Goal: Task Accomplishment & Management: Use online tool/utility

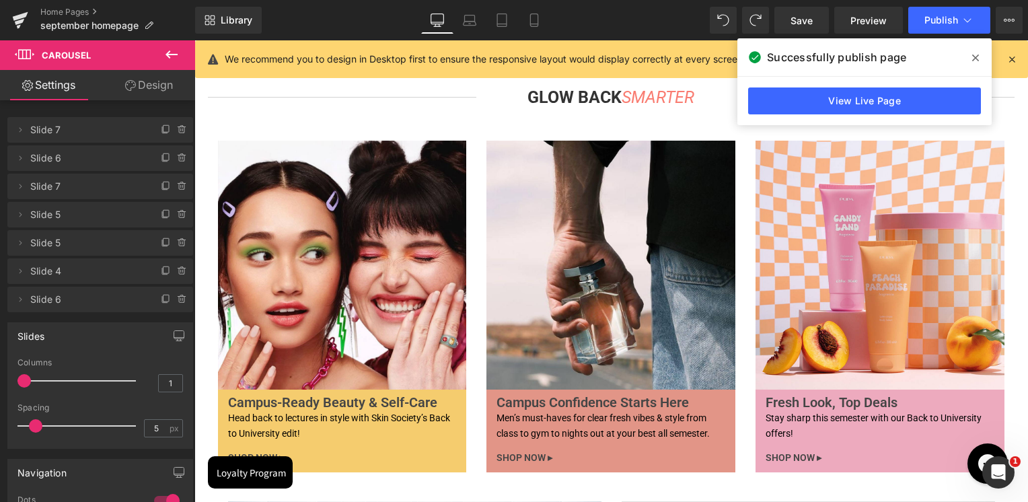
scroll to position [3806, 0]
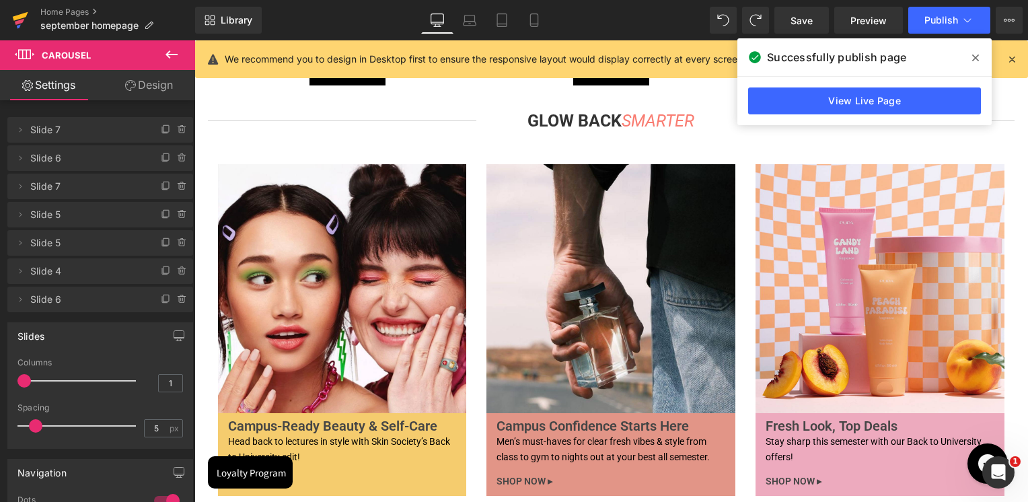
click at [17, 15] on icon at bounding box center [20, 16] width 15 height 9
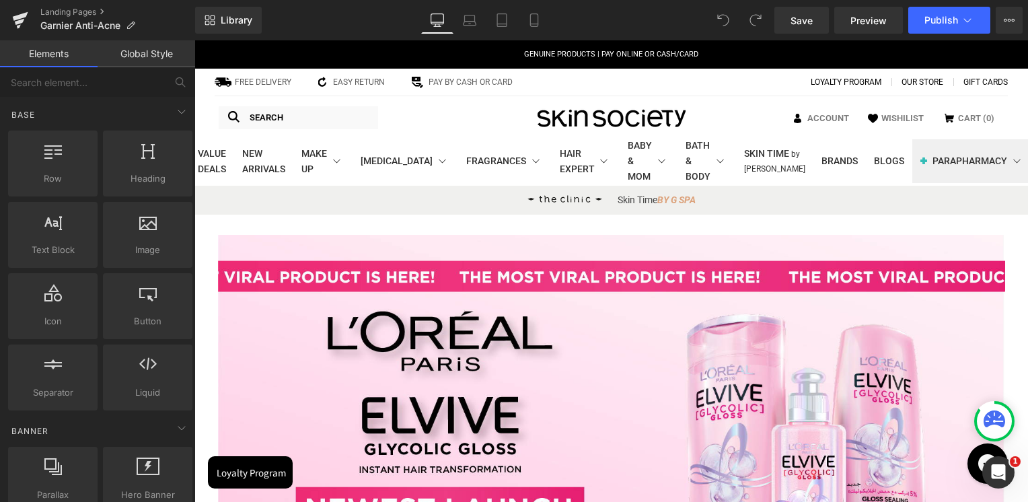
click at [899, 209] on ul "Skin Time BY G SPA" at bounding box center [611, 200] width 834 height 29
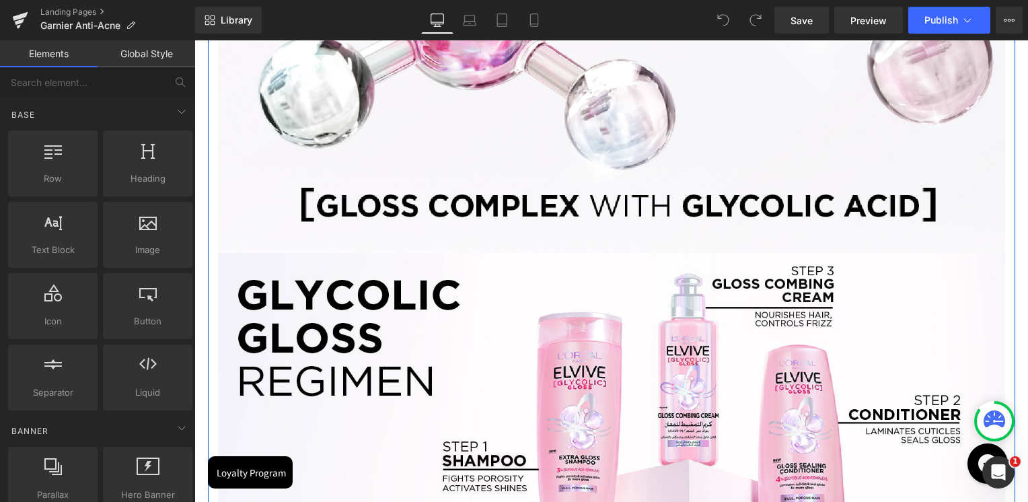
scroll to position [471, 0]
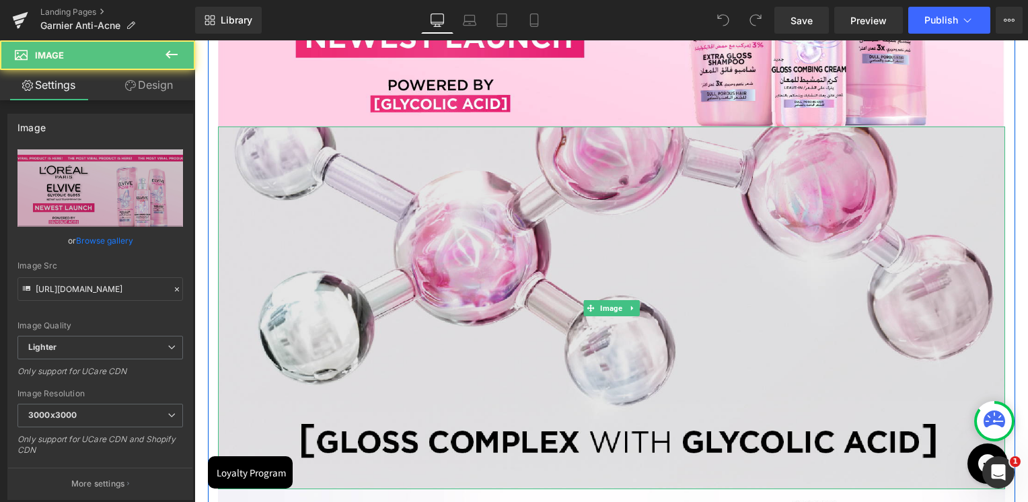
click at [693, 244] on img at bounding box center [611, 307] width 787 height 363
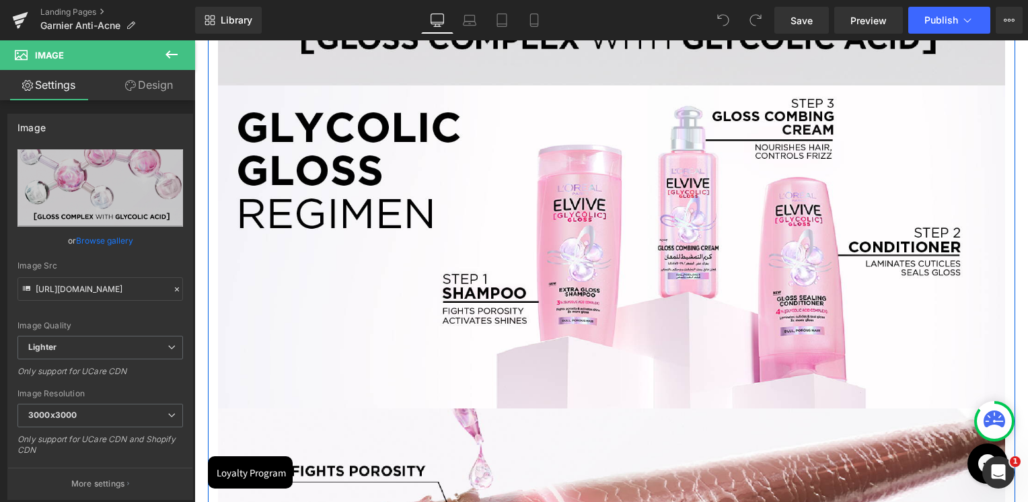
click at [693, 244] on img at bounding box center [611, 246] width 787 height 323
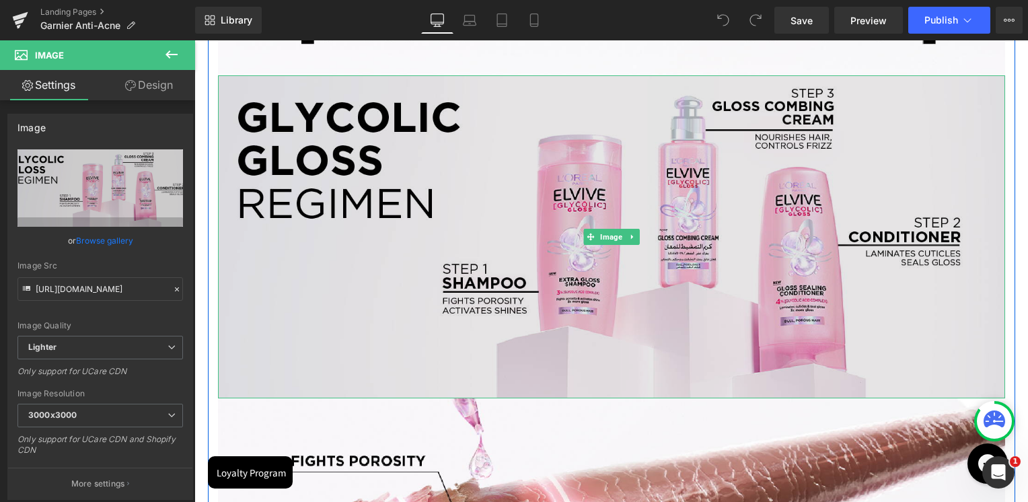
scroll to position [1076, 0]
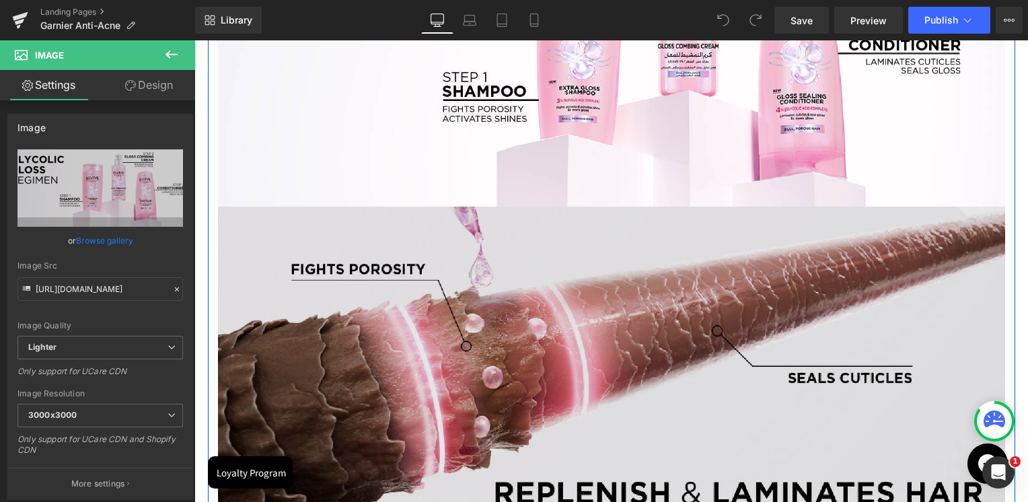
click at [620, 291] on img at bounding box center [611, 388] width 787 height 363
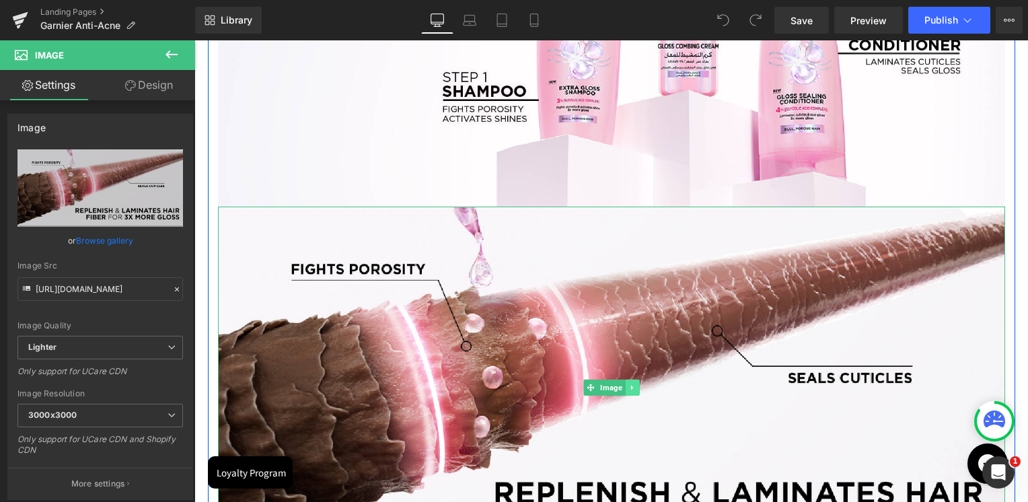
click at [628, 383] on icon at bounding box center [631, 387] width 7 height 8
click at [635, 388] on icon at bounding box center [638, 387] width 7 height 7
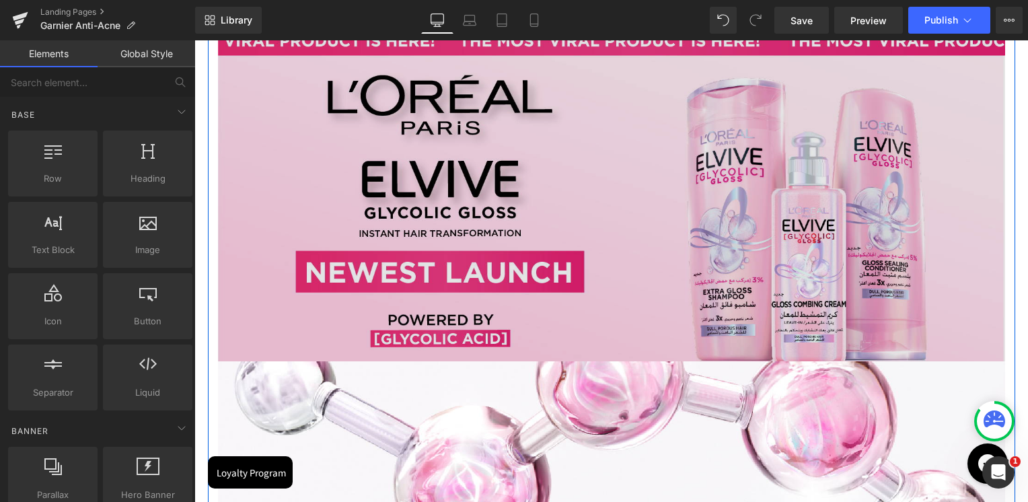
scroll to position [135, 0]
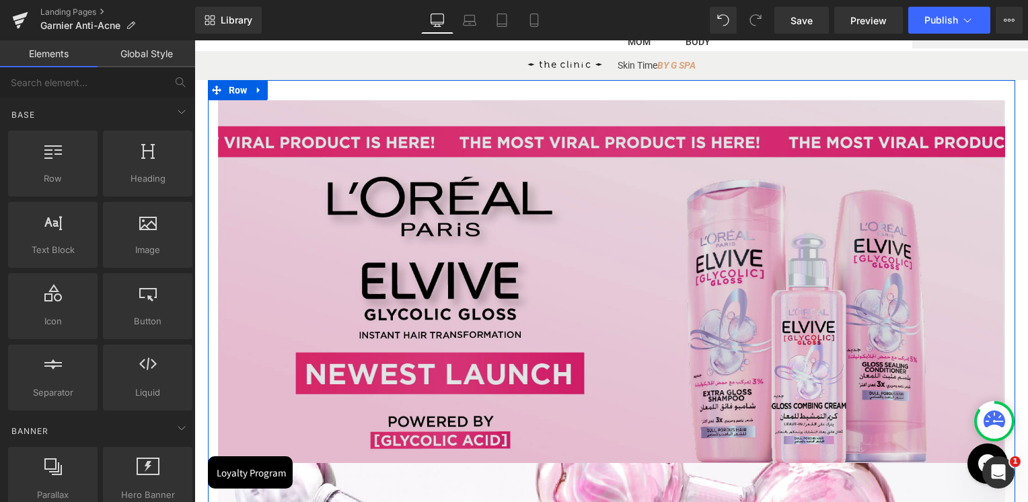
click at [672, 251] on img at bounding box center [611, 281] width 787 height 363
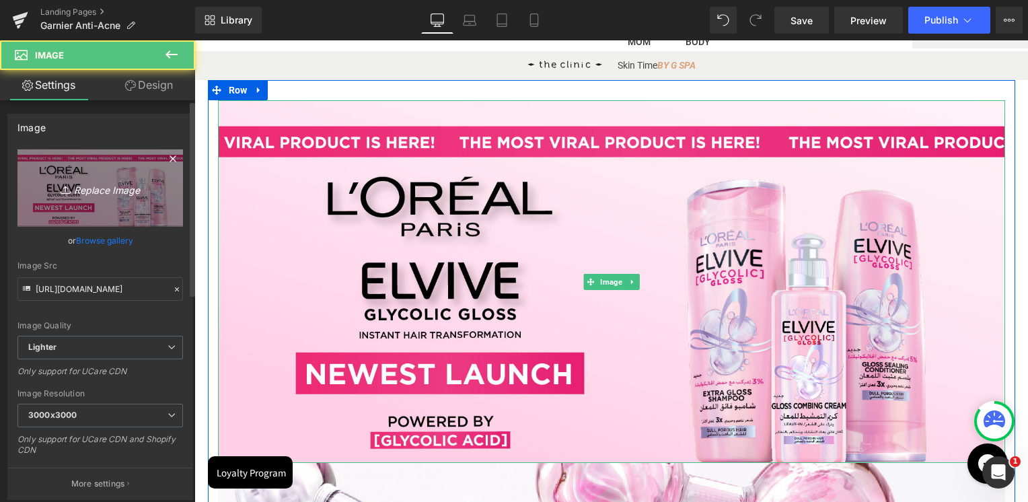
click at [148, 182] on icon "Replace Image" at bounding box center [100, 188] width 108 height 17
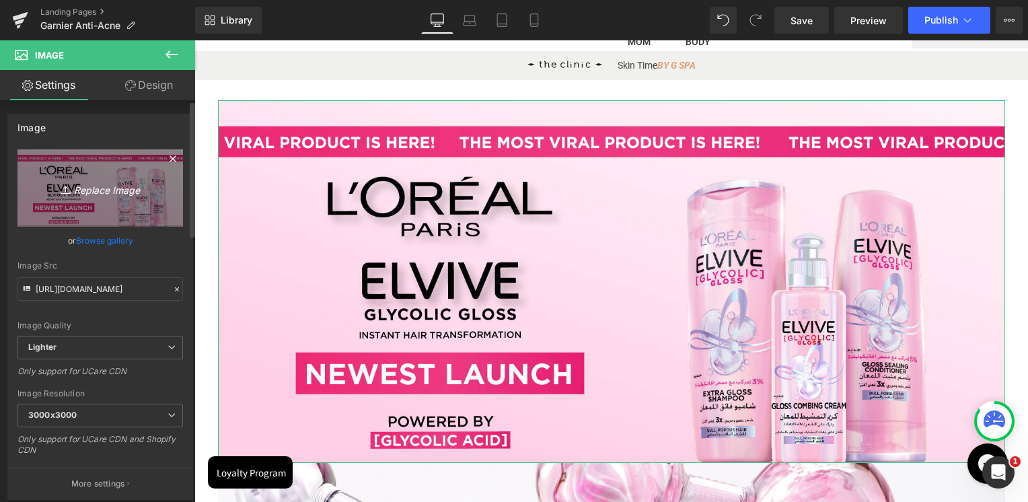
type input "C:\fakepath\1.jpg"
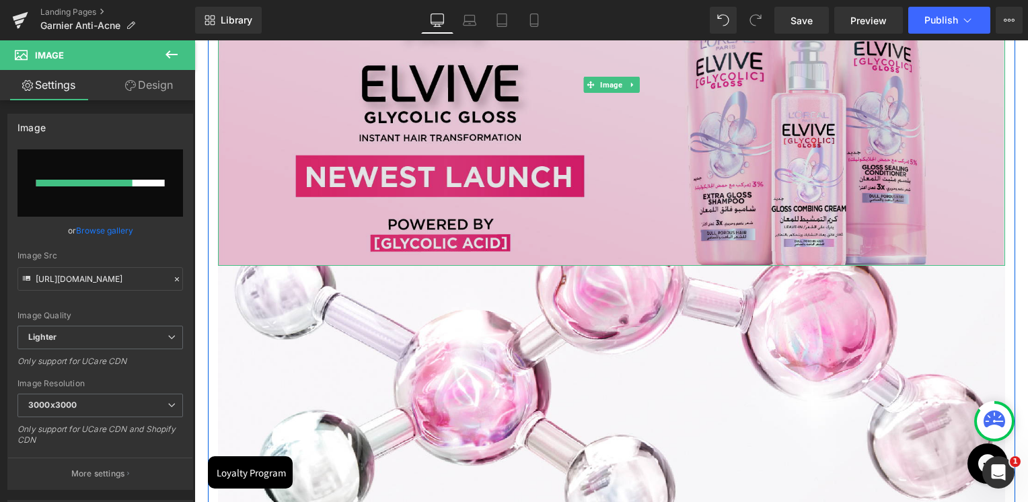
scroll to position [336, 0]
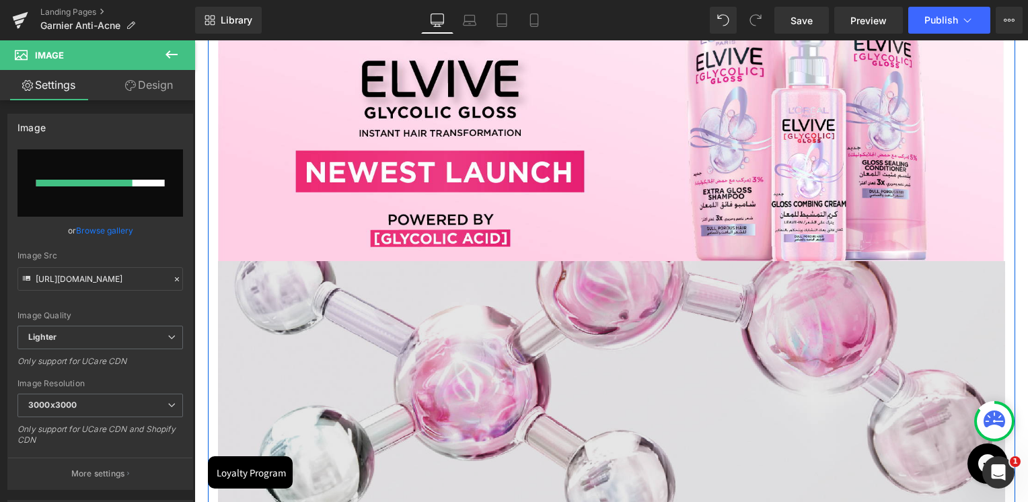
click at [501, 338] on img at bounding box center [611, 442] width 787 height 363
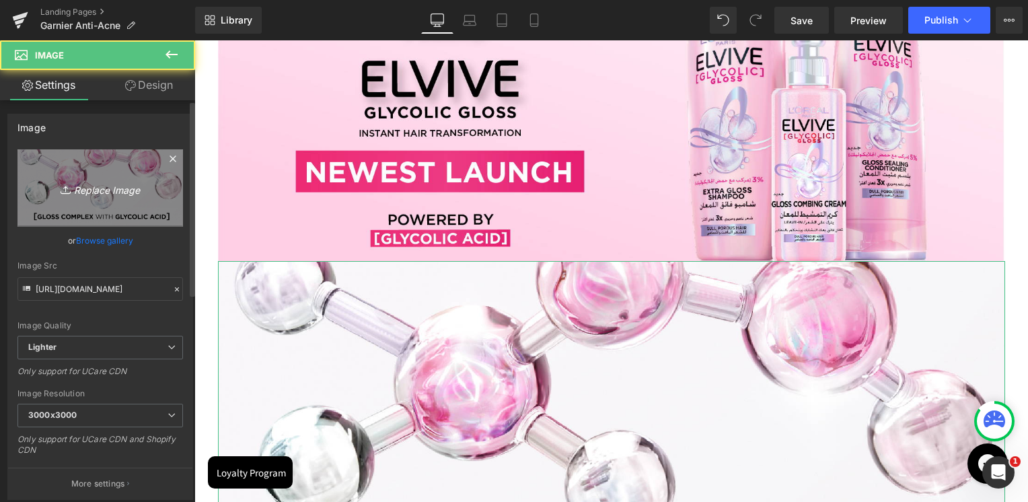
click at [54, 183] on icon "Replace Image" at bounding box center [100, 188] width 108 height 17
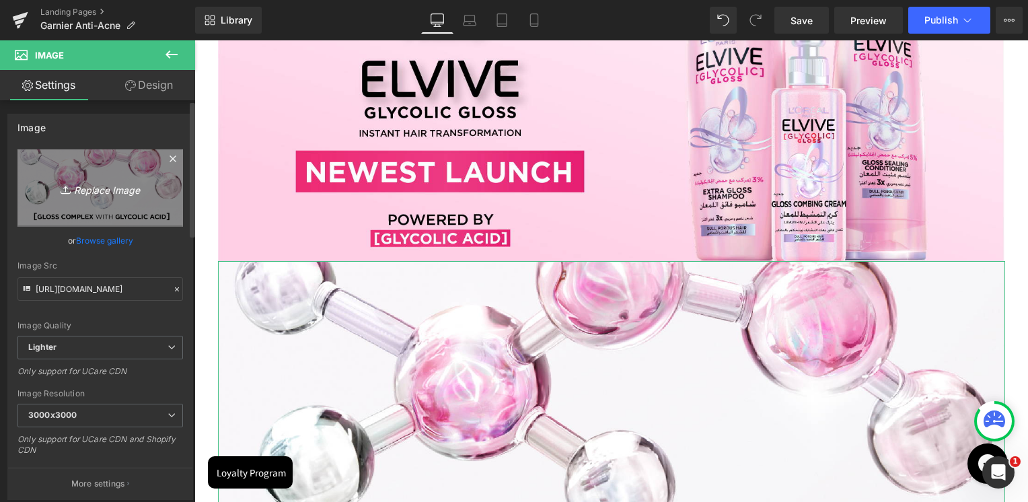
type input "C:\fakepath\2.jpg"
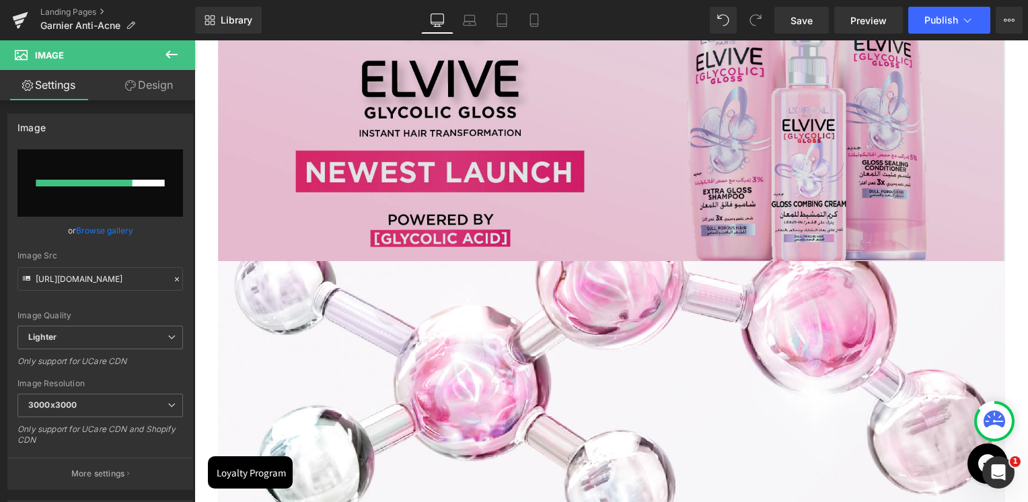
click at [417, 144] on img at bounding box center [611, 79] width 787 height 363
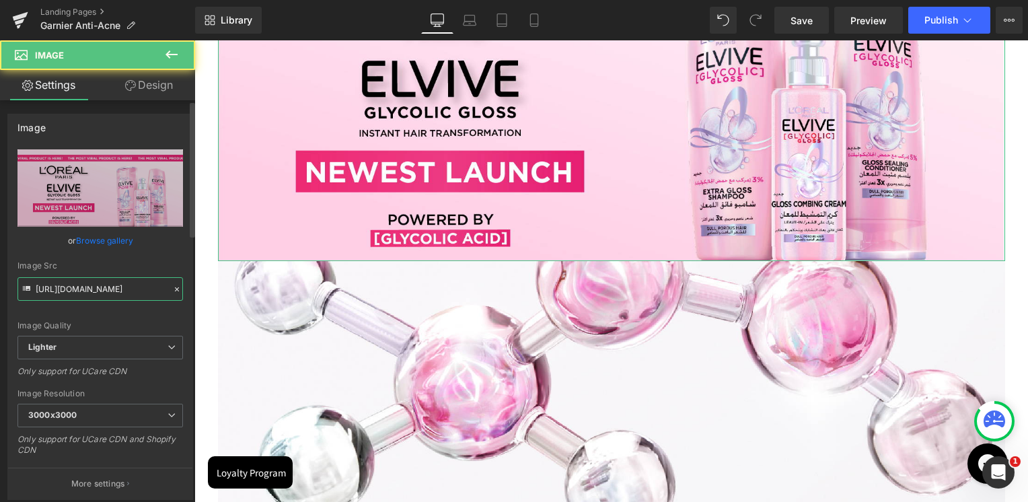
click at [94, 287] on input "https://ucarecdn.com/f4cfd33d-6a40-40de-9818-59ceca5e30da/-/format/auto/-/previ…" at bounding box center [99, 289] width 165 height 24
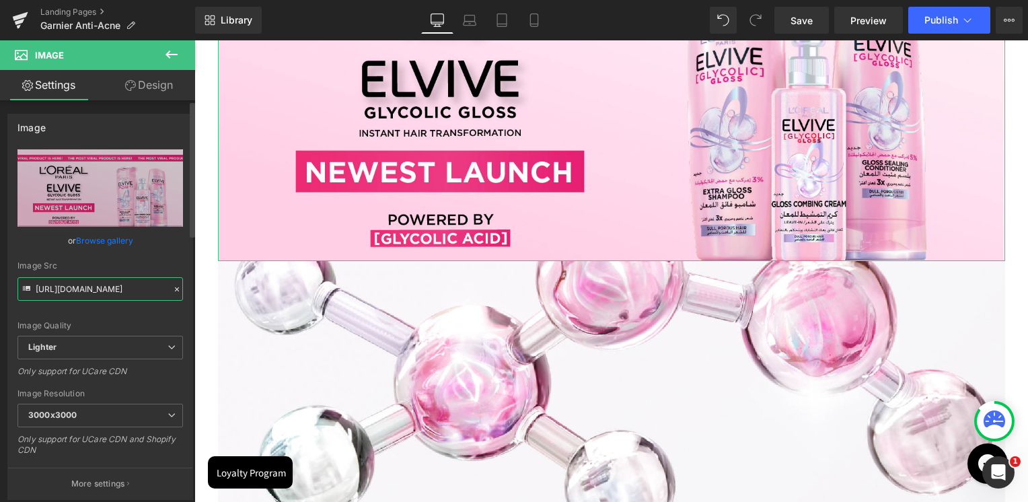
click at [94, 287] on input "https://ucarecdn.com/f4cfd33d-6a40-40de-9818-59ceca5e30da/-/format/auto/-/previ…" at bounding box center [99, 289] width 165 height 24
paste input "cdn.shopify.com/s/files/1/0295/0545/4173/files/1_916fea68-7a08-4355-80df-8371f9…"
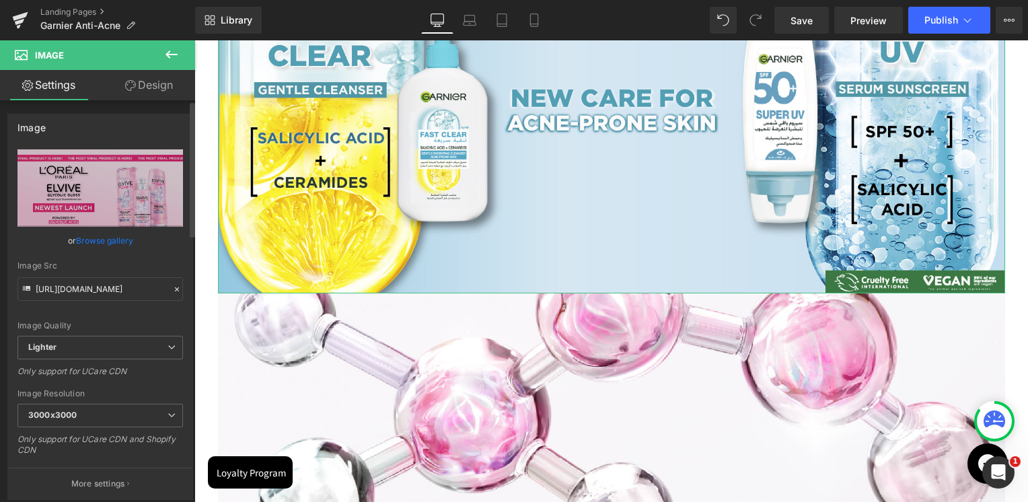
click at [125, 268] on div "Image Src" at bounding box center [99, 265] width 165 height 9
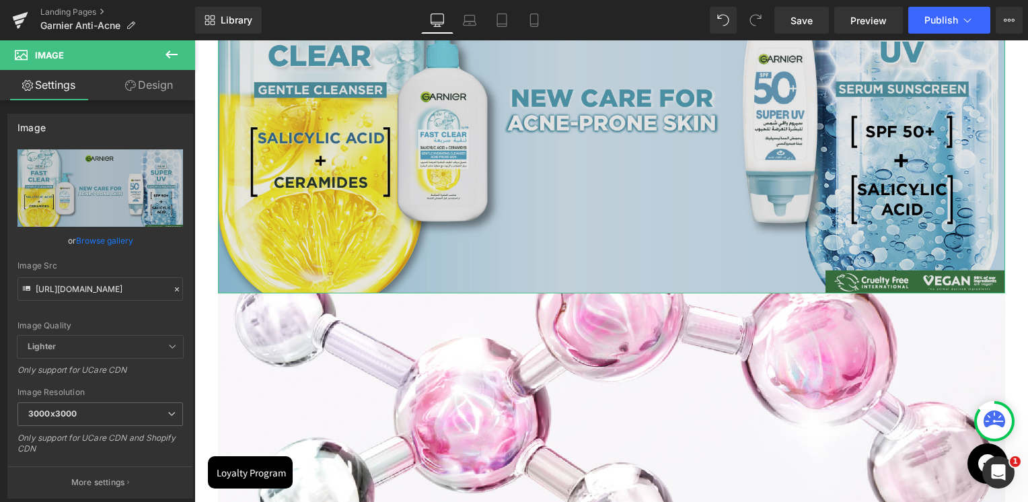
type input "[URL][DOMAIN_NAME]"
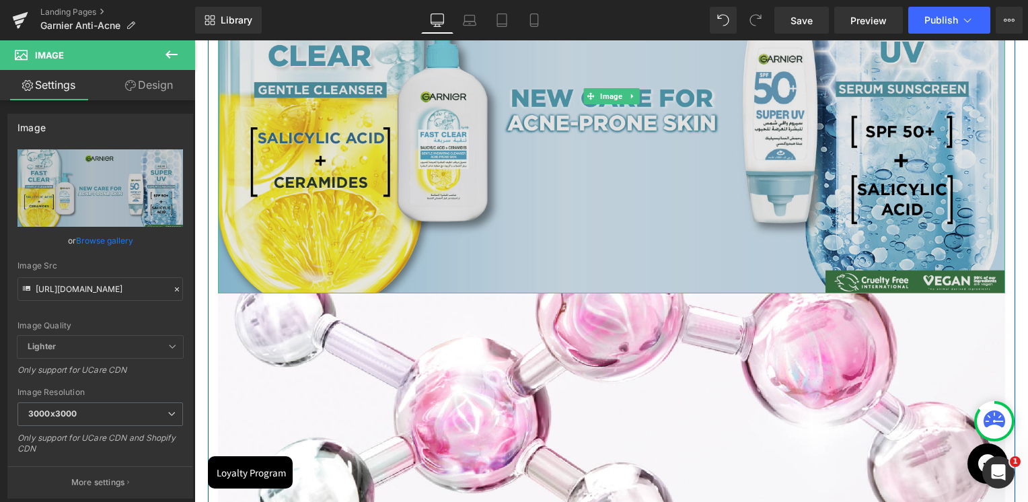
scroll to position [404, 0]
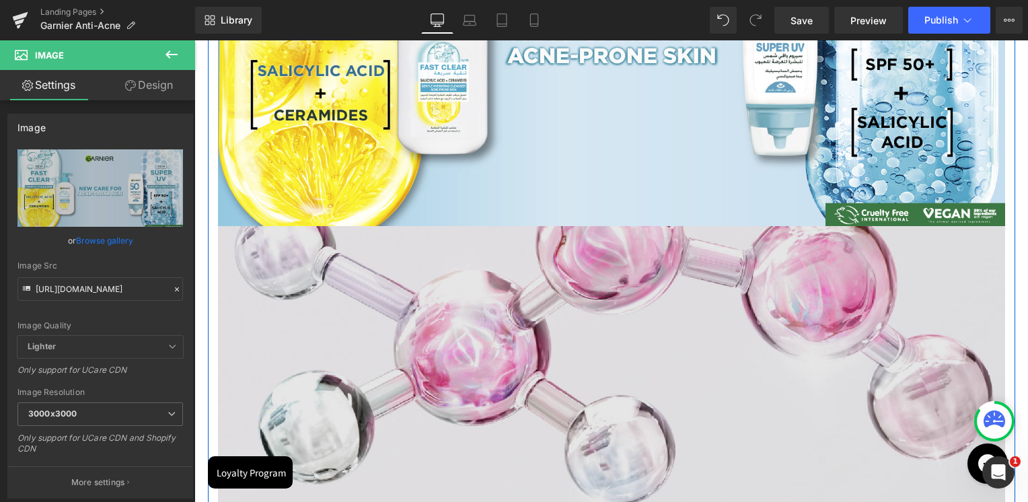
click at [478, 292] on img at bounding box center [611, 407] width 787 height 363
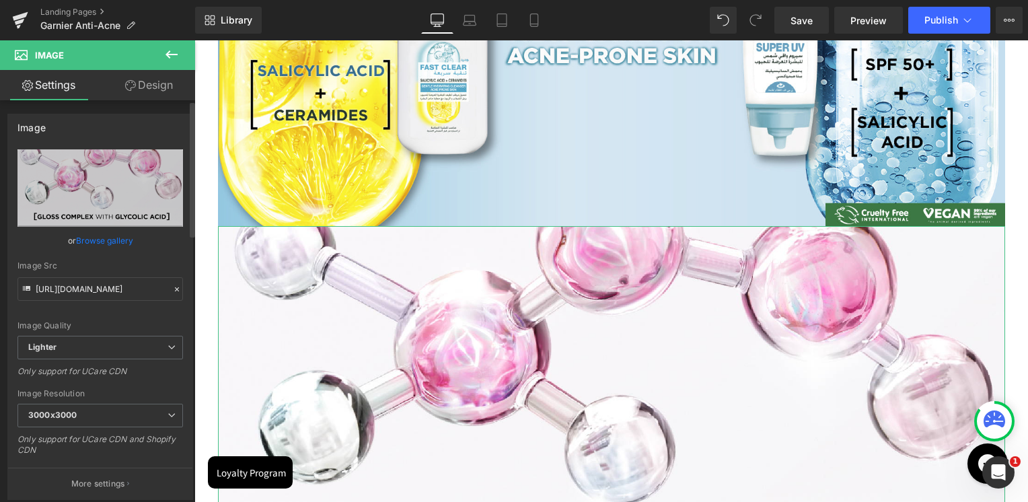
click at [78, 301] on div "Image Quality Lighter Lightest Lighter Lighter Lightest Only support for UCare …" at bounding box center [99, 242] width 165 height 186
click at [79, 287] on input "https://ucarecdn.com/3110fcce-16e4-4cb4-8930-690189a55b1e/-/format/auto/-/previ…" at bounding box center [99, 289] width 165 height 24
paste input "cdn.shopify.com/s/files/1/0295/0545/4173/files/2_6543361b-5848-49f8-b60e-6ef838…"
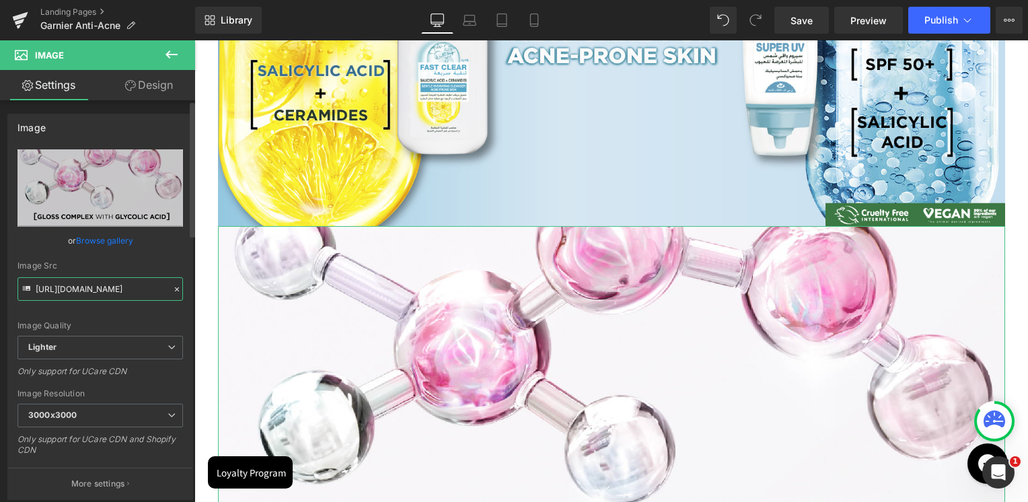
scroll to position [0, 336]
click at [104, 271] on div "Image Src https://cdn.shopify.com/s/files/1/0295/0545/4173/files/2_6543361b-584…" at bounding box center [99, 281] width 165 height 40
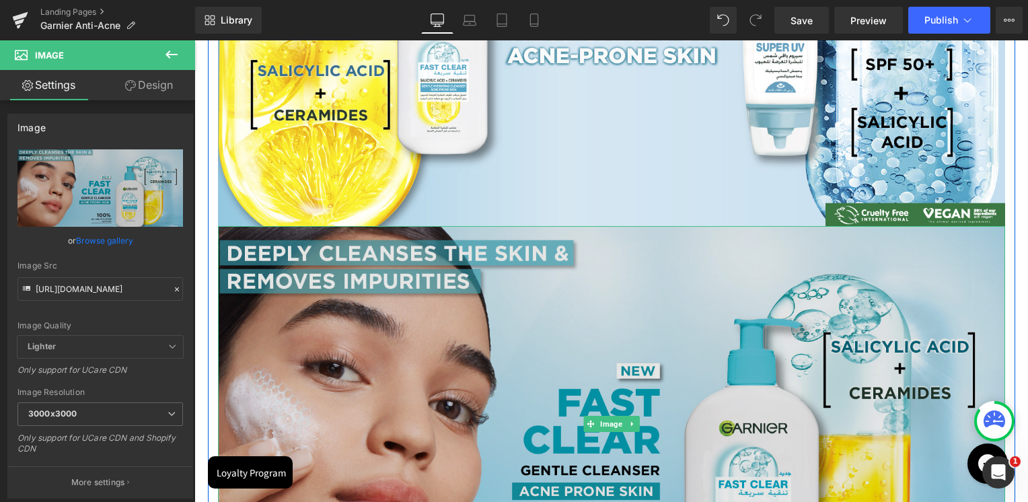
type input "https://cdn.shopify.com/s/files/1/0295/0545/4173/files/2_6543361b-5848-49f8-b60…"
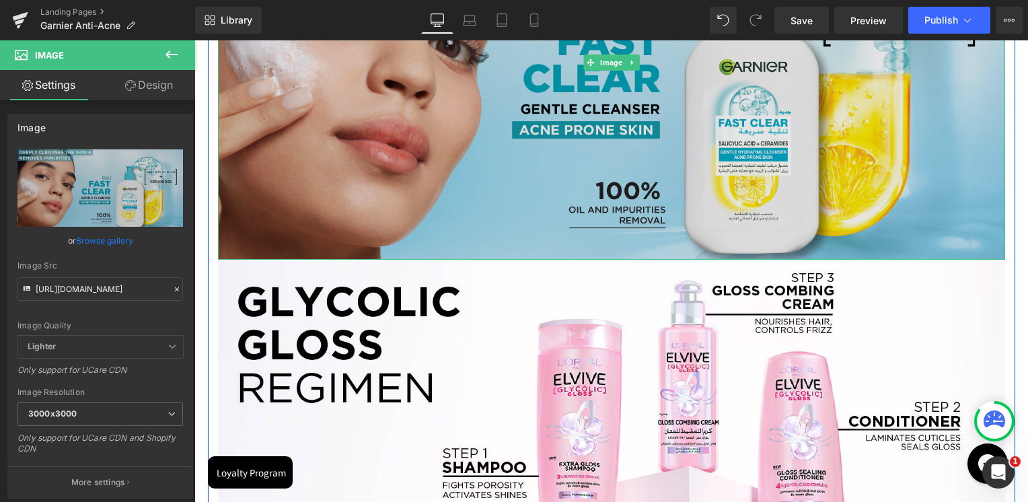
scroll to position [807, 0]
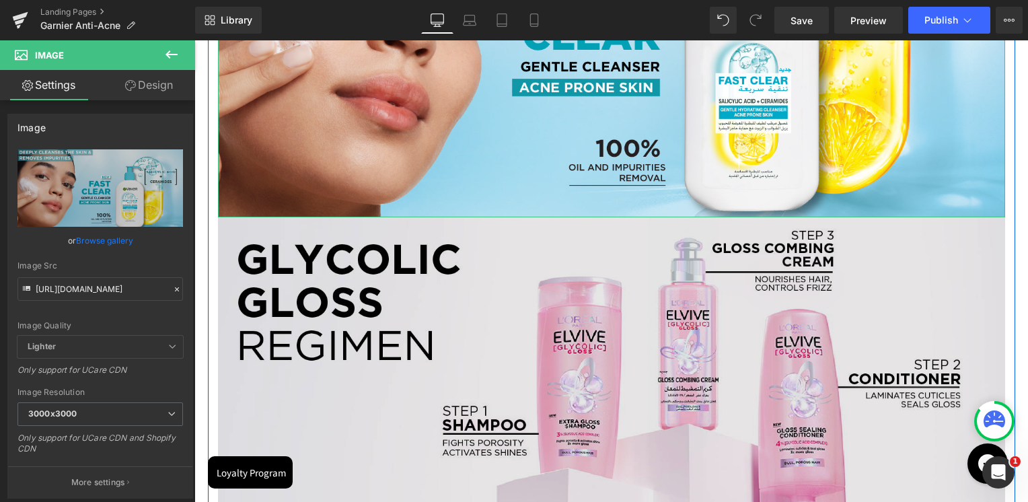
click at [402, 311] on img at bounding box center [611, 378] width 787 height 323
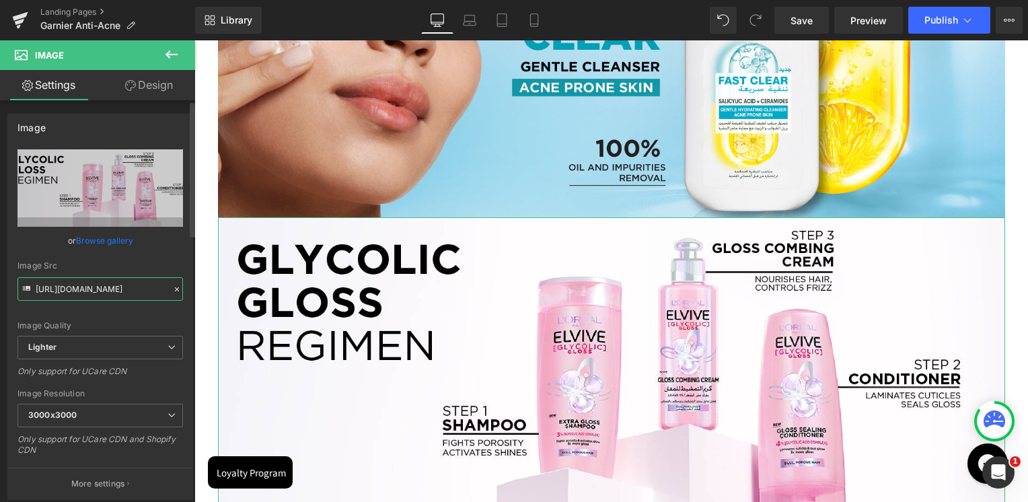
click at [59, 300] on input "https://ucarecdn.com/0d55cdd3-5447-4717-bb1c-3f3de5e63a84/-/format/auto/-/previ…" at bounding box center [99, 289] width 165 height 24
click at [67, 289] on input "https://ucarecdn.com/0d55cdd3-5447-4717-bb1c-3f3de5e63a84/-/format/auto/-/previ…" at bounding box center [99, 289] width 165 height 24
paste input "cdn.shopify.com/s/files/1/0295/0545/4173/files/3_445e8b51-1358-4316-80d2-585fac…"
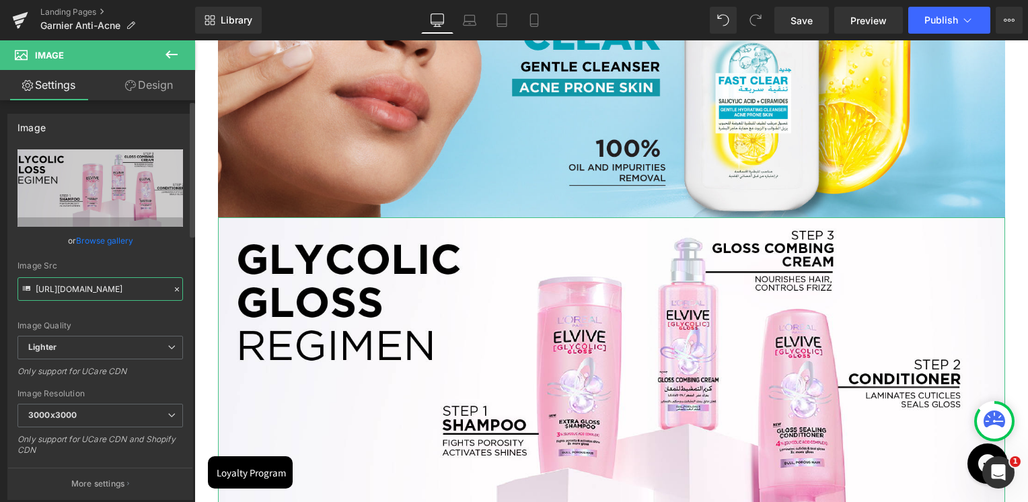
scroll to position [0, 336]
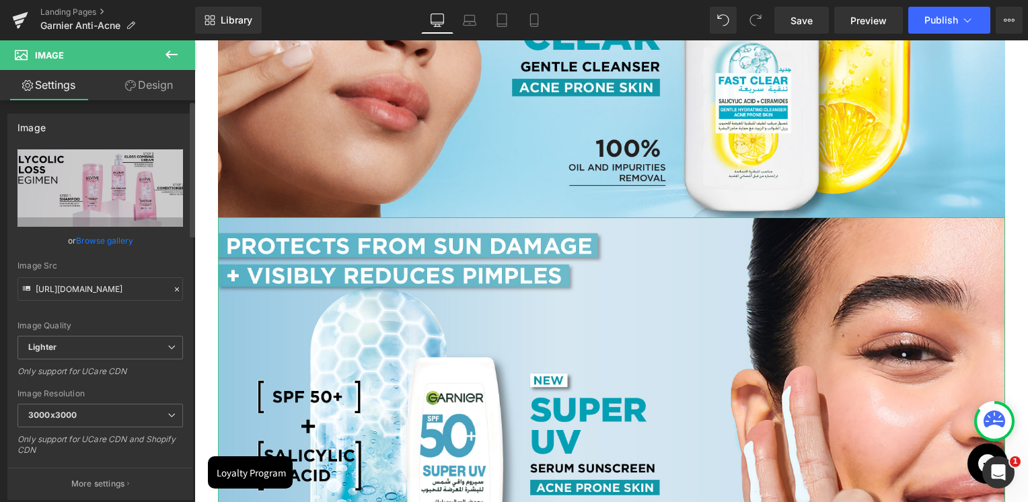
click at [88, 262] on div "Image Src" at bounding box center [99, 265] width 165 height 9
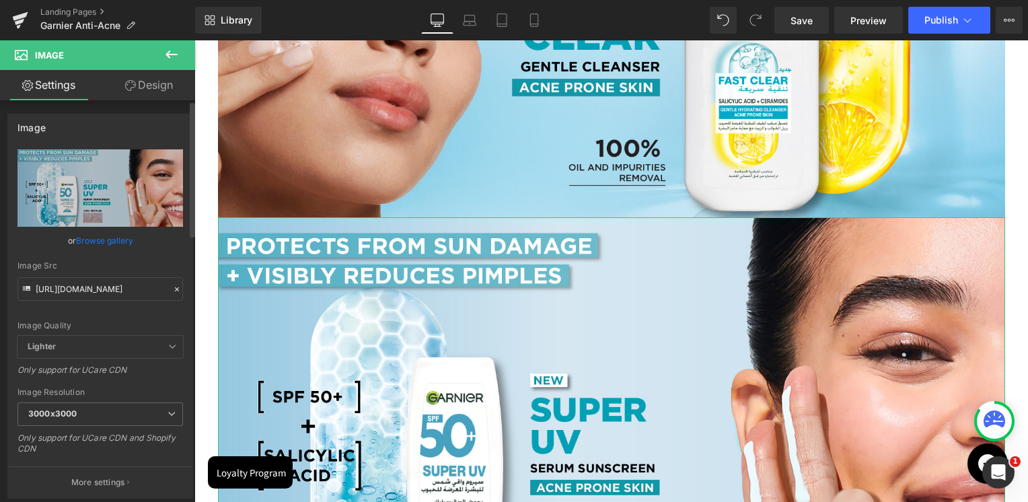
type input "[URL][DOMAIN_NAME]"
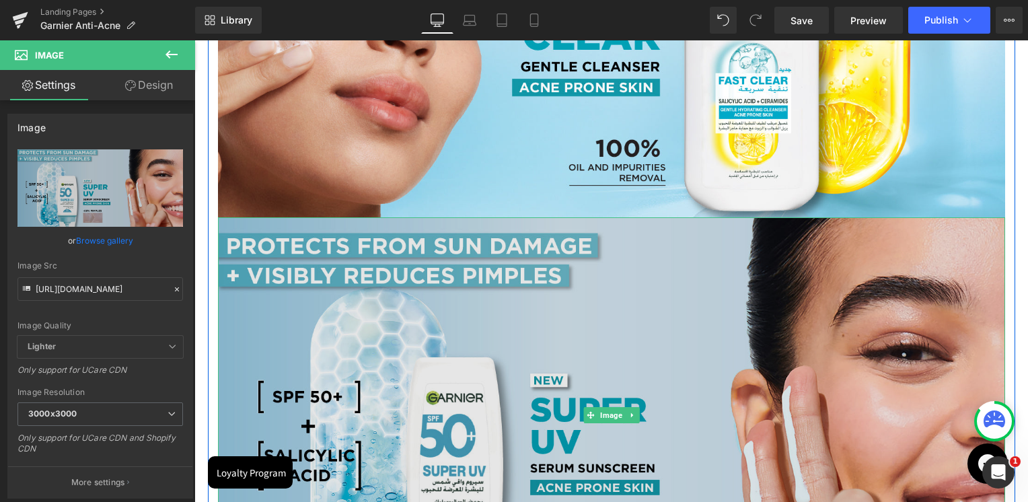
scroll to position [1211, 0]
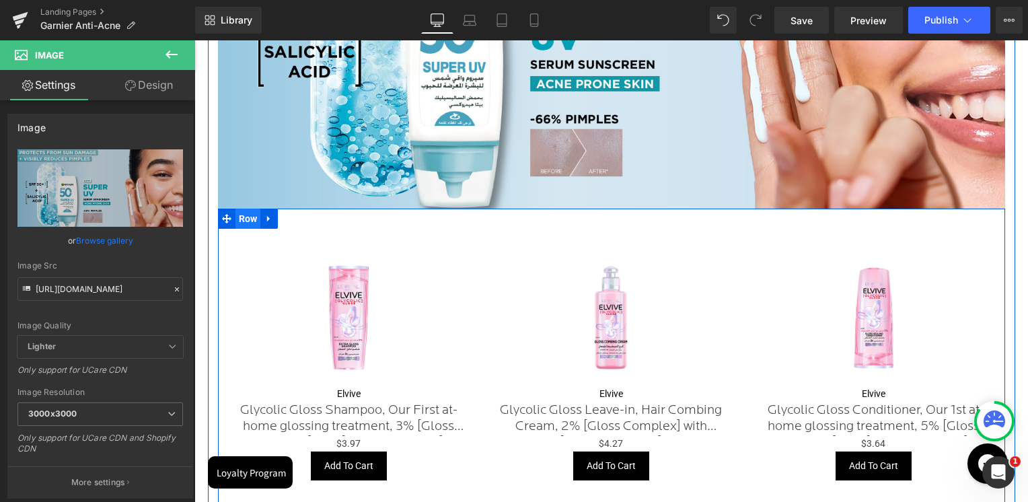
click at [250, 225] on span "Row" at bounding box center [248, 219] width 26 height 20
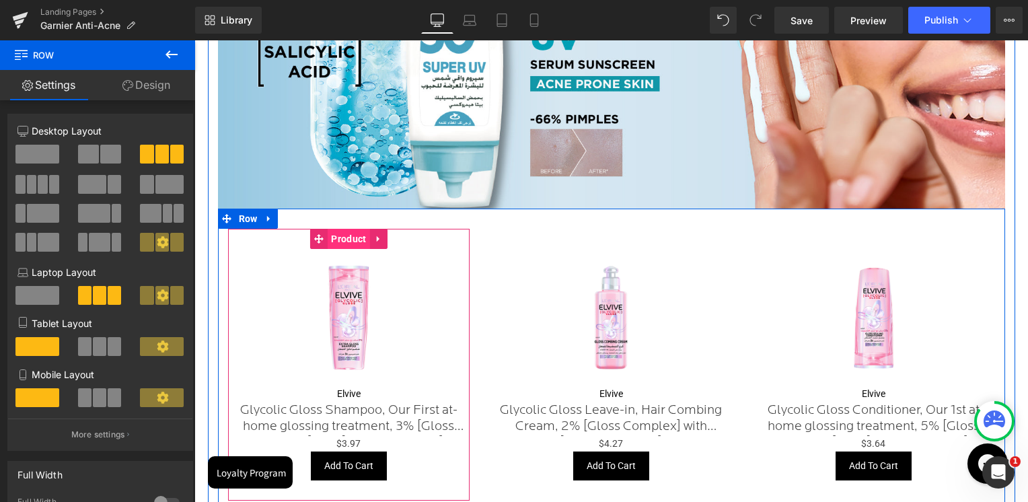
click at [330, 235] on span "Product" at bounding box center [349, 239] width 42 height 20
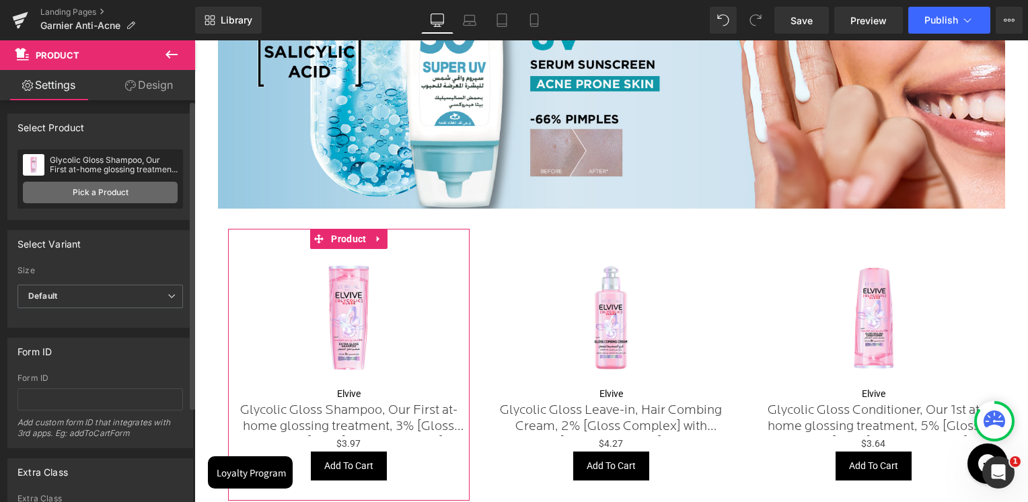
click at [167, 202] on link "Pick a Product" at bounding box center [100, 193] width 155 height 22
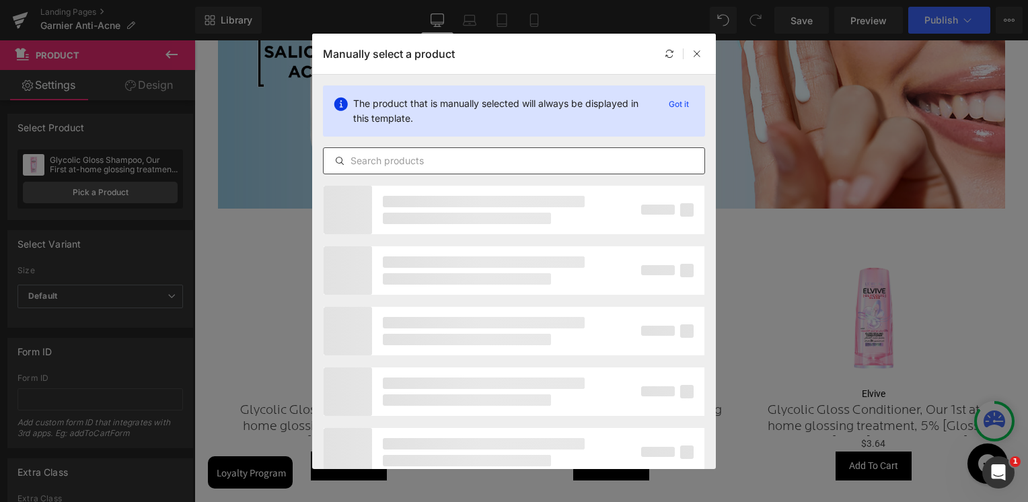
click at [428, 160] on input "text" at bounding box center [514, 161] width 381 height 16
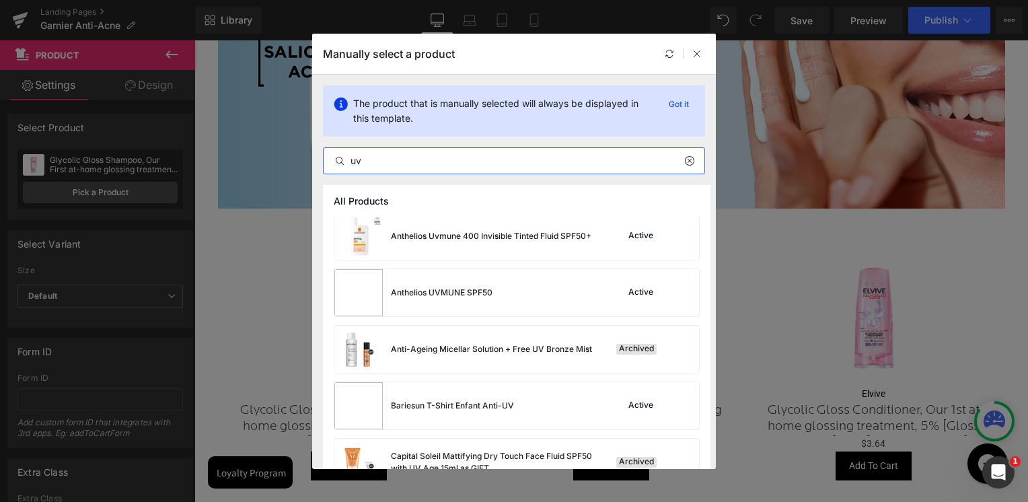
scroll to position [938, 0]
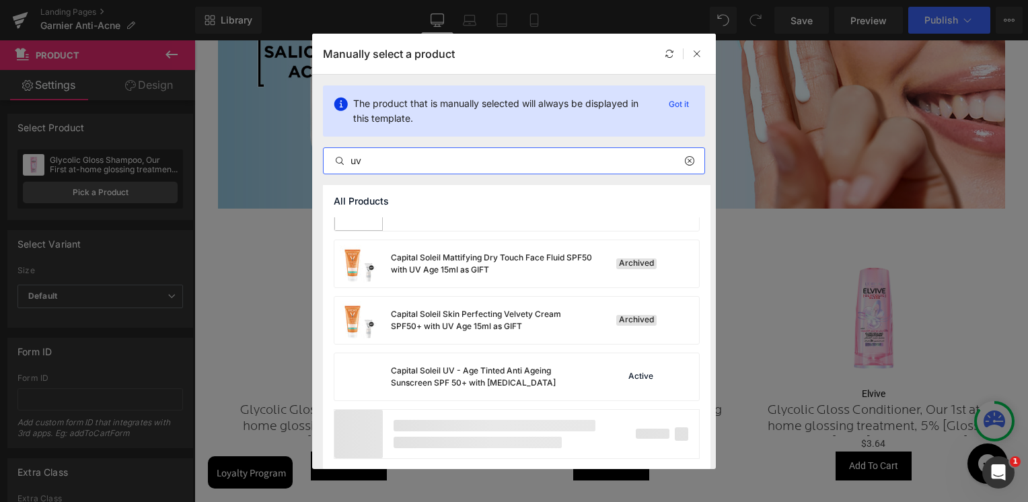
type input "uv"
click at [692, 57] on icon at bounding box center [696, 53] width 9 height 9
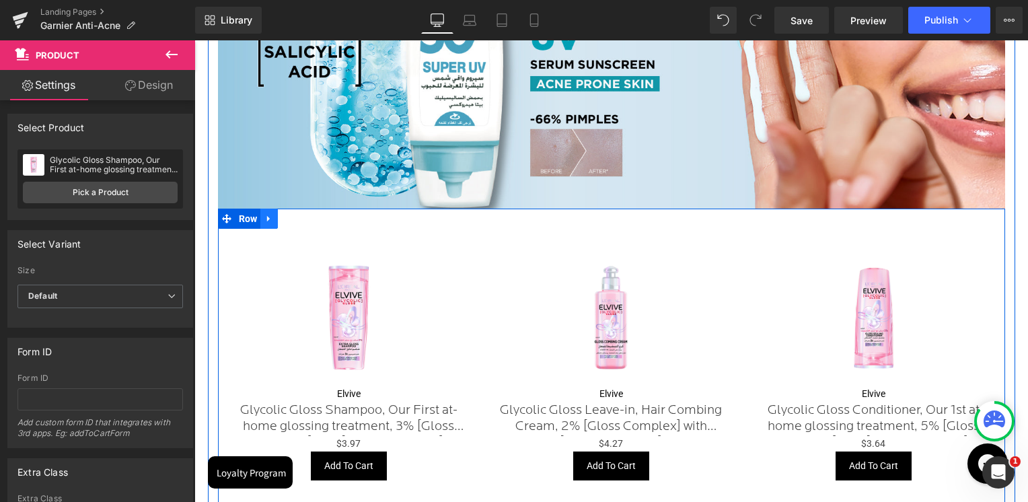
click at [261, 226] on link at bounding box center [268, 219] width 17 height 20
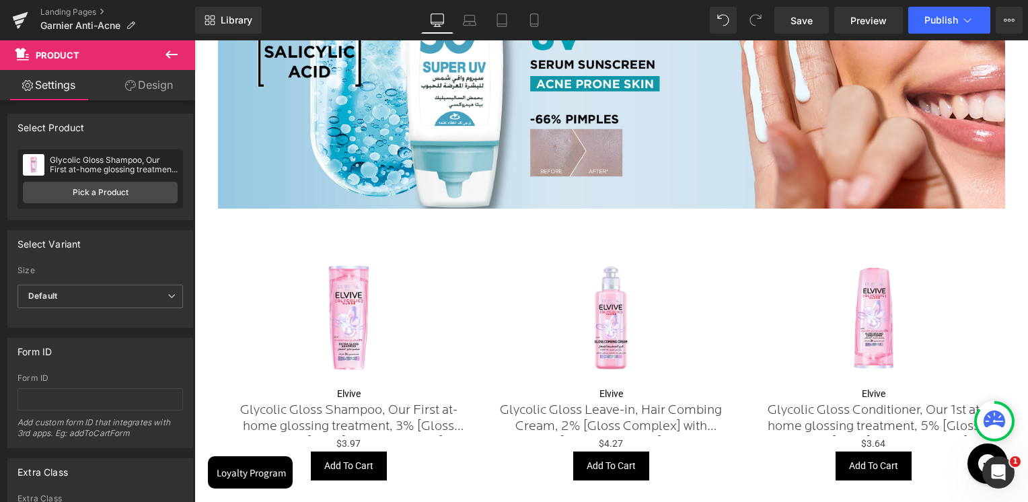
click at [170, 55] on icon at bounding box center [171, 54] width 12 height 8
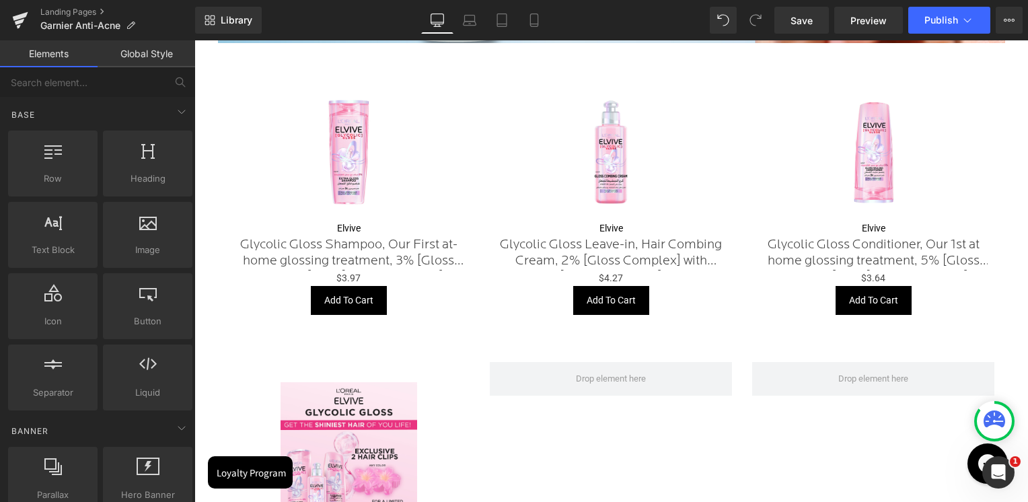
scroll to position [1547, 0]
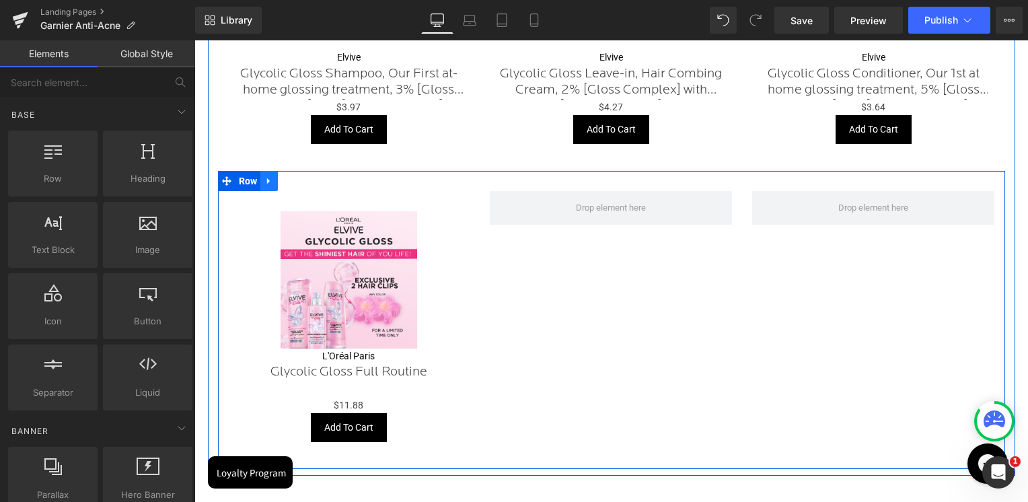
click at [268, 181] on icon at bounding box center [268, 181] width 9 height 10
click at [301, 184] on icon at bounding box center [303, 180] width 9 height 9
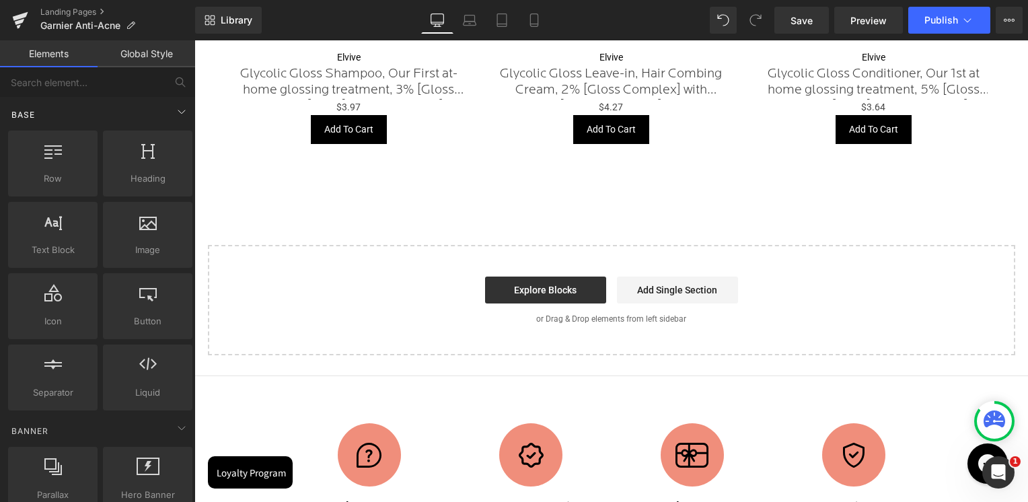
click at [168, 120] on div "Base" at bounding box center [100, 114] width 190 height 27
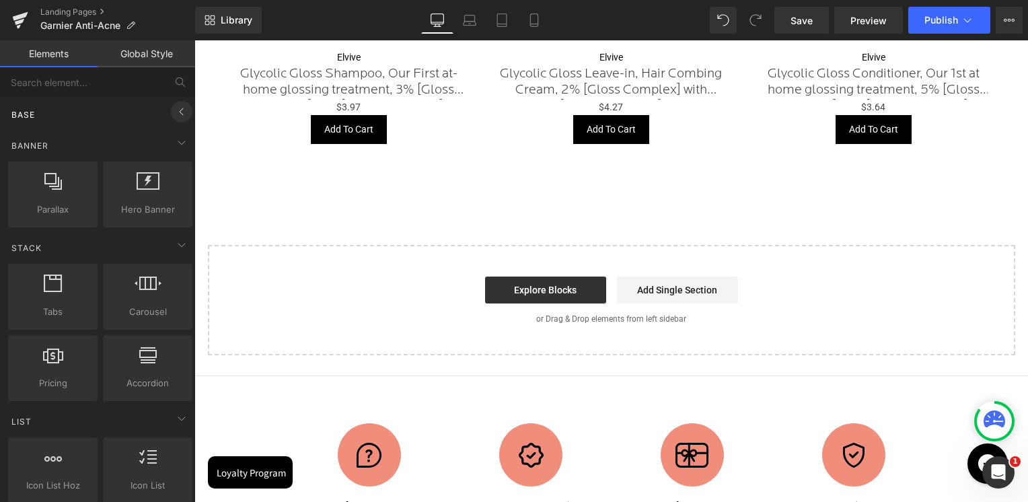
click at [182, 114] on icon at bounding box center [182, 112] width 16 height 16
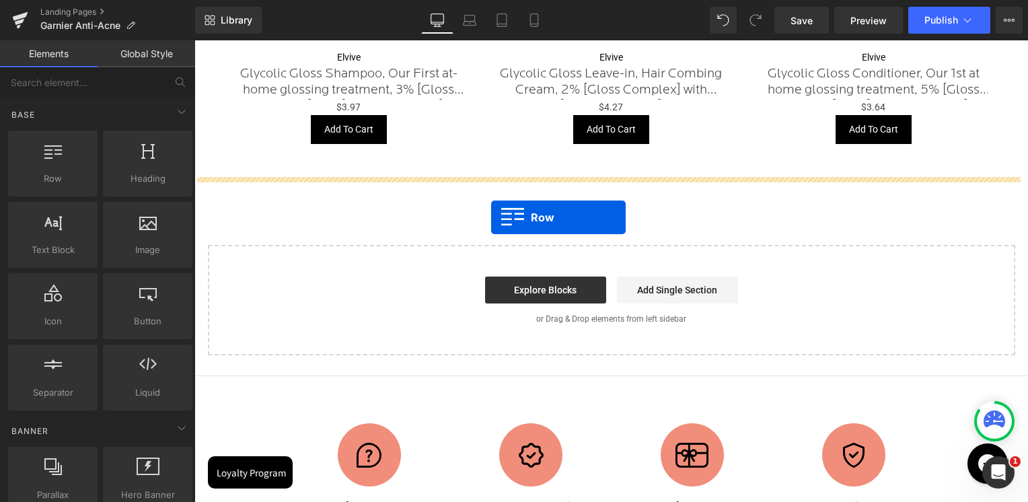
drag, startPoint x: 258, startPoint y: 201, endPoint x: 491, endPoint y: 217, distance: 233.3
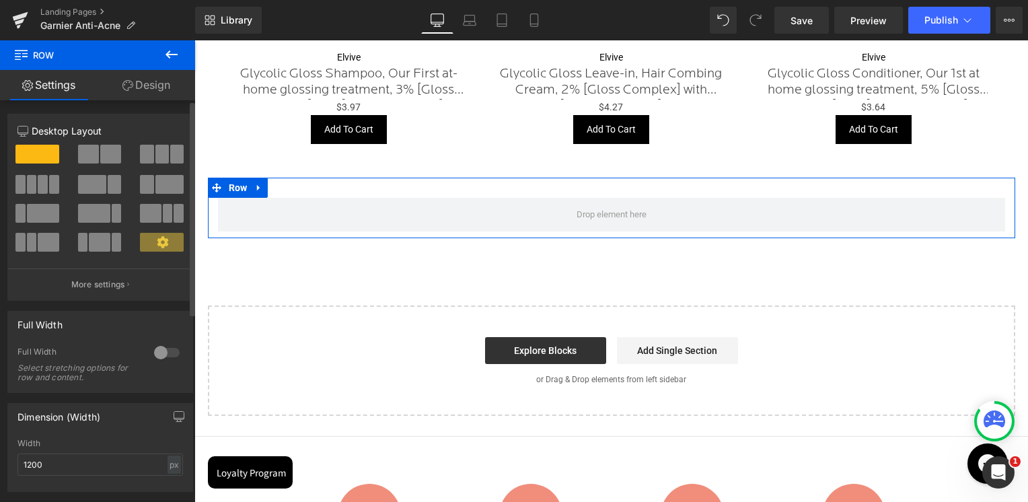
click at [102, 163] on span at bounding box center [110, 154] width 21 height 19
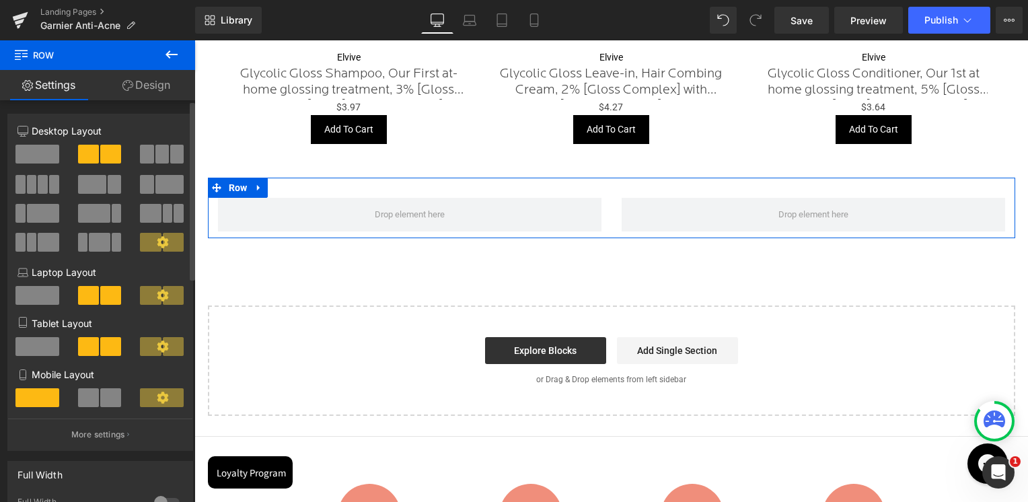
click at [91, 400] on span at bounding box center [88, 397] width 21 height 19
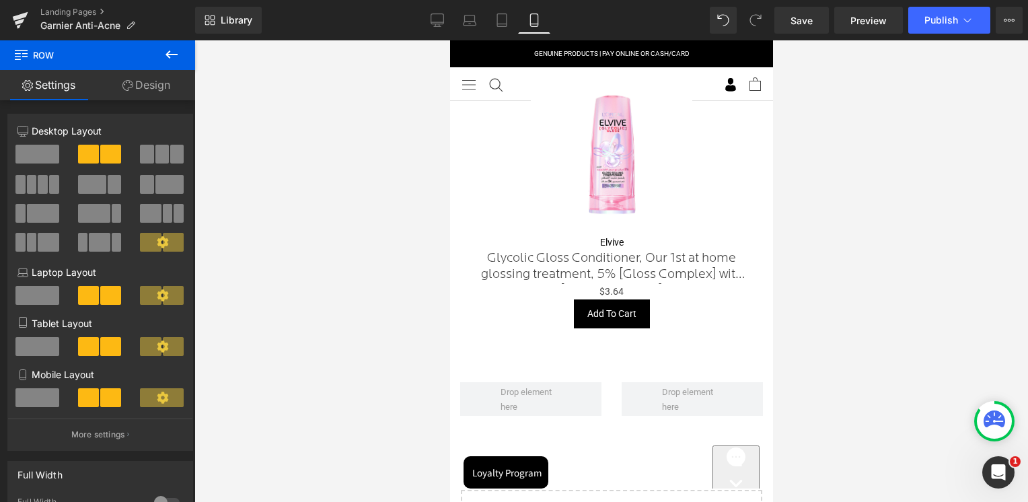
scroll to position [1122, 0]
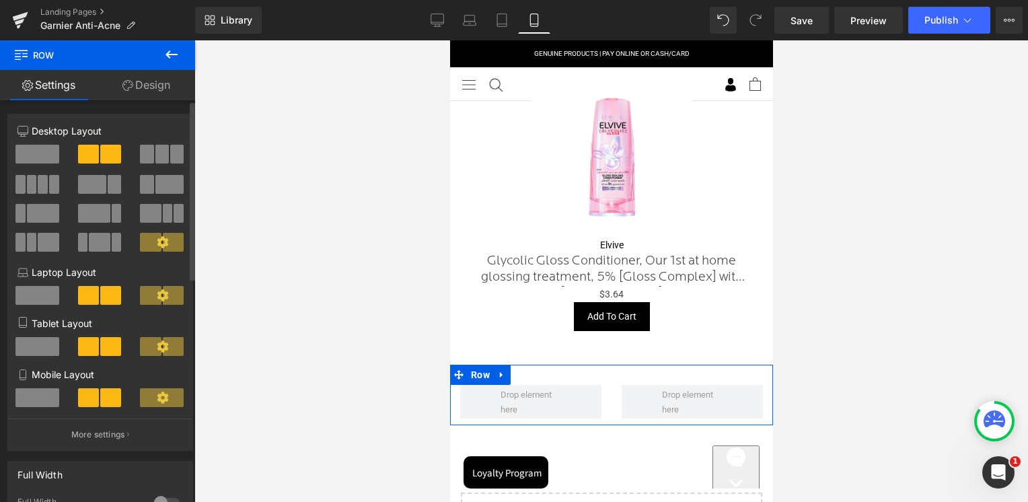
click at [38, 398] on span at bounding box center [37, 397] width 44 height 19
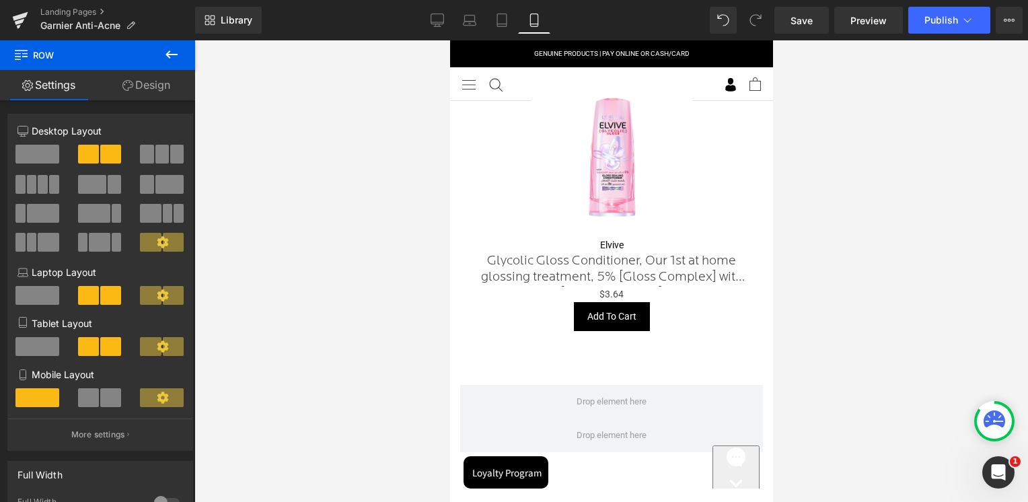
click at [176, 50] on icon at bounding box center [171, 54] width 16 height 16
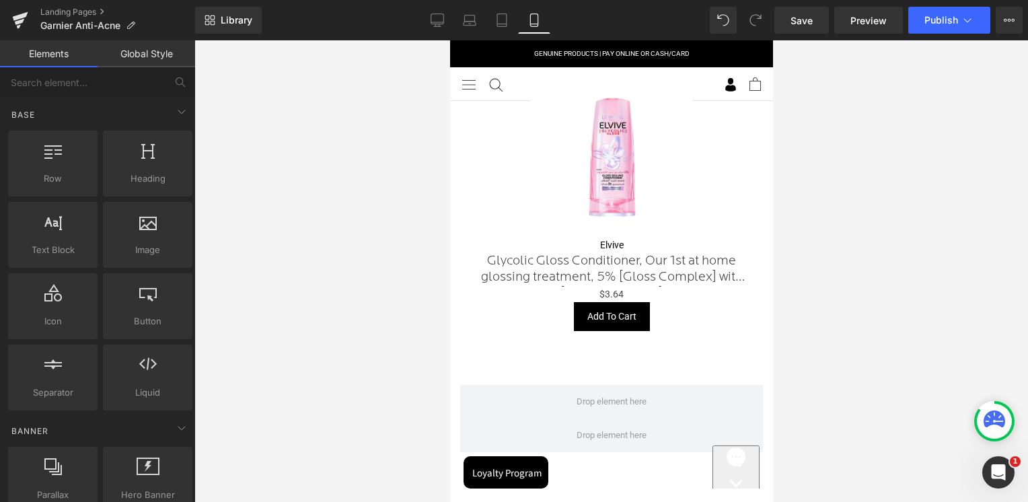
scroll to position [920, 0]
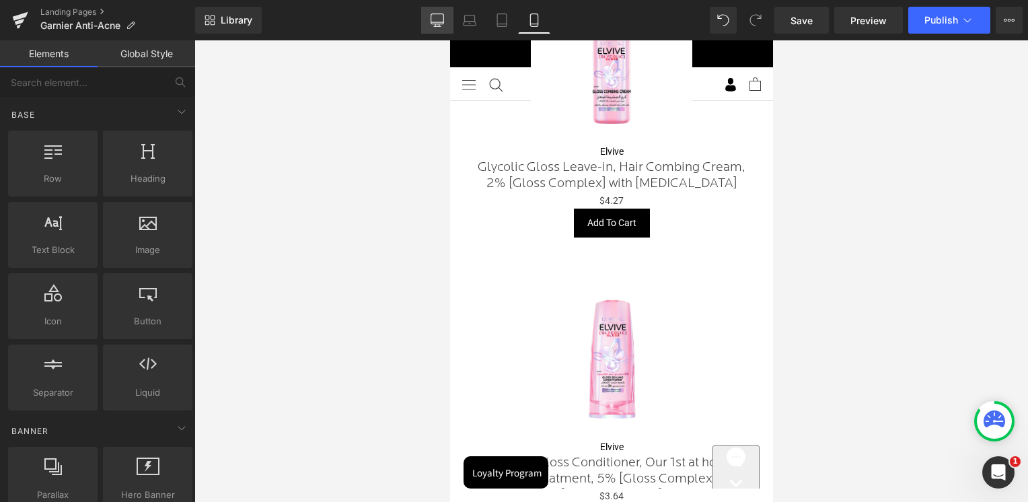
click at [441, 26] on icon at bounding box center [437, 26] width 7 height 0
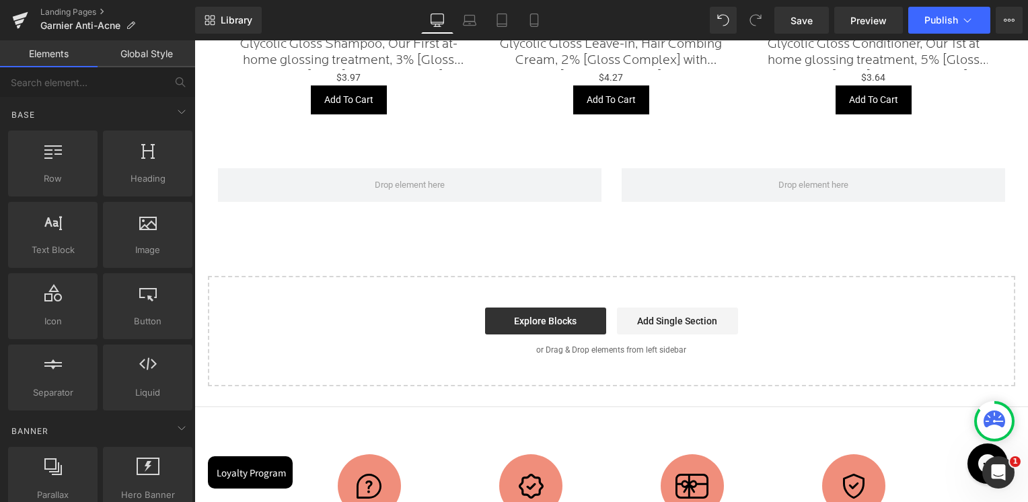
scroll to position [1348, 0]
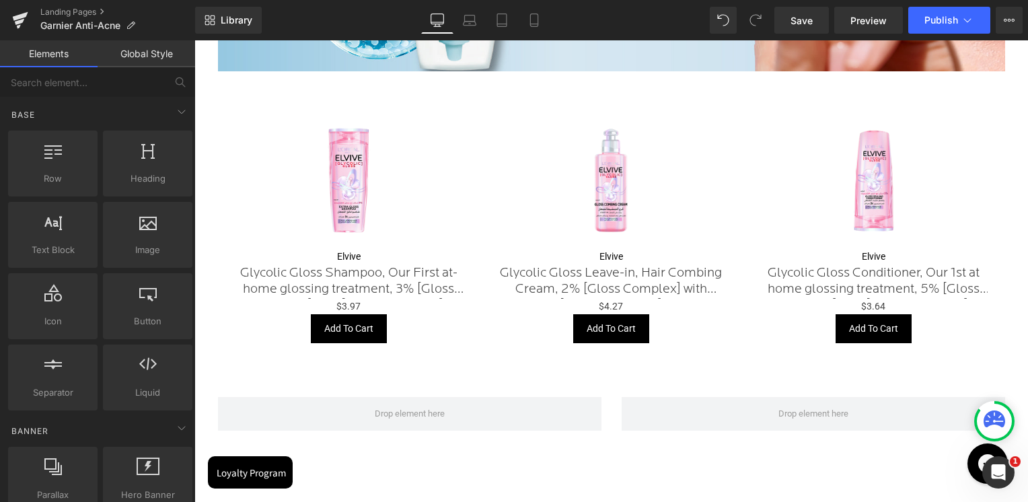
click at [311, 128] on img at bounding box center [349, 180] width 137 height 137
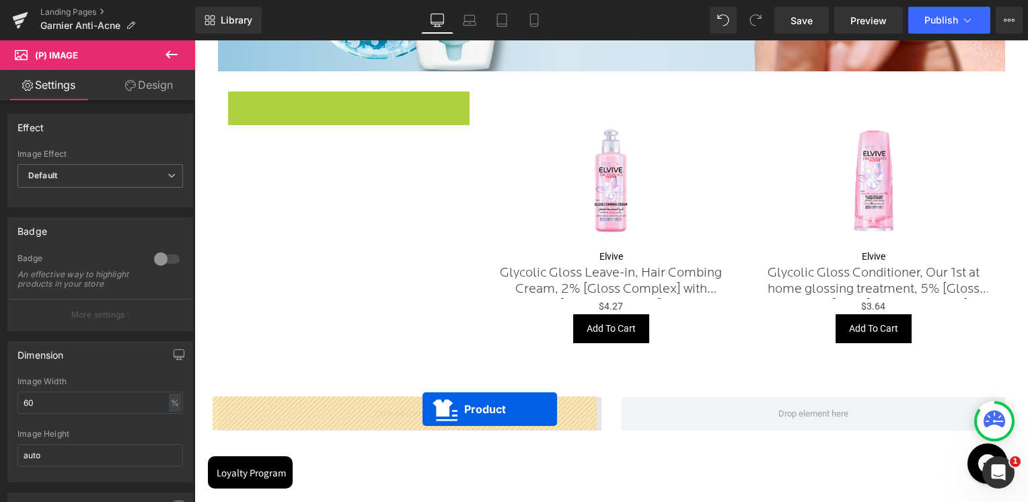
drag, startPoint x: 316, startPoint y: 103, endPoint x: 422, endPoint y: 409, distance: 324.3
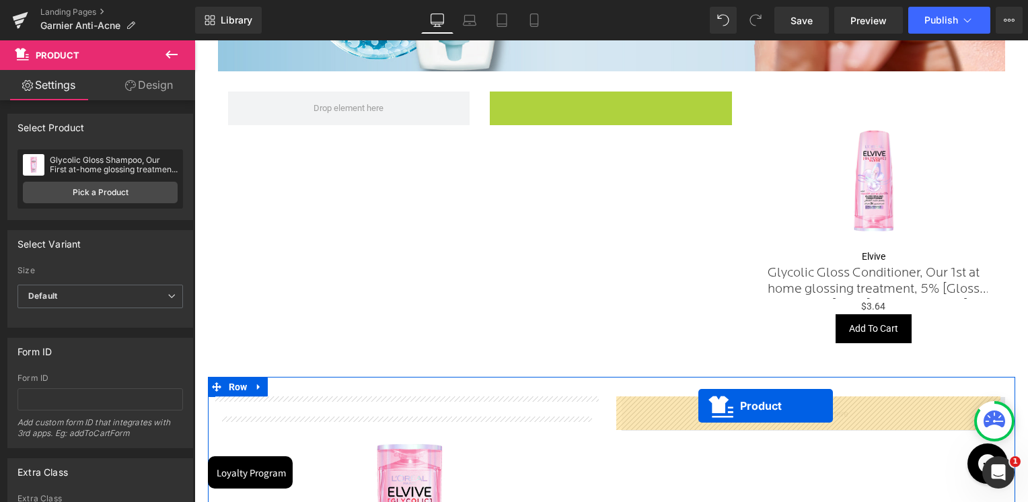
drag, startPoint x: 573, startPoint y: 104, endPoint x: 698, endPoint y: 406, distance: 327.2
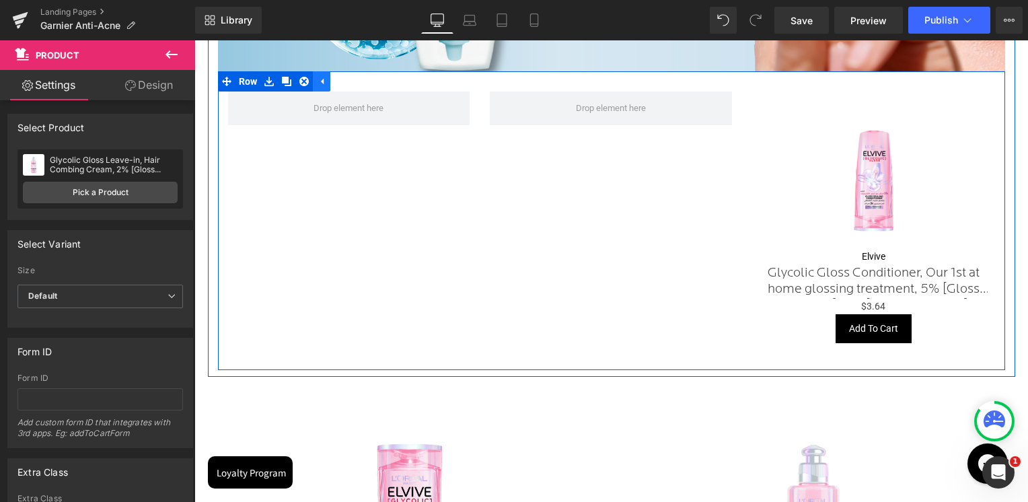
click at [317, 80] on icon at bounding box center [321, 82] width 9 height 10
click at [264, 83] on icon at bounding box center [268, 82] width 9 height 10
click at [307, 85] on link at bounding box center [303, 81] width 17 height 20
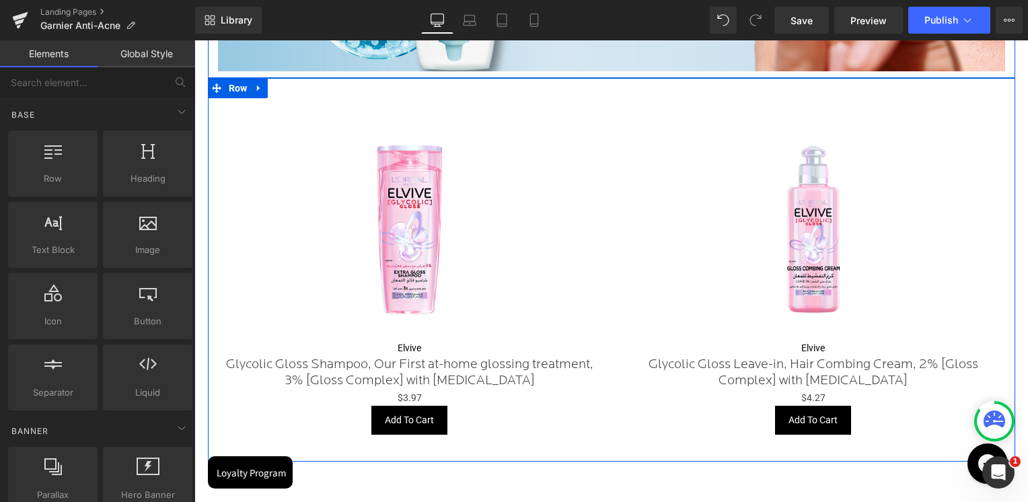
click at [363, 196] on img at bounding box center [410, 229] width 222 height 222
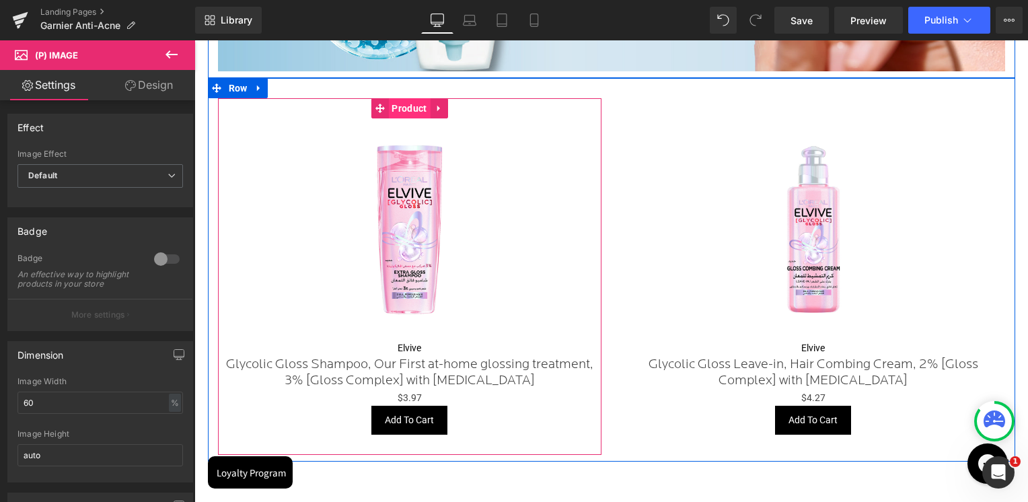
click at [408, 107] on span "Product" at bounding box center [409, 108] width 42 height 20
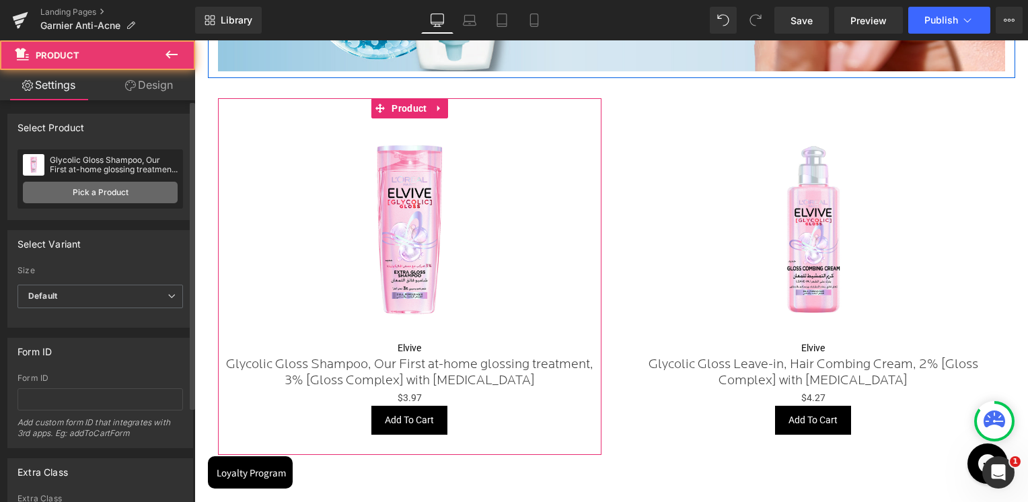
click at [100, 195] on link "Pick a Product" at bounding box center [100, 193] width 155 height 22
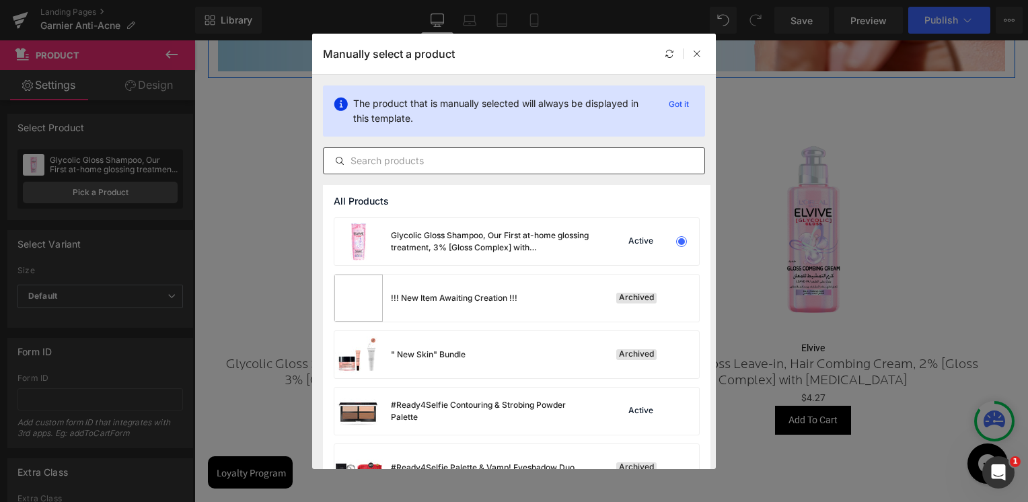
click at [387, 157] on input "text" at bounding box center [514, 161] width 381 height 16
paste input "Fast Clear Gentle Cleanser Hydrating Face Wash for Acne Prone Skin"
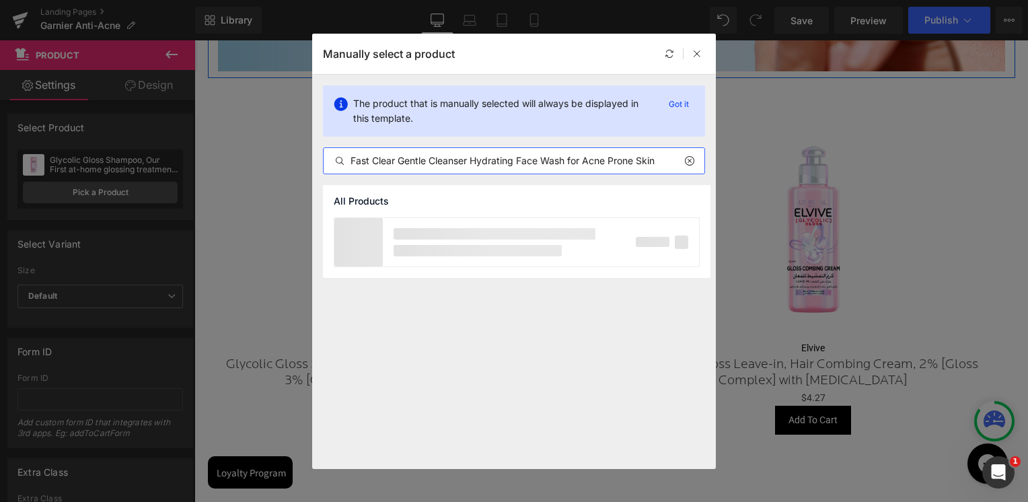
scroll to position [0, 0]
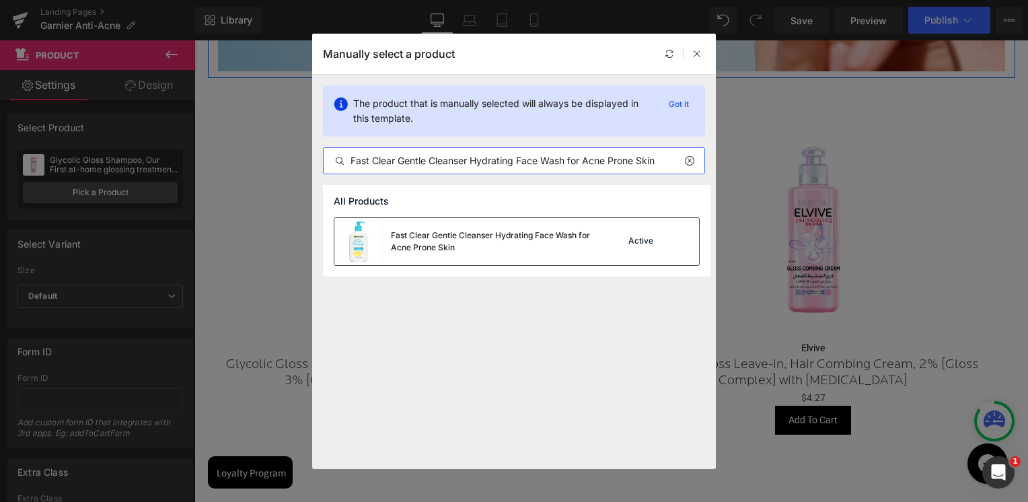
type input "Fast Clear Gentle Cleanser Hydrating Face Wash for Acne Prone Skin"
click at [511, 246] on div "Fast Clear Gentle Cleanser Hydrating Face Wash for Acne Prone Skin" at bounding box center [492, 241] width 202 height 24
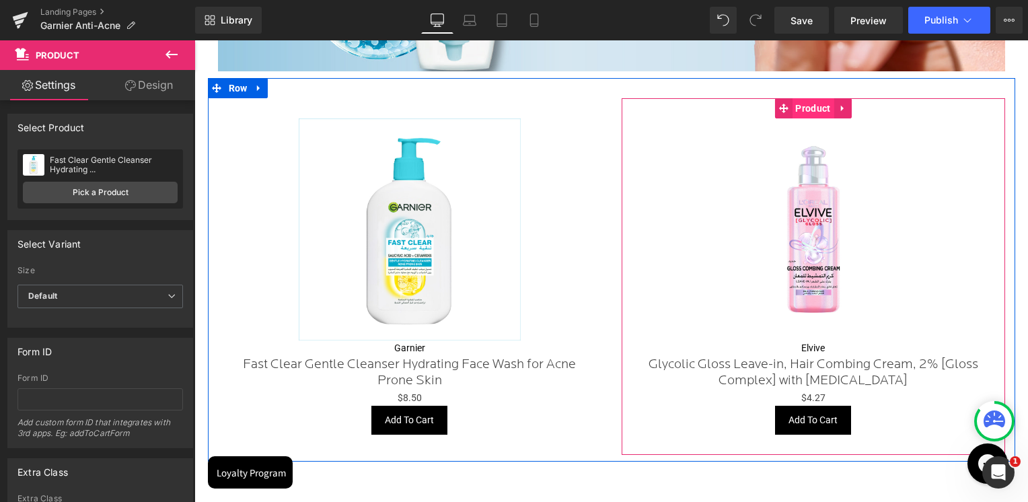
click at [809, 112] on span "Product" at bounding box center [813, 108] width 42 height 20
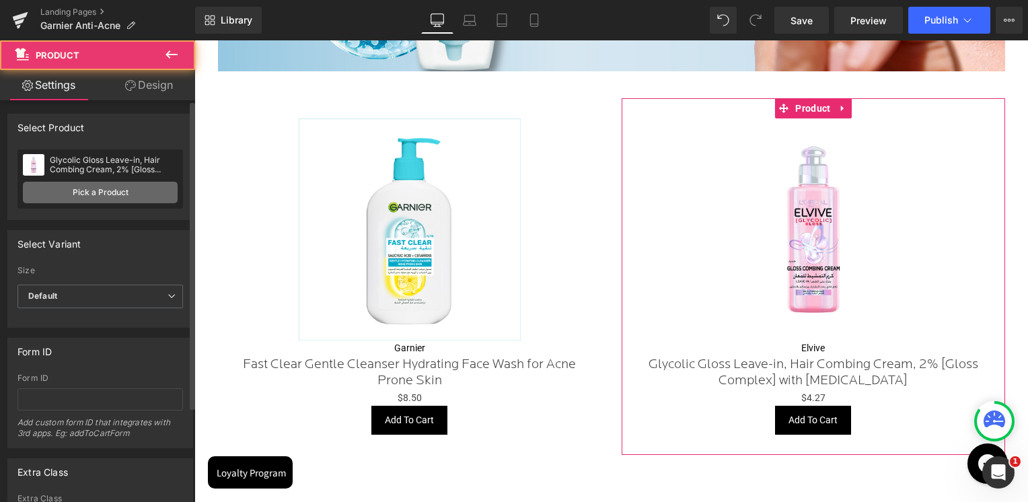
click at [135, 192] on link "Pick a Product" at bounding box center [100, 193] width 155 height 22
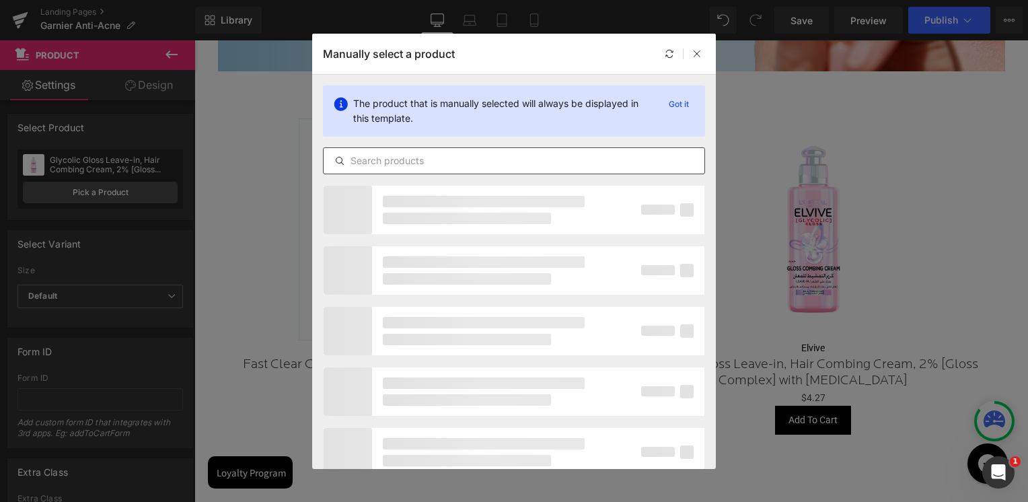
click at [475, 168] on input "text" at bounding box center [514, 161] width 381 height 16
paste input "Super UV Anti-Acne SPF50+ Sunscreen– 12H Oil Control"
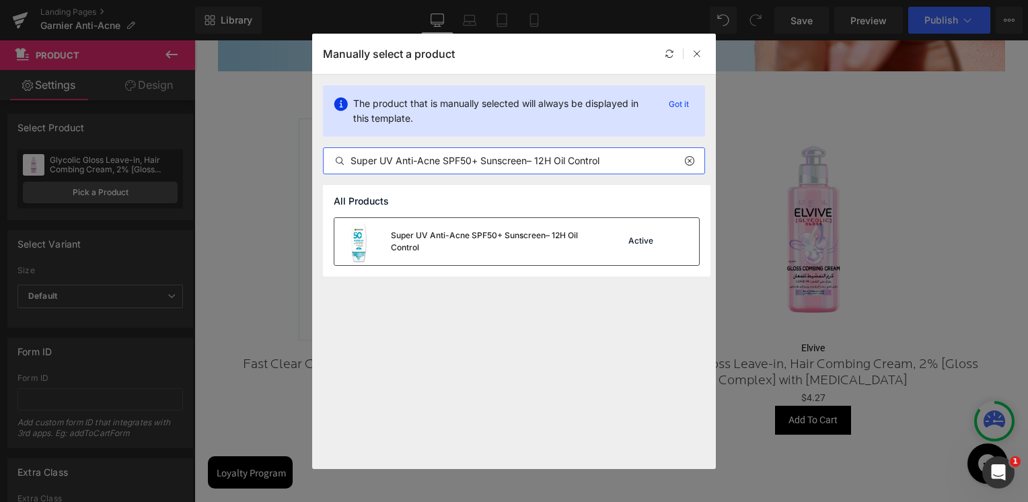
type input "Super UV Anti-Acne SPF50+ Sunscreen– 12H Oil Control"
click at [490, 246] on div "Super UV Anti-Acne SPF50+ Sunscreen– 12H Oil Control" at bounding box center [492, 241] width 202 height 24
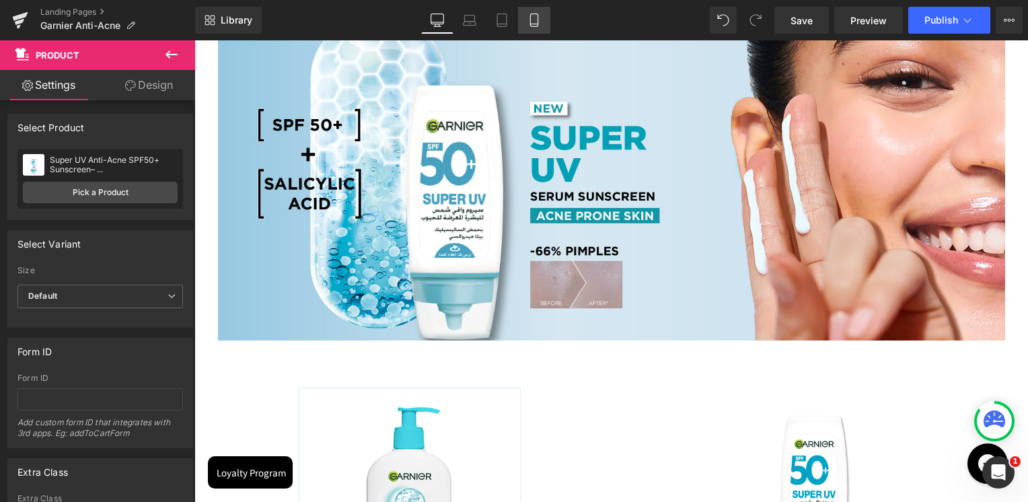
click at [538, 31] on link "Mobile" at bounding box center [534, 20] width 32 height 27
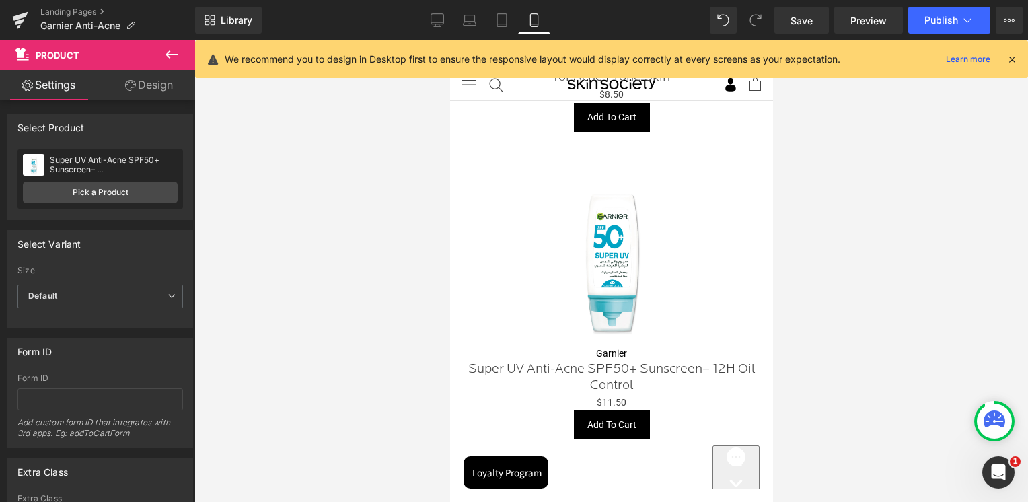
scroll to position [875, 0]
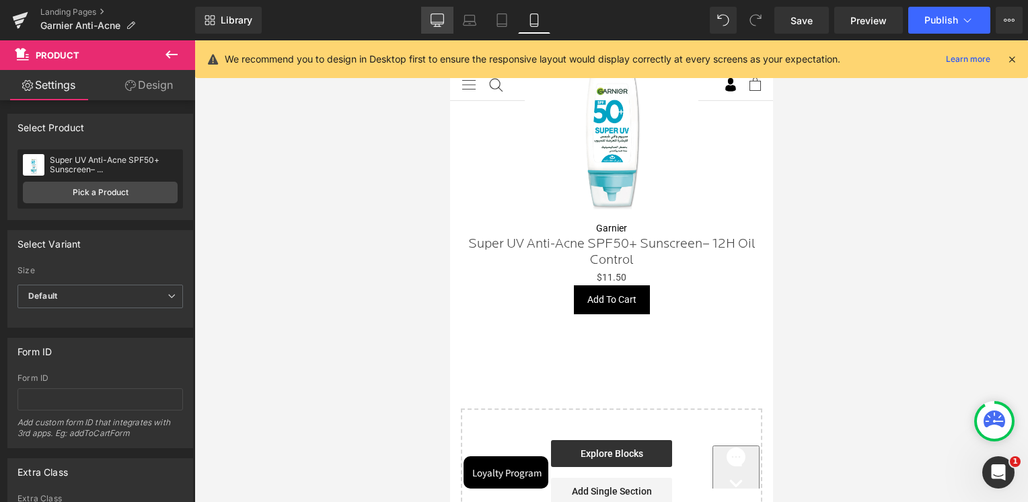
click at [438, 21] on icon at bounding box center [437, 19] width 13 height 13
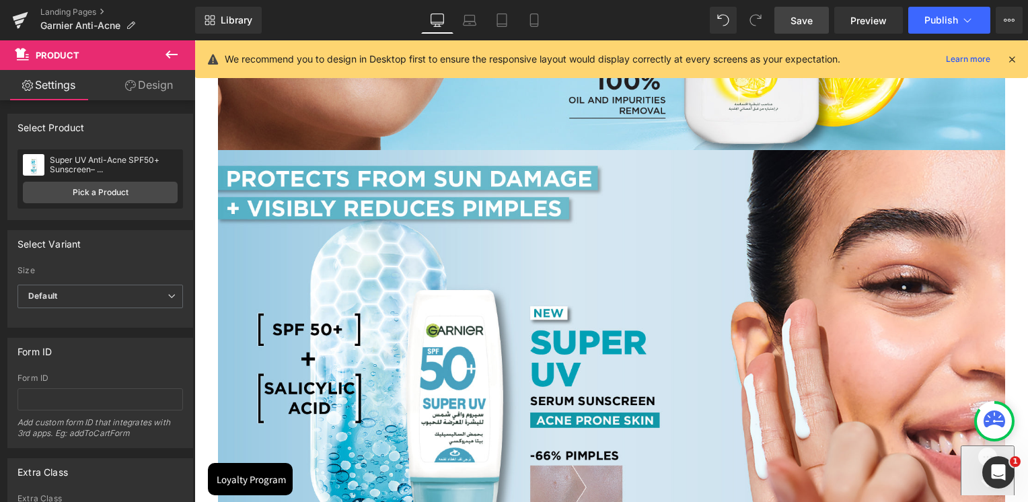
scroll to position [1250, 0]
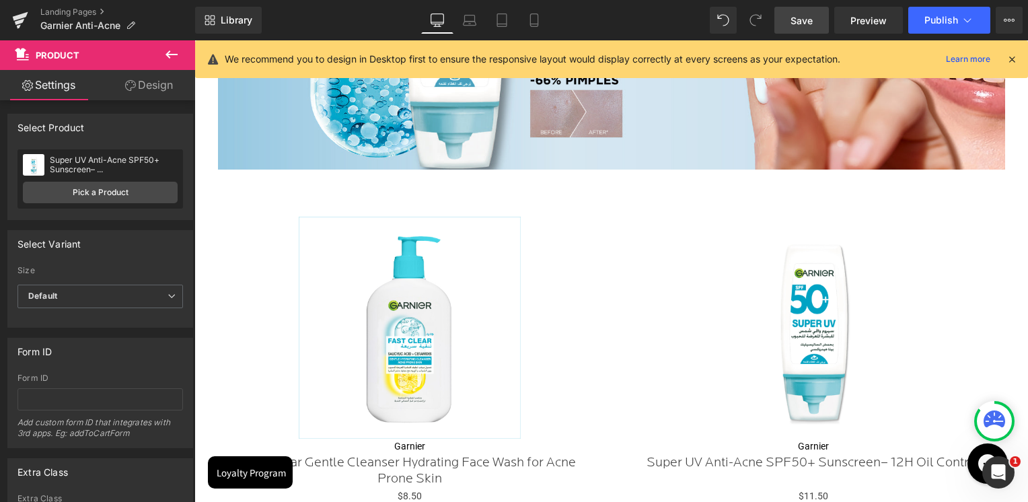
click at [810, 24] on span "Save" at bounding box center [801, 20] width 22 height 14
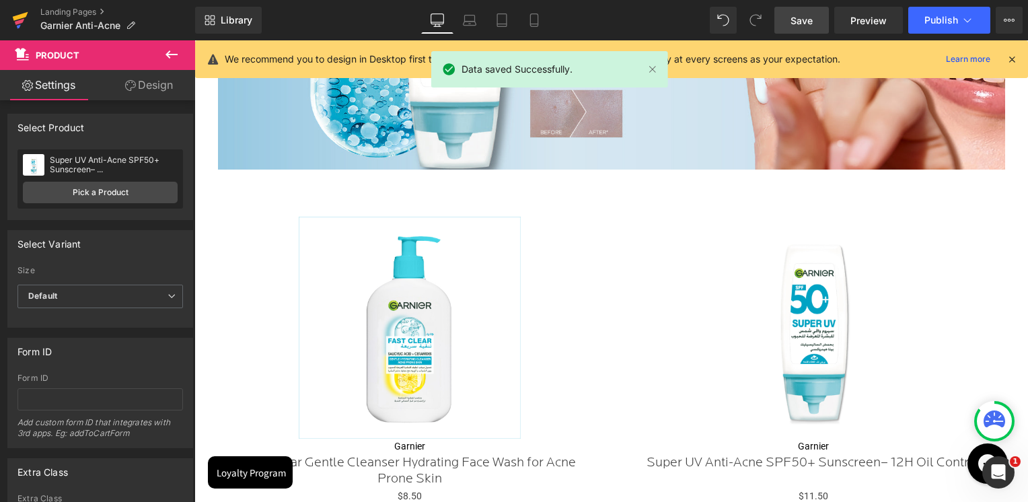
click at [28, 21] on icon at bounding box center [20, 20] width 16 height 34
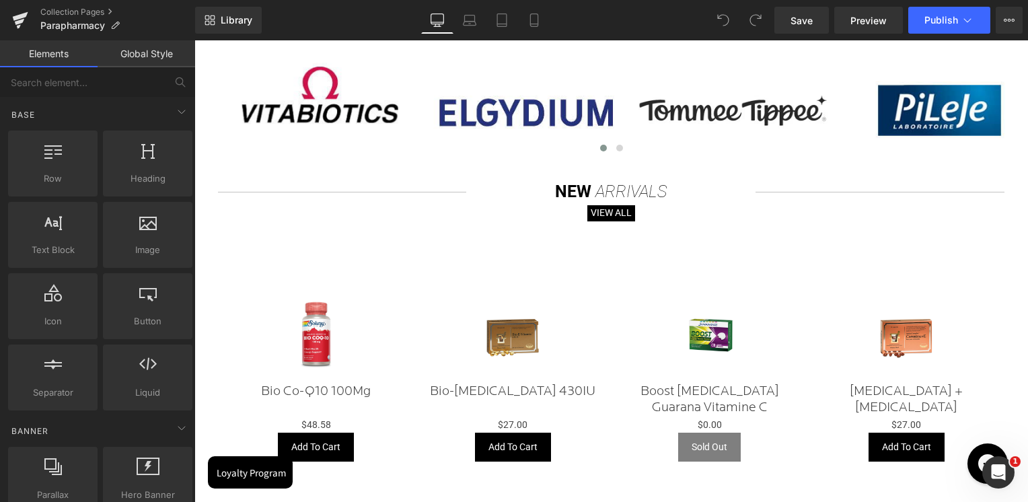
scroll to position [404, 0]
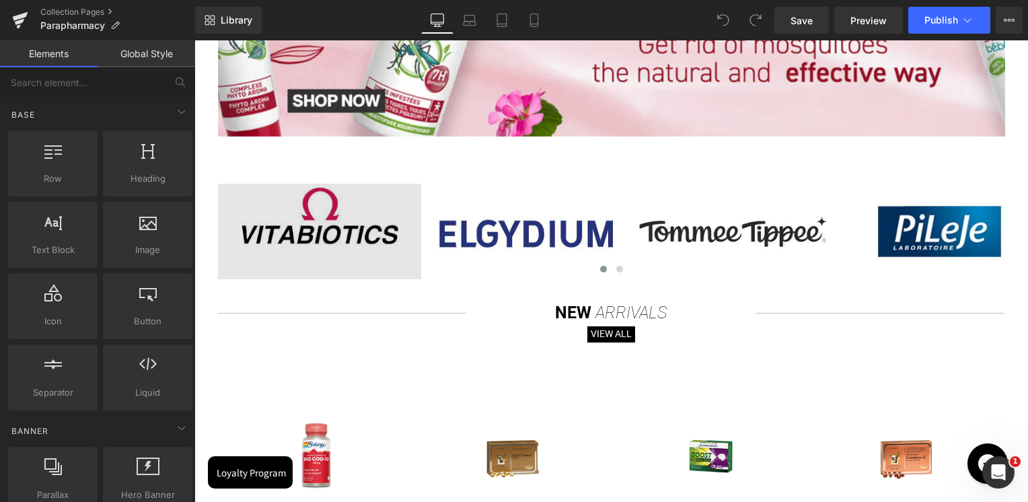
click at [320, 239] on div "Image" at bounding box center [319, 232] width 203 height 96
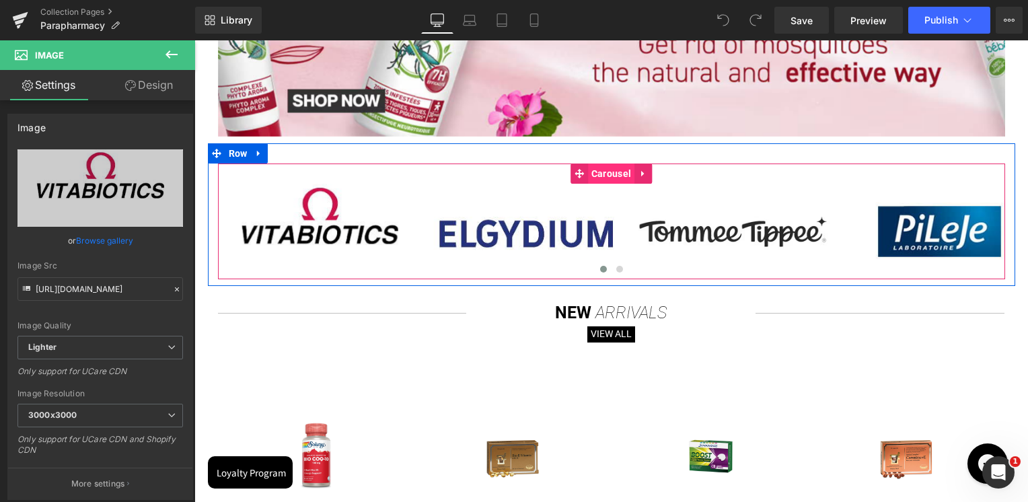
click at [608, 174] on span "Carousel" at bounding box center [611, 173] width 46 height 20
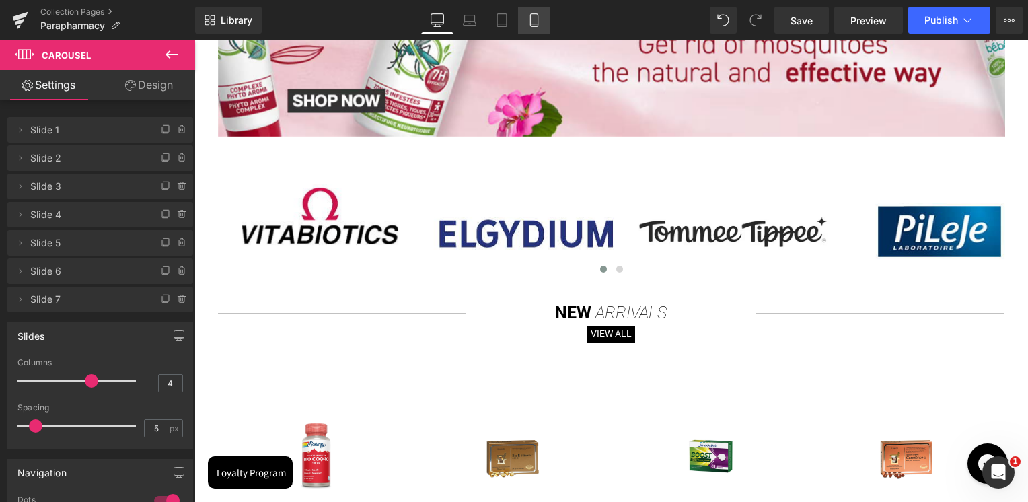
click at [533, 24] on icon at bounding box center [533, 24] width 7 height 0
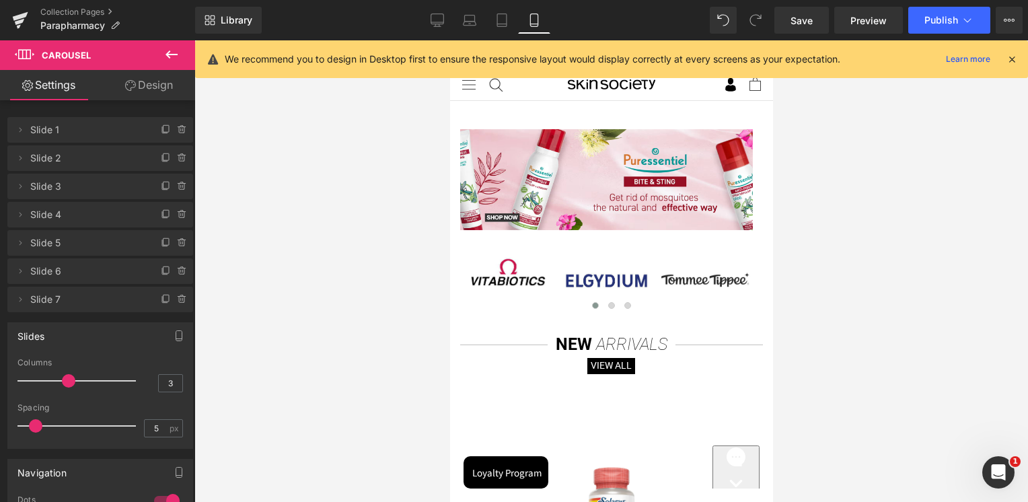
scroll to position [0, 0]
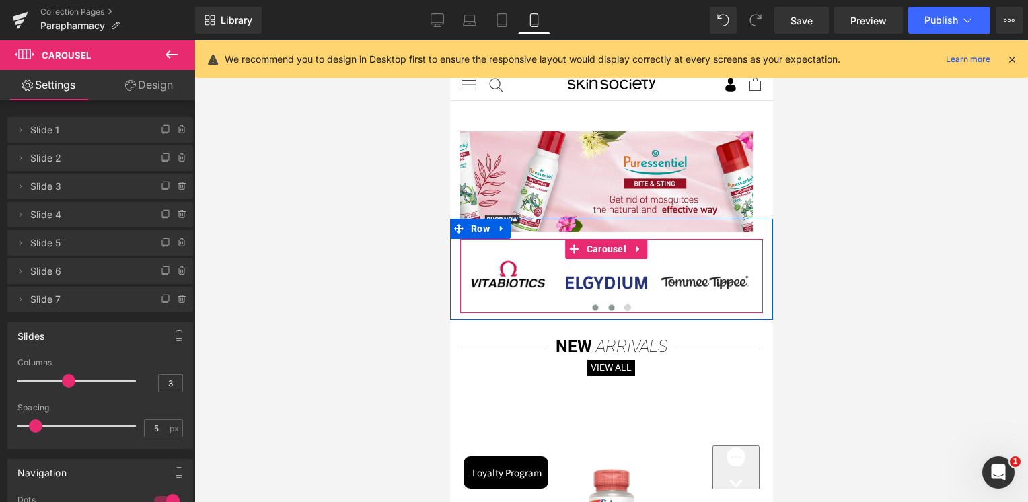
click at [607, 306] on span at bounding box center [610, 307] width 7 height 7
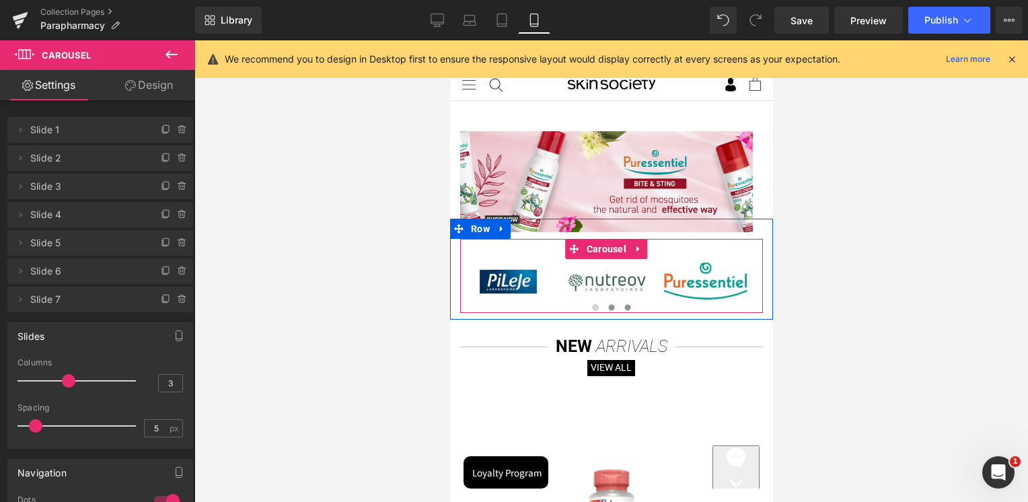
click at [619, 305] on button at bounding box center [627, 307] width 16 height 13
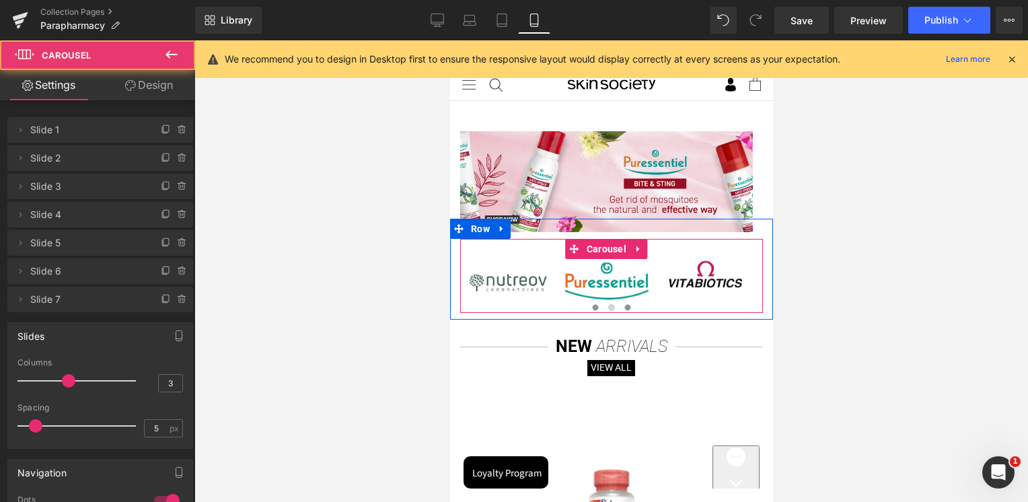
click at [591, 307] on span at bounding box center [594, 307] width 7 height 7
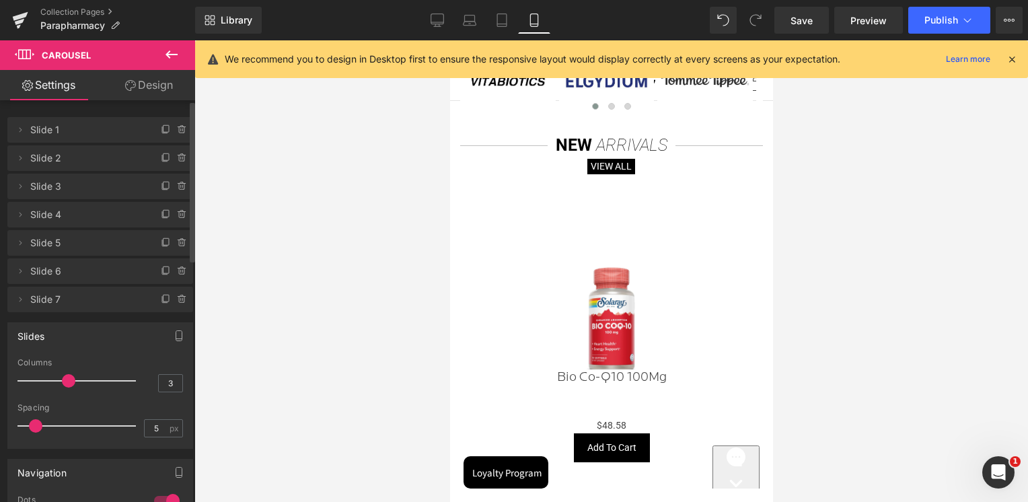
scroll to position [202, 0]
click at [23, 20] on icon at bounding box center [19, 22] width 9 height 6
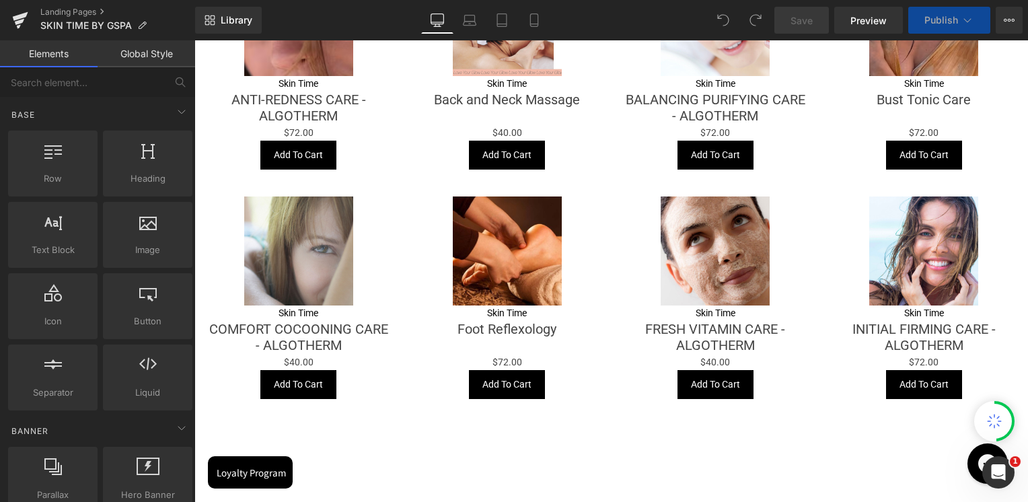
scroll to position [1346, 0]
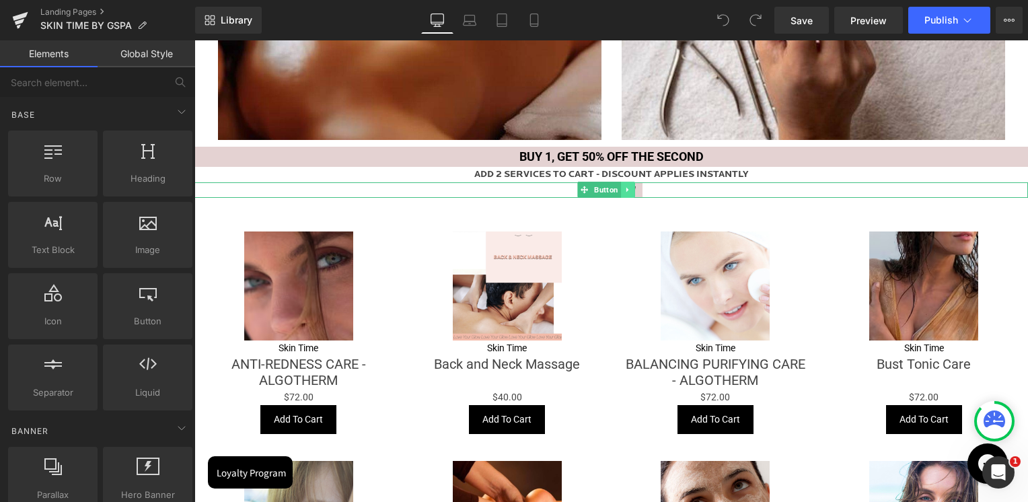
click at [627, 192] on icon at bounding box center [627, 190] width 7 height 8
click at [619, 196] on link at bounding box center [621, 190] width 14 height 16
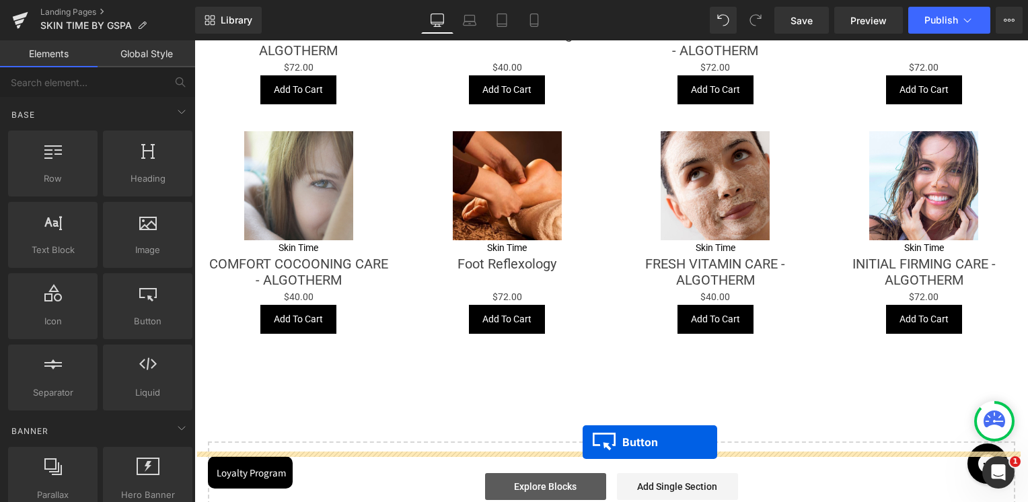
scroll to position [1776, 0]
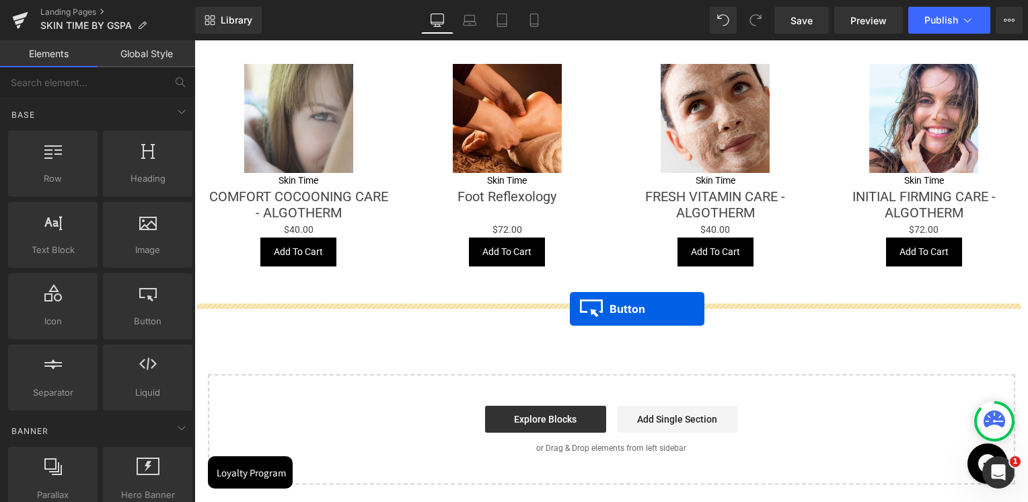
drag, startPoint x: 586, startPoint y: 206, endPoint x: 570, endPoint y: 309, distance: 104.2
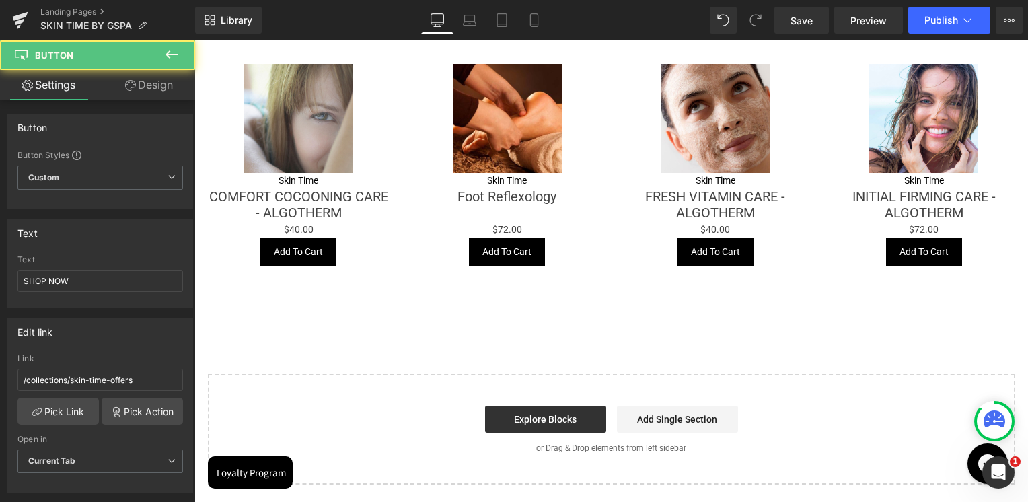
scroll to position [1742, 0]
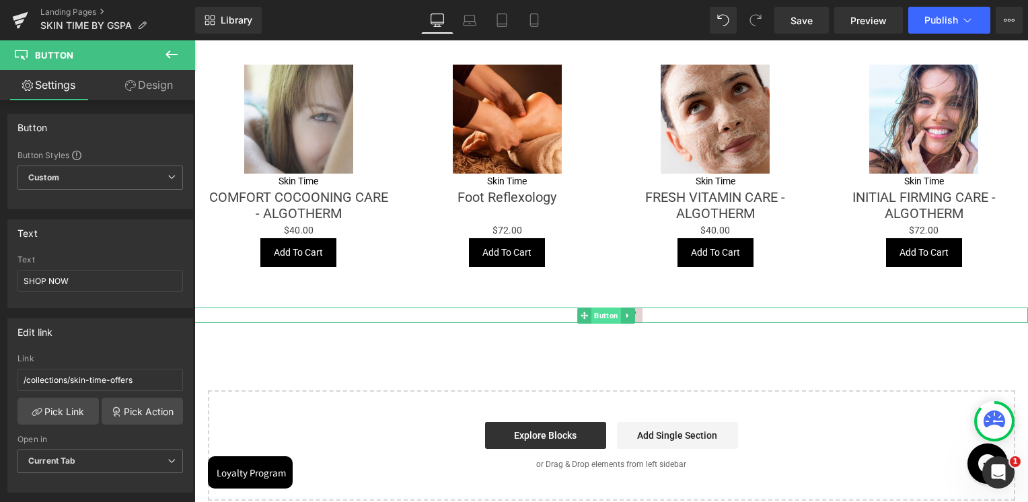
click at [601, 311] on span "Button" at bounding box center [606, 315] width 30 height 16
click at [83, 294] on div "Text SHOP NOW" at bounding box center [99, 281] width 165 height 52
click at [82, 283] on input "SHOP NOW" at bounding box center [99, 281] width 165 height 22
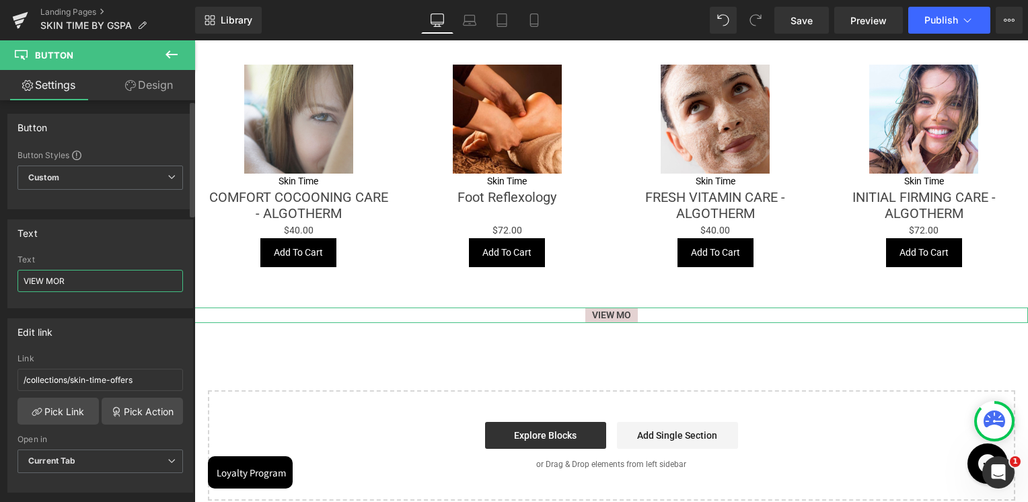
type input "VIEW MORE"
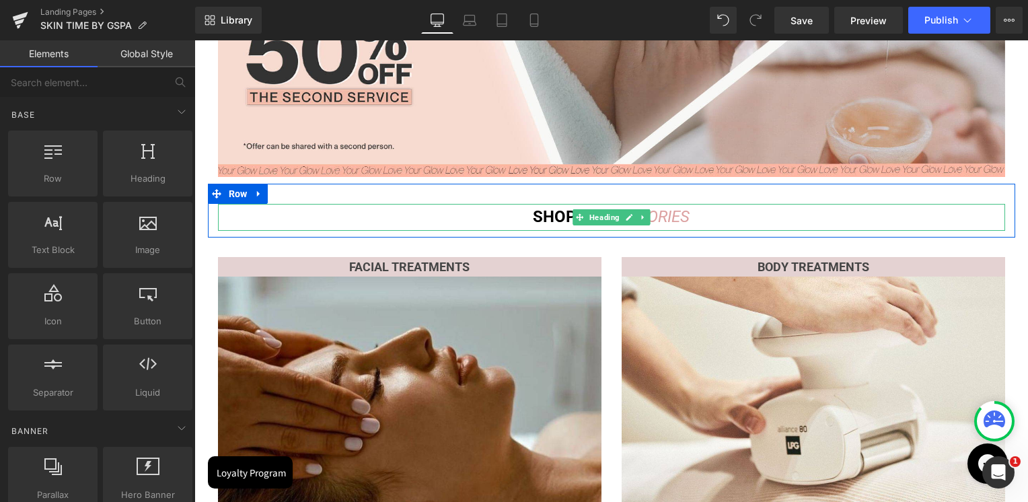
scroll to position [404, 0]
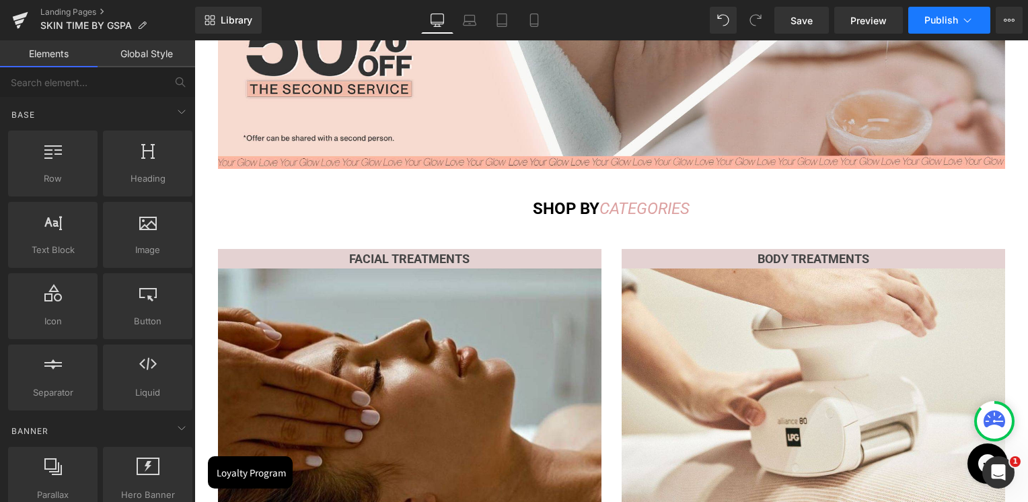
click at [943, 20] on span "Publish" at bounding box center [941, 20] width 34 height 11
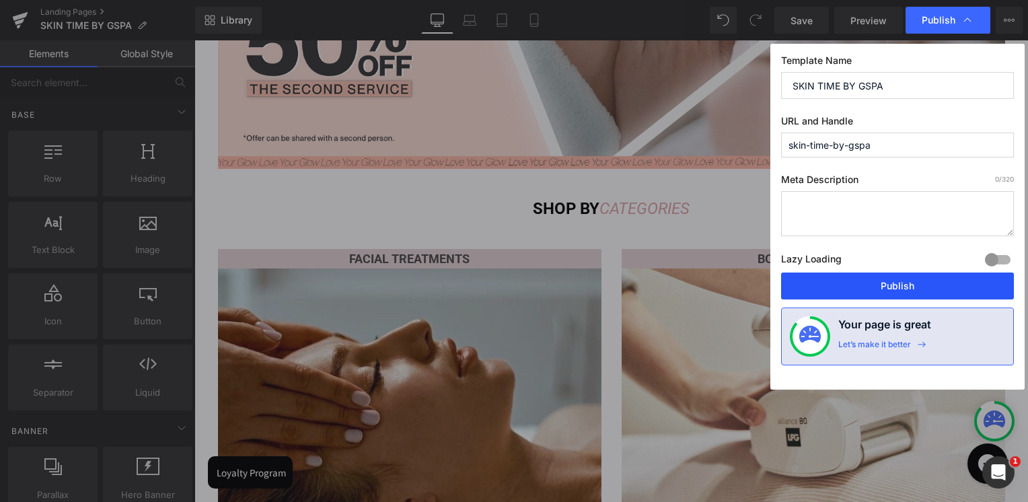
click at [888, 284] on button "Publish" at bounding box center [897, 285] width 233 height 27
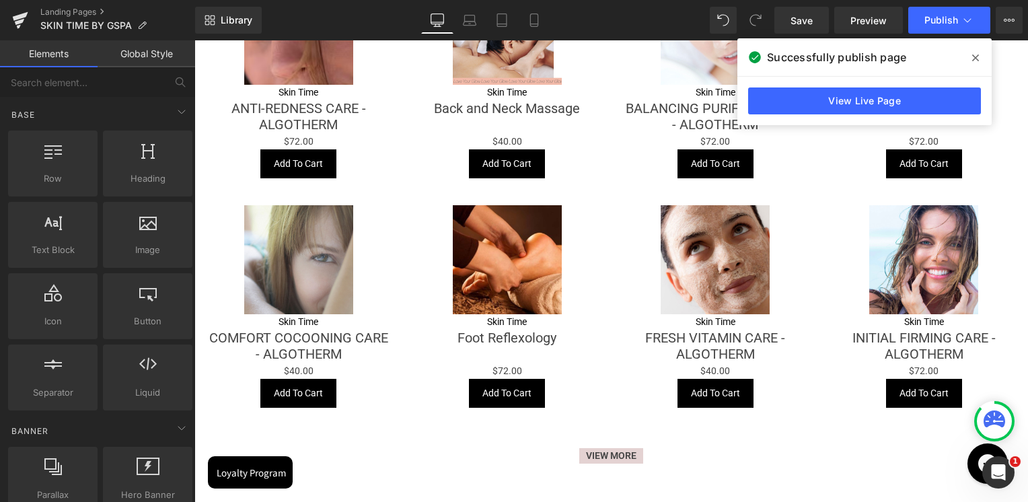
scroll to position [1547, 0]
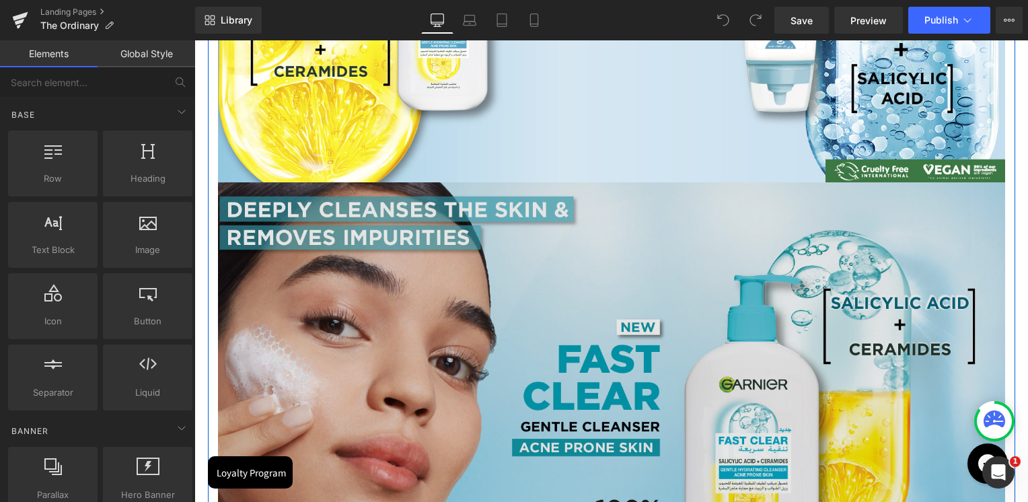
scroll to position [471, 0]
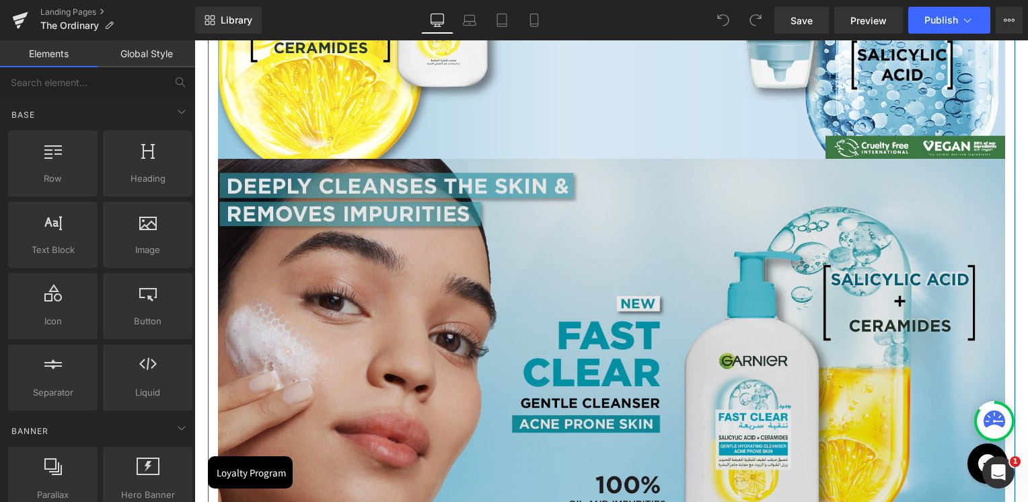
click at [632, 297] on img at bounding box center [611, 356] width 787 height 395
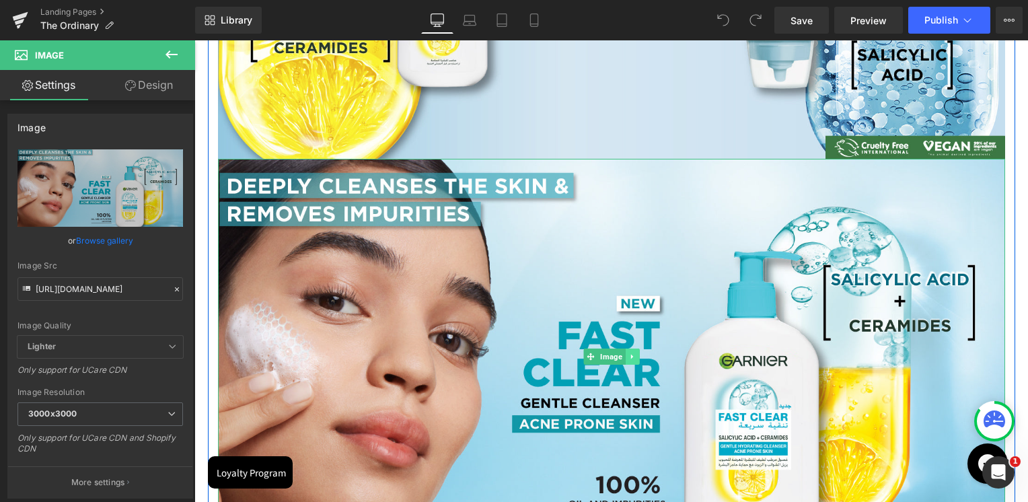
click at [629, 359] on icon at bounding box center [631, 357] width 7 height 8
click at [636, 359] on icon at bounding box center [638, 356] width 7 height 7
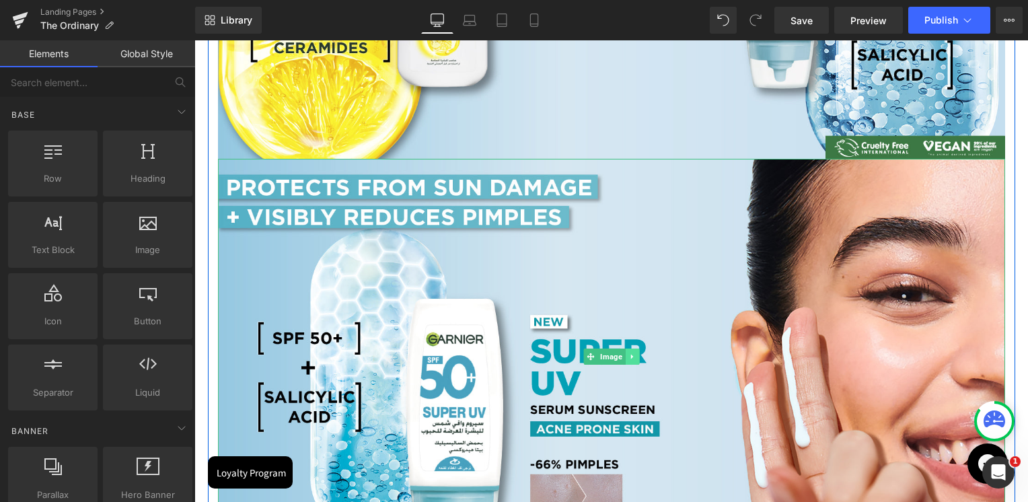
click at [630, 359] on icon at bounding box center [631, 357] width 7 height 8
click at [636, 360] on link at bounding box center [639, 356] width 14 height 16
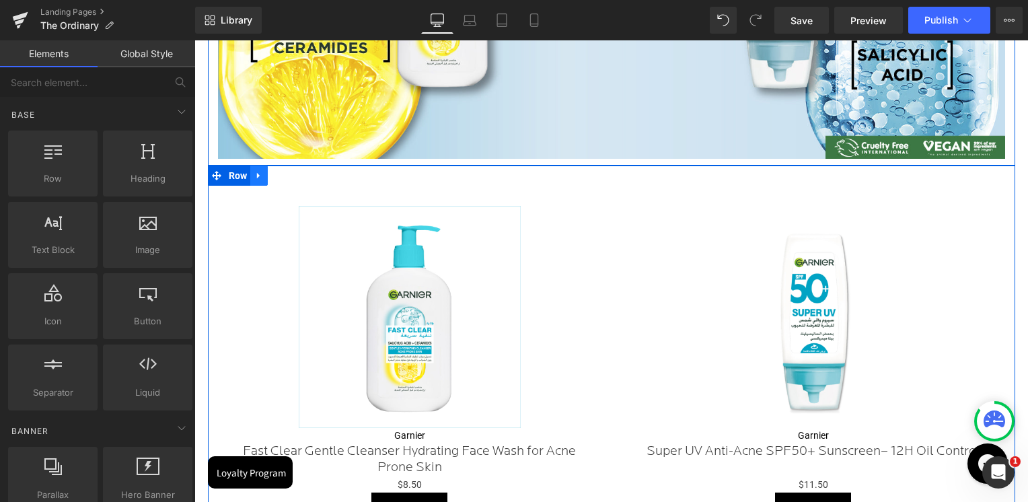
click at [252, 185] on link at bounding box center [258, 175] width 17 height 20
click at [285, 181] on link at bounding box center [293, 175] width 17 height 20
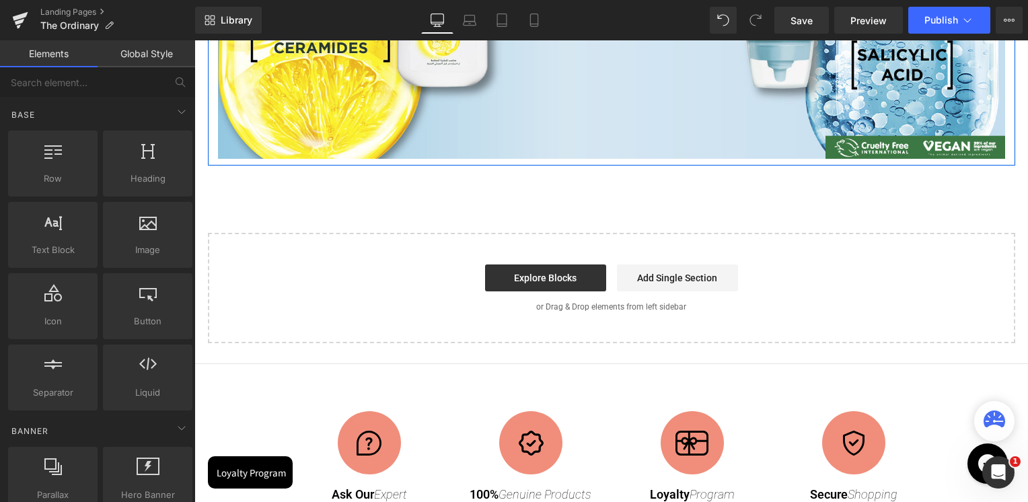
scroll to position [202, 0]
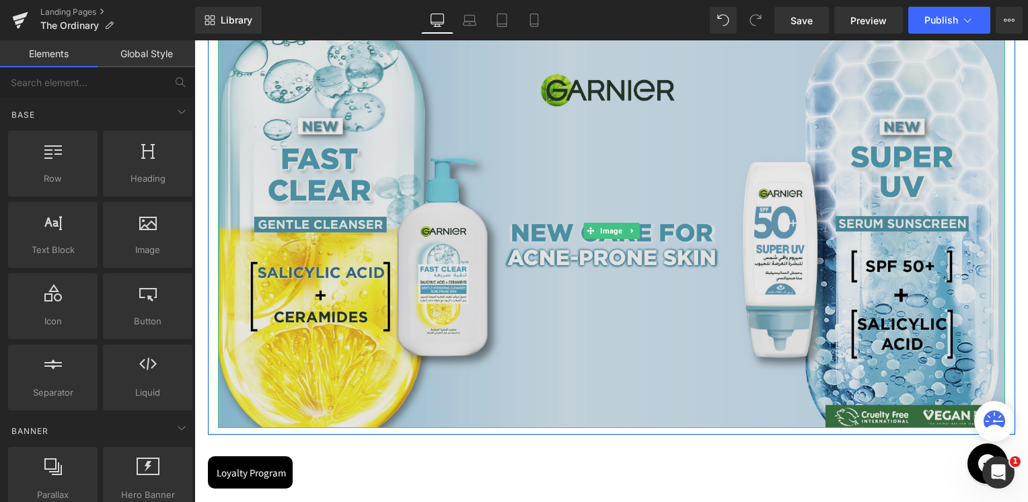
click at [460, 233] on img at bounding box center [611, 230] width 787 height 395
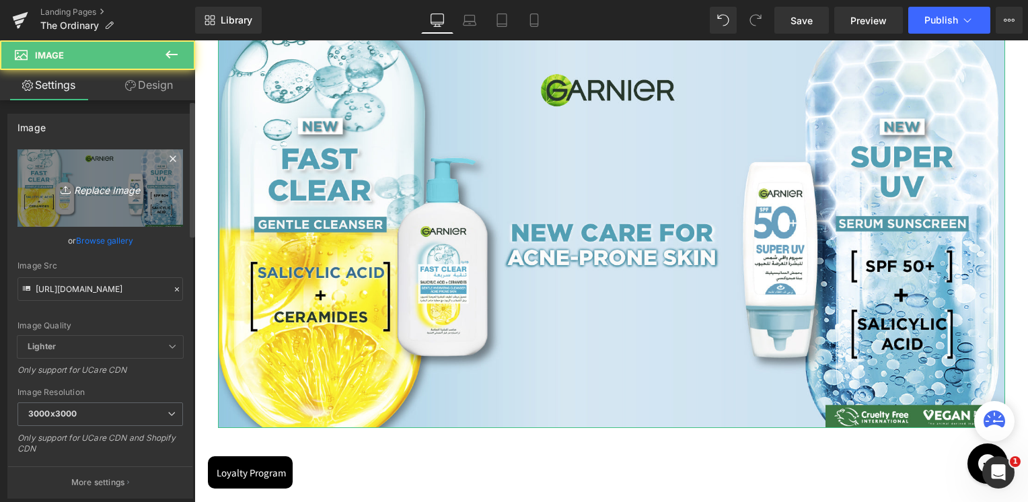
click at [108, 194] on icon "Replace Image" at bounding box center [100, 188] width 108 height 17
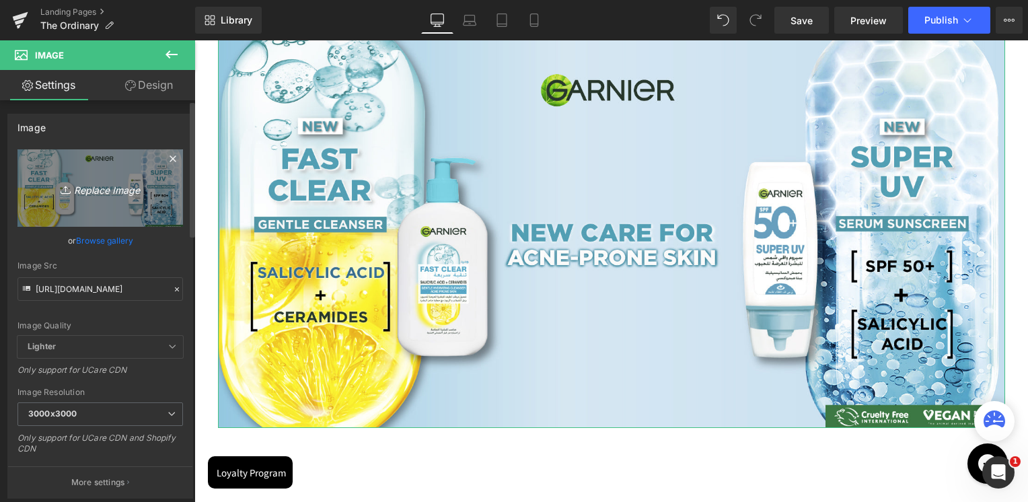
type input "C:\fakepath\1 (2).png"
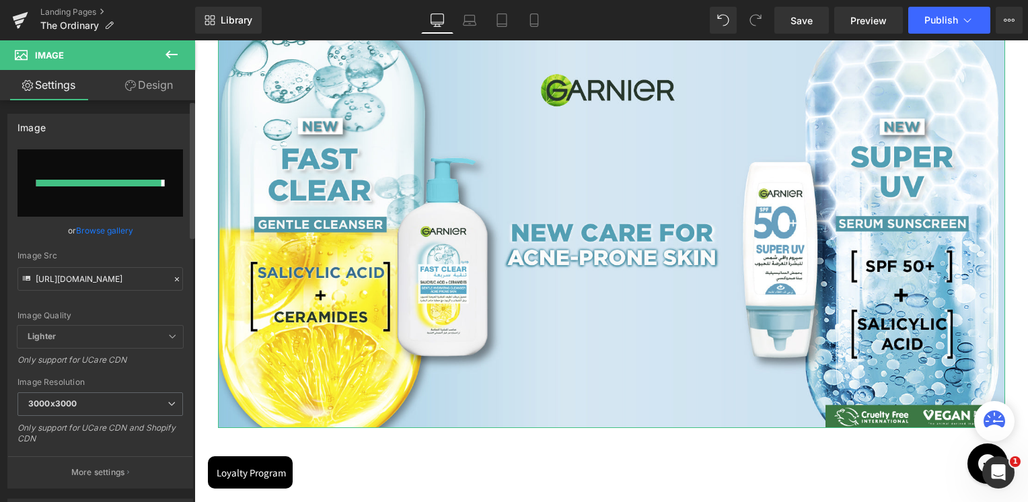
type input "https://ucarecdn.com/dcfbcd28-aa17-4e29-8119-caf2b7528005/-/format/auto/-/previ…"
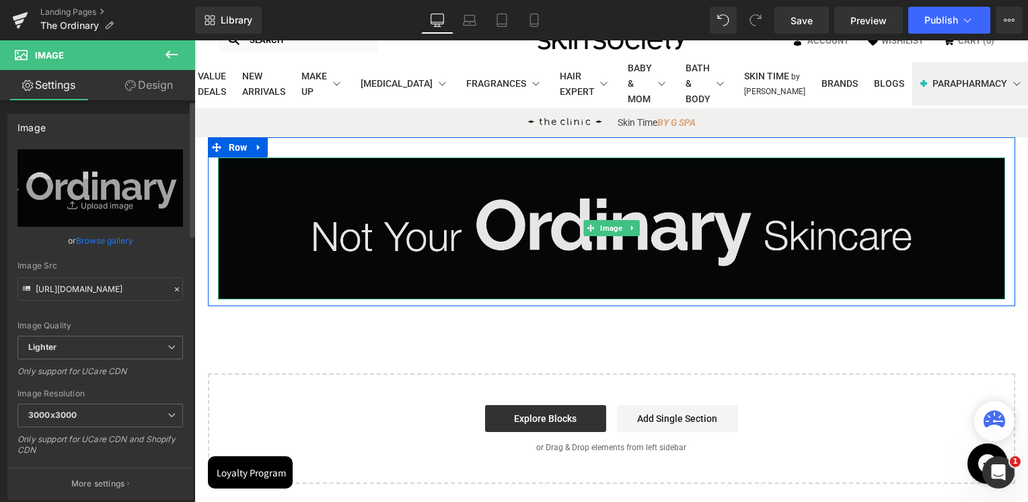
scroll to position [135, 0]
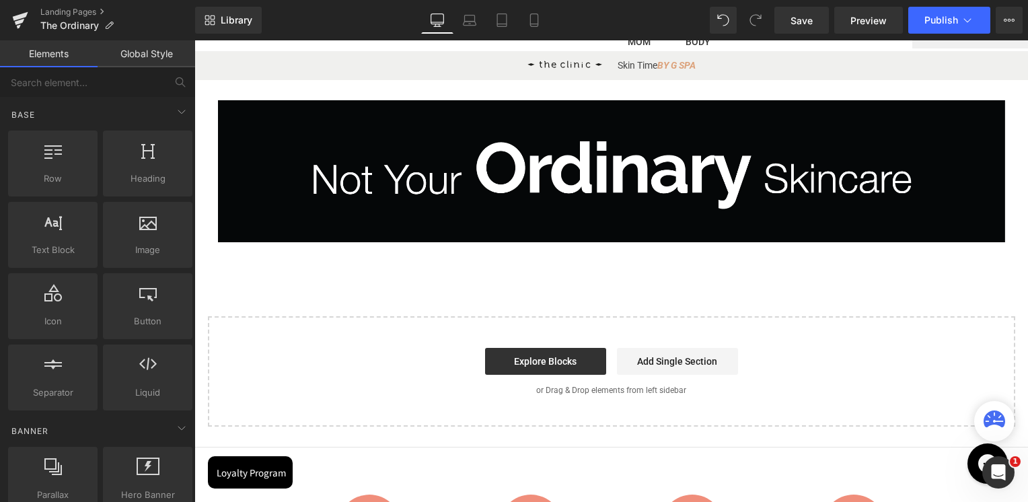
drag, startPoint x: 398, startPoint y: 277, endPoint x: 388, endPoint y: 275, distance: 10.3
click at [398, 277] on div "Image Row Select your layout" at bounding box center [611, 253] width 834 height 346
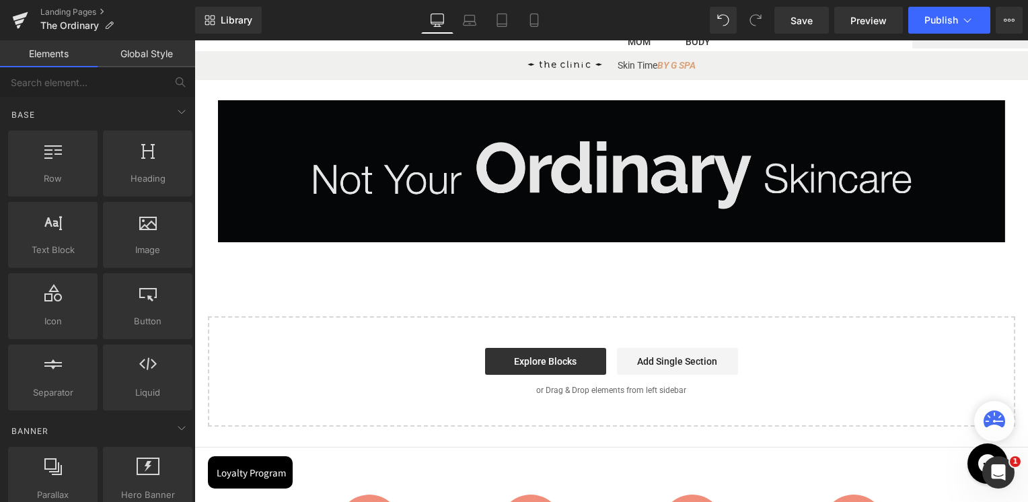
click at [480, 160] on img at bounding box center [611, 170] width 787 height 141
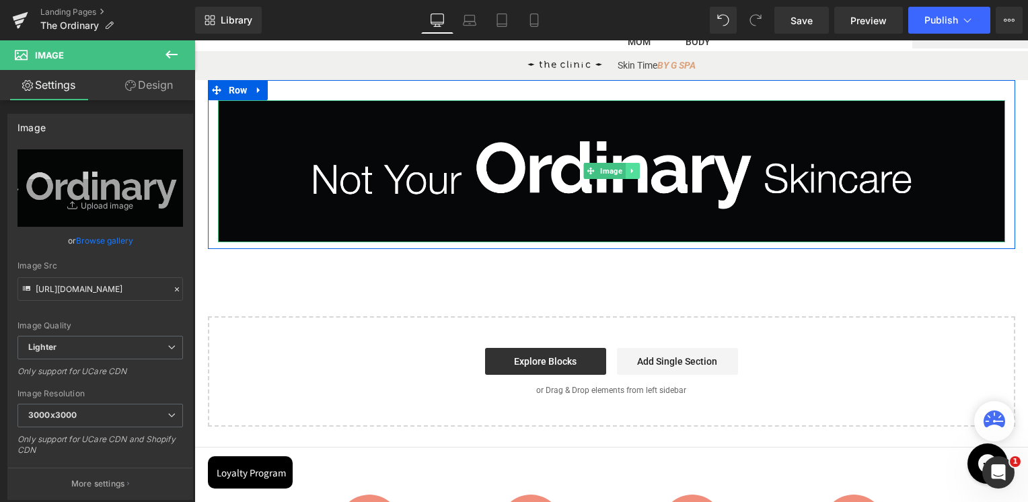
click at [625, 171] on link at bounding box center [632, 171] width 14 height 16
click at [624, 172] on link at bounding box center [625, 171] width 14 height 16
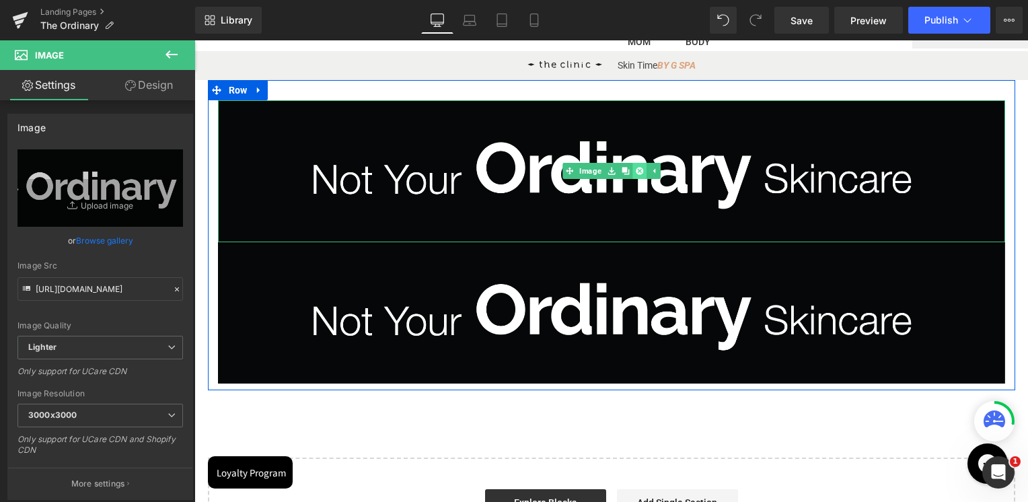
click at [635, 174] on icon at bounding box center [638, 171] width 7 height 8
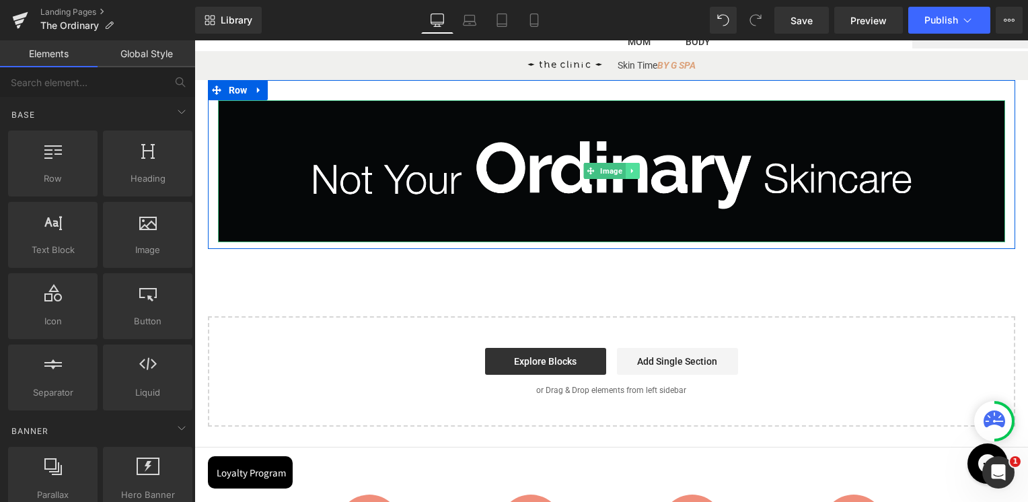
click at [630, 172] on icon at bounding box center [631, 171] width 2 height 5
click at [632, 174] on link at bounding box center [639, 171] width 14 height 16
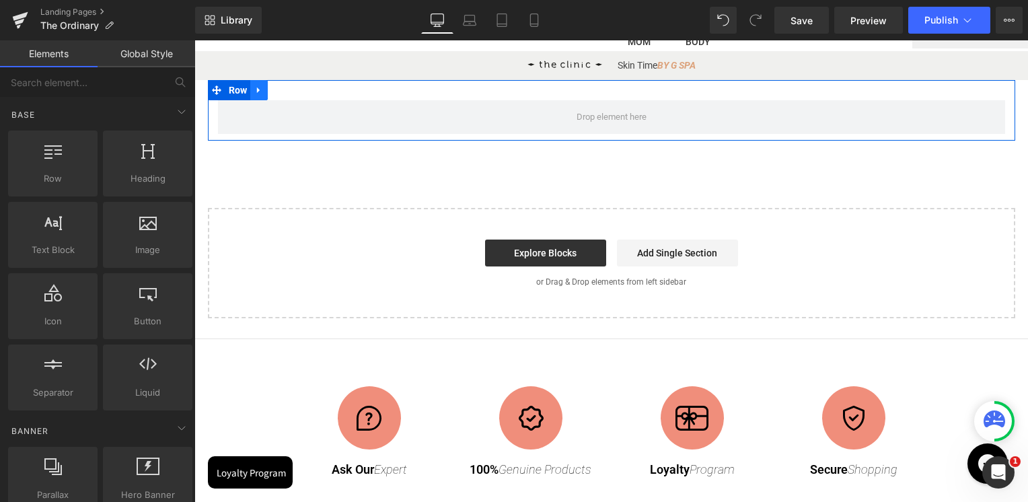
click at [259, 95] on link at bounding box center [258, 90] width 17 height 20
click at [287, 96] on link at bounding box center [293, 90] width 17 height 20
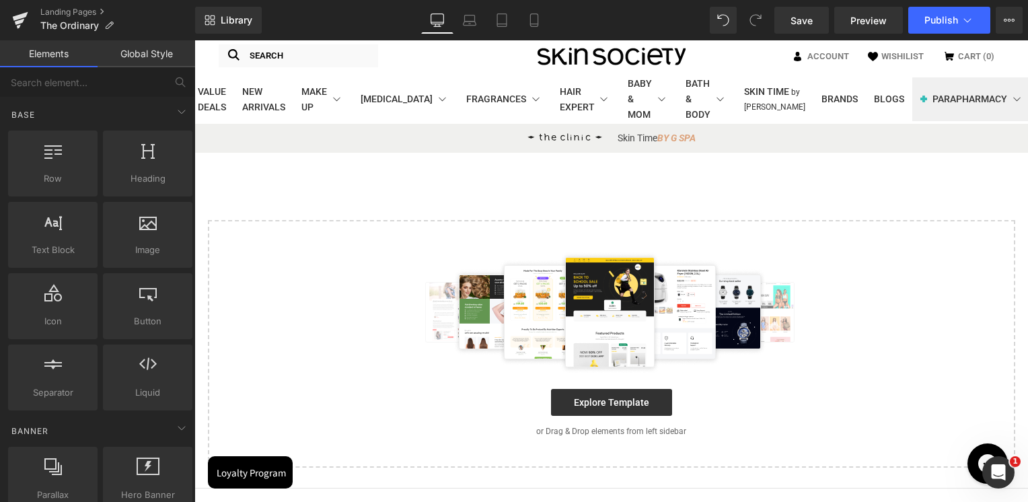
scroll to position [0, 0]
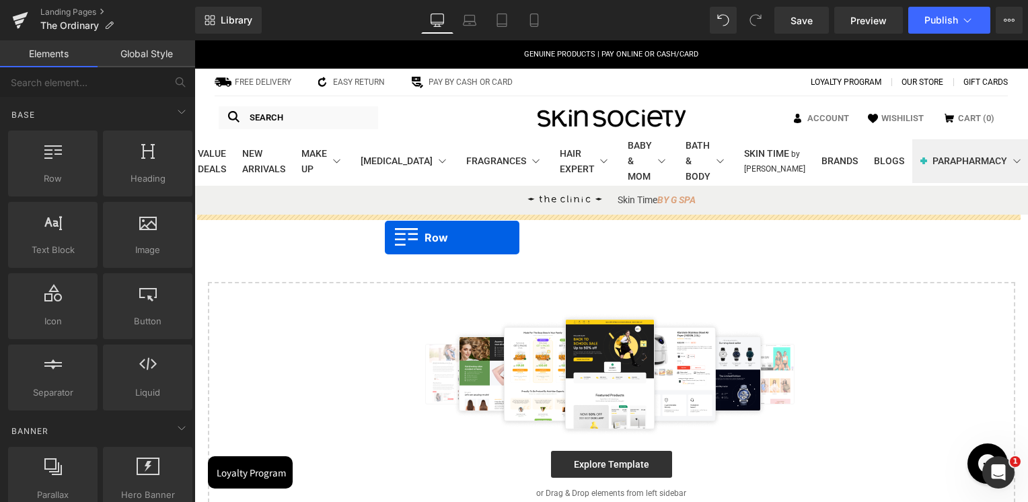
drag, startPoint x: 233, startPoint y: 196, endPoint x: 385, endPoint y: 237, distance: 157.5
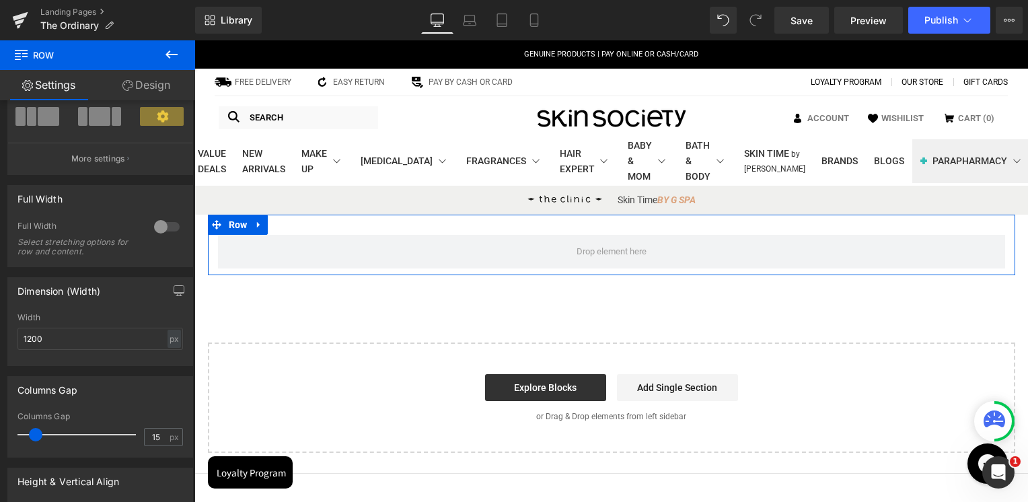
scroll to position [135, 0]
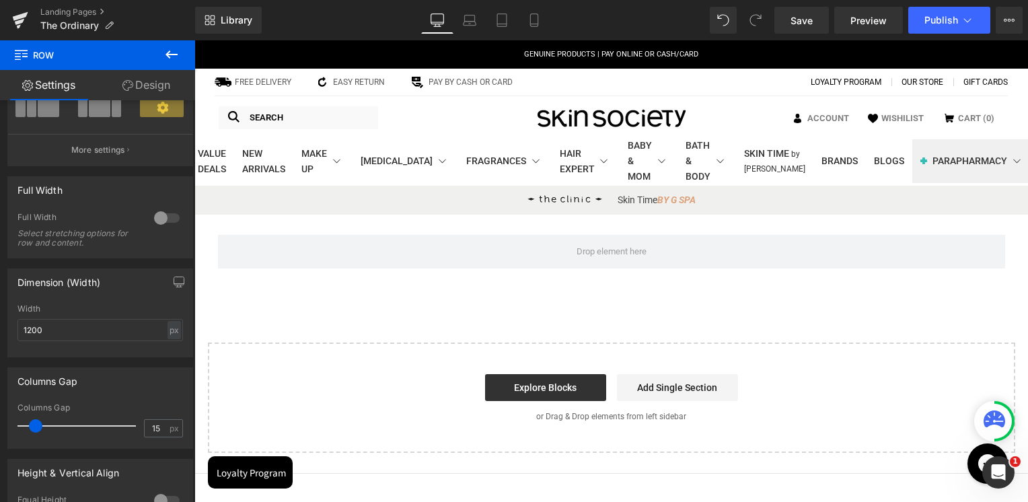
click at [169, 54] on icon at bounding box center [171, 54] width 12 height 8
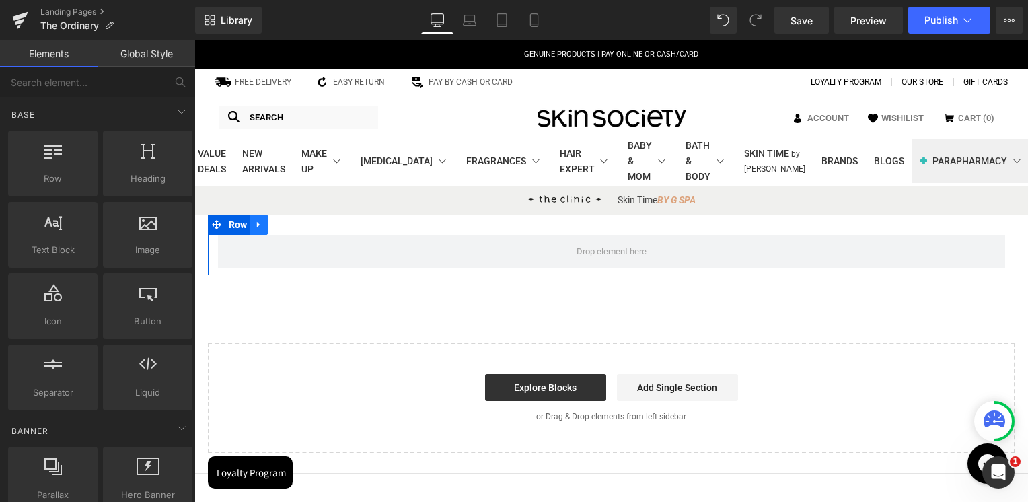
click at [258, 221] on icon at bounding box center [258, 225] width 9 height 10
click at [272, 228] on icon at bounding box center [276, 224] width 9 height 9
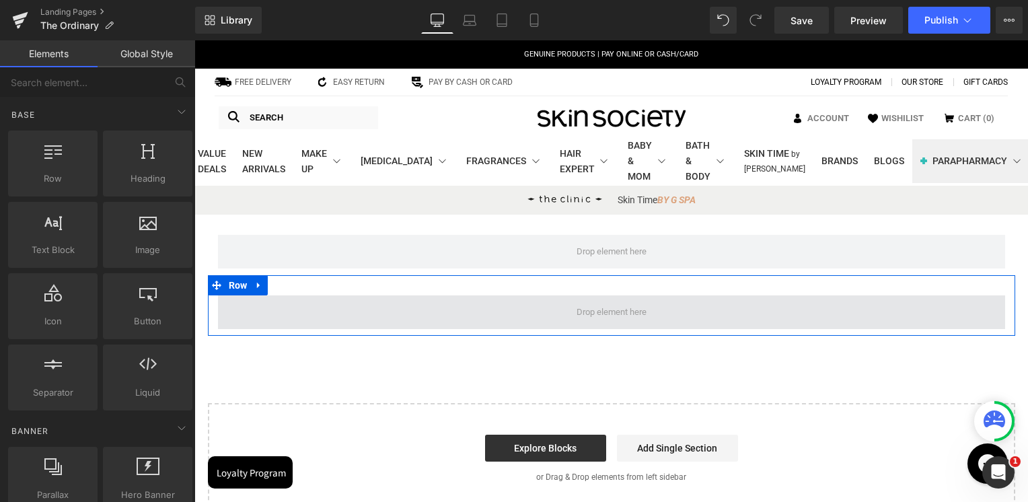
click at [286, 295] on span at bounding box center [611, 312] width 787 height 34
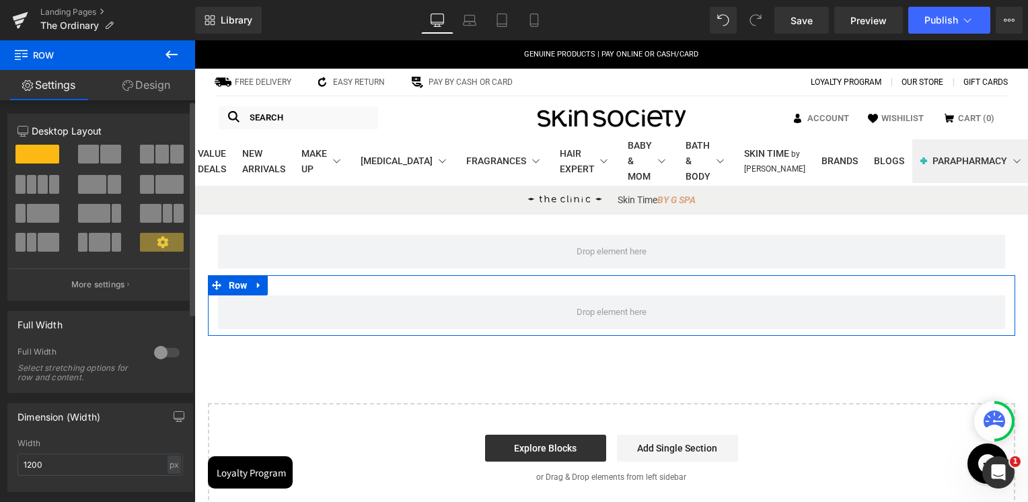
click at [106, 160] on span at bounding box center [110, 154] width 21 height 19
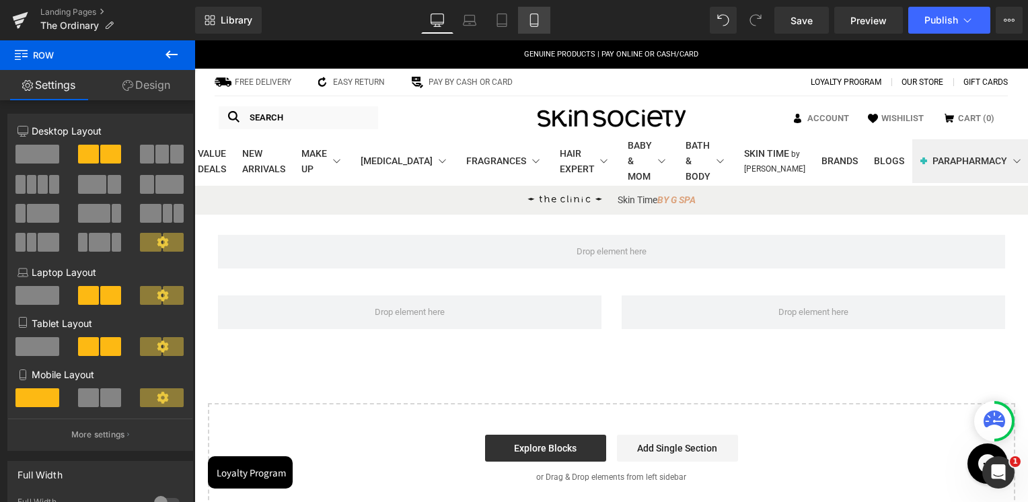
click at [527, 31] on link "Mobile" at bounding box center [534, 20] width 32 height 27
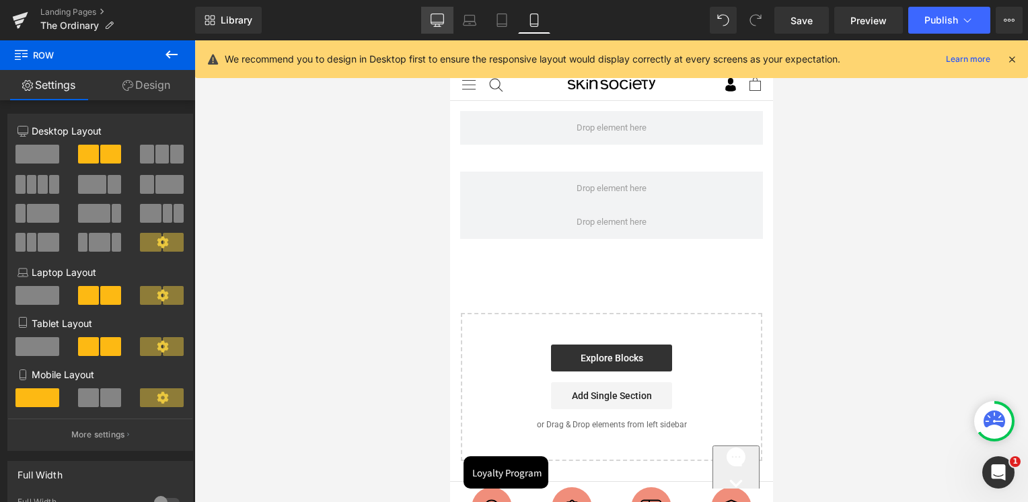
click at [442, 18] on icon at bounding box center [437, 19] width 13 height 13
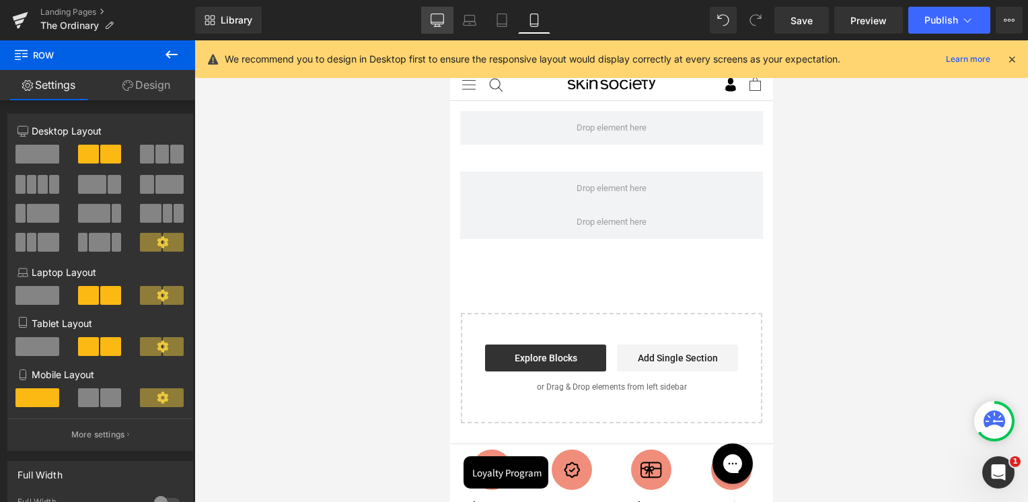
scroll to position [124, 0]
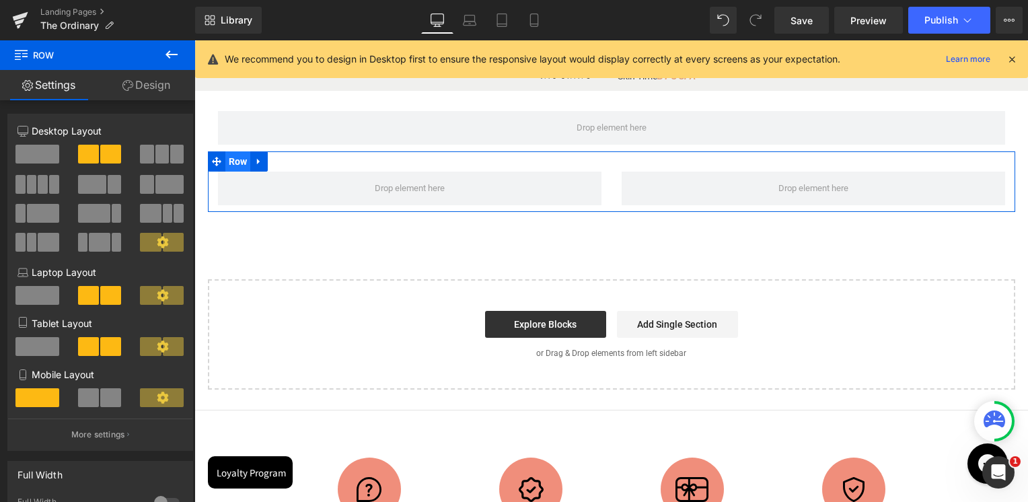
click at [242, 165] on span "Row" at bounding box center [238, 161] width 26 height 20
click at [38, 161] on span at bounding box center [37, 154] width 44 height 19
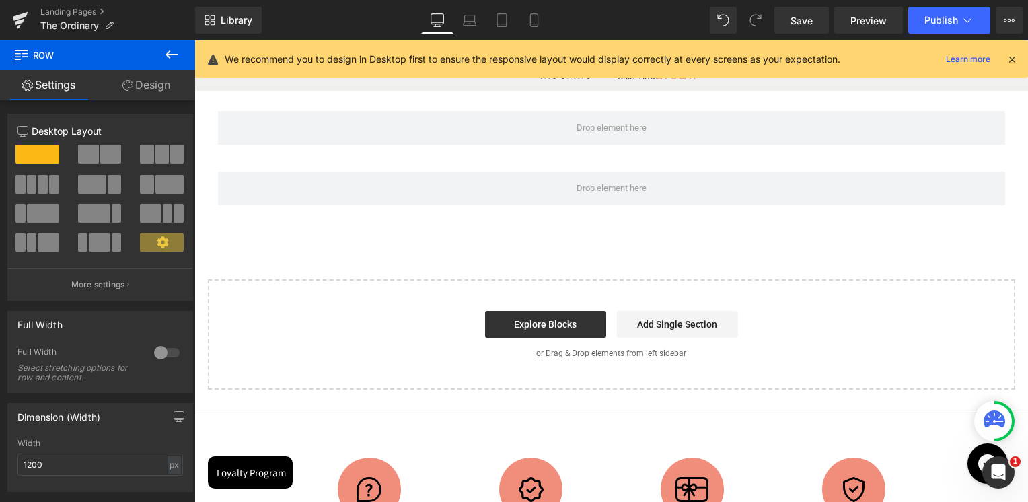
click at [169, 50] on icon at bounding box center [171, 54] width 16 height 16
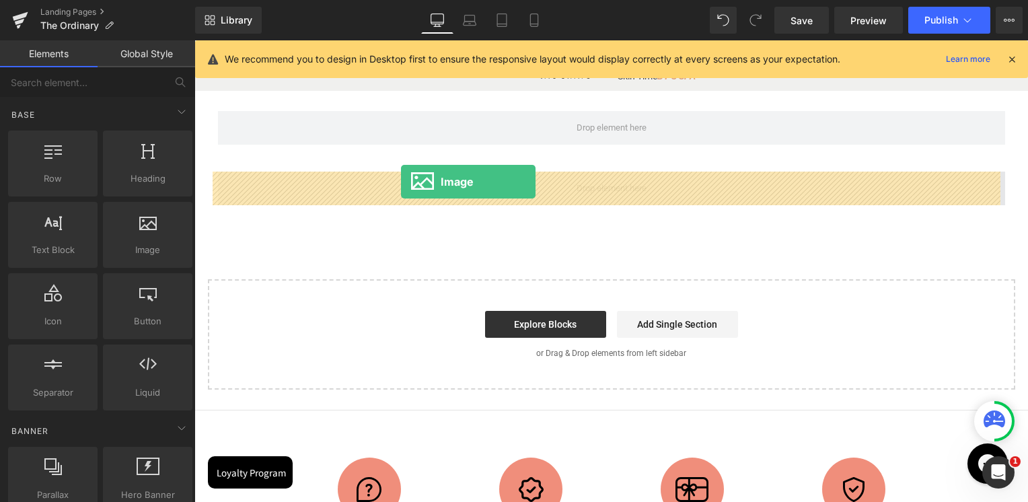
drag, startPoint x: 357, startPoint y: 279, endPoint x: 401, endPoint y: 182, distance: 106.6
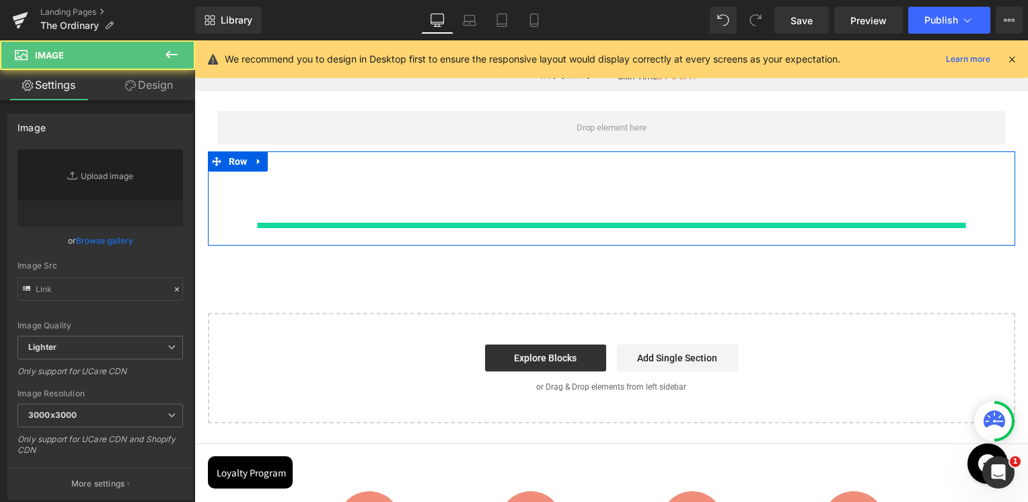
type input "//[DOMAIN_NAME][URL]"
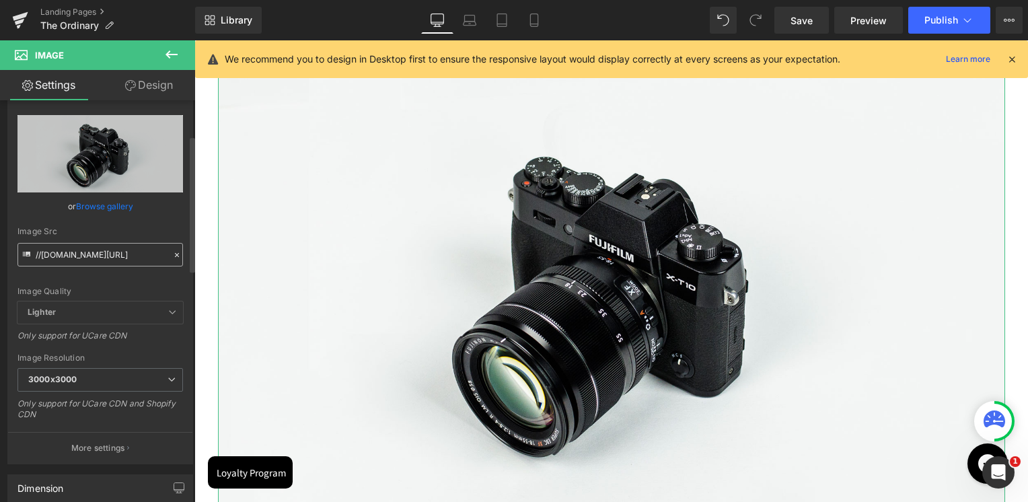
scroll to position [135, 0]
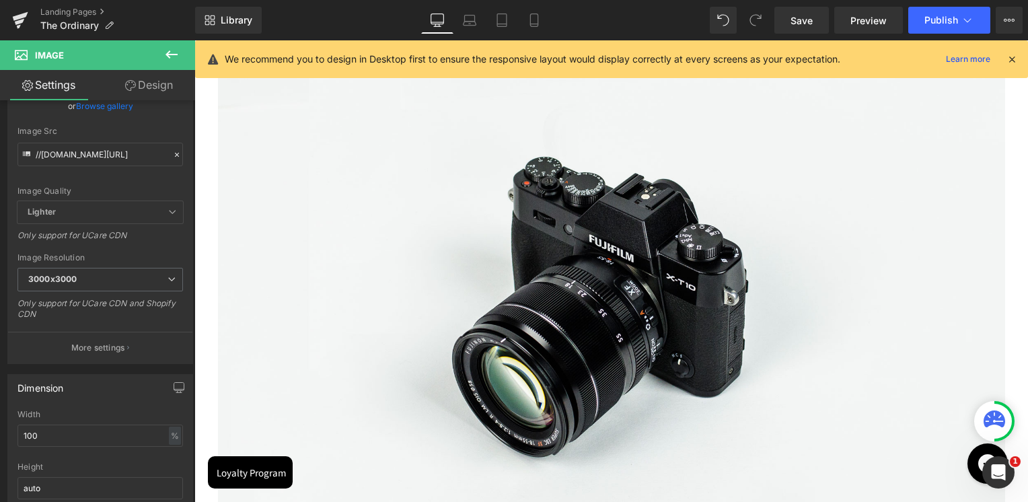
click at [180, 61] on button at bounding box center [171, 55] width 47 height 30
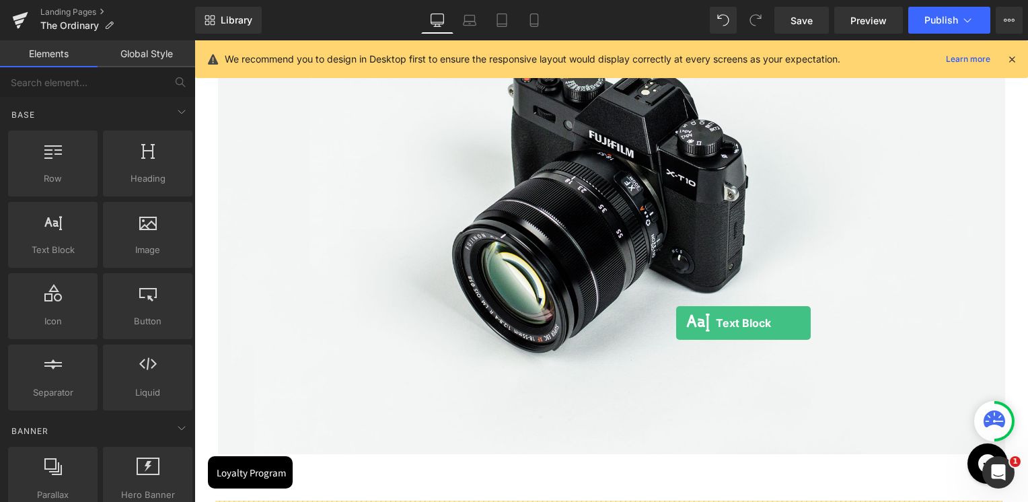
scroll to position [460, 0]
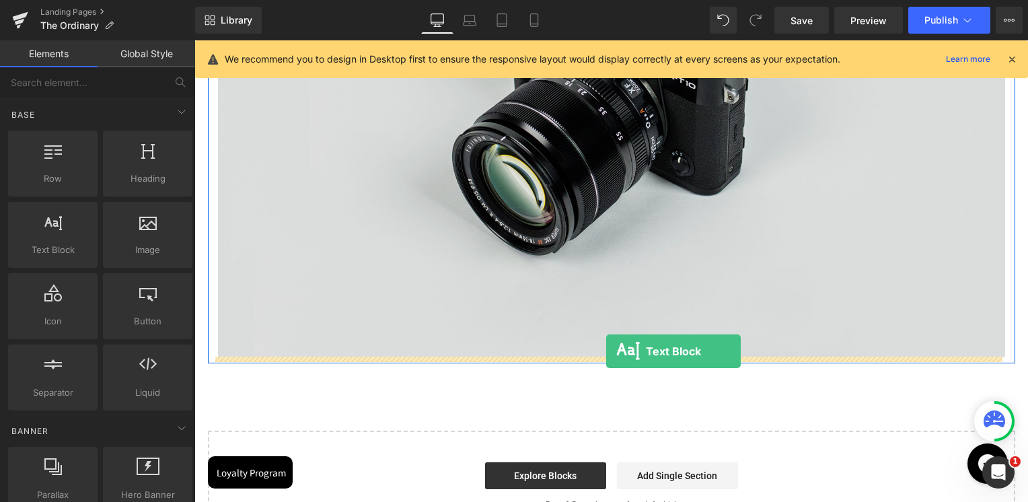
drag, startPoint x: 243, startPoint y: 279, endPoint x: 606, endPoint y: 351, distance: 370.3
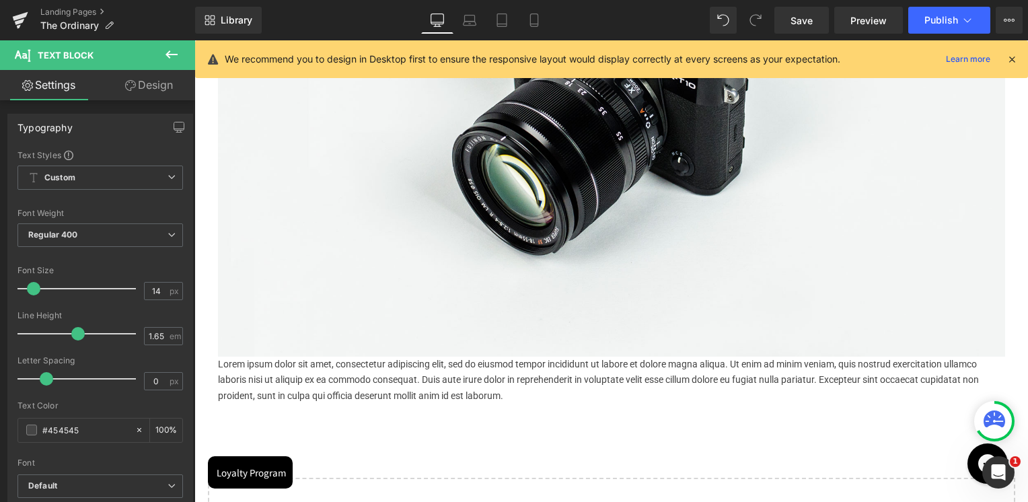
click at [175, 63] on button at bounding box center [171, 55] width 47 height 30
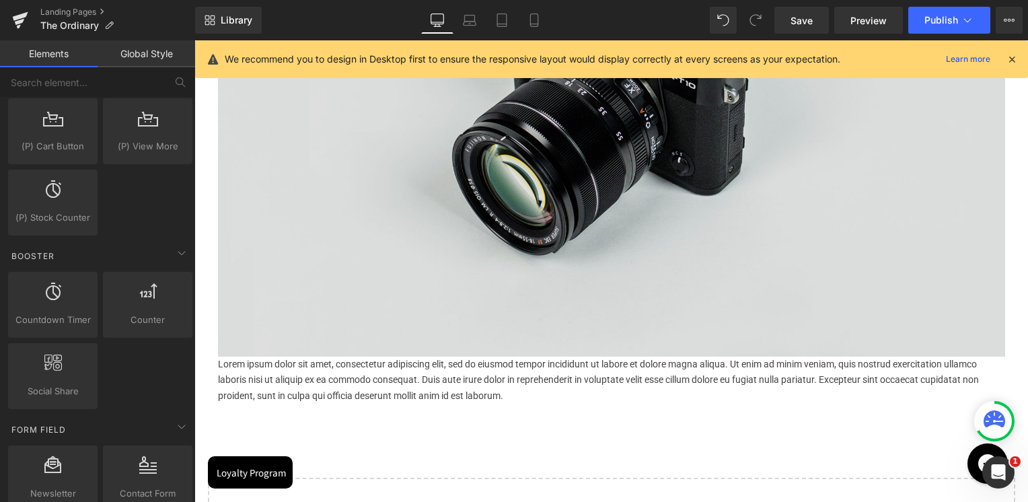
scroll to position [1413, 0]
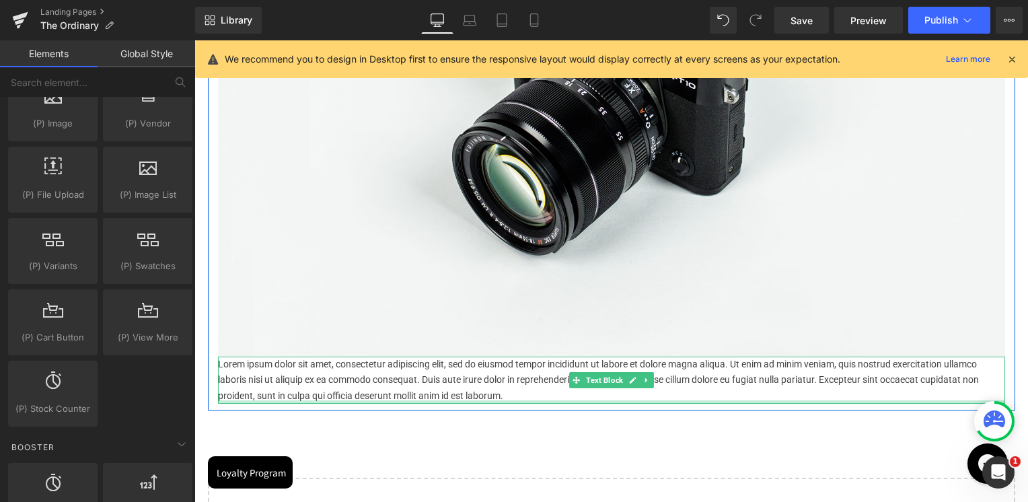
click at [591, 401] on div at bounding box center [611, 401] width 787 height 3
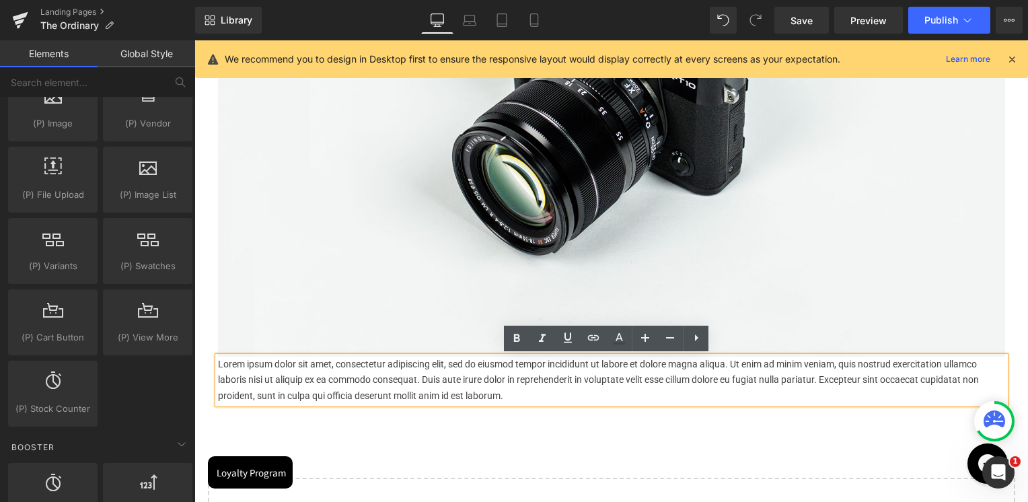
click at [622, 432] on div "Row Image Lorem ipsum dolor sit amet, consectetur adipiscing elit, sed do eiusm…" at bounding box center [611, 170] width 834 height 833
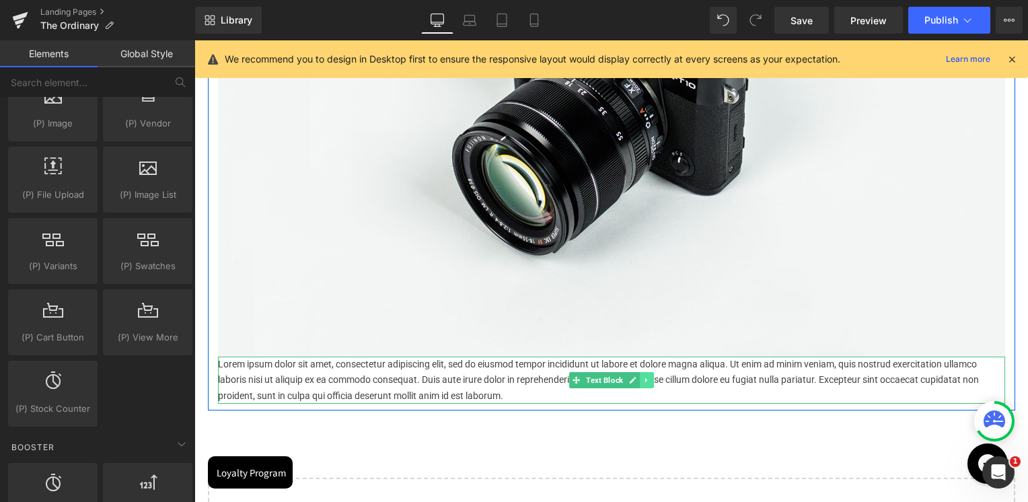
click at [644, 385] on link at bounding box center [647, 380] width 14 height 16
click at [650, 381] on icon at bounding box center [653, 380] width 7 height 8
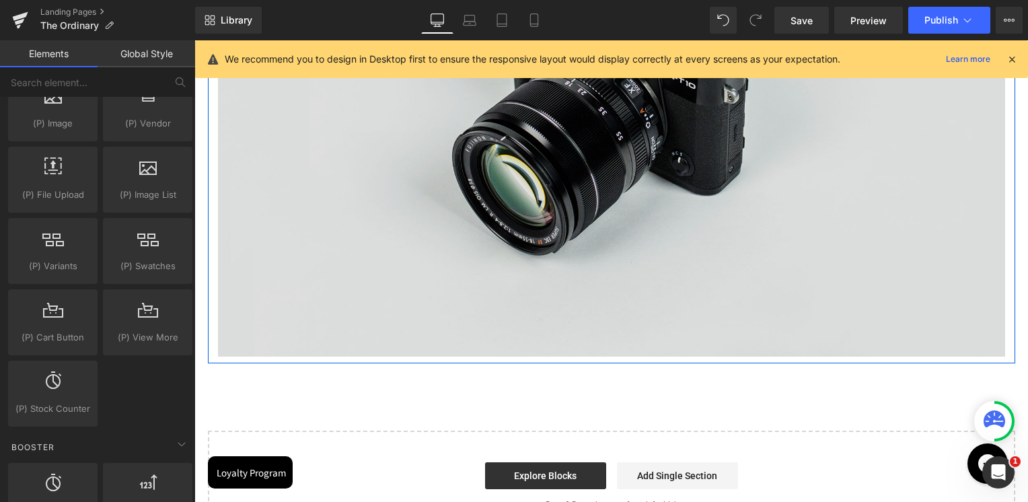
scroll to position [326, 0]
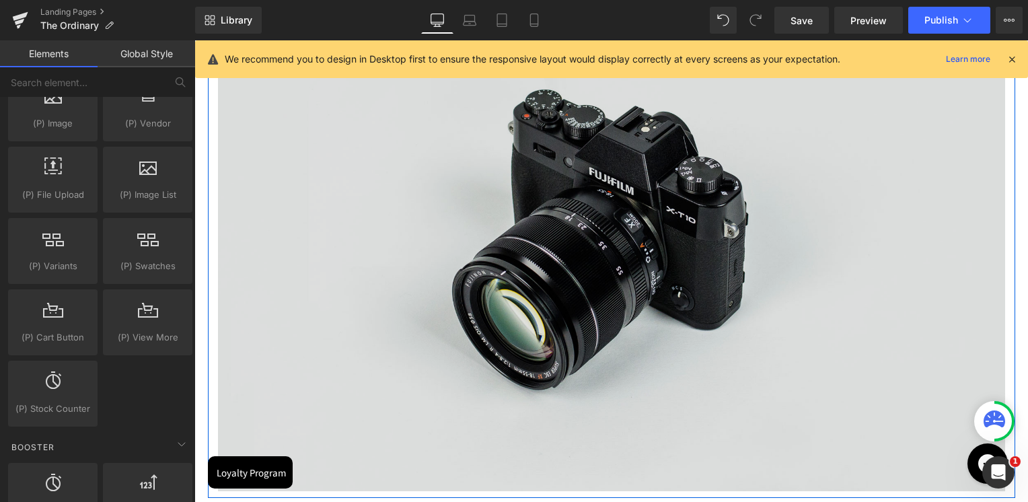
click at [649, 318] on img at bounding box center [611, 230] width 787 height 521
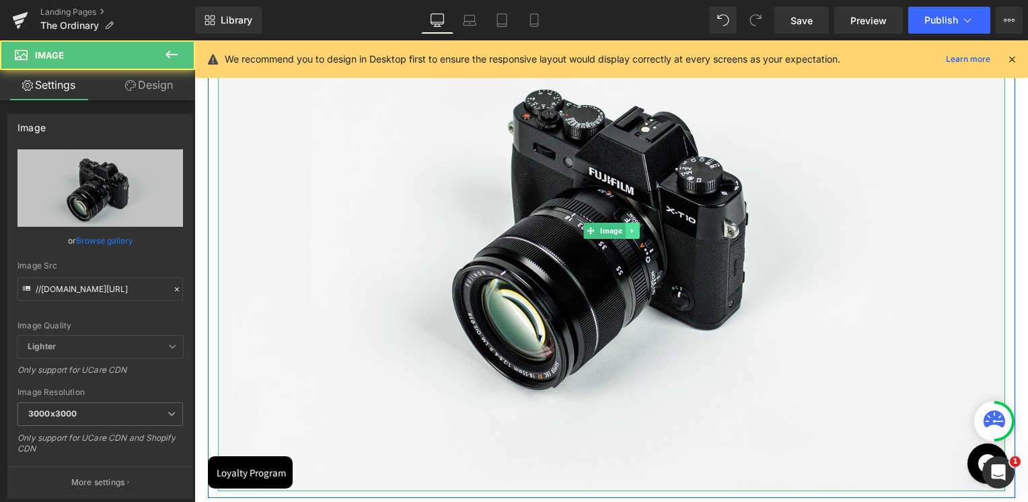
click at [630, 231] on icon at bounding box center [631, 230] width 2 height 5
click at [635, 233] on icon at bounding box center [638, 230] width 7 height 7
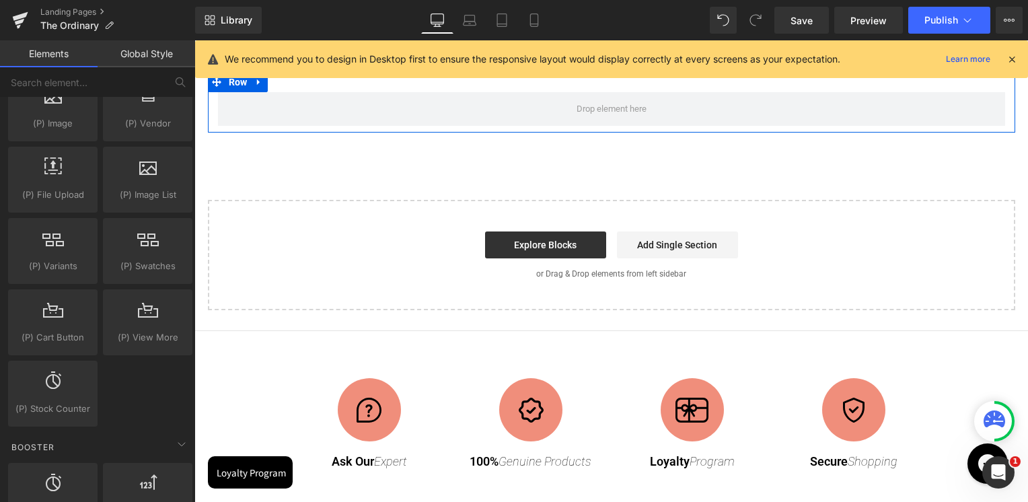
scroll to position [57, 0]
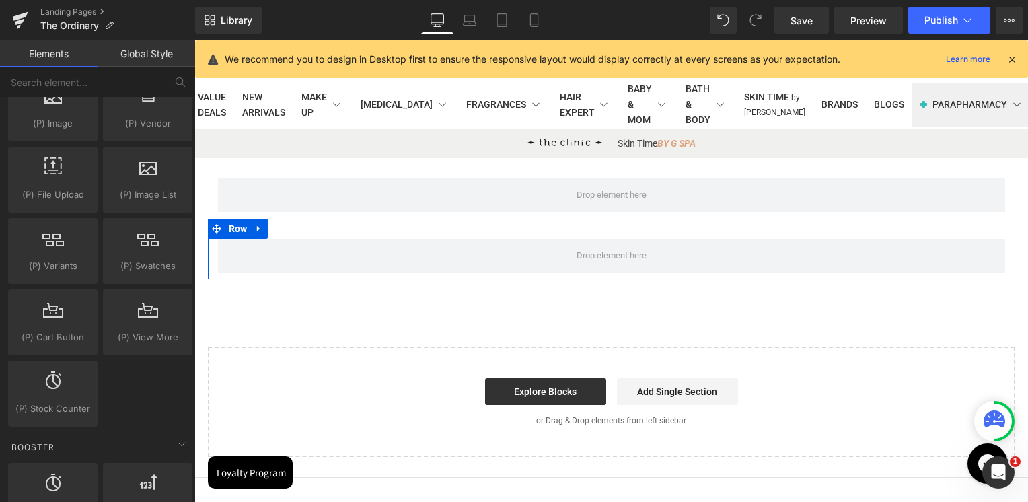
drag, startPoint x: 256, startPoint y: 233, endPoint x: 266, endPoint y: 233, distance: 9.4
click at [256, 233] on icon at bounding box center [258, 229] width 9 height 10
click at [293, 232] on icon at bounding box center [293, 229] width 9 height 10
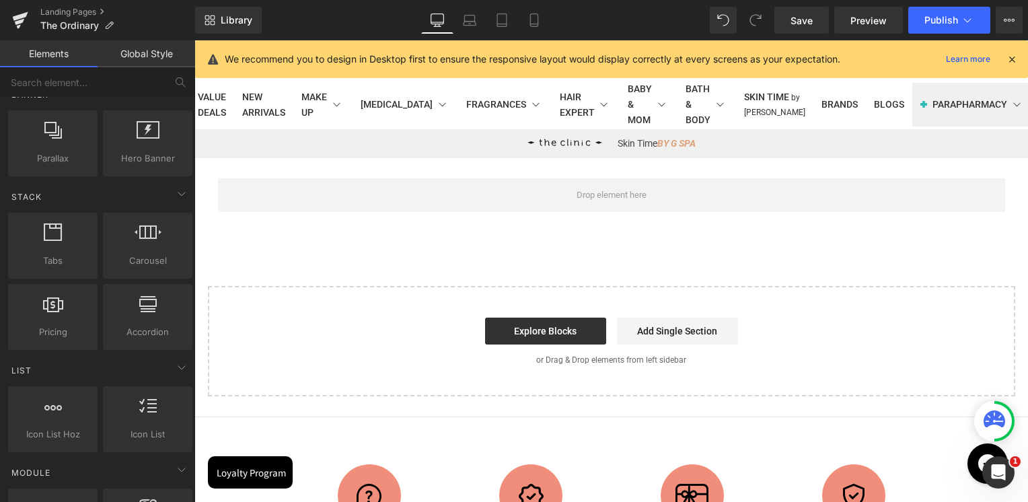
scroll to position [0, 0]
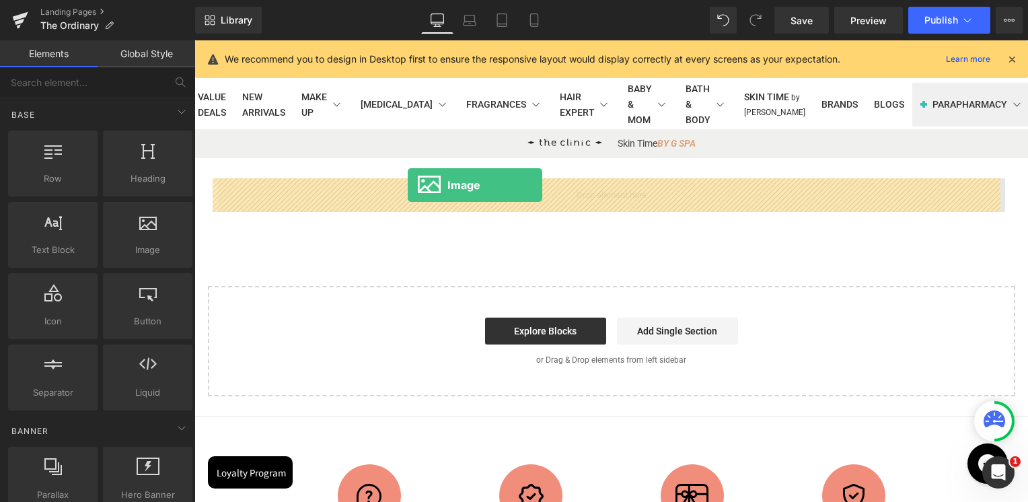
drag, startPoint x: 308, startPoint y: 265, endPoint x: 408, endPoint y: 185, distance: 127.8
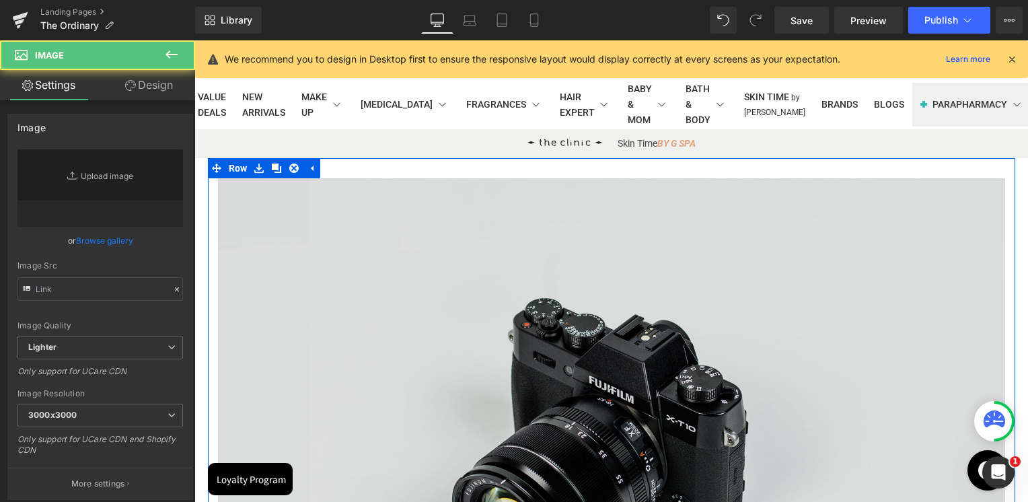
type input "//[DOMAIN_NAME][URL]"
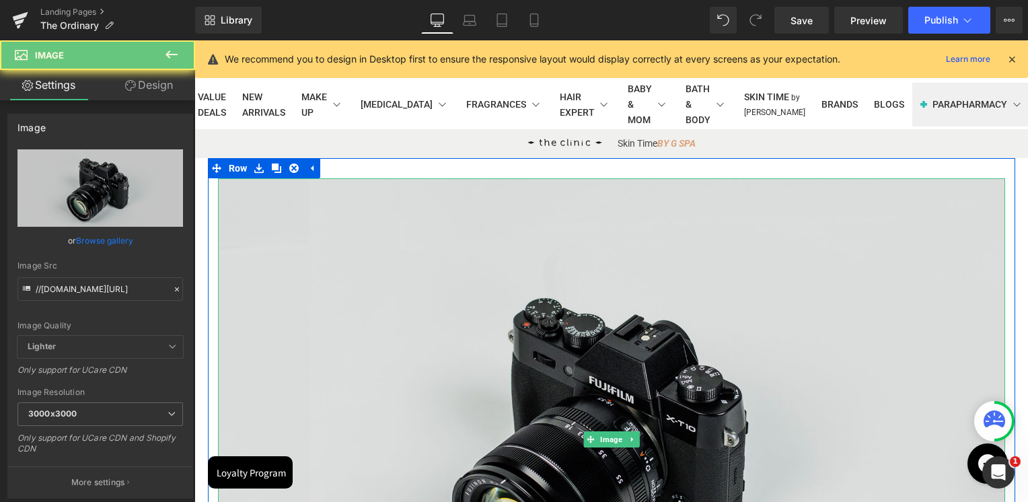
click at [541, 264] on img at bounding box center [611, 438] width 787 height 521
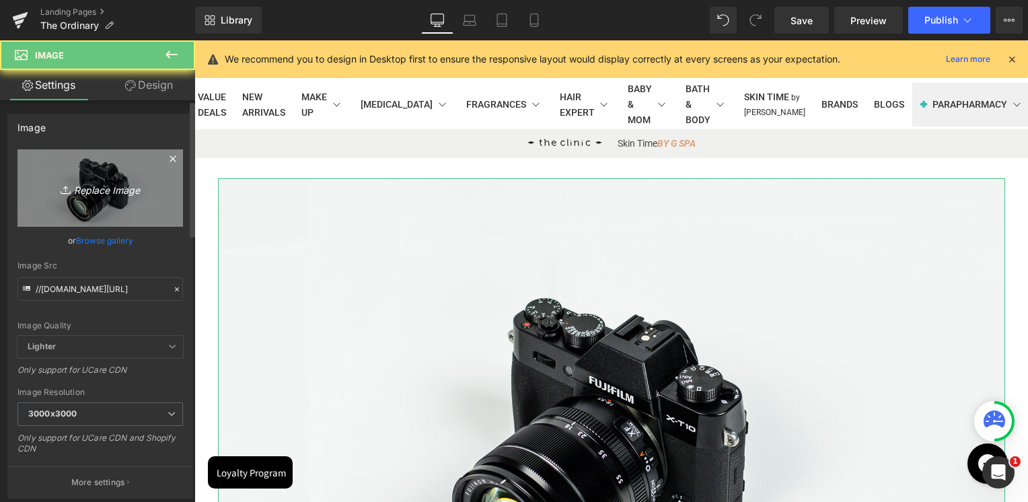
click at [114, 178] on link "Replace Image" at bounding box center [99, 187] width 165 height 77
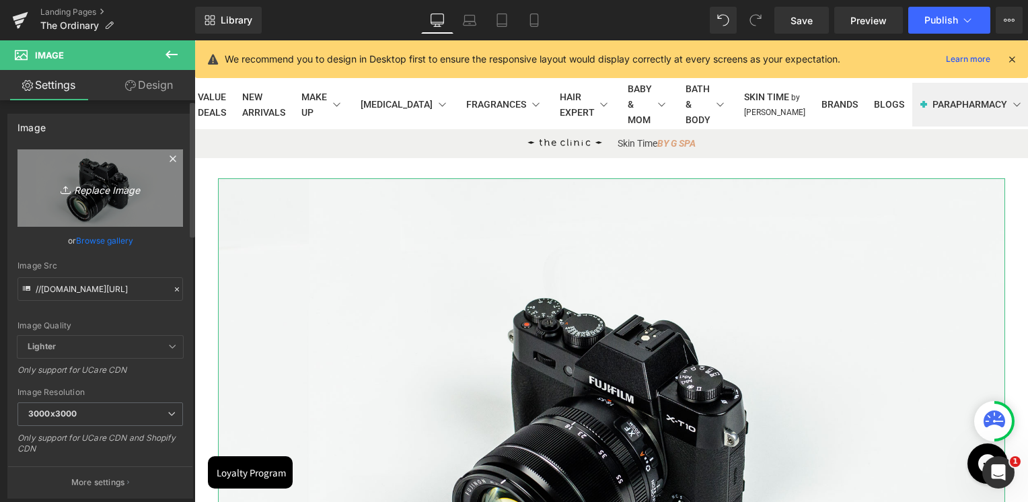
click at [112, 205] on link "Replace Image" at bounding box center [99, 187] width 165 height 77
type input "C:\fakepath\Ivory and Black Minimalist Design Studio LinkedIn Article Cover Ima…"
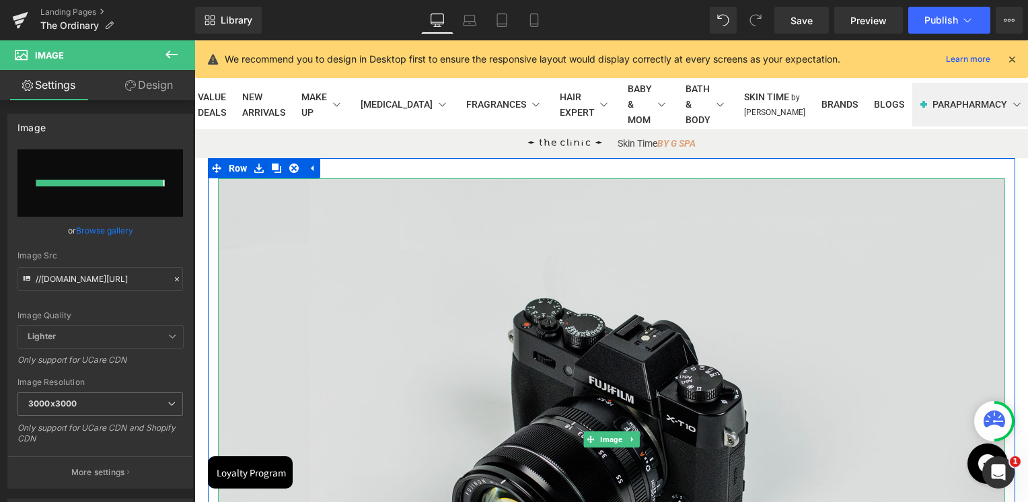
type input "https://ucarecdn.com/af43fdf0-e01f-4dd7-9a9b-fb11c9c0f1aa/-/format/auto/-/previ…"
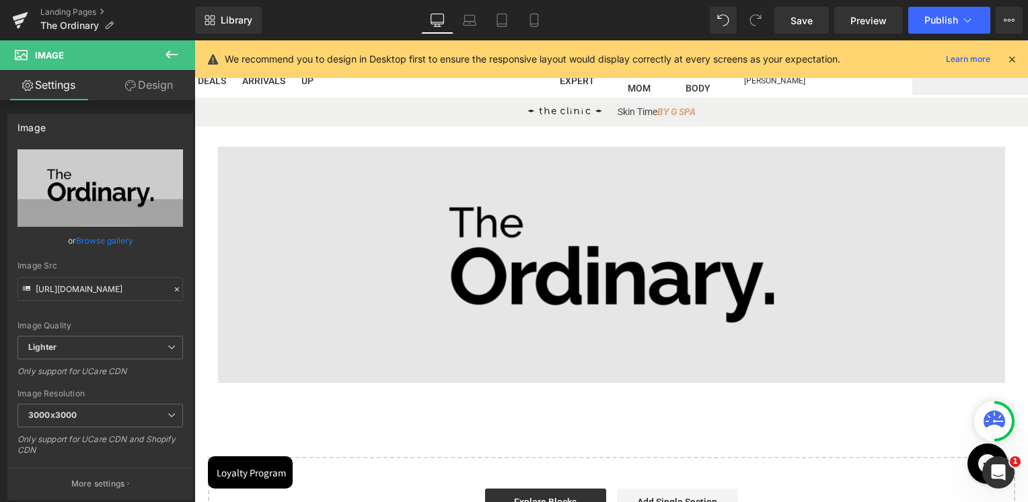
scroll to position [57, 0]
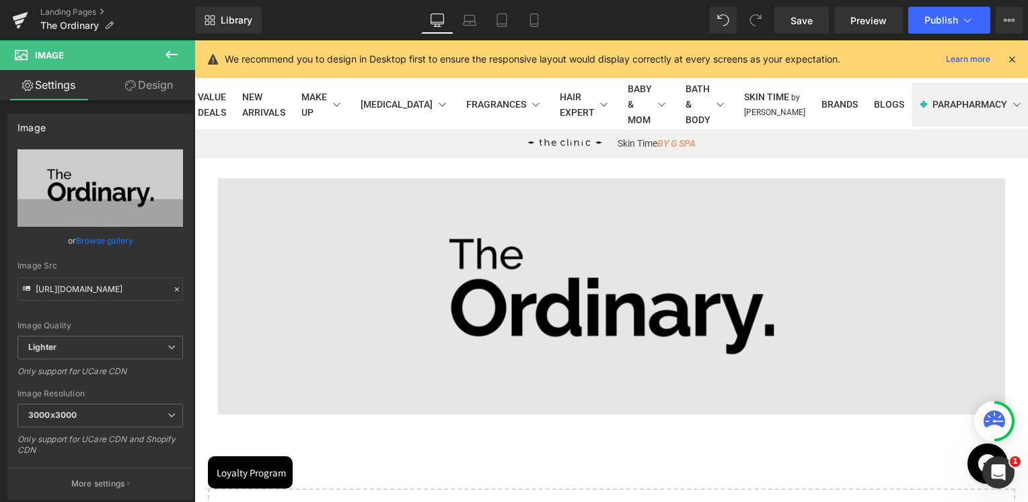
click at [538, 261] on img at bounding box center [611, 296] width 787 height 236
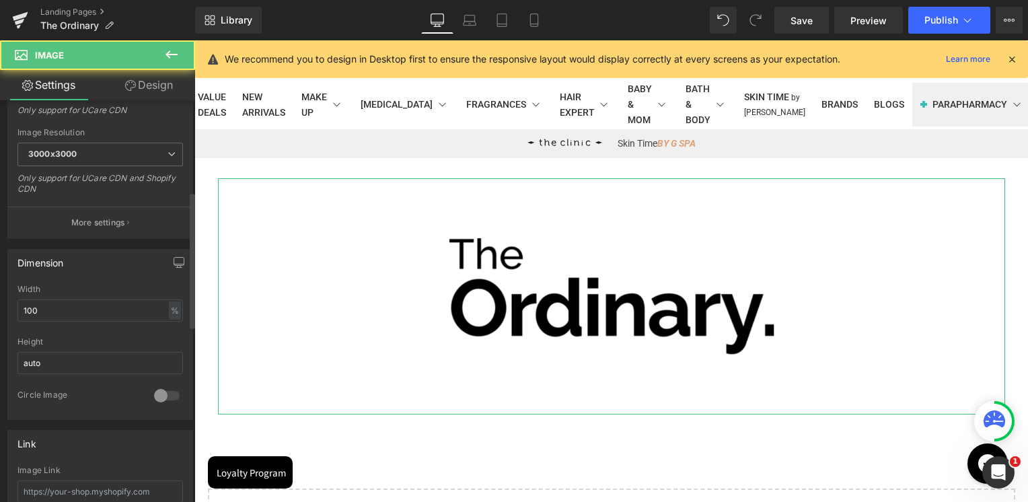
scroll to position [269, 0]
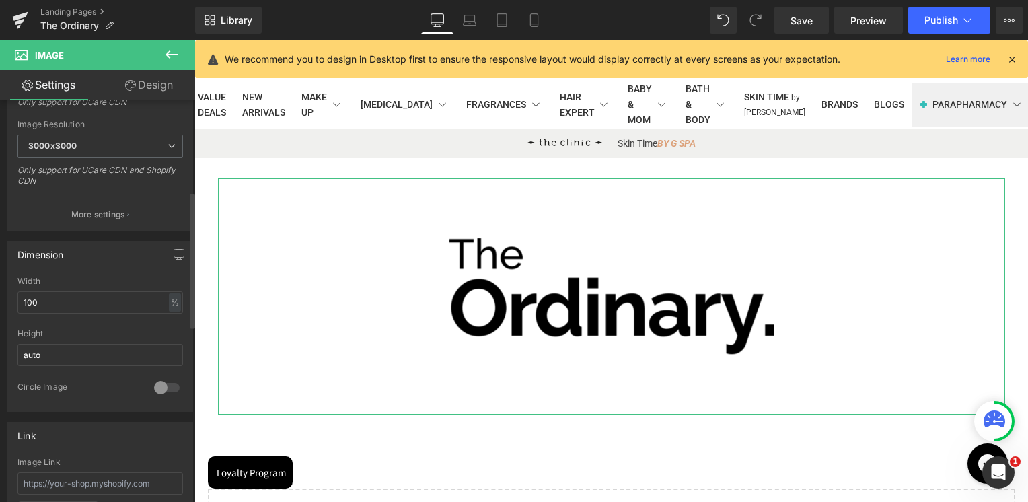
click at [57, 314] on div "Width 100 % % px" at bounding box center [99, 303] width 165 height 52
click at [55, 311] on input "100" at bounding box center [99, 302] width 165 height 22
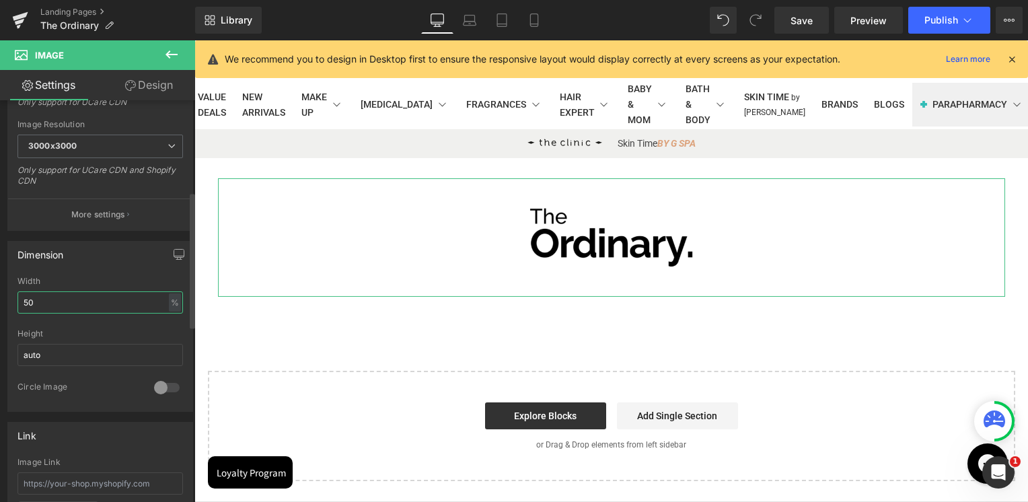
click at [55, 311] on input "50" at bounding box center [99, 302] width 165 height 22
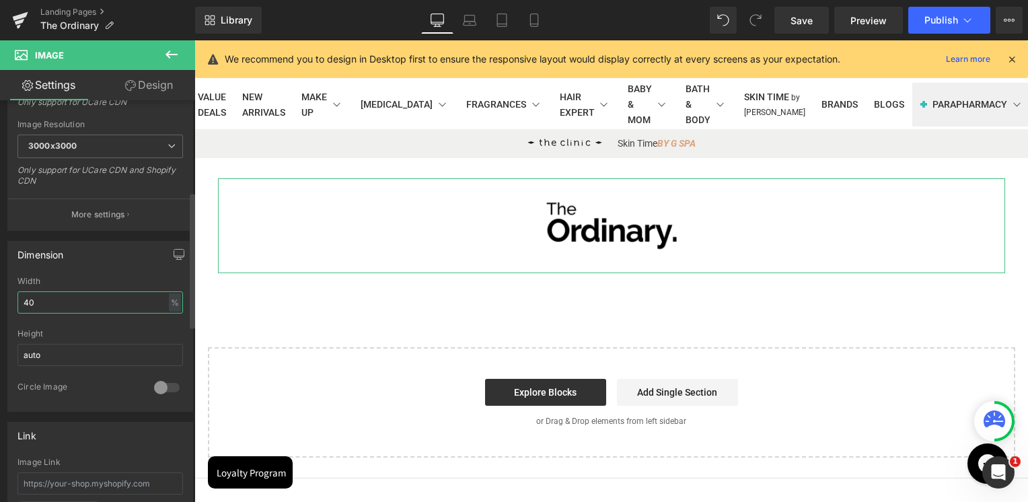
click at [55, 311] on input "40" at bounding box center [99, 302] width 165 height 22
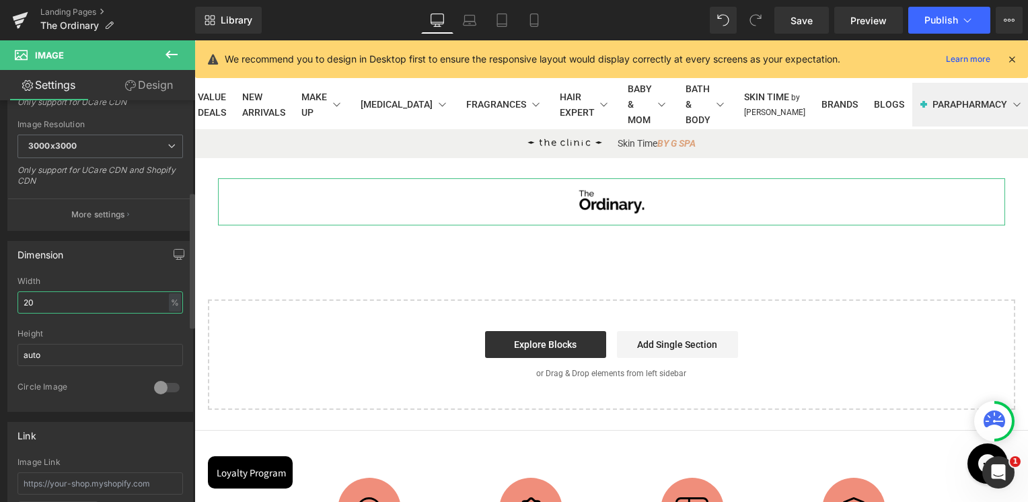
type input "2"
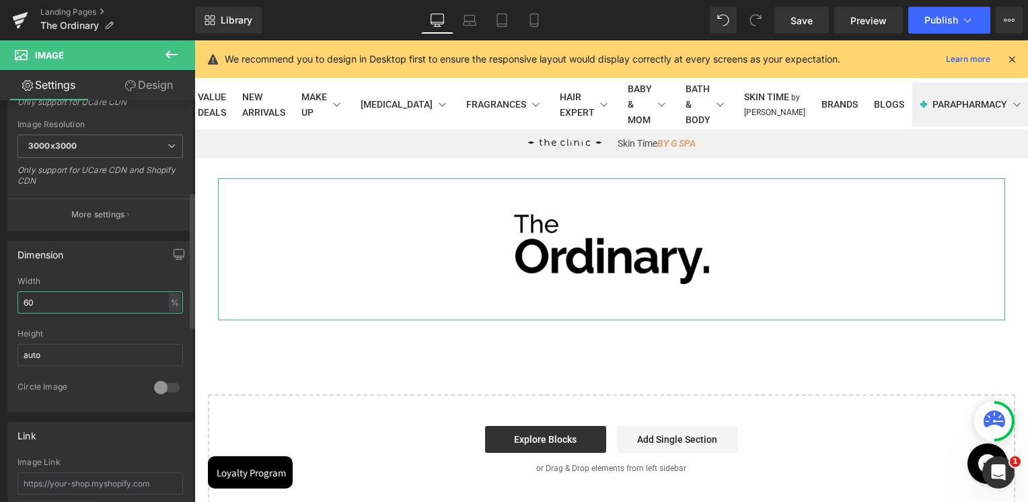
type input "6"
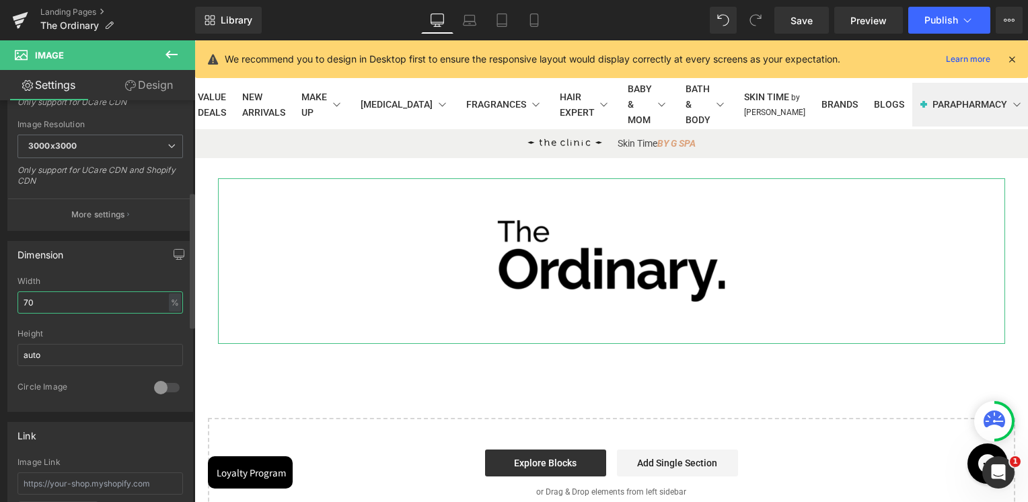
type input "7"
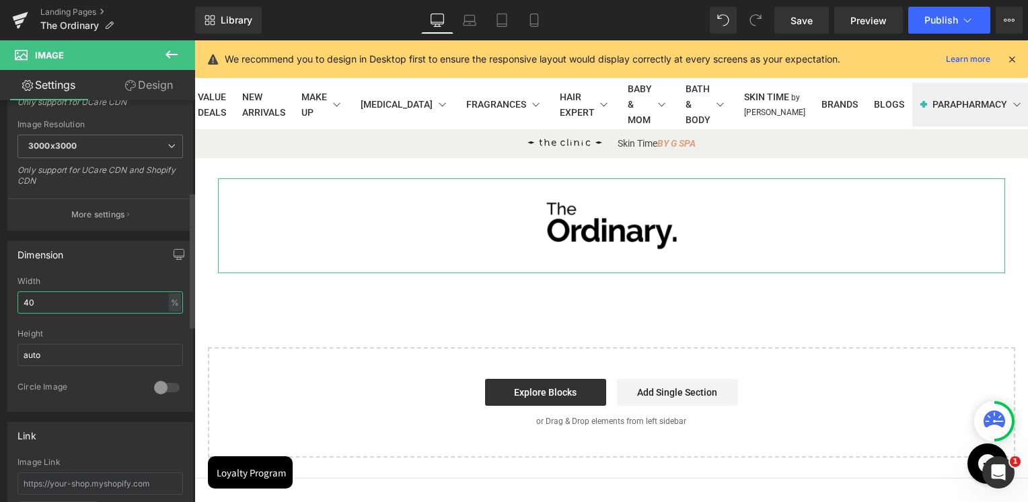
type input "4"
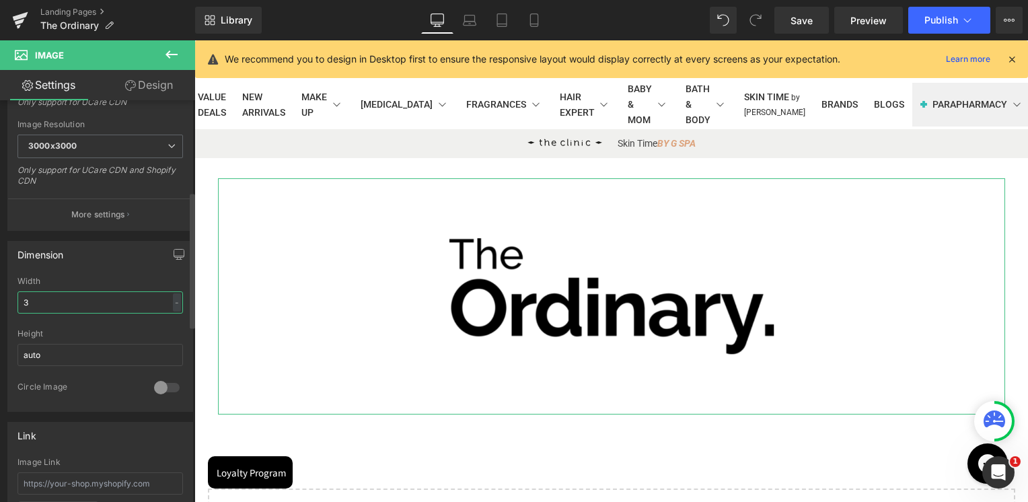
type input "30"
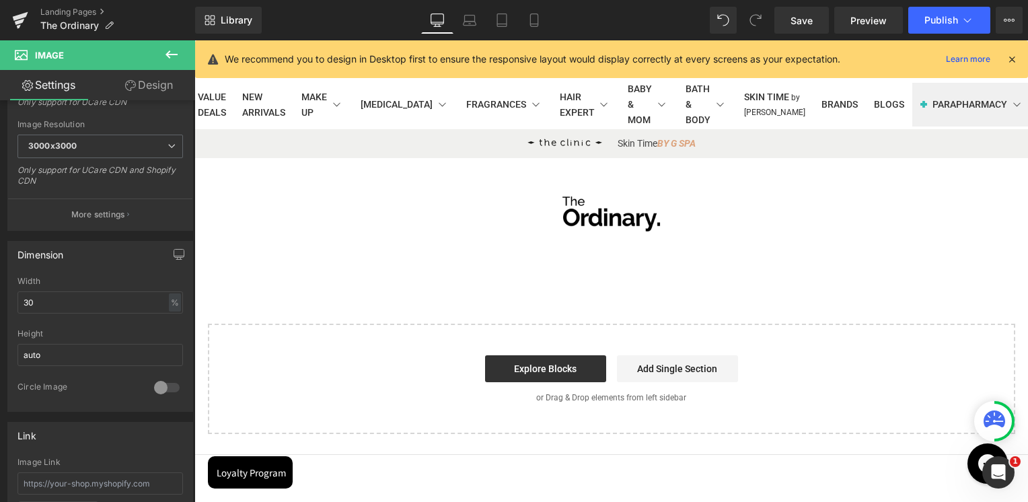
click at [678, 272] on div "Image Row Select your layout" at bounding box center [611, 295] width 834 height 275
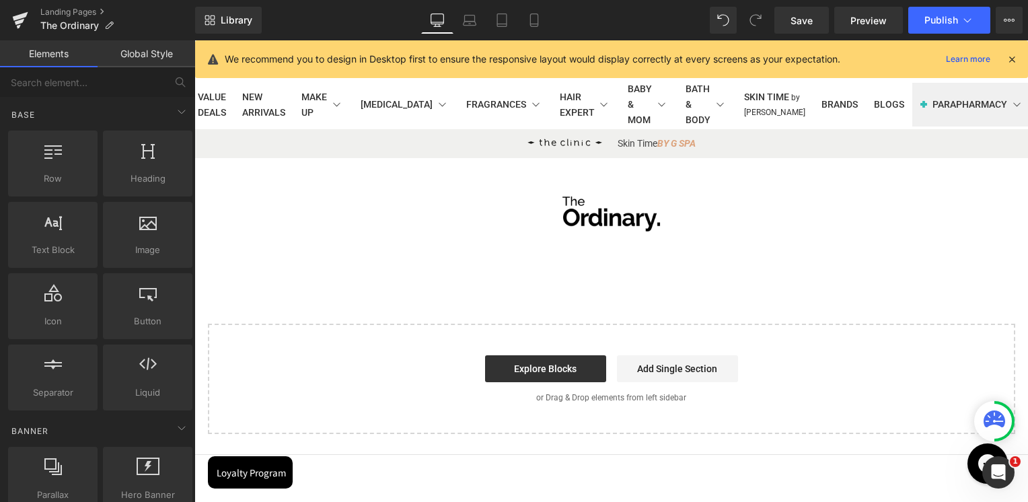
click at [623, 272] on div "Image Row Select your layout" at bounding box center [611, 295] width 834 height 275
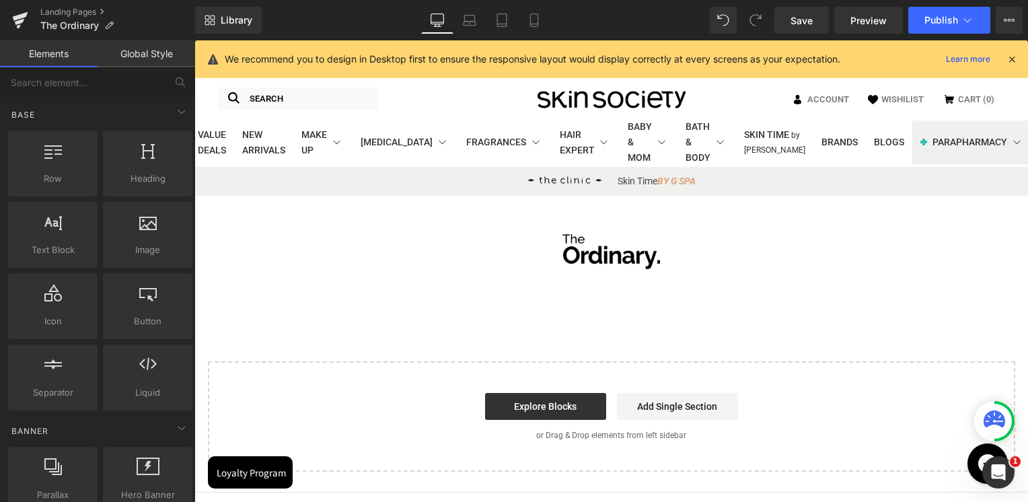
scroll to position [0, 0]
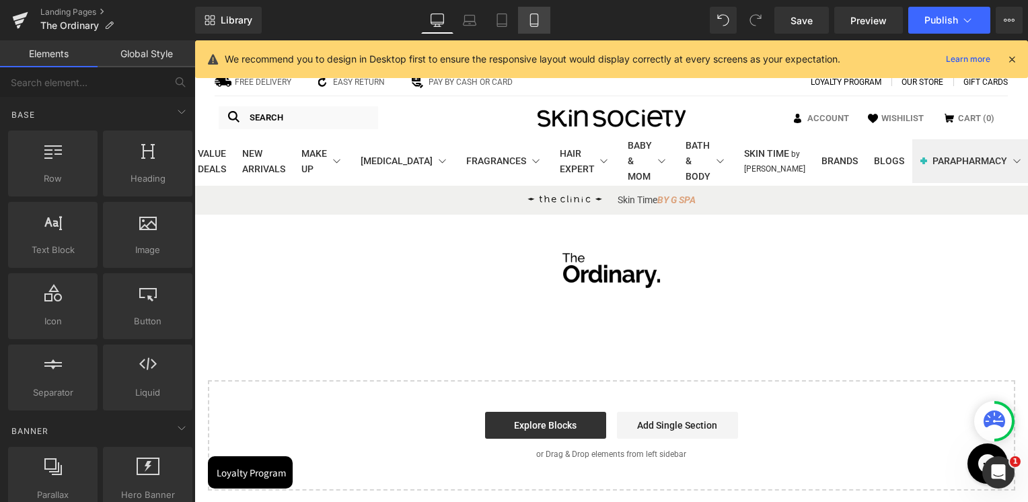
click at [520, 20] on link "Mobile" at bounding box center [534, 20] width 32 height 27
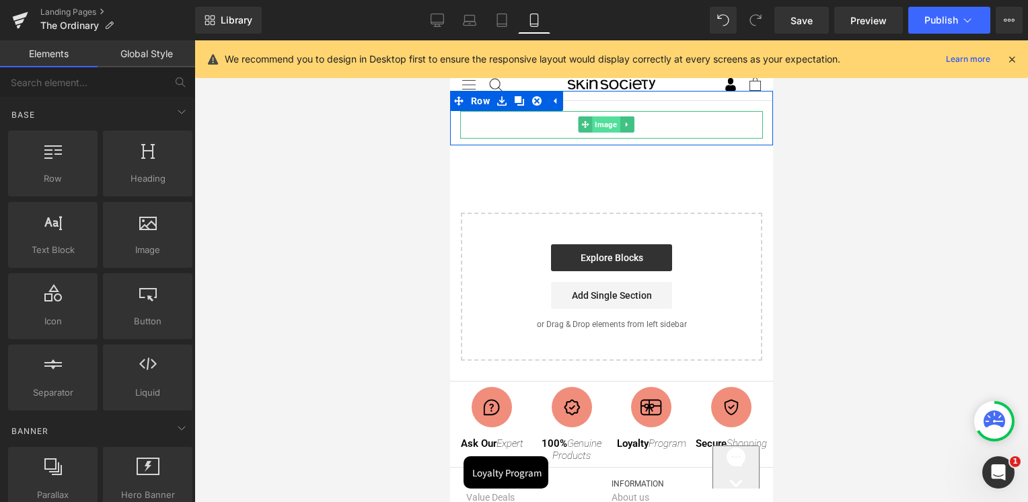
click at [601, 122] on span "Image" at bounding box center [606, 124] width 28 height 16
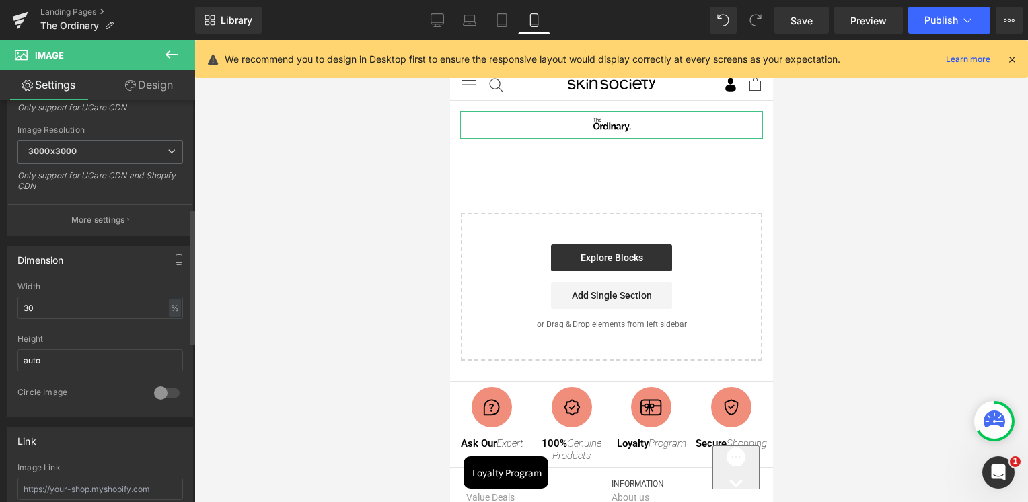
scroll to position [336, 0]
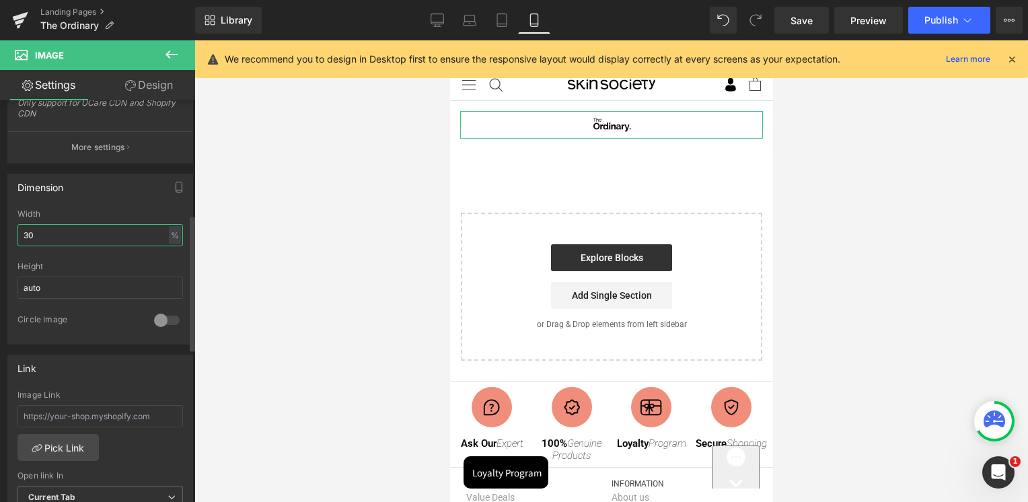
click at [80, 225] on input "30" at bounding box center [99, 235] width 165 height 22
type input "50"
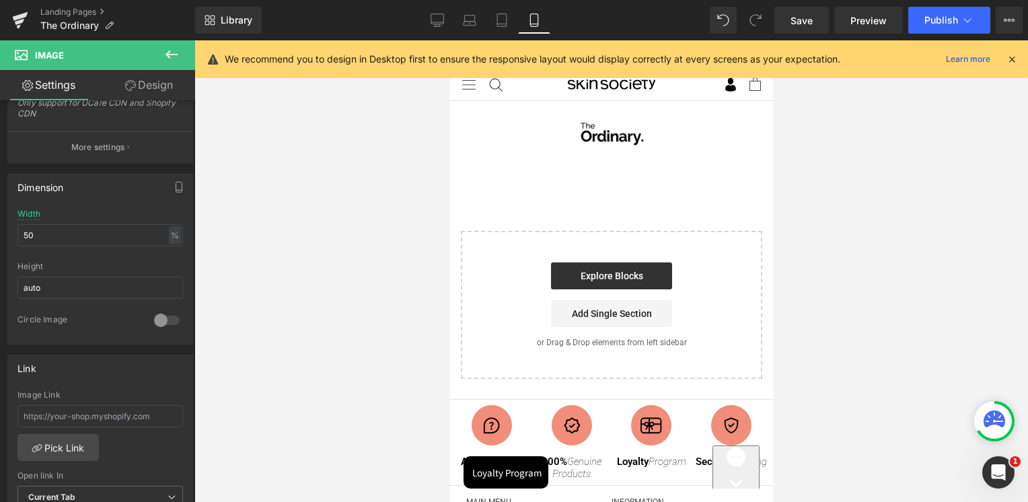
click at [859, 231] on div at bounding box center [611, 271] width 834 height 462
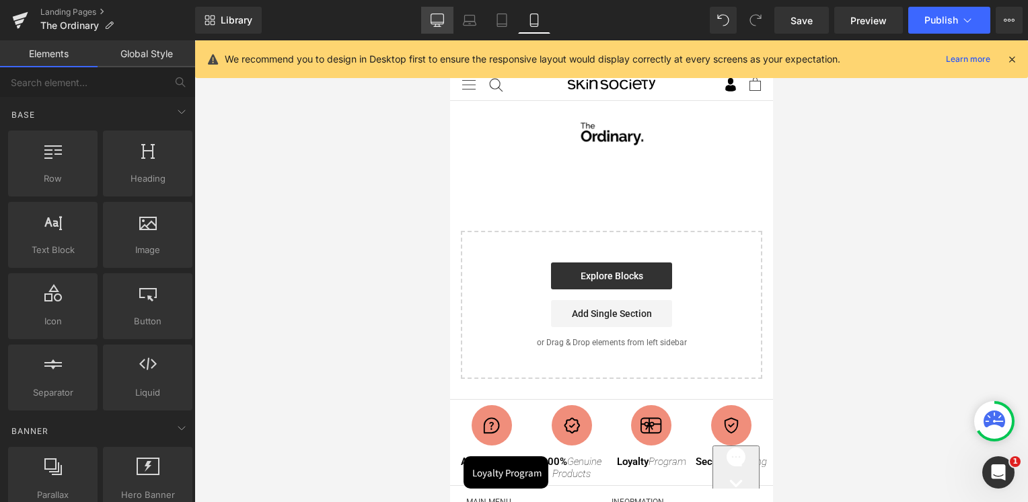
click at [437, 14] on icon at bounding box center [437, 19] width 13 height 10
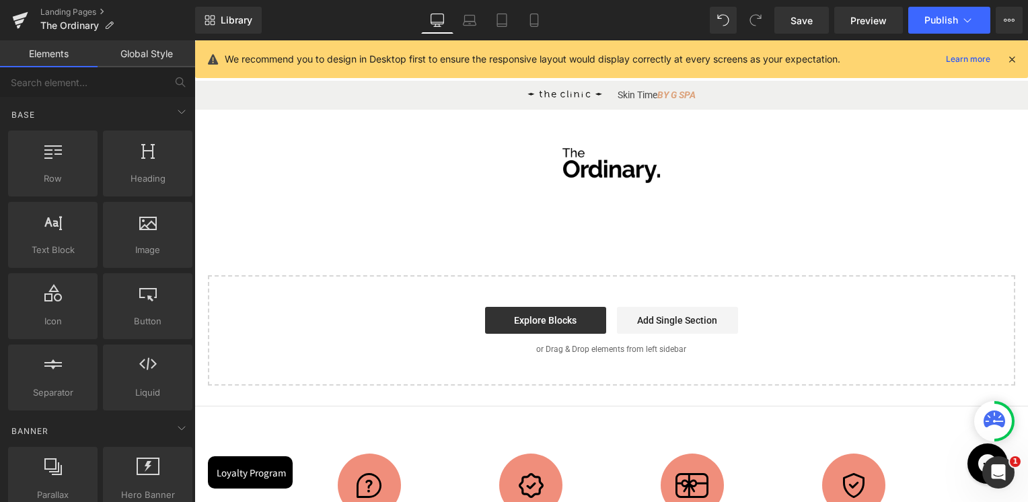
scroll to position [0, 0]
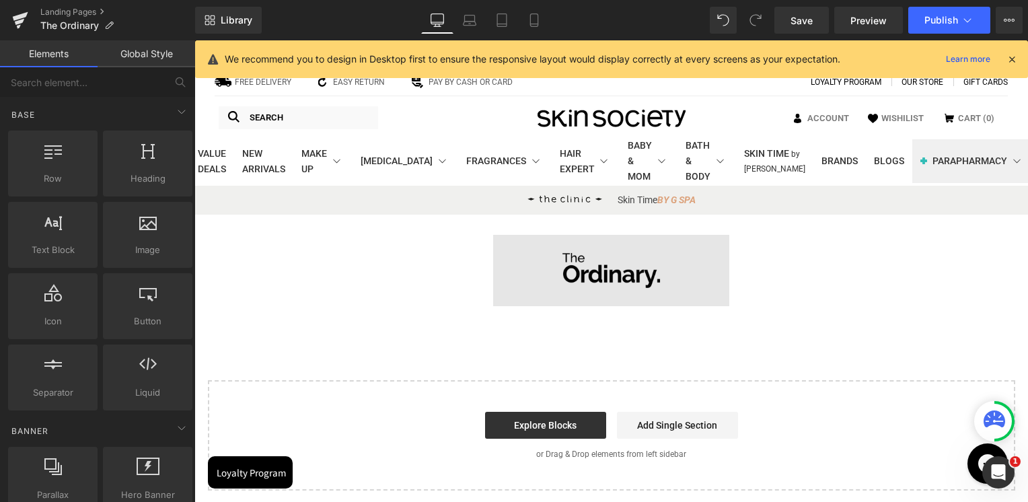
click at [595, 273] on div "Image" at bounding box center [611, 270] width 787 height 71
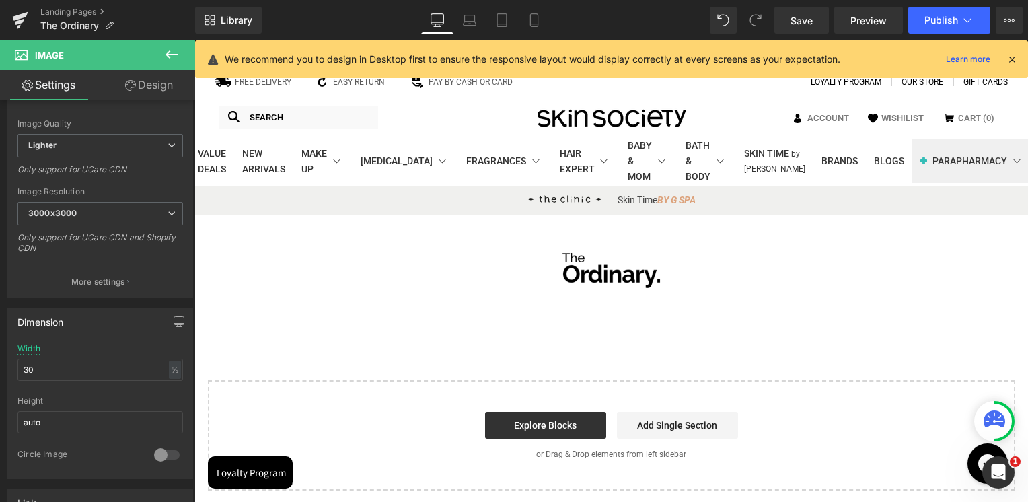
click at [611, 335] on div "Image Row Select your layout" at bounding box center [611, 352] width 834 height 275
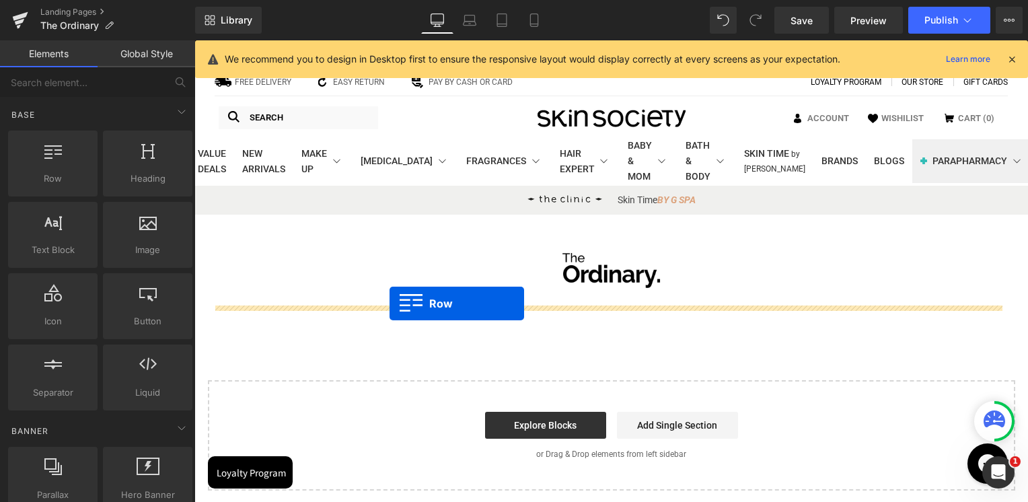
drag, startPoint x: 242, startPoint y: 200, endPoint x: 390, endPoint y: 303, distance: 180.3
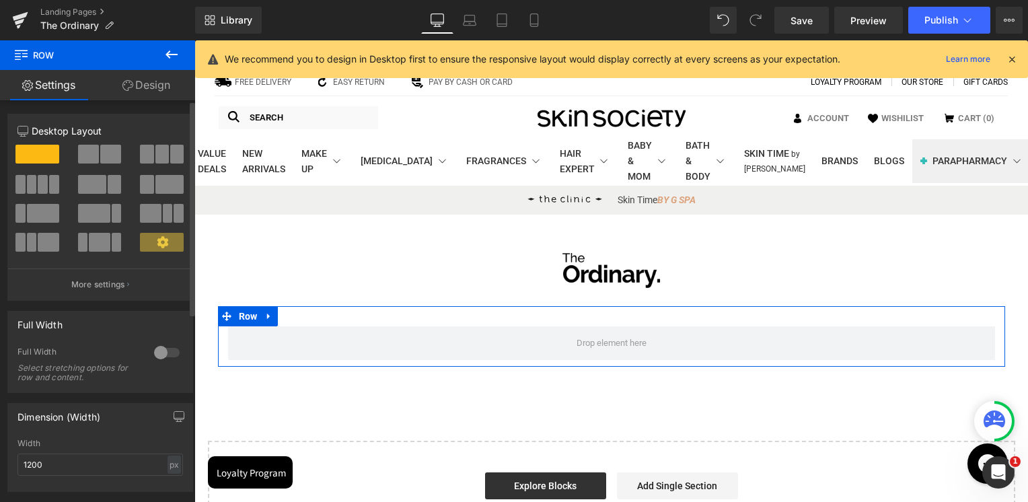
click at [95, 160] on span at bounding box center [88, 154] width 21 height 19
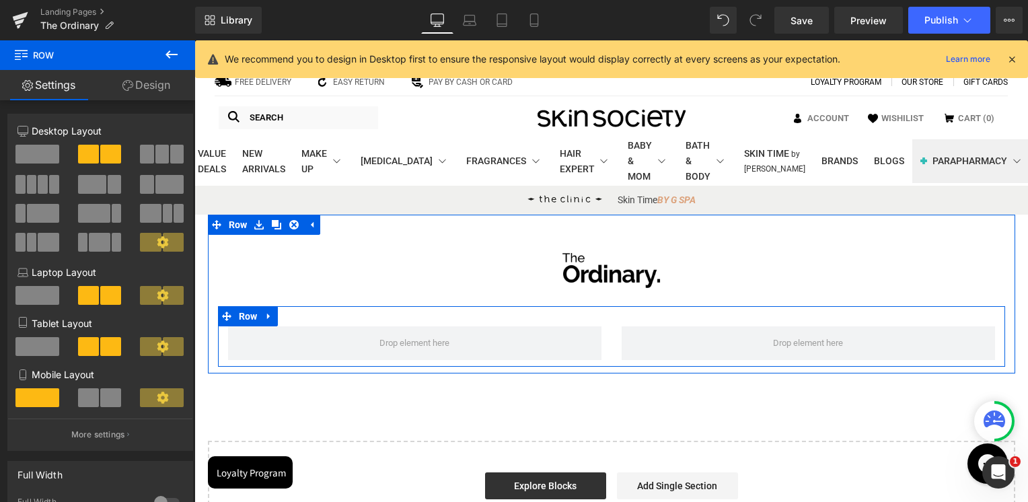
scroll to position [67, 0]
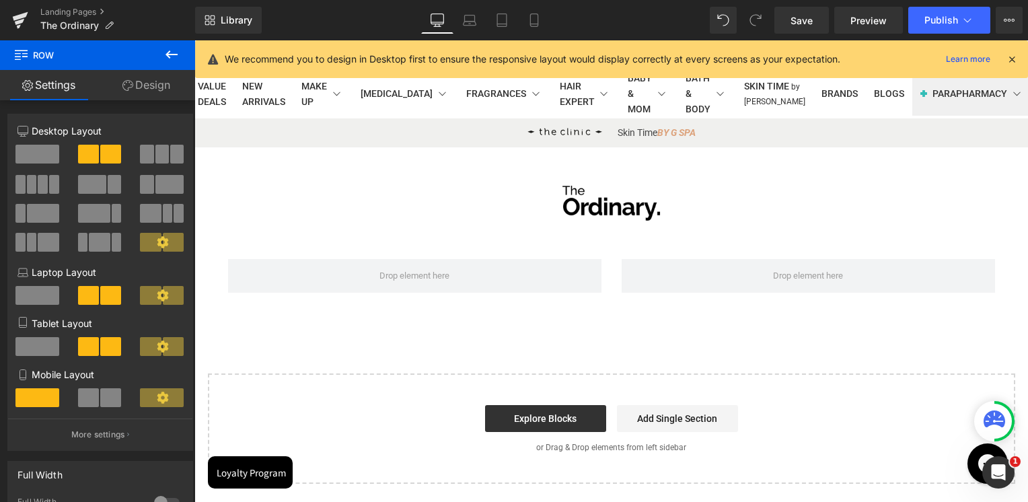
click at [176, 48] on icon at bounding box center [171, 54] width 16 height 16
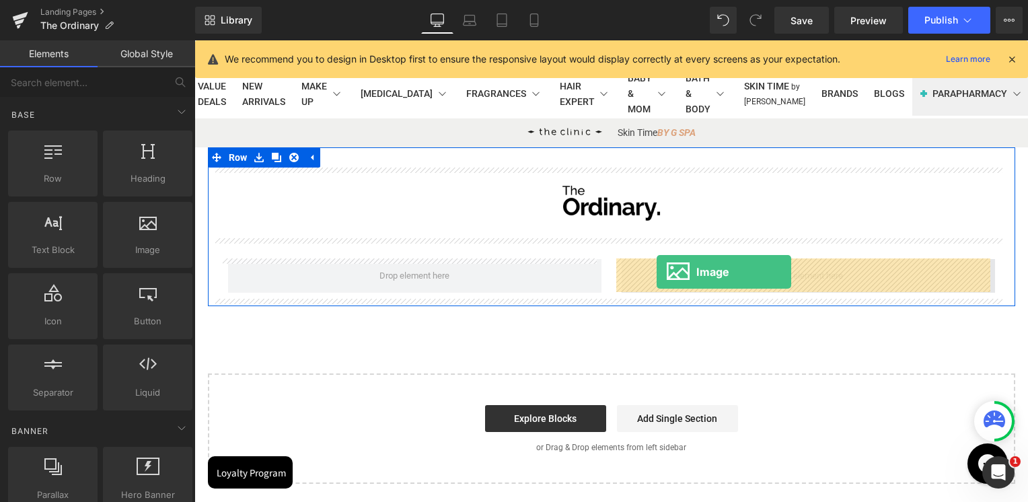
drag, startPoint x: 330, startPoint y: 272, endPoint x: 657, endPoint y: 272, distance: 327.0
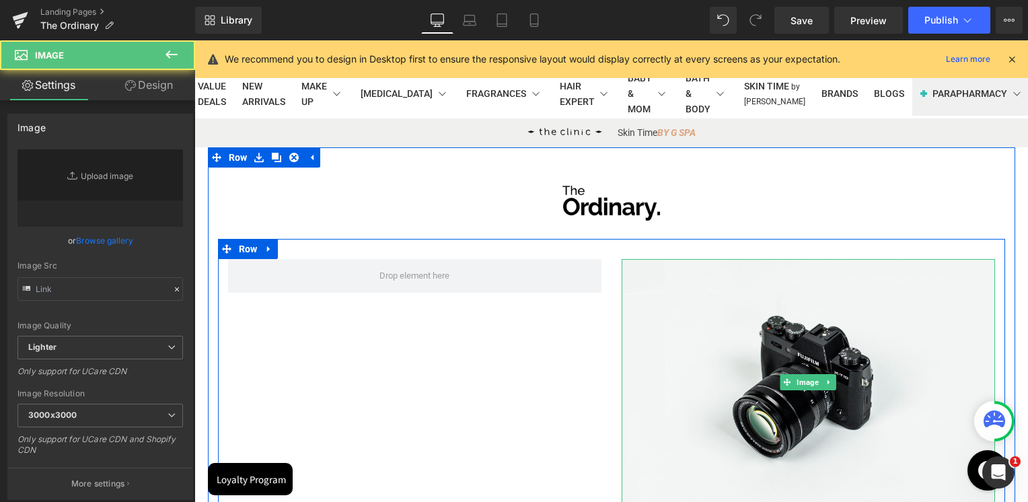
type input "//d1um8515vdn9kb.cloudfront.net/images/parallax.jpg"
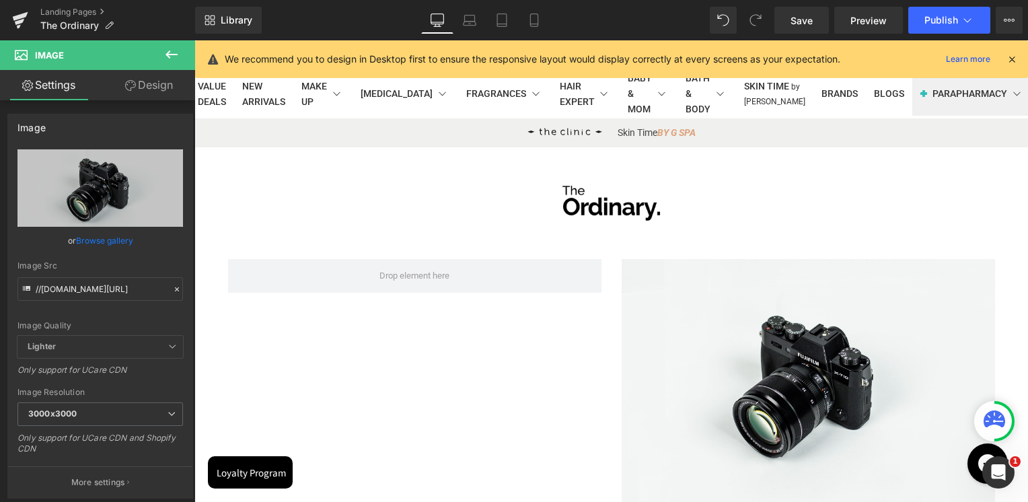
click at [161, 58] on button at bounding box center [171, 55] width 47 height 30
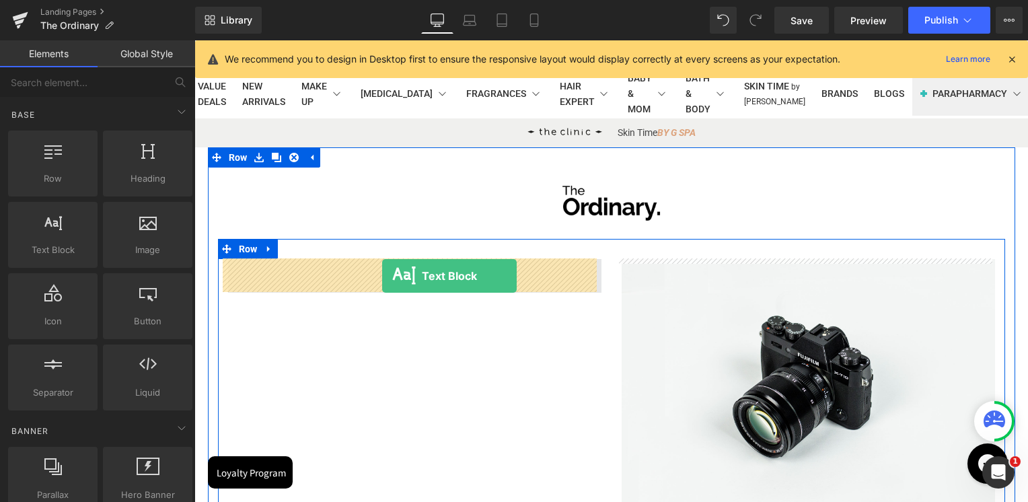
drag, startPoint x: 242, startPoint y: 282, endPoint x: 382, endPoint y: 276, distance: 140.1
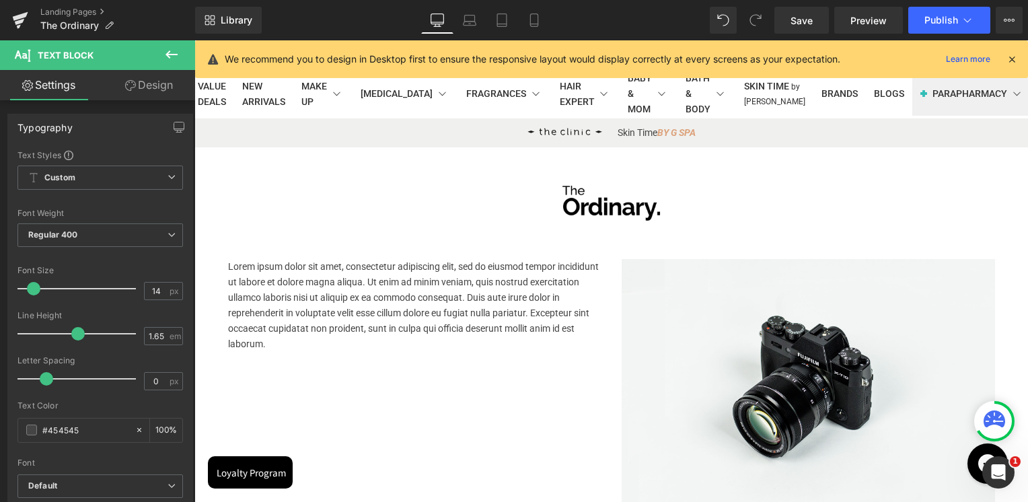
click at [177, 52] on icon at bounding box center [171, 54] width 16 height 16
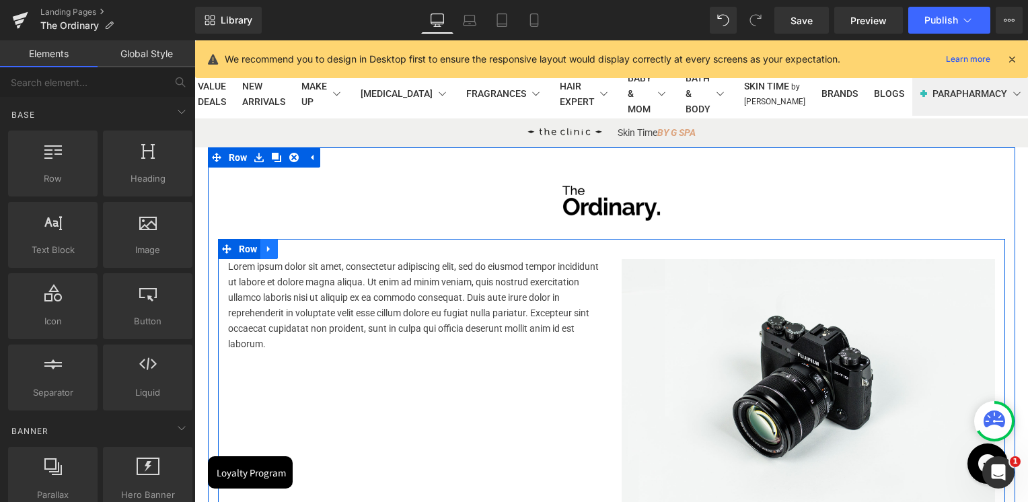
click at [264, 244] on icon at bounding box center [268, 249] width 9 height 10
click at [299, 246] on icon at bounding box center [303, 248] width 9 height 9
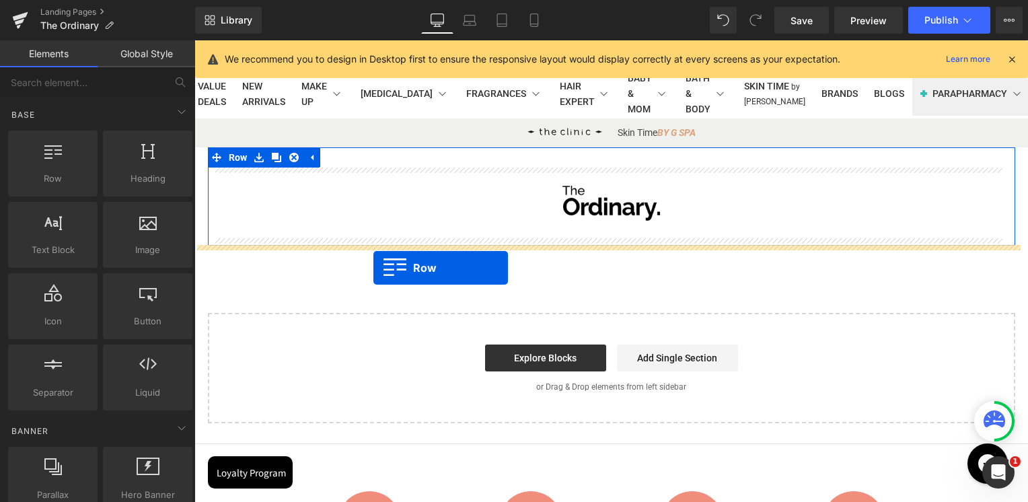
drag, startPoint x: 254, startPoint y: 200, endPoint x: 373, endPoint y: 268, distance: 137.7
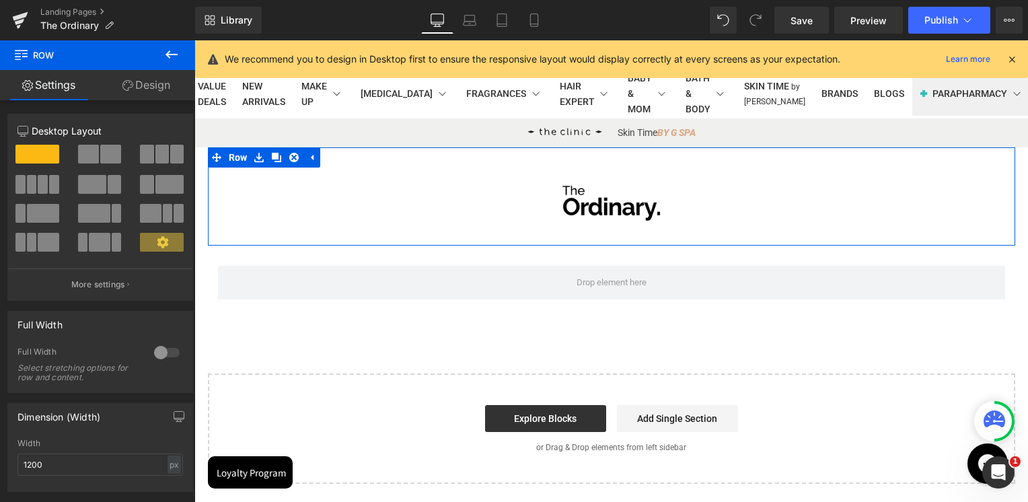
click at [178, 54] on icon at bounding box center [171, 54] width 12 height 8
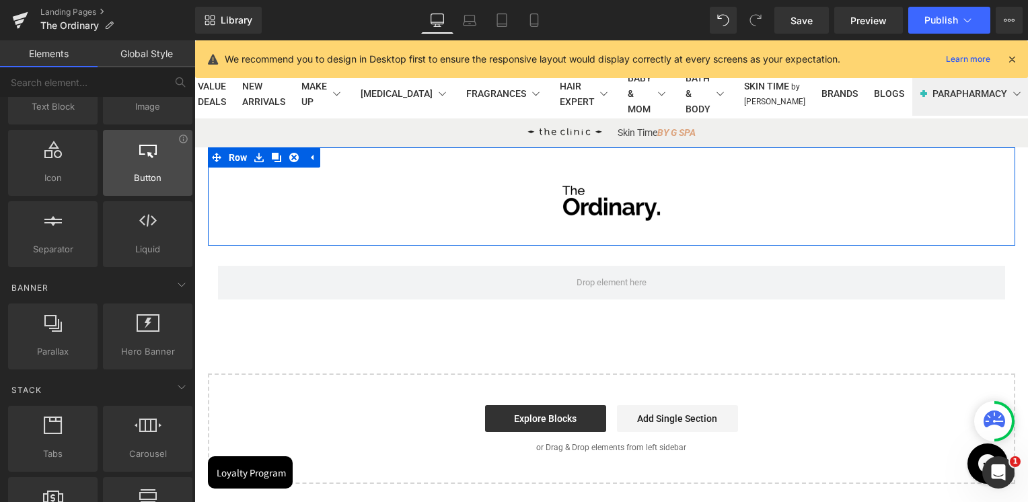
scroll to position [202, 0]
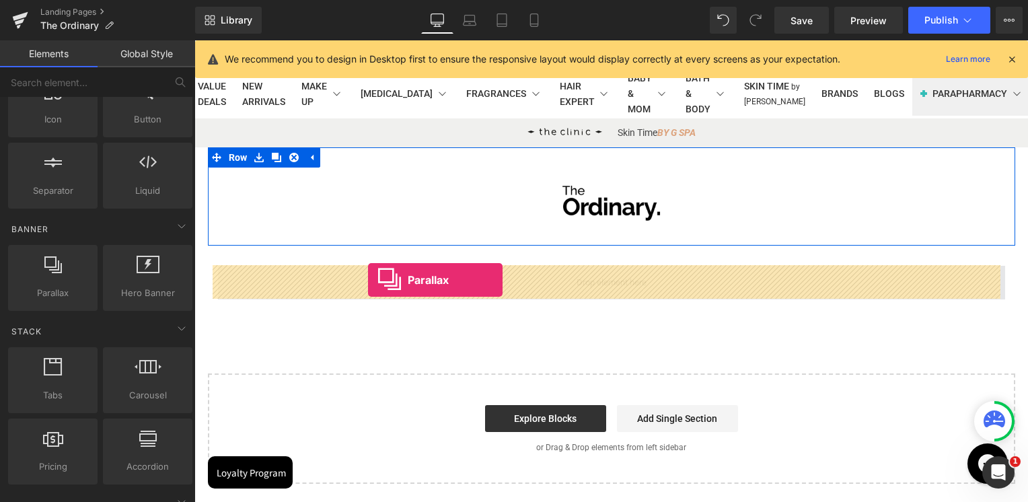
drag, startPoint x: 286, startPoint y: 307, endPoint x: 374, endPoint y: 281, distance: 91.8
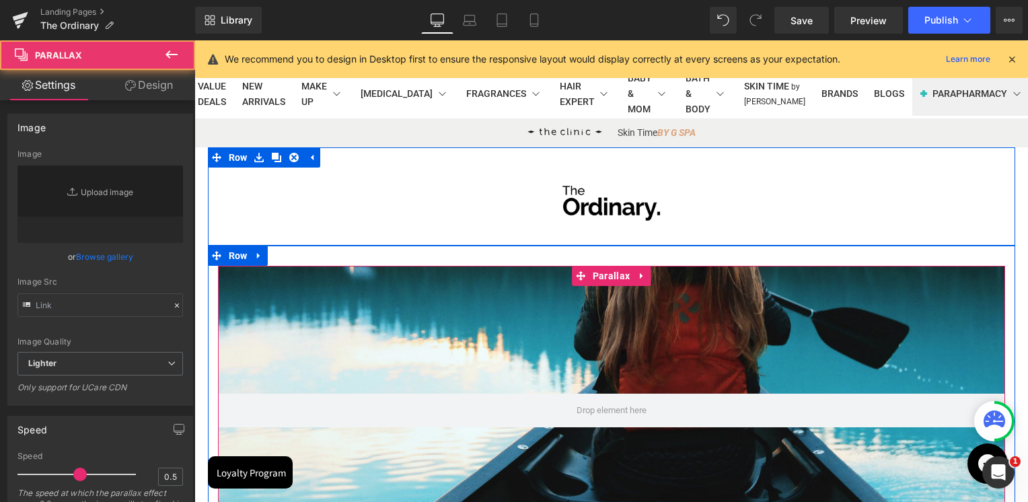
scroll to position [1374, 823]
type input "https://cdn.shopify.com/s/files/1/0657/0813/files/slide-girl_2048x.jpg"
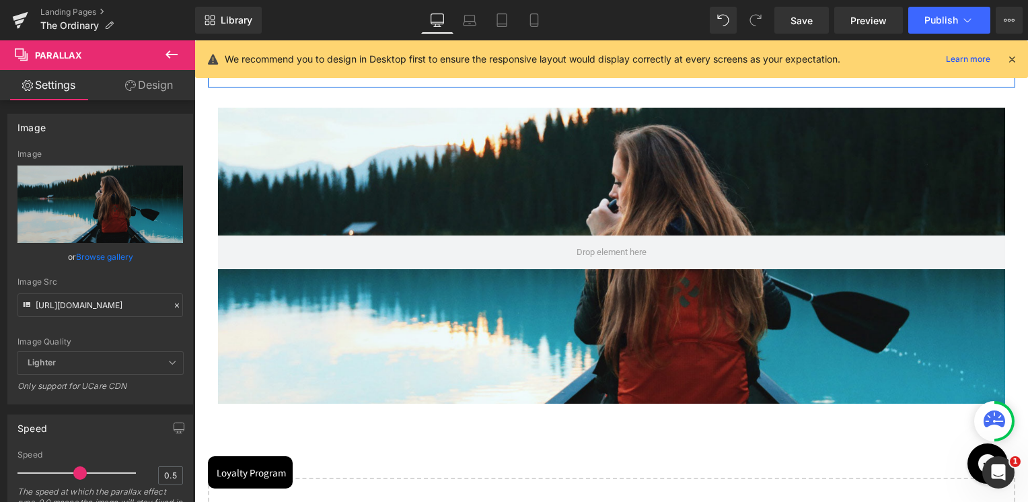
scroll to position [202, 0]
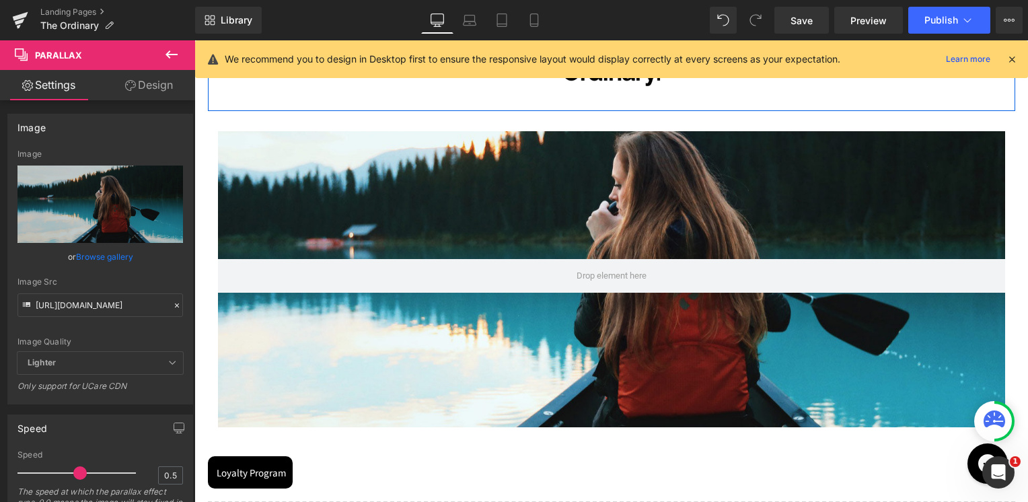
click at [173, 52] on icon at bounding box center [171, 54] width 16 height 16
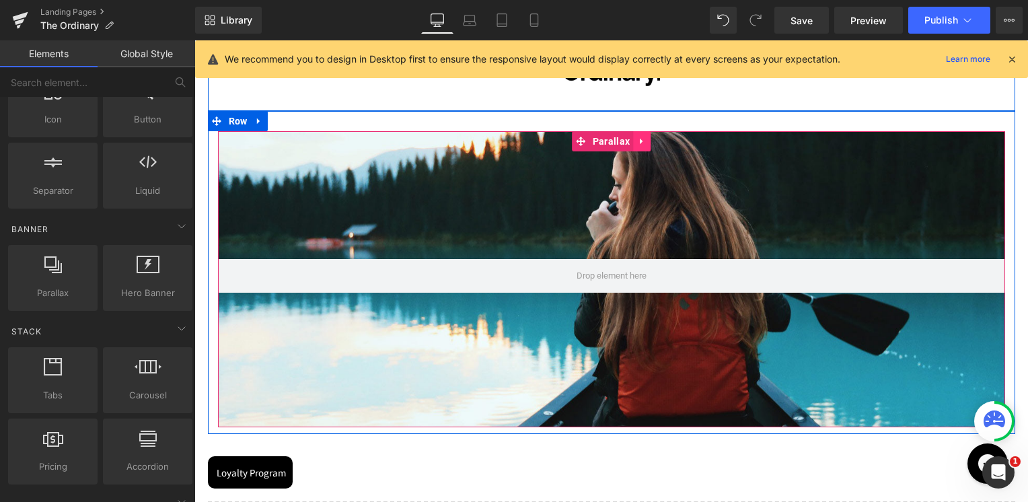
click at [640, 141] on icon at bounding box center [641, 141] width 3 height 6
click at [646, 143] on icon at bounding box center [650, 141] width 9 height 10
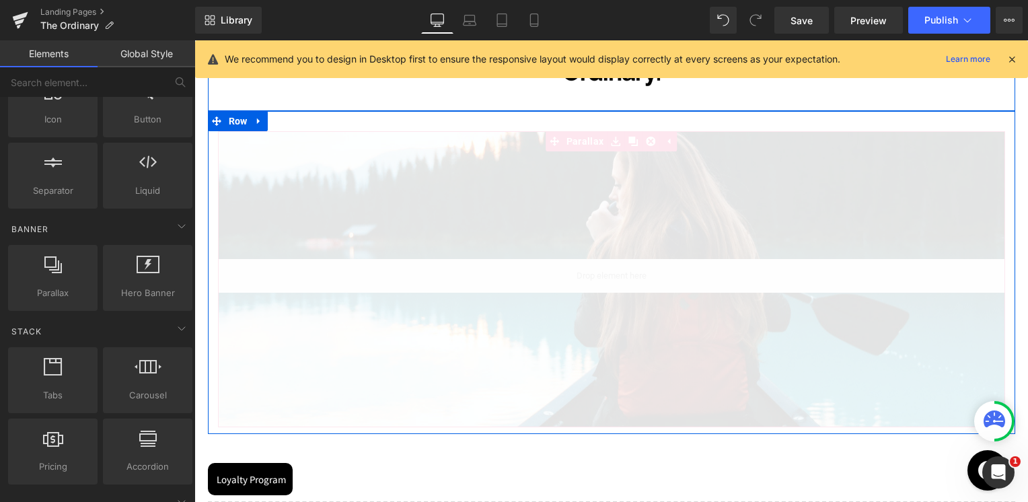
scroll to position [1111, 823]
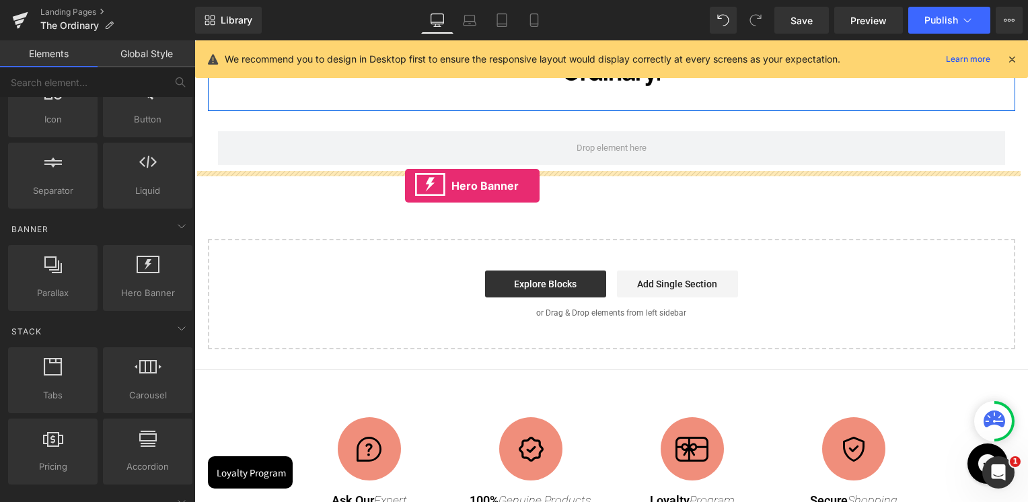
drag, startPoint x: 371, startPoint y: 297, endPoint x: 453, endPoint y: 168, distance: 154.0
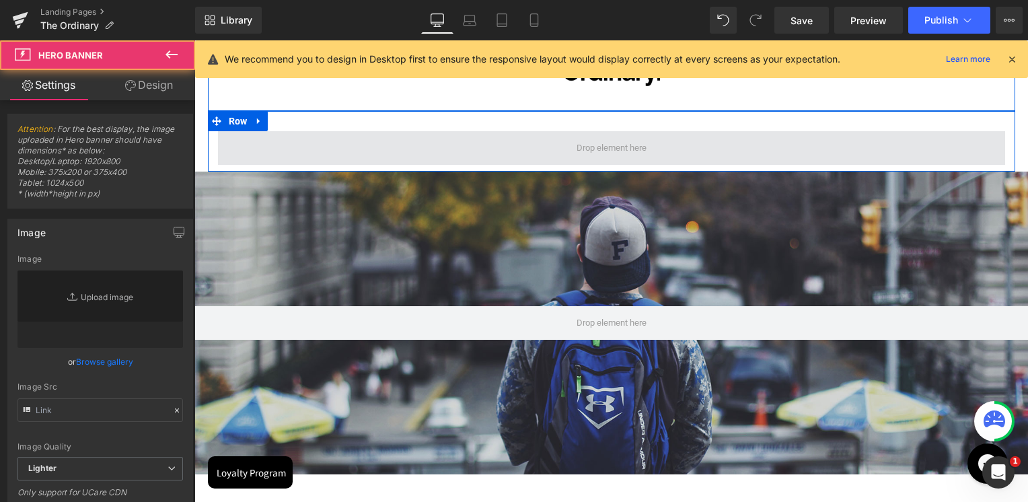
scroll to position [1414, 823]
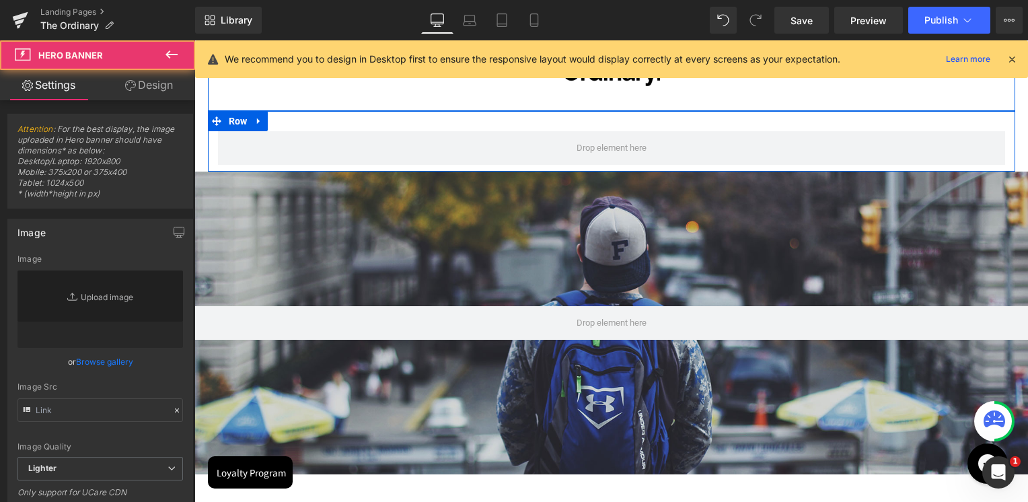
type input "https://d1um8515vdn9kb.cloudfront.net/images/hero.jpg"
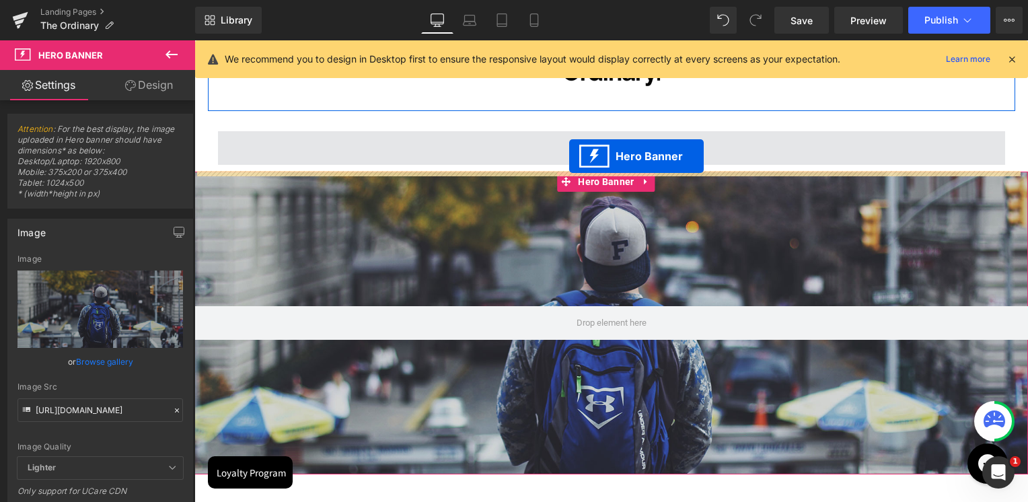
scroll to position [1145, 823]
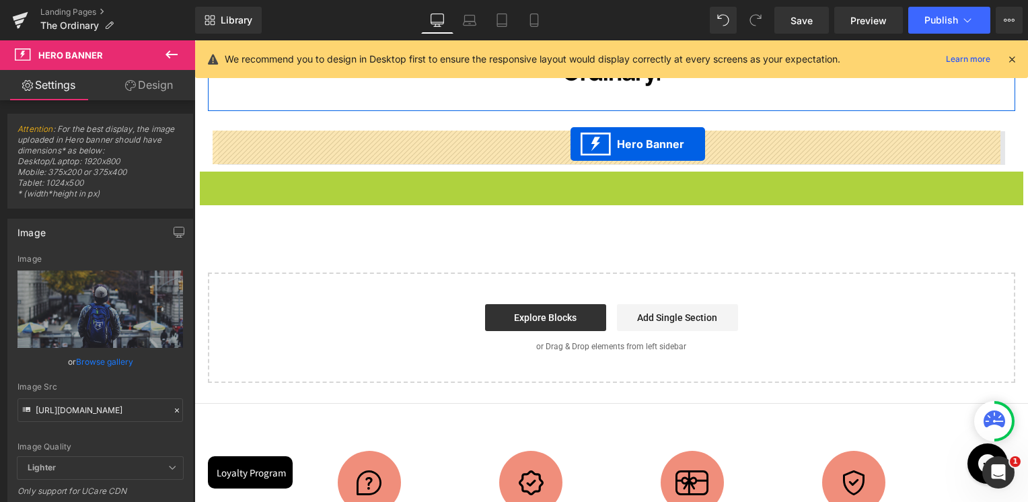
drag, startPoint x: 565, startPoint y: 180, endPoint x: 570, endPoint y: 144, distance: 36.7
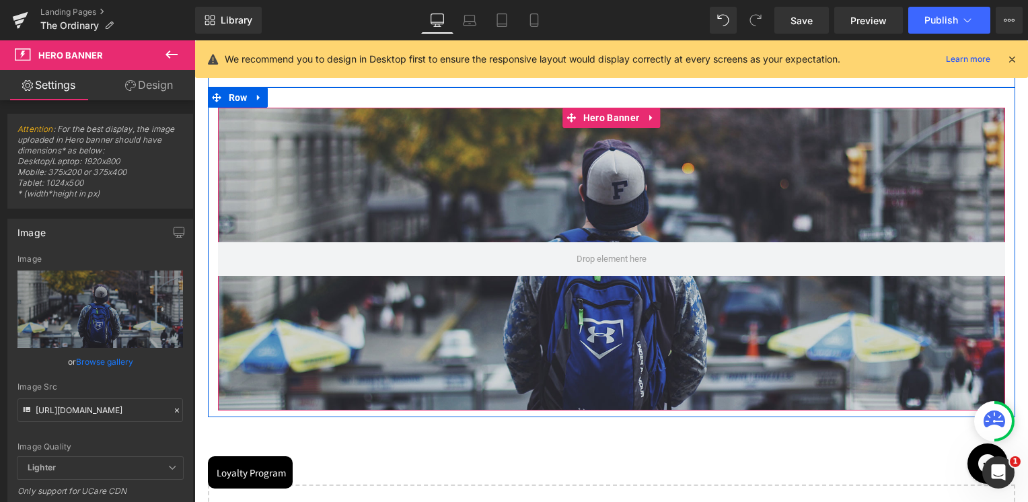
scroll to position [202, 0]
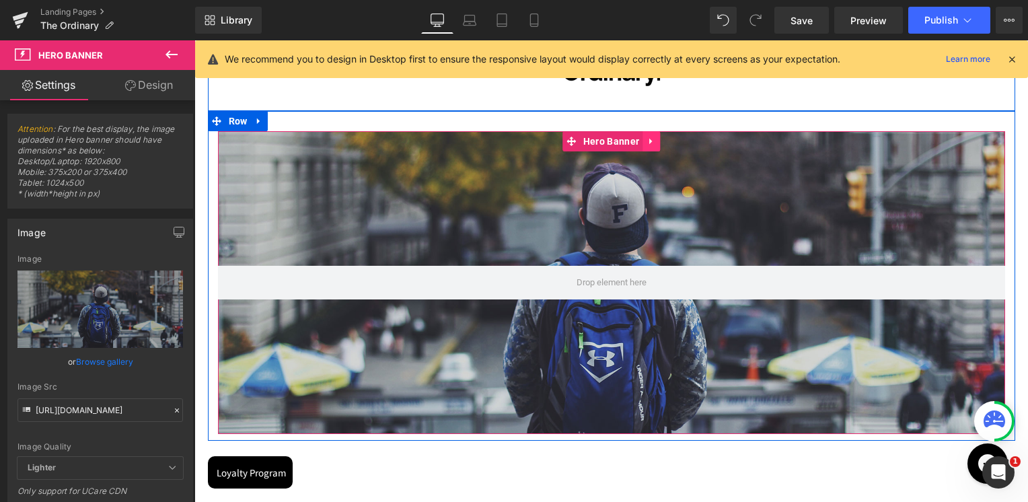
click at [653, 142] on link at bounding box center [650, 141] width 17 height 20
click at [655, 142] on icon at bounding box center [659, 141] width 9 height 9
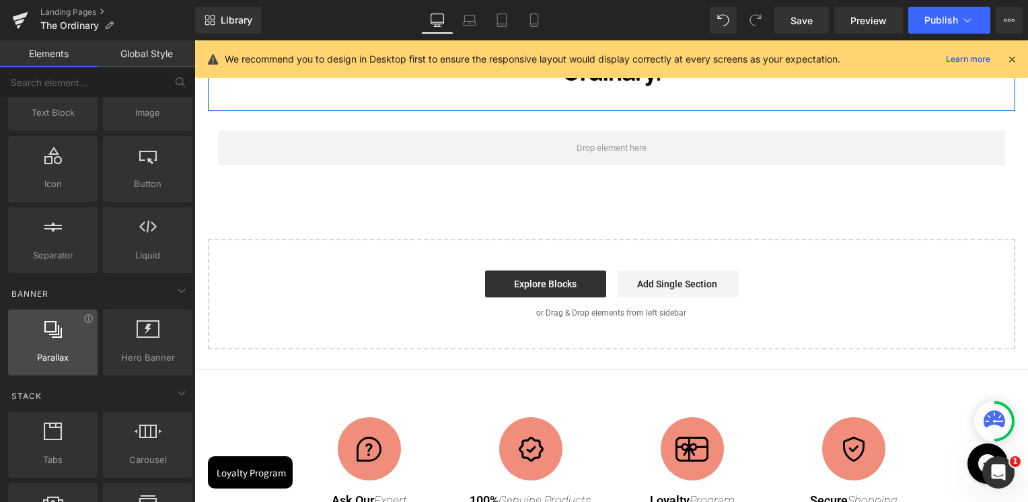
scroll to position [135, 0]
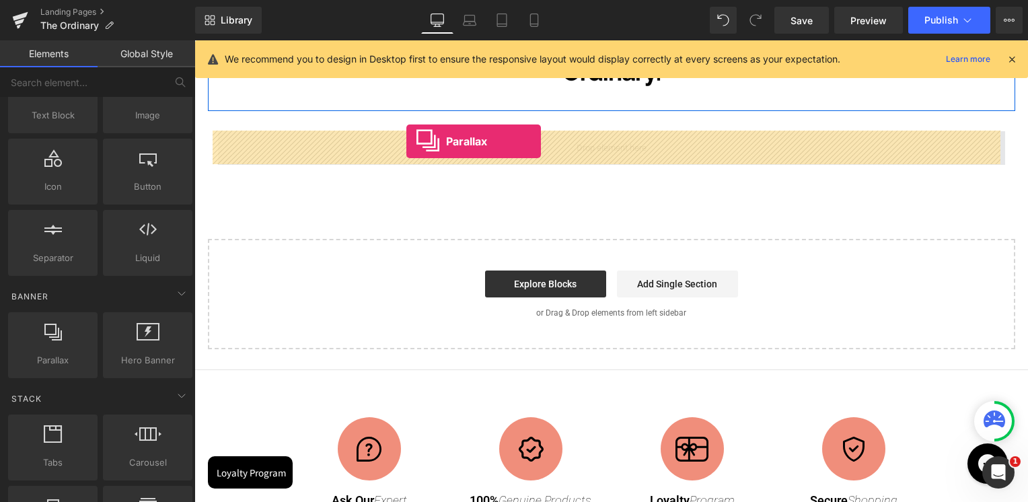
drag, startPoint x: 258, startPoint y: 371, endPoint x: 406, endPoint y: 141, distance: 273.9
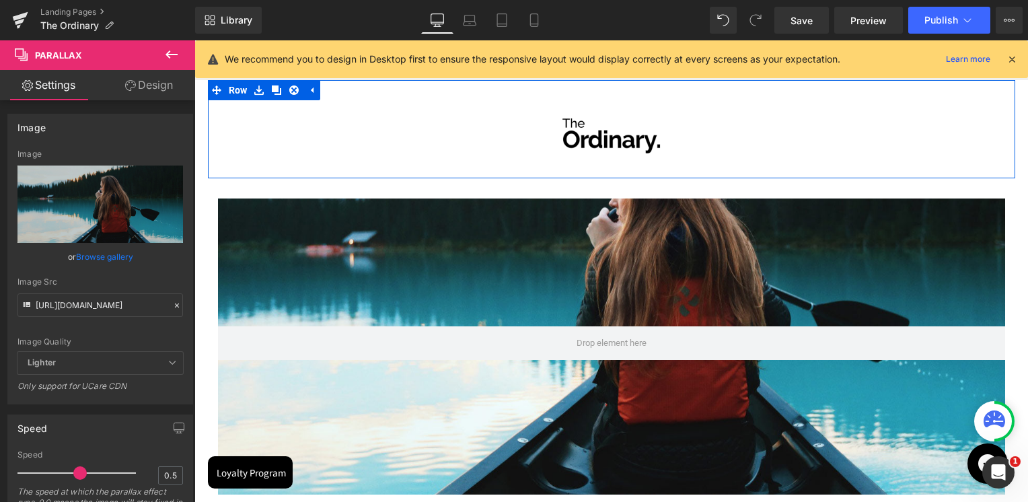
click at [173, 55] on icon at bounding box center [171, 54] width 16 height 16
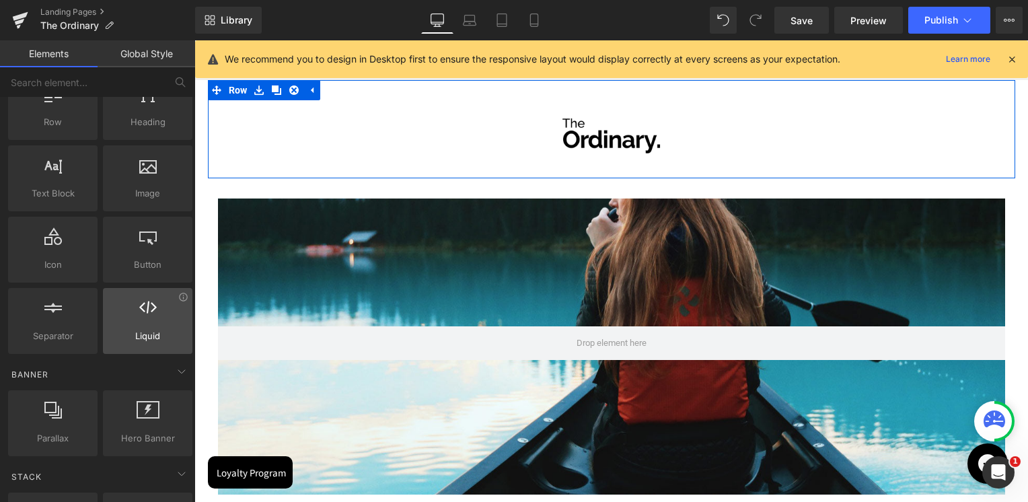
scroll to position [0, 0]
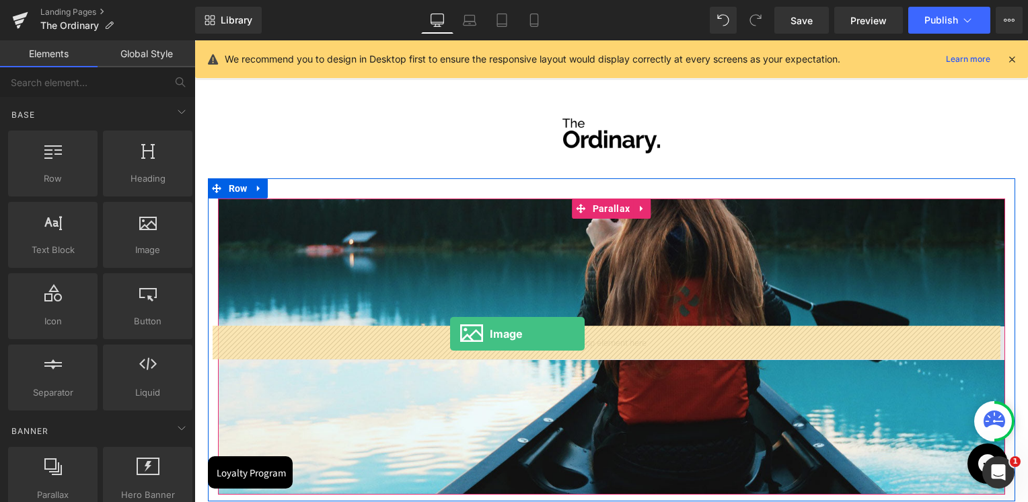
drag, startPoint x: 344, startPoint y: 270, endPoint x: 451, endPoint y: 334, distance: 124.0
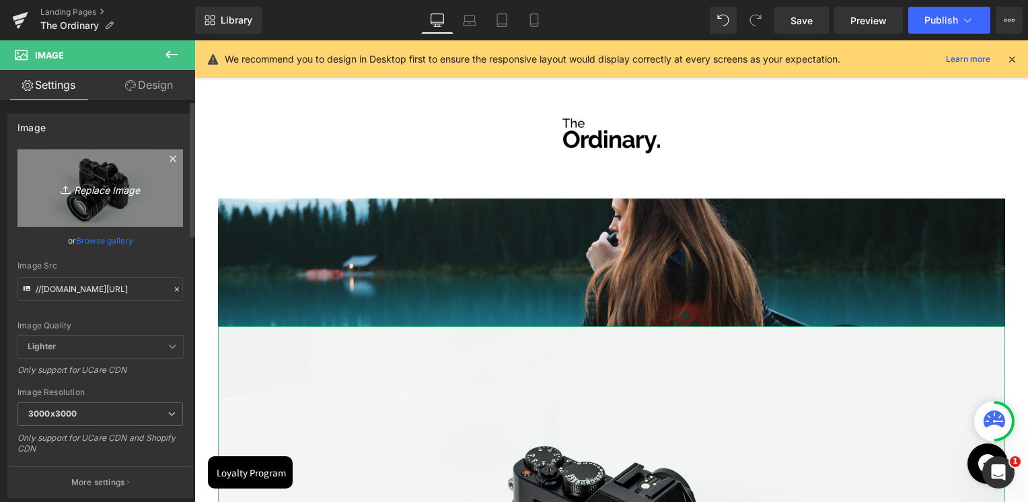
click at [96, 186] on icon "Replace Image" at bounding box center [100, 188] width 108 height 17
type input "C:\fakepath\1 (2).png"
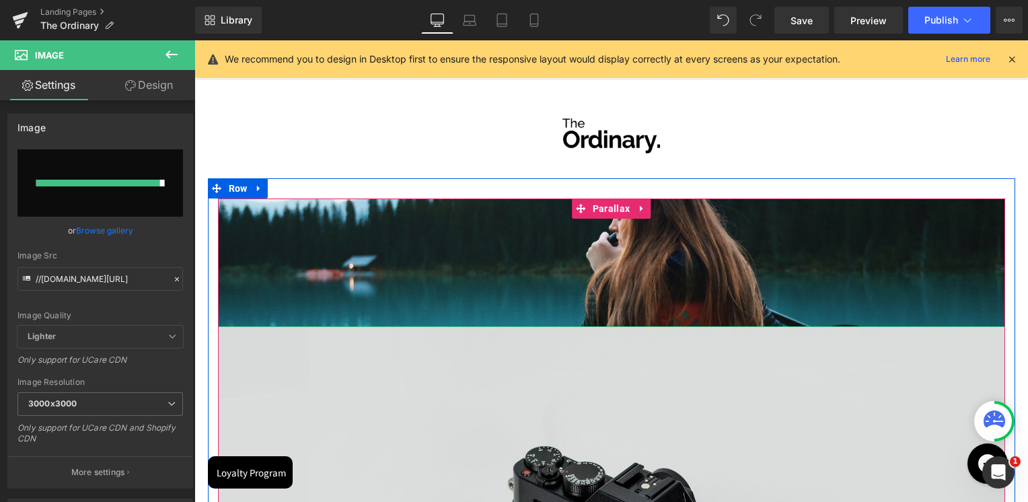
type input "https://ucarecdn.com/3dca5843-5bcb-4926-9d84-3bf41b048c07/-/format/auto/-/previ…"
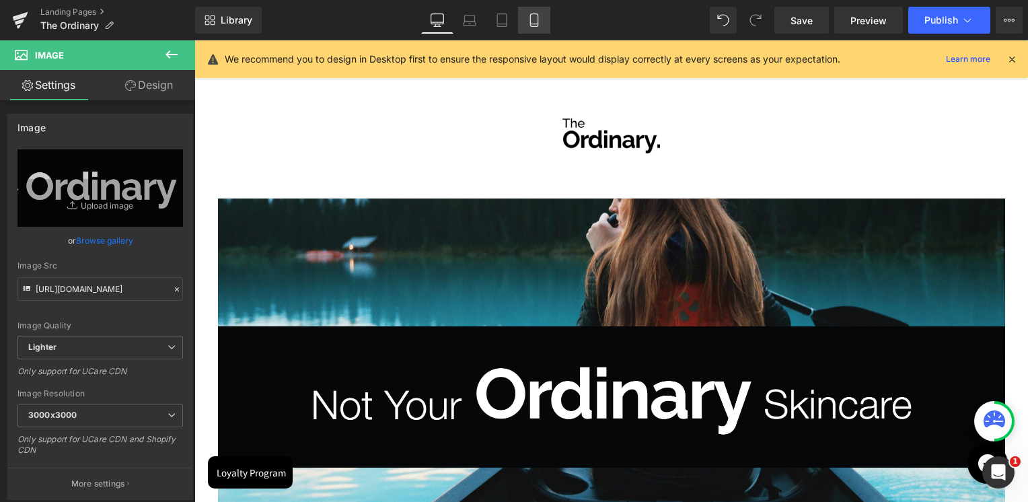
click at [543, 21] on link "Mobile" at bounding box center [534, 20] width 32 height 27
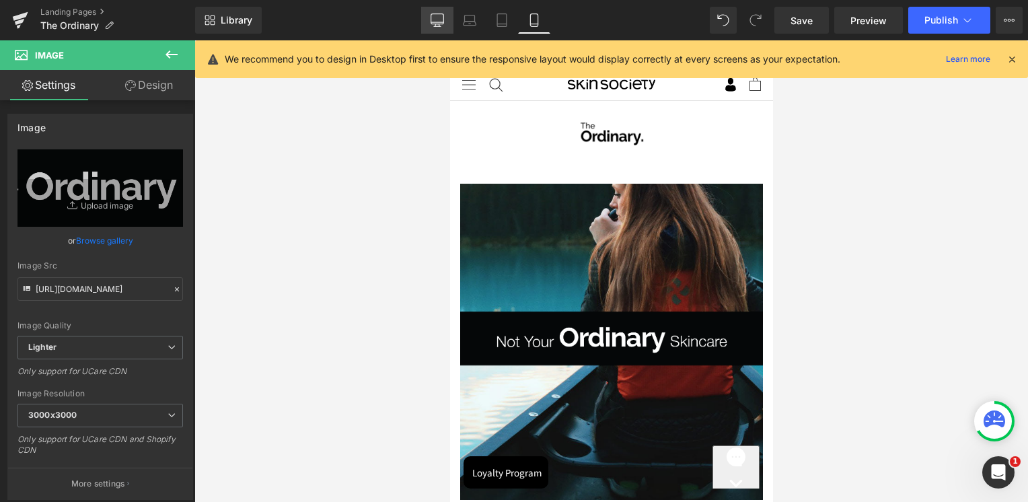
click at [447, 22] on link "Desktop" at bounding box center [437, 20] width 32 height 27
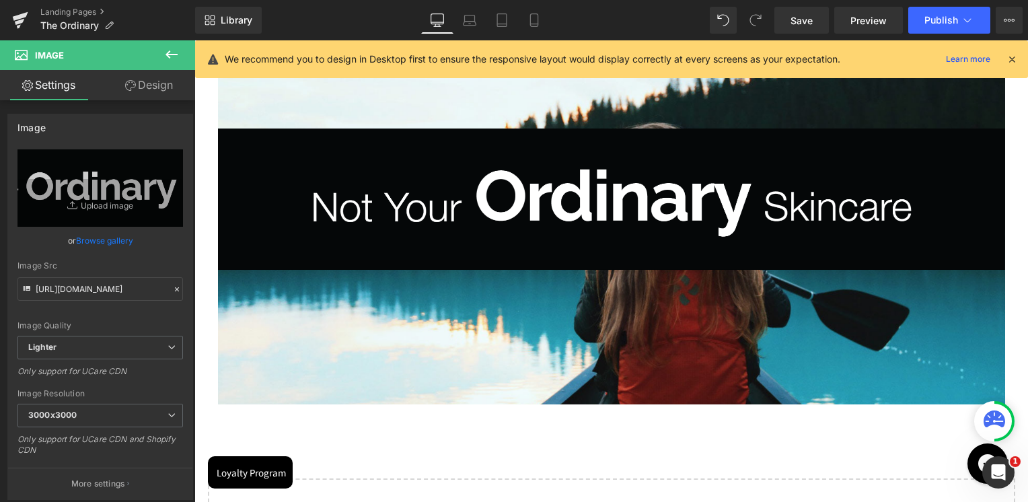
click at [180, 46] on button at bounding box center [171, 55] width 47 height 30
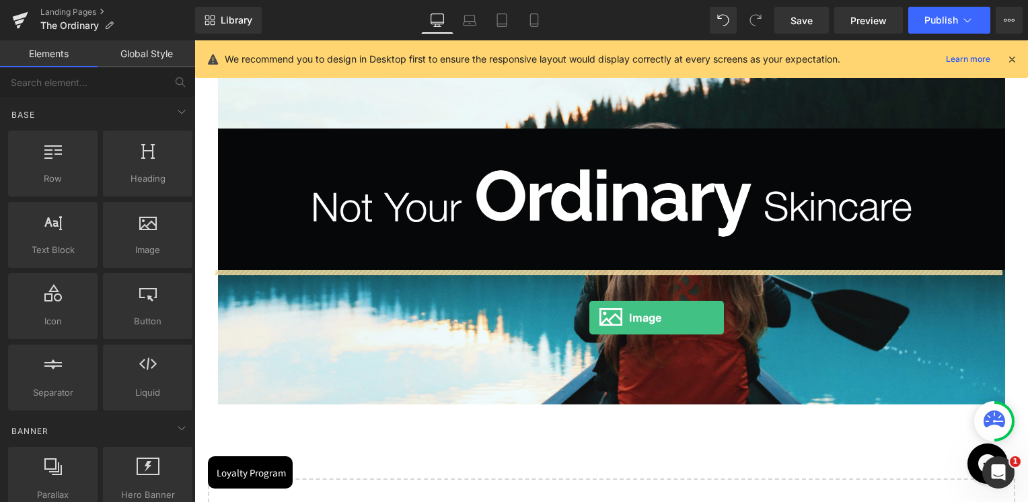
drag, startPoint x: 333, startPoint y: 271, endPoint x: 589, endPoint y: 318, distance: 260.5
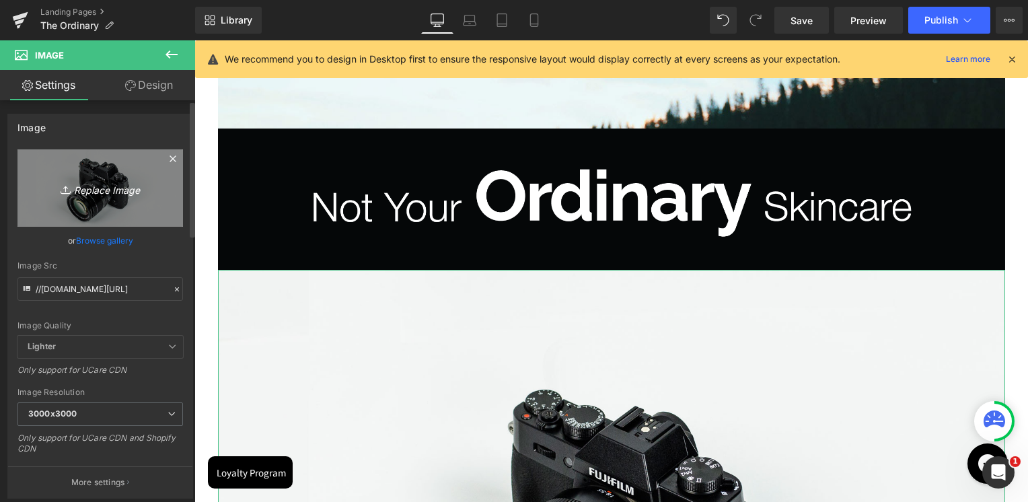
click at [91, 190] on icon "Replace Image" at bounding box center [100, 188] width 108 height 17
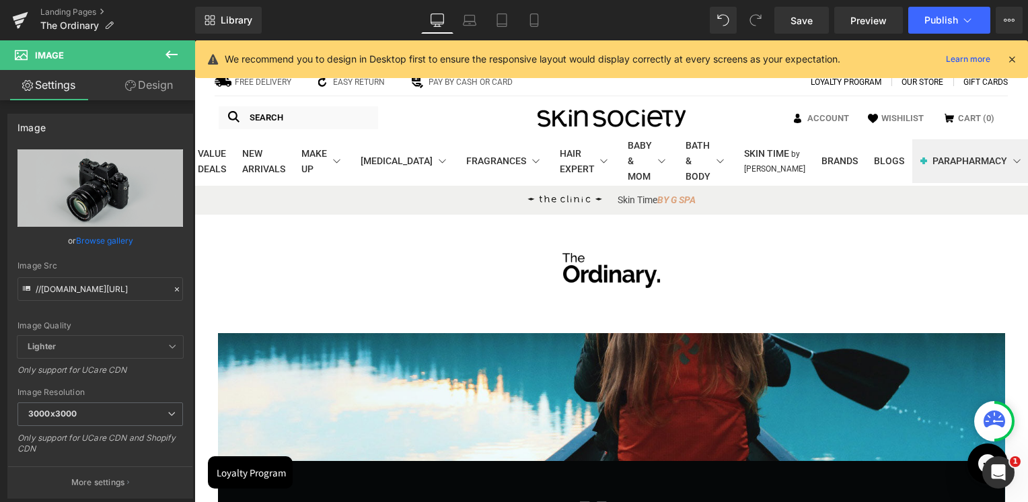
drag, startPoint x: 511, startPoint y: 389, endPoint x: 519, endPoint y: 372, distance: 18.4
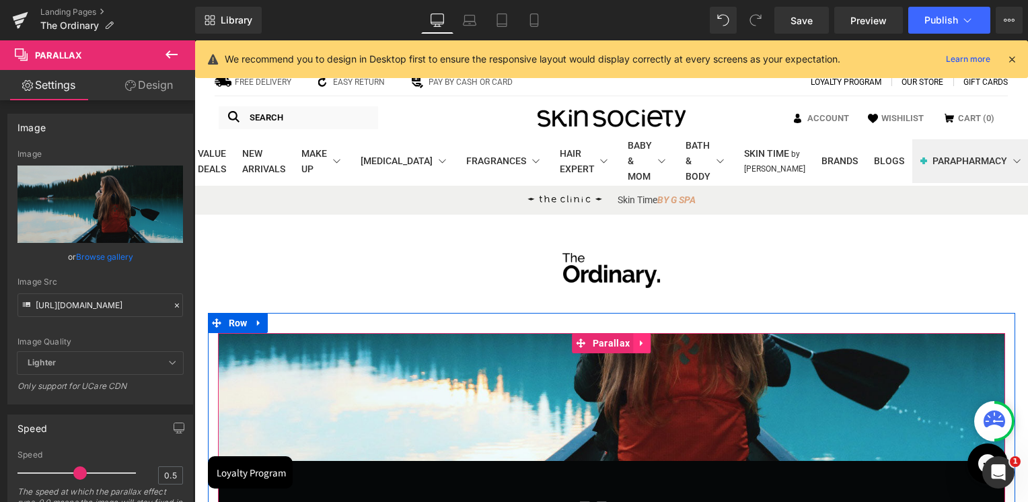
click at [640, 346] on link at bounding box center [641, 343] width 17 height 20
click at [646, 343] on icon at bounding box center [650, 342] width 9 height 9
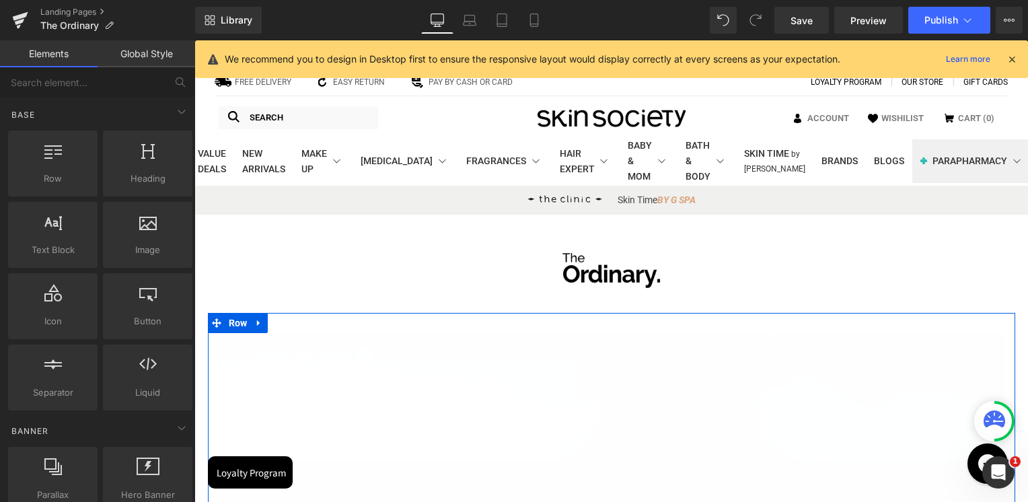
scroll to position [7, 7]
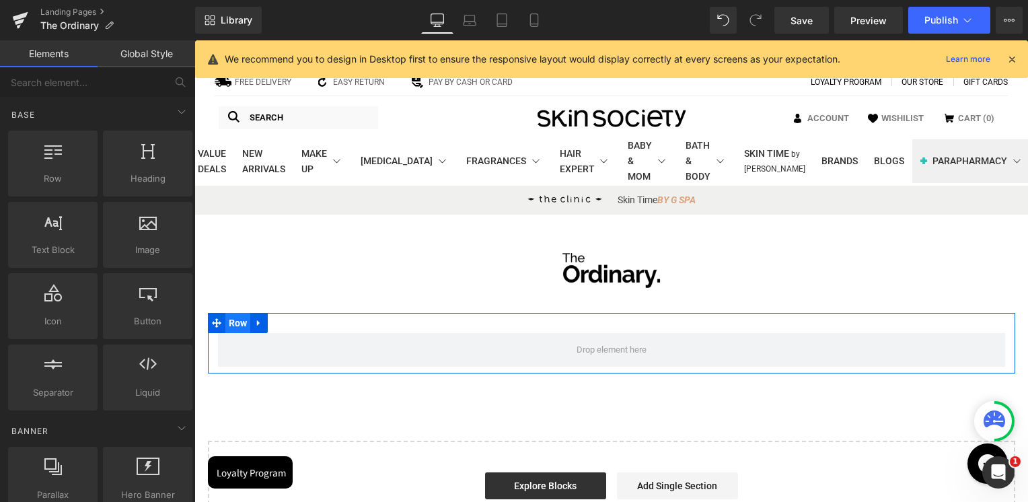
click at [239, 324] on span "Row" at bounding box center [238, 323] width 26 height 20
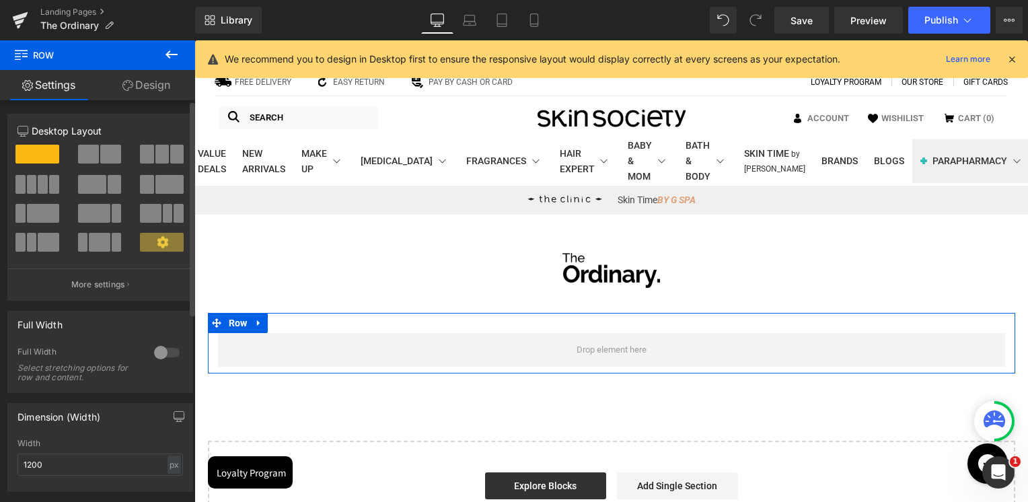
click at [93, 157] on span at bounding box center [88, 154] width 21 height 19
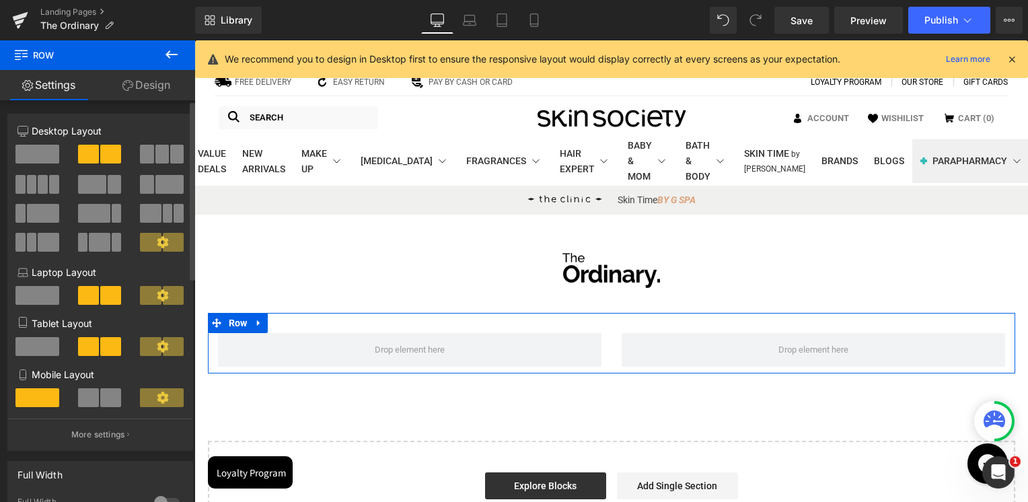
click at [108, 186] on span at bounding box center [114, 184] width 13 height 19
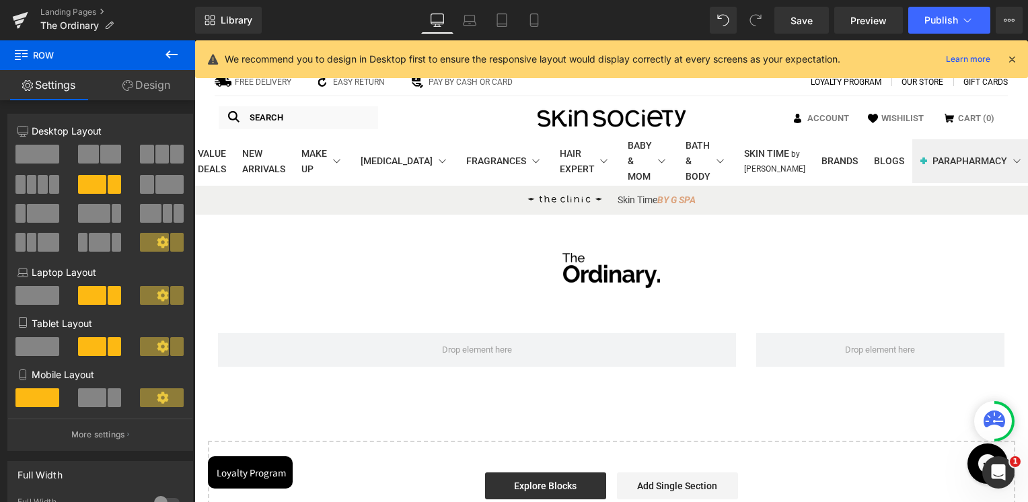
click at [175, 55] on icon at bounding box center [171, 54] width 12 height 8
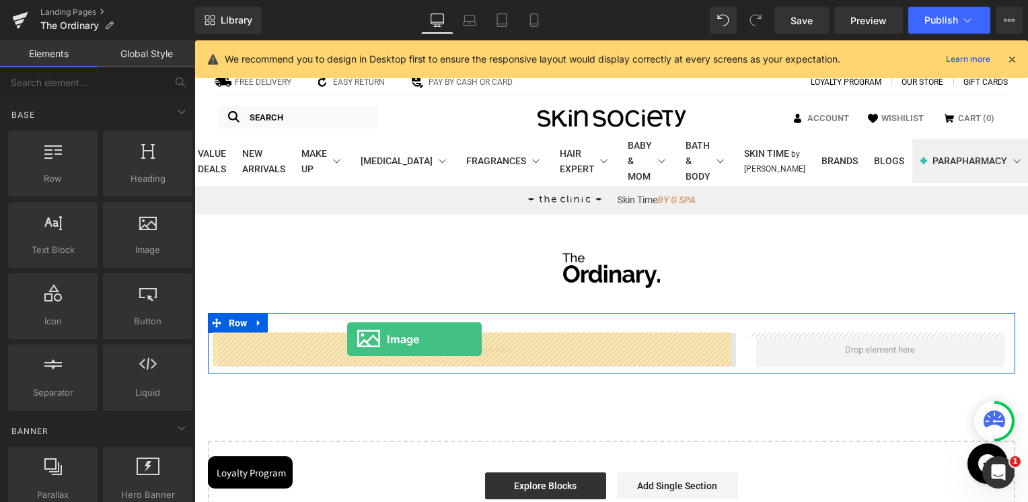
drag, startPoint x: 336, startPoint y: 275, endPoint x: 347, endPoint y: 339, distance: 64.9
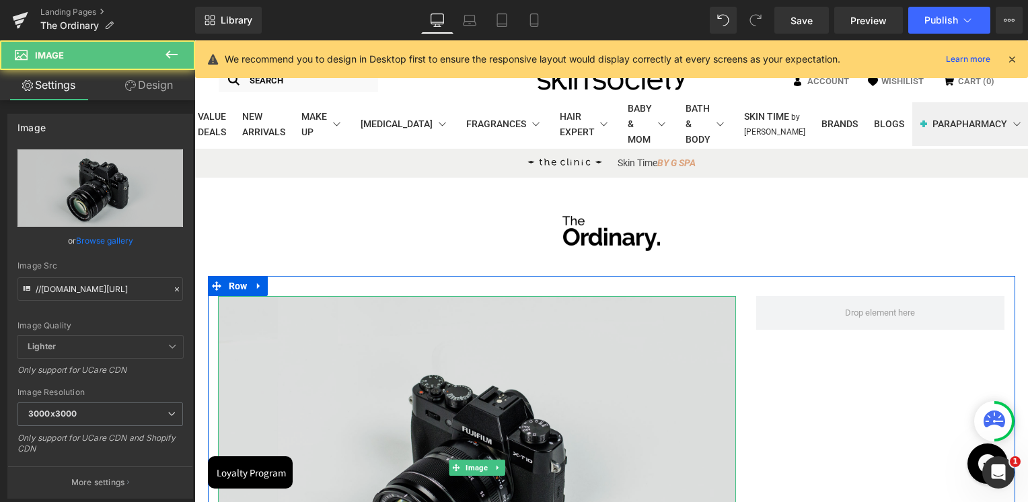
scroll to position [67, 0]
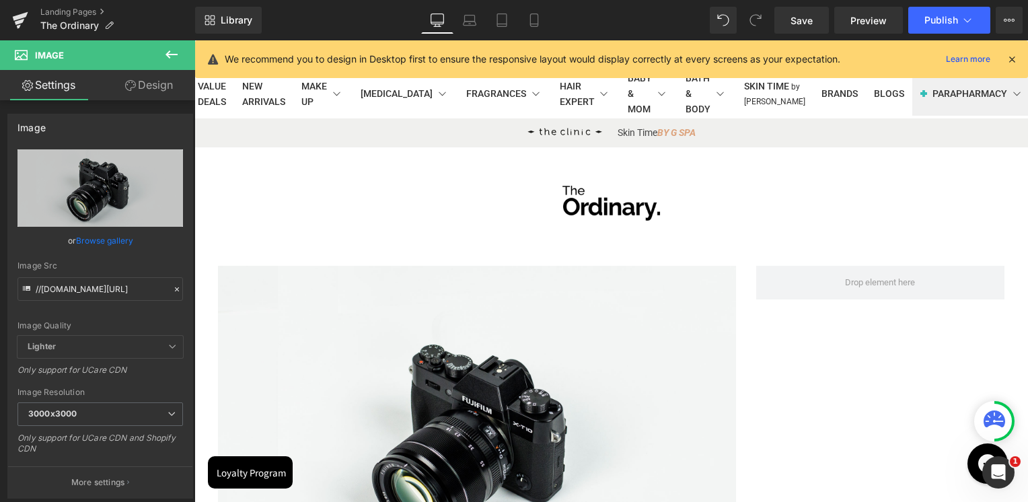
click at [178, 54] on icon at bounding box center [171, 54] width 16 height 16
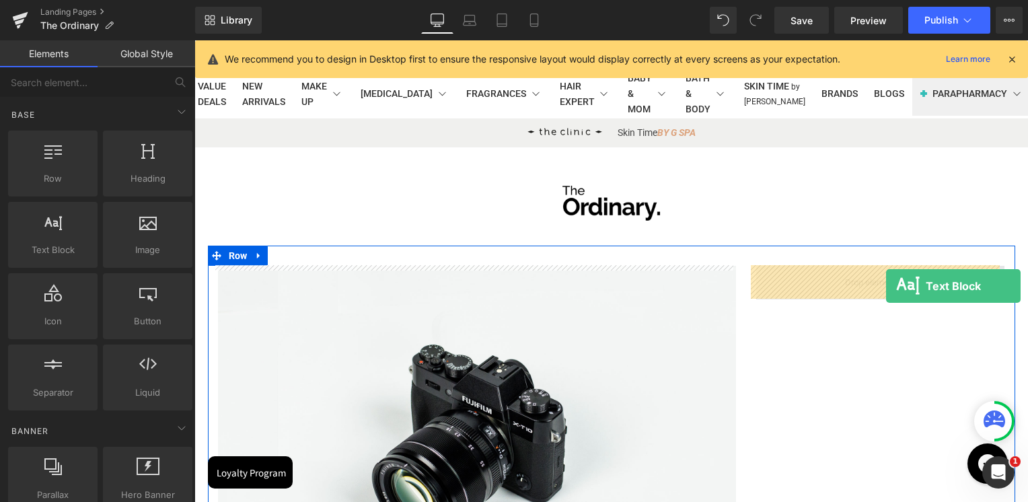
drag, startPoint x: 252, startPoint y: 283, endPoint x: 843, endPoint y: 287, distance: 590.7
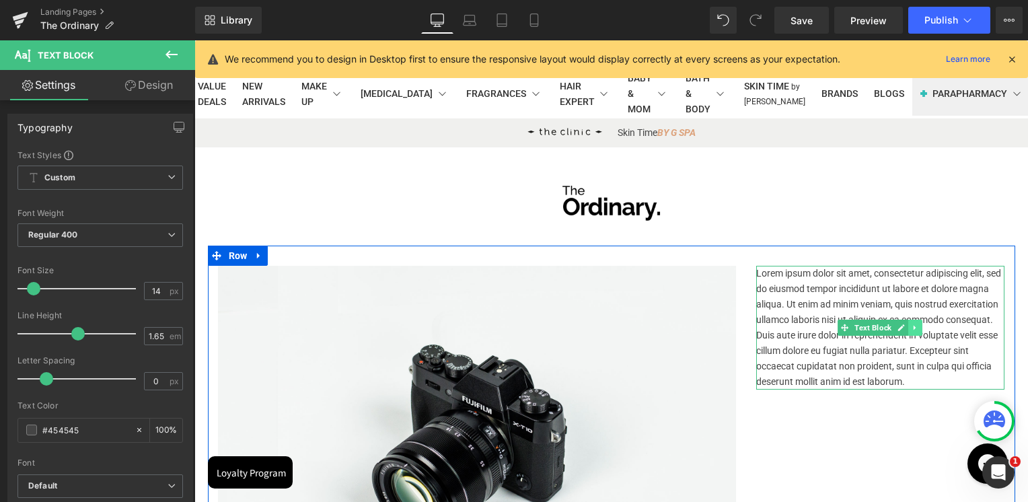
click at [912, 324] on icon at bounding box center [915, 328] width 7 height 8
click at [916, 326] on link at bounding box center [923, 328] width 14 height 16
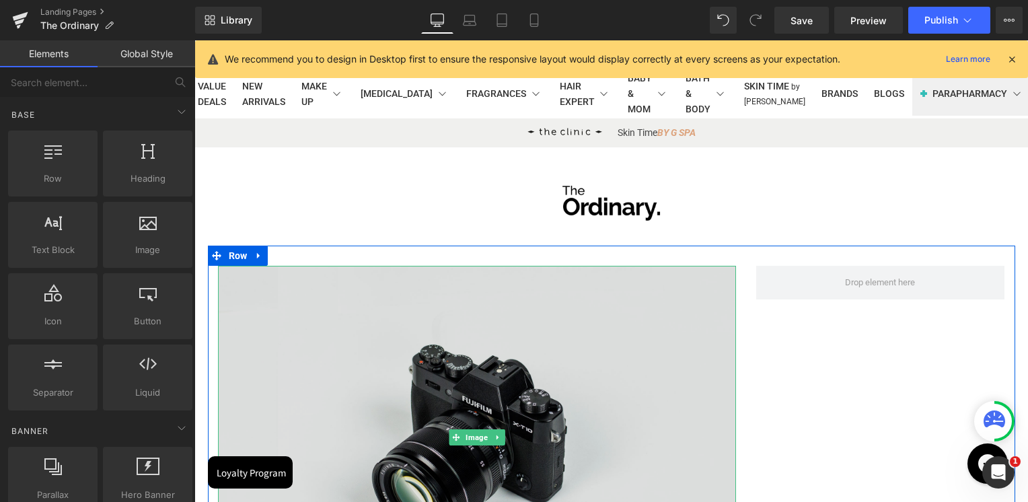
click at [649, 287] on img at bounding box center [477, 437] width 518 height 343
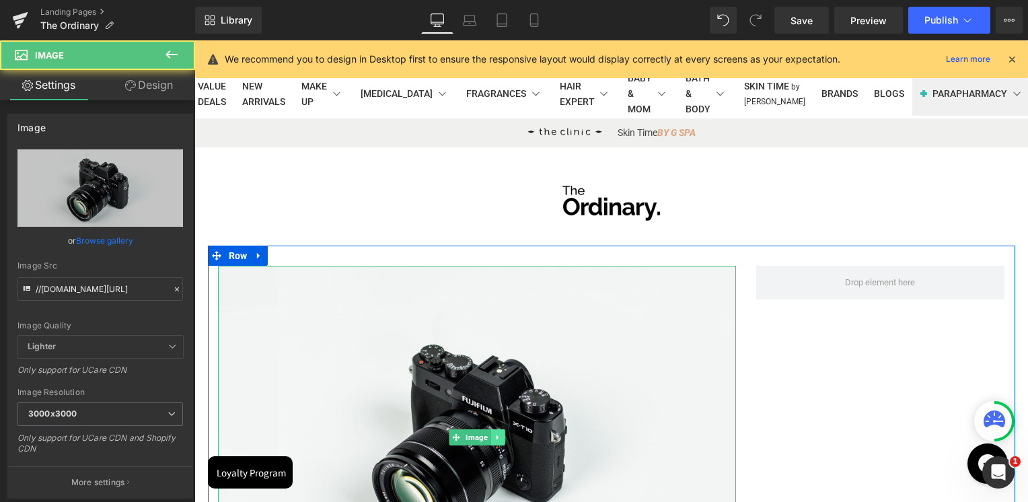
click at [494, 437] on icon at bounding box center [497, 437] width 7 height 8
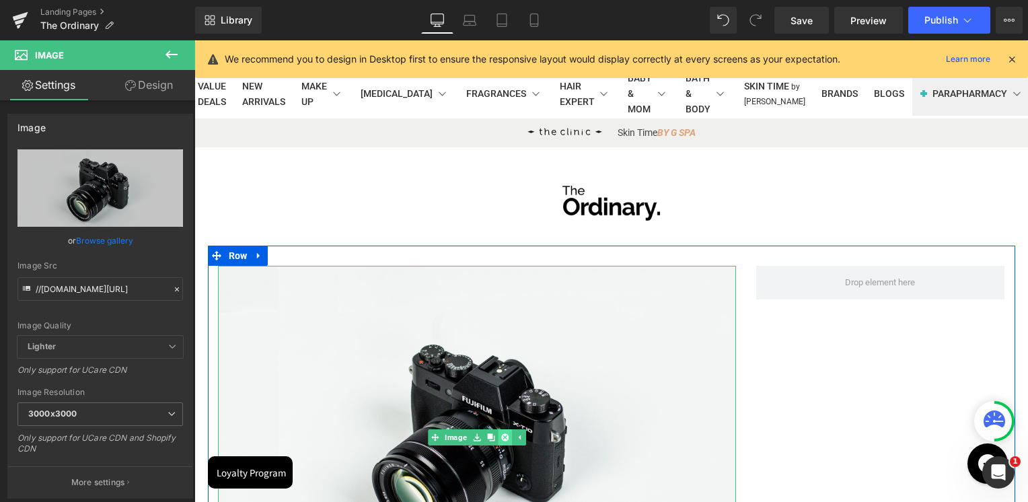
click at [501, 436] on icon at bounding box center [504, 436] width 7 height 7
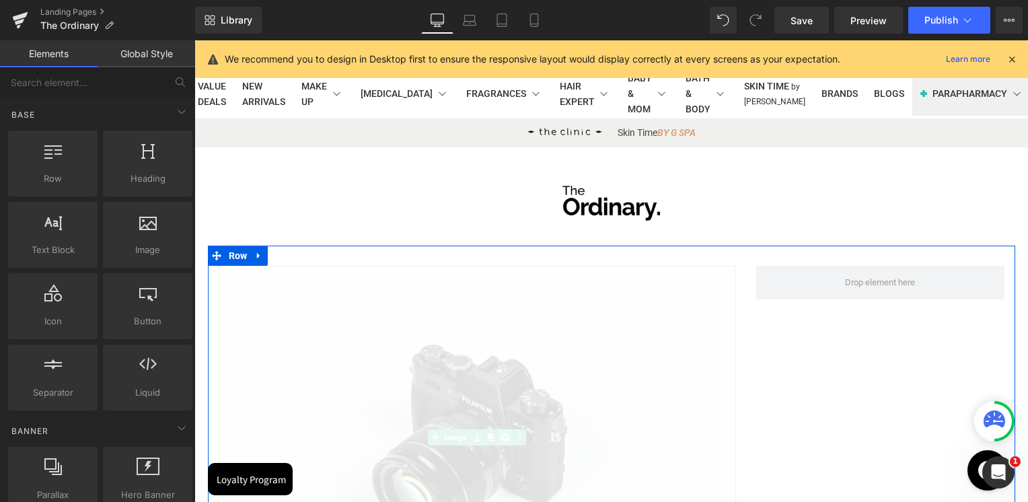
scroll to position [1111, 823]
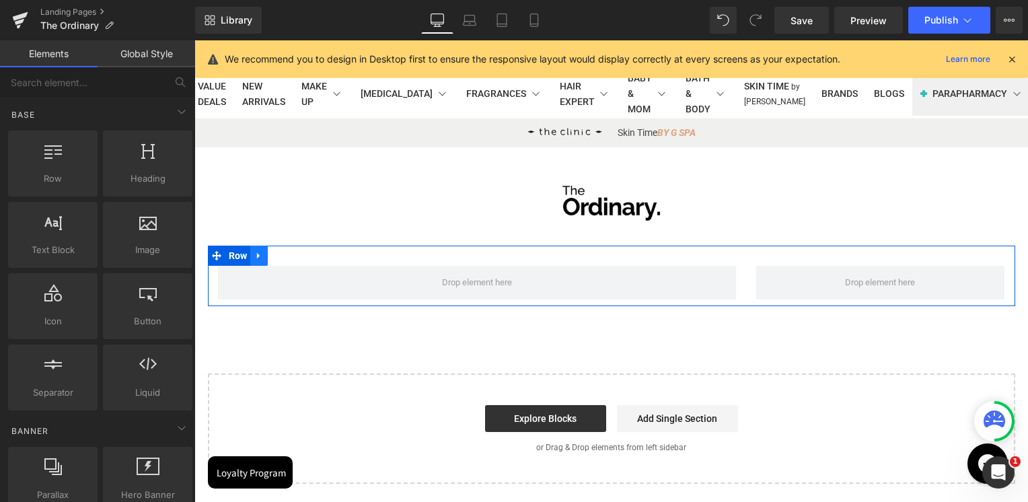
click at [260, 258] on link at bounding box center [258, 256] width 17 height 20
click at [303, 261] on link at bounding box center [311, 256] width 17 height 20
click at [257, 257] on icon at bounding box center [258, 255] width 3 height 6
click at [289, 257] on icon at bounding box center [293, 255] width 9 height 10
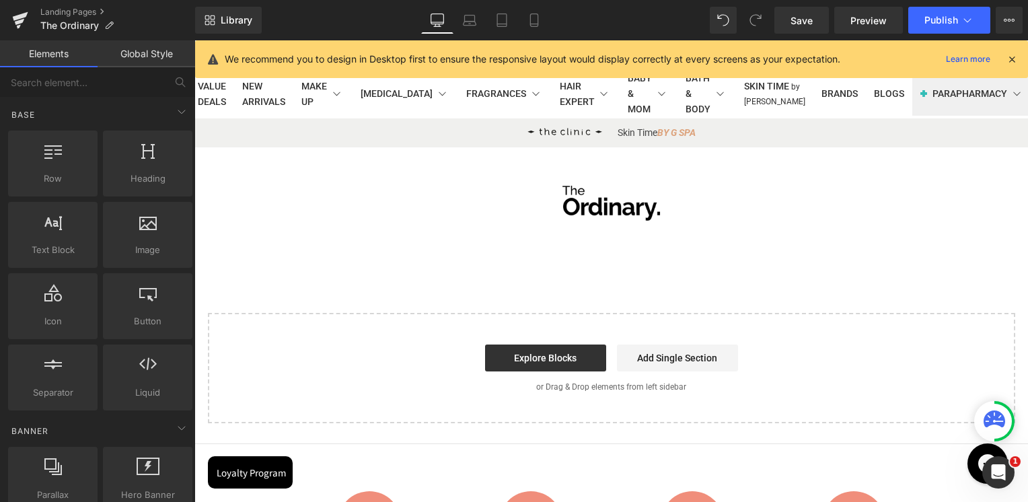
scroll to position [1051, 823]
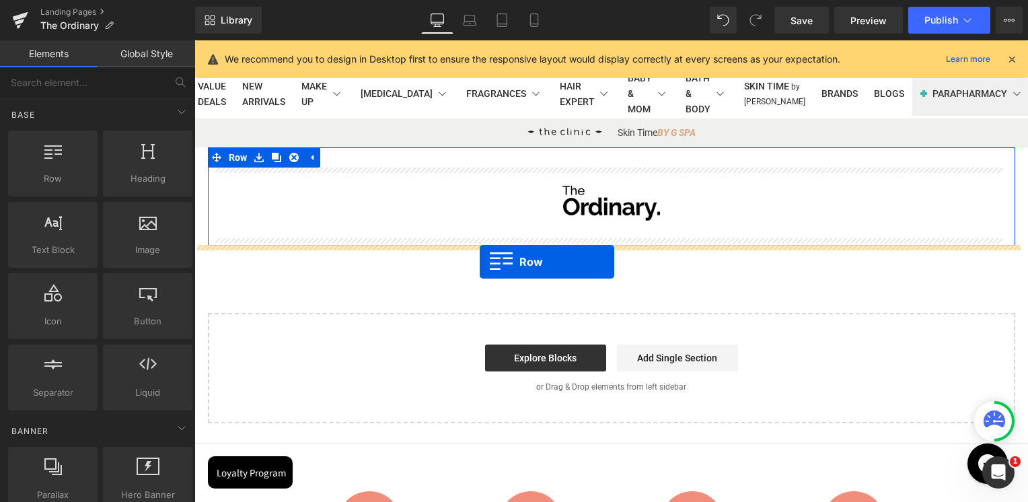
drag, startPoint x: 262, startPoint y: 210, endPoint x: 480, endPoint y: 262, distance: 224.0
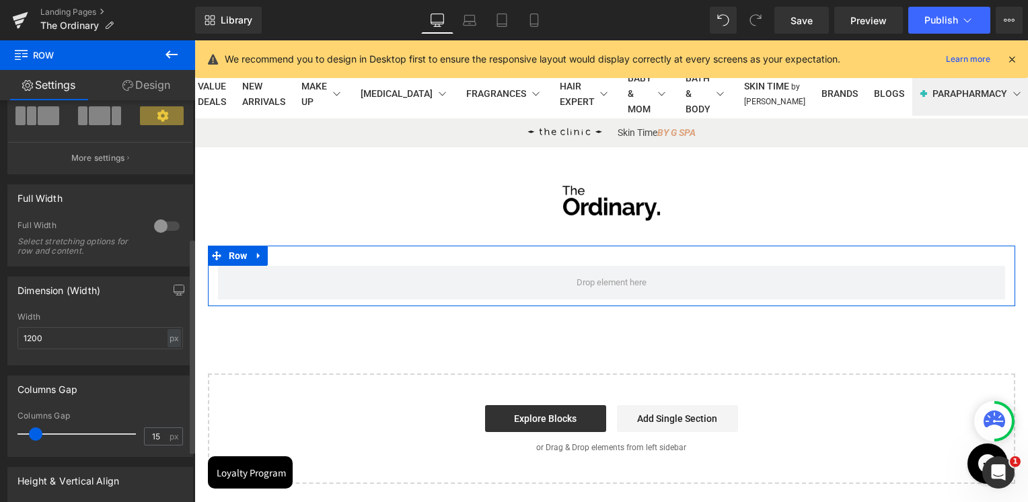
scroll to position [352, 0]
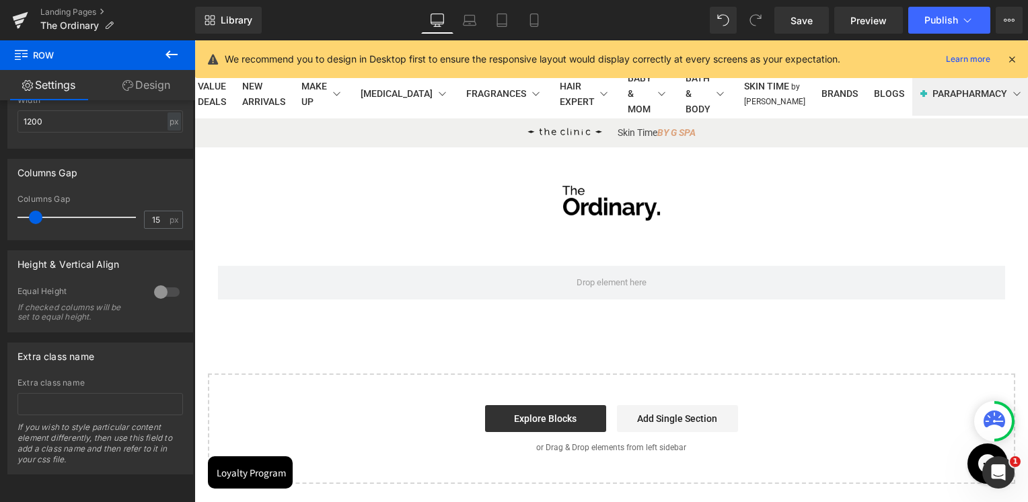
click at [164, 52] on icon at bounding box center [171, 54] width 16 height 16
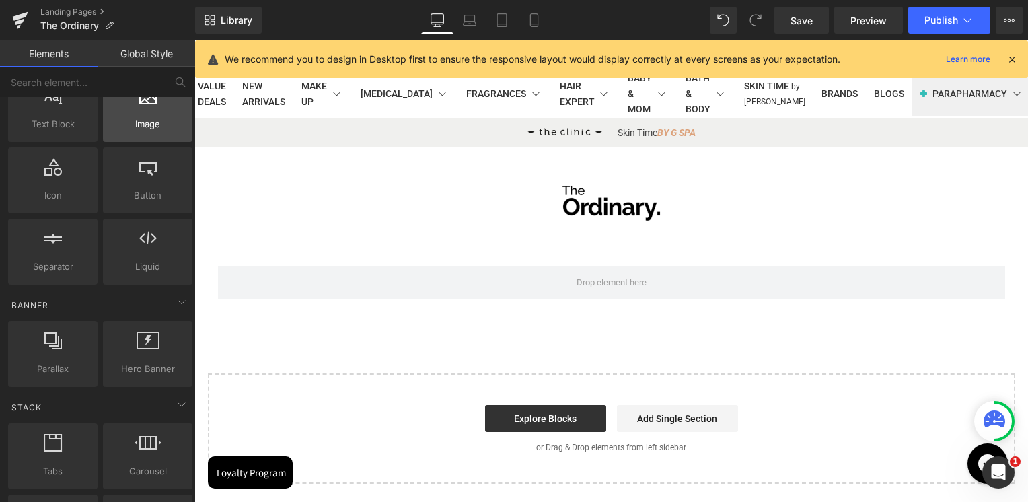
scroll to position [135, 0]
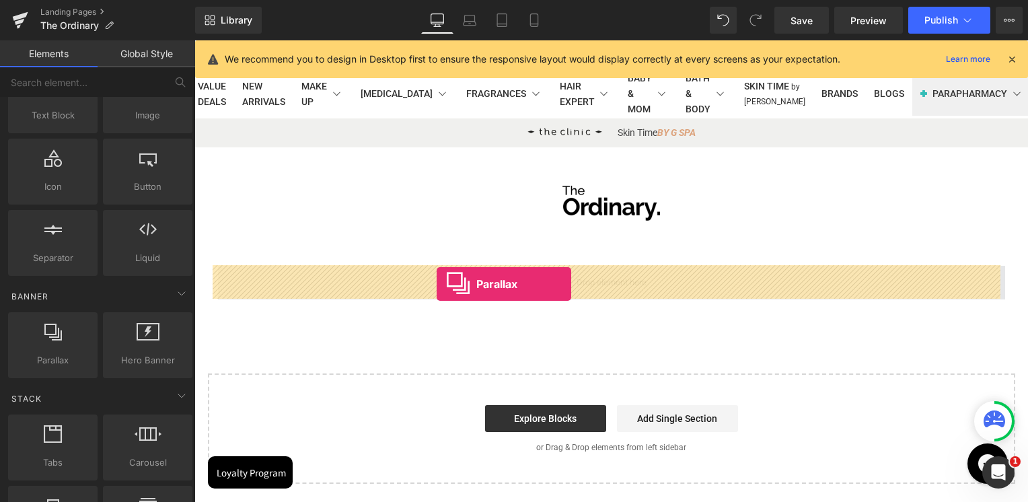
drag, startPoint x: 254, startPoint y: 390, endPoint x: 437, endPoint y: 284, distance: 211.0
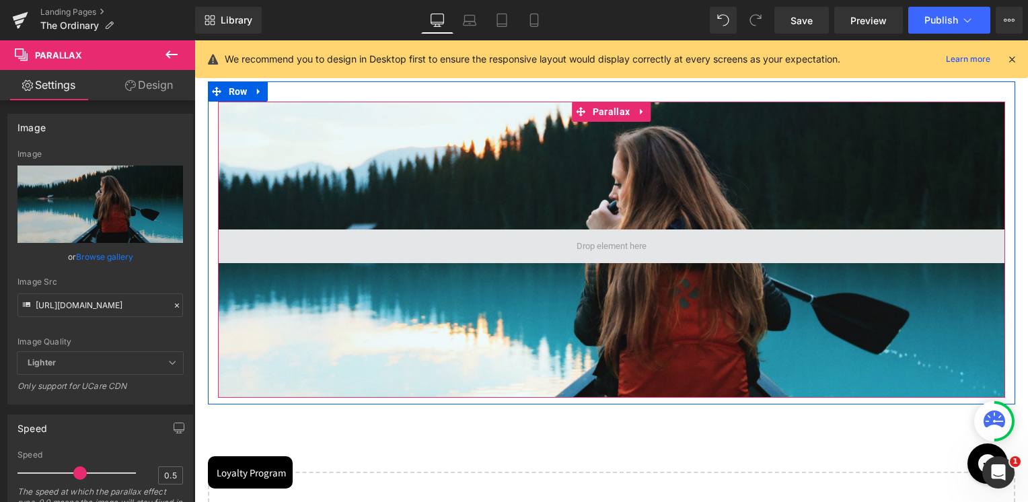
scroll to position [202, 0]
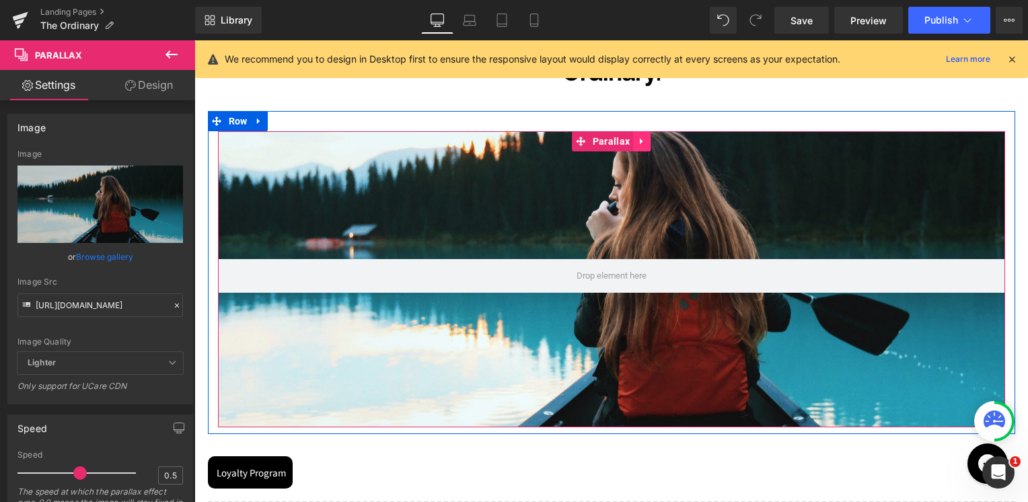
click at [638, 144] on icon at bounding box center [641, 141] width 9 height 10
click at [642, 149] on link at bounding box center [650, 141] width 17 height 20
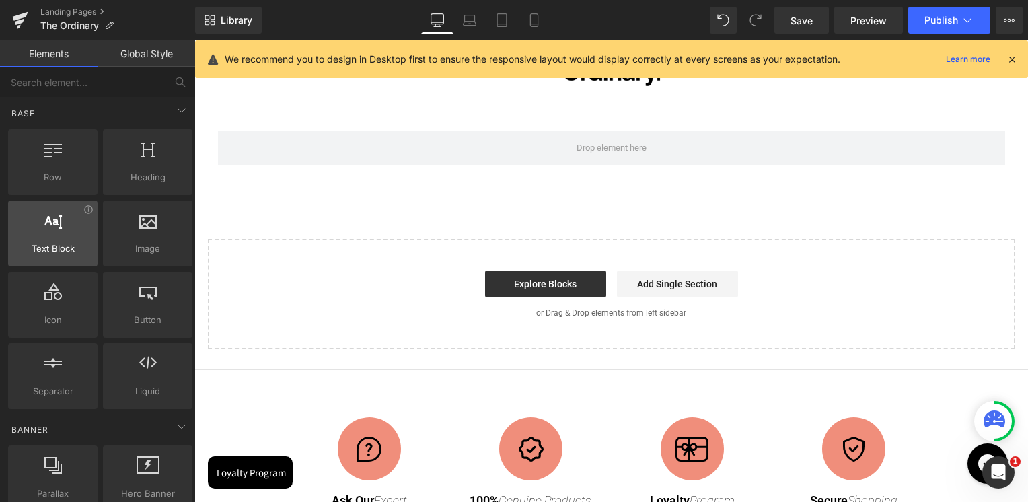
scroll to position [0, 0]
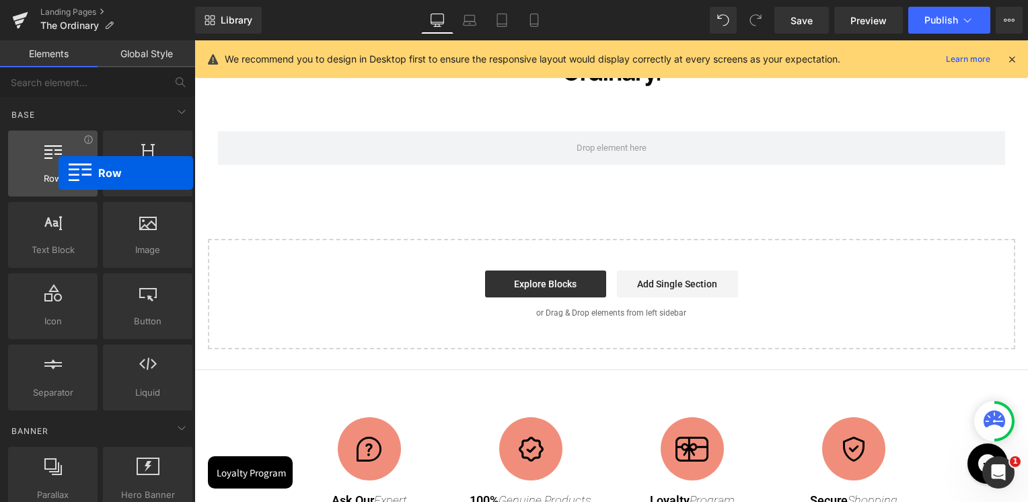
click at [59, 172] on div "Row rows, columns, layouts, div" at bounding box center [52, 164] width 89 height 66
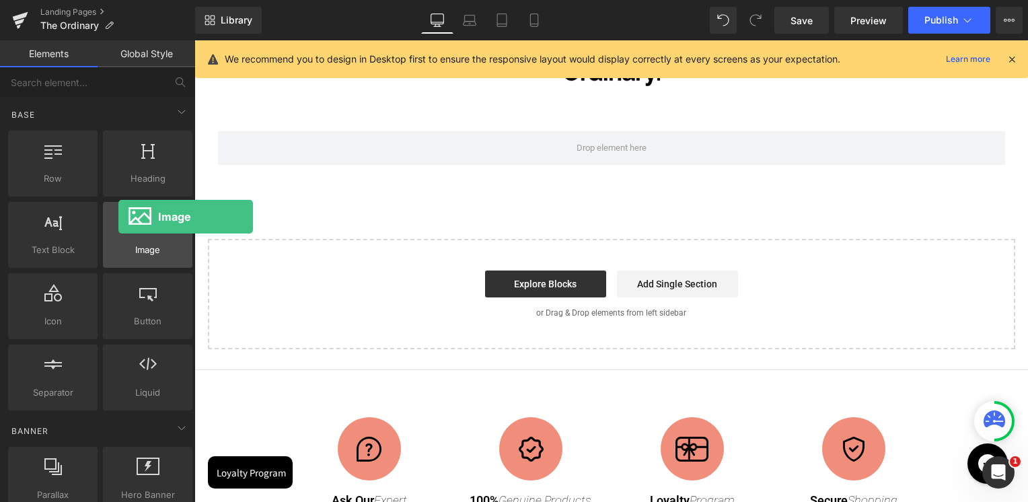
drag, startPoint x: 159, startPoint y: 250, endPoint x: 118, endPoint y: 217, distance: 53.1
click at [118, 217] on div "Image images, photos, alts, uploads" at bounding box center [147, 235] width 89 height 66
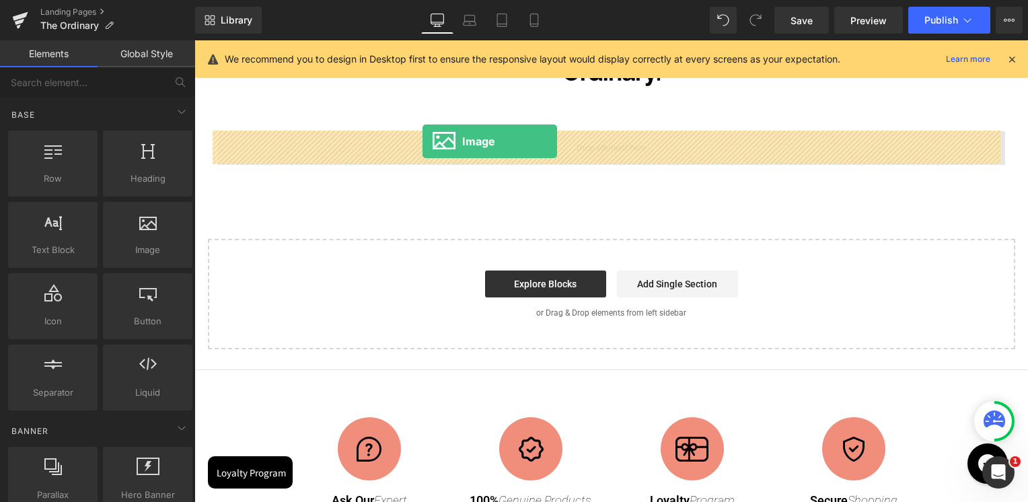
drag, startPoint x: 324, startPoint y: 276, endPoint x: 422, endPoint y: 141, distance: 167.0
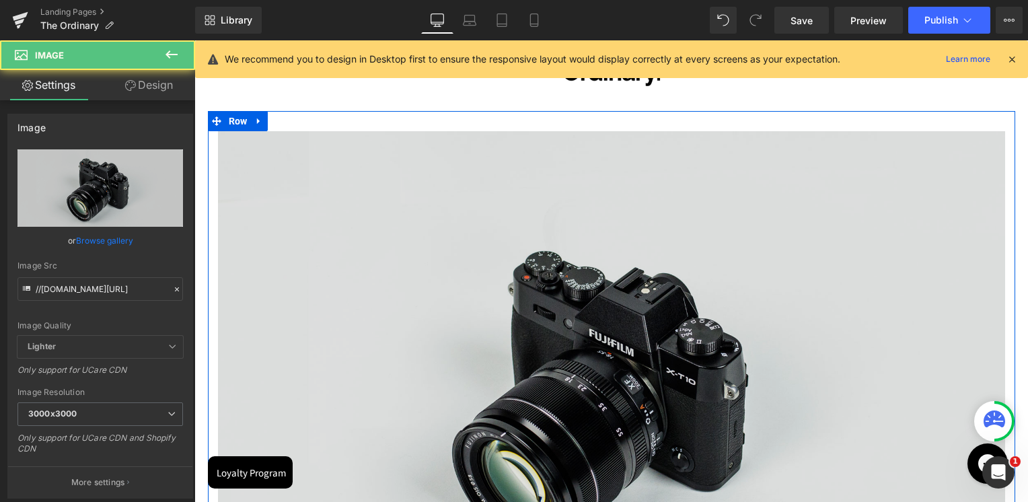
scroll to position [1598, 823]
click at [349, 246] on img at bounding box center [611, 391] width 787 height 521
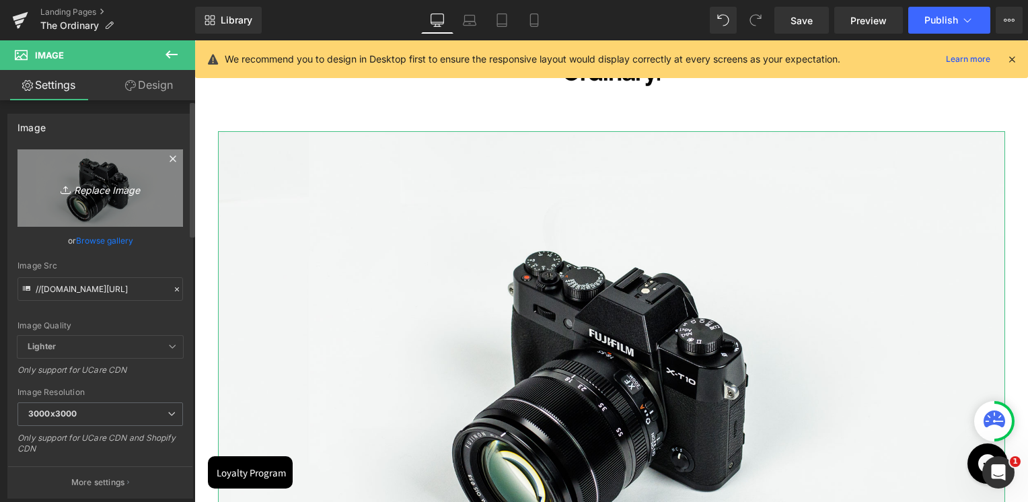
click at [119, 194] on icon "Replace Image" at bounding box center [100, 188] width 108 height 17
type input "C:\fakepath\2 (1).png"
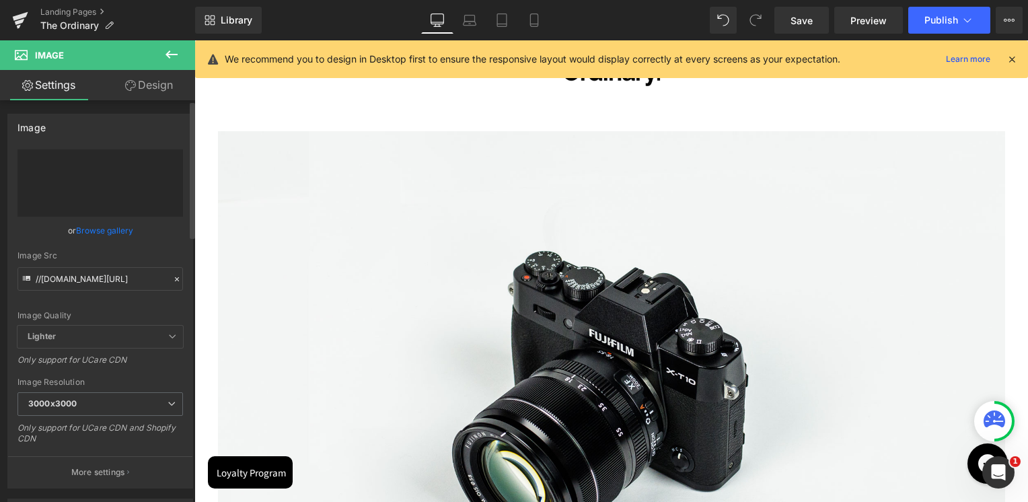
type input "https://ucarecdn.com/0b5c164a-3e82-4f1c-9d5a-f58f3e57f2e4/-/format/auto/-/previ…"
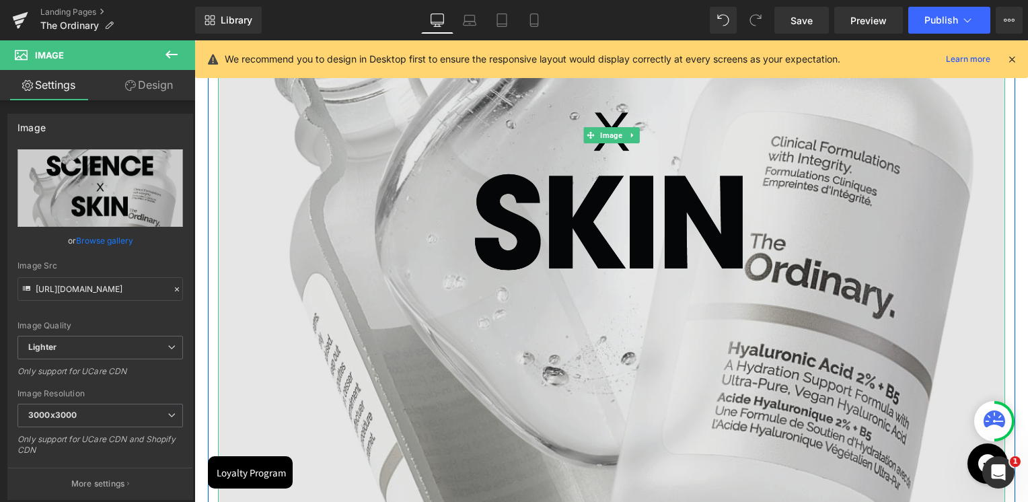
scroll to position [807, 0]
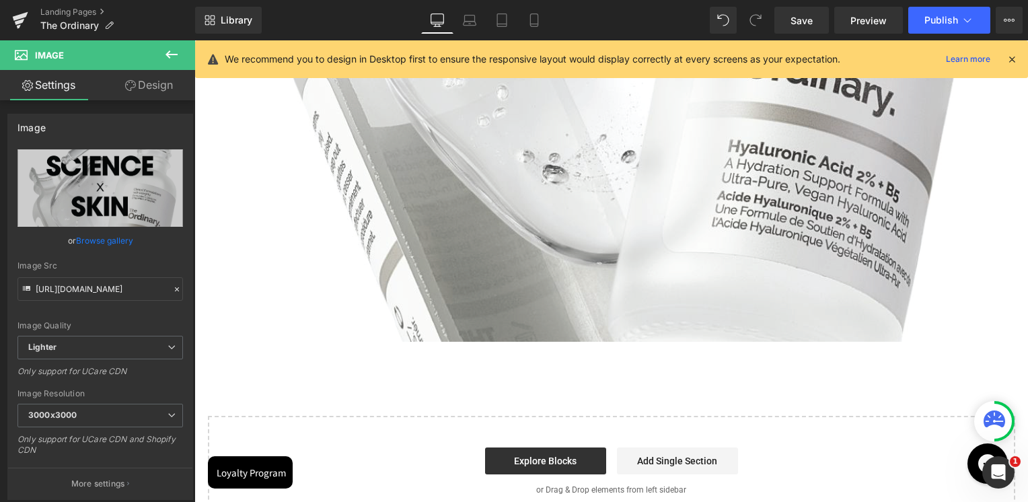
drag, startPoint x: 529, startPoint y: 18, endPoint x: 525, endPoint y: 36, distance: 18.0
click at [529, 18] on icon at bounding box center [533, 19] width 13 height 13
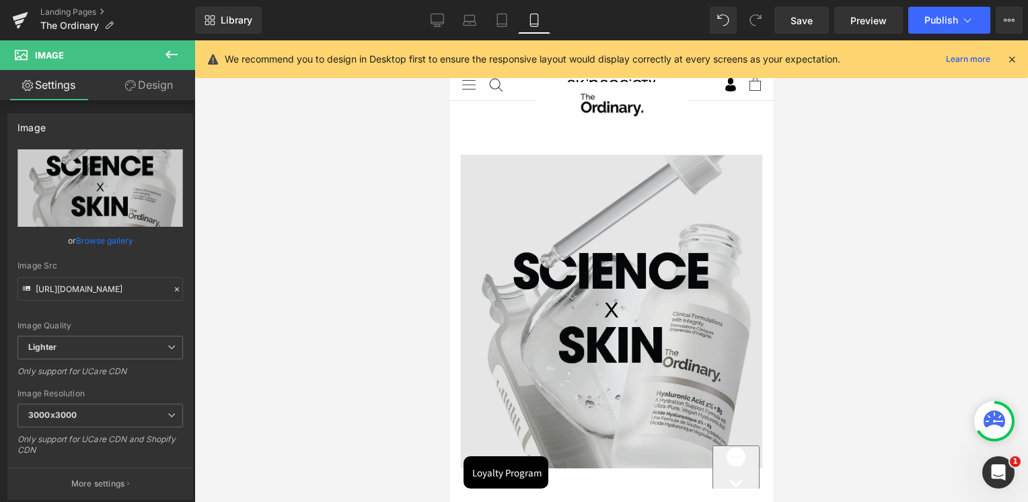
scroll to position [0, 0]
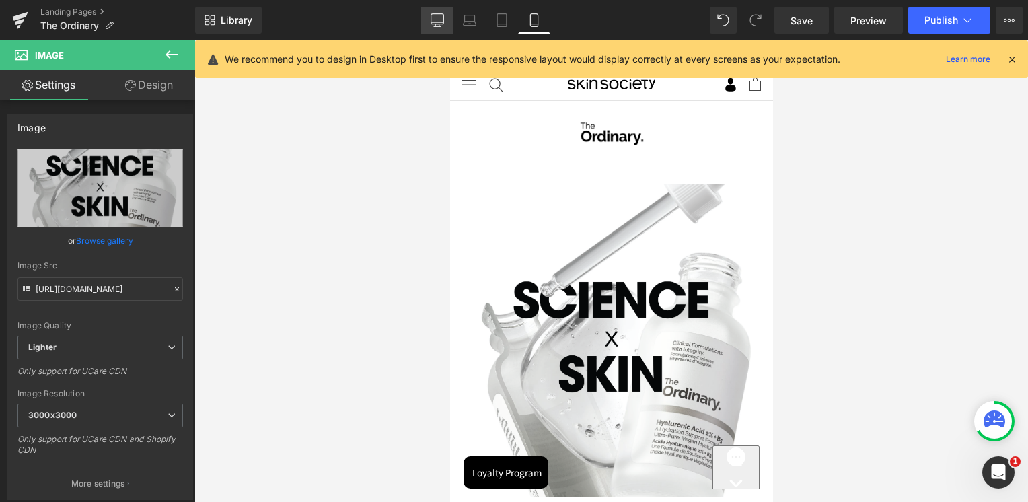
click at [439, 13] on icon at bounding box center [437, 19] width 13 height 13
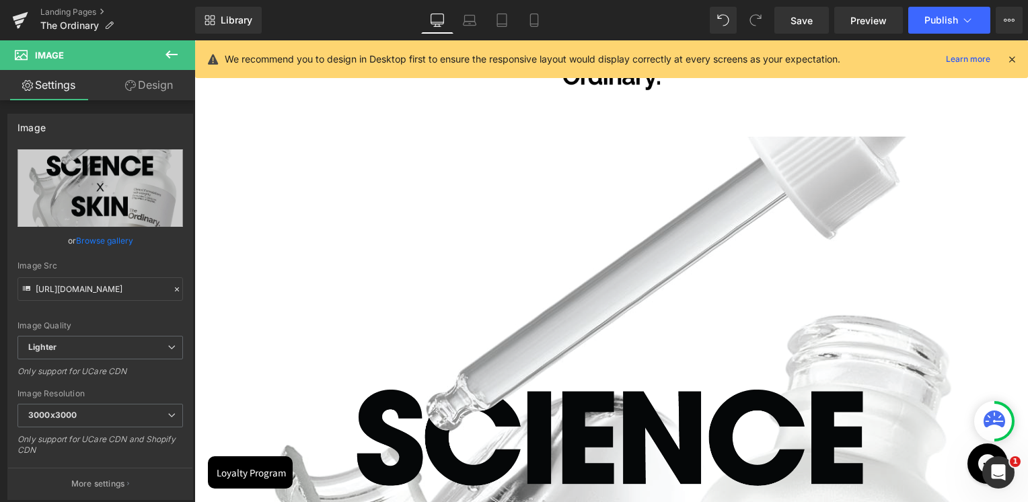
scroll to position [1894, 823]
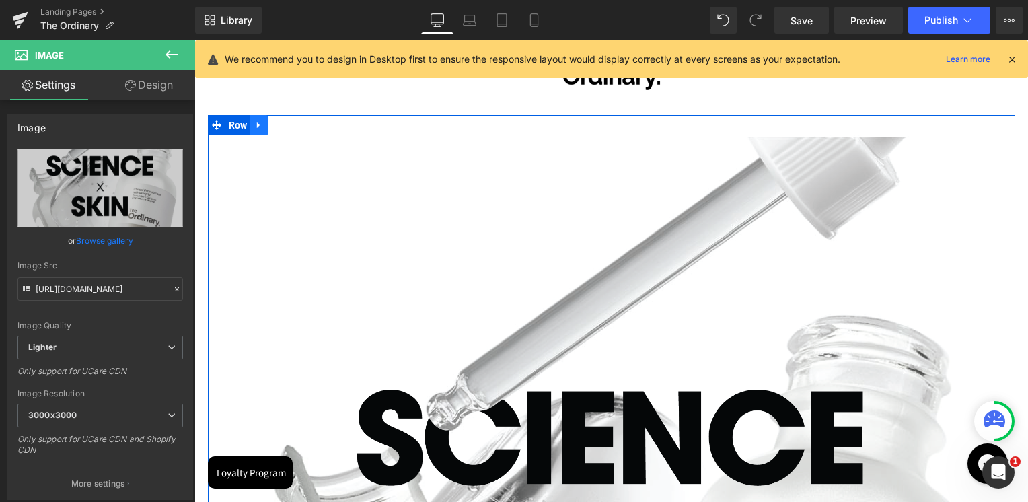
click at [259, 125] on link at bounding box center [258, 125] width 17 height 20
click at [289, 129] on icon at bounding box center [293, 124] width 9 height 9
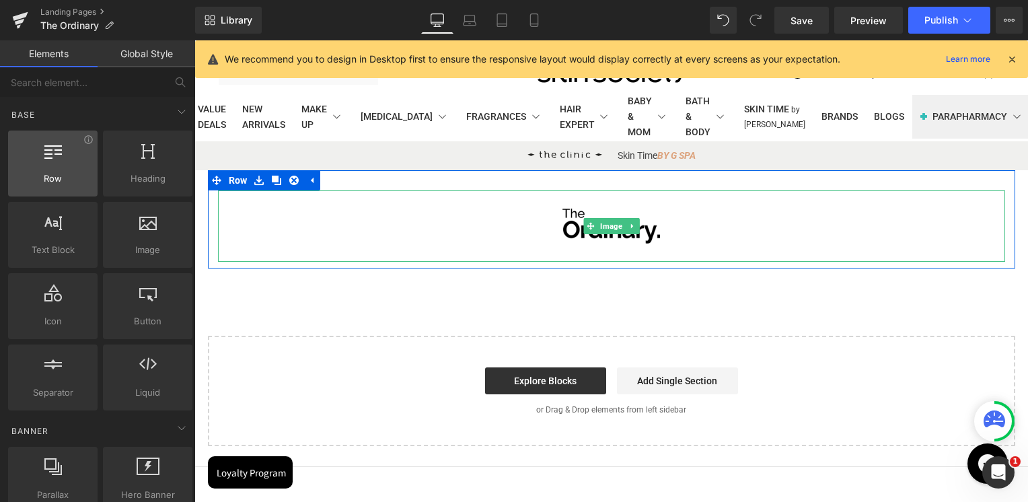
scroll to position [67, 0]
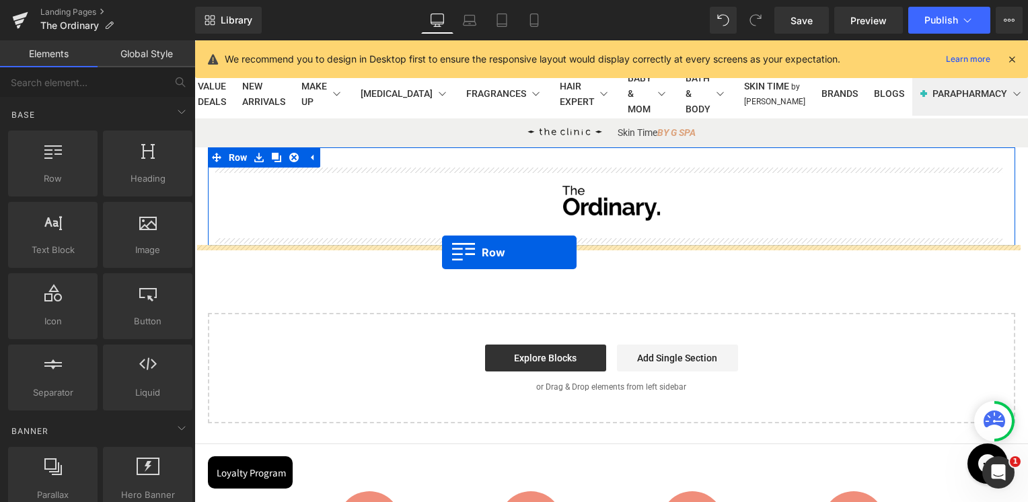
drag, startPoint x: 264, startPoint y: 205, endPoint x: 442, endPoint y: 252, distance: 184.4
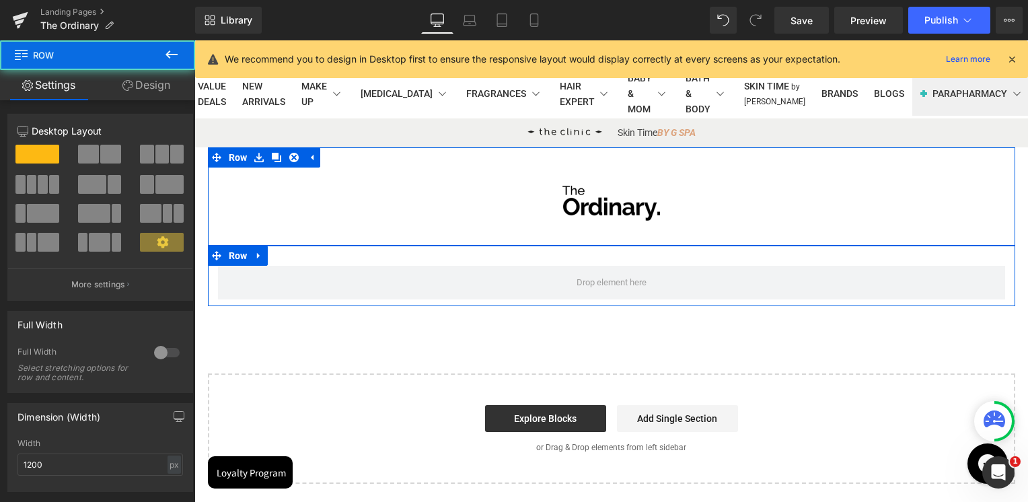
scroll to position [1111, 823]
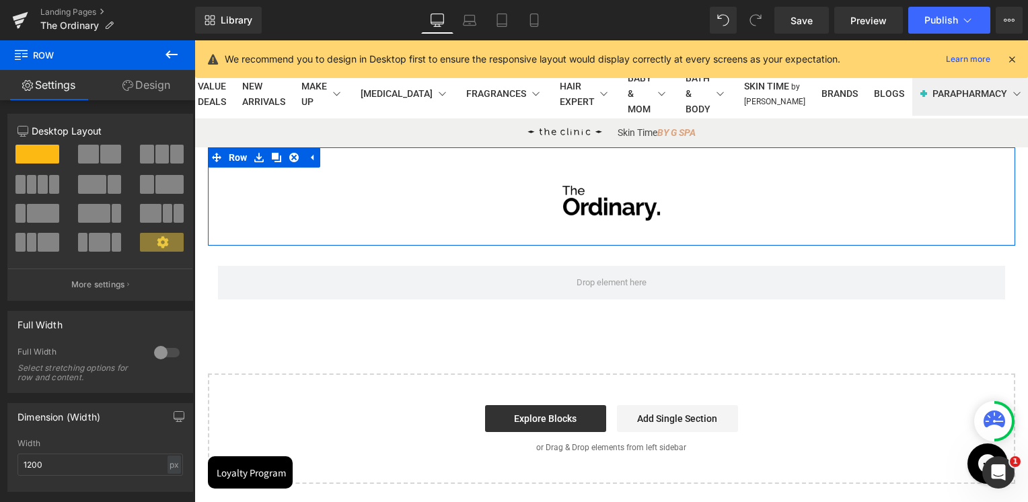
click at [178, 61] on icon at bounding box center [171, 54] width 16 height 16
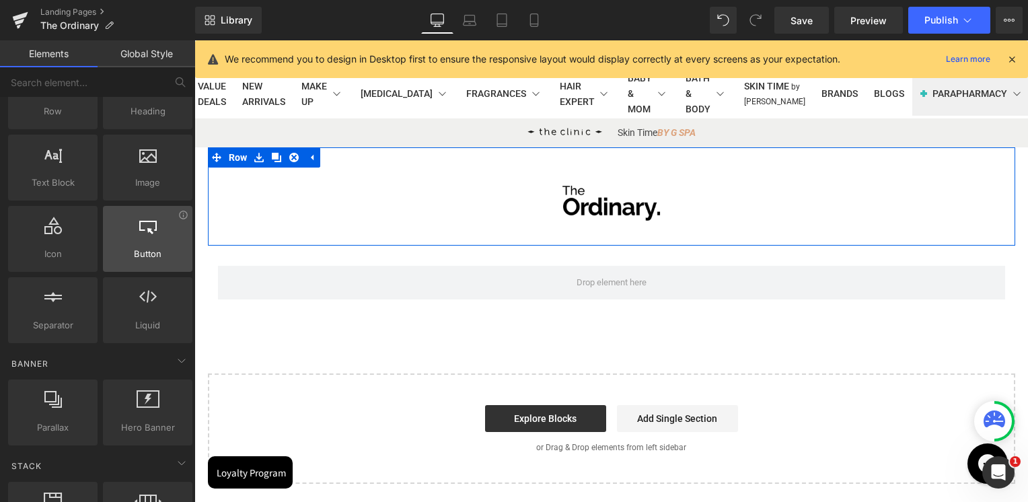
scroll to position [0, 0]
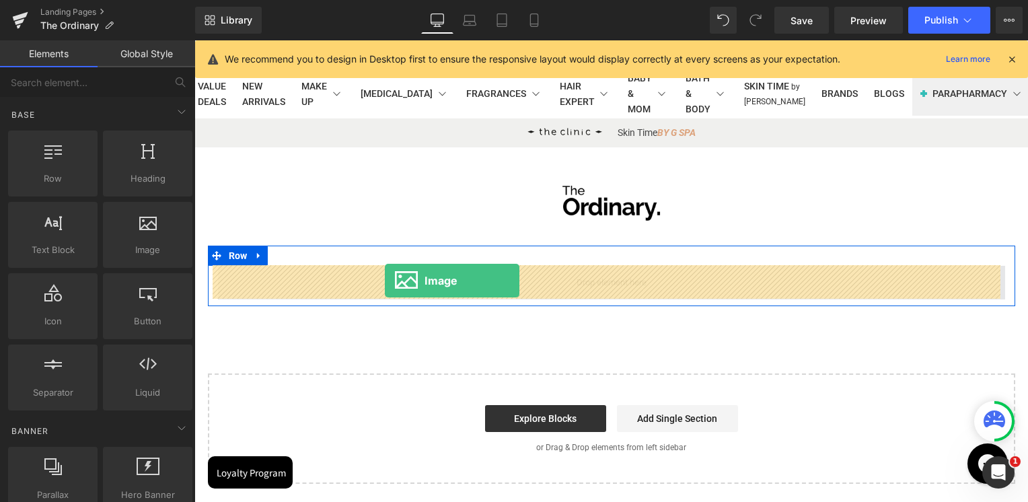
drag, startPoint x: 350, startPoint y: 268, endPoint x: 385, endPoint y: 278, distance: 36.2
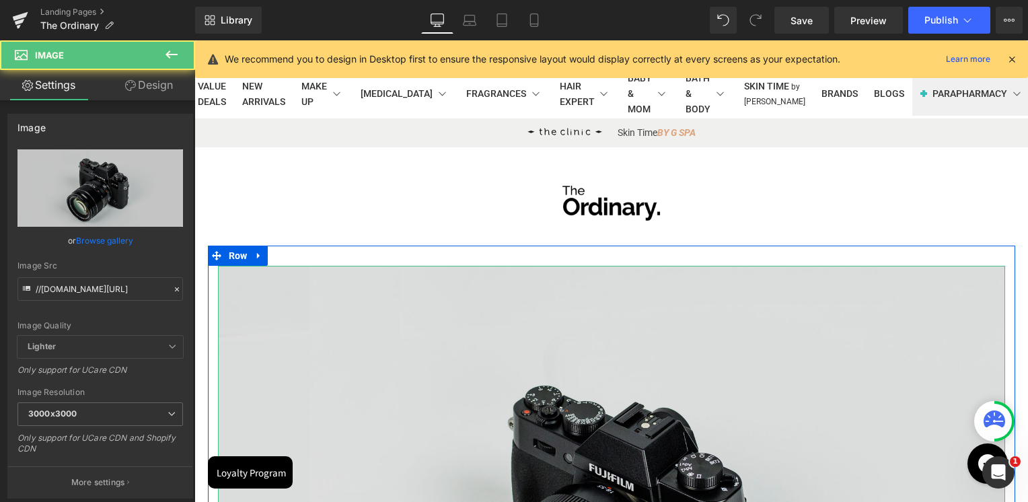
scroll to position [1598, 823]
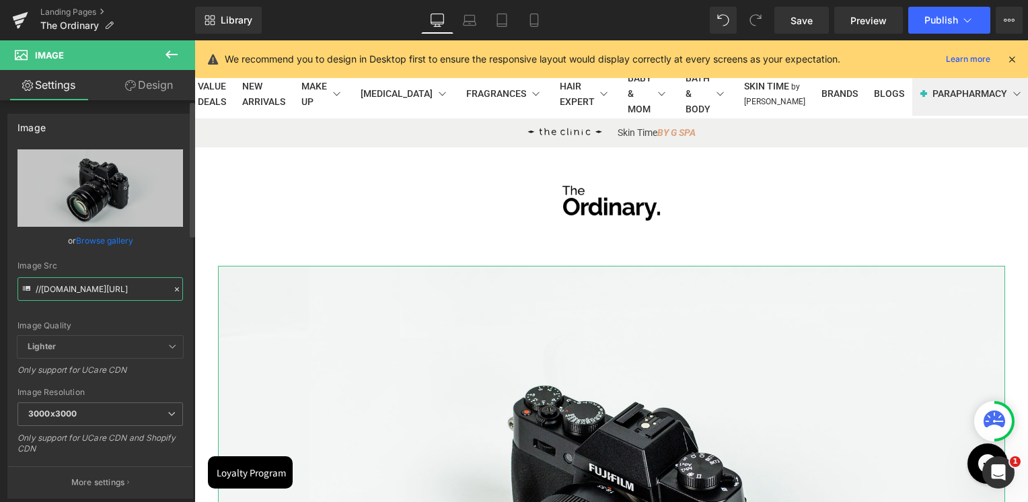
click at [79, 285] on input "//d1um8515vdn9kb.cloudfront.net/images/parallax.jpg" at bounding box center [99, 289] width 165 height 24
paste input "https://cdn.media.amplience.net/i/deciem/about-us-slot-e?fmt=auto&$poi$&sm=aspe…"
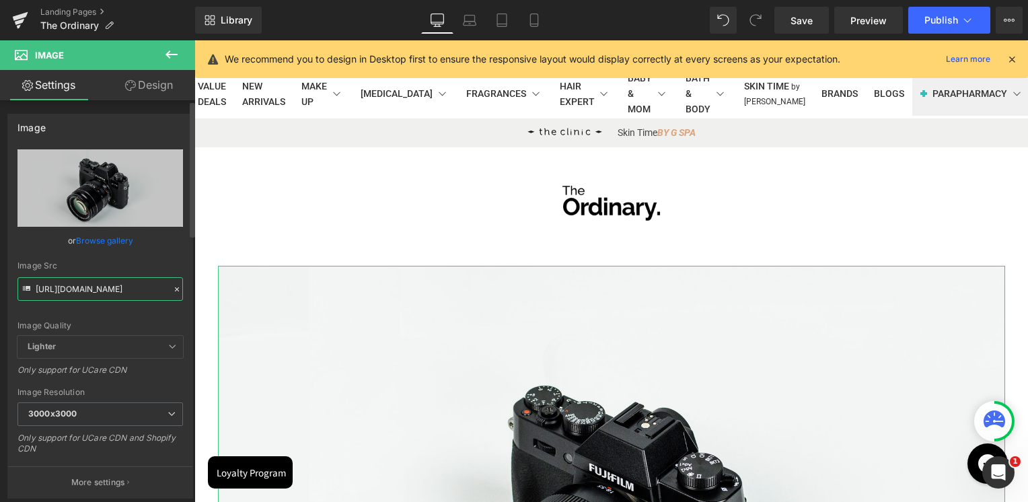
scroll to position [0, 316]
type input "https://cdn.media.amplience.net/i/deciem/about-us-slot-e?fmt=auto&$poi$&sm=aspe…"
click at [89, 266] on div "Image Src" at bounding box center [99, 265] width 165 height 9
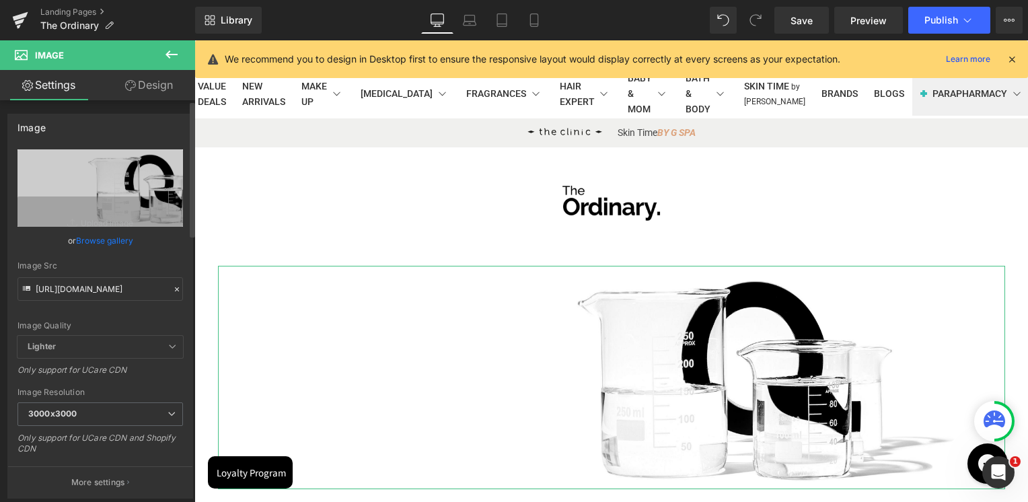
scroll to position [1301, 823]
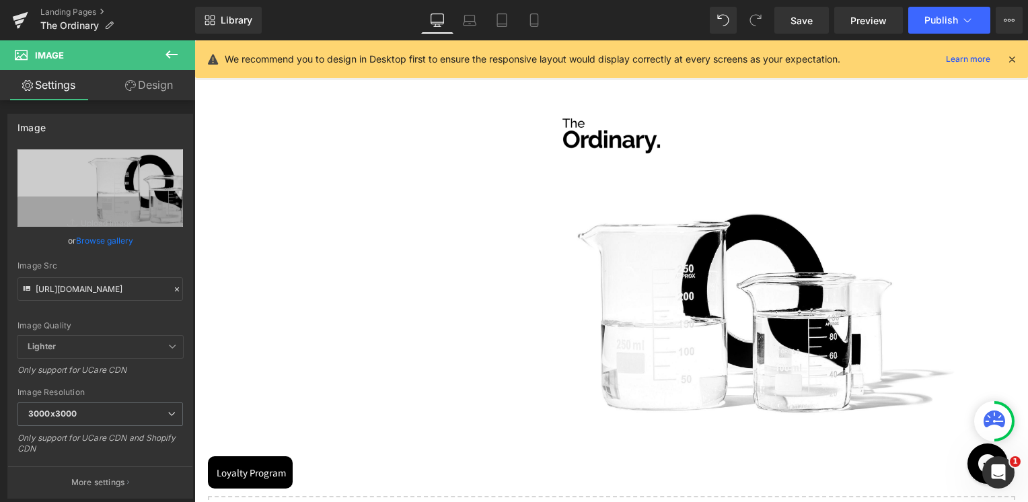
click at [1012, 236] on div "Image Row Image Row Select your layout" at bounding box center [611, 343] width 834 height 526
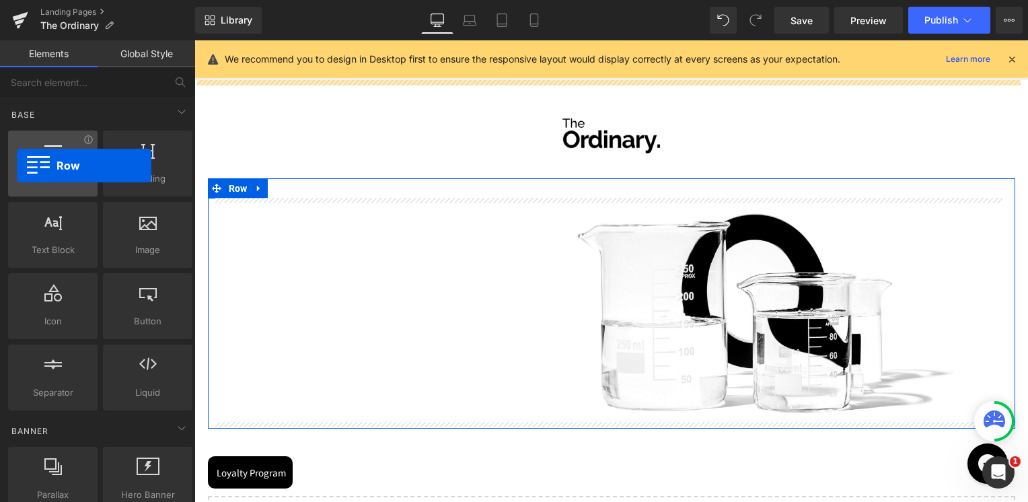
drag, startPoint x: 121, startPoint y: 168, endPoint x: 17, endPoint y: 163, distance: 104.4
click at [17, 163] on div "Row rows, columns, layouts, div" at bounding box center [52, 164] width 89 height 66
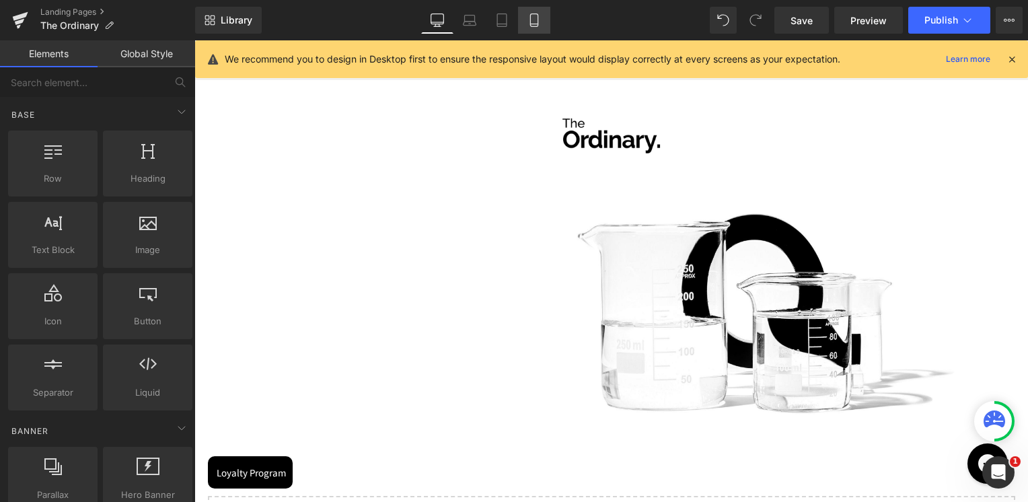
click at [541, 27] on link "Mobile" at bounding box center [534, 20] width 32 height 27
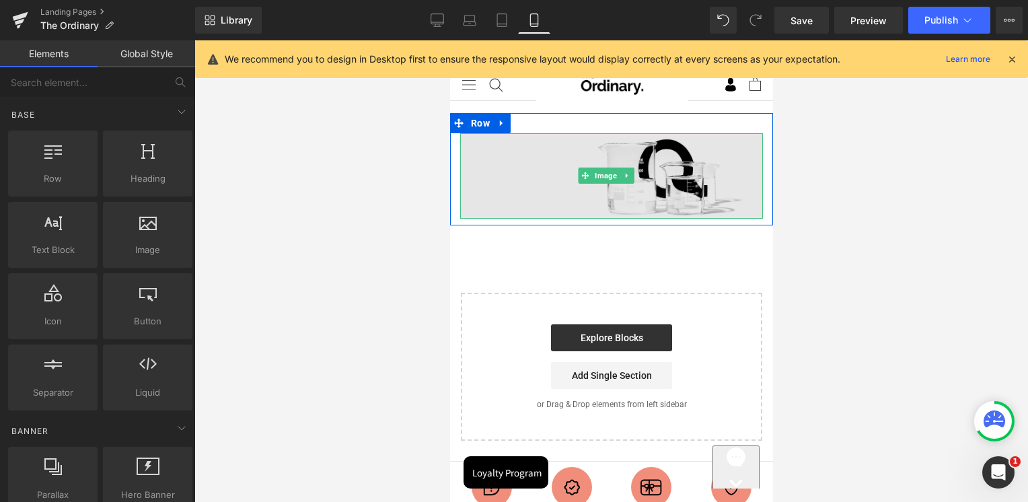
scroll to position [24, 0]
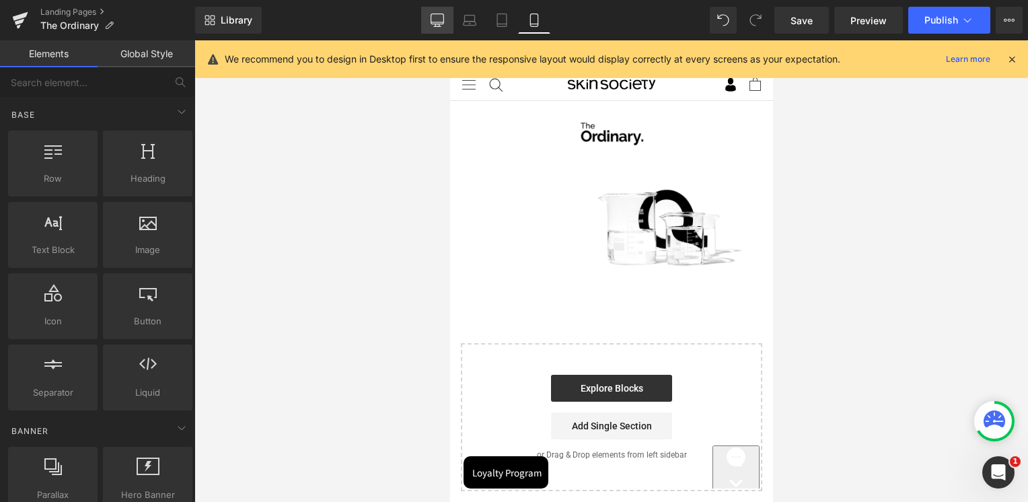
click at [441, 16] on icon at bounding box center [437, 19] width 13 height 13
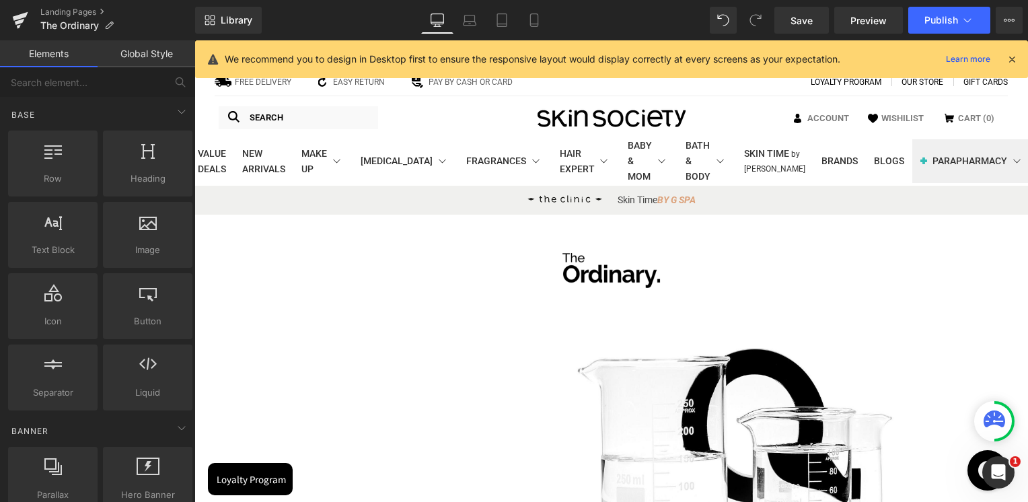
scroll to position [174, 0]
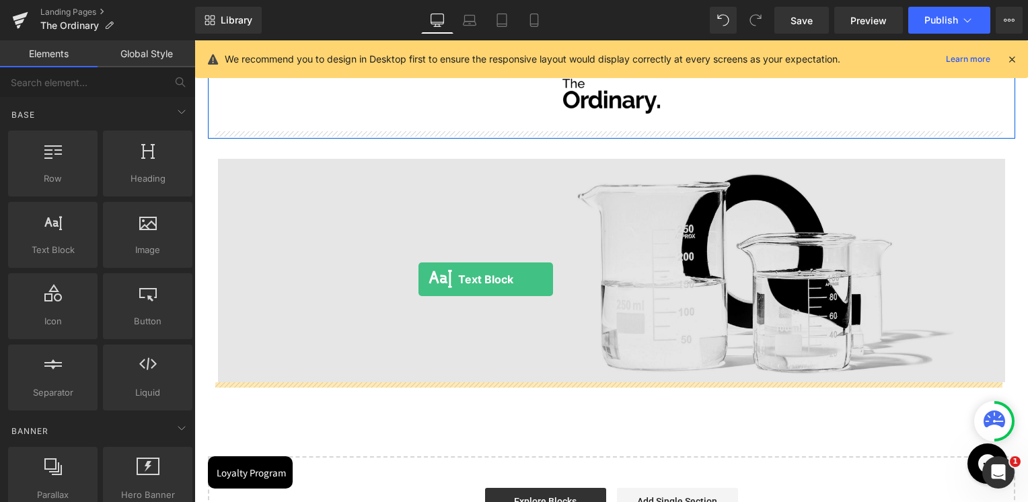
drag, startPoint x: 251, startPoint y: 288, endPoint x: 418, endPoint y: 279, distance: 167.8
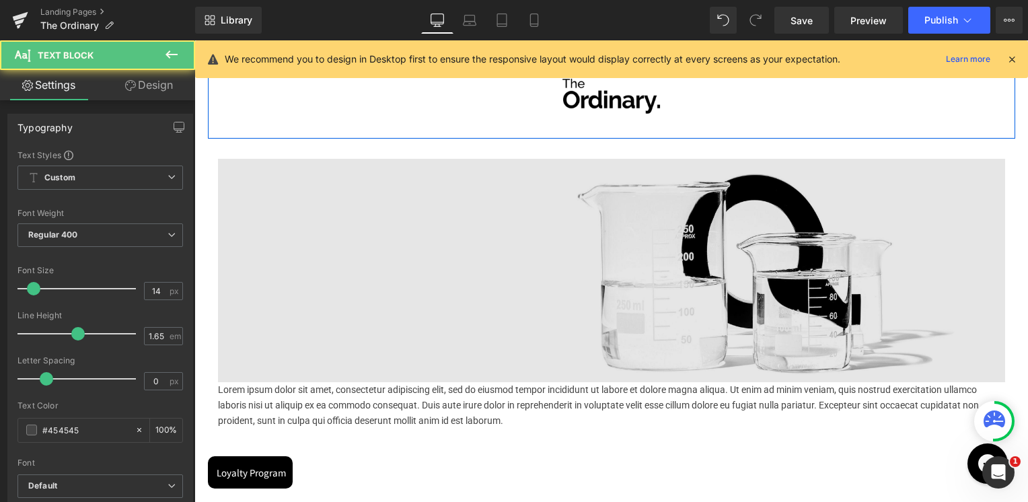
scroll to position [7, 7]
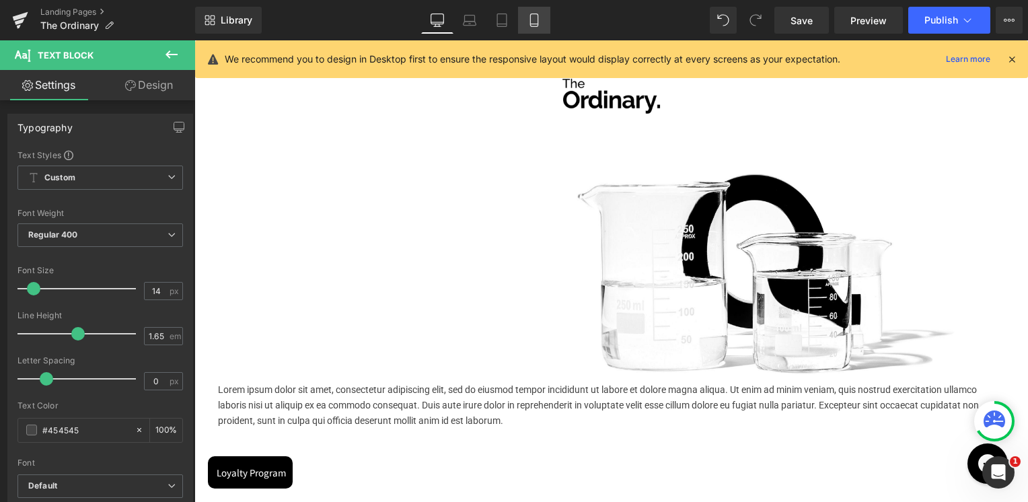
click at [538, 27] on link "Mobile" at bounding box center [534, 20] width 32 height 27
type input "100"
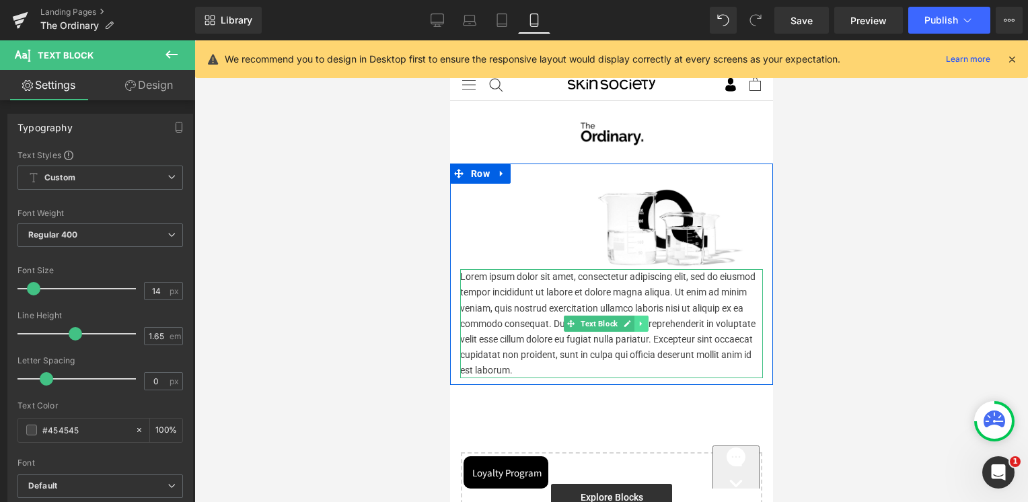
click at [640, 324] on link at bounding box center [641, 324] width 14 height 16
click at [647, 320] on icon at bounding box center [647, 324] width 7 height 8
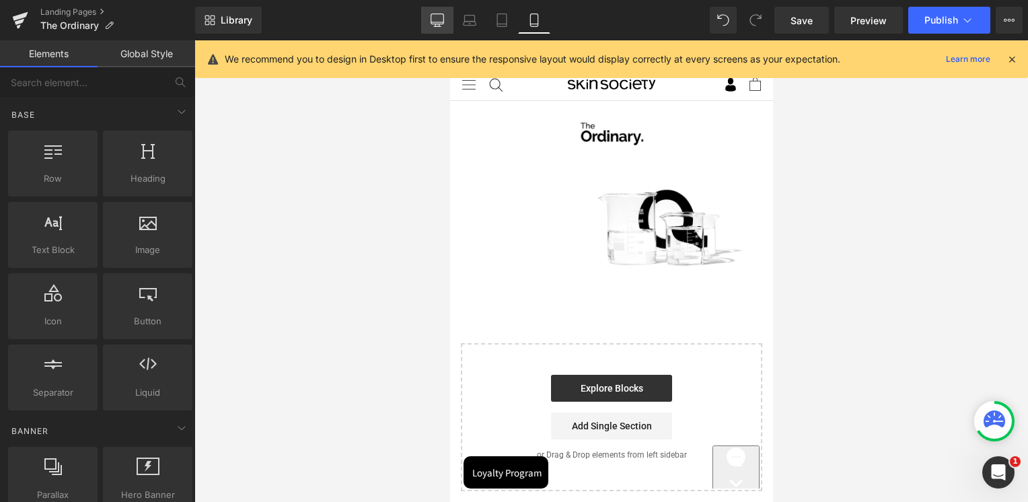
click at [443, 17] on icon at bounding box center [437, 19] width 13 height 13
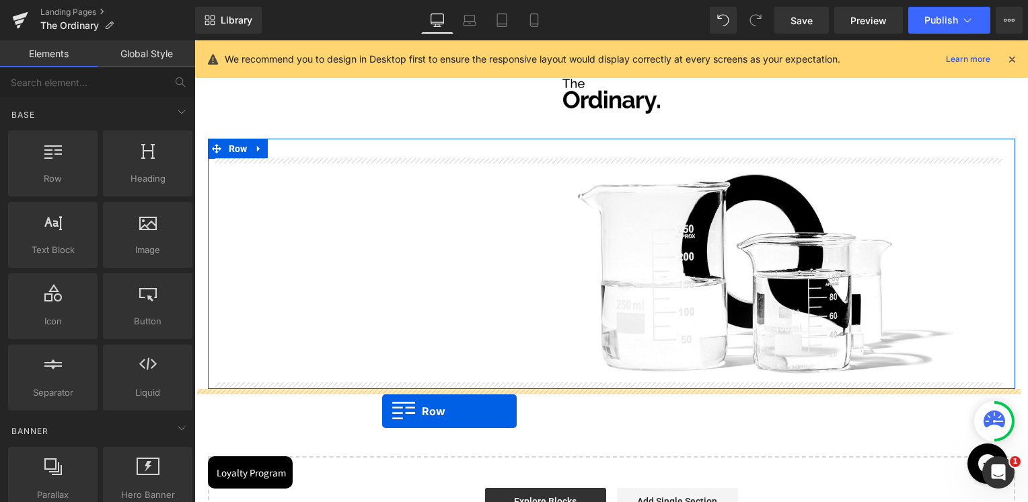
drag, startPoint x: 377, startPoint y: 326, endPoint x: 382, endPoint y: 410, distance: 84.9
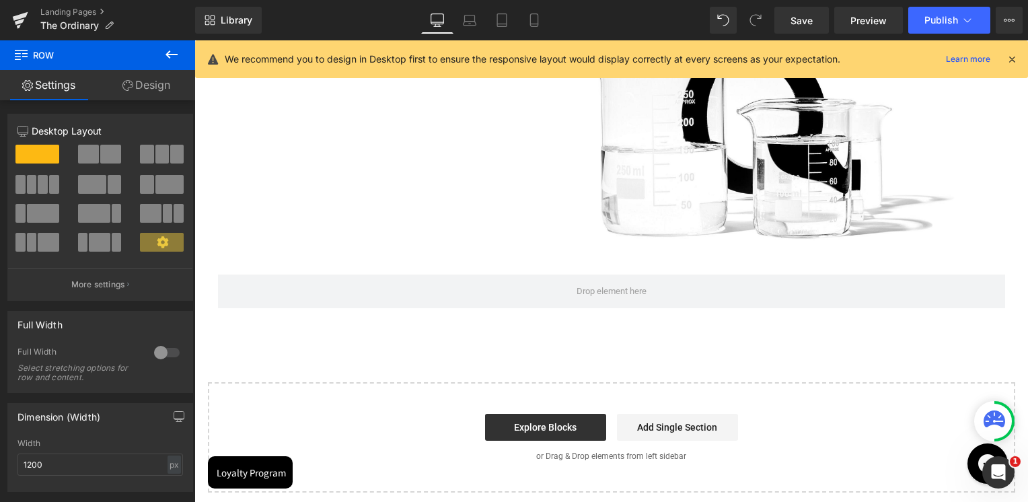
click at [168, 40] on div "Landing Pages The Ordinary" at bounding box center [97, 20] width 195 height 40
click at [166, 46] on icon at bounding box center [171, 54] width 16 height 16
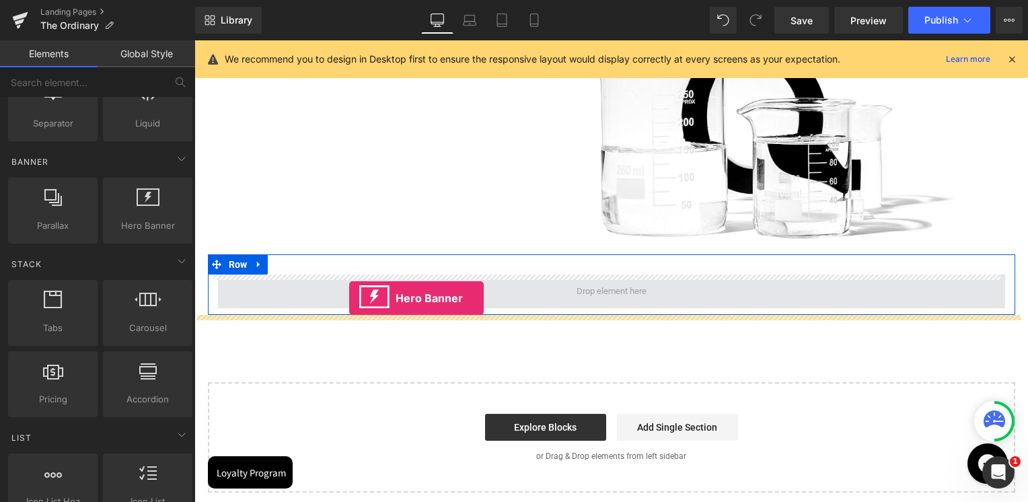
drag, startPoint x: 332, startPoint y: 235, endPoint x: 349, endPoint y: 298, distance: 65.0
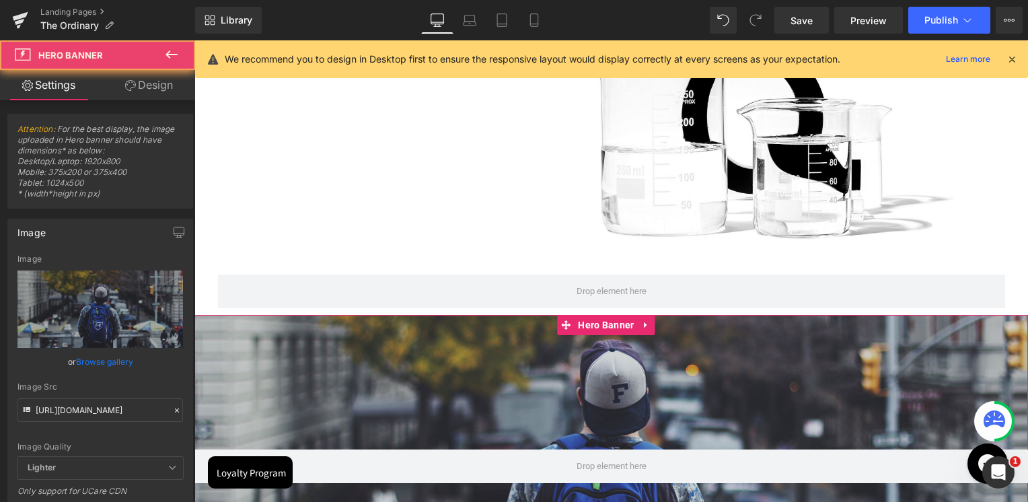
drag, startPoint x: 388, startPoint y: 360, endPoint x: 415, endPoint y: 359, distance: 26.9
click at [415, 359] on div at bounding box center [611, 466] width 834 height 303
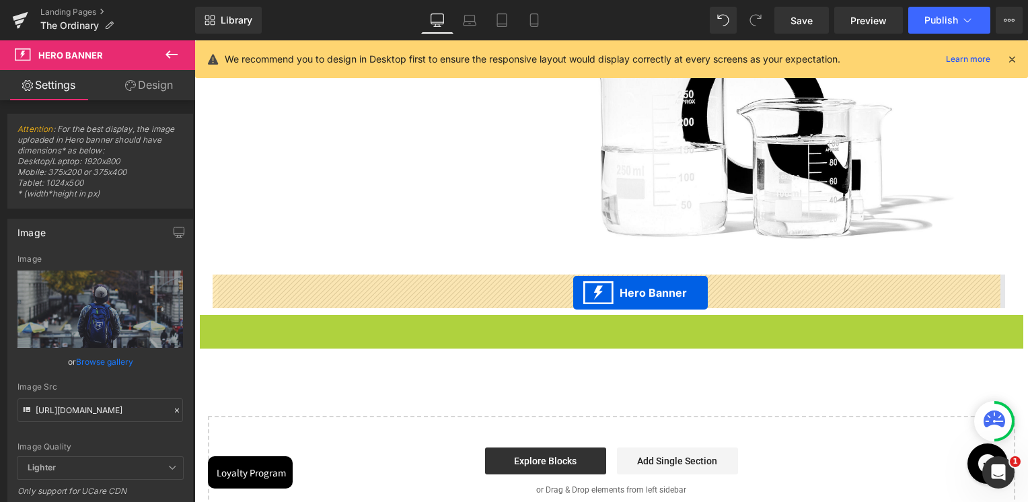
drag, startPoint x: 570, startPoint y: 322, endPoint x: 573, endPoint y: 293, distance: 29.7
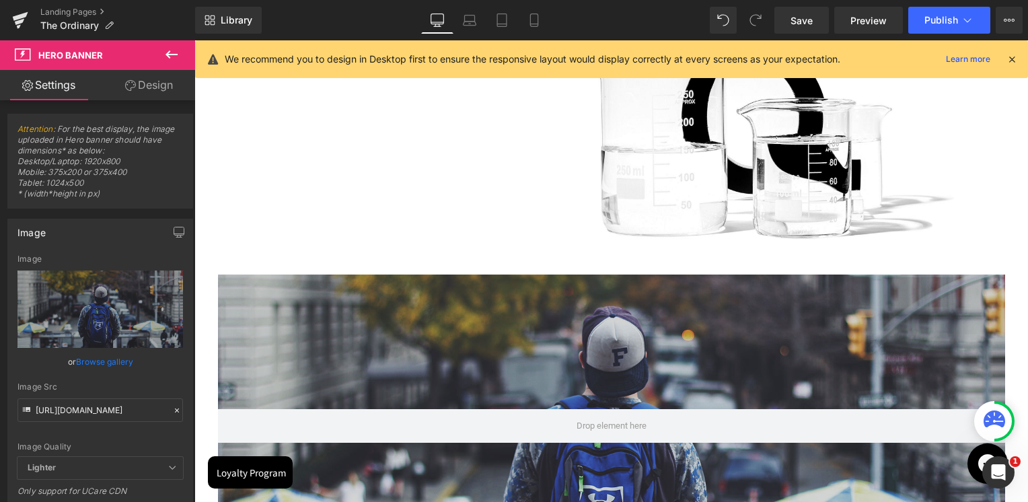
click at [284, 323] on div at bounding box center [611, 425] width 787 height 303
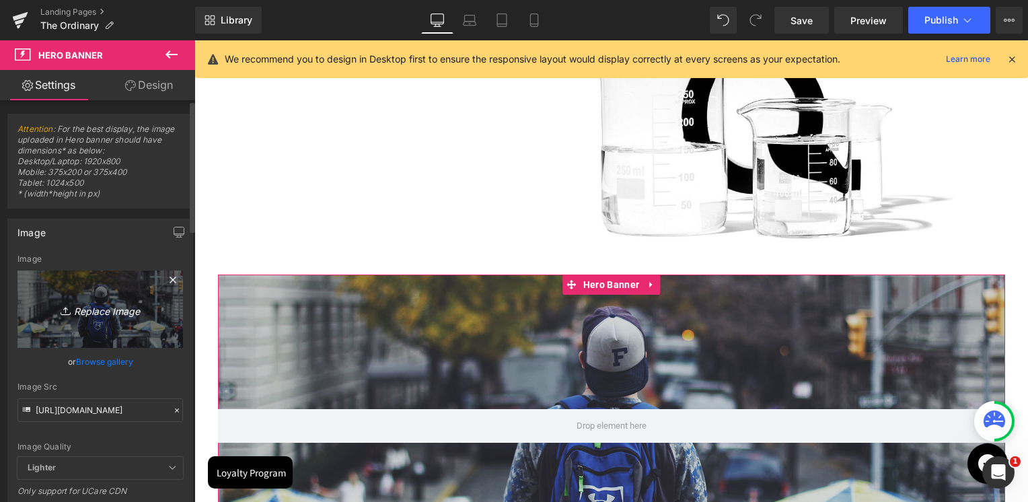
click at [90, 307] on icon "Replace Image" at bounding box center [100, 309] width 108 height 17
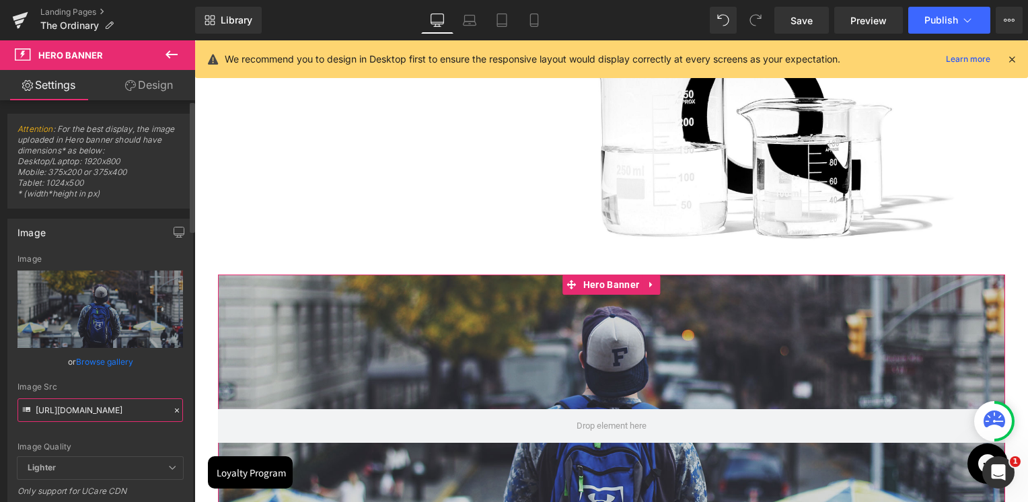
click at [98, 414] on input "https://d1um8515vdn9kb.cloudfront.net/images/hero.jpg" at bounding box center [99, 410] width 165 height 24
paste input "cdn.media.amplience.net/i/deciem/about-us-slot-e?fmt=auto&$poi$&sm=aspect&w=384…"
type input "https://cdn.media.amplience.net/i/deciem/about-us-slot-e?fmt=auto&$poi$&sm=aspe…"
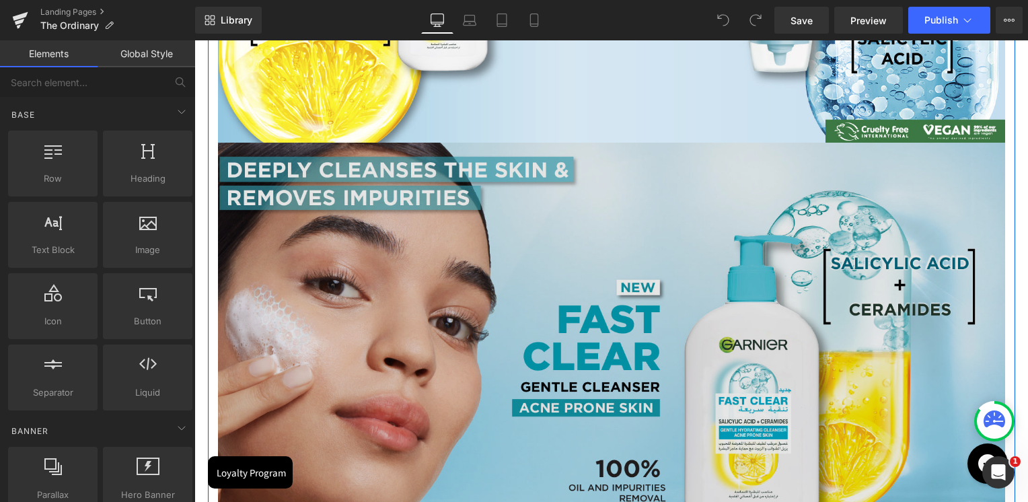
scroll to position [471, 0]
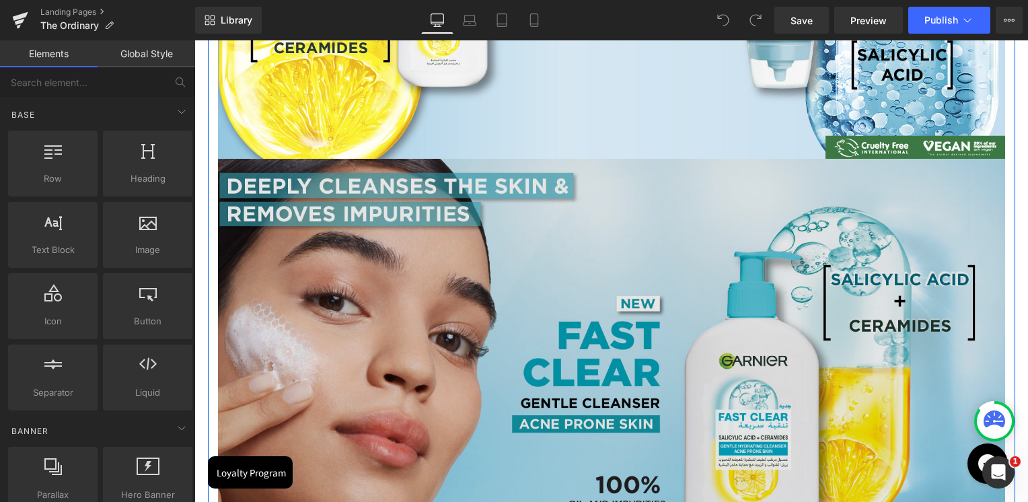
drag, startPoint x: 408, startPoint y: 273, endPoint x: 439, endPoint y: 262, distance: 32.8
click at [408, 273] on img at bounding box center [611, 356] width 787 height 395
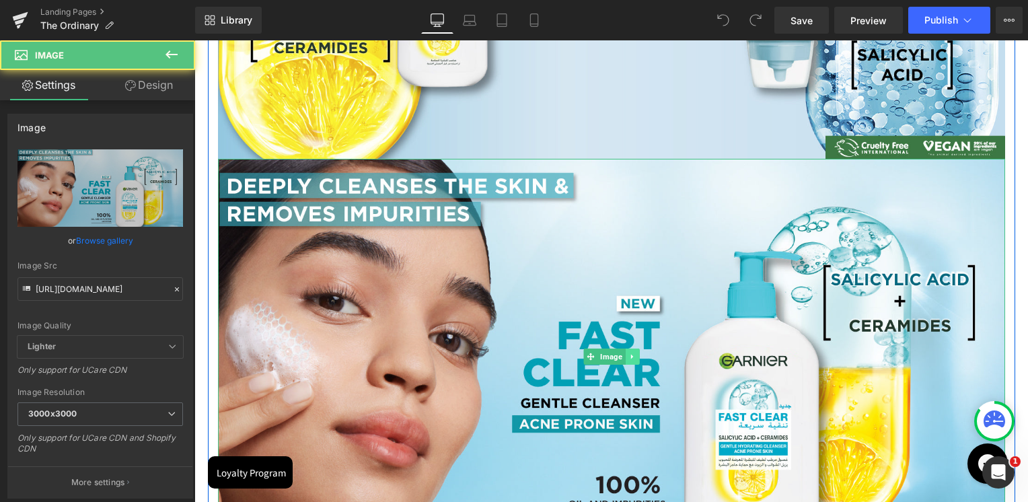
click at [628, 355] on icon at bounding box center [631, 357] width 7 height 8
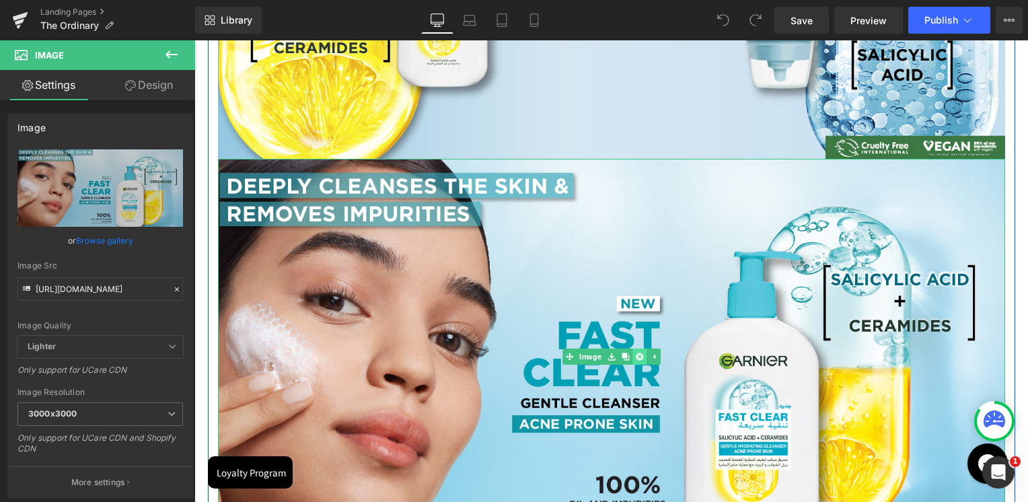
click at [632, 357] on link at bounding box center [639, 356] width 14 height 16
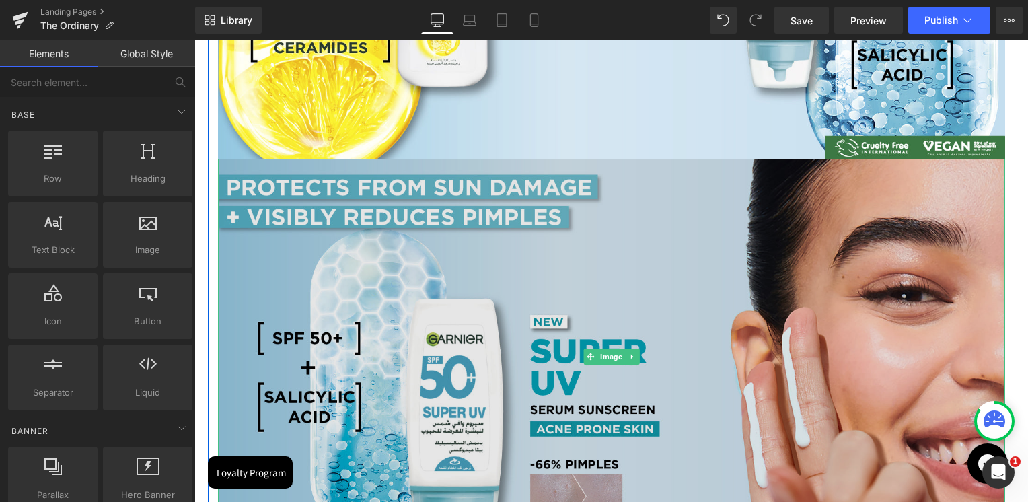
click at [611, 289] on img at bounding box center [611, 356] width 787 height 395
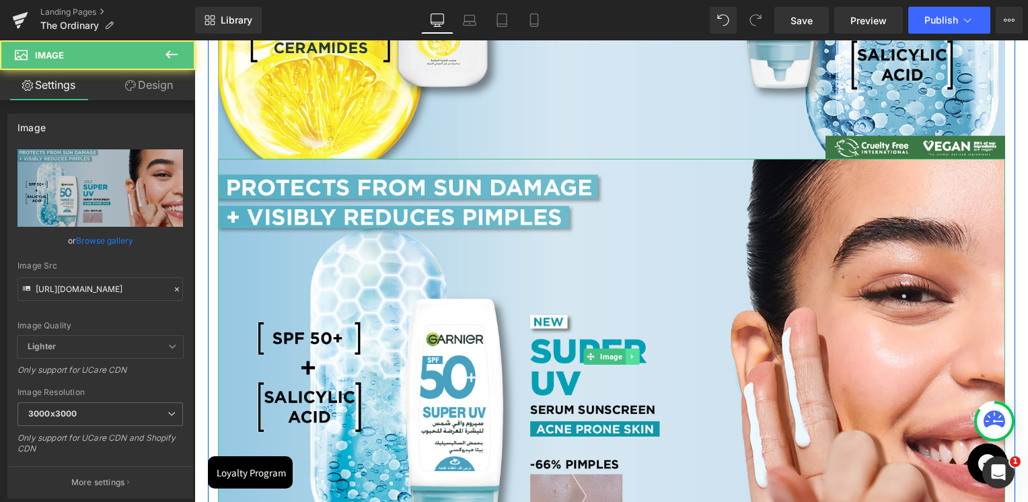
click at [626, 350] on link at bounding box center [632, 356] width 14 height 16
click at [632, 356] on link at bounding box center [639, 356] width 14 height 16
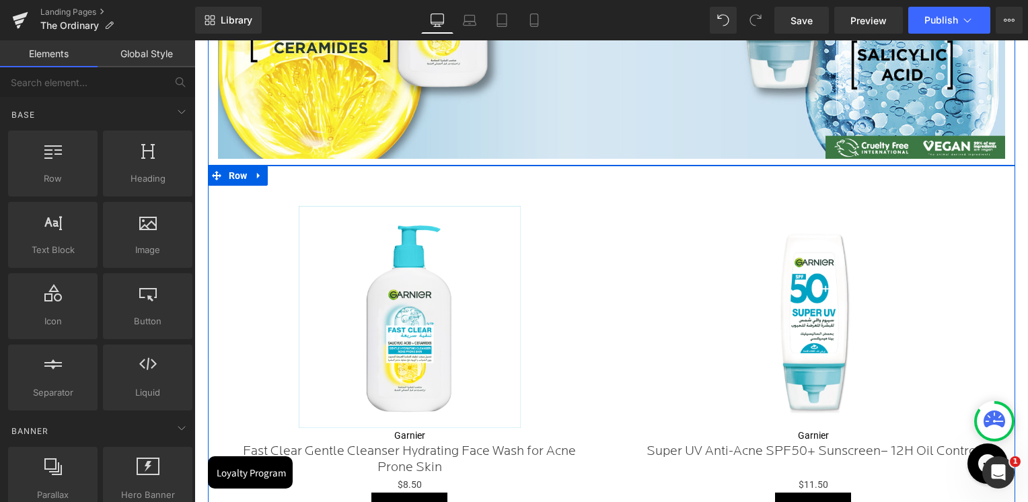
click at [258, 182] on link at bounding box center [258, 175] width 17 height 20
click at [289, 180] on icon at bounding box center [293, 175] width 9 height 9
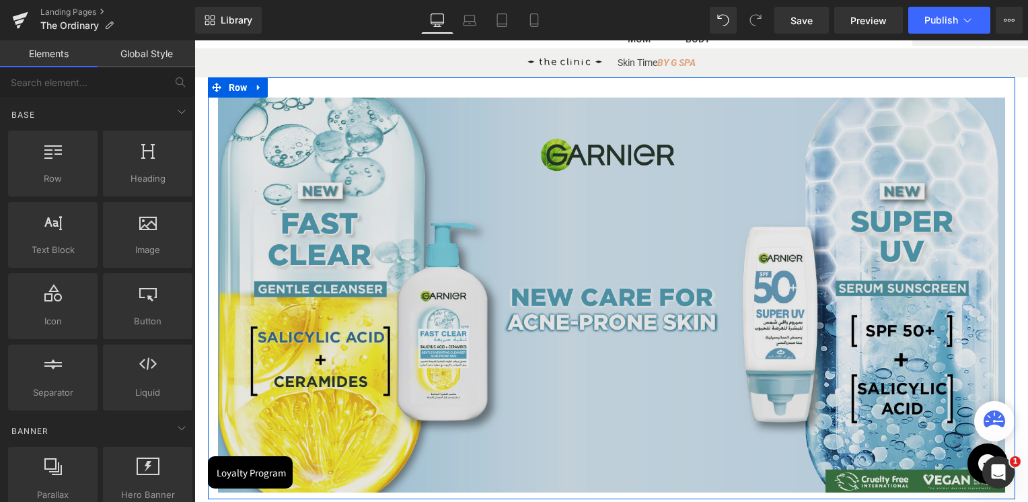
scroll to position [135, 0]
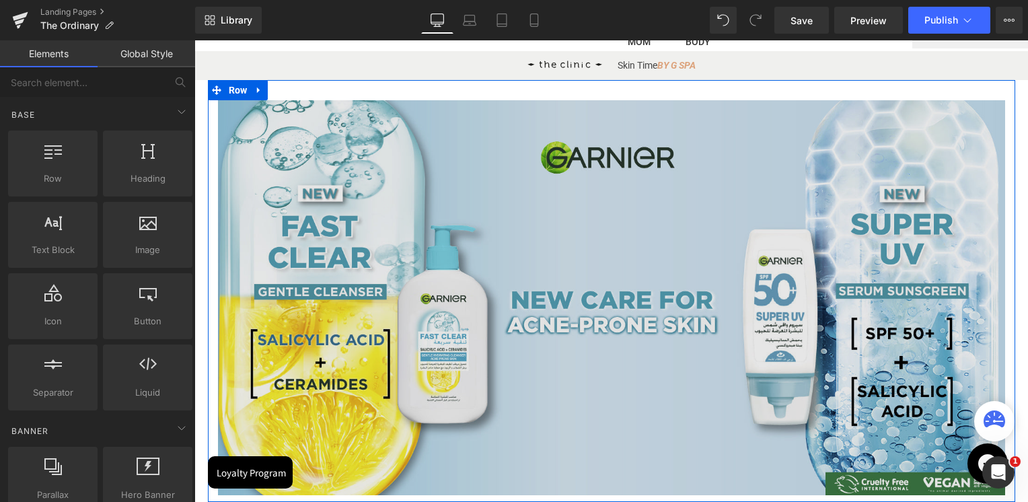
click at [477, 265] on img at bounding box center [611, 297] width 787 height 395
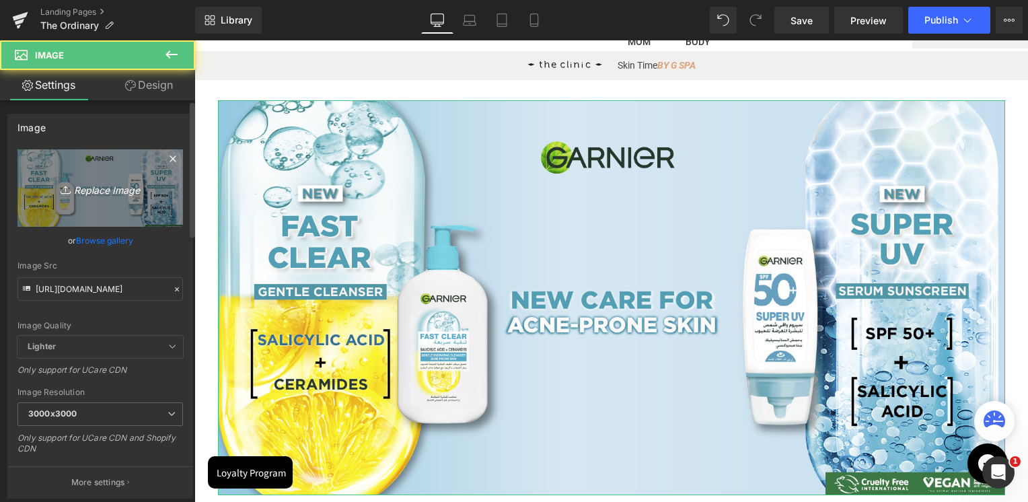
click at [73, 184] on icon "Replace Image" at bounding box center [100, 188] width 108 height 17
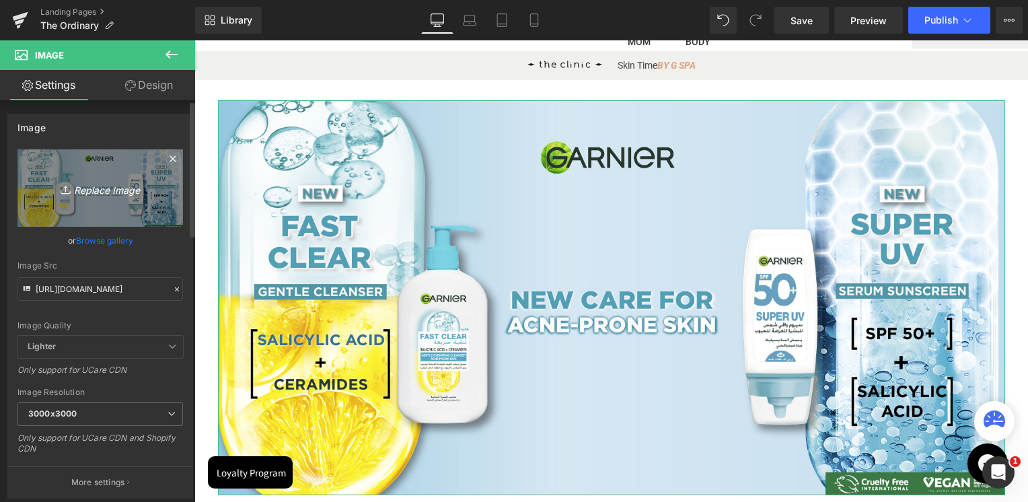
type input "C:\fakepath\Ivory and Black Minimalist Design Studio LinkedIn Article Cover Ima…"
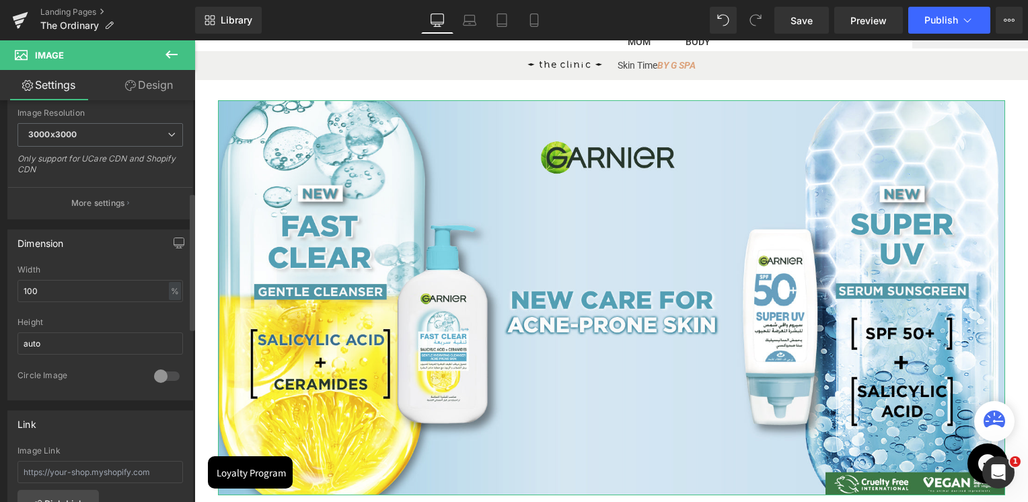
type input "[URL][DOMAIN_NAME]"
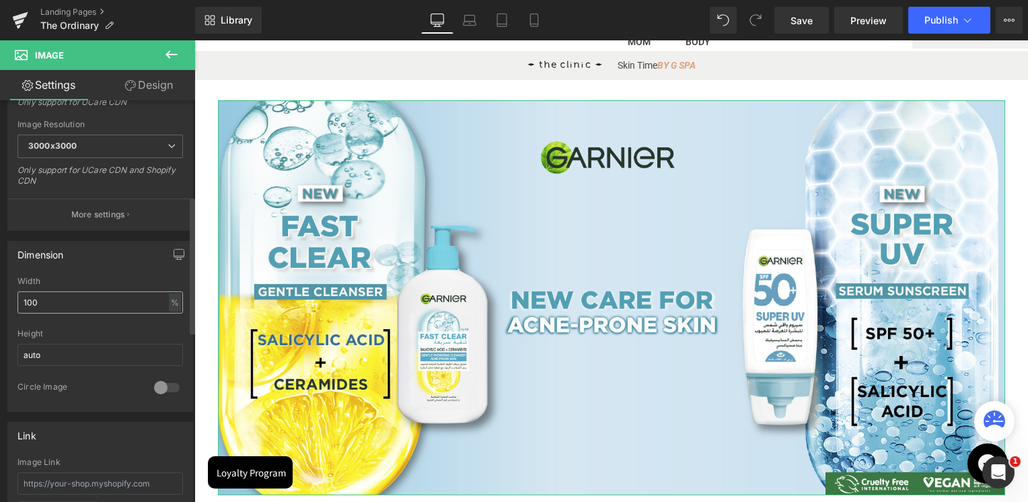
scroll to position [280, 0]
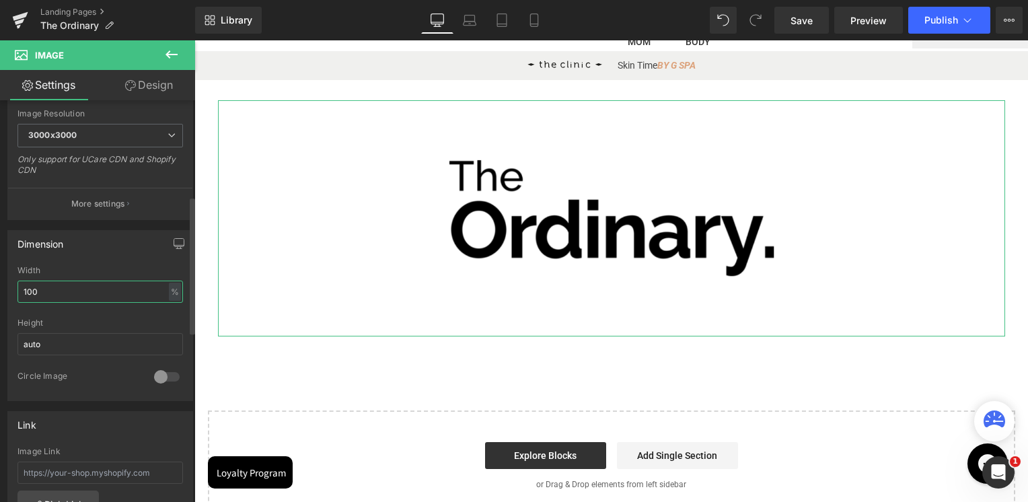
click at [46, 291] on input "100" at bounding box center [99, 292] width 165 height 22
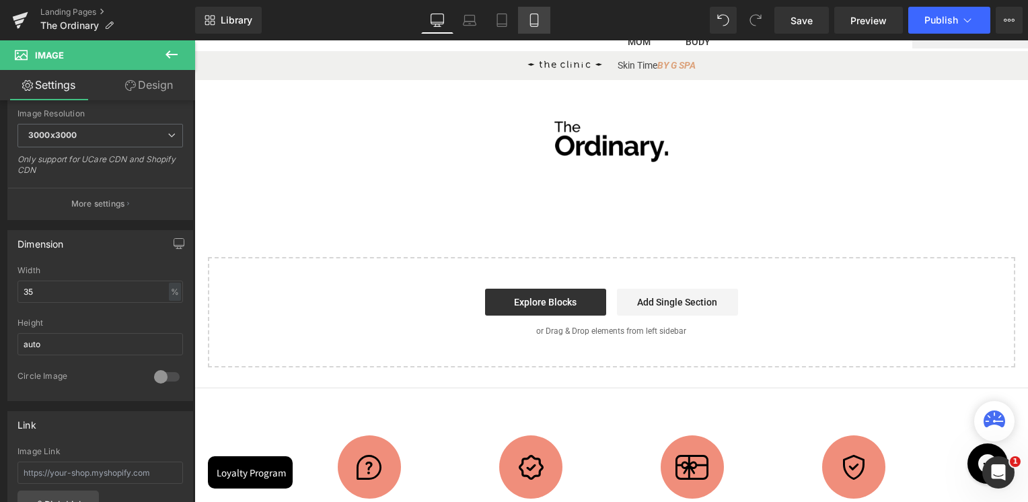
click at [546, 26] on link "Mobile" at bounding box center [534, 20] width 32 height 27
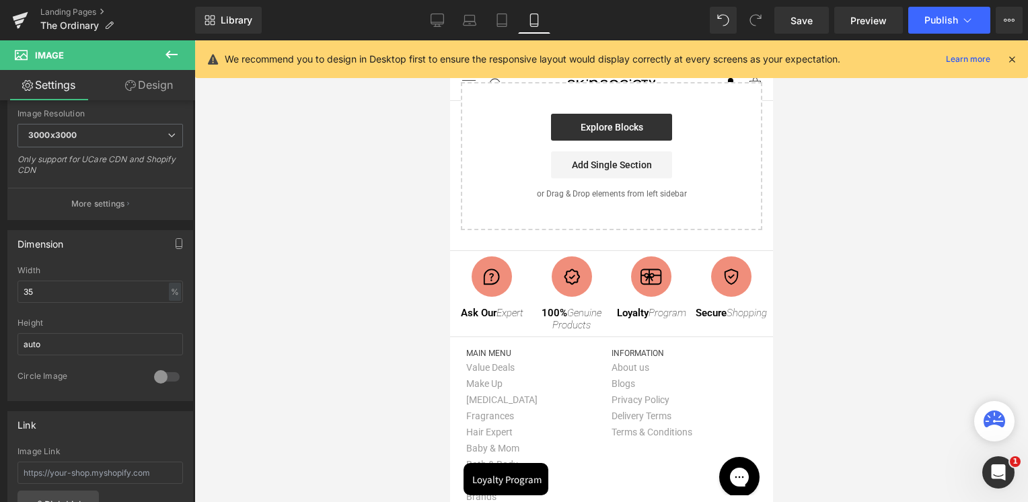
scroll to position [0, 0]
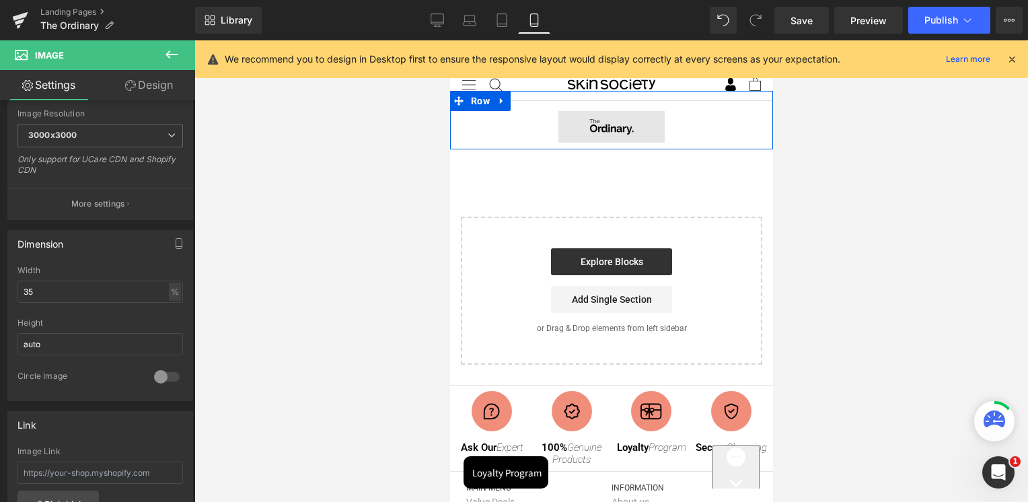
click at [599, 125] on span "Image" at bounding box center [606, 127] width 28 height 16
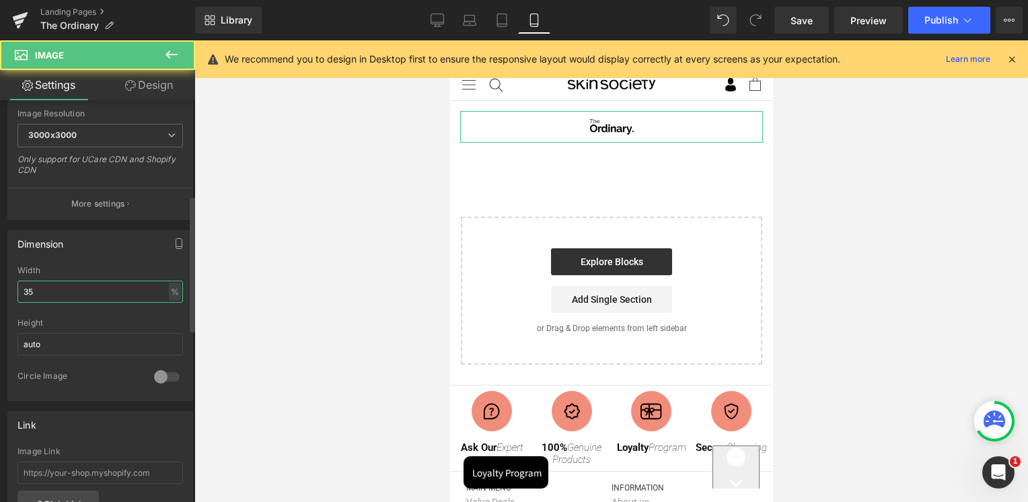
click at [78, 296] on input "35" at bounding box center [99, 292] width 165 height 22
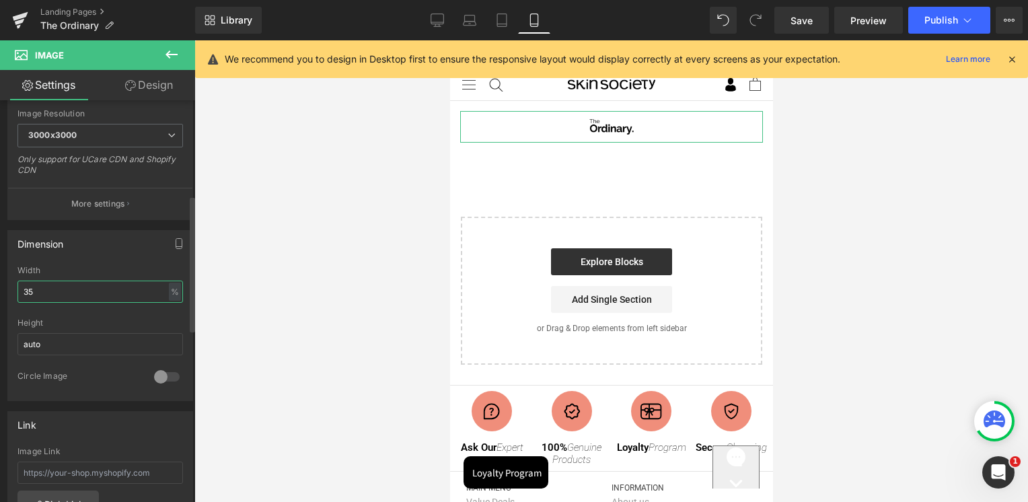
click at [78, 296] on input "35" at bounding box center [99, 292] width 165 height 22
type input "50"
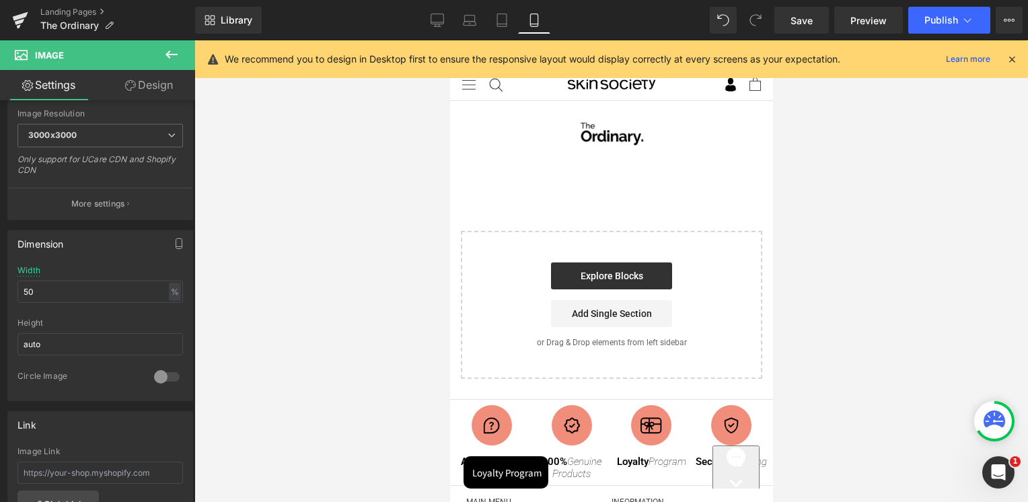
click at [415, 153] on div at bounding box center [611, 271] width 834 height 462
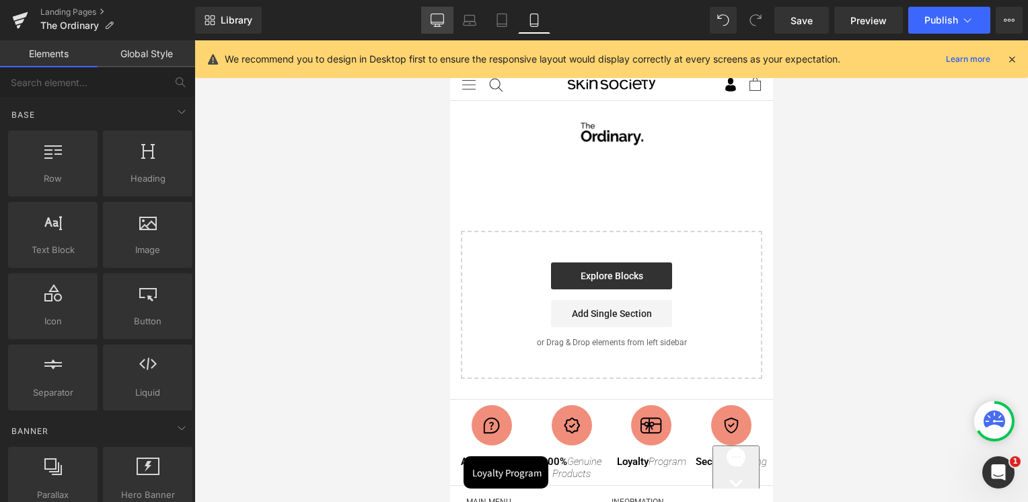
click at [449, 16] on link "Desktop" at bounding box center [437, 20] width 32 height 27
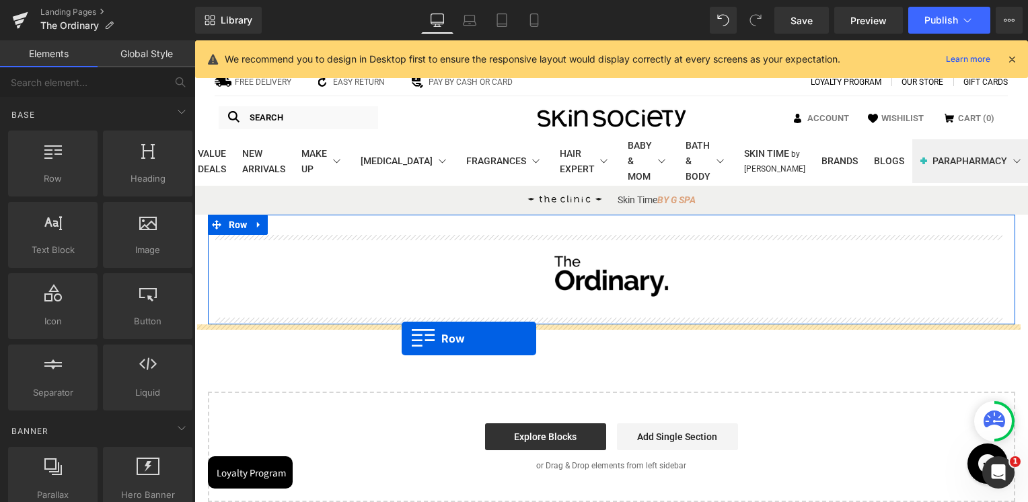
drag, startPoint x: 270, startPoint y: 227, endPoint x: 402, endPoint y: 338, distance: 172.8
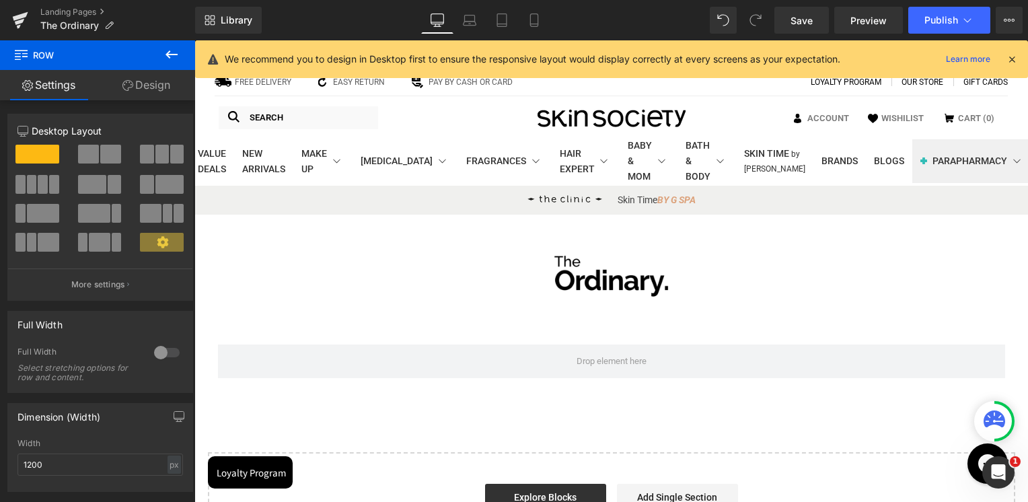
click at [172, 55] on icon at bounding box center [171, 54] width 12 height 8
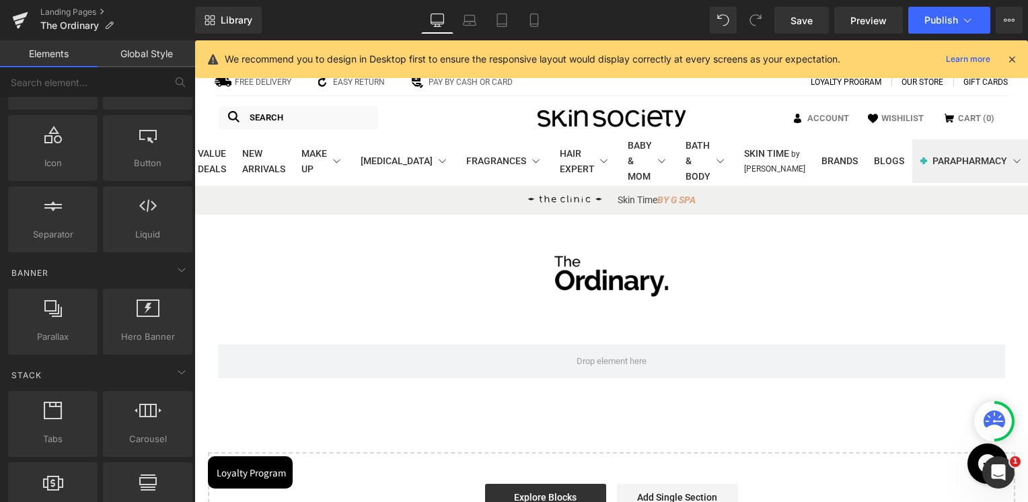
scroll to position [135, 0]
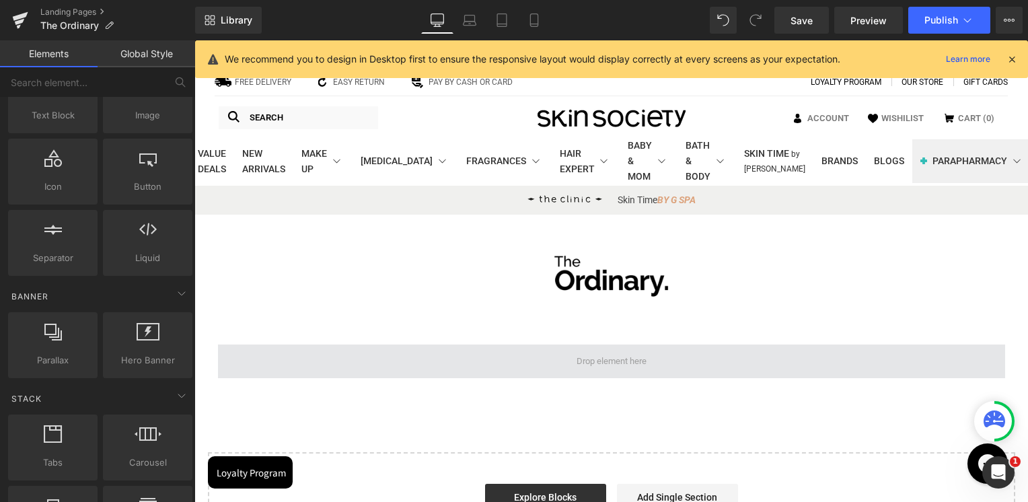
click at [473, 371] on span at bounding box center [611, 361] width 787 height 34
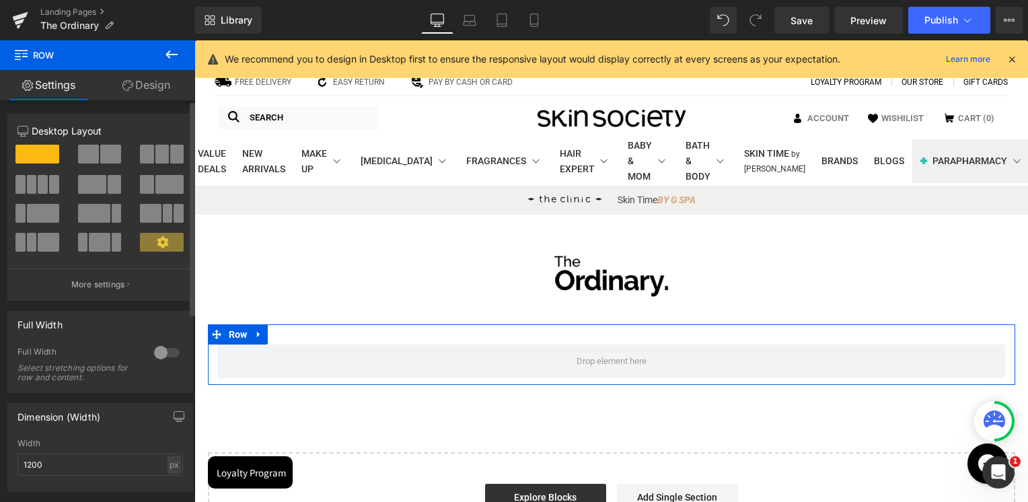
click at [170, 186] on span at bounding box center [169, 184] width 28 height 19
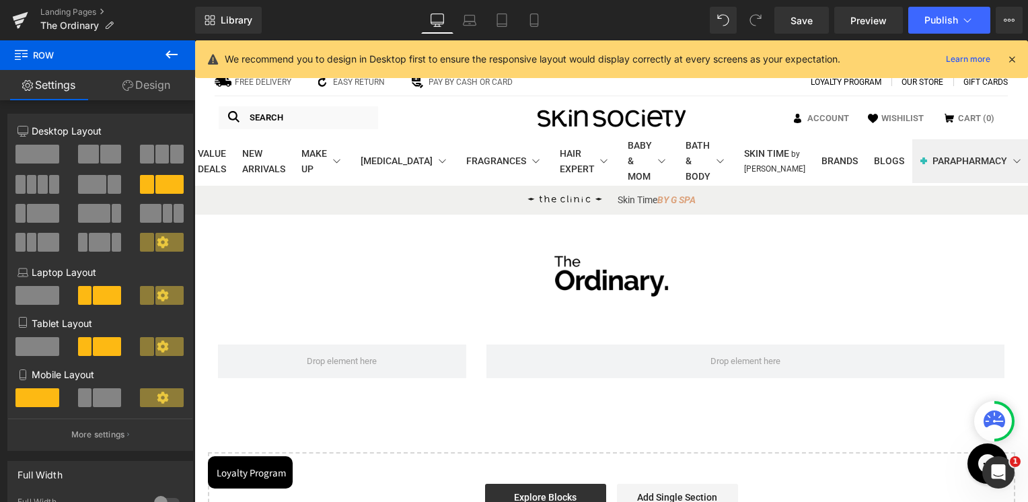
drag, startPoint x: 168, startPoint y: 55, endPoint x: 140, endPoint y: 77, distance: 35.0
click at [168, 55] on icon at bounding box center [171, 54] width 12 height 8
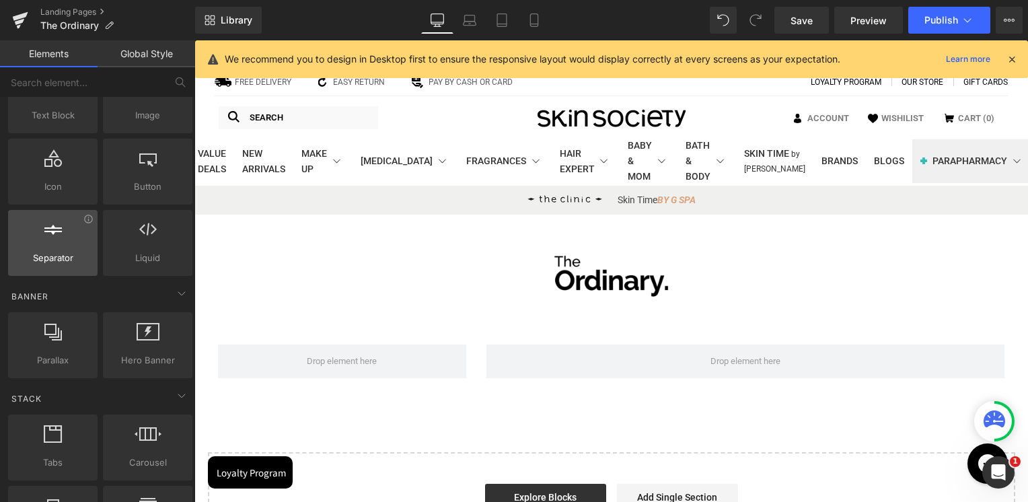
scroll to position [0, 0]
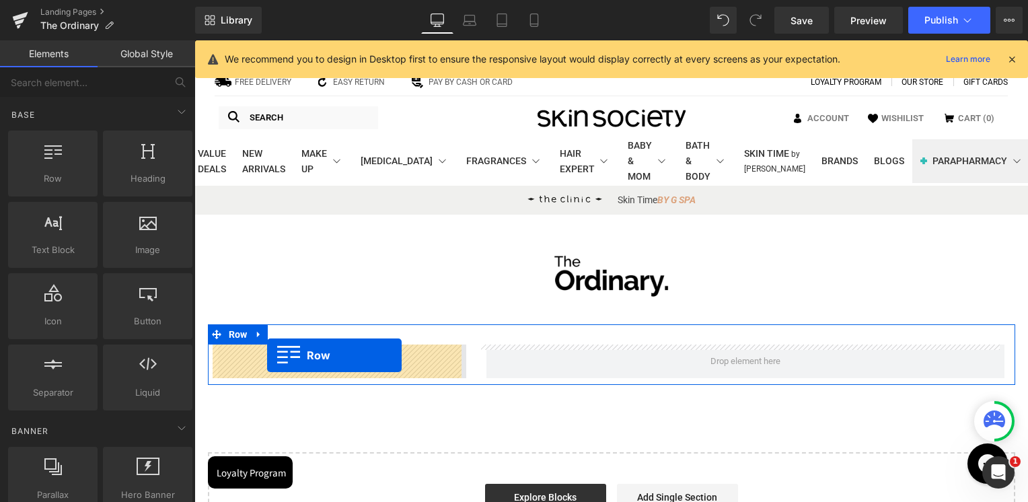
drag, startPoint x: 247, startPoint y: 210, endPoint x: 267, endPoint y: 355, distance: 146.7
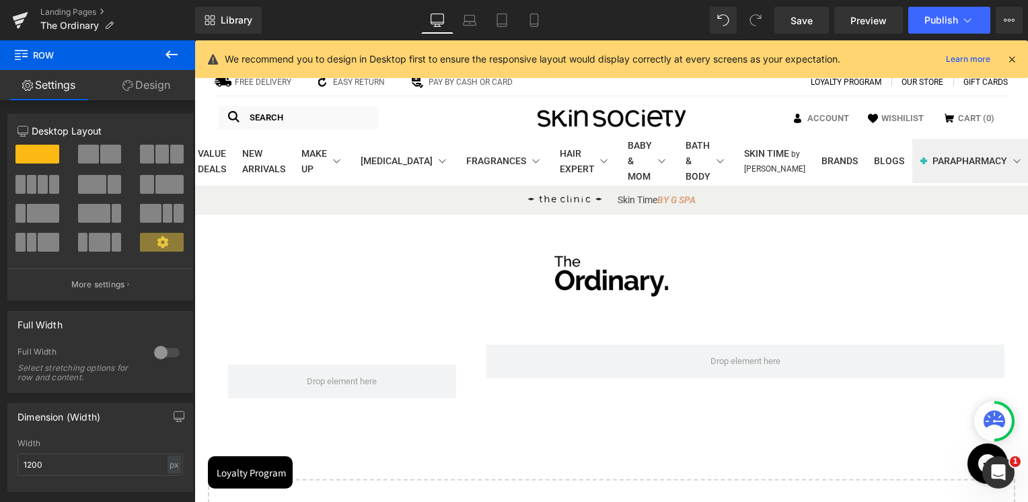
click at [166, 47] on icon at bounding box center [171, 54] width 16 height 16
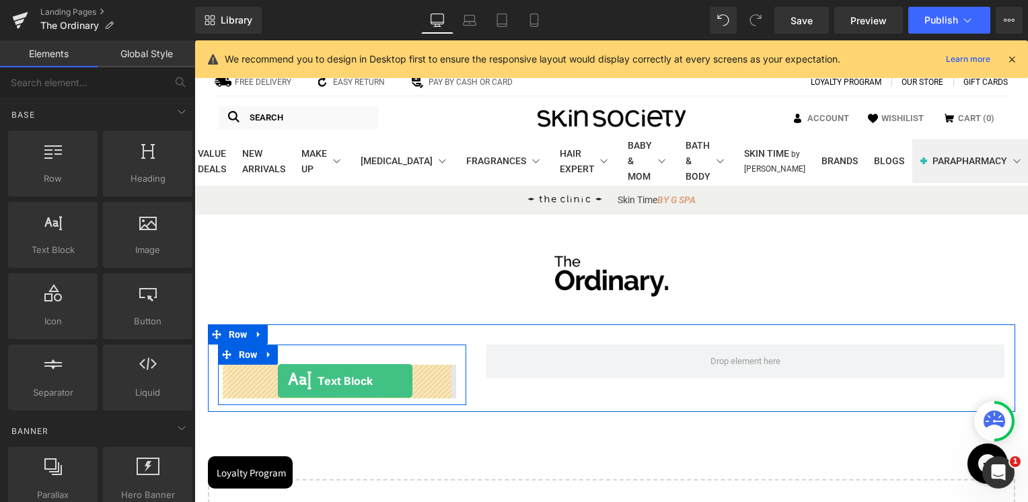
drag, startPoint x: 264, startPoint y: 272, endPoint x: 278, endPoint y: 381, distance: 109.2
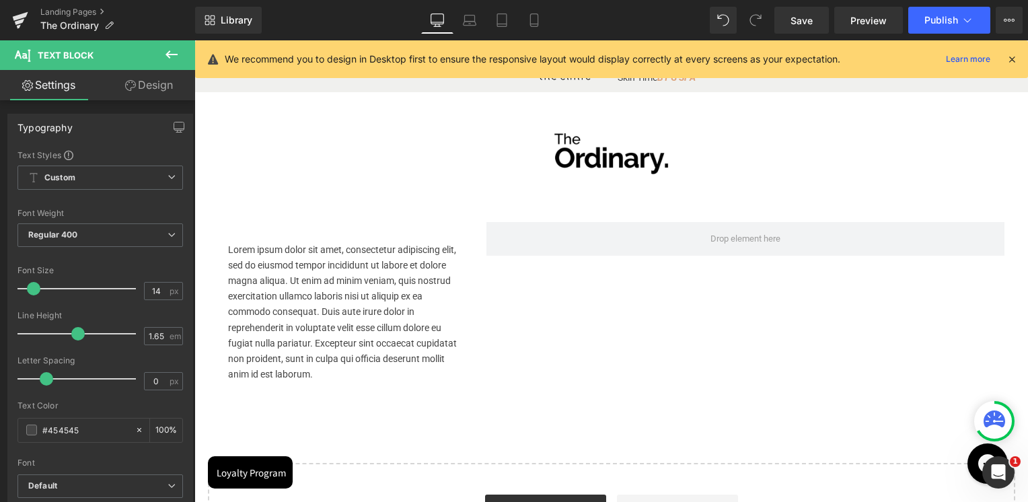
scroll to position [135, 0]
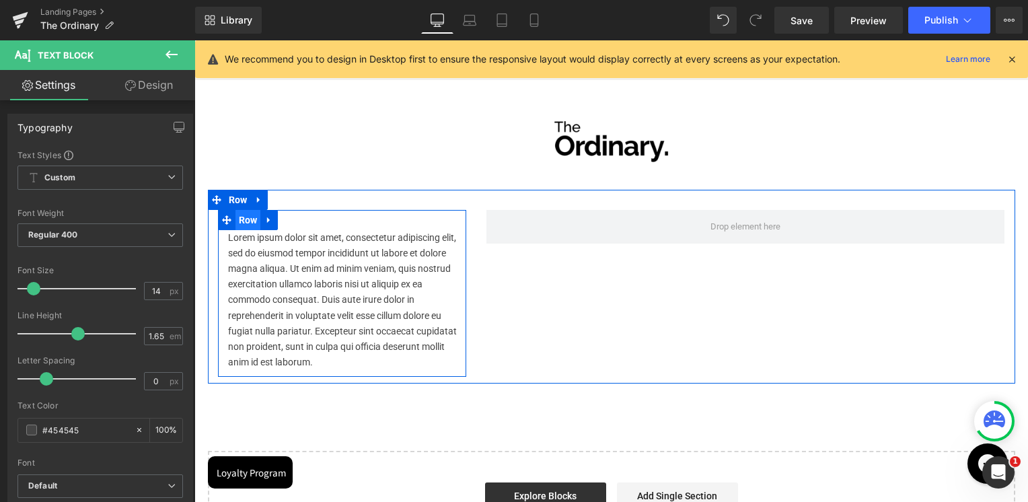
click at [242, 221] on span "Row" at bounding box center [248, 220] width 26 height 20
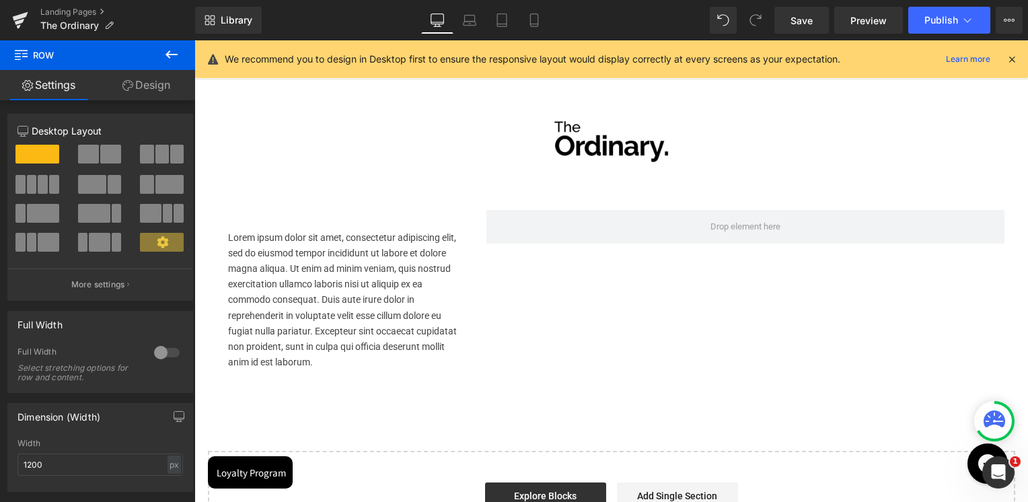
click at [167, 52] on icon at bounding box center [171, 54] width 16 height 16
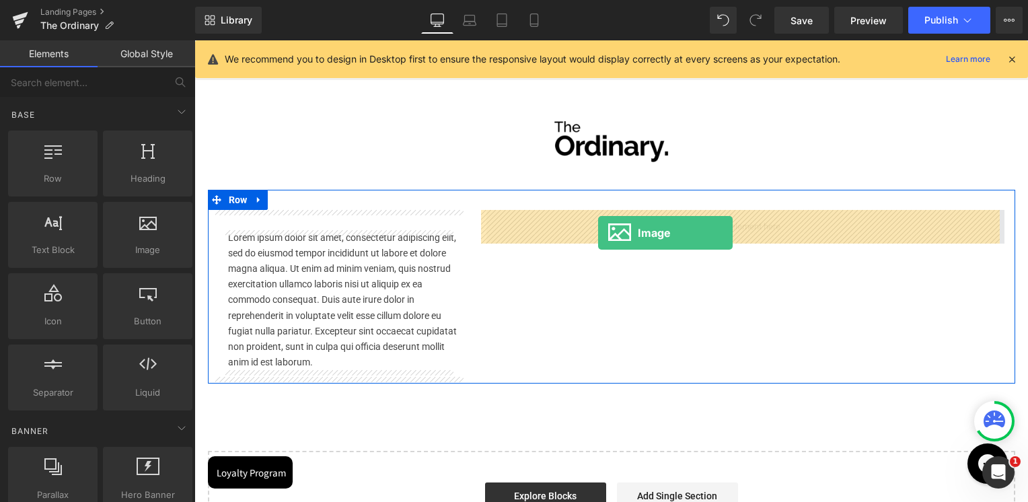
drag, startPoint x: 333, startPoint y: 285, endPoint x: 598, endPoint y: 233, distance: 270.1
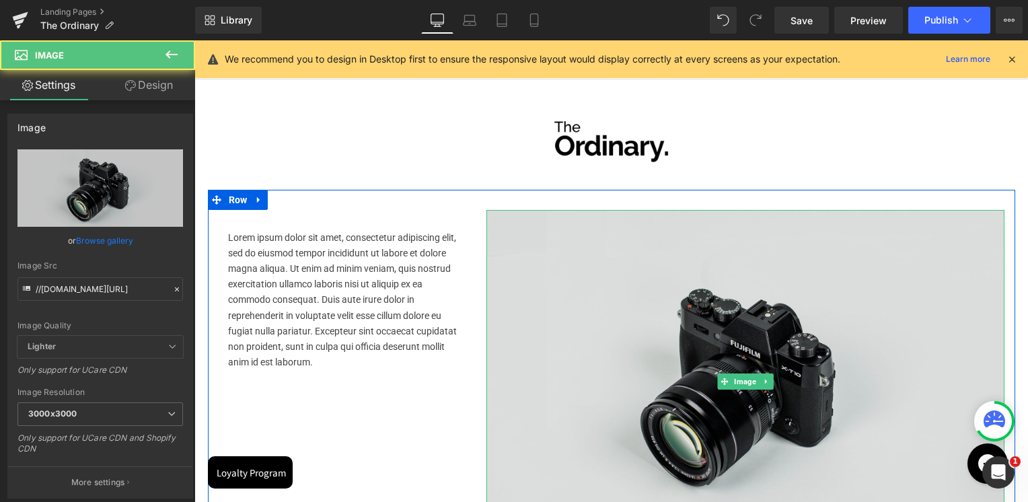
click at [549, 319] on img at bounding box center [745, 381] width 518 height 343
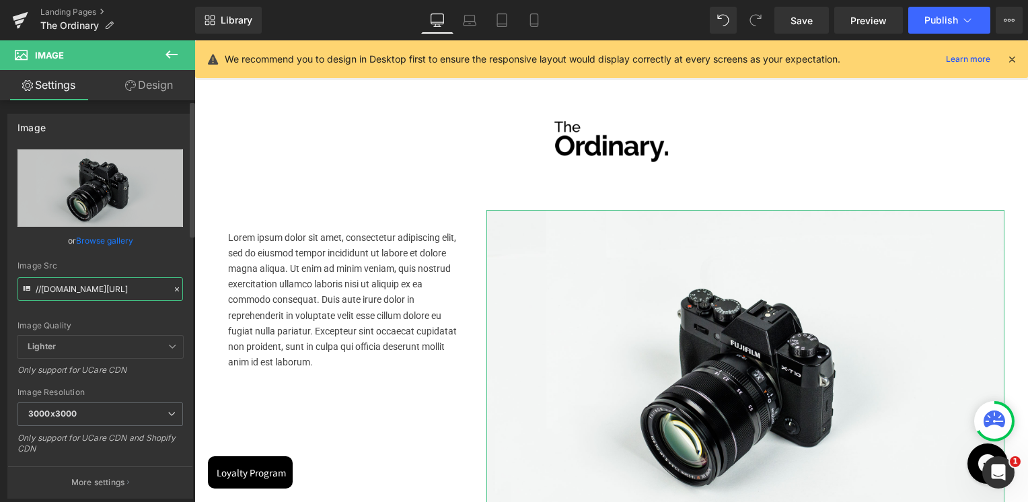
click at [89, 285] on input "//d1um8515vdn9kb.cloudfront.net/images/parallax.jpg" at bounding box center [99, 289] width 165 height 24
paste input "https://cdn.media.amplience.net/i/deciem/about-us-slot-e?fmt=auto&$poi$&sm=aspe…"
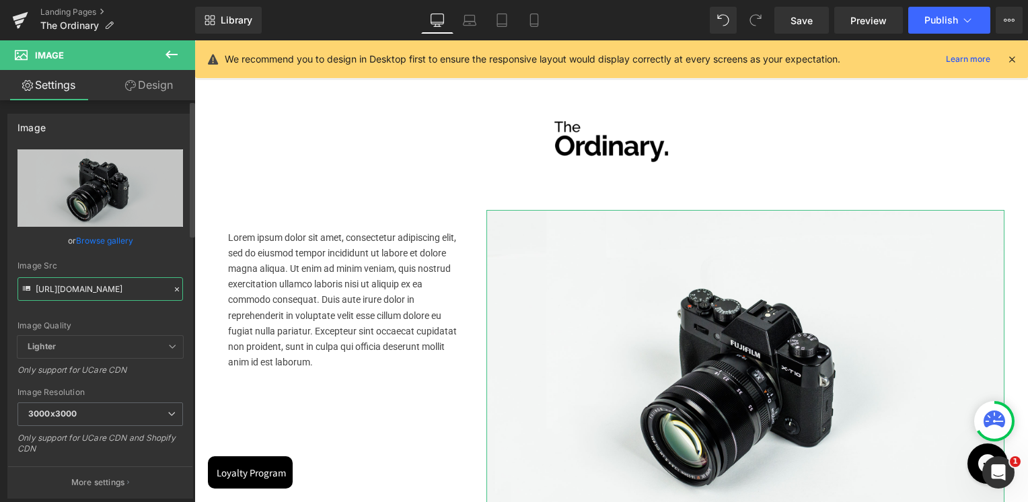
scroll to position [0, 316]
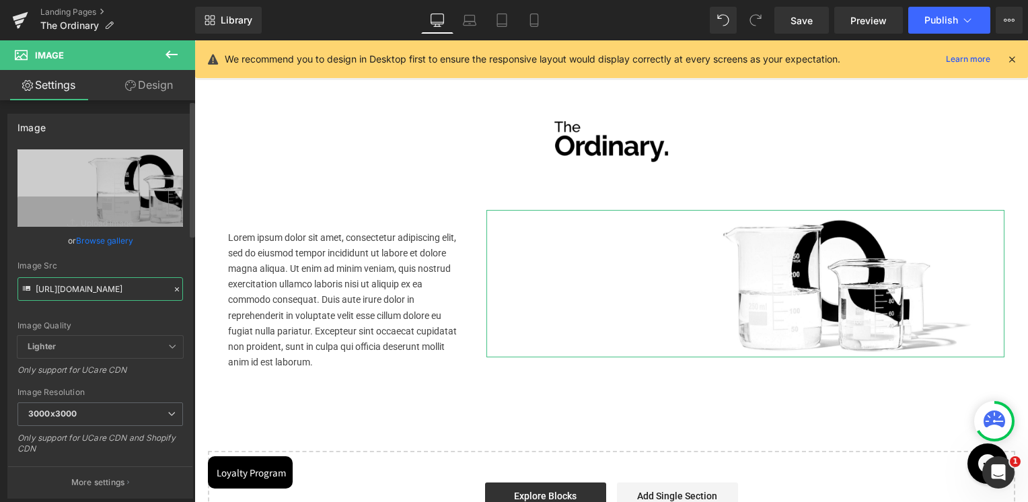
type input "https://cdn.media.amplience.net/i/deciem/about-us-slot-e?fmt=auto&$poi$&sm=aspe…"
click at [130, 271] on div "Image Src https://cdn.media.amplience.net/i/deciem/about-us-slot-e?fmt=auto&$po…" at bounding box center [99, 281] width 165 height 40
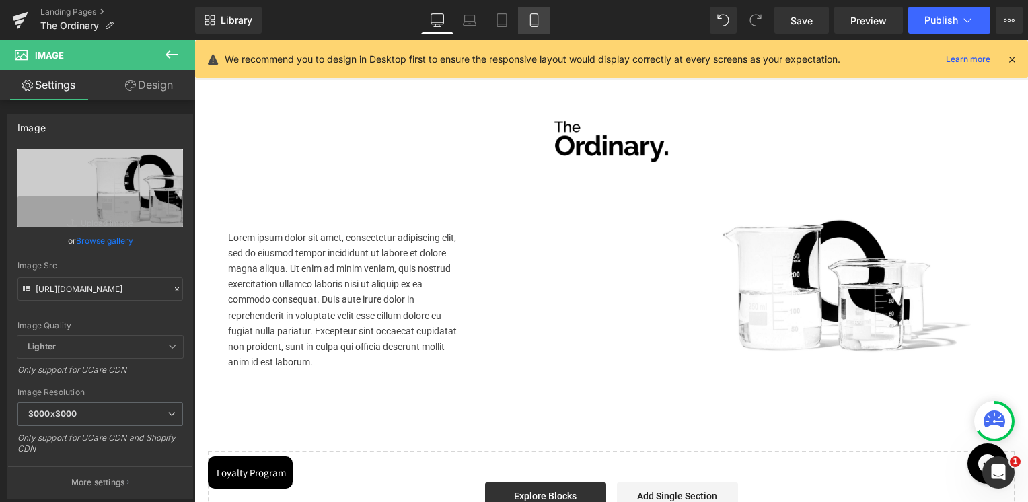
click at [543, 26] on link "Mobile" at bounding box center [534, 20] width 32 height 27
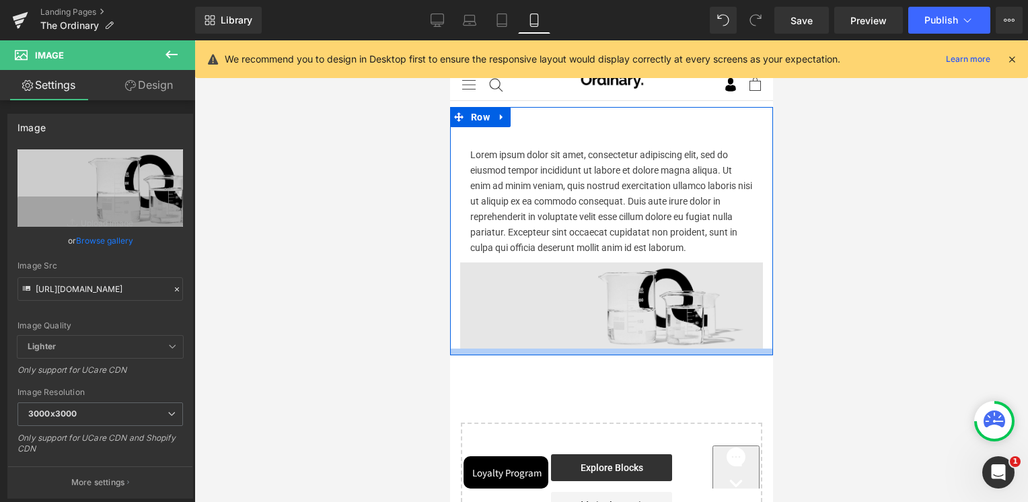
scroll to position [27, 0]
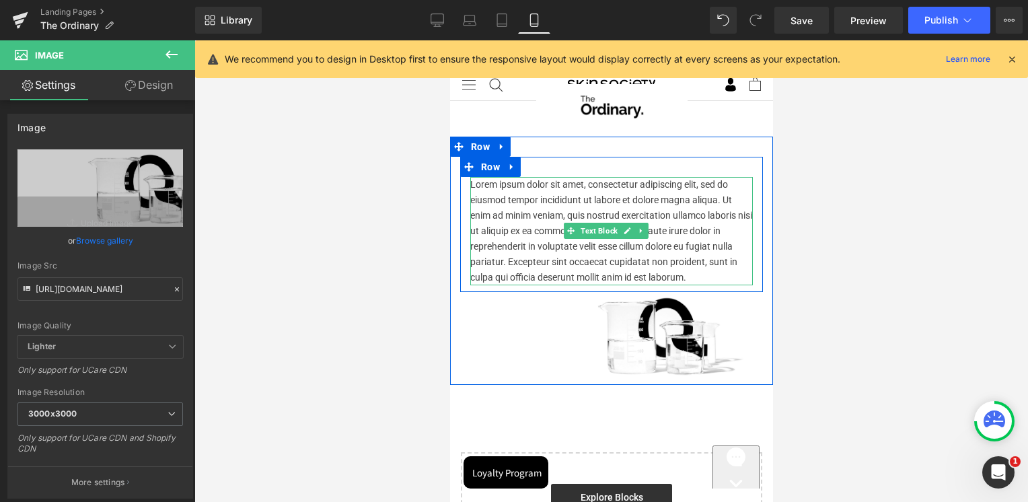
click at [548, 209] on p "Lorem ipsum dolor sit amet, consectetur adipiscing elit, sed do eiusmod tempor …" at bounding box center [611, 231] width 283 height 109
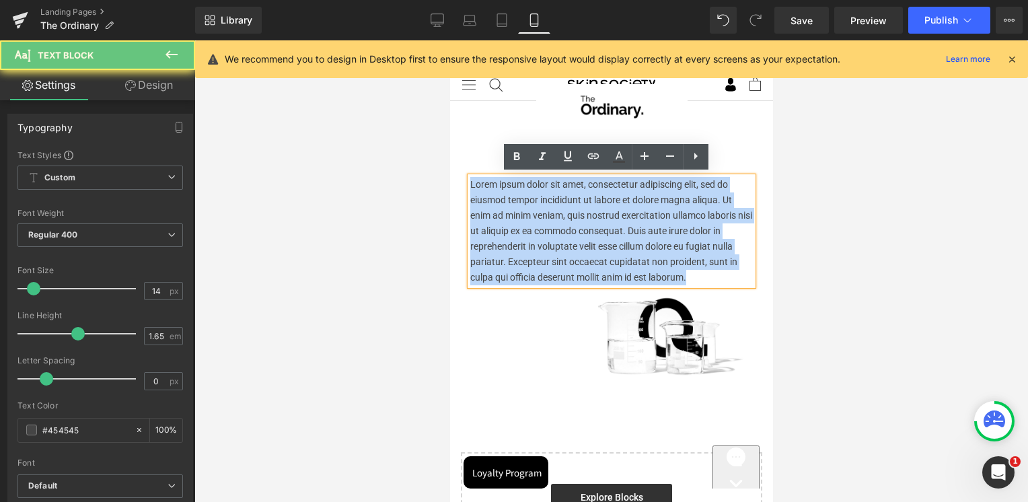
click at [548, 209] on p "Lorem ipsum dolor sit amet, consectetur adipiscing elit, sed do eiusmod tempor …" at bounding box center [611, 231] width 283 height 109
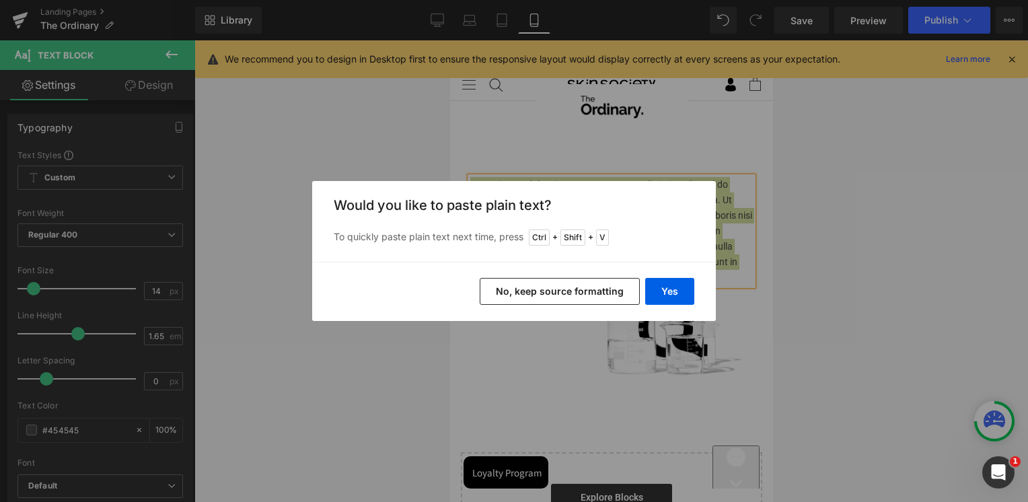
click at [588, 291] on button "No, keep source formatting" at bounding box center [560, 291] width 160 height 27
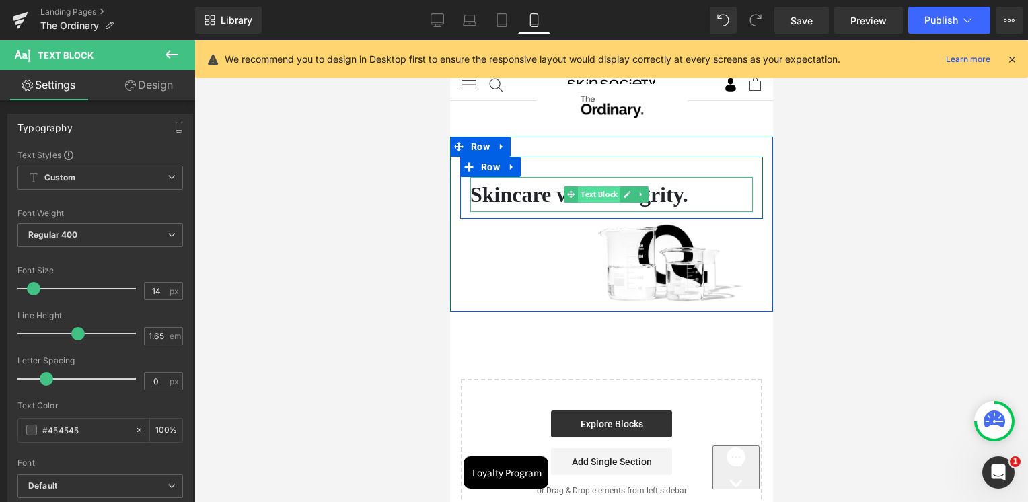
click at [603, 192] on span "Text Block" at bounding box center [598, 194] width 42 height 16
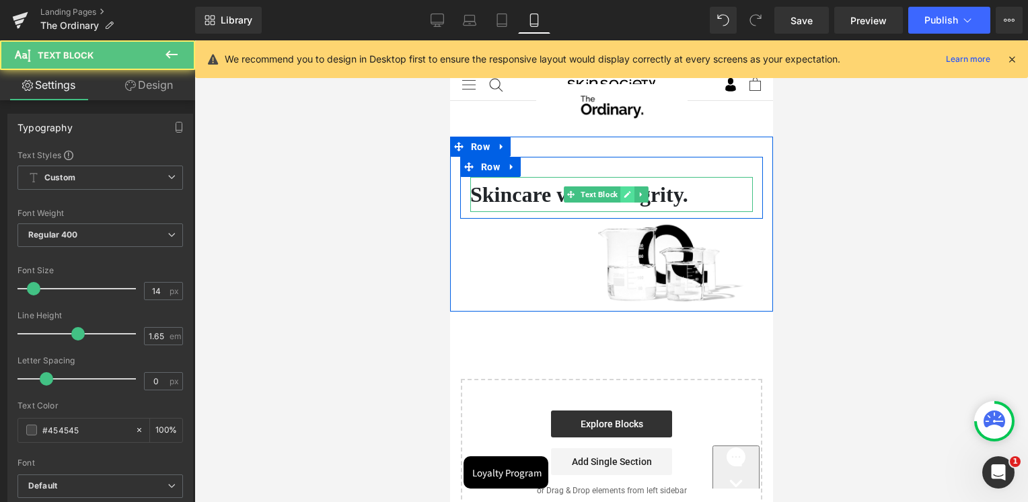
click at [628, 195] on icon at bounding box center [626, 194] width 7 height 8
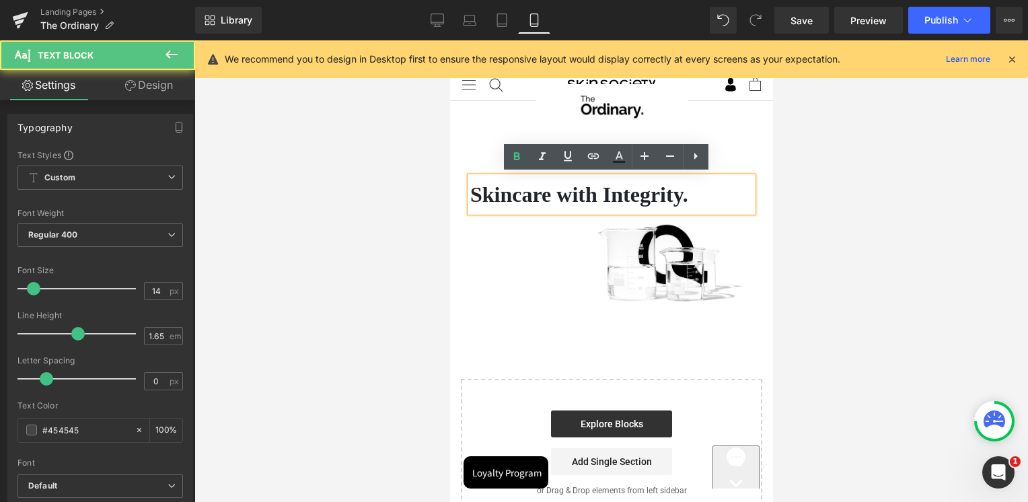
click at [602, 203] on span "Skincare with Integrity." at bounding box center [579, 194] width 218 height 24
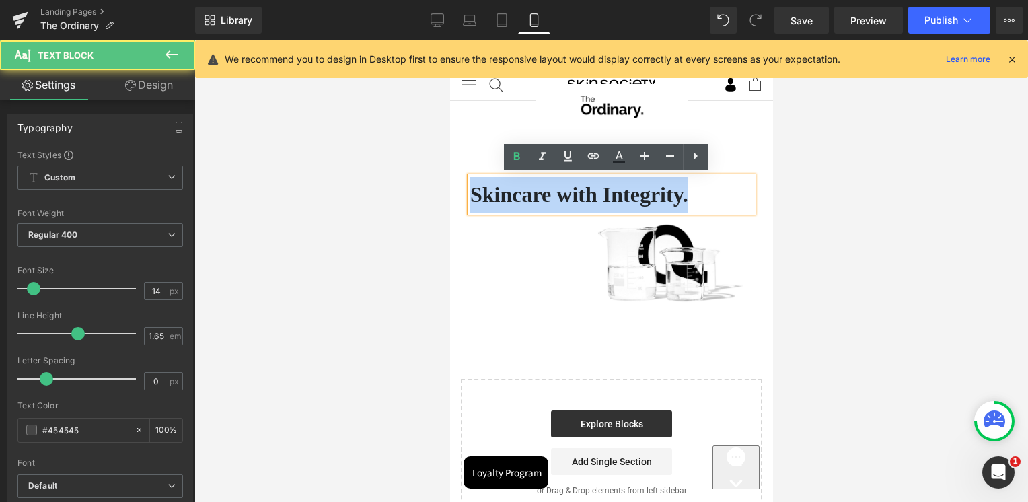
click at [602, 203] on span "Skincare with Integrity." at bounding box center [579, 194] width 218 height 24
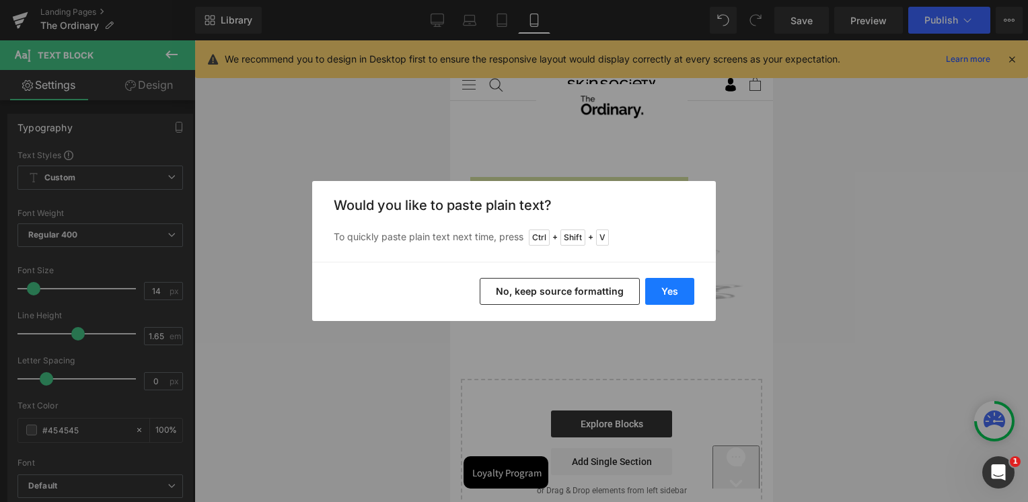
click at [671, 287] on button "Yes" at bounding box center [669, 291] width 49 height 27
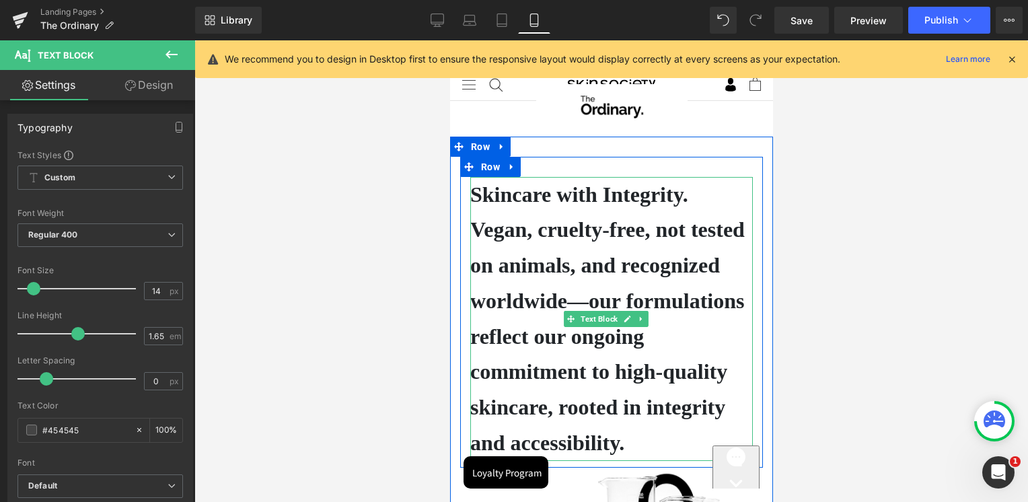
click at [531, 225] on b "Vegan, cruelty-free, not tested on animals, and recognized worldwide—our formul…" at bounding box center [607, 335] width 274 height 237
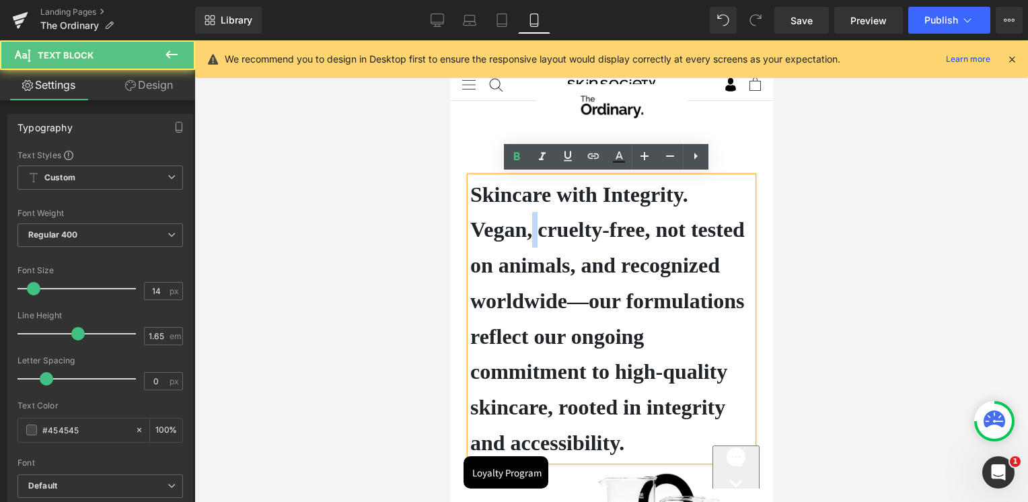
click at [531, 225] on b "Vegan, cruelty-free, not tested on animals, and recognized worldwide—our formul…" at bounding box center [607, 335] width 274 height 237
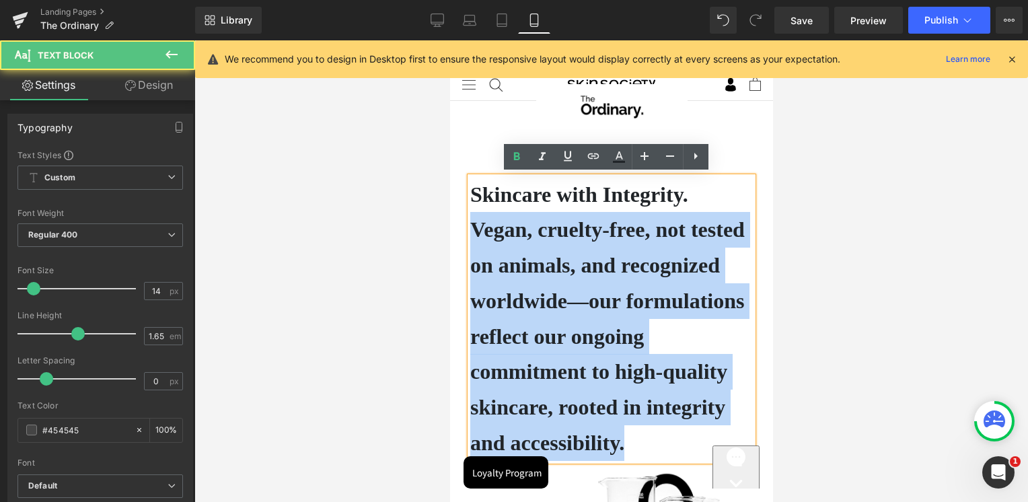
click at [531, 225] on b "Vegan, cruelty-free, not tested on animals, and recognized worldwide—our formul…" at bounding box center [607, 335] width 274 height 237
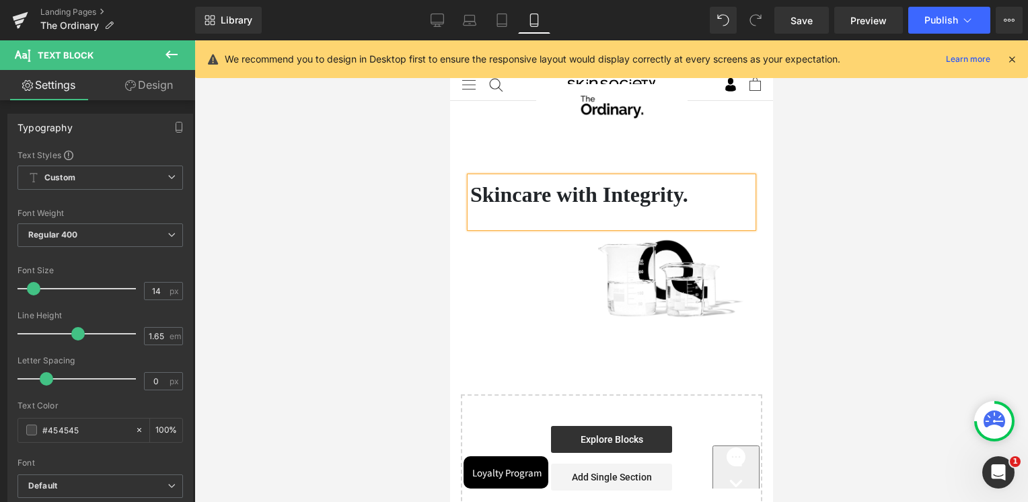
click at [700, 195] on p "Skincare with Integrity." at bounding box center [611, 195] width 283 height 36
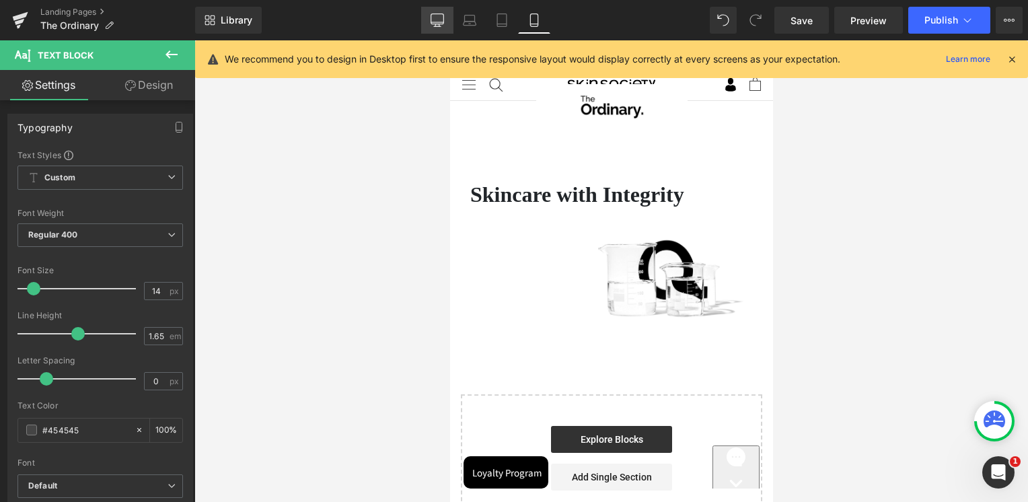
click at [436, 18] on icon at bounding box center [437, 19] width 13 height 13
type input "100"
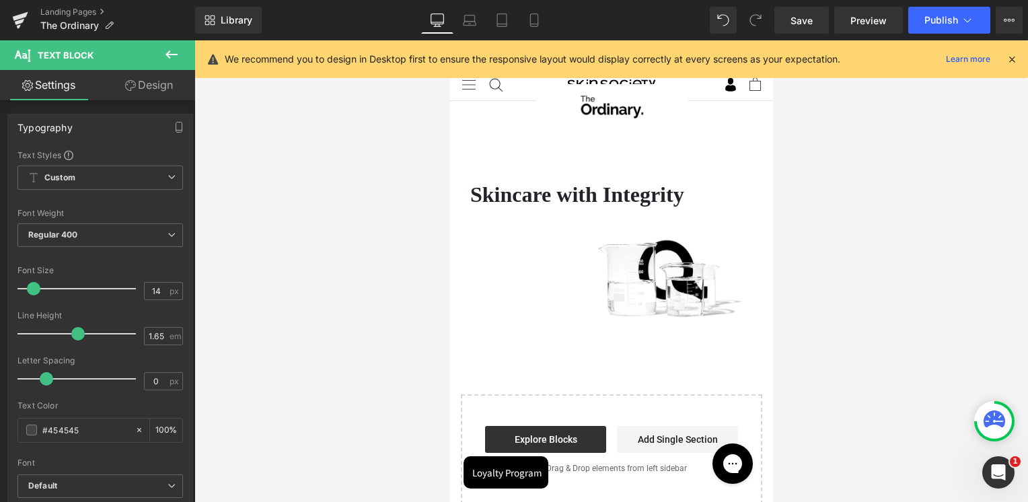
scroll to position [225, 0]
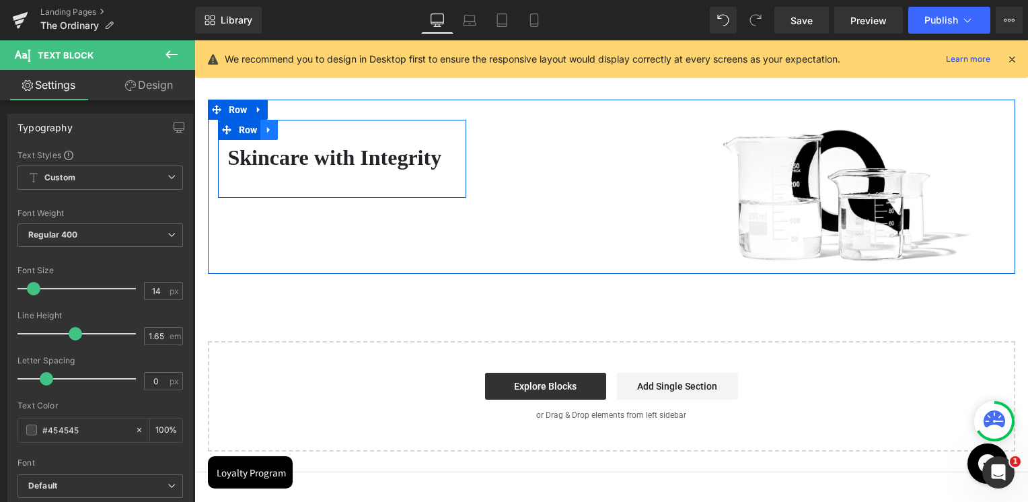
click at [264, 133] on icon at bounding box center [268, 130] width 9 height 10
click at [305, 137] on link at bounding box center [303, 130] width 17 height 20
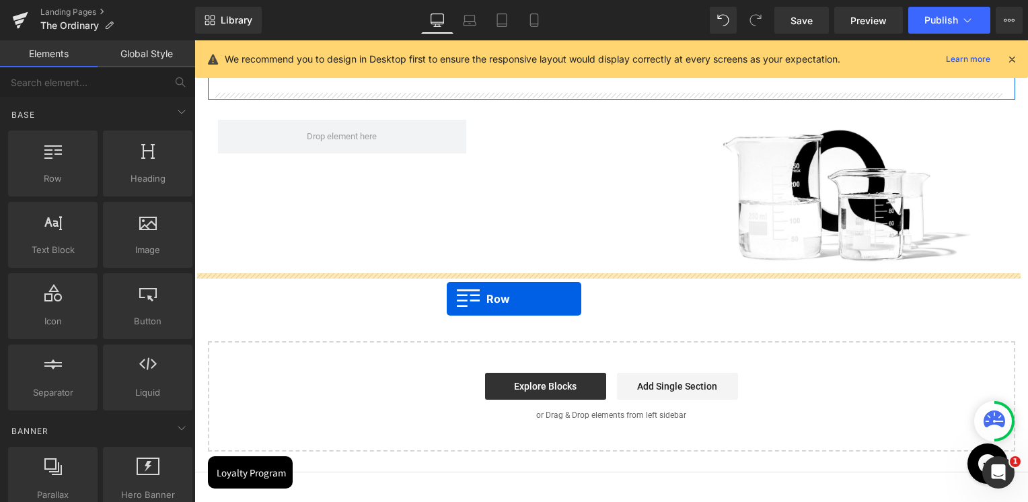
drag, startPoint x: 260, startPoint y: 207, endPoint x: 447, endPoint y: 299, distance: 207.9
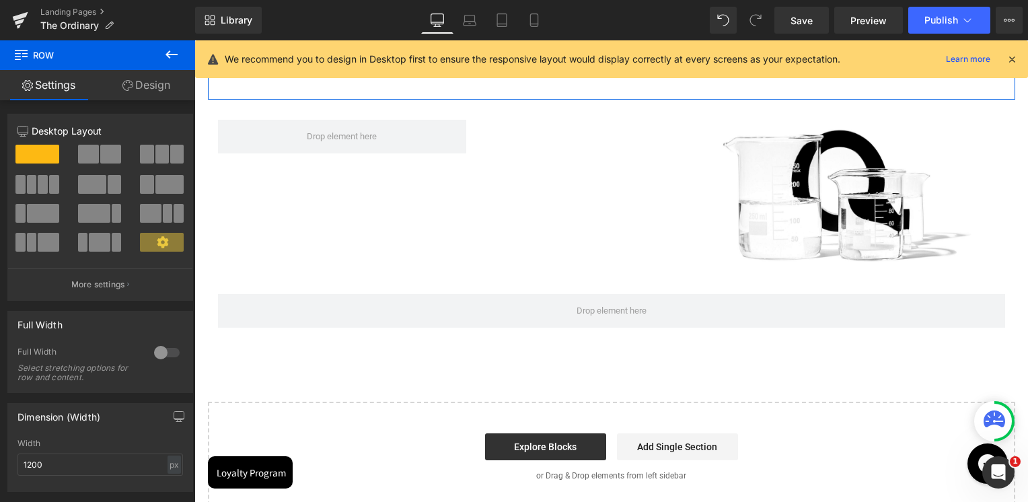
click at [169, 57] on icon at bounding box center [171, 54] width 12 height 8
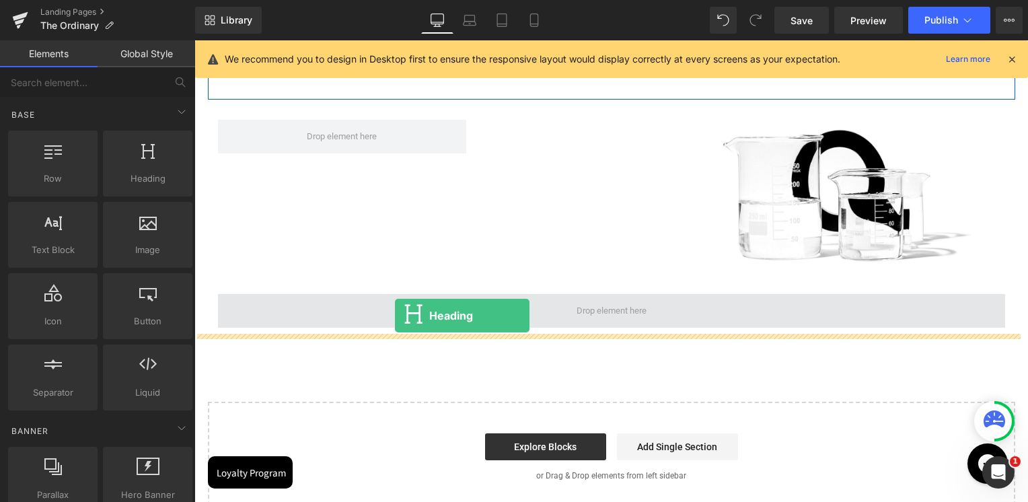
drag, startPoint x: 311, startPoint y: 210, endPoint x: 395, endPoint y: 316, distance: 135.0
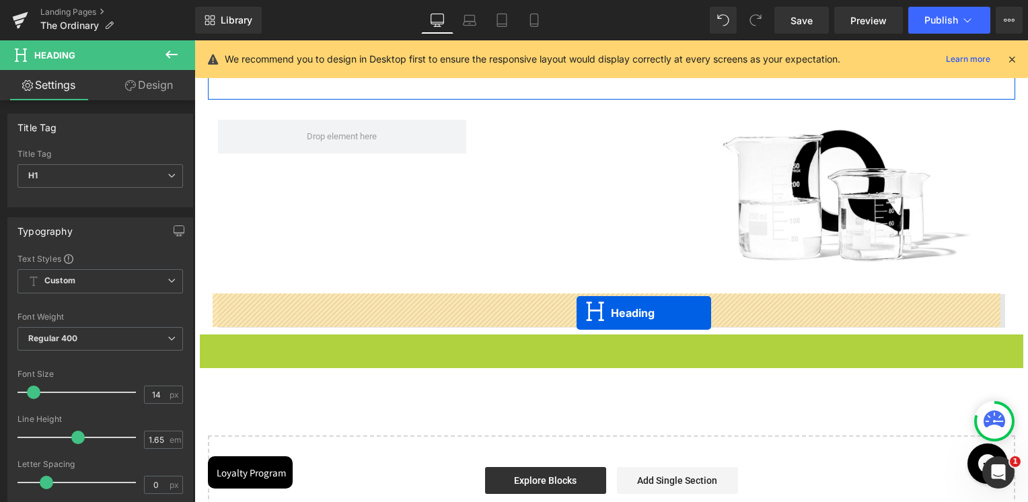
drag, startPoint x: 576, startPoint y: 344, endPoint x: 577, endPoint y: 313, distance: 31.6
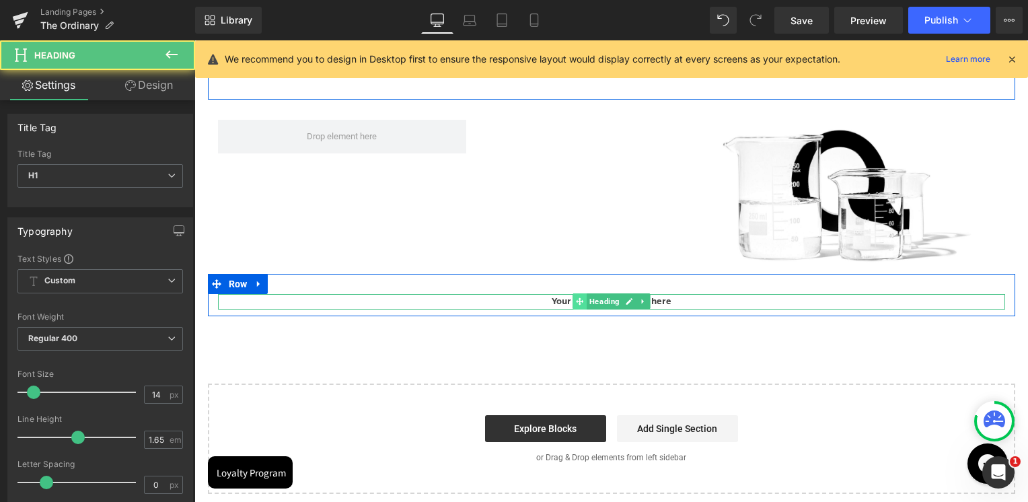
click at [576, 305] on icon at bounding box center [579, 301] width 7 height 8
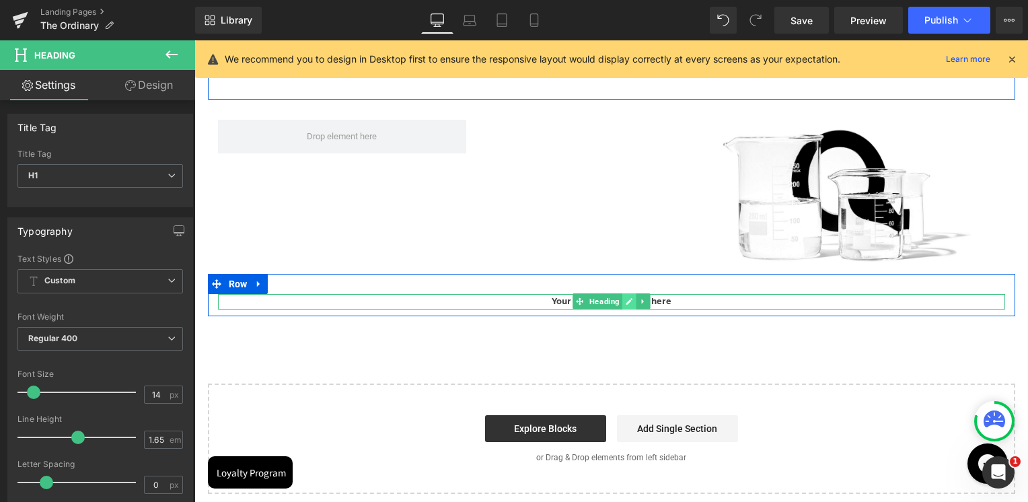
click at [625, 299] on icon at bounding box center [628, 301] width 7 height 8
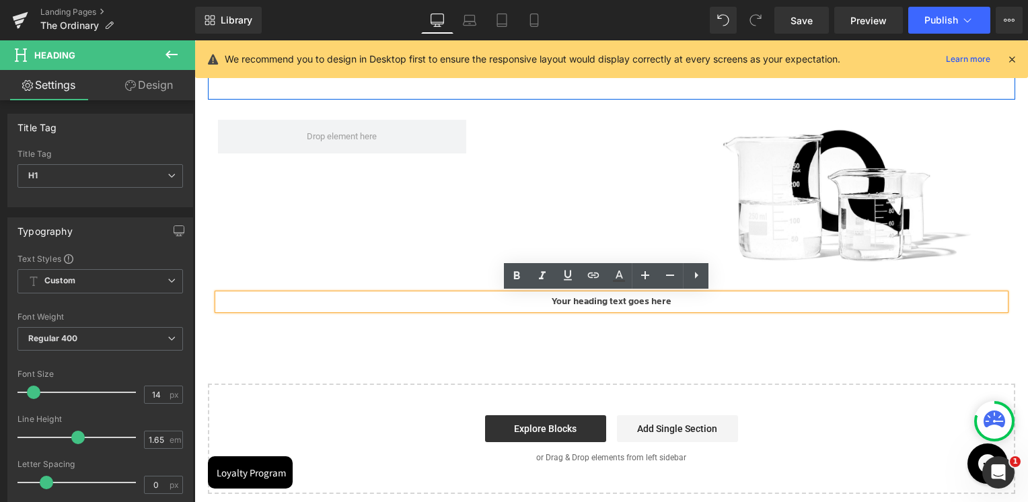
click at [608, 303] on h1 "Your heading text goes here" at bounding box center [611, 301] width 787 height 15
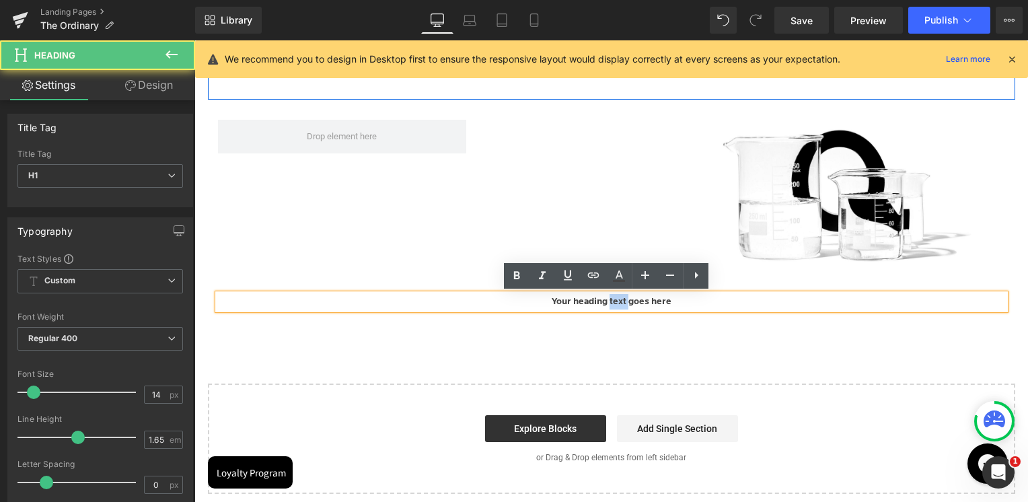
click at [608, 303] on h1 "Your heading text goes here" at bounding box center [611, 301] width 787 height 15
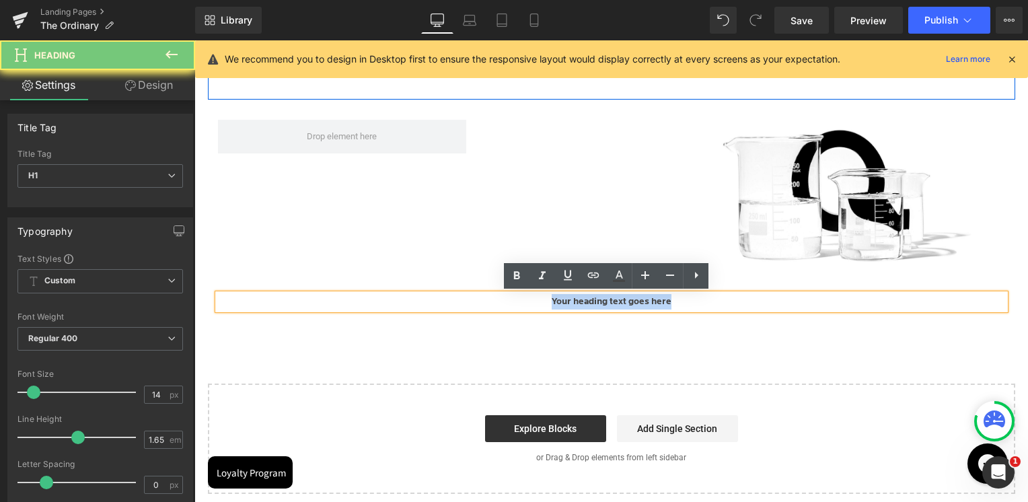
click at [608, 303] on h1 "Your heading text goes here" at bounding box center [611, 301] width 787 height 15
paste div
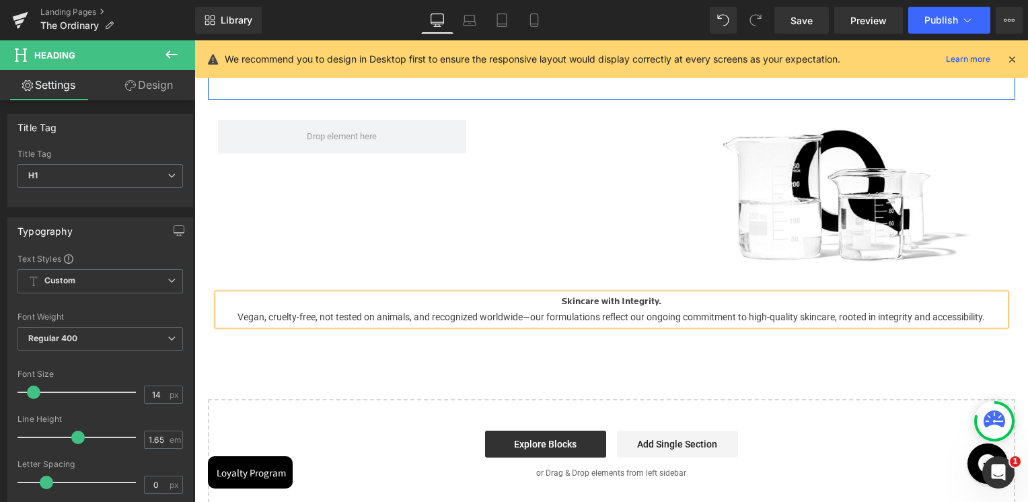
click at [656, 315] on div "Vegan, cruelty-free, not tested on animals, and recognized worldwide—our formul…" at bounding box center [611, 316] width 787 height 15
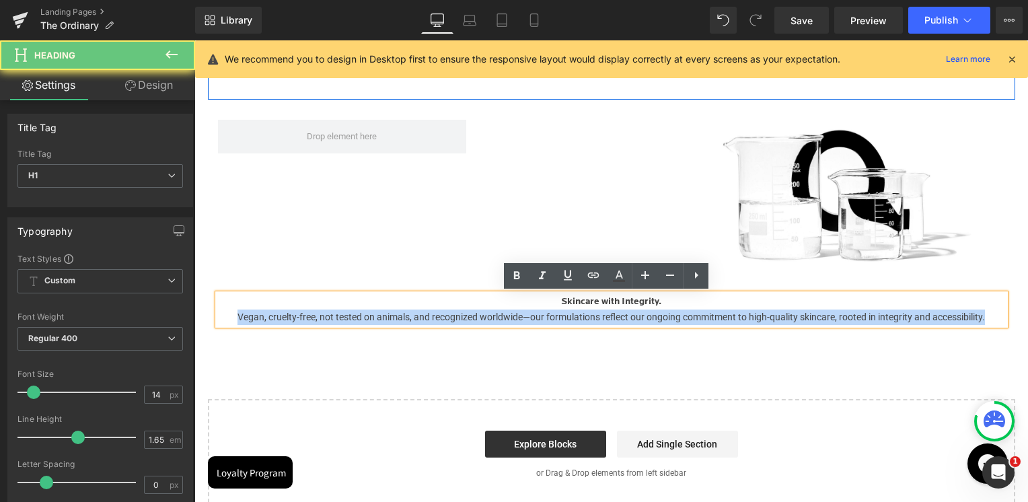
click at [656, 315] on div "Vegan, cruelty-free, not tested on animals, and recognized worldwide—our formul…" at bounding box center [611, 316] width 787 height 15
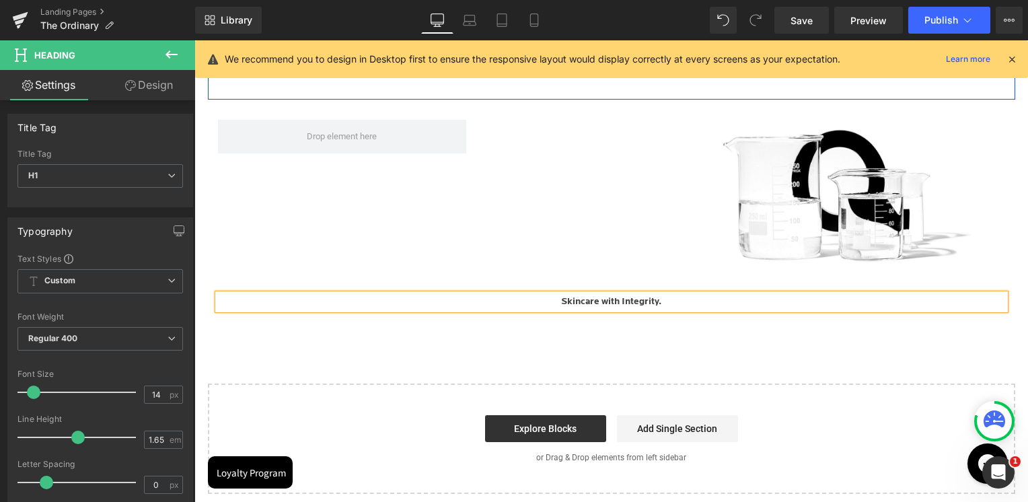
click at [652, 326] on div "Image Row Image Row Skincare with Integrity. Heading Row Select your layout" at bounding box center [611, 242] width 834 height 504
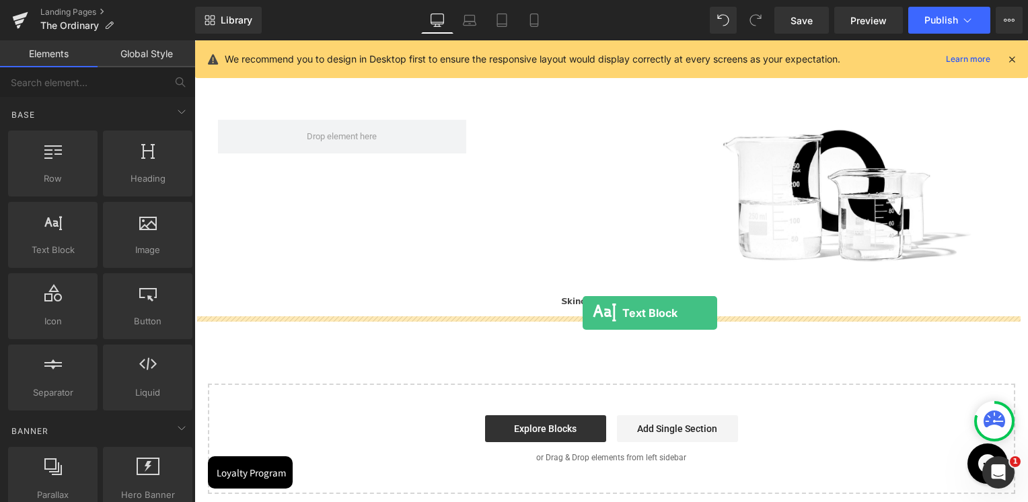
drag, startPoint x: 313, startPoint y: 271, endPoint x: 583, endPoint y: 313, distance: 273.0
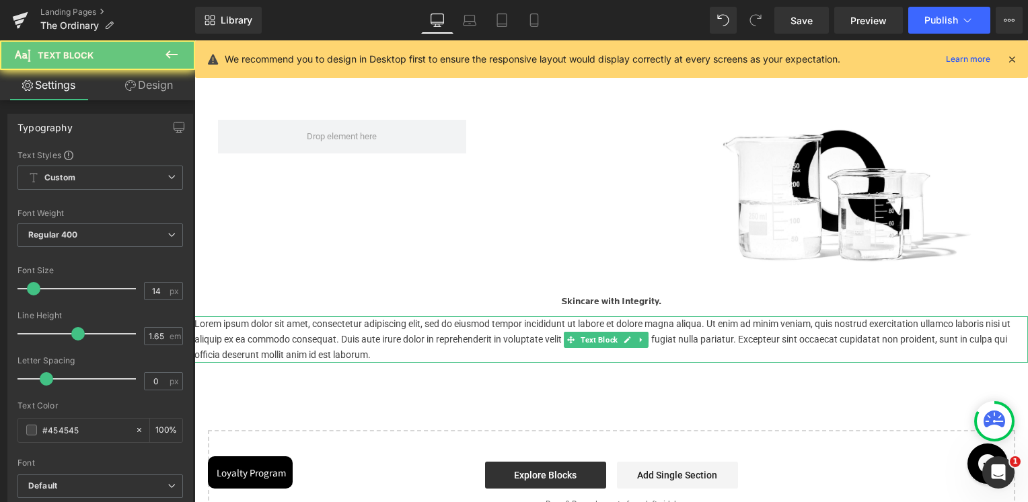
click at [517, 338] on p "Lorem ipsum dolor sit amet, consectetur adipiscing elit, sed do eiusmod tempor …" at bounding box center [611, 339] width 834 height 46
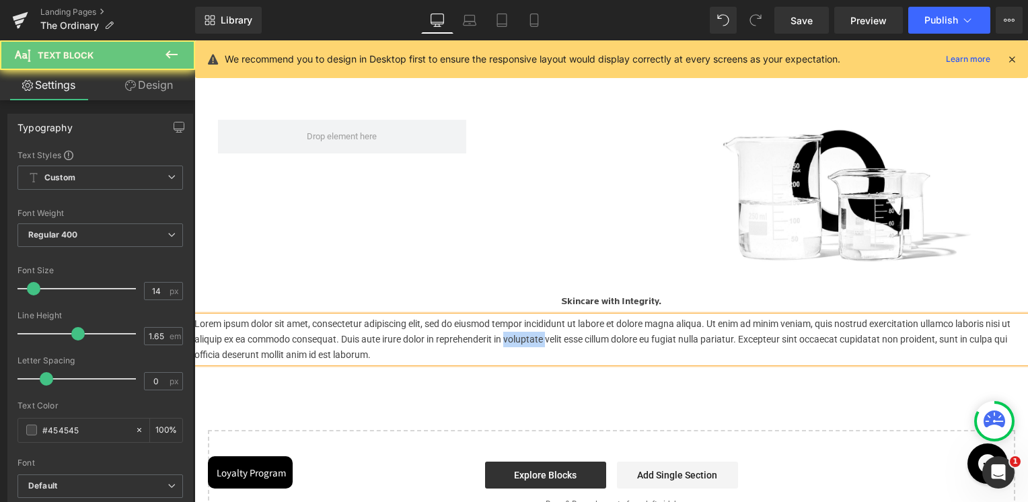
click at [517, 338] on p "Lorem ipsum dolor sit amet, consectetur adipiscing elit, sed do eiusmod tempor …" at bounding box center [611, 339] width 834 height 46
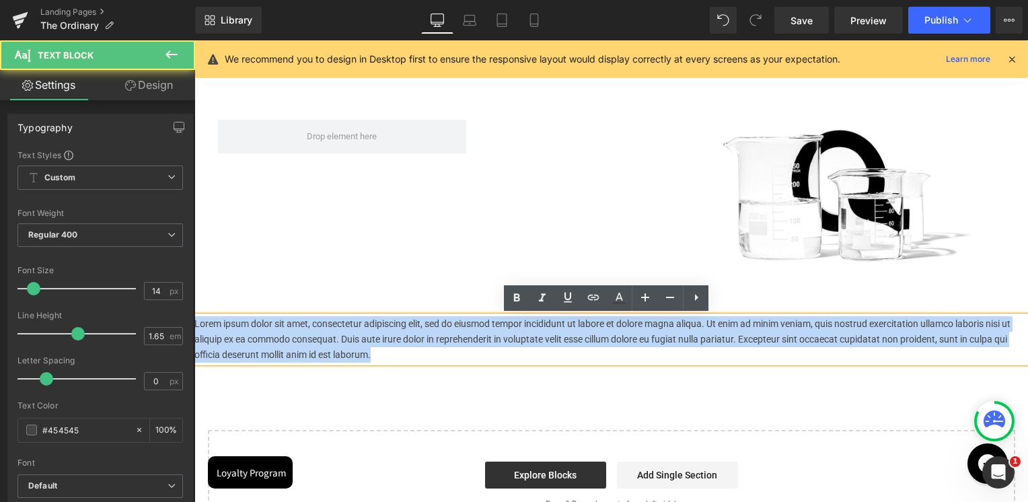
click at [517, 338] on p "Lorem ipsum dolor sit amet, consectetur adipiscing elit, sed do eiusmod tempor …" at bounding box center [611, 339] width 834 height 46
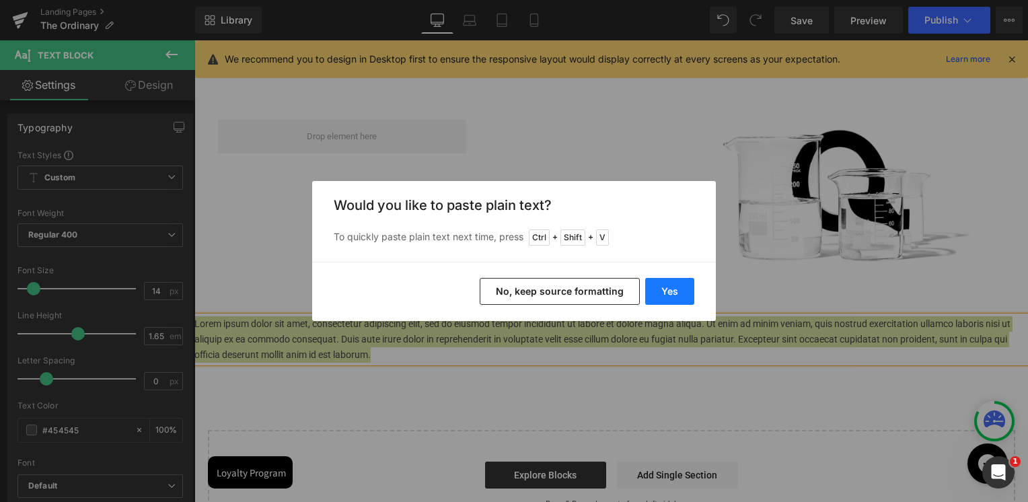
click at [669, 289] on button "Yes" at bounding box center [669, 291] width 49 height 27
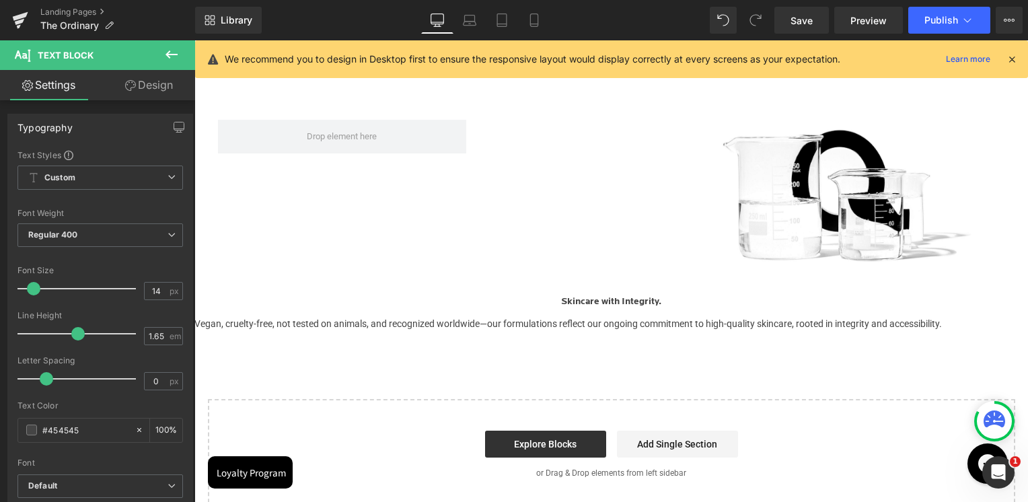
drag, startPoint x: 603, startPoint y: 377, endPoint x: 573, endPoint y: 377, distance: 30.3
click at [603, 377] on div "Image Row Image Row Skincare with Integrity. Heading Row Vegan, cruelty-free, n…" at bounding box center [611, 249] width 834 height 519
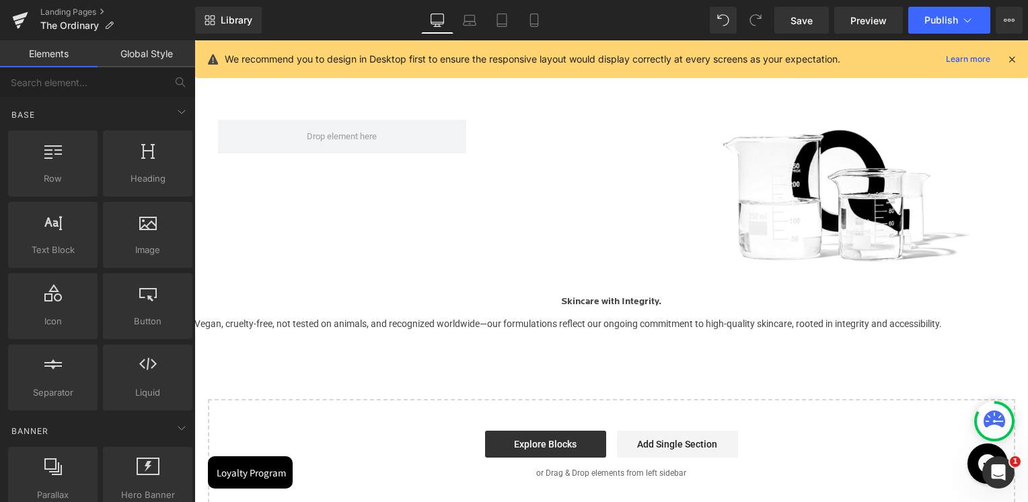
click at [286, 322] on p "Vegan, cruelty-free, not tested on animals, and recognized worldwide—our formul…" at bounding box center [611, 323] width 834 height 15
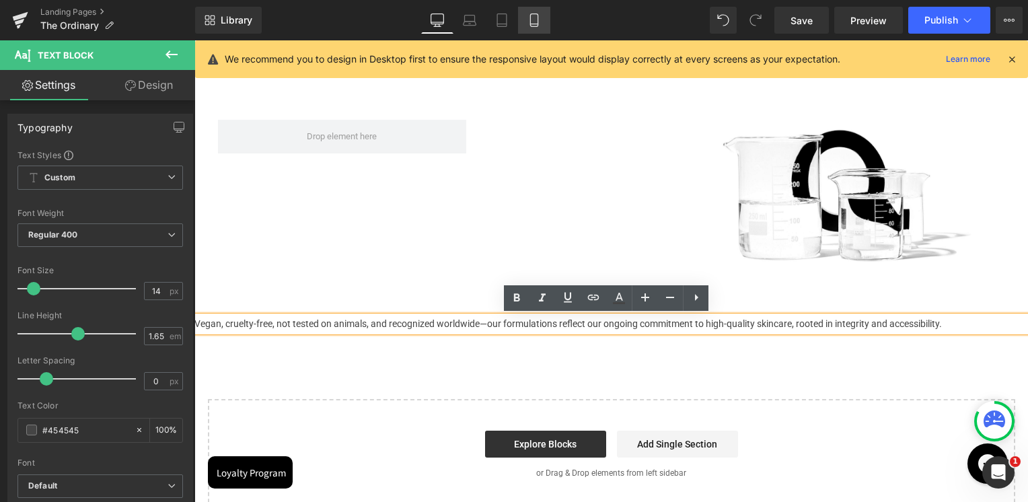
click at [544, 24] on link "Mobile" at bounding box center [534, 20] width 32 height 27
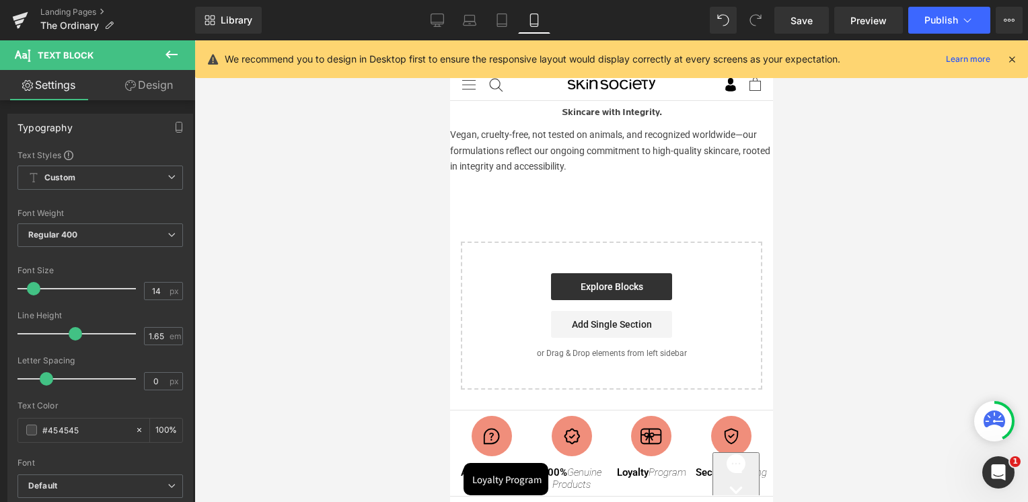
scroll to position [19, 0]
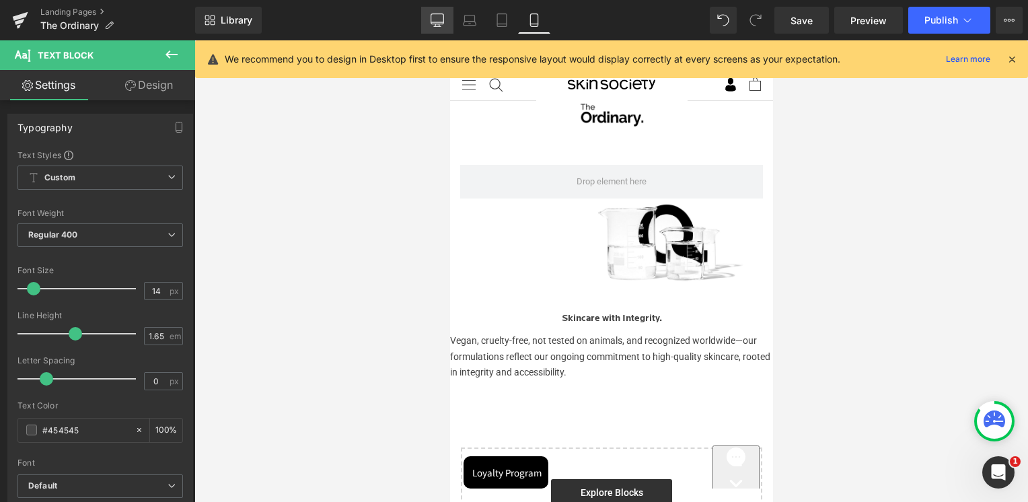
click at [428, 15] on link "Desktop" at bounding box center [437, 20] width 32 height 27
type input "100"
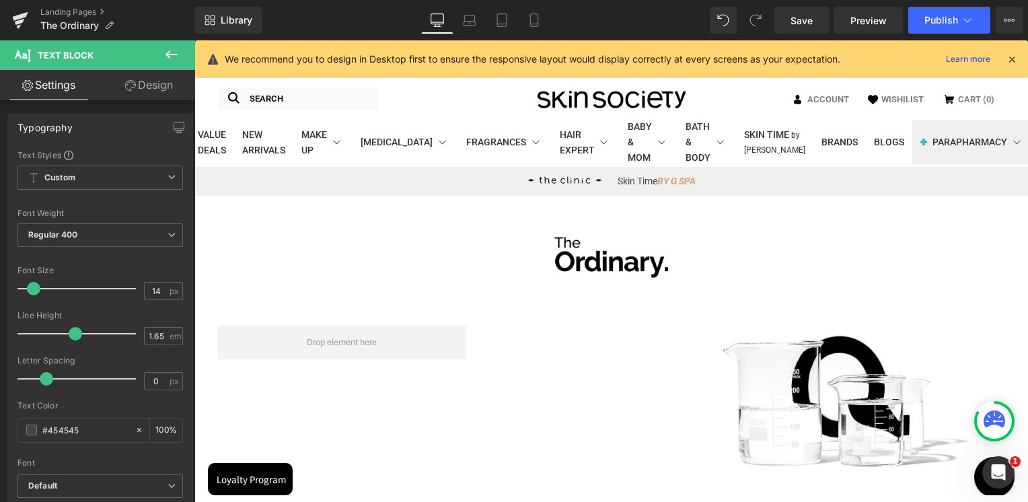
scroll to position [248, 0]
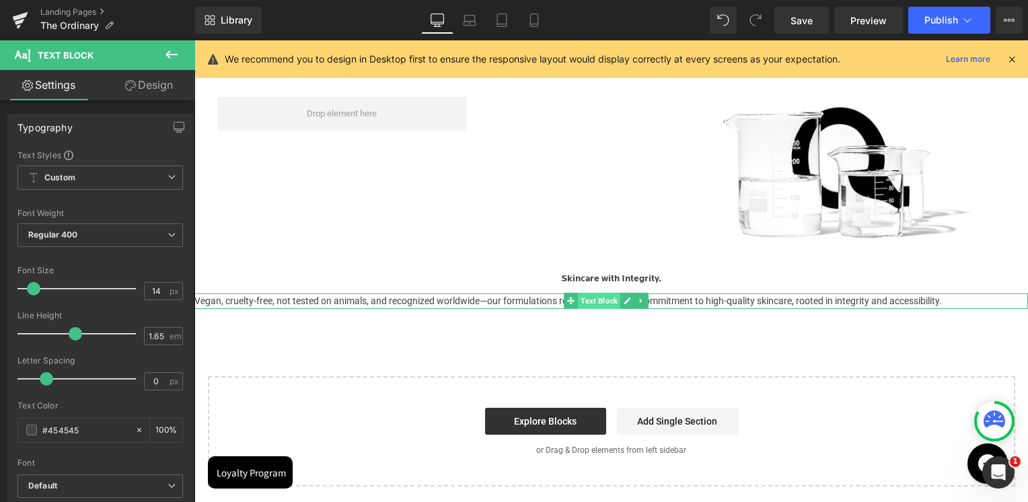
click at [605, 302] on span "Text Block" at bounding box center [599, 301] width 42 height 16
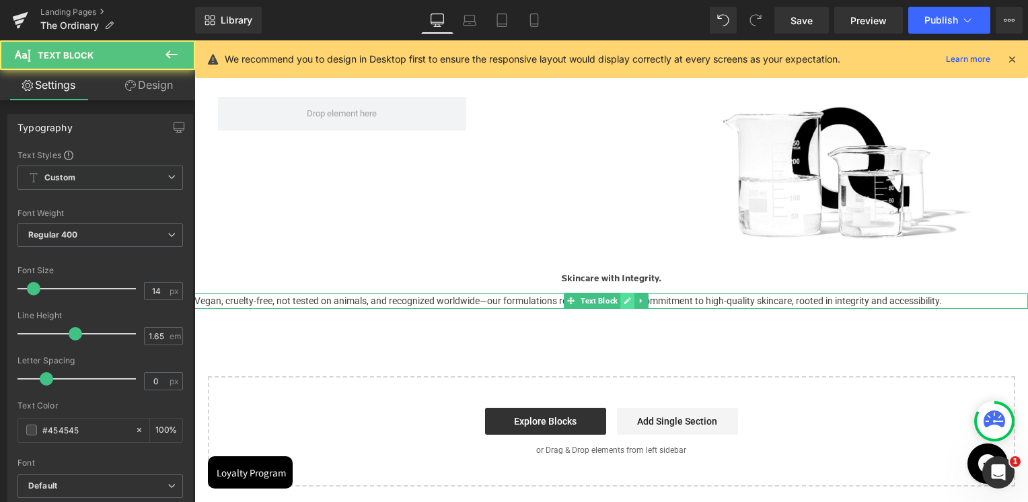
click at [628, 303] on icon at bounding box center [627, 301] width 7 height 8
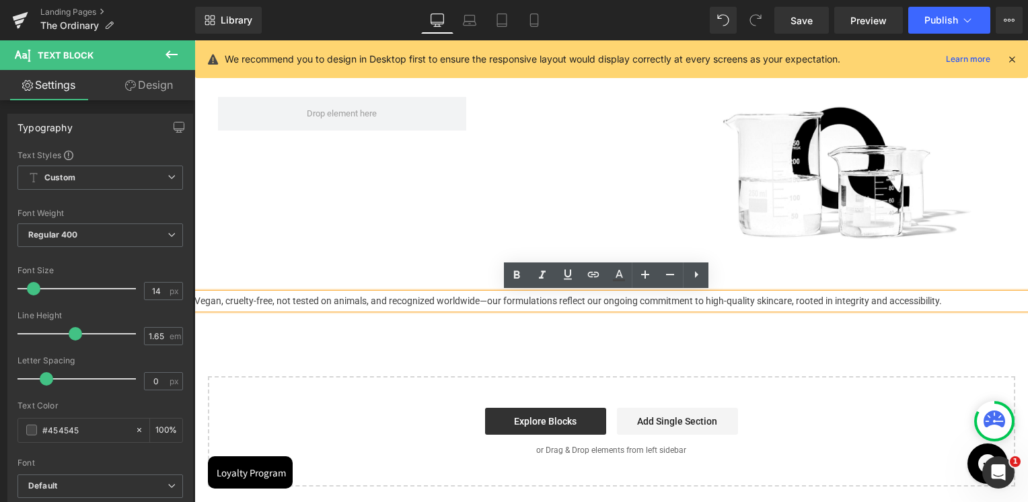
click at [657, 327] on div "Image Row Image Row Skincare with Integrity. Heading Row Vegan, cruelty-free, n…" at bounding box center [611, 226] width 834 height 519
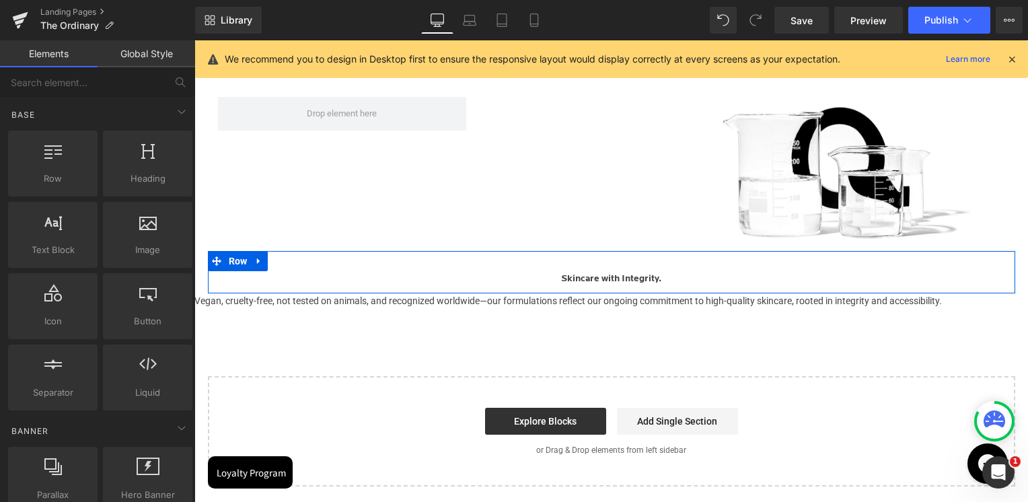
click at [626, 279] on icon at bounding box center [629, 279] width 7 height 7
click at [622, 279] on h1 "Skincare with Integrity." at bounding box center [611, 278] width 787 height 15
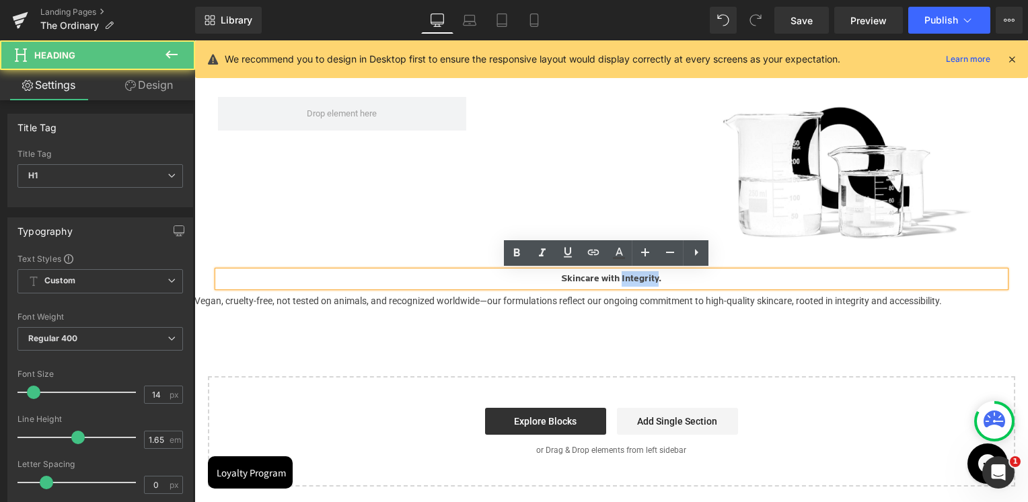
click at [632, 281] on h1 "Skincare with Integrity." at bounding box center [611, 278] width 787 height 15
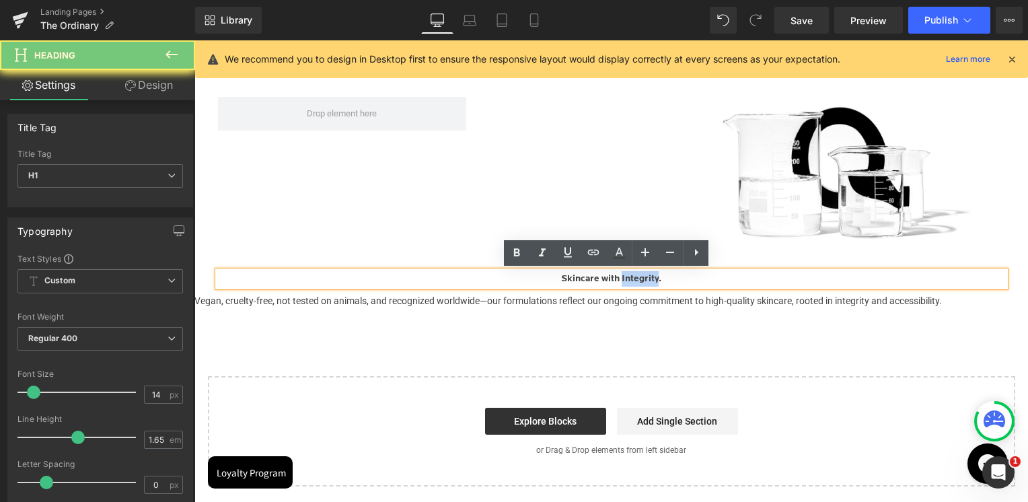
click at [632, 281] on h1 "Skincare with Integrity." at bounding box center [611, 278] width 787 height 15
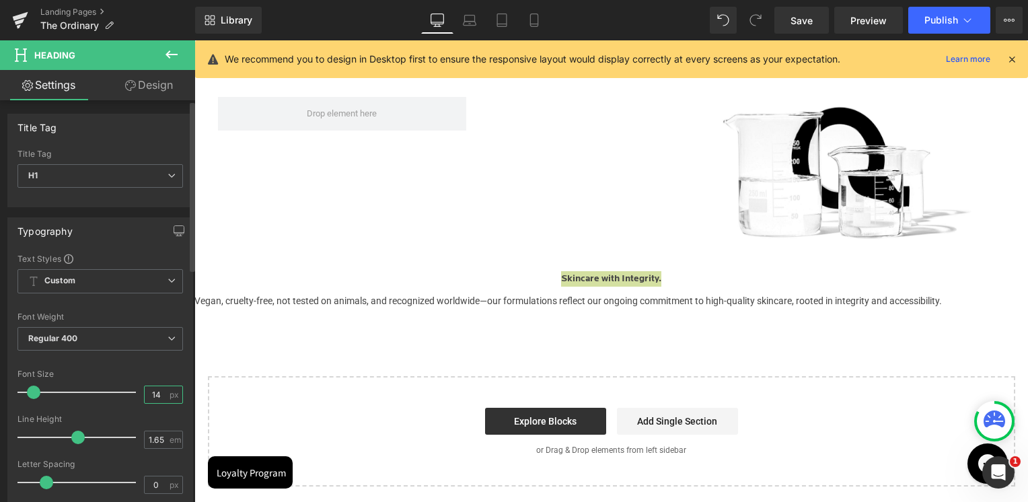
click at [145, 387] on input "14" at bounding box center [157, 394] width 24 height 17
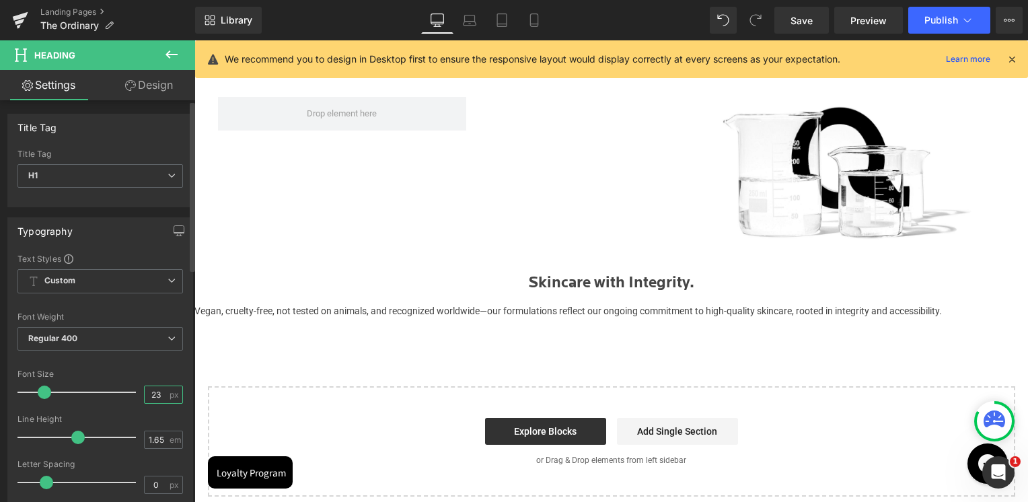
type input "2"
type input "30"
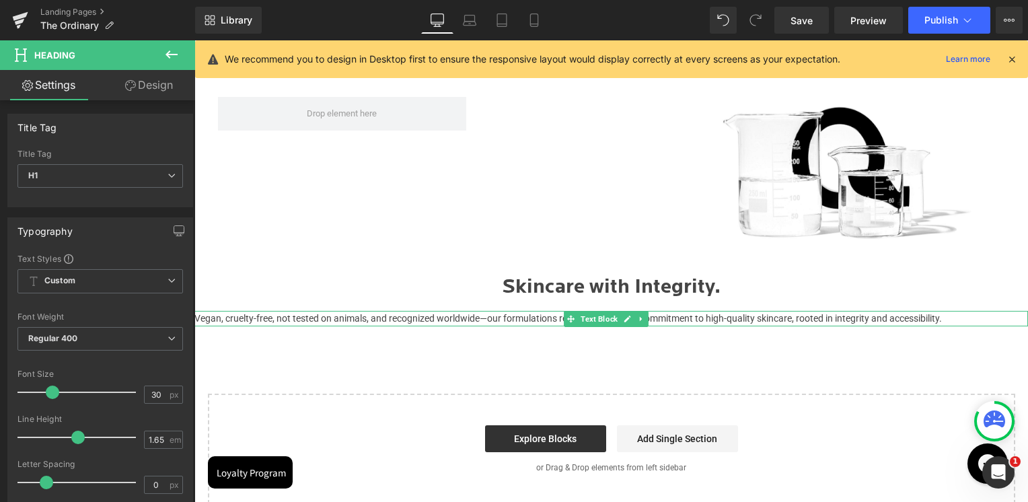
click at [517, 320] on p "Vegan, cruelty-free, not tested on animals, and recognized worldwide—our formul…" at bounding box center [611, 318] width 834 height 15
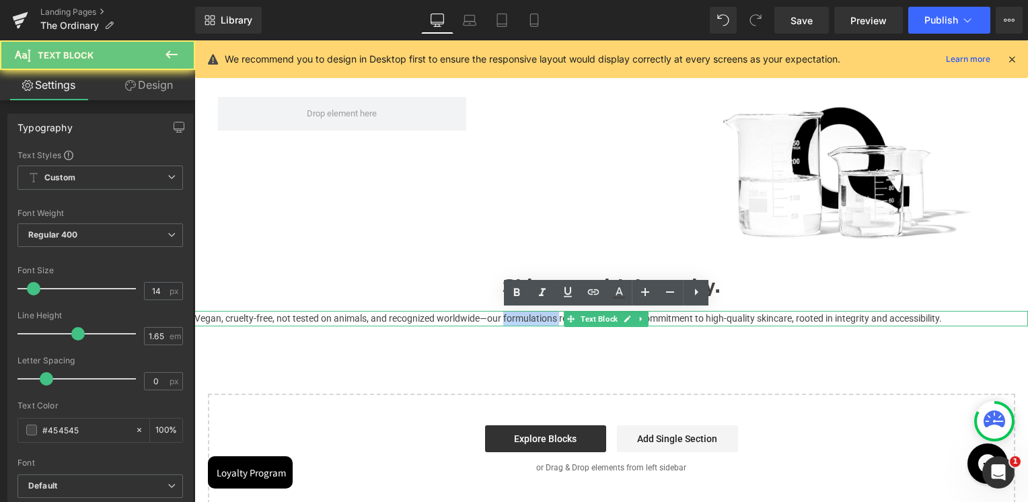
click at [517, 320] on p "Vegan, cruelty-free, not tested on animals, and recognized worldwide—our formul…" at bounding box center [611, 318] width 834 height 15
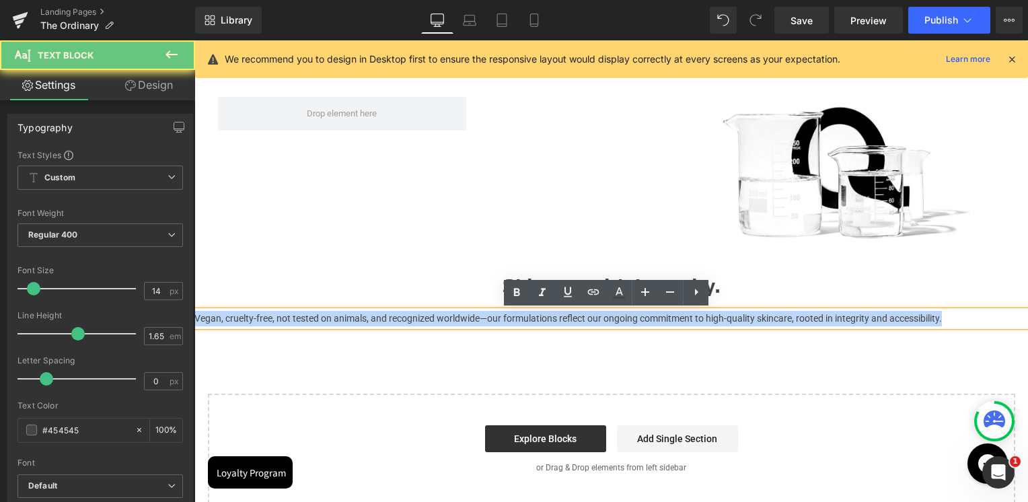
click at [517, 320] on p "Vegan, cruelty-free, not tested on animals, and recognized worldwide—our formul…" at bounding box center [611, 318] width 834 height 15
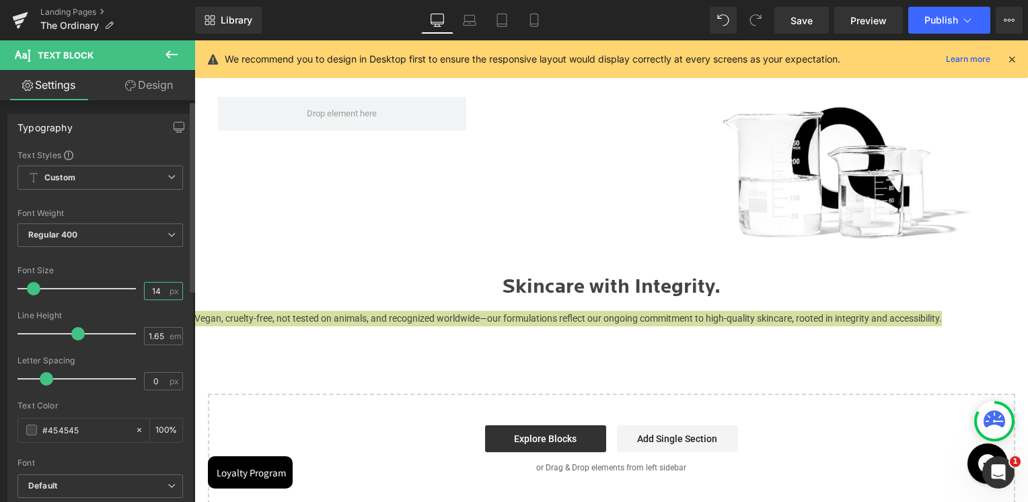
click at [162, 283] on input "14" at bounding box center [157, 291] width 24 height 17
click at [153, 293] on input "14" at bounding box center [157, 291] width 24 height 17
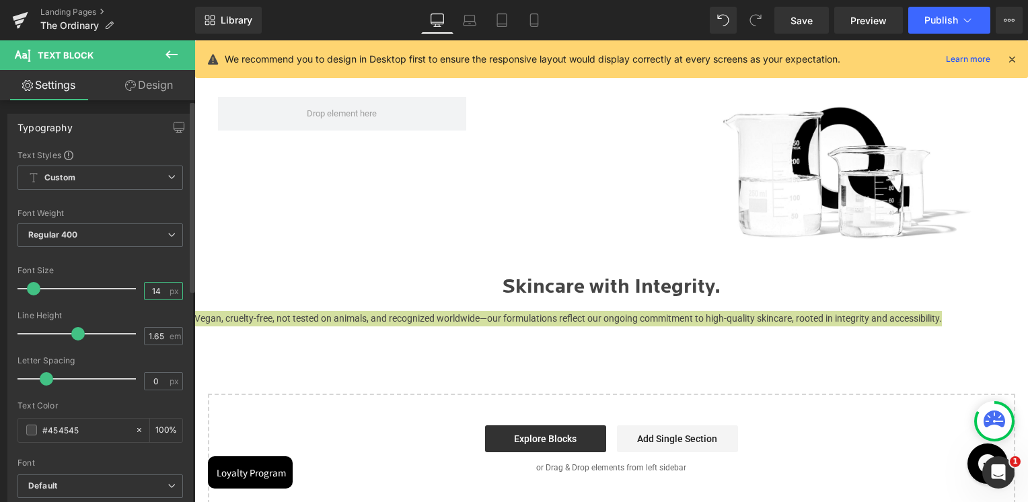
click at [153, 293] on input "14" at bounding box center [157, 291] width 24 height 17
click at [153, 293] on input "22" at bounding box center [157, 291] width 24 height 17
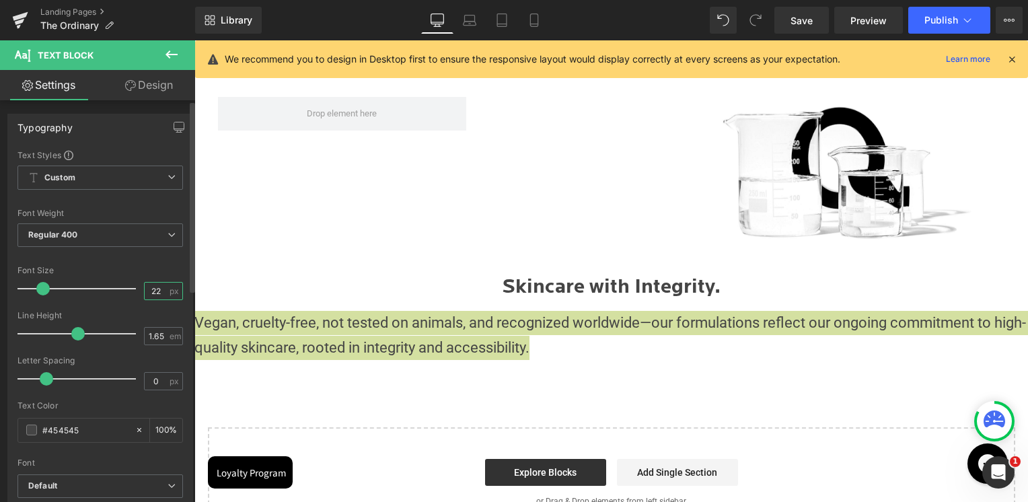
type input "22"
click at [148, 270] on div "Font Size" at bounding box center [99, 270] width 165 height 9
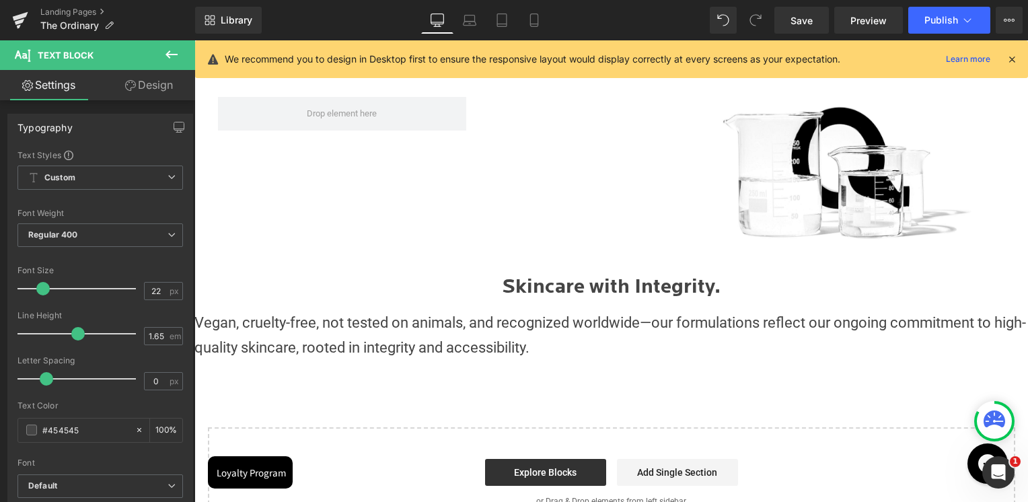
click at [487, 386] on div "Image Row Image Row Skincare with Integrity. Heading Row Vegan, cruelty-free, n…" at bounding box center [611, 252] width 834 height 570
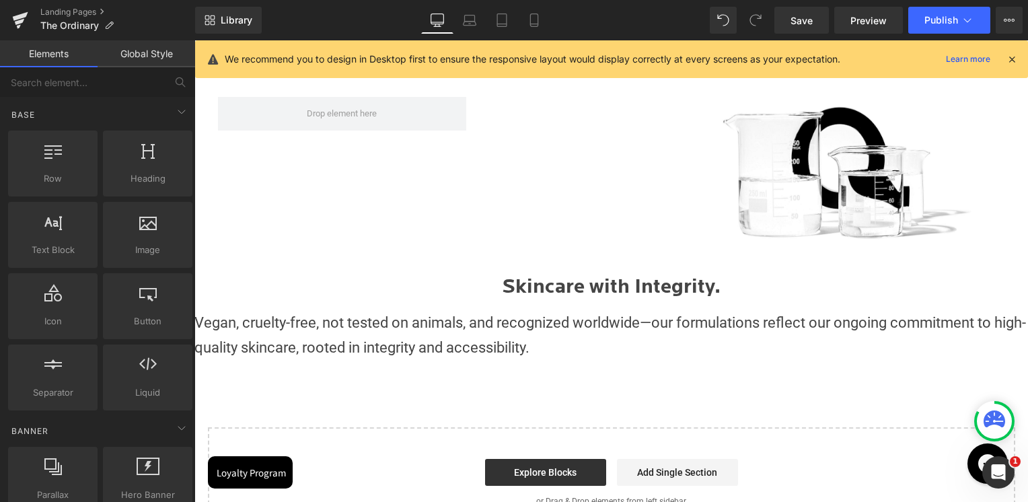
click at [379, 338] on p "Vegan, cruelty-free, not tested on animals, and recognized worldwide—our formul…" at bounding box center [611, 335] width 834 height 49
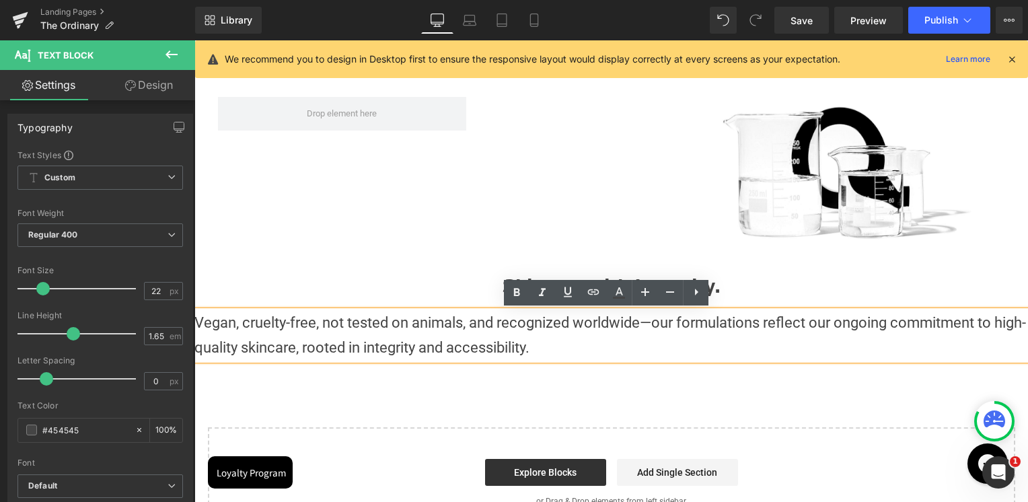
click at [620, 395] on div "Image Row Image Row Skincare with Integrity. Heading Row Vegan, cruelty-free, n…" at bounding box center [611, 252] width 834 height 570
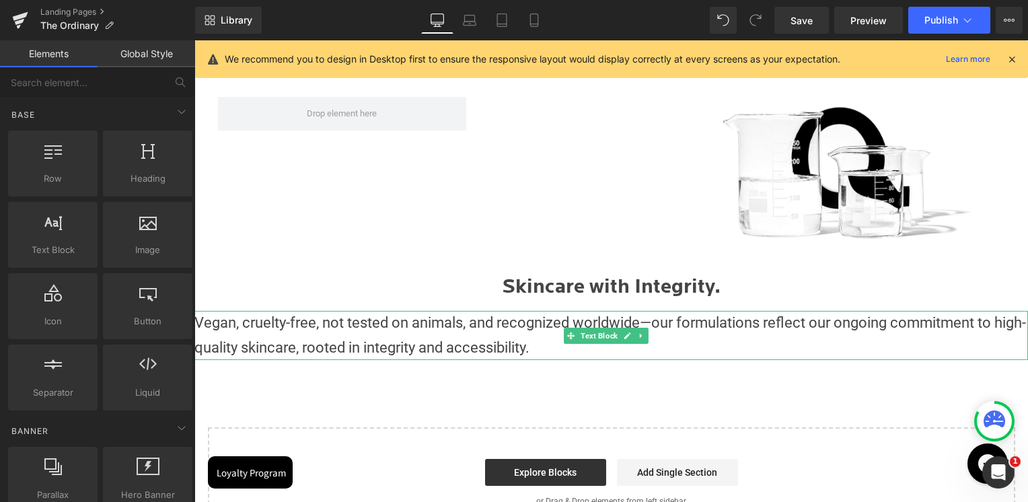
click at [609, 356] on p "Vegan, cruelty-free, not tested on animals, and recognized worldwide—our formul…" at bounding box center [611, 335] width 834 height 49
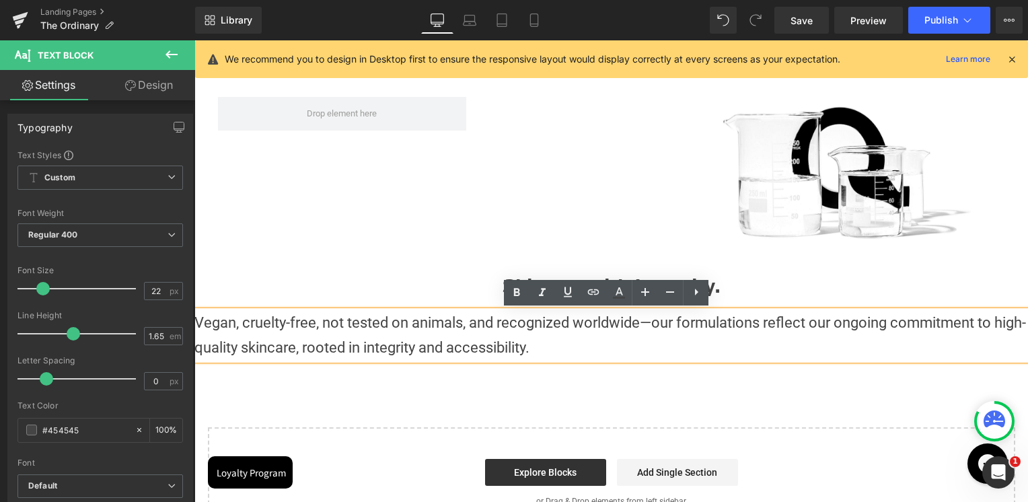
click at [599, 354] on p "Vegan, cruelty-free, not tested on animals, and recognized worldwide—our formul…" at bounding box center [611, 335] width 834 height 49
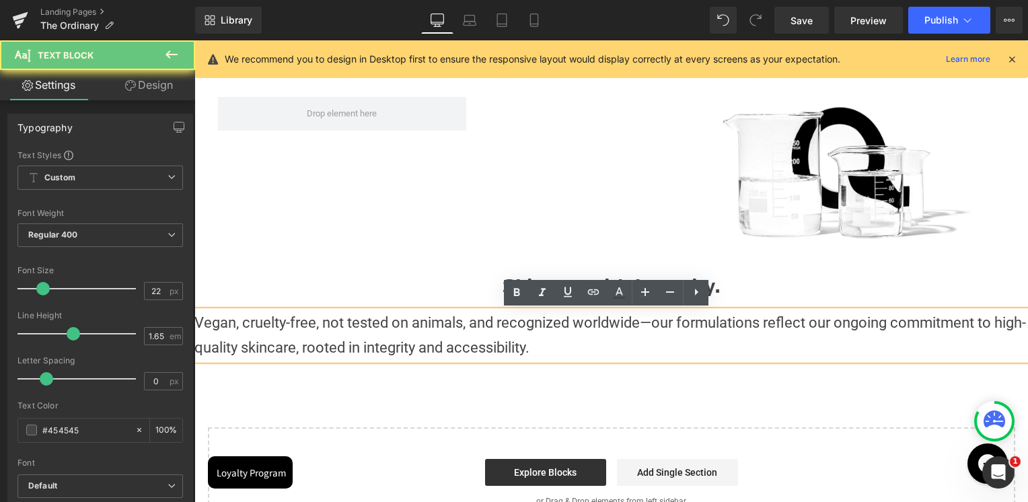
click at [599, 354] on p "Vegan, cruelty-free, not tested on animals, and recognized worldwide—our formul…" at bounding box center [611, 335] width 834 height 49
click at [616, 381] on div "Image Row Image Row Skincare with Integrity. Heading Row Vegan, cruelty-free, n…" at bounding box center [611, 252] width 834 height 570
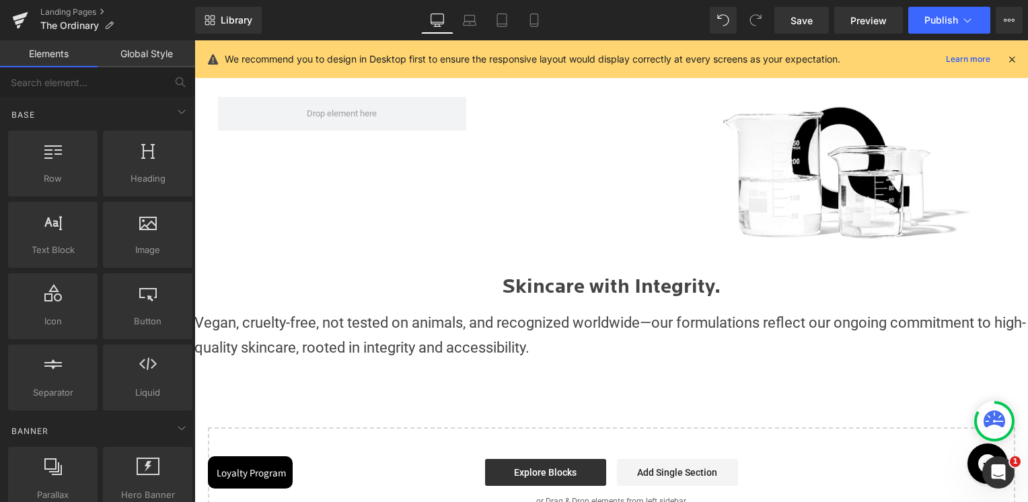
click at [611, 351] on p "Vegan, cruelty-free, not tested on animals, and recognized worldwide—our formul…" at bounding box center [611, 335] width 834 height 49
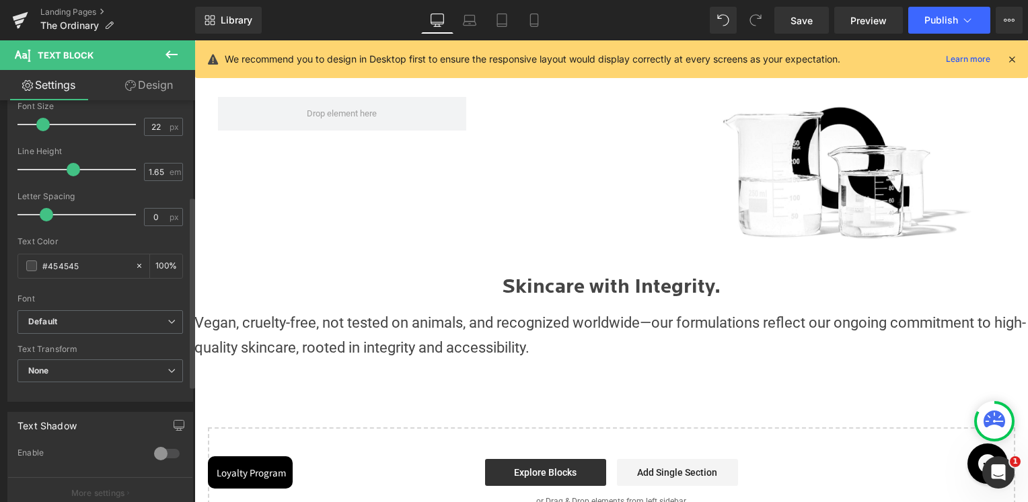
scroll to position [202, 0]
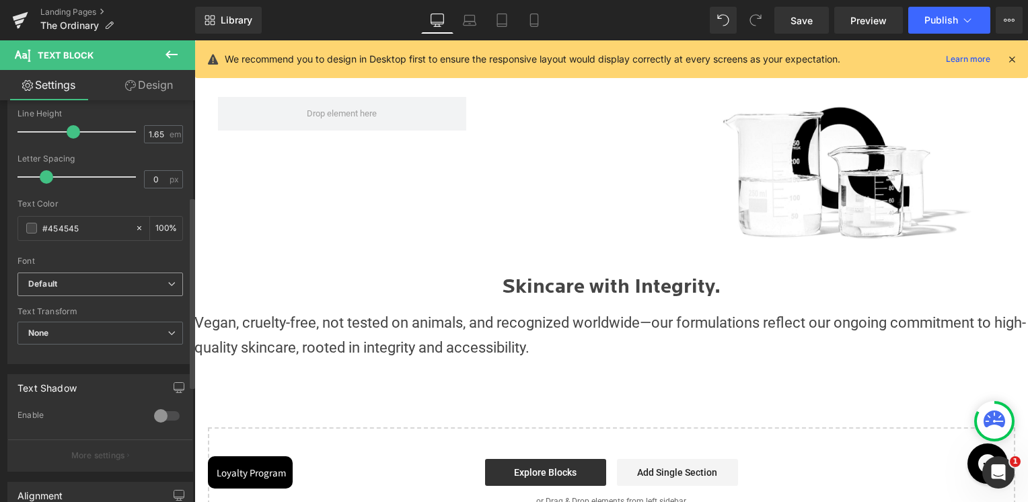
click at [59, 283] on b "Default" at bounding box center [97, 284] width 139 height 11
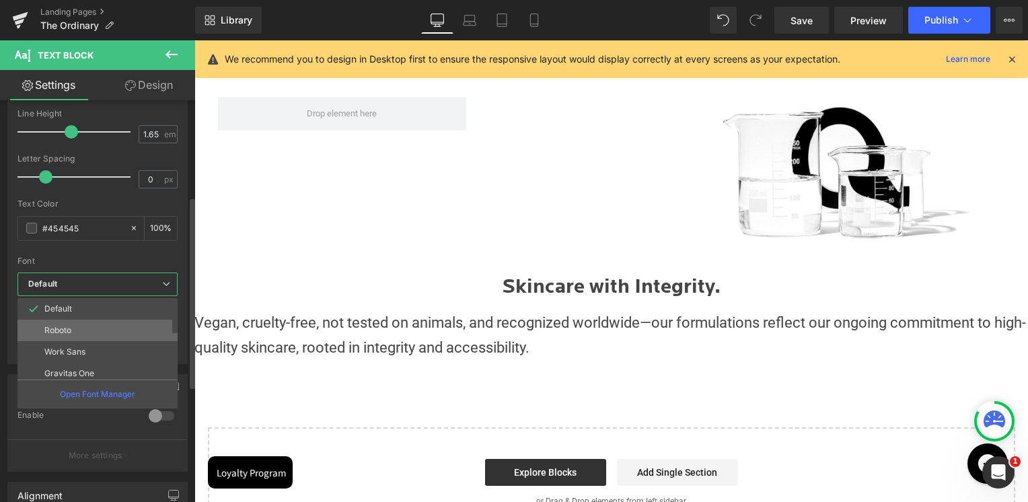
click at [61, 330] on p "Roboto" at bounding box center [57, 330] width 27 height 9
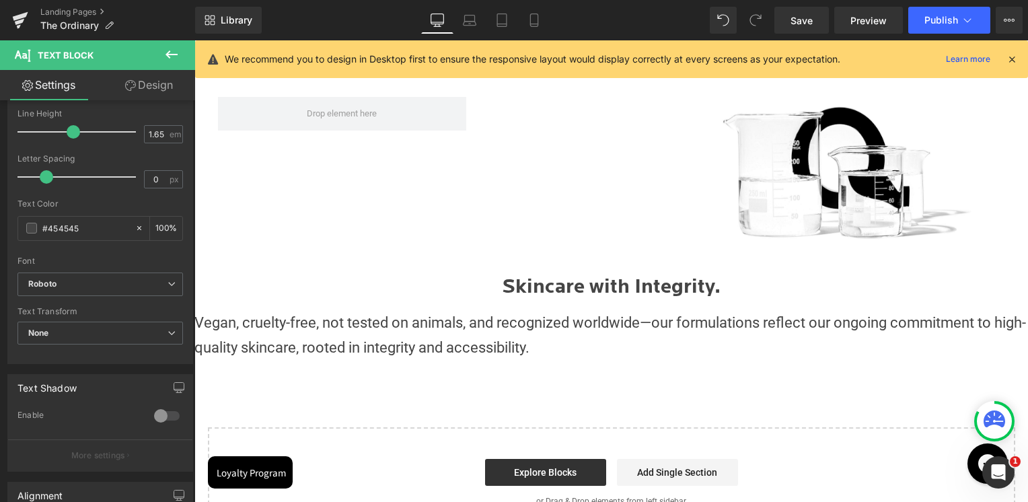
click at [527, 396] on div "Image Row Image Row Skincare with Integrity. Heading Row Vegan, cruelty-free, n…" at bounding box center [611, 252] width 834 height 570
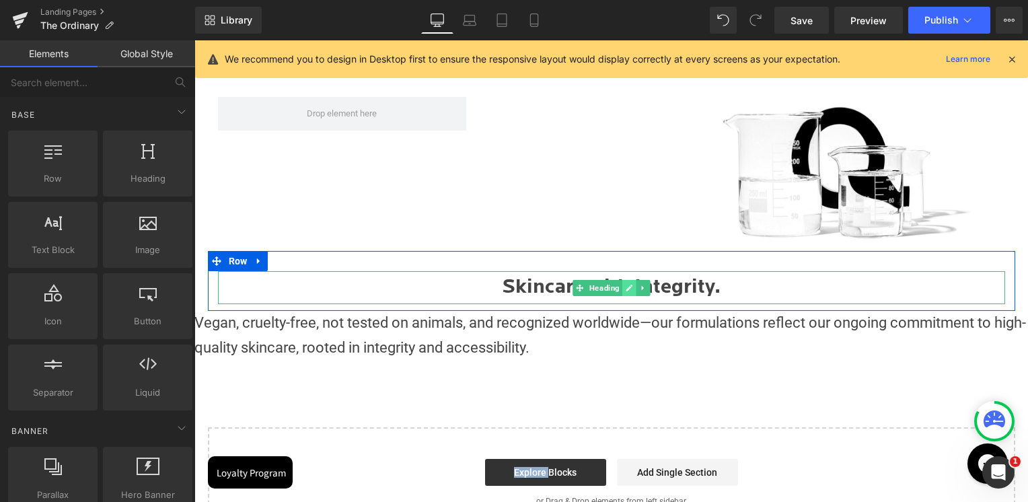
click at [626, 290] on icon at bounding box center [628, 288] width 7 height 8
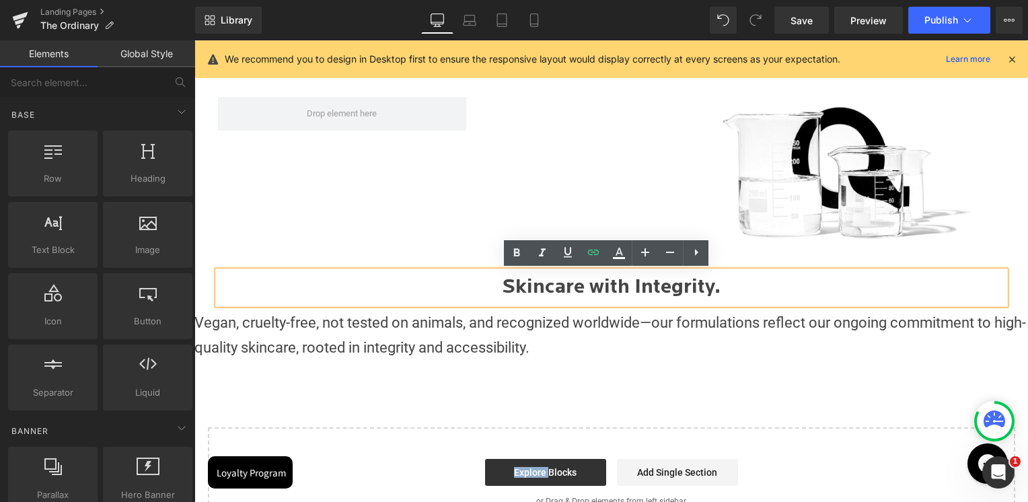
click at [608, 293] on h1 "Skincare with Integrity." at bounding box center [611, 288] width 787 height 34
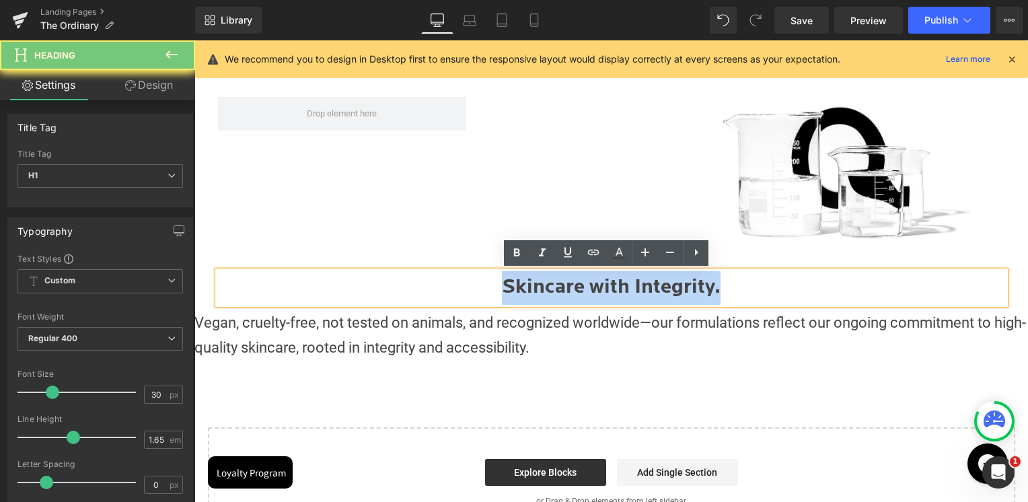
click at [608, 293] on h1 "Skincare with Integrity." at bounding box center [611, 288] width 787 height 34
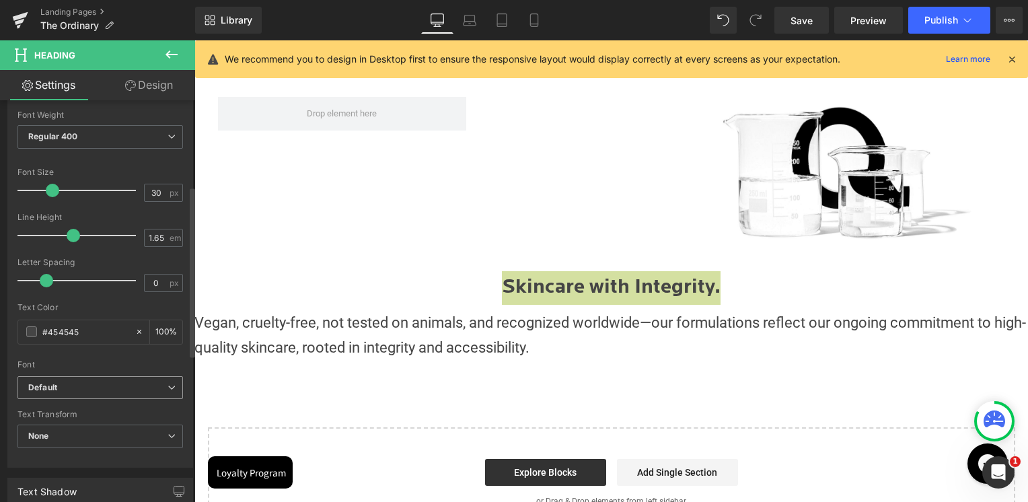
click at [61, 389] on b "Default" at bounding box center [97, 387] width 139 height 11
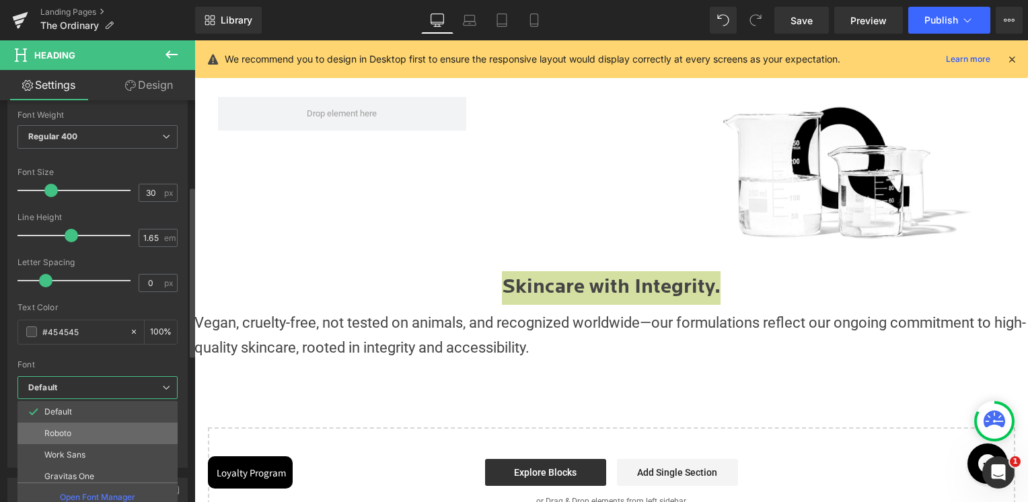
click at [65, 429] on p "Roboto" at bounding box center [57, 433] width 27 height 9
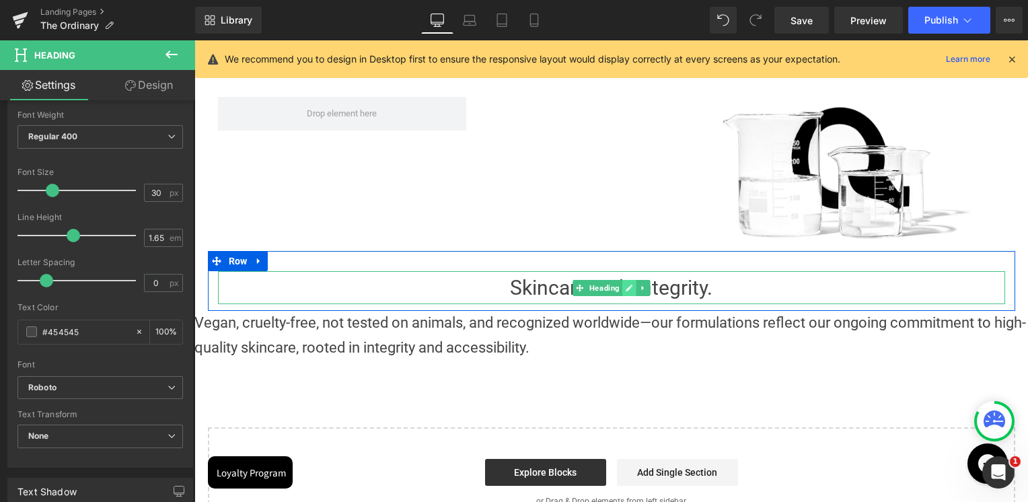
click at [626, 289] on icon at bounding box center [629, 288] width 7 height 7
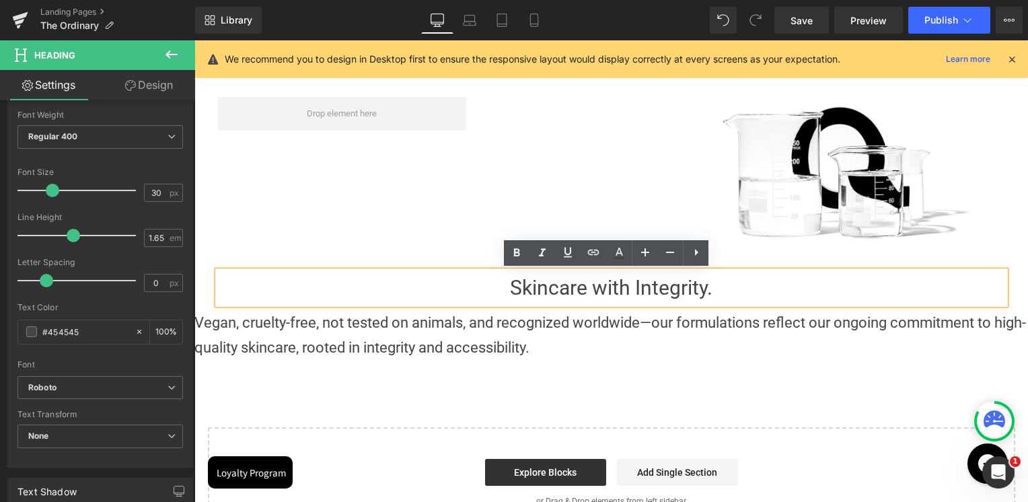
click at [619, 289] on h1 "Skincare with Integrity." at bounding box center [611, 288] width 787 height 34
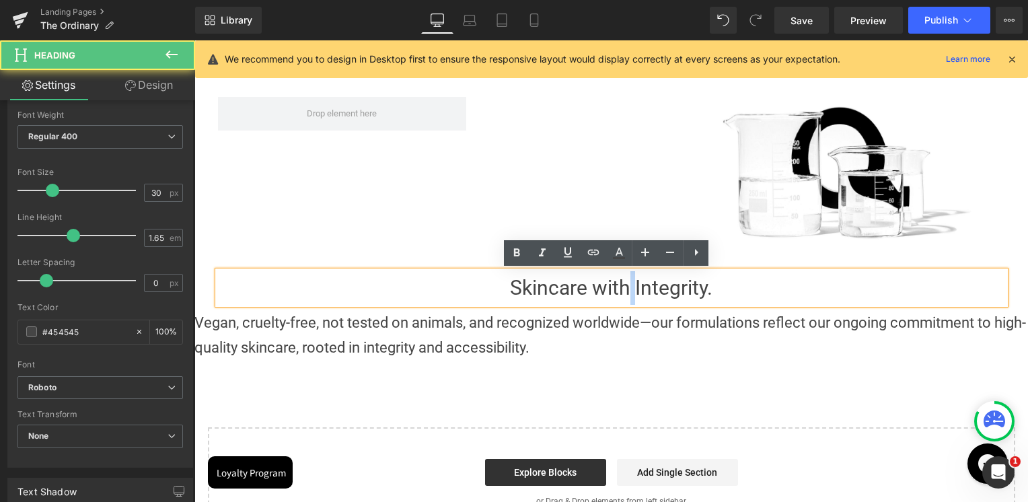
click at [619, 289] on h1 "Skincare with Integrity." at bounding box center [611, 288] width 787 height 34
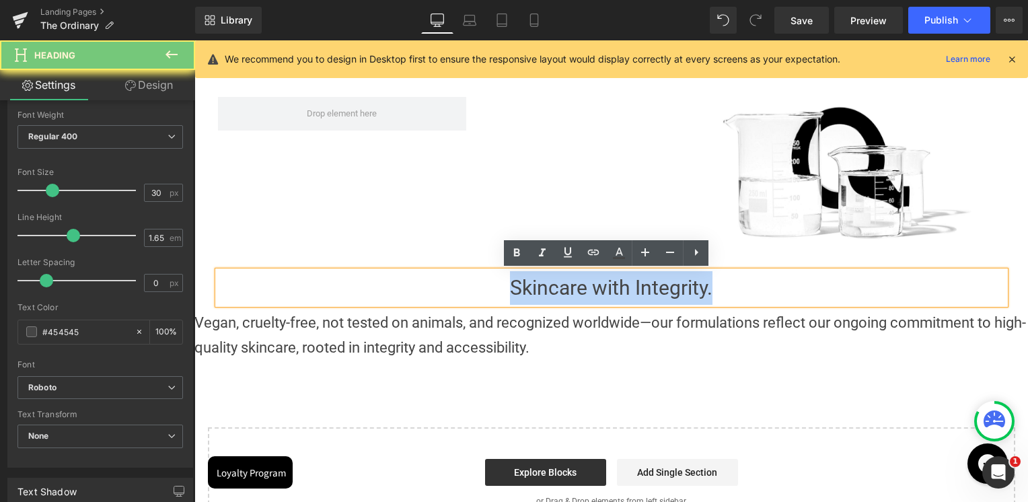
click at [619, 289] on h1 "Skincare with Integrity." at bounding box center [611, 288] width 787 height 34
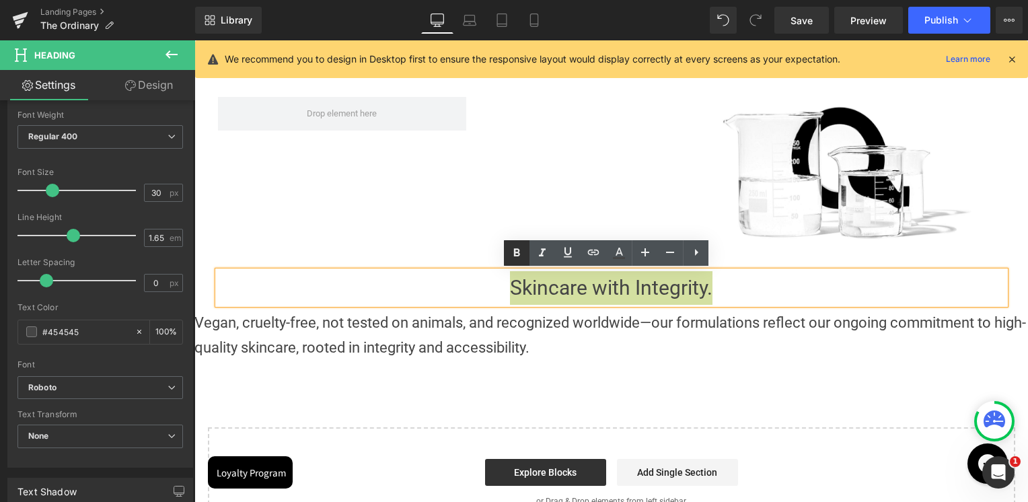
click at [513, 255] on icon at bounding box center [517, 253] width 16 height 16
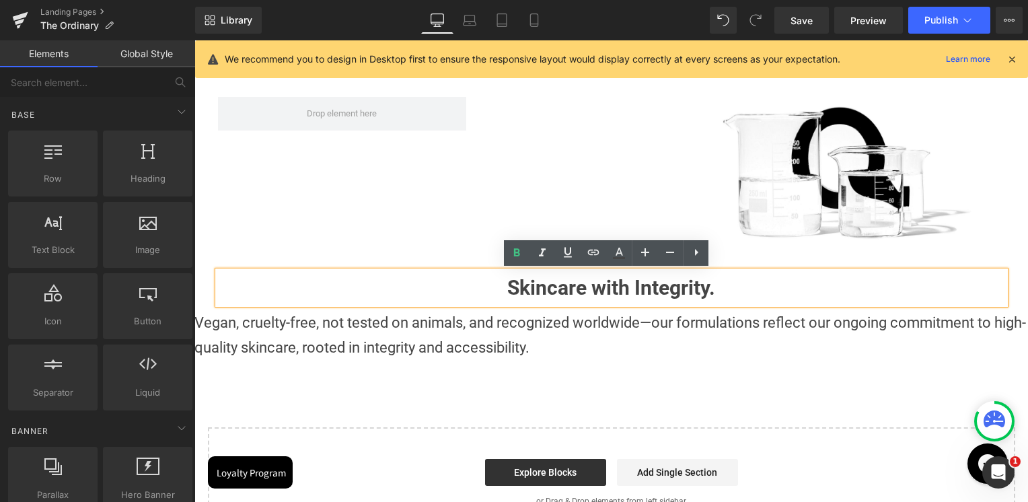
click at [541, 392] on div "Image Row Image Row Skincare with Integrity. Heading Row Vegan, cruelty-free, n…" at bounding box center [611, 252] width 834 height 570
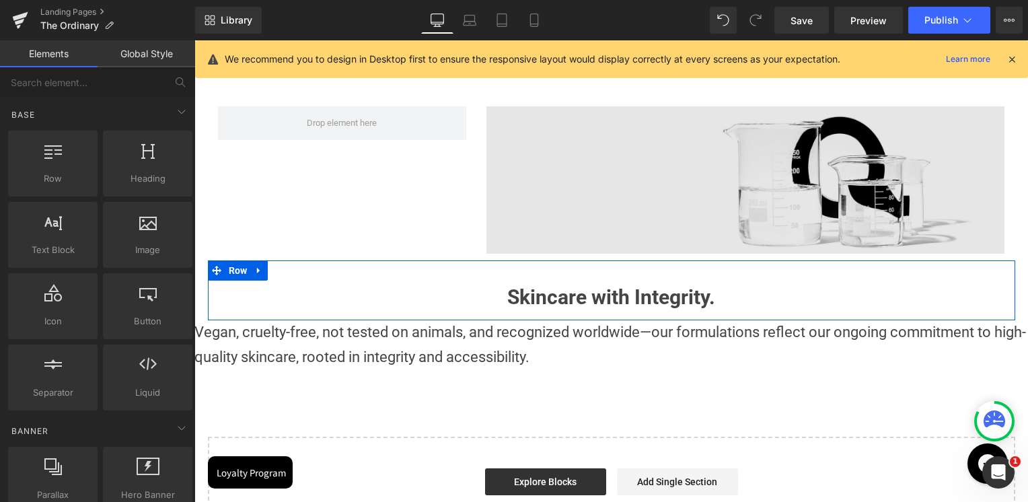
scroll to position [180, 0]
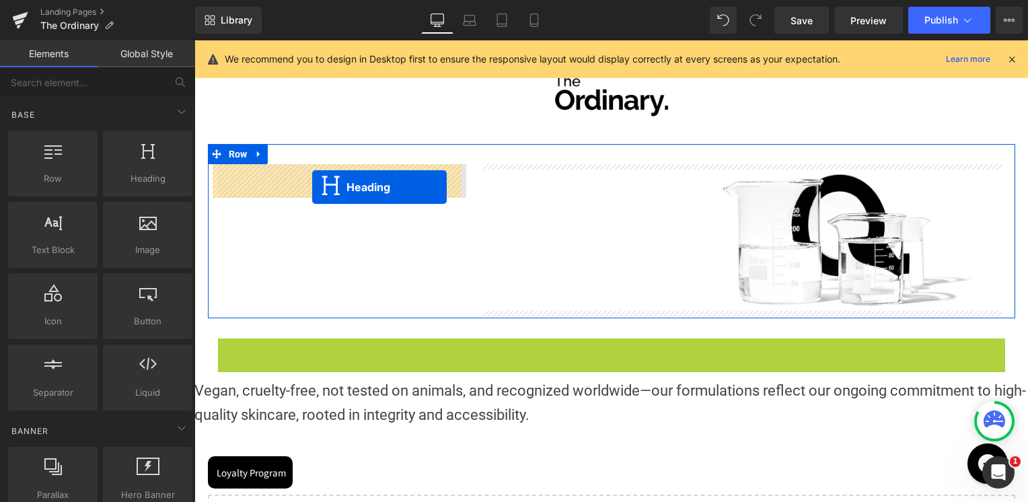
drag, startPoint x: 573, startPoint y: 355, endPoint x: 312, endPoint y: 187, distance: 310.5
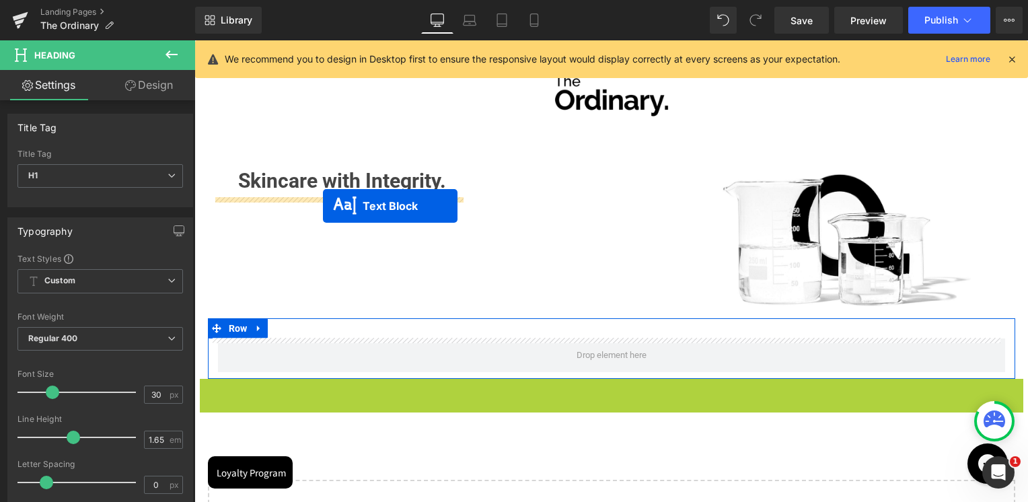
drag, startPoint x: 573, startPoint y: 405, endPoint x: 323, endPoint y: 206, distance: 319.8
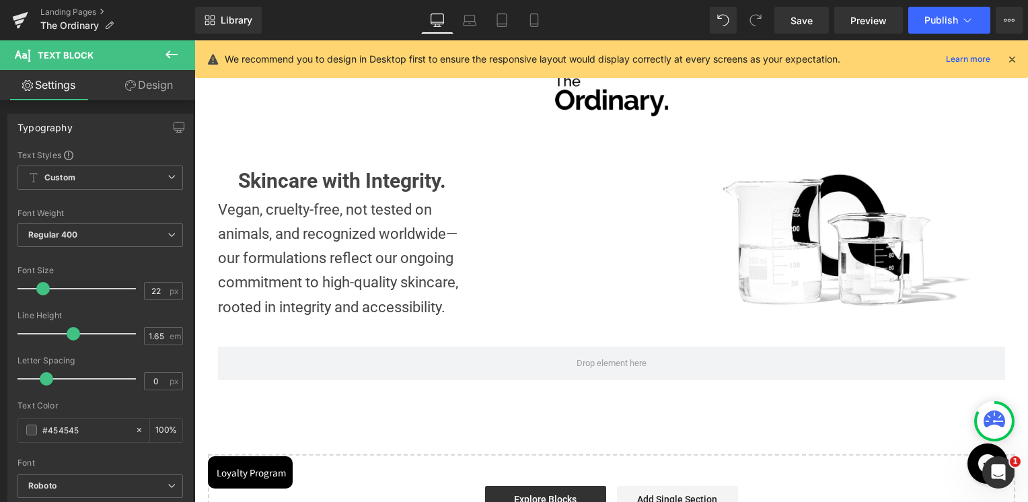
click at [369, 413] on div "Image Row Skincare with Integrity. Heading Vegan, cruelty-free, not tested on a…" at bounding box center [611, 299] width 834 height 530
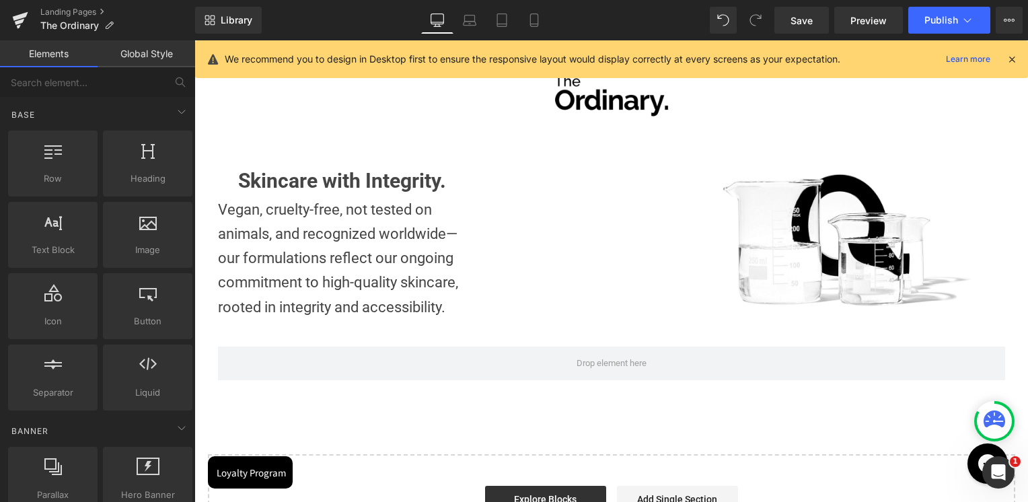
click at [258, 220] on p "Vegan, cruelty-free, not tested on animals, and recognized worldwide—our formul…" at bounding box center [342, 259] width 249 height 122
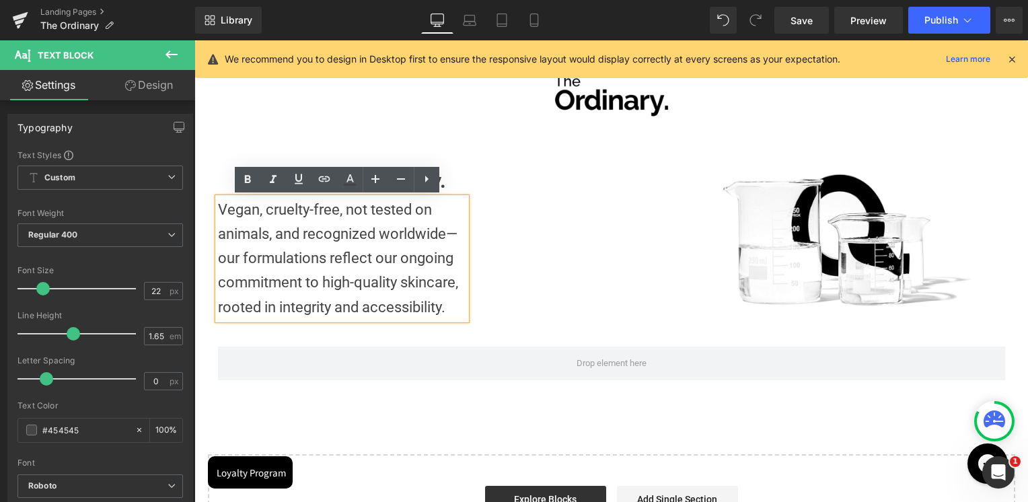
click at [218, 206] on p "Vegan, cruelty-free, not tested on animals, and recognized worldwide—our formul…" at bounding box center [342, 259] width 249 height 122
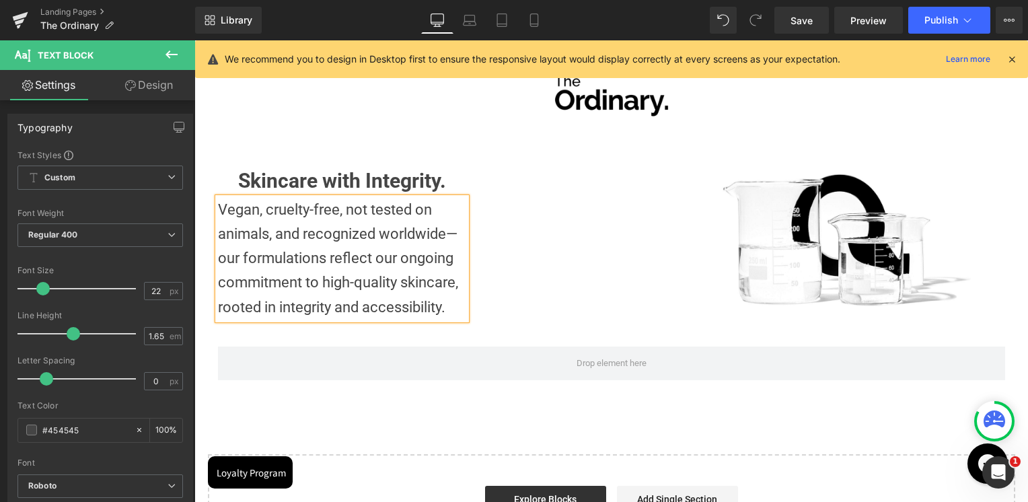
click at [235, 212] on p "Vegan, cruelty-free, not tested on animals, and recognized worldwide—our formul…" at bounding box center [342, 259] width 249 height 122
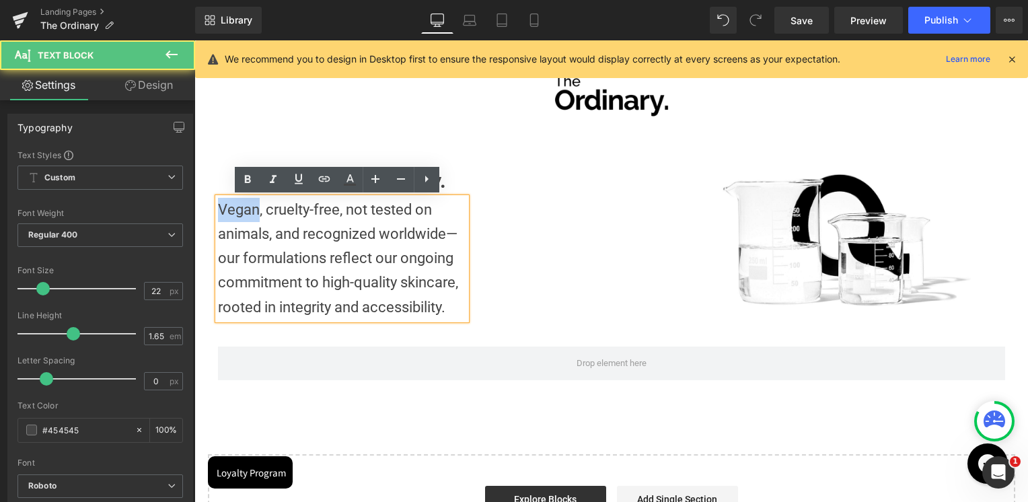
click at [235, 212] on p "Vegan, cruelty-free, not tested on animals, and recognized worldwide—our formul…" at bounding box center [342, 259] width 249 height 122
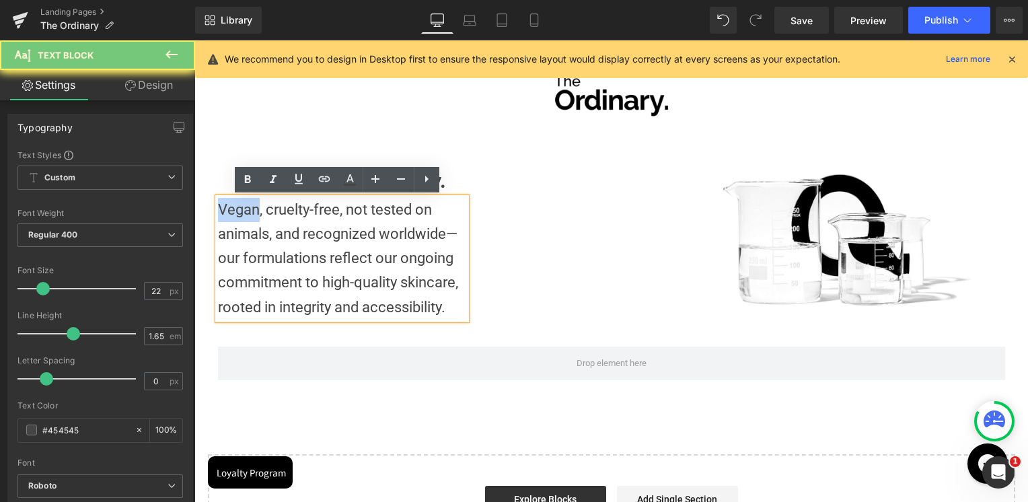
click at [235, 212] on p "Vegan, cruelty-free, not tested on animals, and recognized worldwide—our formul…" at bounding box center [342, 259] width 249 height 122
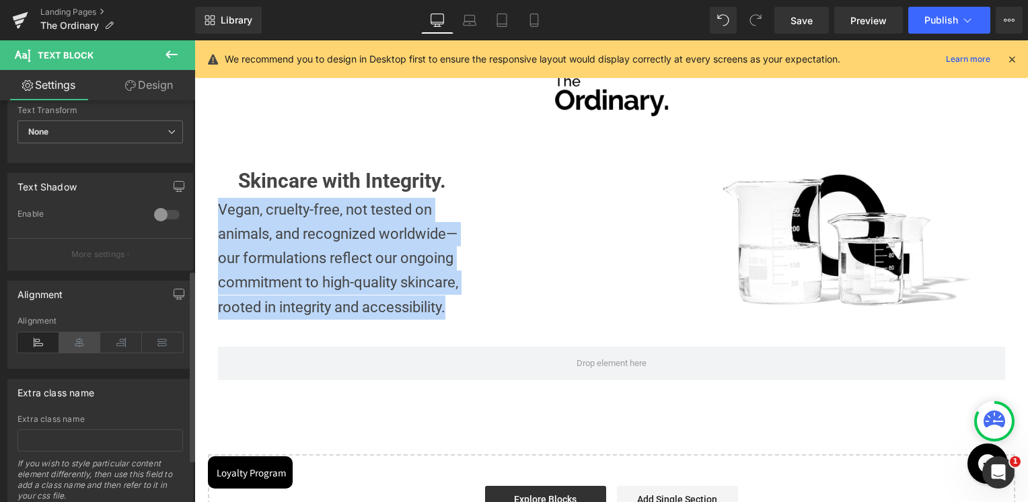
scroll to position [404, 0]
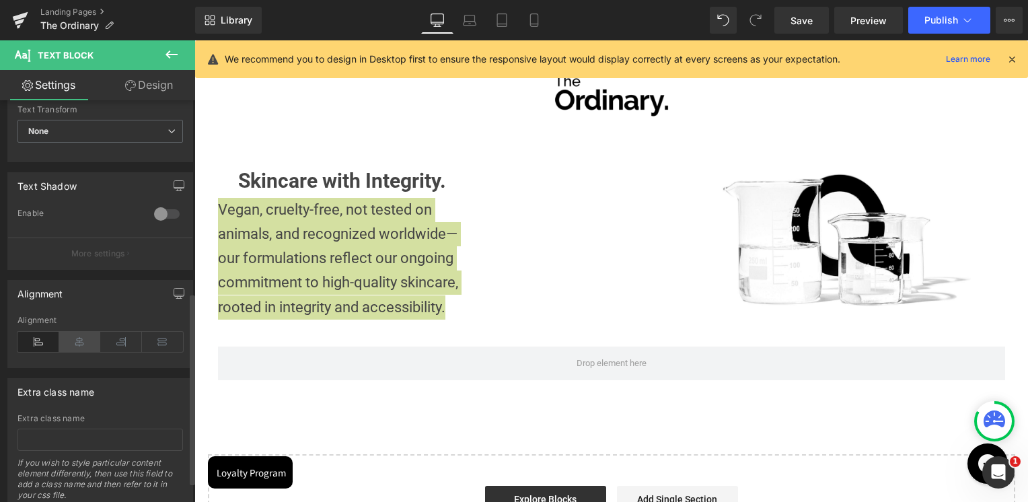
click at [77, 335] on icon at bounding box center [80, 342] width 42 height 20
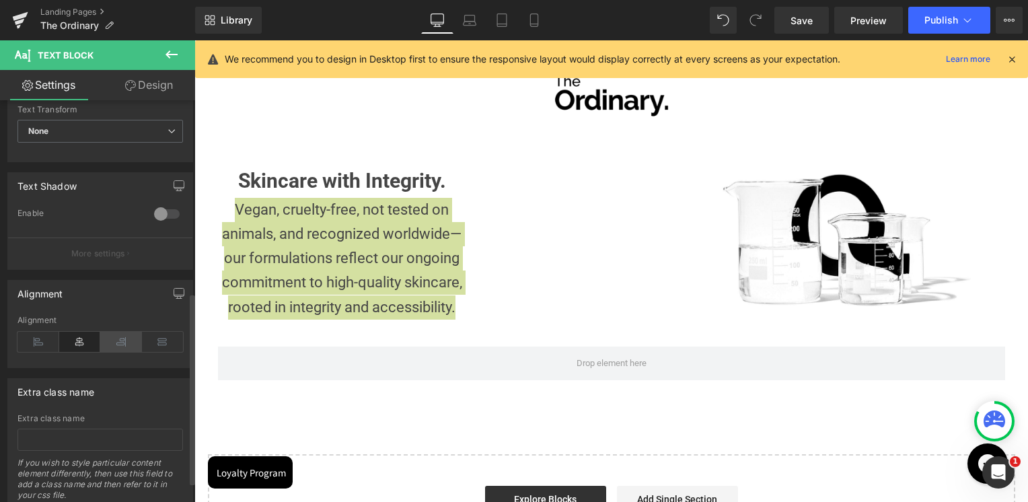
click at [110, 343] on icon at bounding box center [121, 342] width 42 height 20
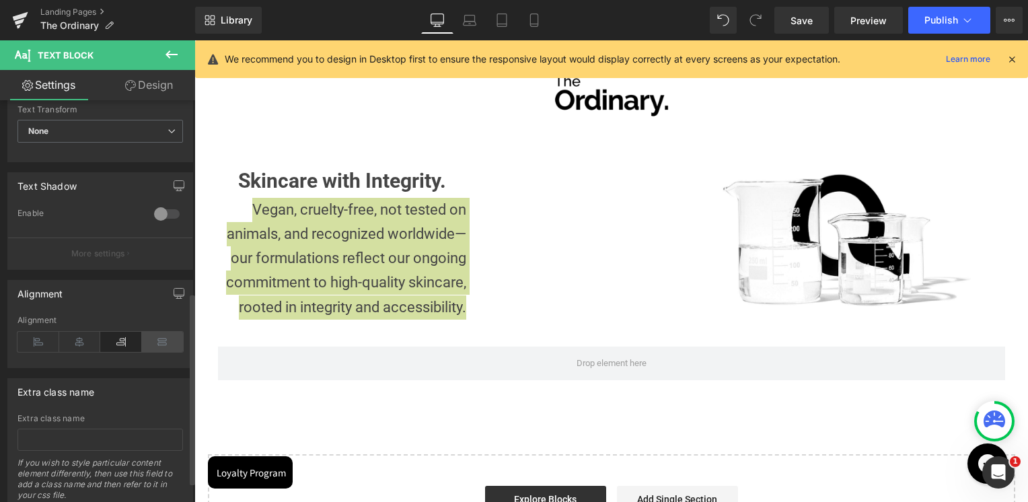
click at [159, 338] on icon at bounding box center [163, 342] width 42 height 20
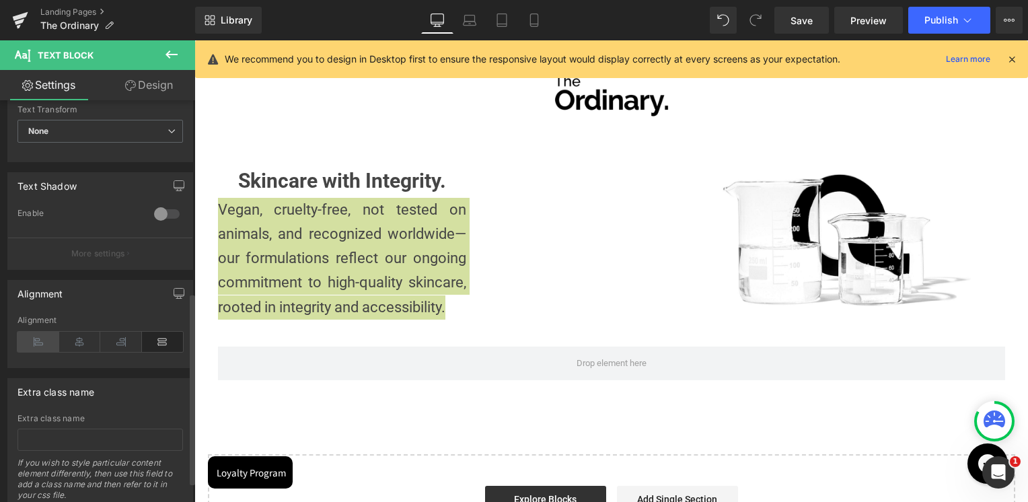
click at [39, 339] on icon at bounding box center [38, 342] width 42 height 20
click at [159, 341] on icon at bounding box center [163, 342] width 42 height 20
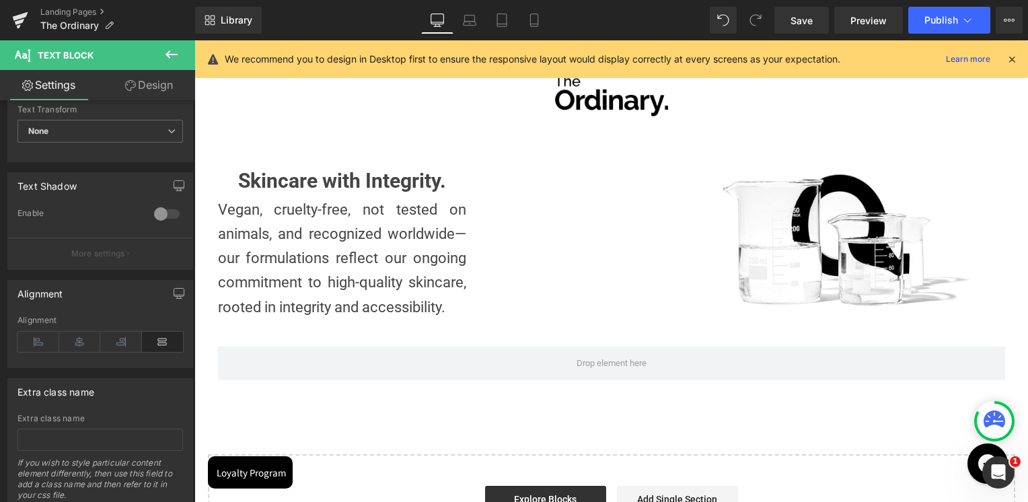
click at [455, 420] on div "Image Row Skincare with Integrity. Heading Vegan, cruelty-free, not tested on a…" at bounding box center [611, 299] width 834 height 530
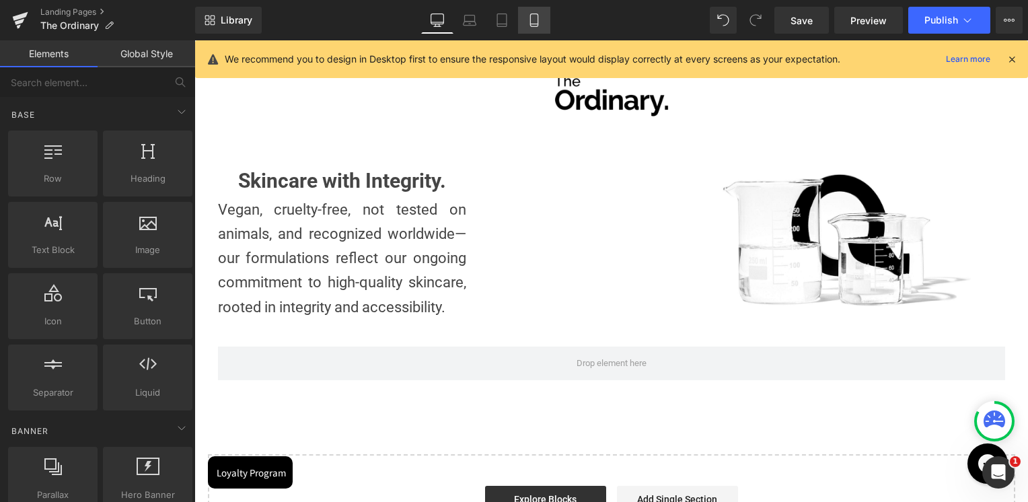
click at [538, 15] on icon at bounding box center [533, 20] width 7 height 13
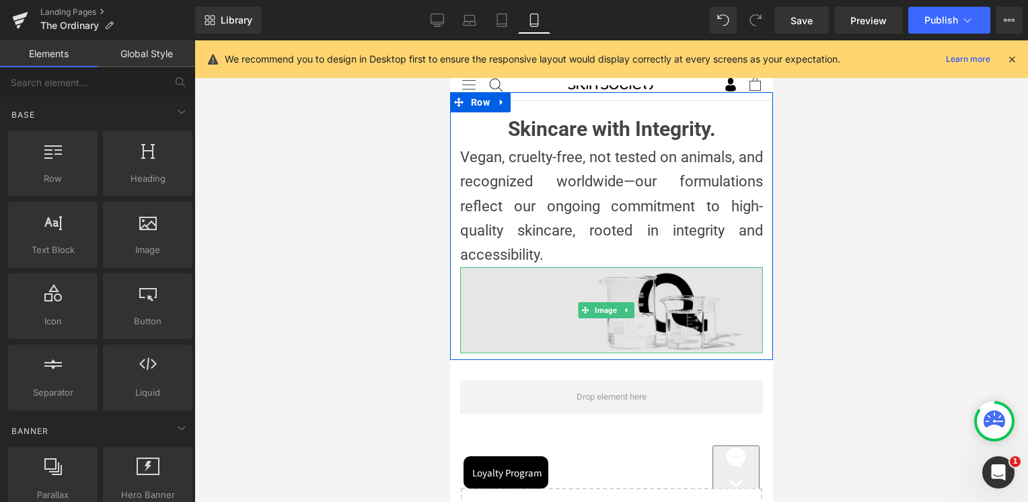
scroll to position [0, 0]
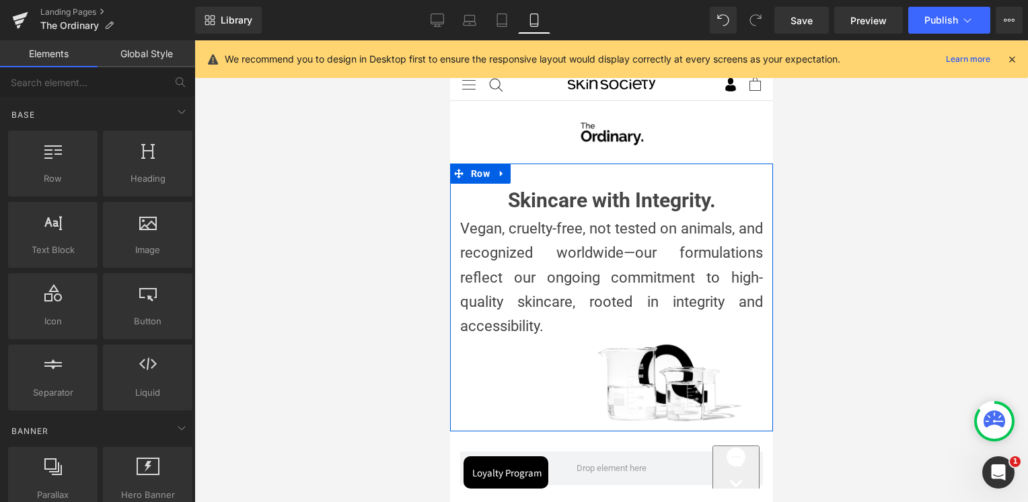
click at [589, 246] on p "Vegan, cruelty-free, not tested on animals, and recognized worldwide—our formul…" at bounding box center [610, 278] width 303 height 122
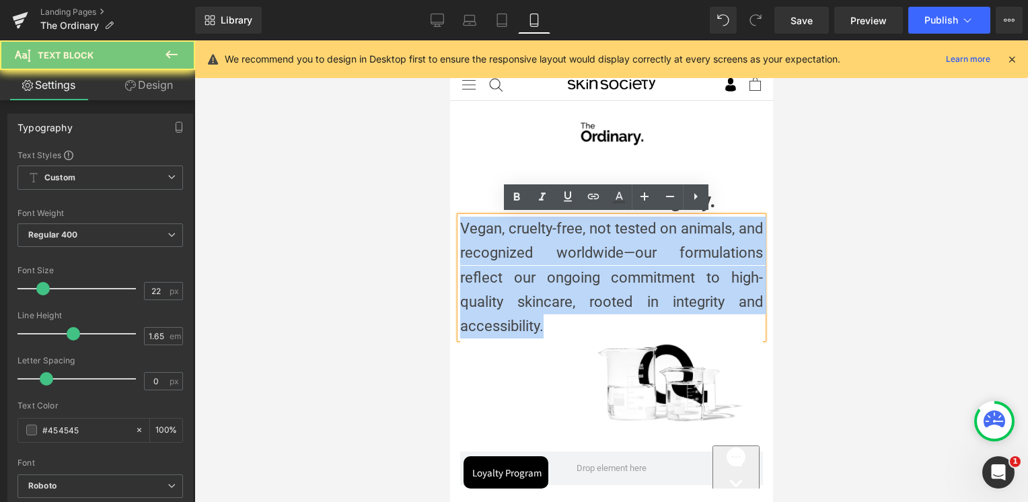
click at [589, 246] on p "Vegan, cruelty-free, not tested on animals, and recognized worldwide—our formul…" at bounding box center [610, 278] width 303 height 122
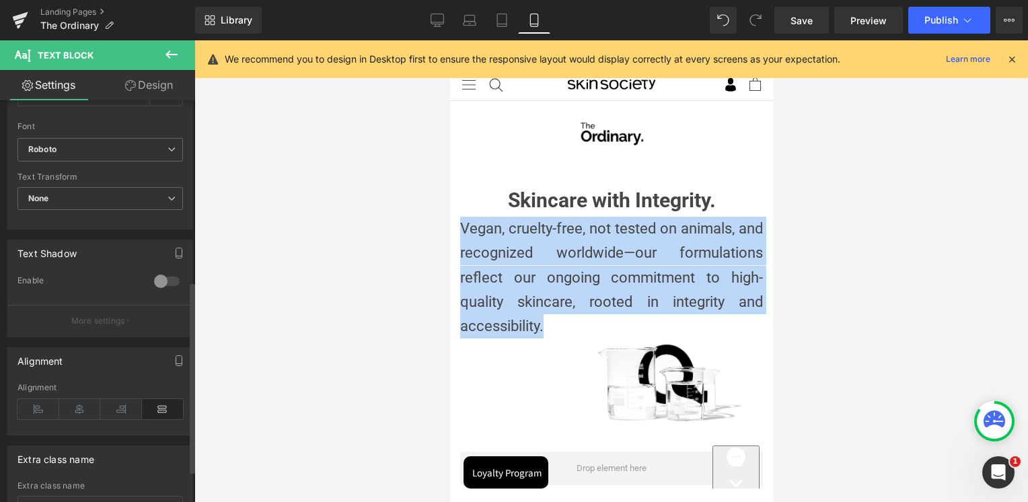
scroll to position [447, 0]
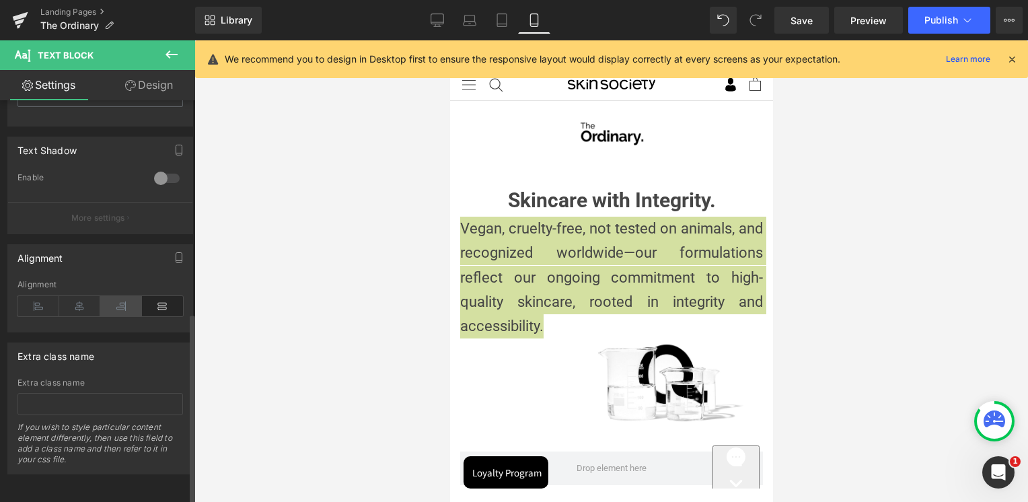
click at [118, 296] on icon at bounding box center [121, 306] width 42 height 20
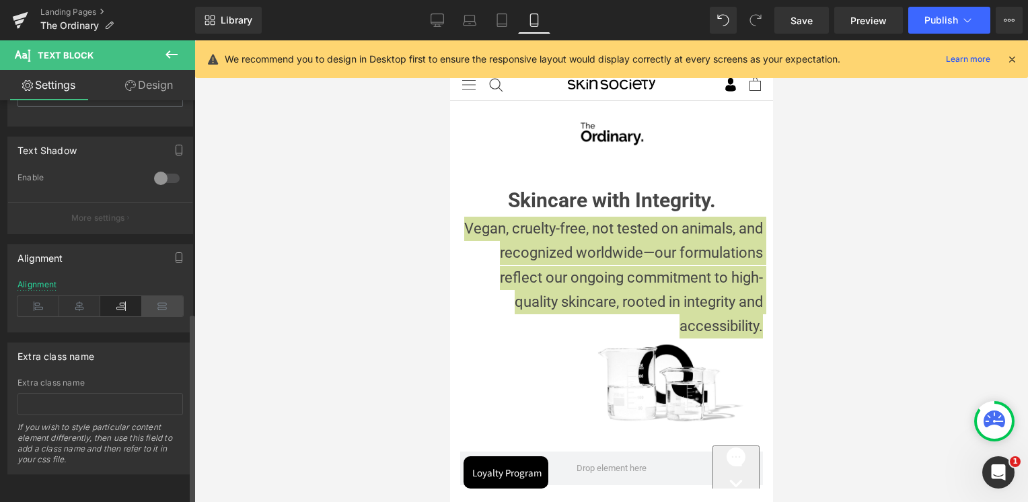
click at [158, 296] on icon at bounding box center [163, 306] width 42 height 20
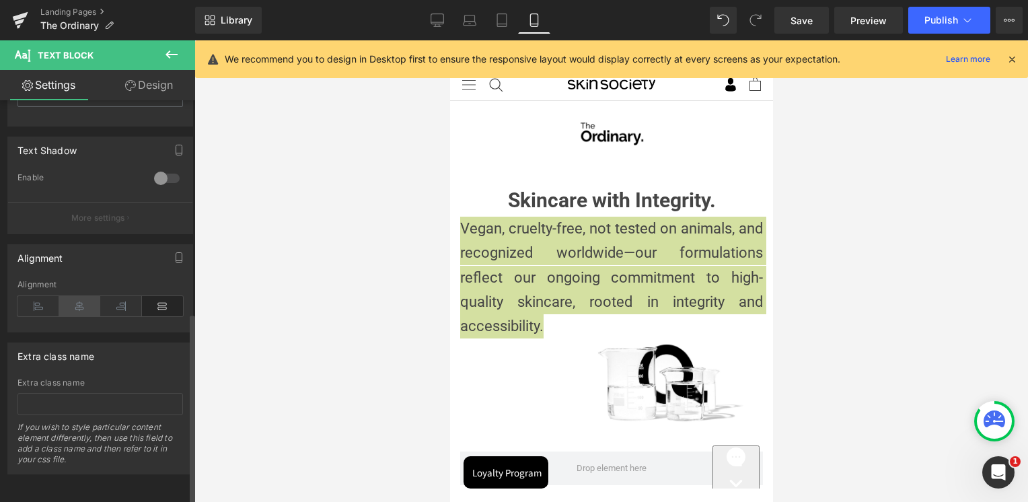
click at [82, 297] on icon at bounding box center [80, 306] width 42 height 20
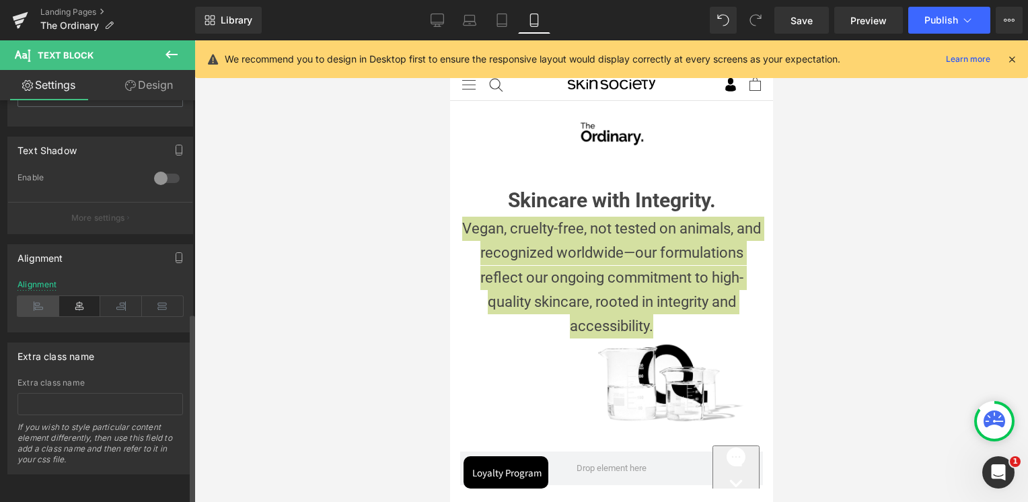
click at [44, 296] on icon at bounding box center [38, 306] width 42 height 20
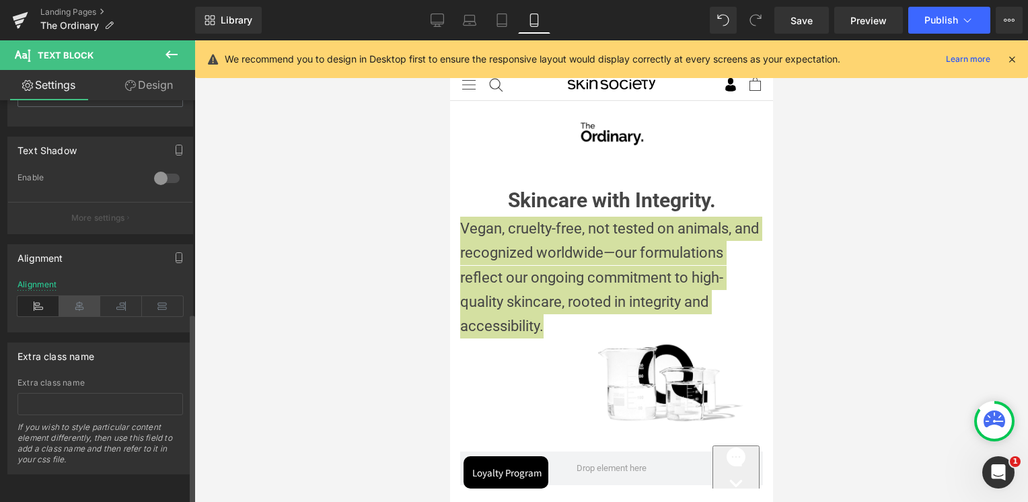
click at [80, 296] on icon at bounding box center [80, 306] width 42 height 20
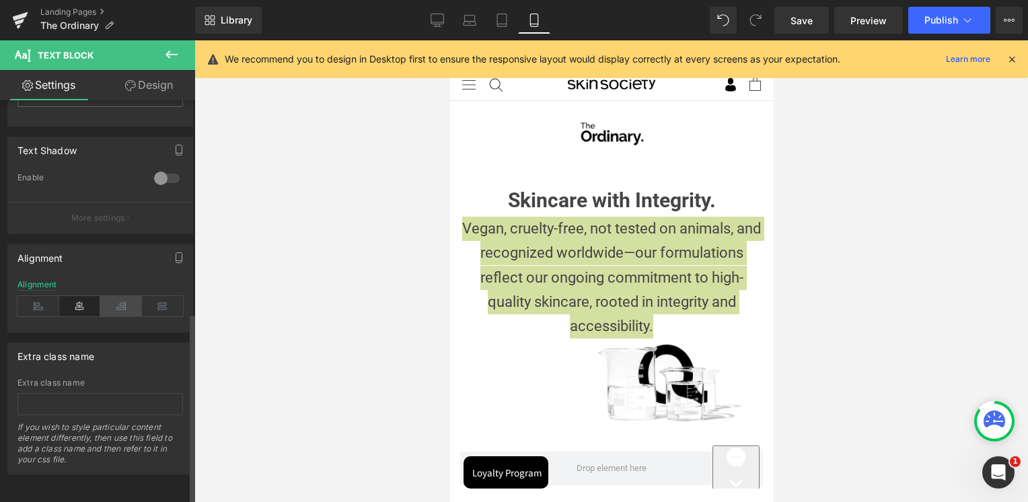
click at [114, 296] on icon at bounding box center [121, 306] width 42 height 20
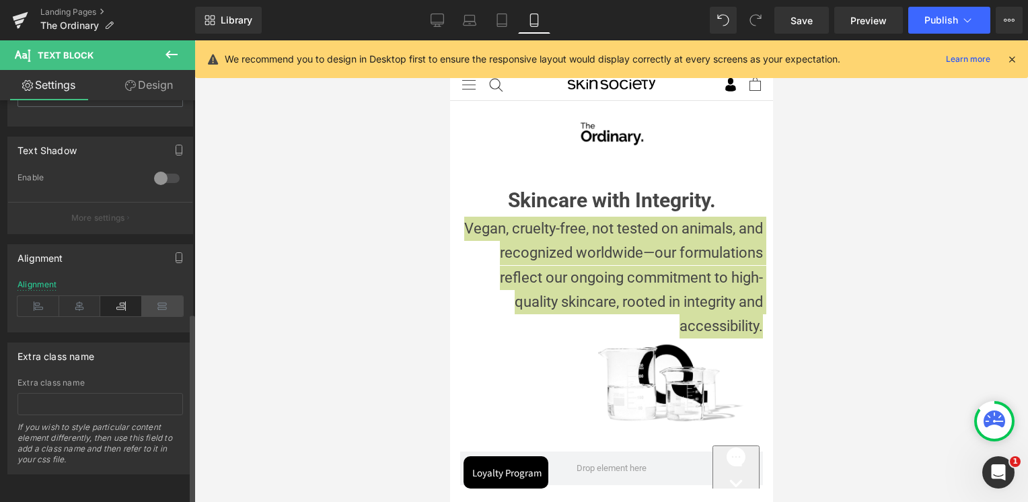
click at [159, 299] on icon at bounding box center [163, 306] width 42 height 20
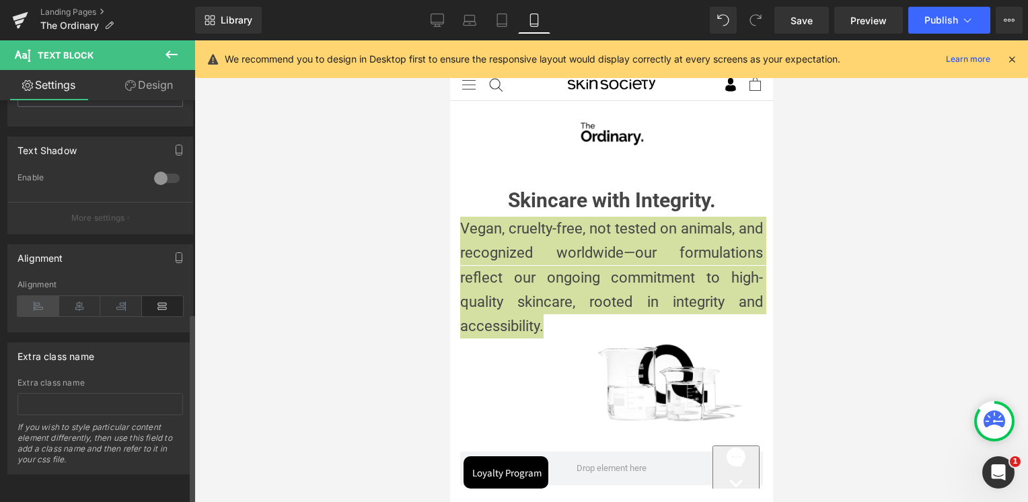
click at [44, 300] on icon at bounding box center [38, 306] width 42 height 20
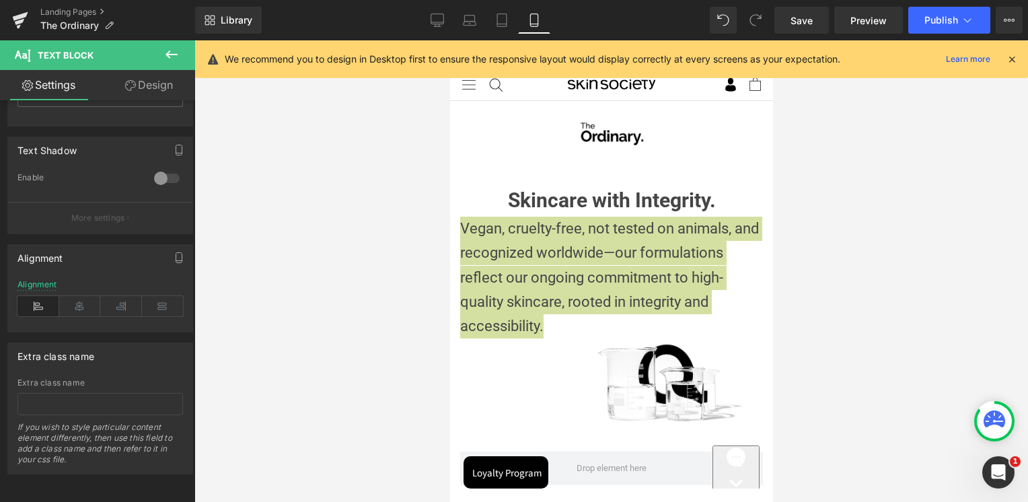
click at [833, 256] on div at bounding box center [611, 271] width 834 height 462
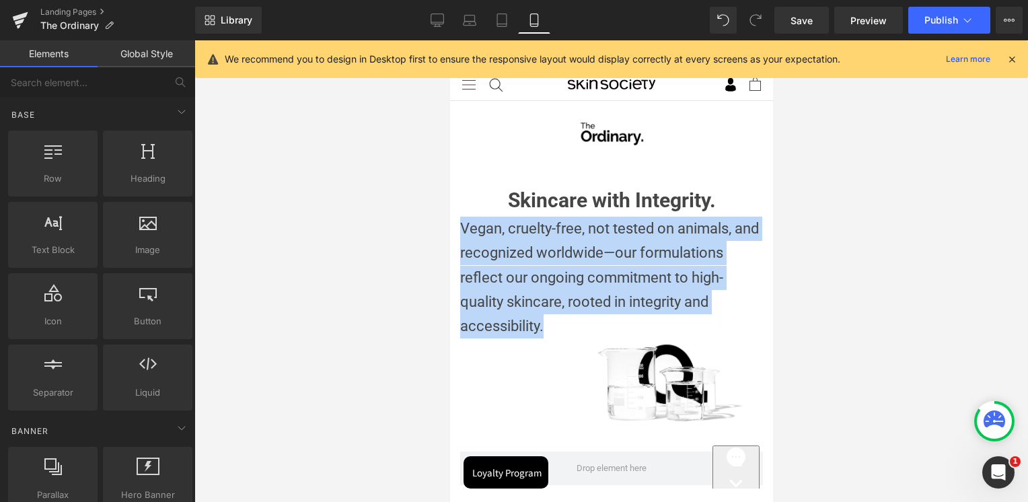
click at [660, 299] on p "Vegan, cruelty-free, not tested on animals, and recognized worldwide—our formul…" at bounding box center [610, 278] width 303 height 122
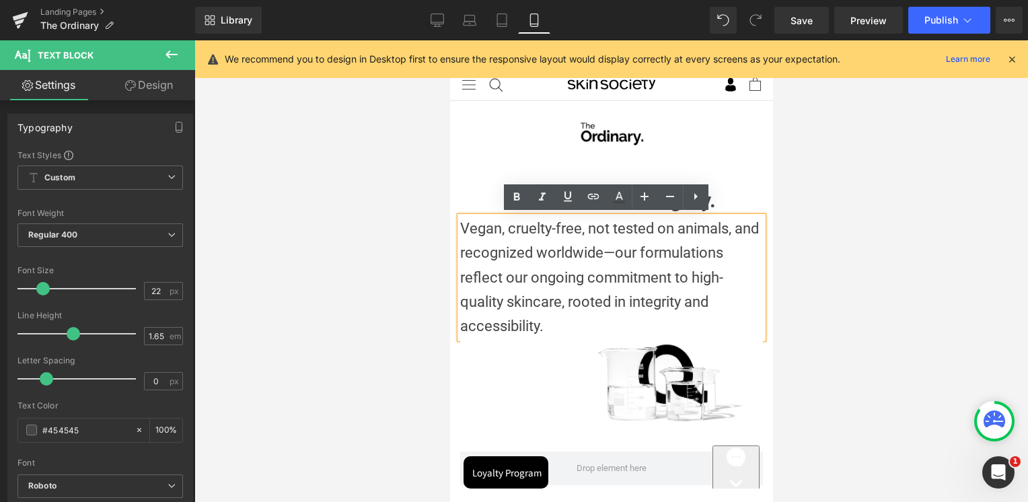
click at [461, 276] on p "Vegan, cruelty-free, not tested on animals, and recognized worldwide—our formul…" at bounding box center [610, 278] width 303 height 122
click at [644, 256] on p "Vegan, cruelty-free, not tested on animals, and recognized worldwide—our formul…" at bounding box center [610, 278] width 303 height 122
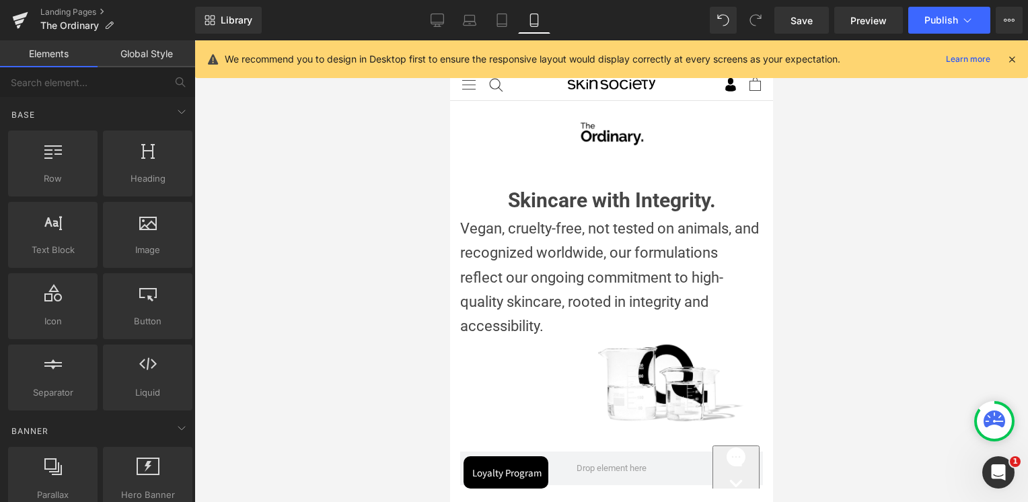
click at [860, 235] on div at bounding box center [611, 271] width 834 height 462
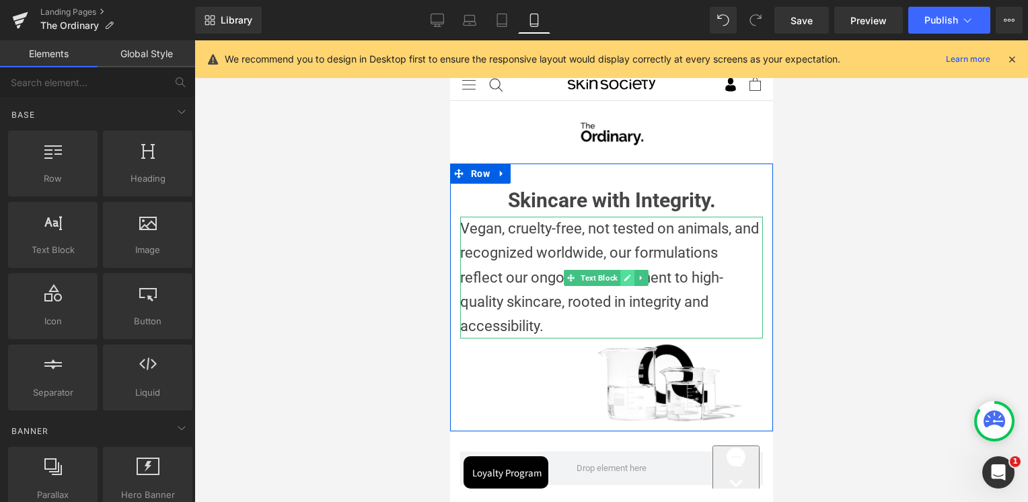
click at [630, 274] on icon at bounding box center [627, 277] width 7 height 7
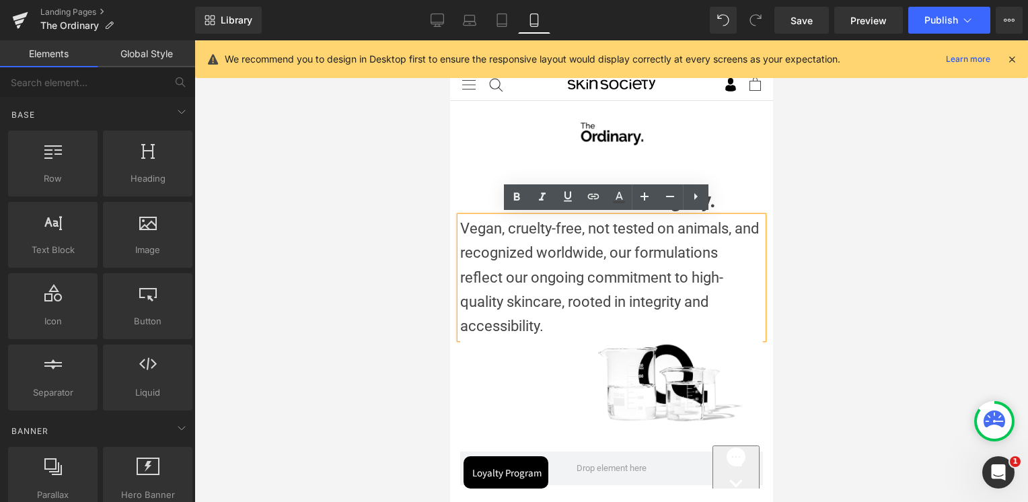
click at [614, 279] on p "Vegan, cruelty-free, not tested on animals, and recognized worldwide, our formu…" at bounding box center [610, 278] width 303 height 122
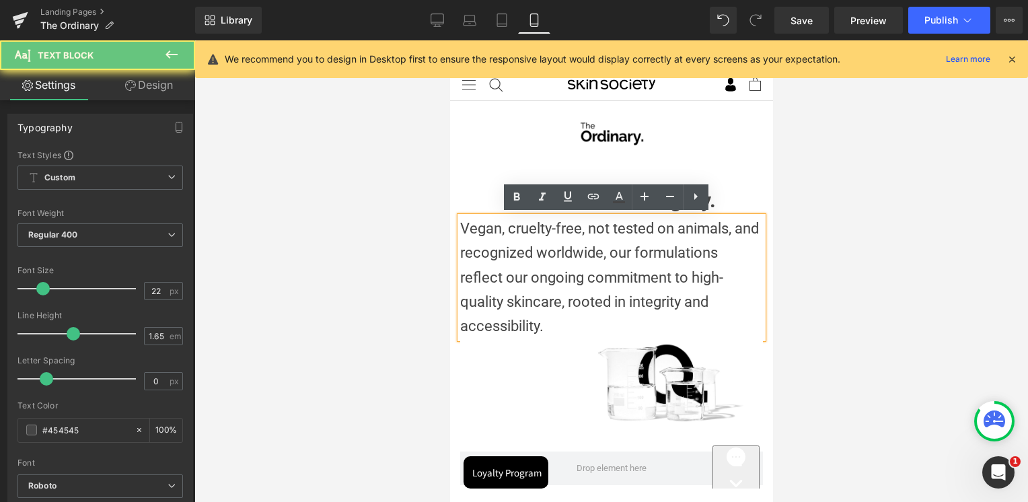
click at [614, 279] on p "Vegan, cruelty-free, not tested on animals, and recognized worldwide, our formu…" at bounding box center [610, 278] width 303 height 122
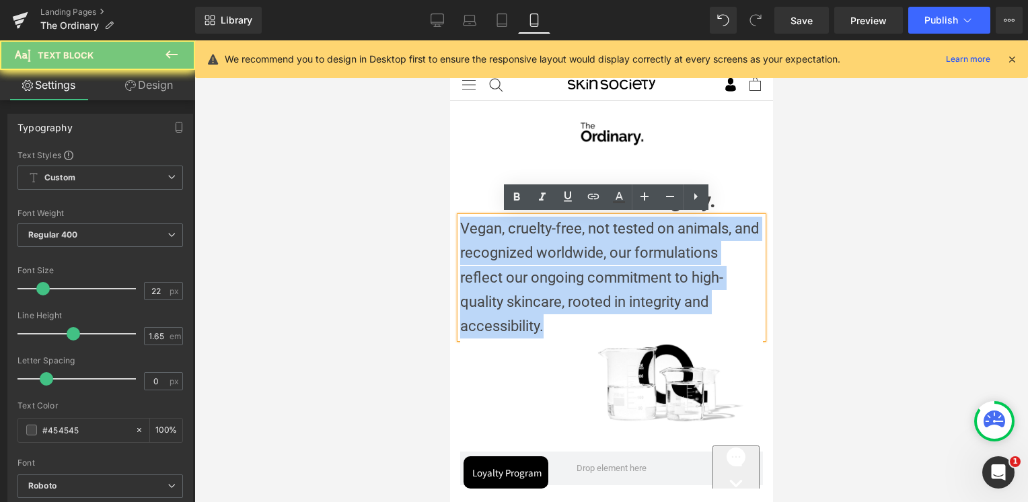
click at [614, 279] on p "Vegan, cruelty-free, not tested on animals, and recognized worldwide, our formu…" at bounding box center [610, 278] width 303 height 122
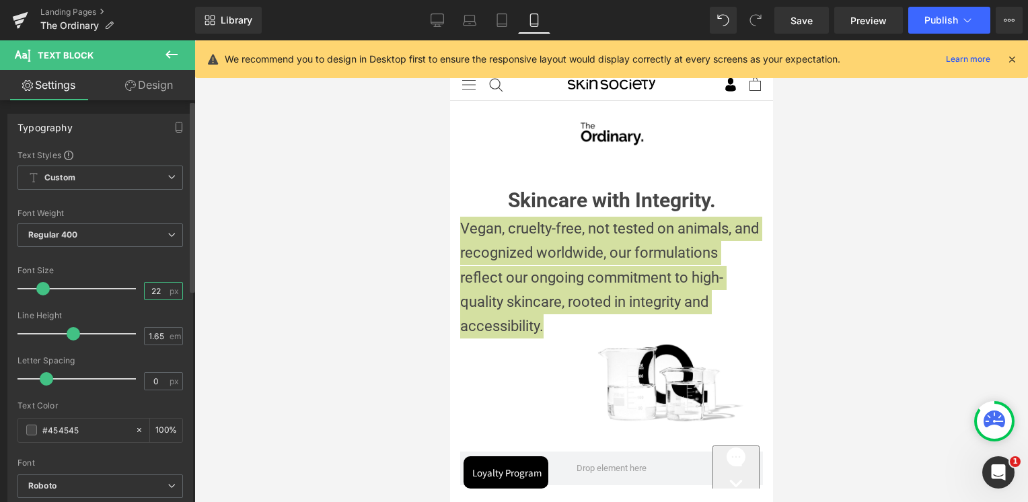
click at [159, 295] on input "22" at bounding box center [157, 291] width 24 height 17
click at [155, 292] on input "22" at bounding box center [157, 291] width 24 height 17
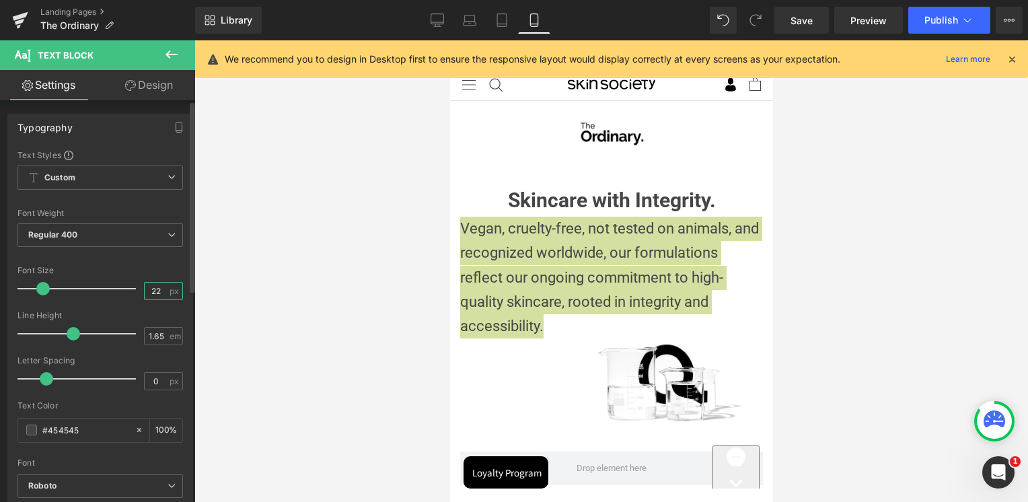
click at [155, 292] on input "22" at bounding box center [157, 291] width 24 height 17
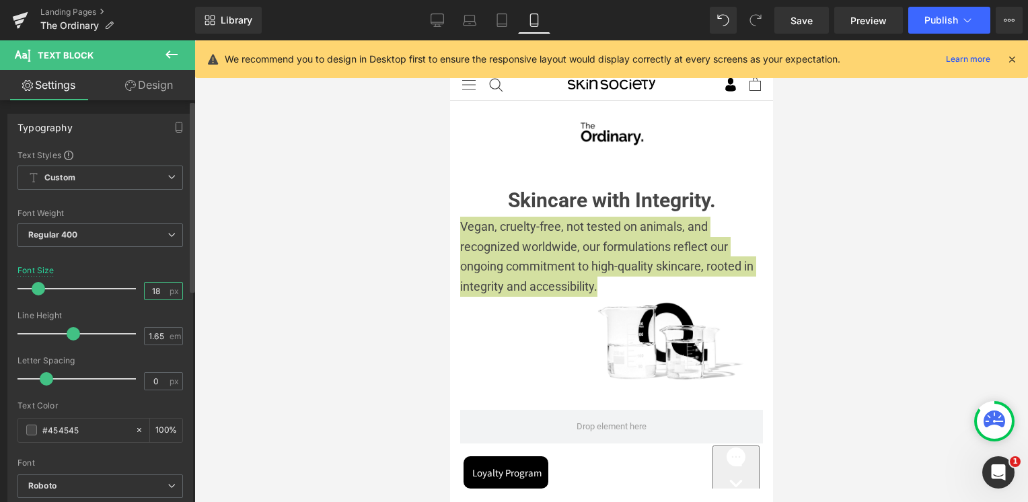
type input "18"
click at [148, 262] on div "Font Default Roboto Work Sans Gravitas One Roboto Flex Roboto Condensed Space G…" at bounding box center [99, 311] width 165 height 325
click at [905, 237] on div at bounding box center [611, 271] width 834 height 462
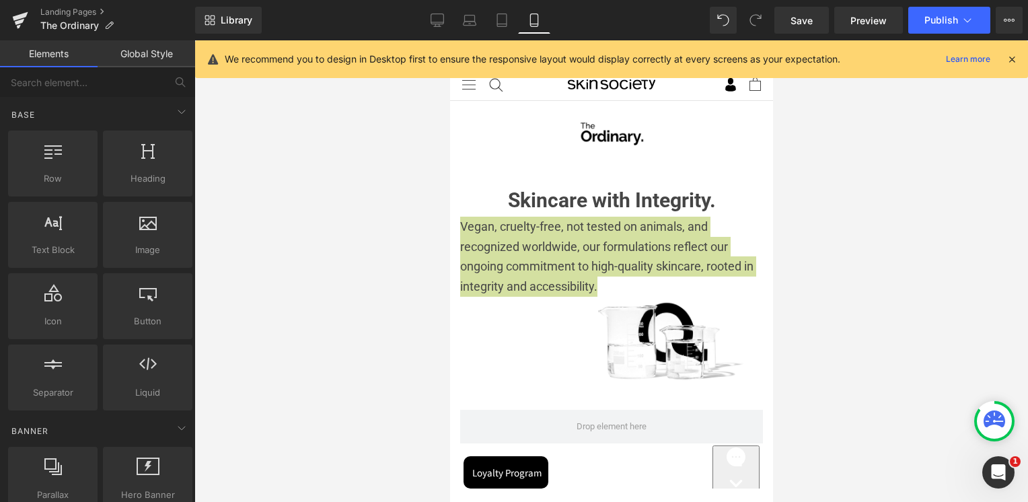
click at [794, 258] on div at bounding box center [611, 271] width 834 height 462
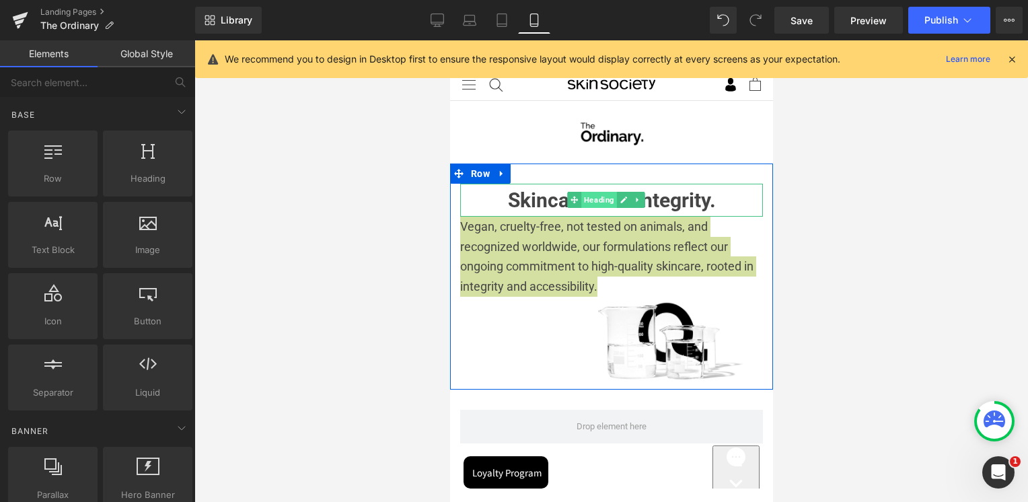
click at [588, 196] on span "Heading" at bounding box center [599, 200] width 36 height 16
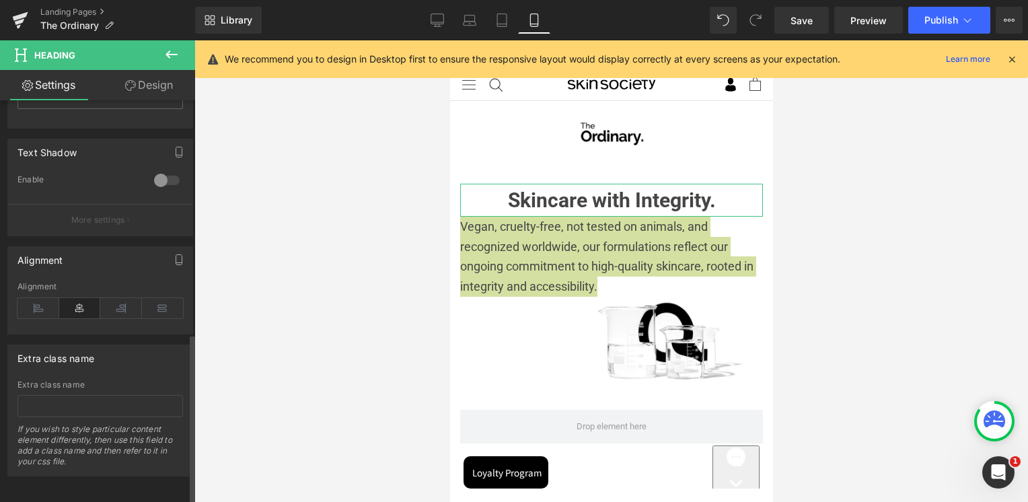
scroll to position [550, 0]
click at [33, 296] on icon at bounding box center [38, 306] width 42 height 20
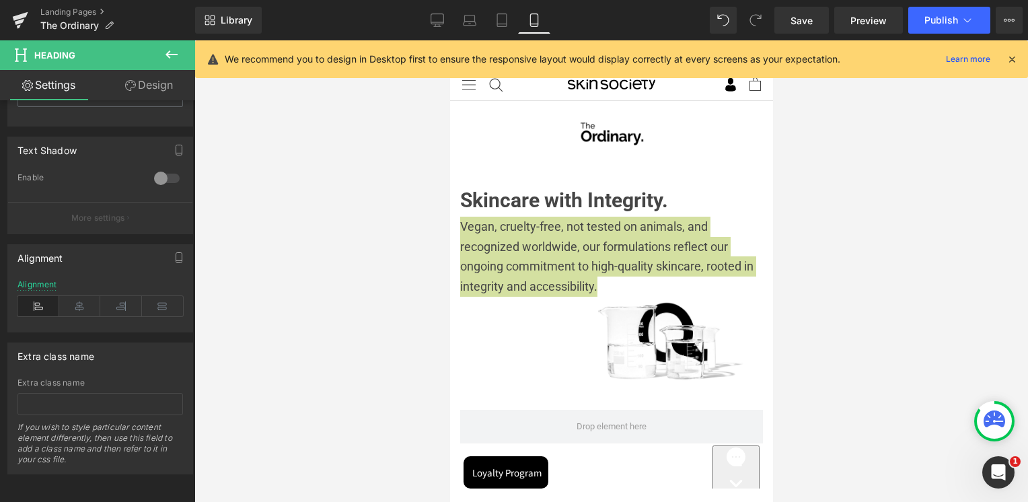
click at [914, 279] on div at bounding box center [611, 271] width 834 height 462
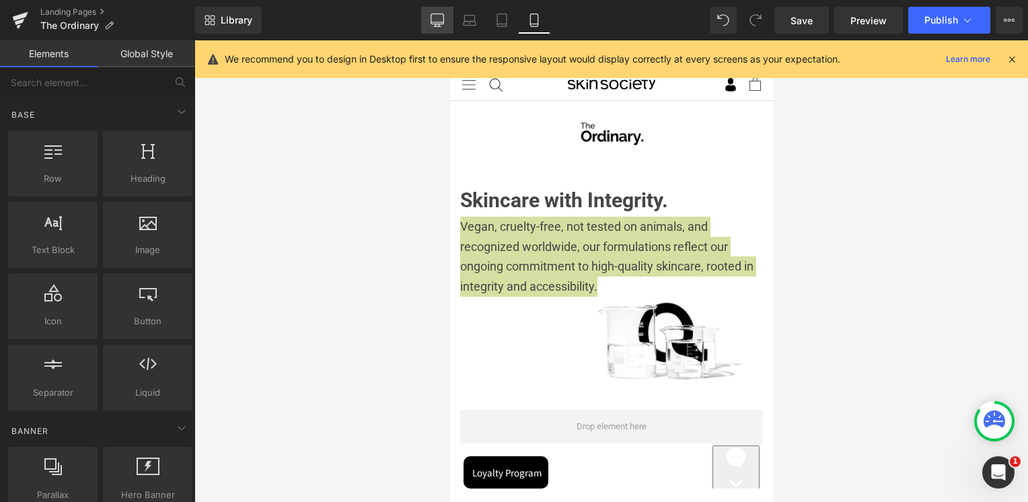
click at [444, 23] on icon at bounding box center [437, 19] width 13 height 13
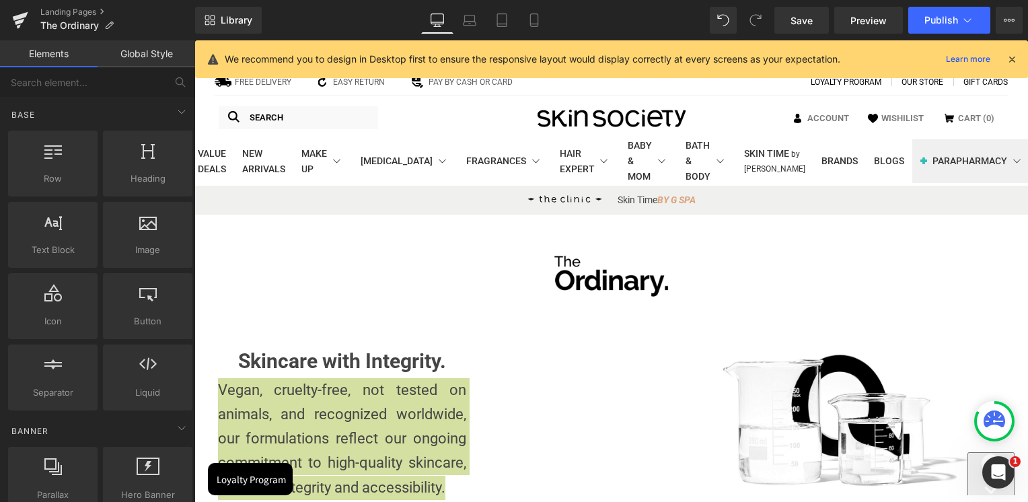
scroll to position [174, 0]
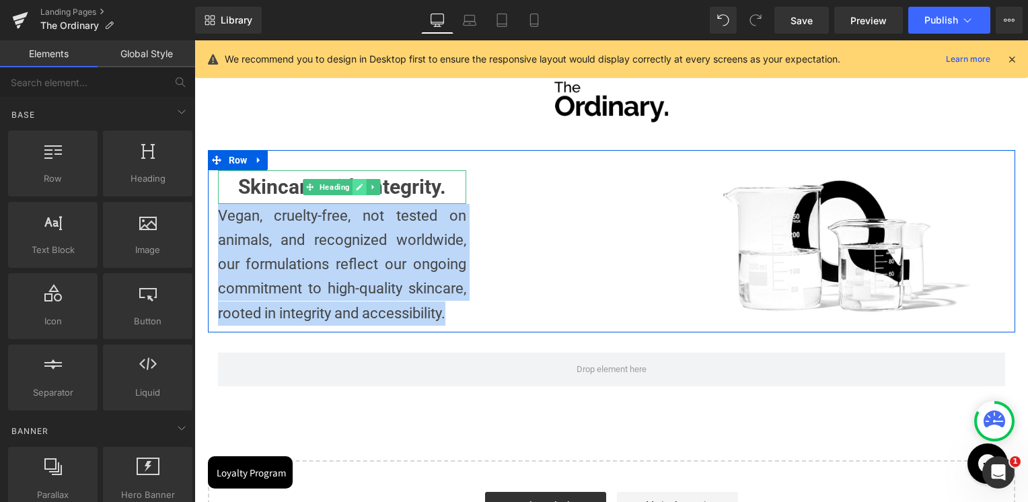
click at [353, 191] on link at bounding box center [360, 187] width 14 height 16
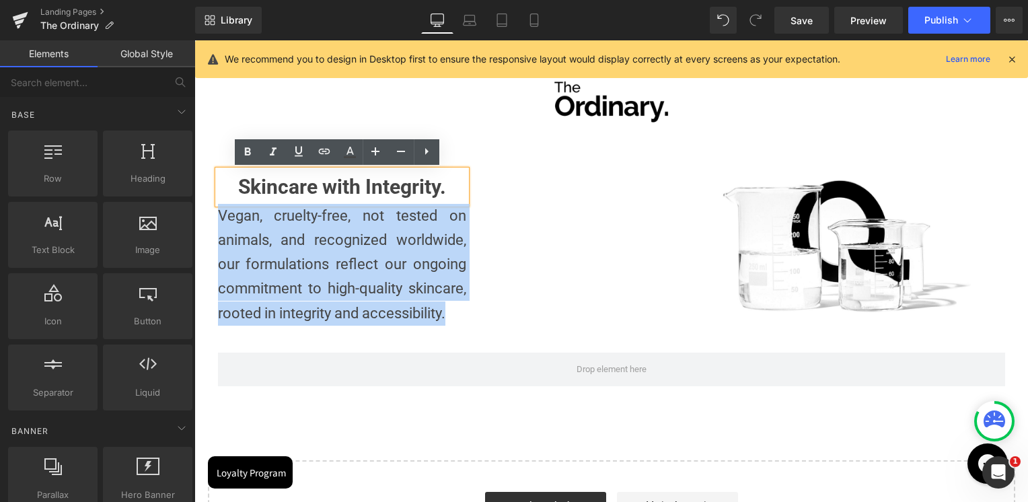
click at [381, 175] on strong "Skincare with Integrity." at bounding box center [342, 187] width 208 height 24
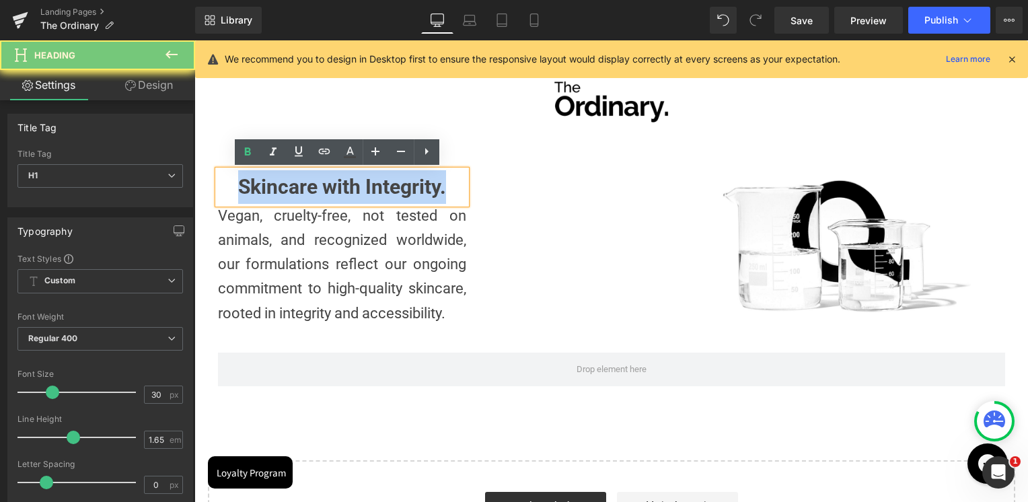
click at [379, 175] on strong "Skincare with Integrity." at bounding box center [342, 187] width 208 height 24
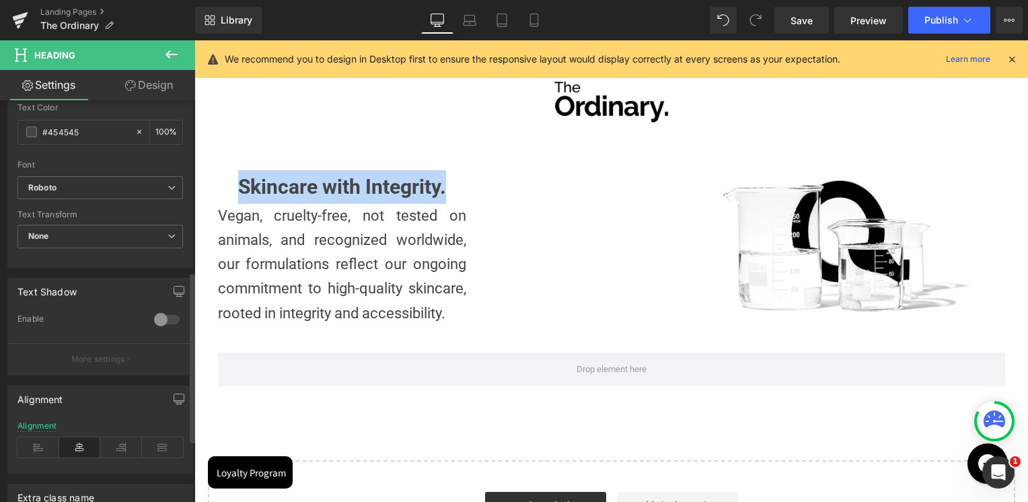
scroll to position [404, 0]
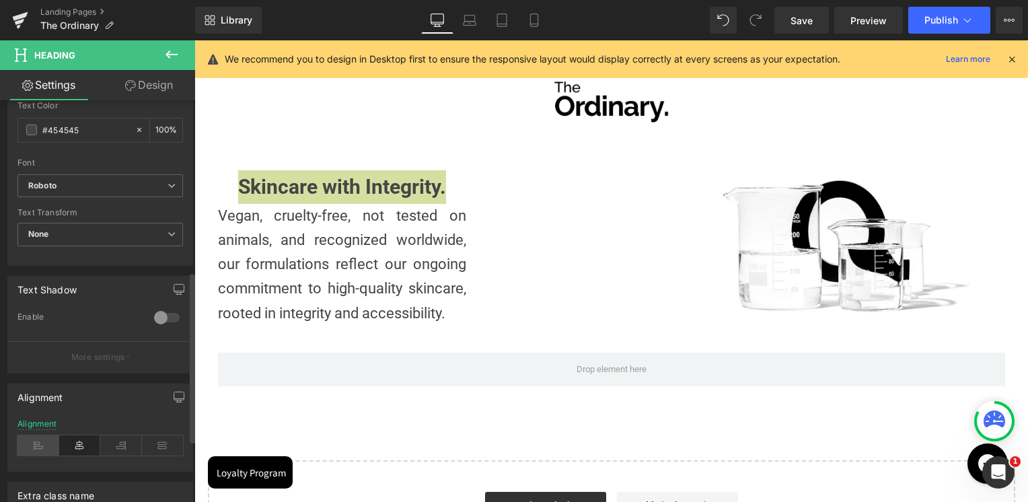
click at [51, 442] on icon at bounding box center [38, 445] width 42 height 20
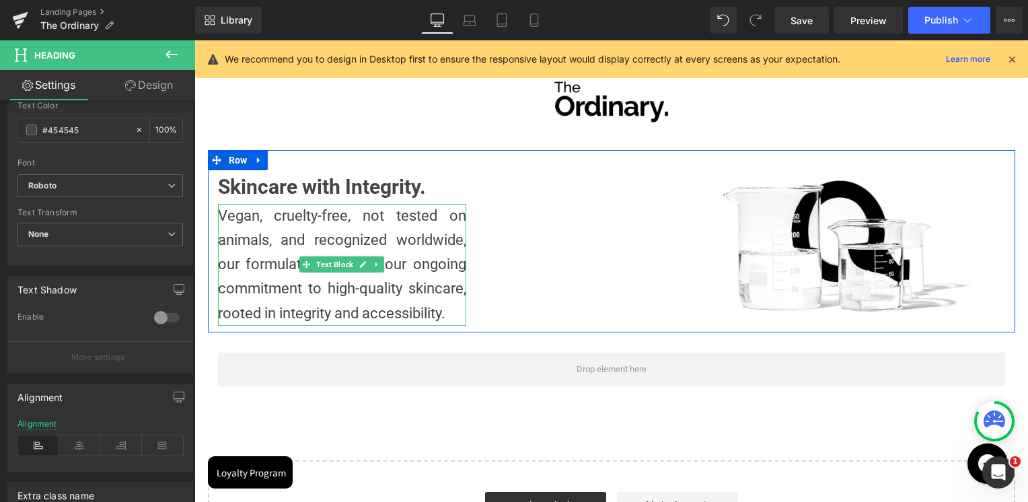
click at [352, 242] on p "Vegan, cruelty-free, not tested on animals, and recognized worldwide, our formu…" at bounding box center [342, 265] width 249 height 122
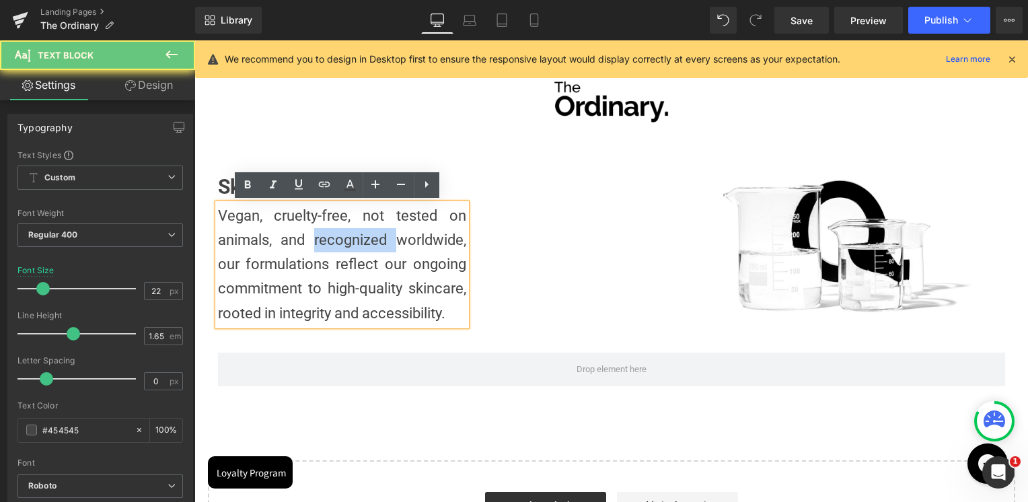
click at [352, 242] on p "Vegan, cruelty-free, not tested on animals, and recognized worldwide, our formu…" at bounding box center [342, 265] width 249 height 122
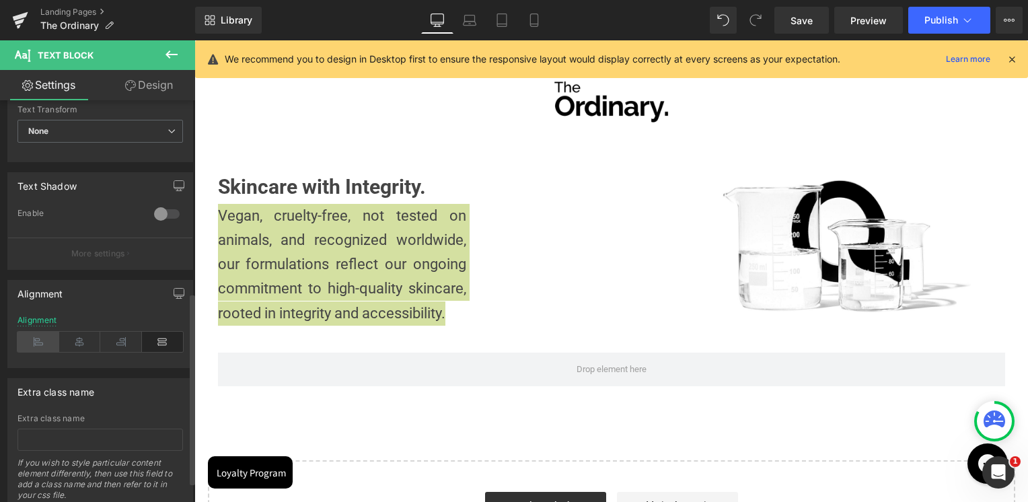
click at [51, 348] on icon at bounding box center [38, 342] width 42 height 20
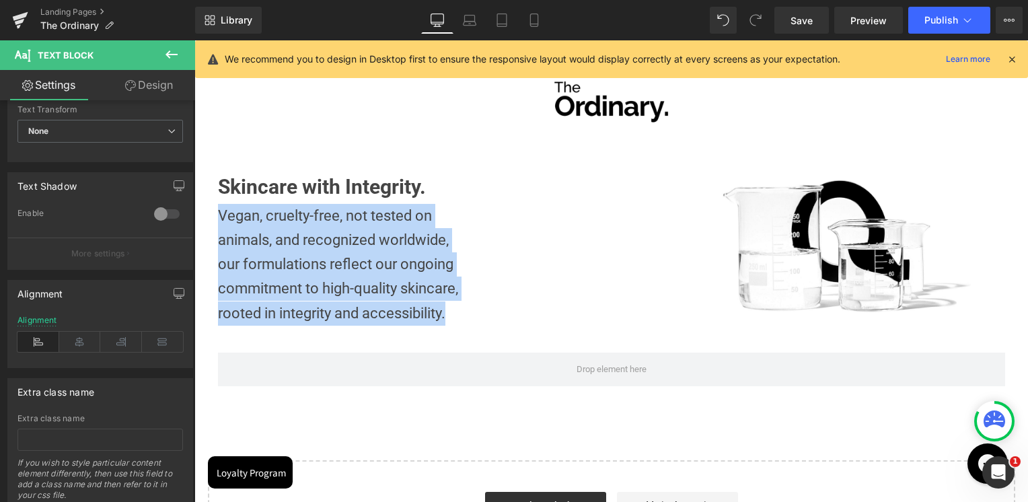
click at [396, 410] on div "Image Row Skincare with Integrity. Heading Vegan, cruelty-free, not tested on a…" at bounding box center [611, 305] width 834 height 530
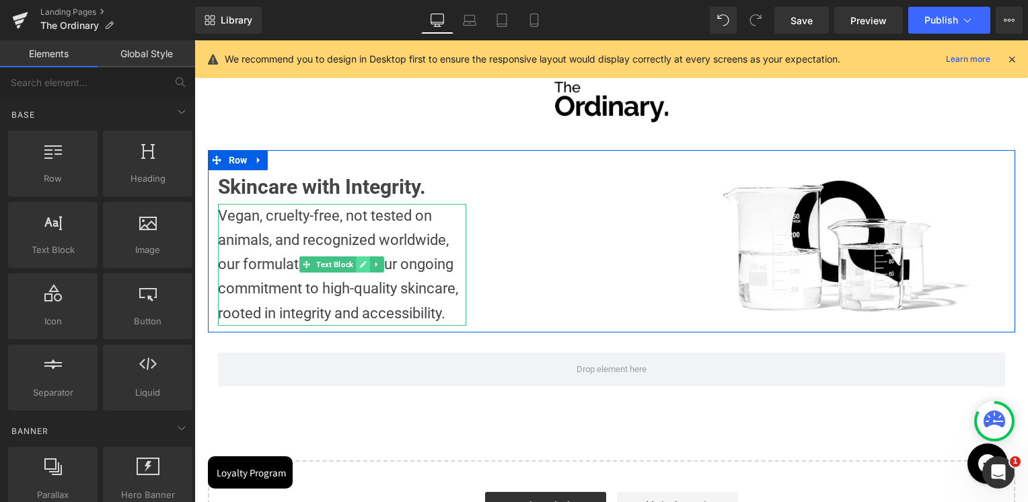
click at [361, 270] on link at bounding box center [364, 264] width 14 height 16
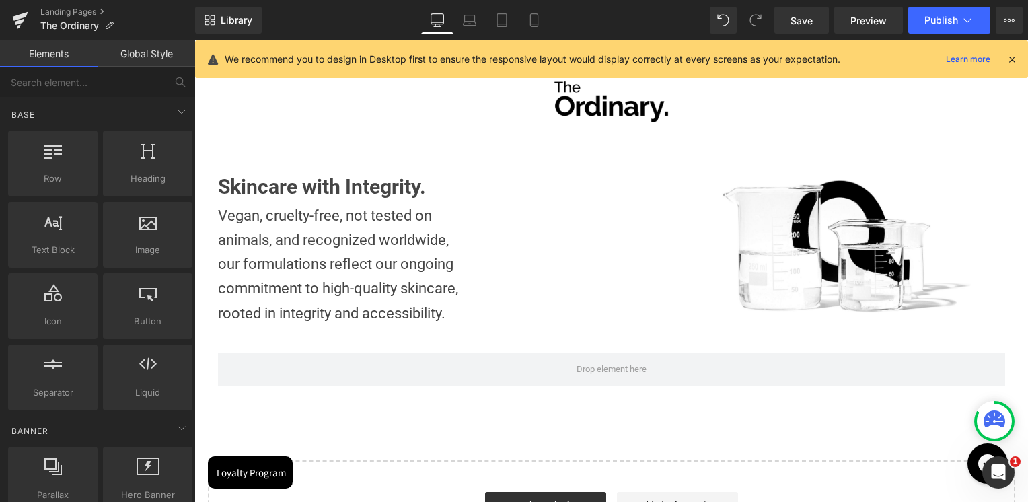
click at [282, 279] on p "Vegan, cruelty-free, not tested on animals, and recognized worldwide, our formu…" at bounding box center [342, 265] width 249 height 122
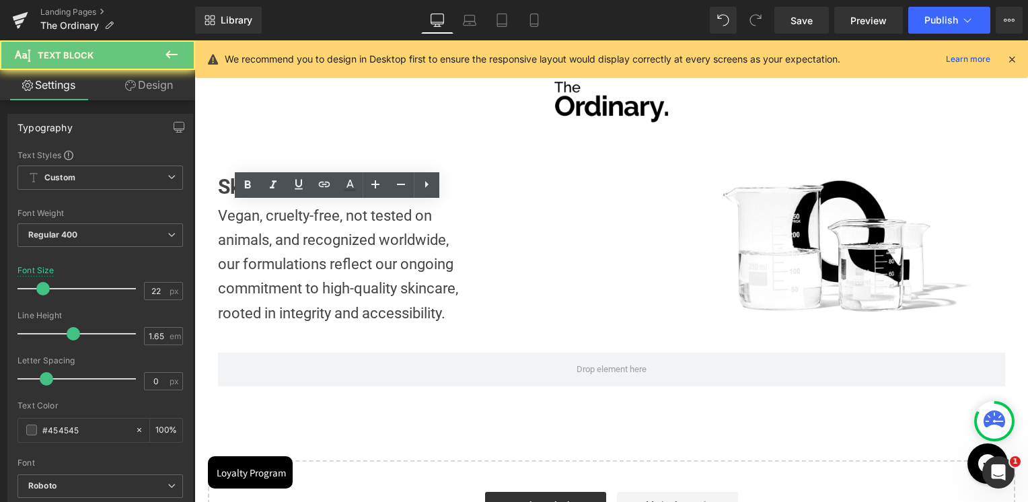
click at [282, 279] on p "Vegan, cruelty-free, not tested on animals, and recognized worldwide, our formu…" at bounding box center [342, 265] width 249 height 122
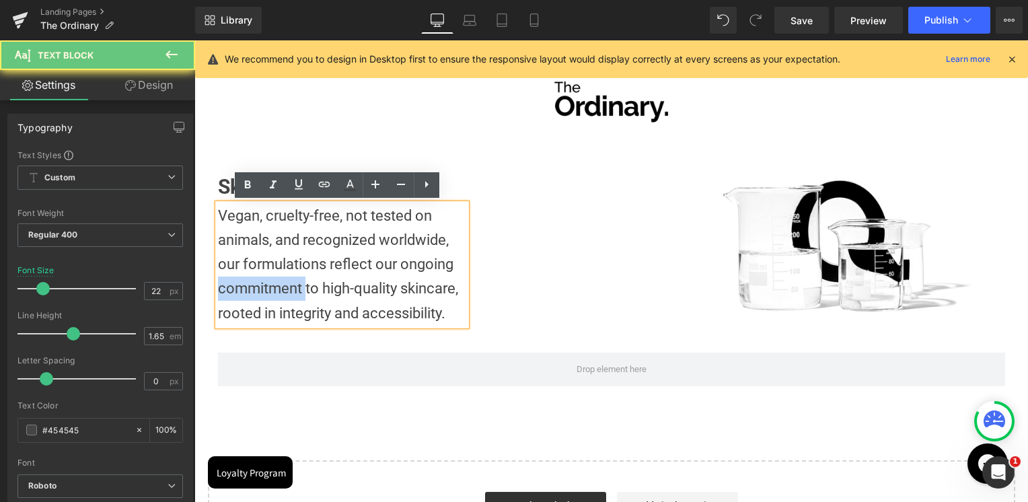
click at [282, 279] on p "Vegan, cruelty-free, not tested on animals, and recognized worldwide, our formu…" at bounding box center [342, 265] width 249 height 122
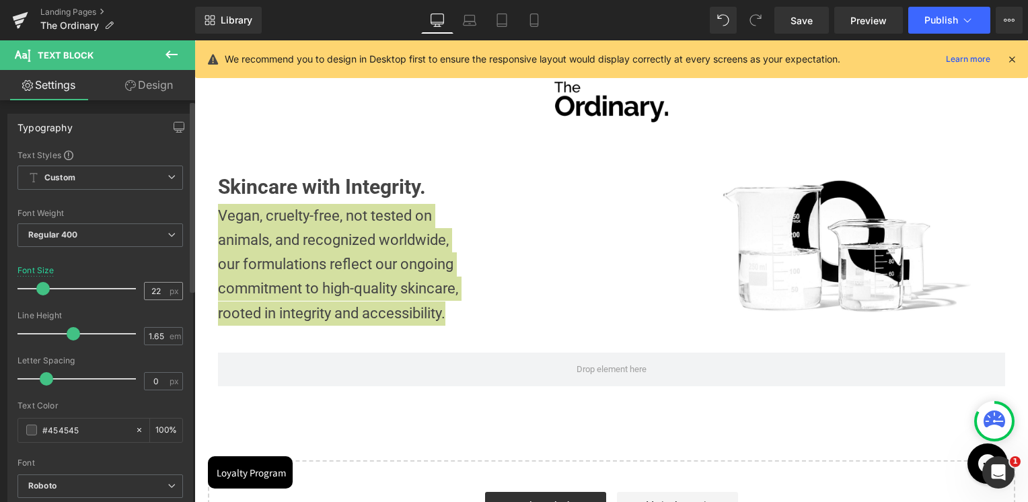
click at [163, 287] on div "22 px" at bounding box center [163, 291] width 39 height 18
click at [170, 287] on span "px" at bounding box center [175, 291] width 11 height 9
click at [155, 293] on input "22" at bounding box center [157, 291] width 24 height 17
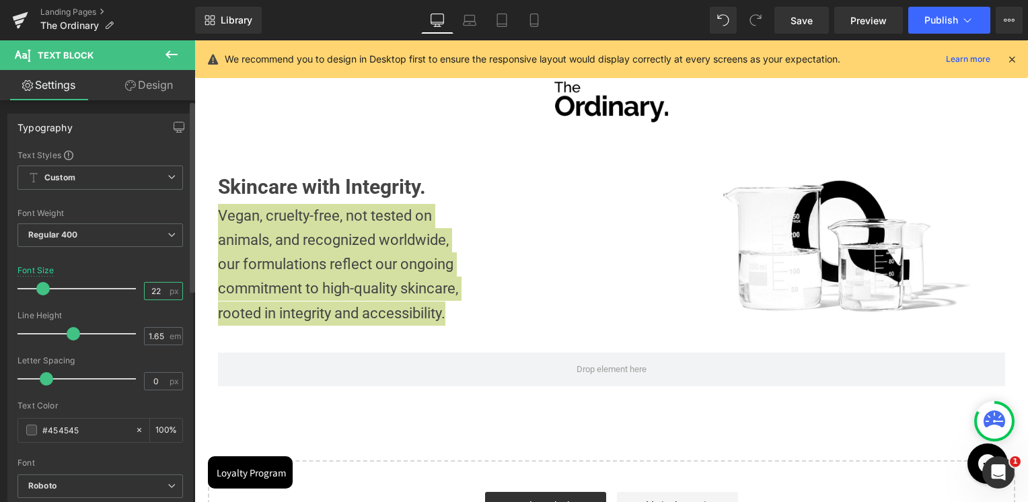
click at [155, 293] on input "22" at bounding box center [157, 291] width 24 height 17
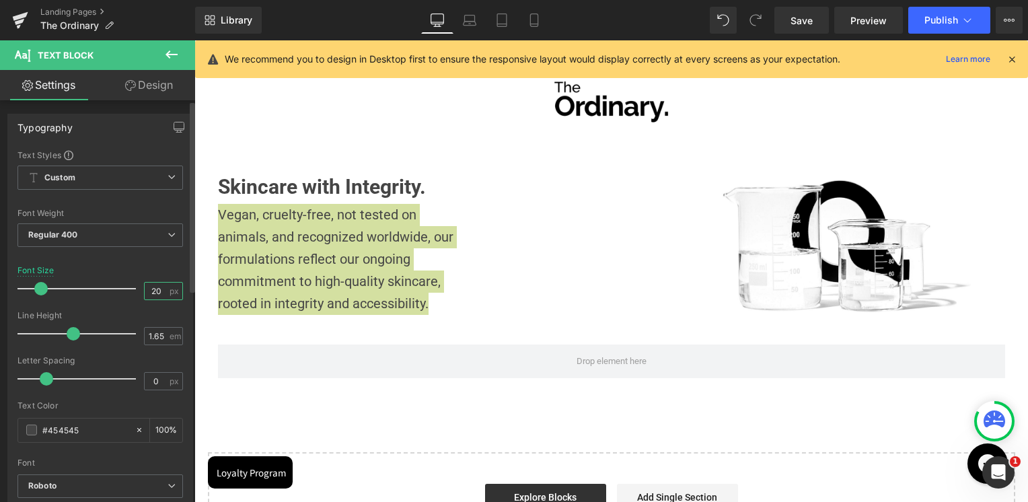
click at [154, 292] on input "20" at bounding box center [157, 291] width 24 height 17
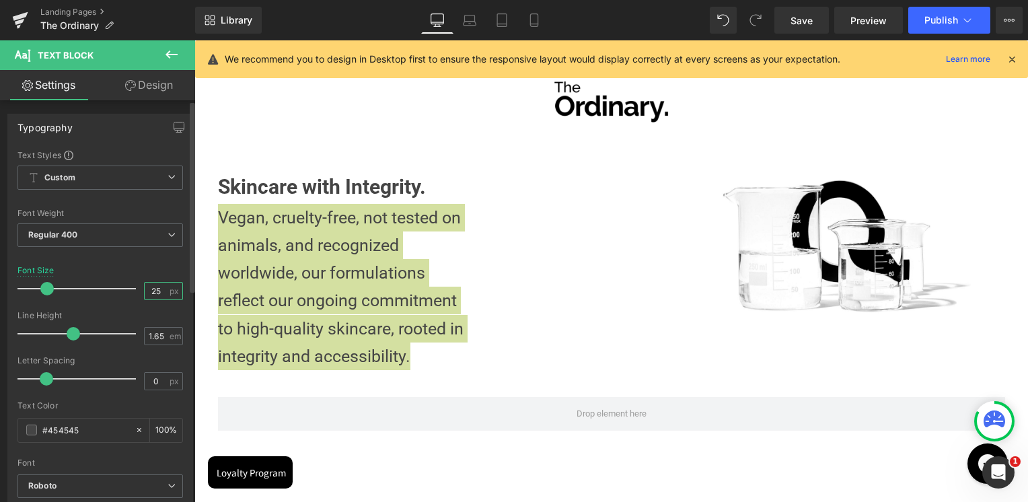
click at [155, 284] on input "25" at bounding box center [157, 291] width 24 height 17
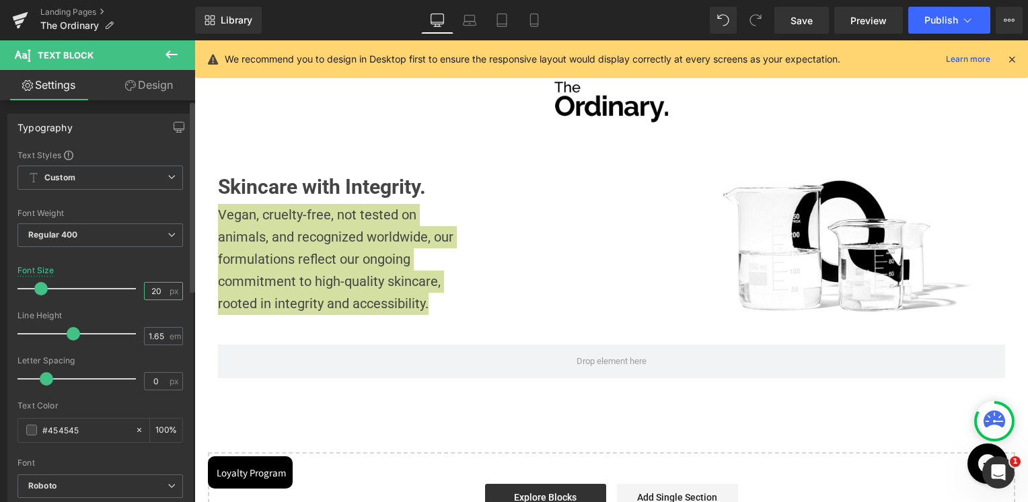
click at [153, 296] on input "20" at bounding box center [157, 291] width 24 height 17
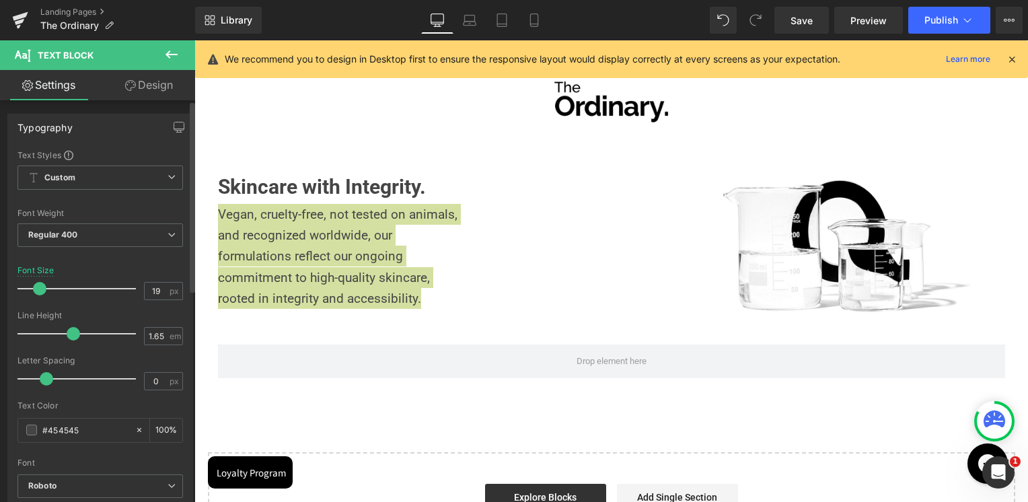
click at [157, 271] on div "Font Size 19 px" at bounding box center [99, 288] width 165 height 45
click at [153, 298] on div "19 px" at bounding box center [163, 291] width 39 height 18
click at [153, 292] on input "19" at bounding box center [157, 291] width 24 height 17
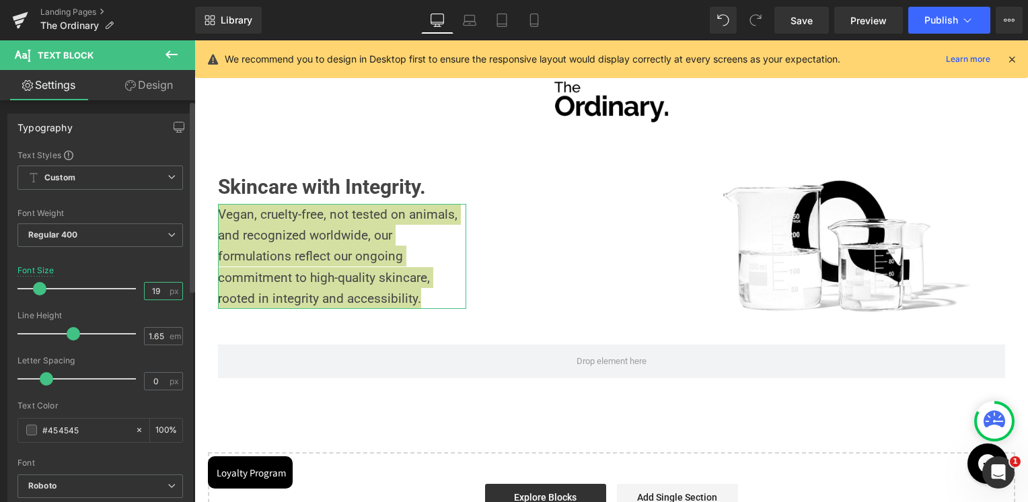
click at [153, 292] on input "19" at bounding box center [157, 291] width 24 height 17
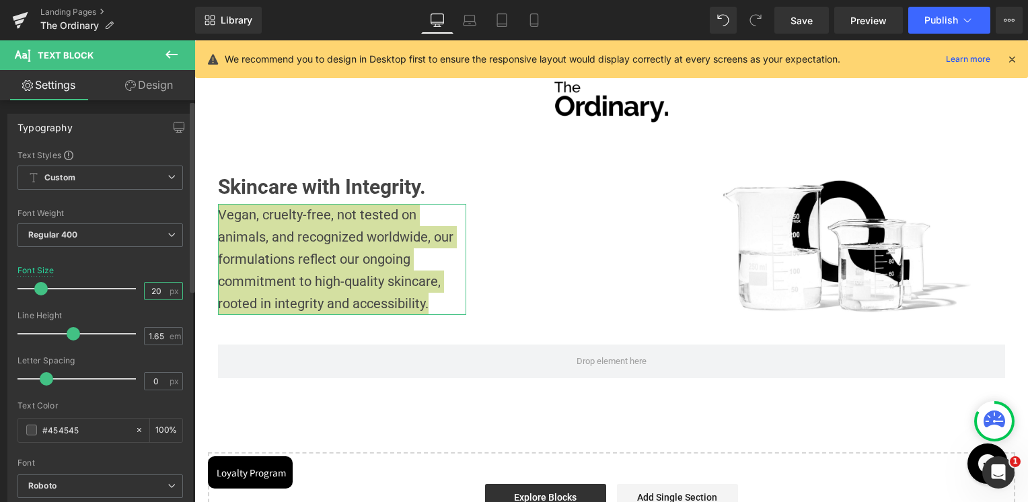
type input "20"
click at [161, 267] on div "Font Size 20 px" at bounding box center [99, 288] width 165 height 45
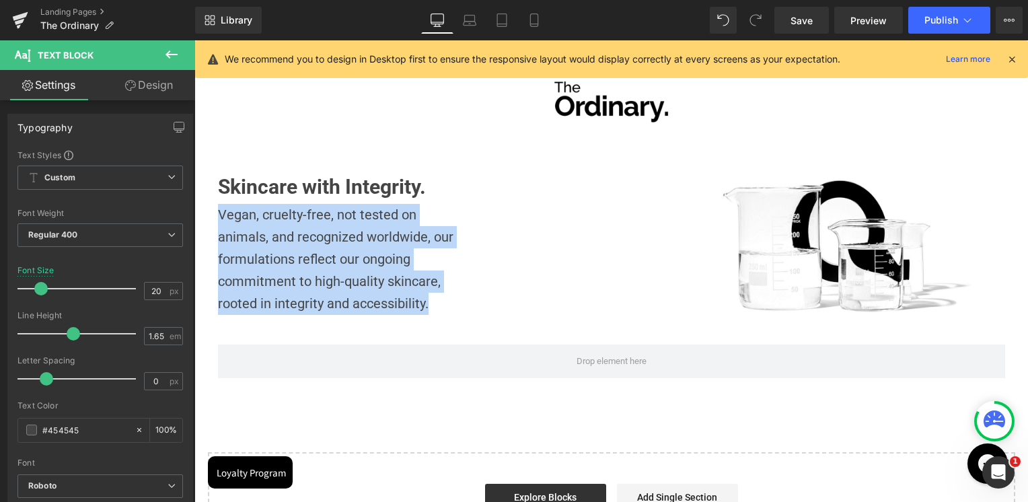
click at [470, 409] on div "Image Row Skincare with Integrity. Heading Vegan, cruelty-free, not tested on a…" at bounding box center [611, 301] width 834 height 522
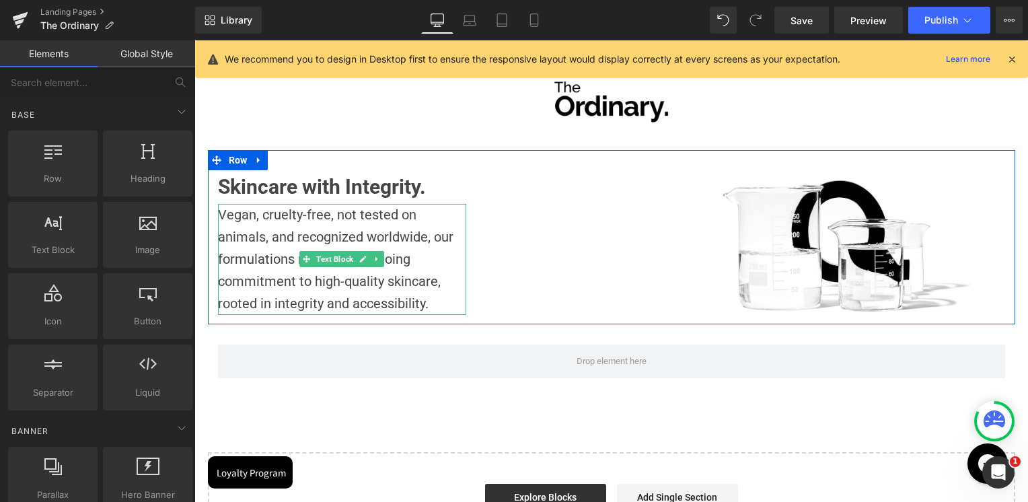
click at [431, 241] on p "Vegan, cruelty-free, not tested on animals, and recognized worldwide, our formu…" at bounding box center [342, 259] width 249 height 111
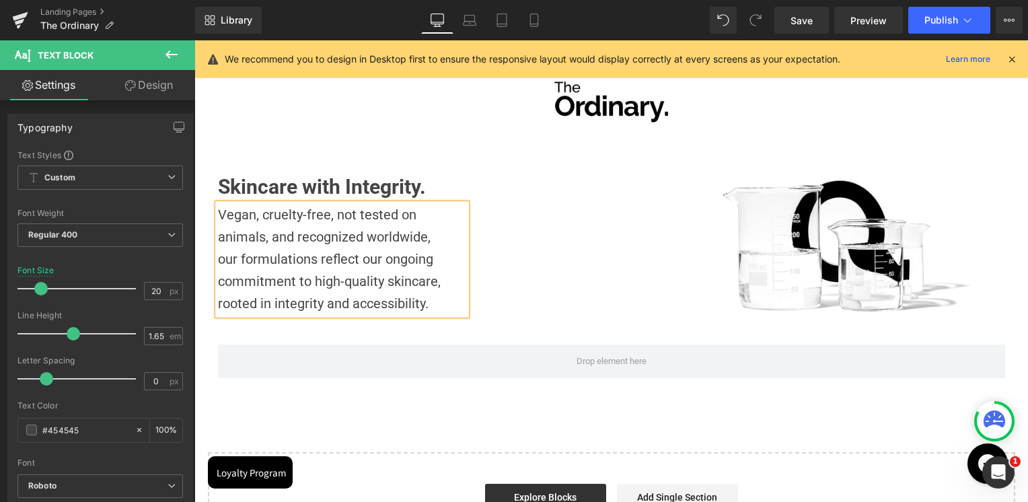
click at [389, 413] on div "Image Row Skincare with Integrity. Heading Vegan, cruelty-free, not tested on a…" at bounding box center [611, 301] width 834 height 522
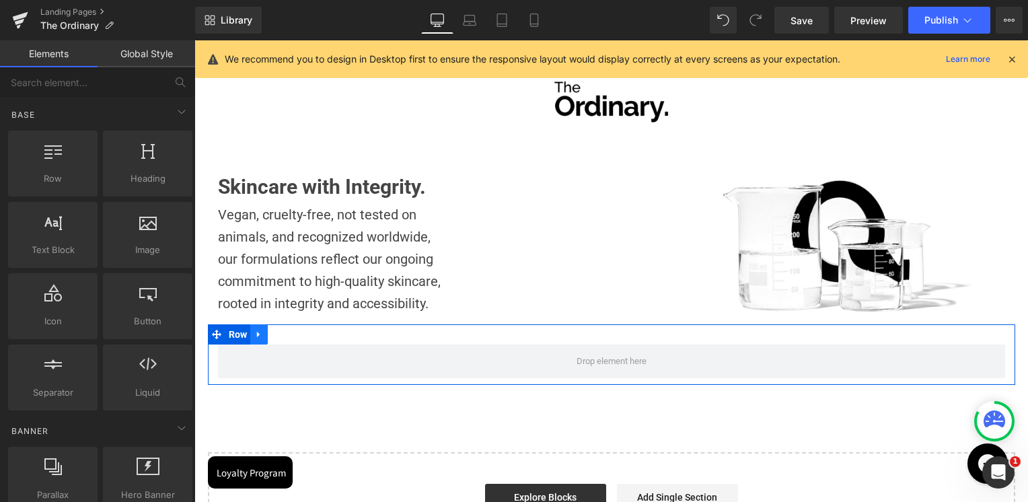
click at [257, 336] on icon at bounding box center [258, 335] width 3 height 6
click at [295, 335] on link at bounding box center [293, 334] width 17 height 20
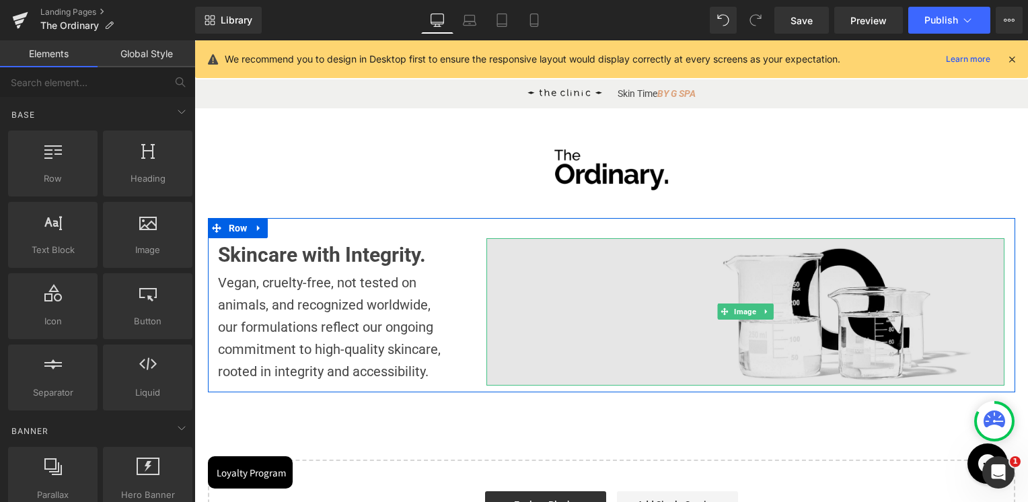
scroll to position [107, 0]
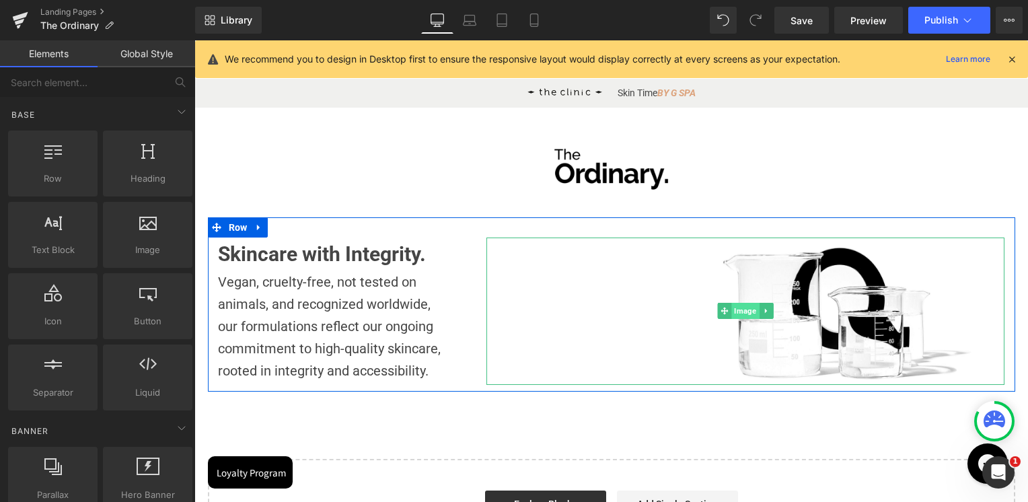
click at [752, 313] on span "Image" at bounding box center [746, 311] width 28 height 16
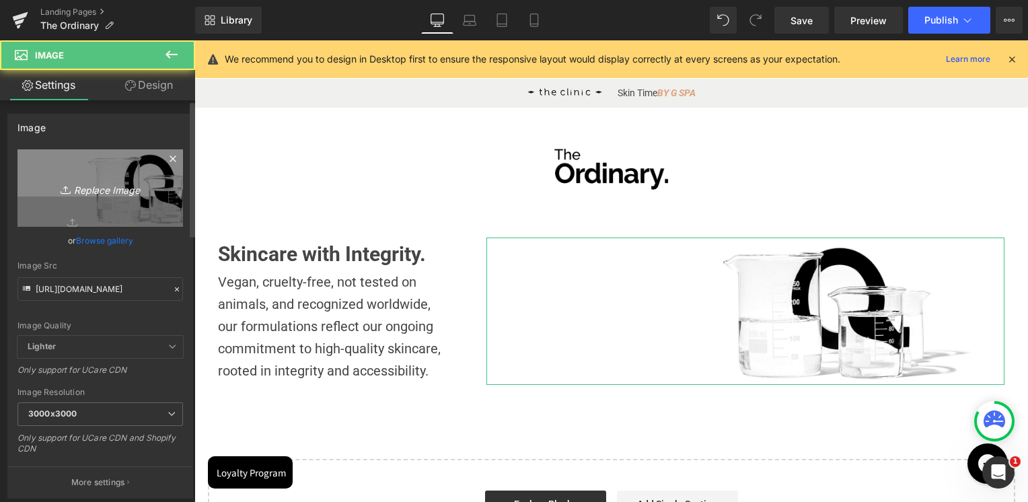
click at [112, 182] on icon "Replace Image" at bounding box center [100, 188] width 108 height 17
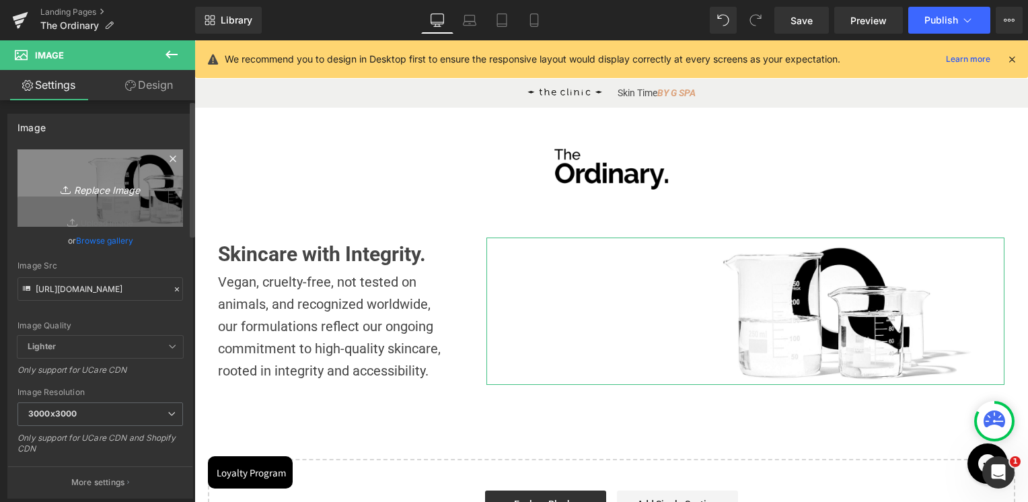
type input "C:\fakepath\2 (1).png"
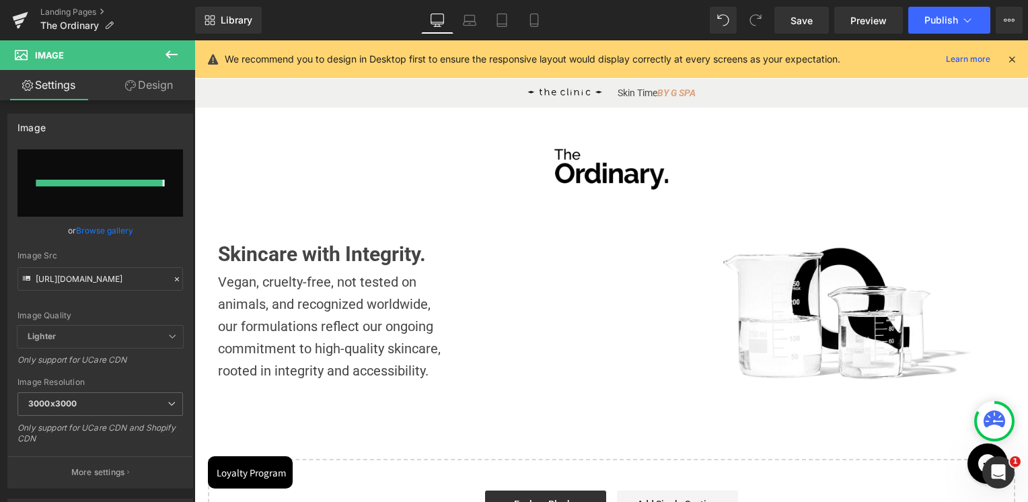
type input "https://ucarecdn.com/05e94f13-c22a-4889-995a-fb41a0da2d2c/-/format/auto/-/previ…"
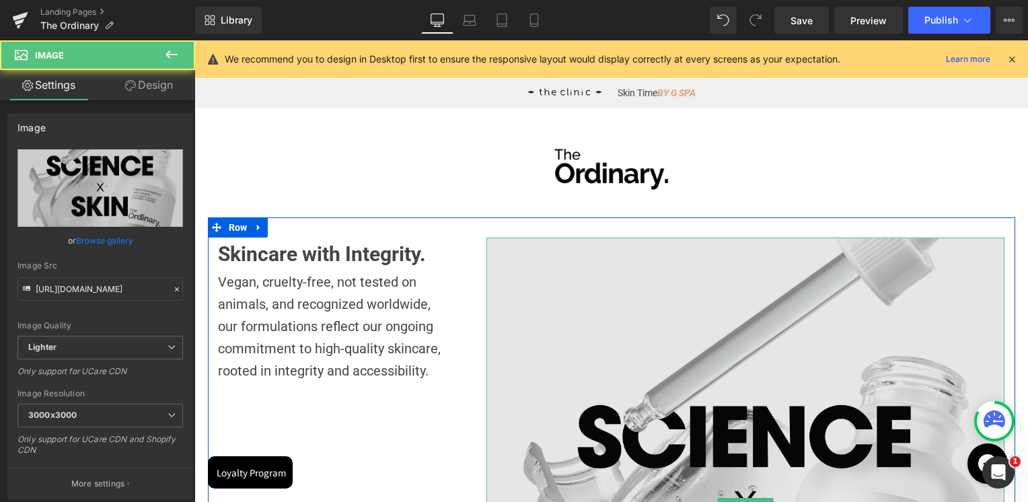
click at [770, 400] on img at bounding box center [745, 506] width 518 height 538
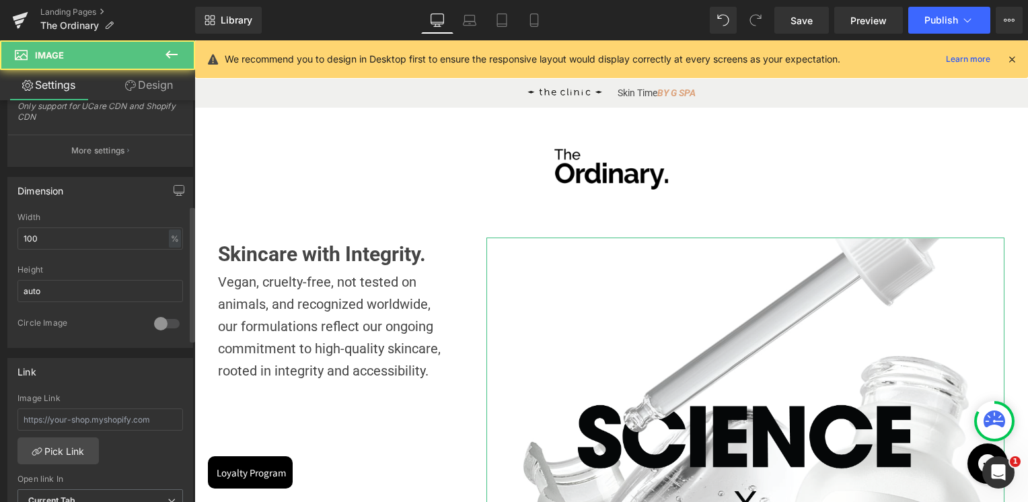
scroll to position [336, 0]
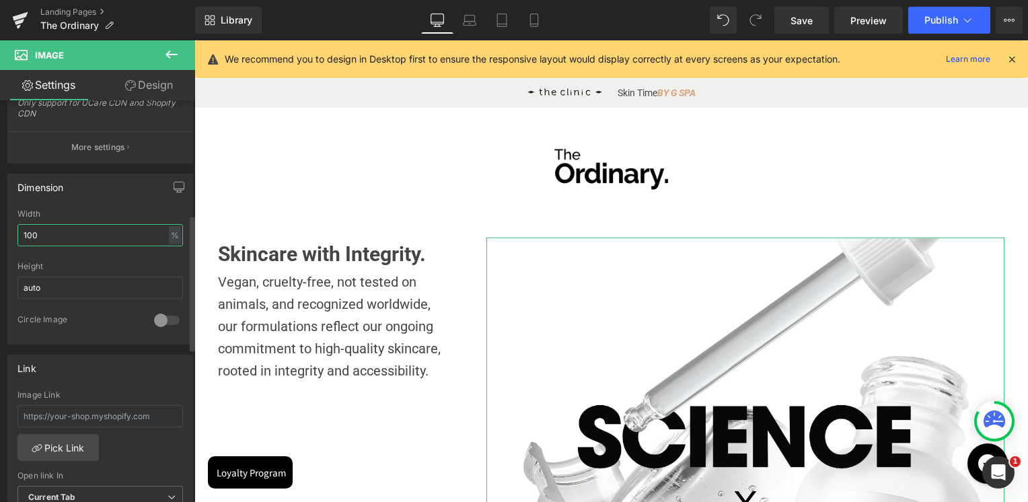
click at [69, 231] on input "100" at bounding box center [99, 235] width 165 height 22
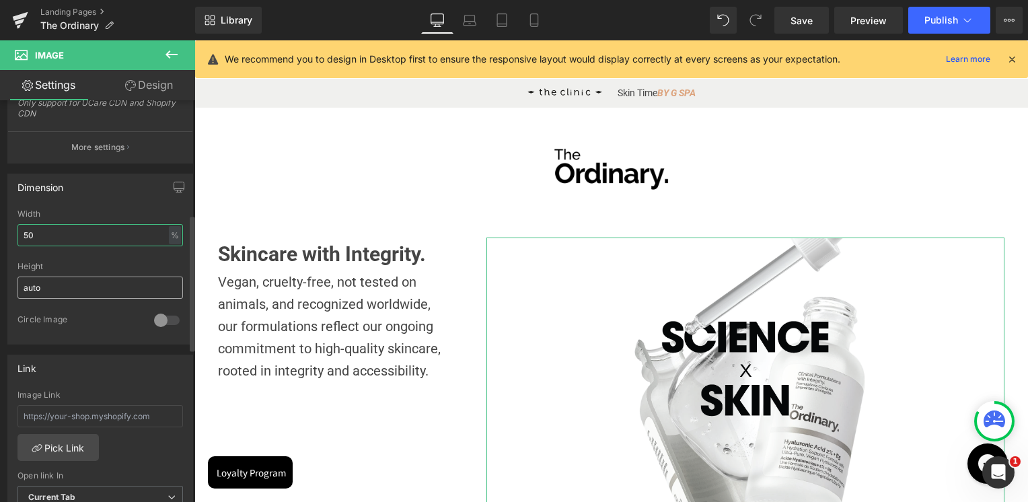
type input "50"
click at [52, 281] on input "auto" at bounding box center [99, 288] width 165 height 22
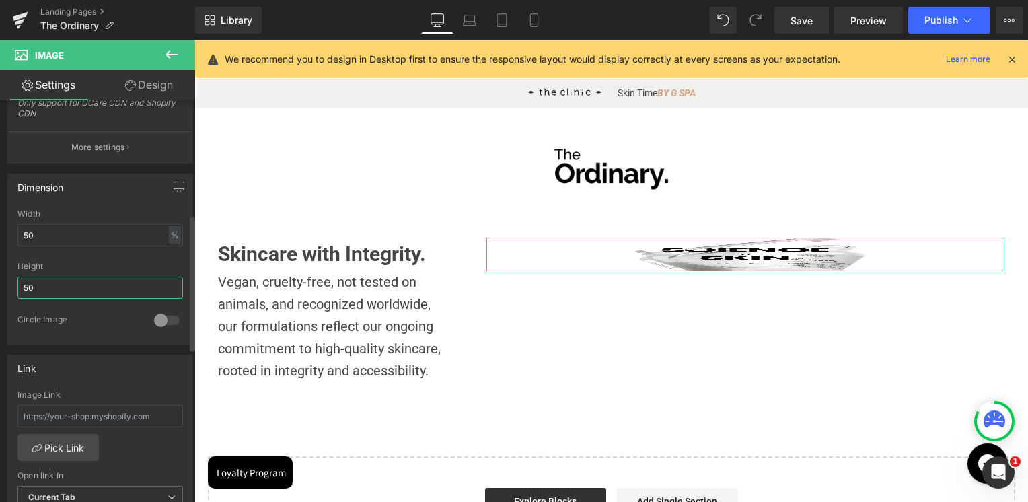
click at [52, 281] on input "50" at bounding box center [99, 288] width 165 height 22
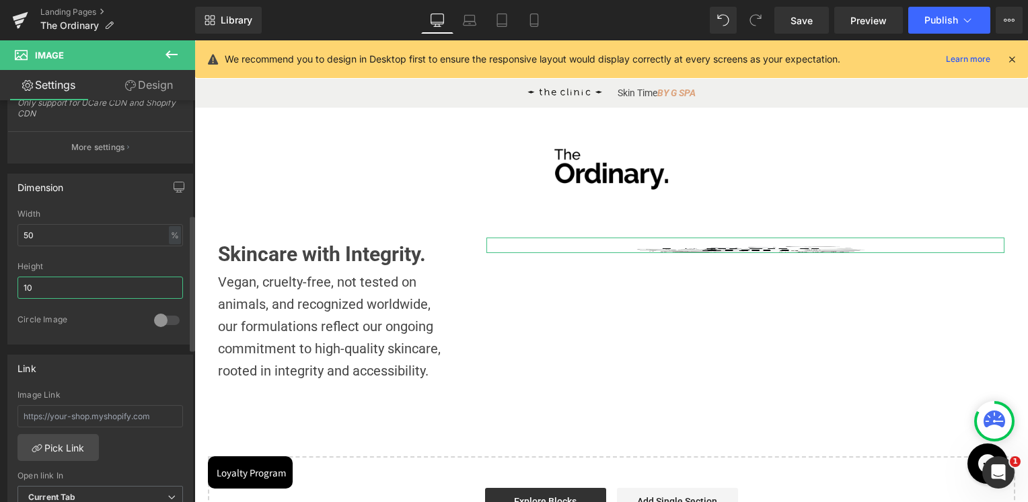
type input "1"
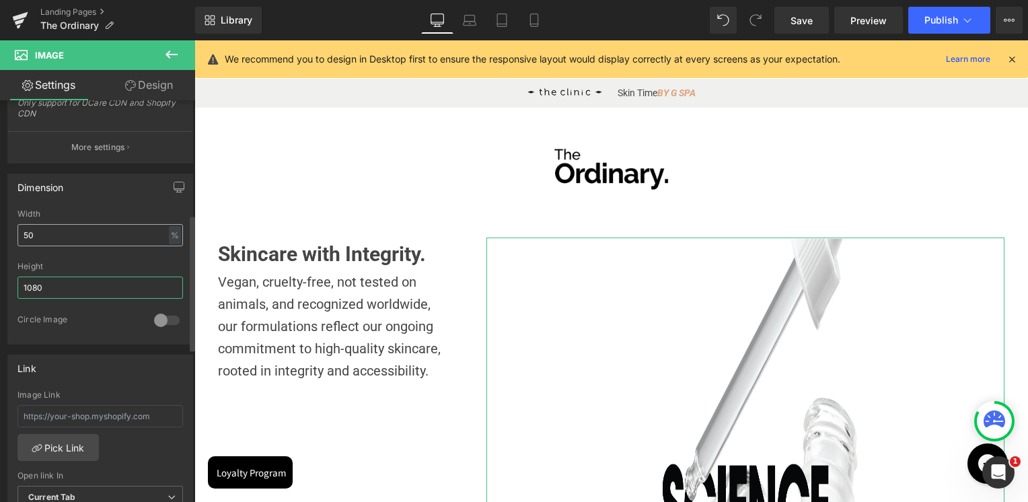
type input "1080"
click at [62, 227] on input "50" at bounding box center [99, 235] width 165 height 22
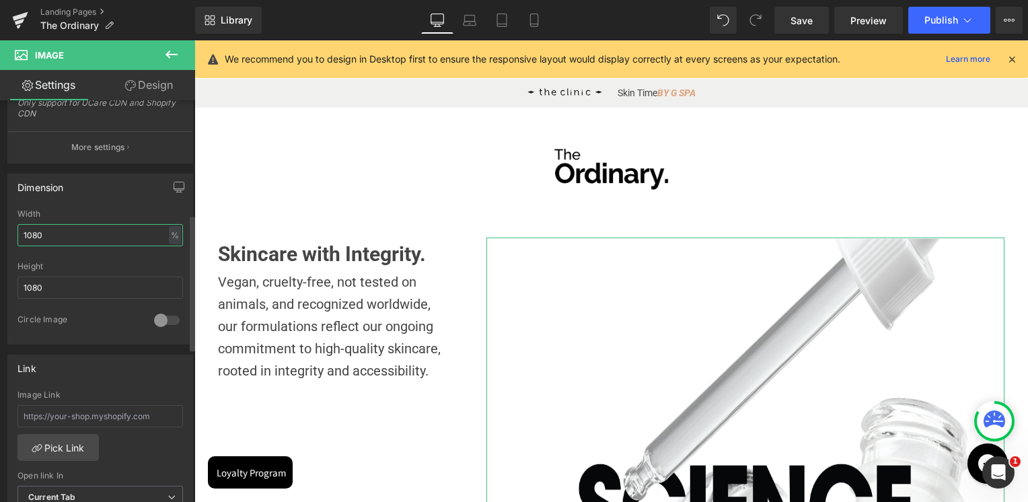
click at [48, 228] on input "1080" at bounding box center [99, 235] width 165 height 22
type input "100"
click at [57, 295] on input "1080" at bounding box center [99, 288] width 165 height 22
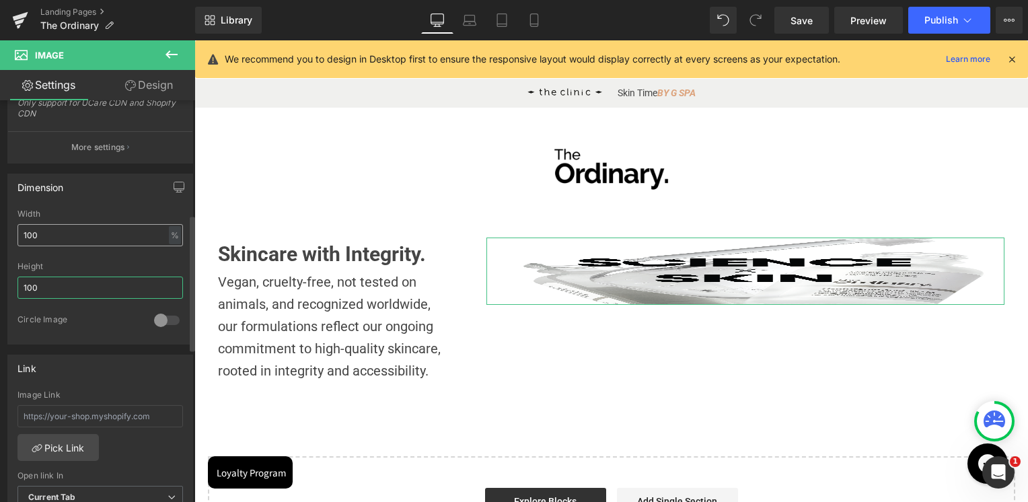
type input "100"
click at [67, 226] on input "100" at bounding box center [99, 235] width 165 height 22
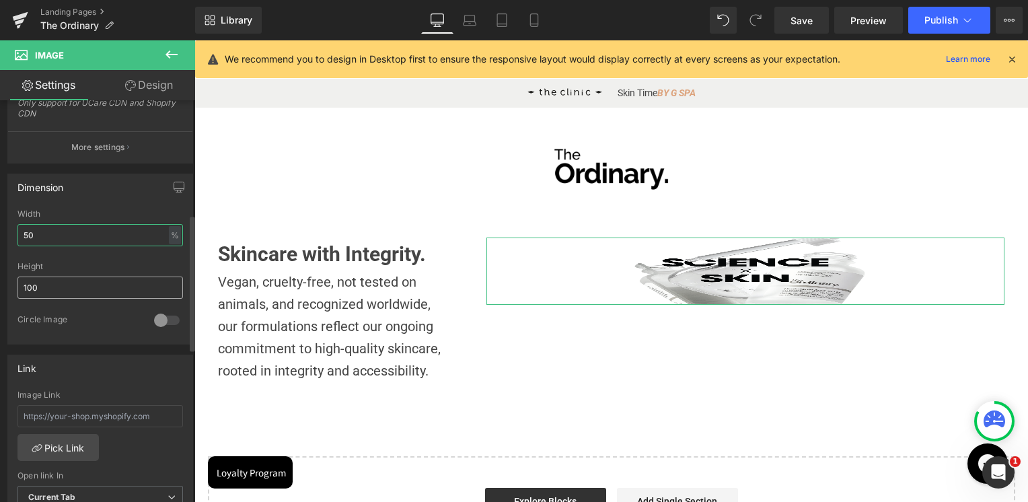
type input "50"
click at [62, 288] on input "100" at bounding box center [99, 288] width 165 height 22
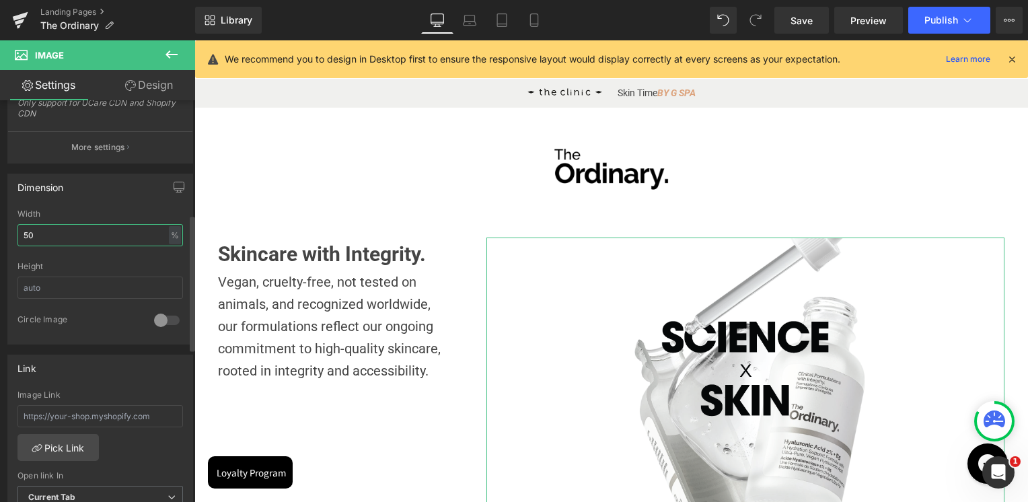
click at [75, 244] on input "50" at bounding box center [99, 235] width 165 height 22
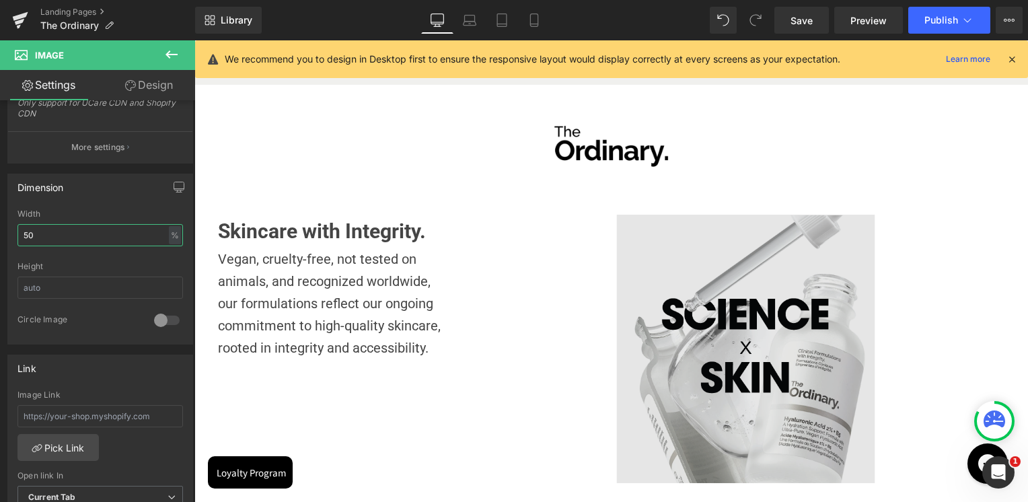
scroll to position [107, 0]
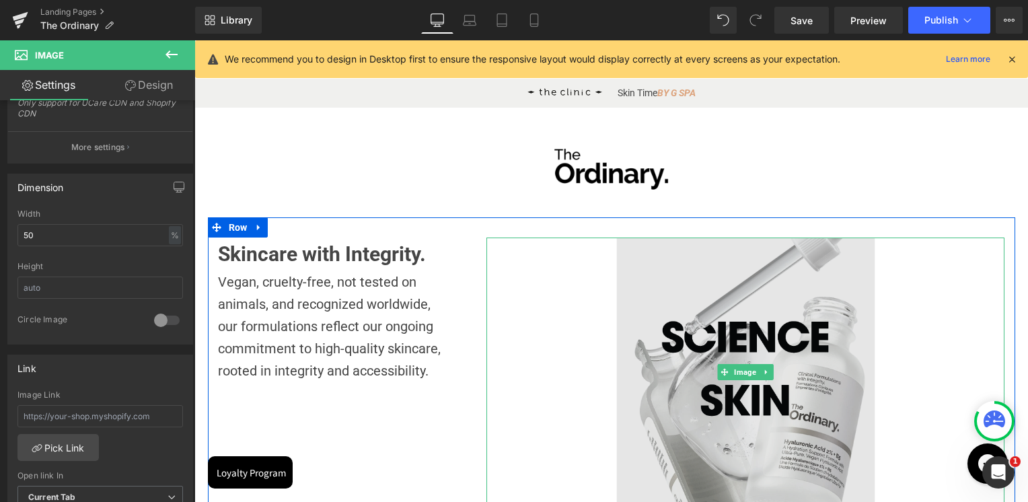
click at [741, 304] on img at bounding box center [745, 371] width 259 height 268
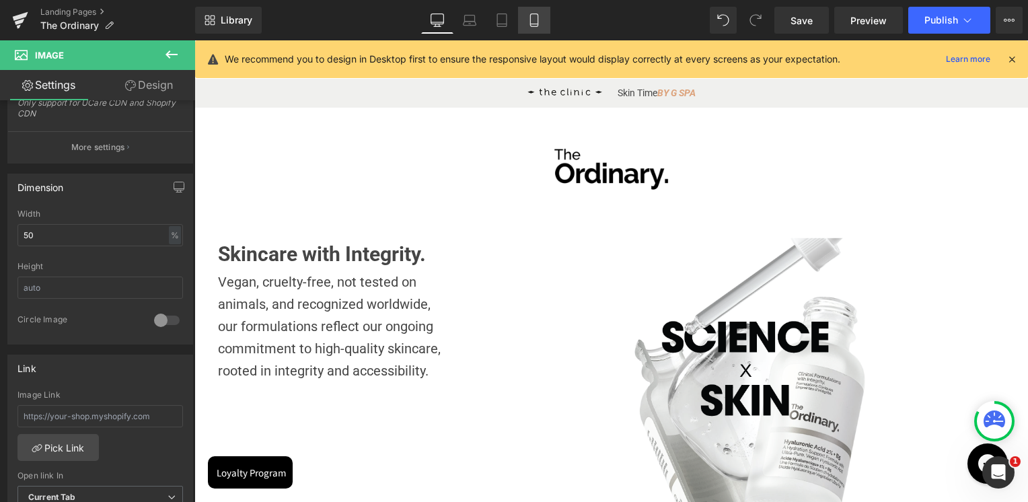
click at [526, 24] on link "Mobile" at bounding box center [534, 20] width 32 height 27
type input "auto"
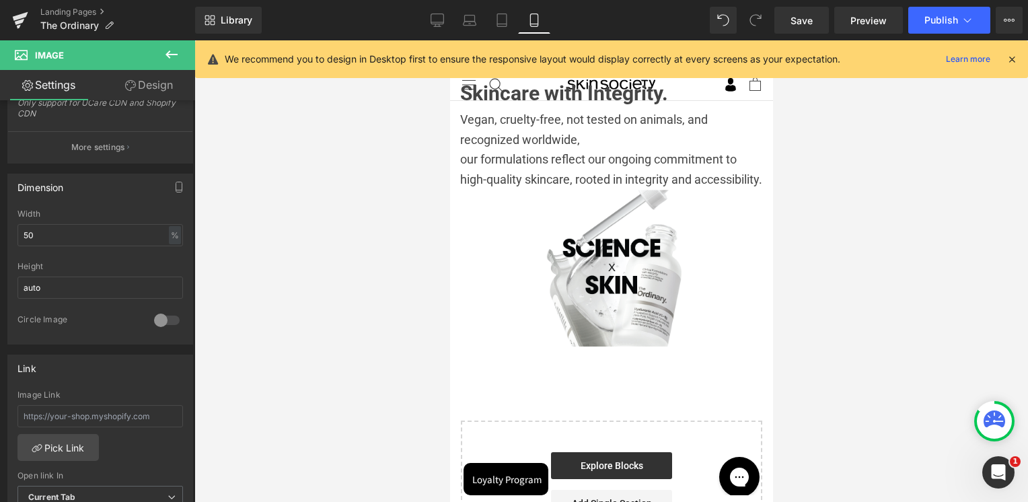
scroll to position [65, 0]
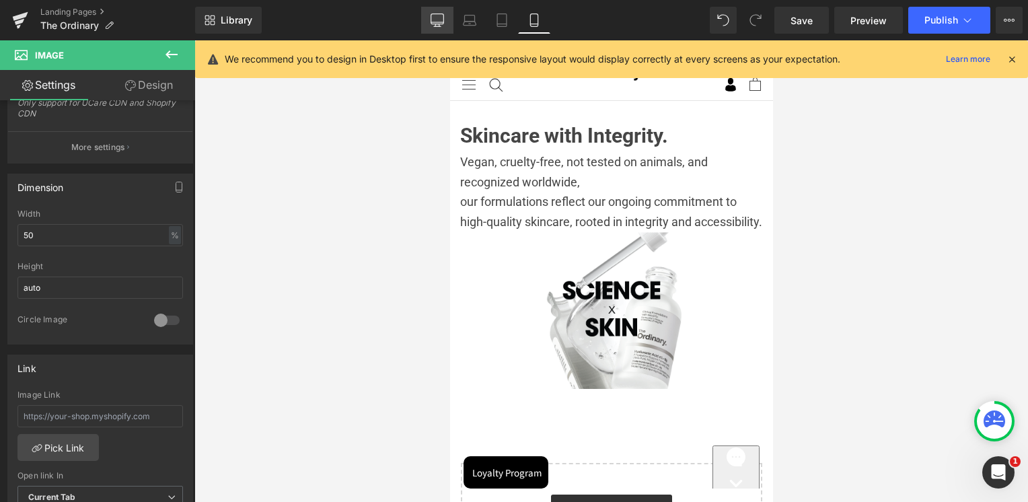
click at [450, 19] on link "Desktop" at bounding box center [437, 20] width 32 height 27
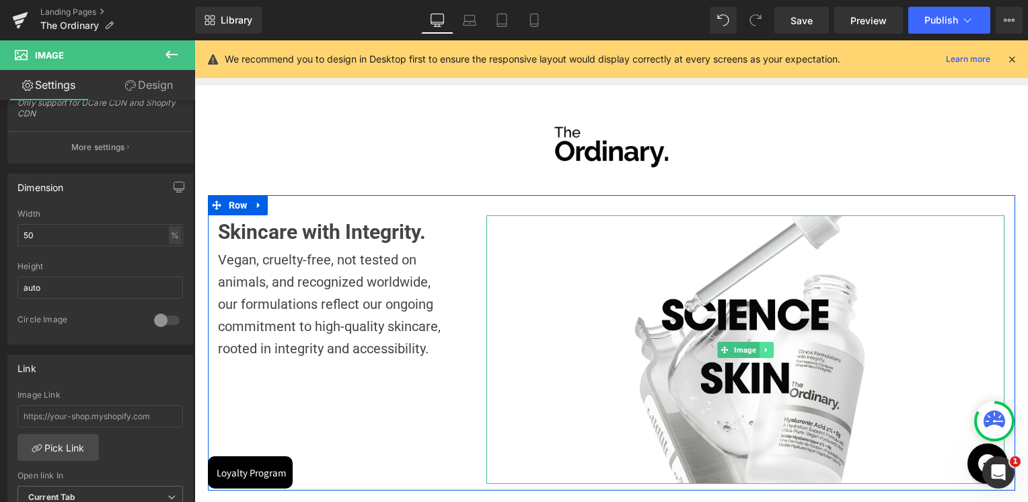
click at [764, 347] on icon at bounding box center [766, 350] width 7 height 8
click at [770, 347] on icon at bounding box center [773, 349] width 7 height 7
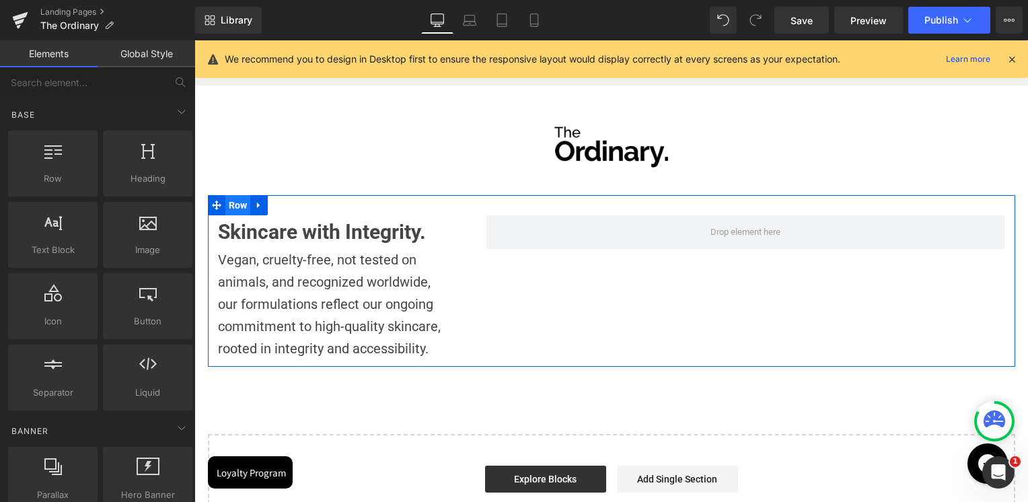
click at [244, 214] on span "Row" at bounding box center [238, 205] width 26 height 20
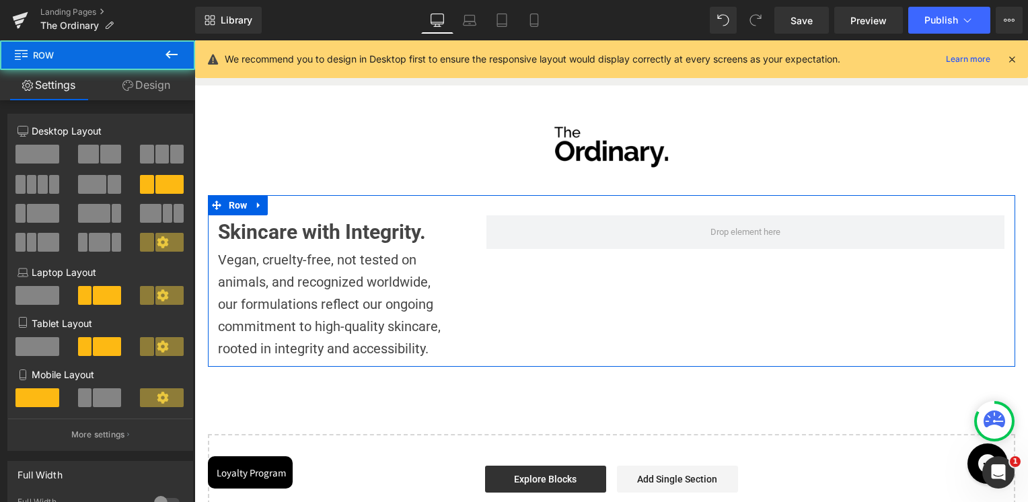
click at [100, 161] on span at bounding box center [110, 154] width 21 height 19
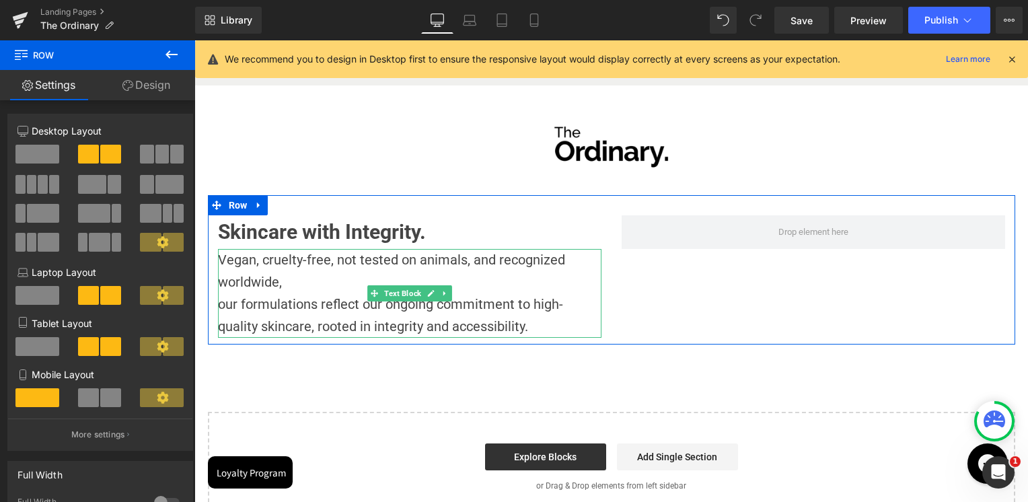
click at [218, 305] on p "our formulations reflect our ongoing commitment to high-quality skincare, roote…" at bounding box center [409, 315] width 383 height 44
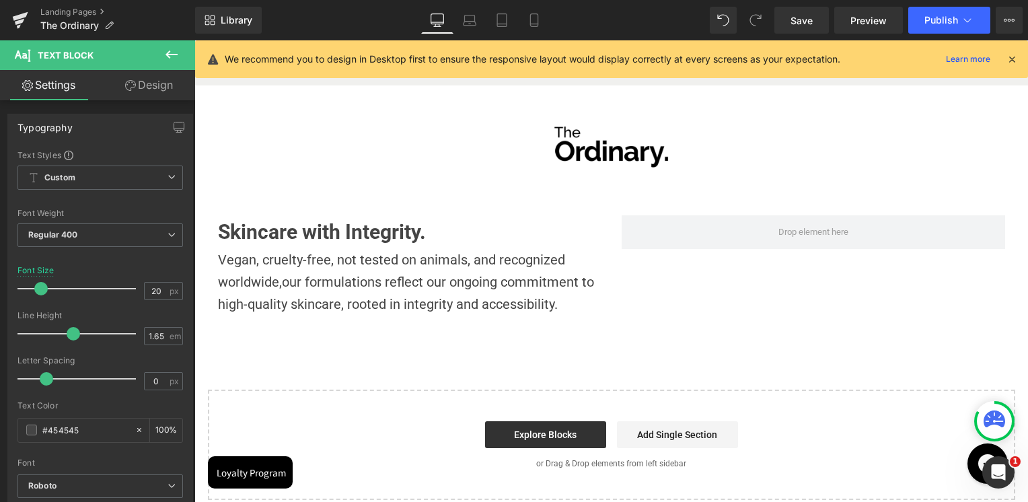
click at [183, 54] on button at bounding box center [171, 55] width 47 height 30
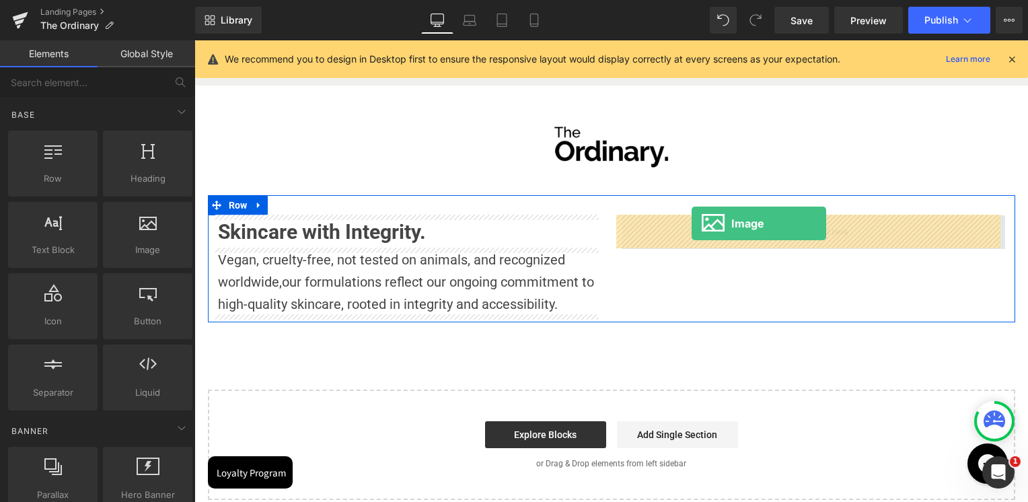
drag, startPoint x: 343, startPoint y: 279, endPoint x: 692, endPoint y: 223, distance: 352.8
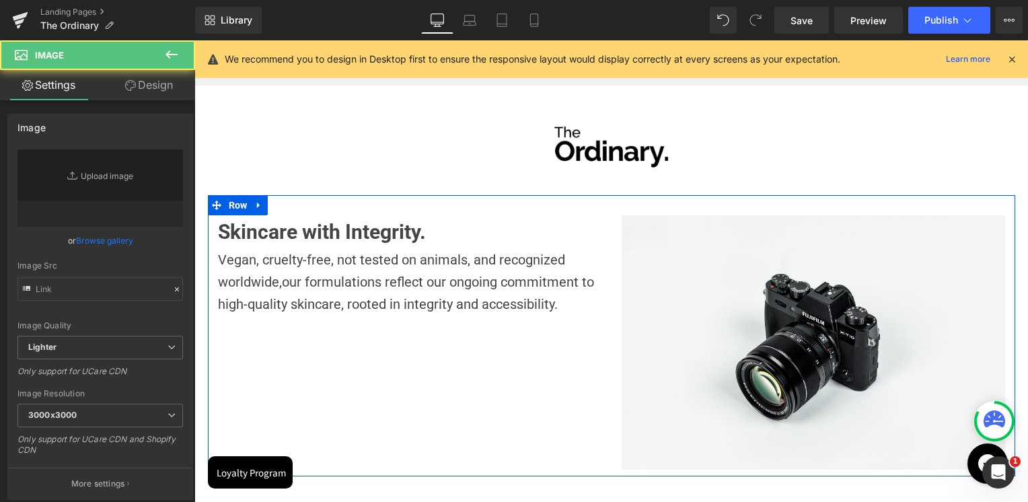
type input "//d1um8515vdn9kb.cloudfront.net/images/parallax.jpg"
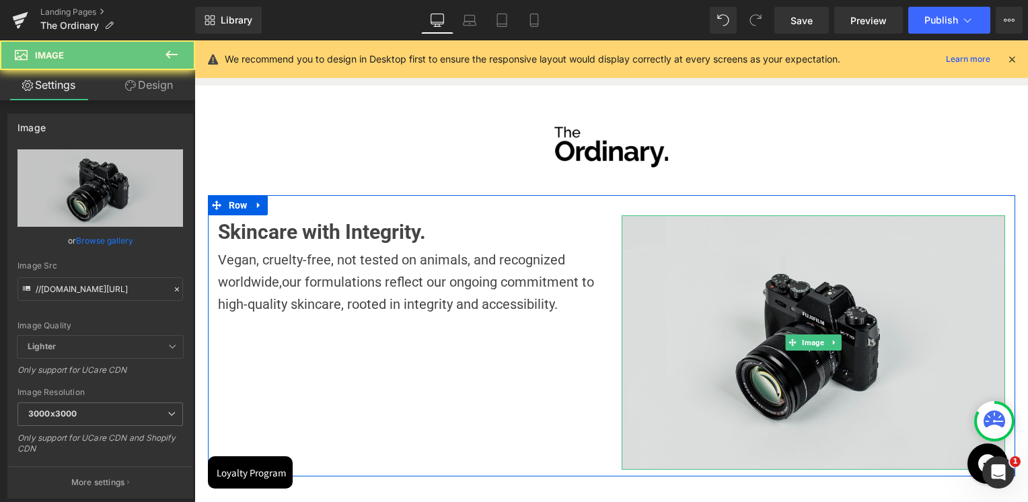
click at [741, 272] on img at bounding box center [813, 342] width 383 height 254
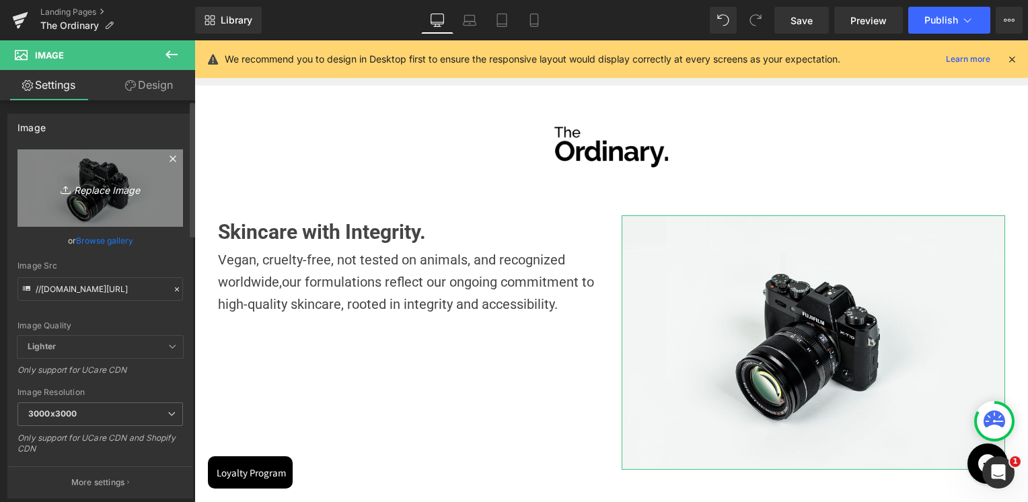
click at [118, 182] on icon "Replace Image" at bounding box center [100, 188] width 108 height 17
type input "C:\fakepath\2 (1).png"
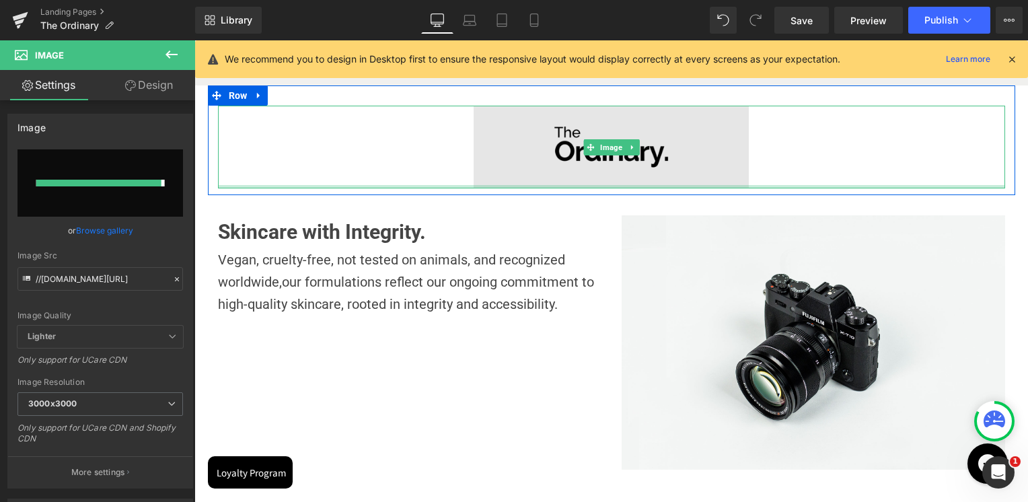
type input "https://ucarecdn.com/b646a66f-ebe5-4dd1-a4ce-151c8c8f0012/-/format/auto/-/previ…"
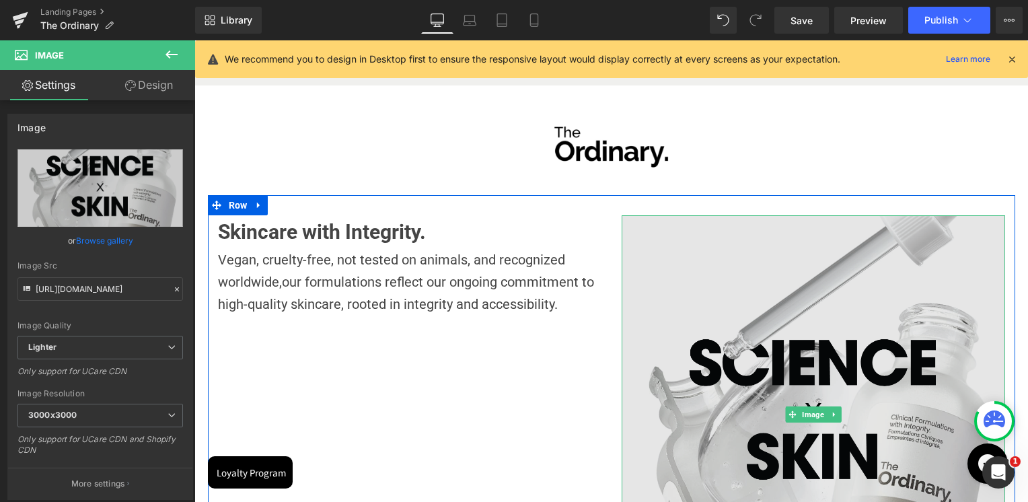
click at [825, 317] on img at bounding box center [813, 414] width 383 height 398
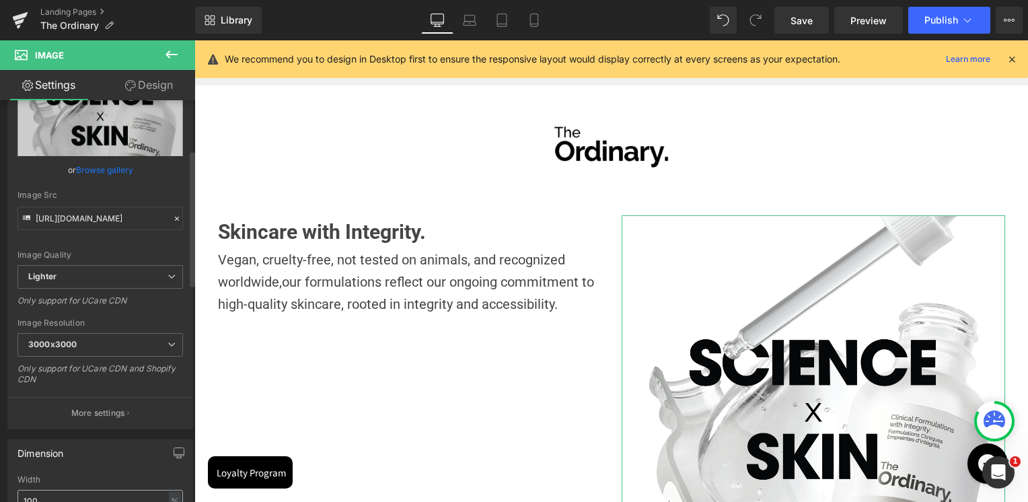
scroll to position [202, 0]
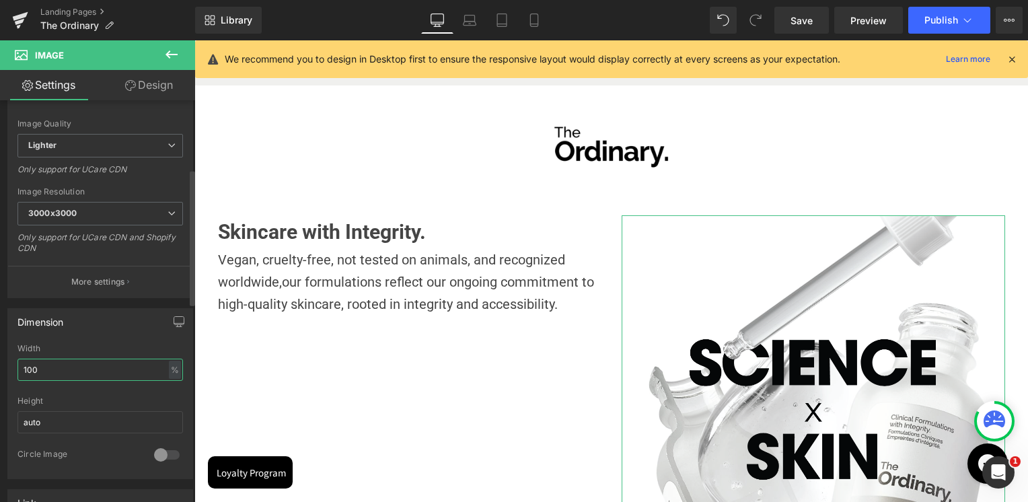
click at [81, 371] on input "100" at bounding box center [99, 370] width 165 height 22
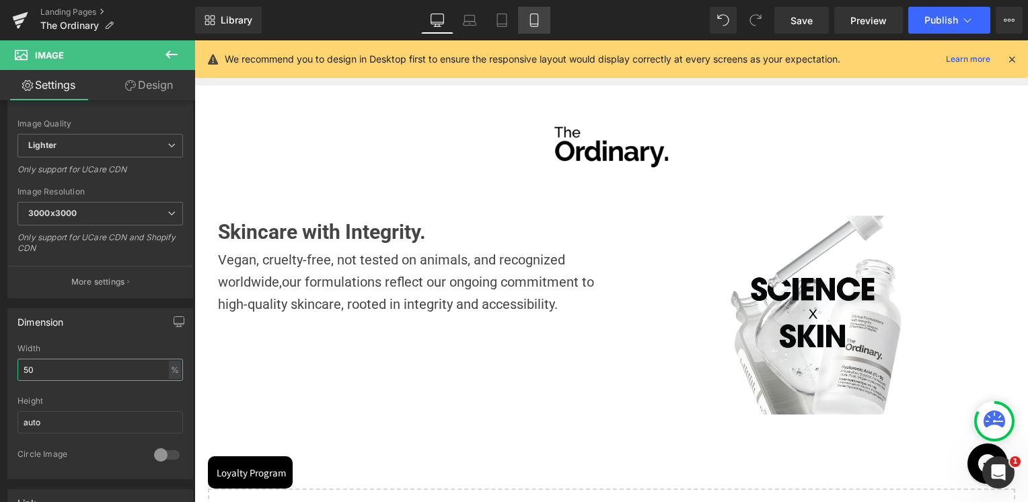
type input "50"
click at [542, 31] on link "Mobile" at bounding box center [534, 20] width 32 height 27
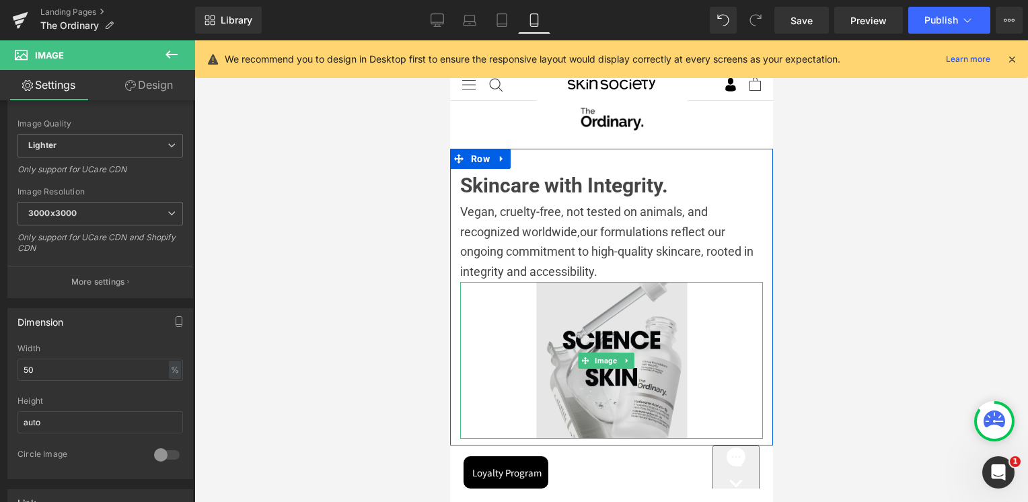
scroll to position [0, 0]
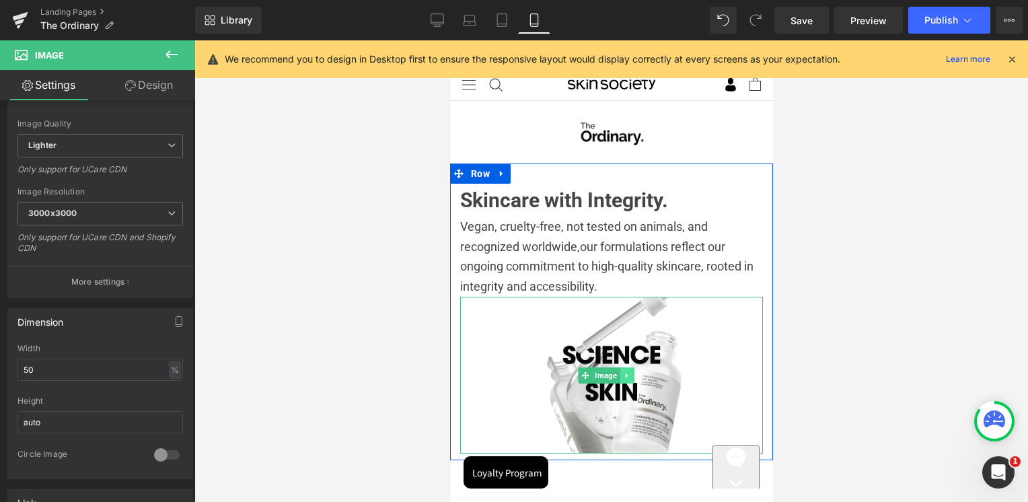
click at [628, 371] on icon at bounding box center [626, 375] width 7 height 8
click at [628, 370] on link at bounding box center [633, 375] width 14 height 16
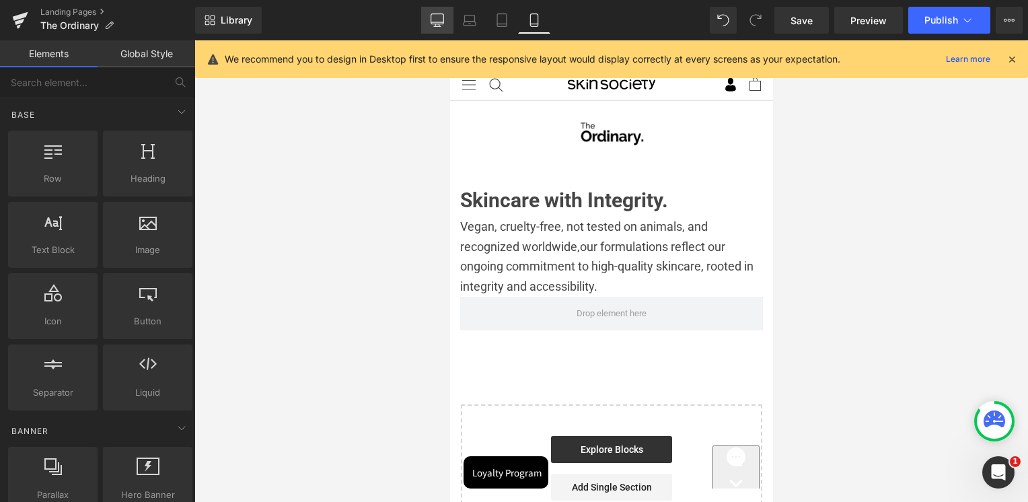
click at [443, 19] on icon at bounding box center [437, 19] width 13 height 13
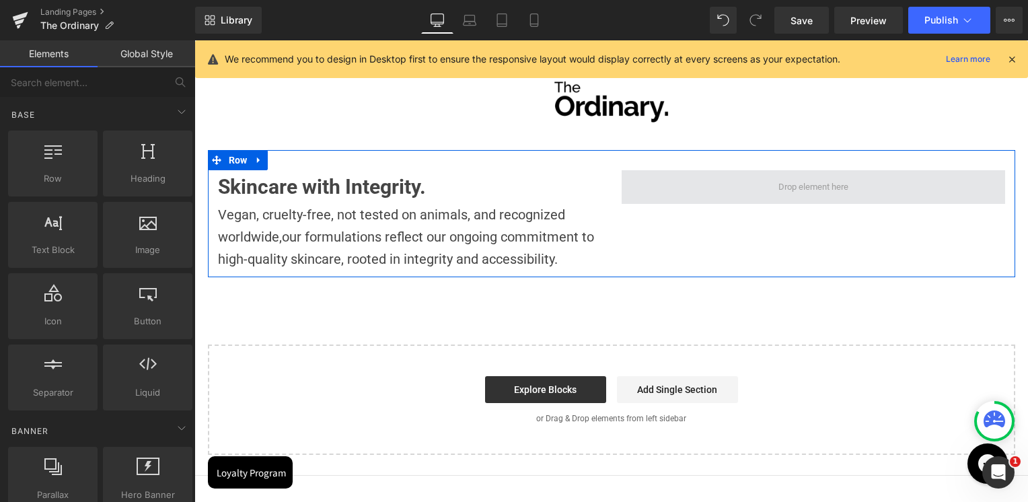
click at [826, 194] on span at bounding box center [813, 186] width 79 height 21
drag, startPoint x: 741, startPoint y: 186, endPoint x: 713, endPoint y: 189, distance: 27.8
click at [741, 186] on span at bounding box center [813, 187] width 383 height 34
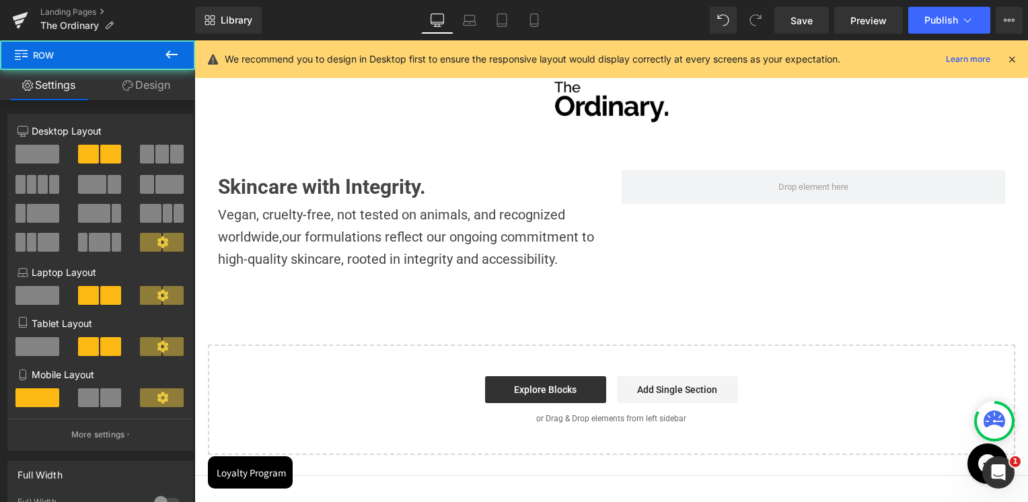
click at [183, 45] on button at bounding box center [171, 55] width 47 height 30
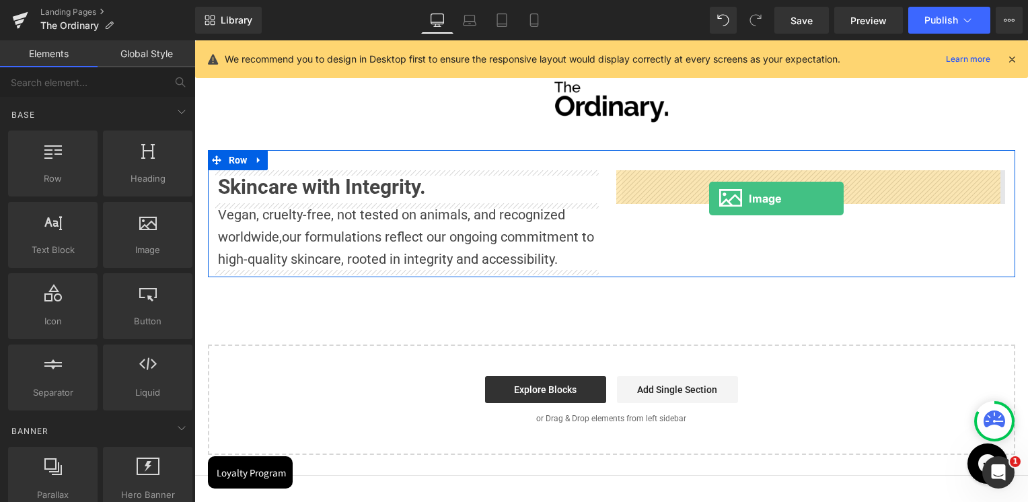
drag, startPoint x: 342, startPoint y: 279, endPoint x: 709, endPoint y: 198, distance: 376.1
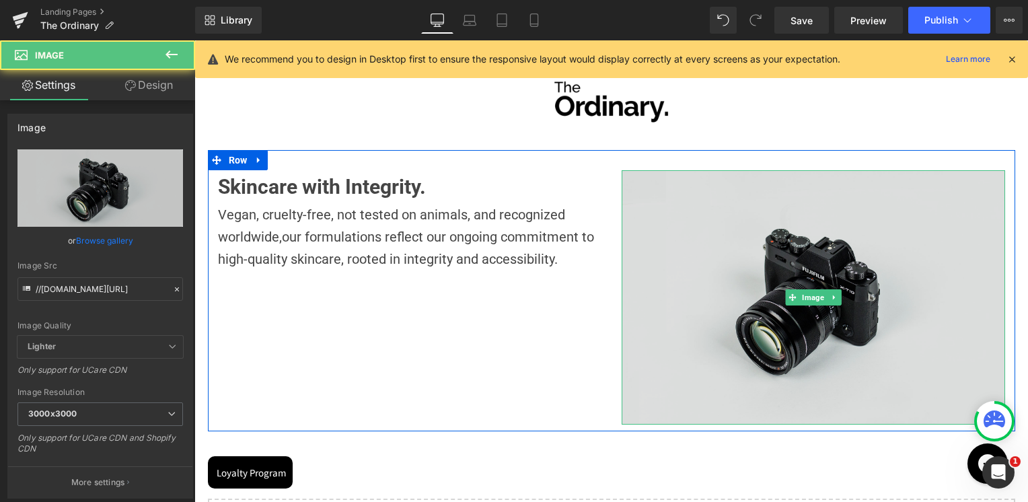
click at [777, 236] on img at bounding box center [813, 297] width 383 height 254
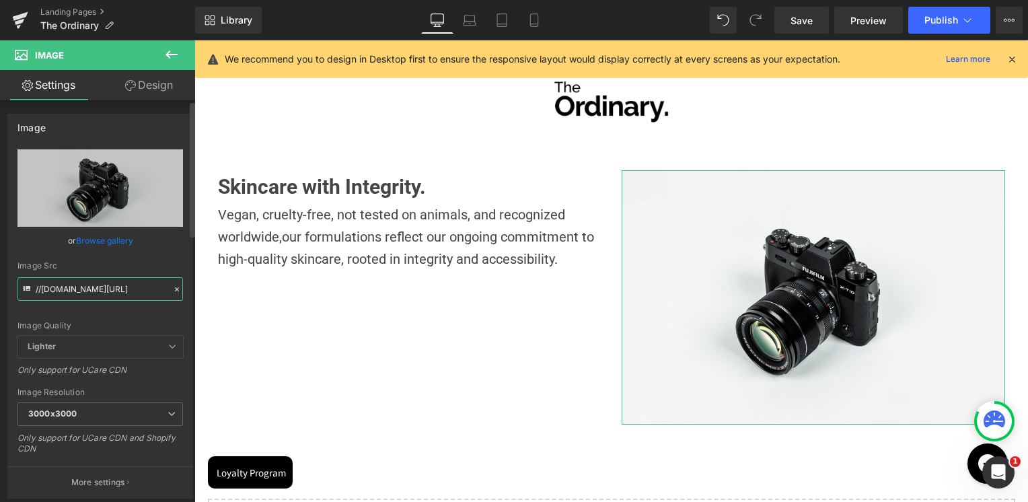
click at [77, 297] on input "//d1um8515vdn9kb.cloudfront.net/images/parallax.jpg" at bounding box center [99, 289] width 165 height 24
paste input "https://cdn.media.amplience.net/i/deciem/about-us-slot-e?fmt=auto&$poi$&sm=aspe…"
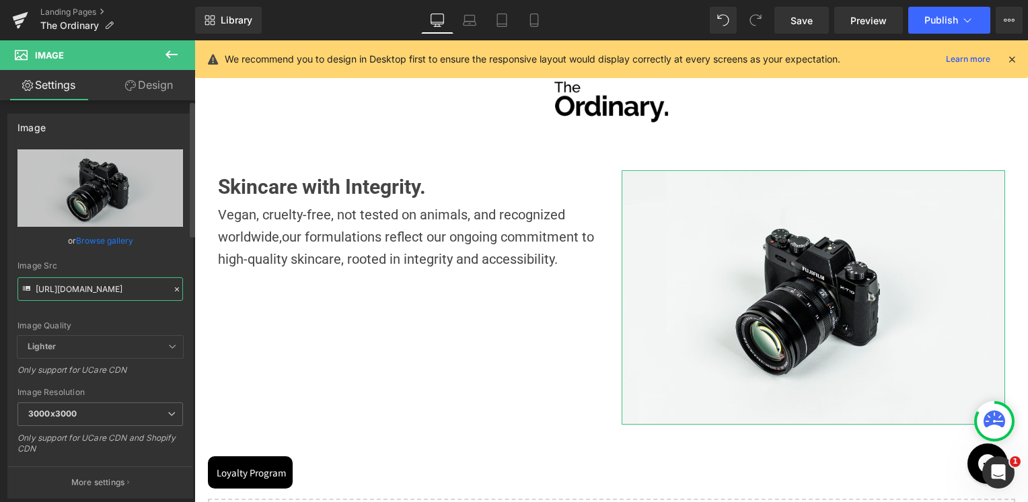
scroll to position [0, 316]
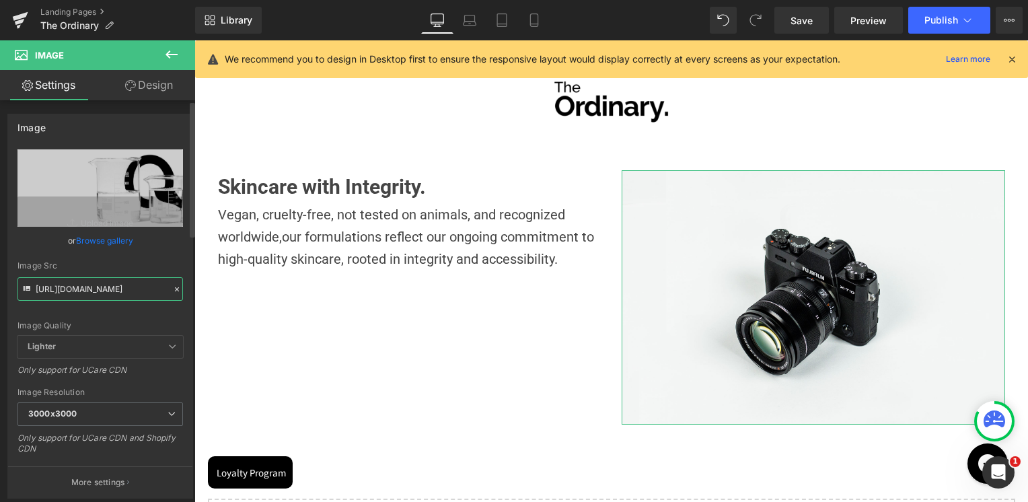
type input "https://cdn.media.amplience.net/i/deciem/about-us-slot-e?fmt=auto&$poi$&sm=aspe…"
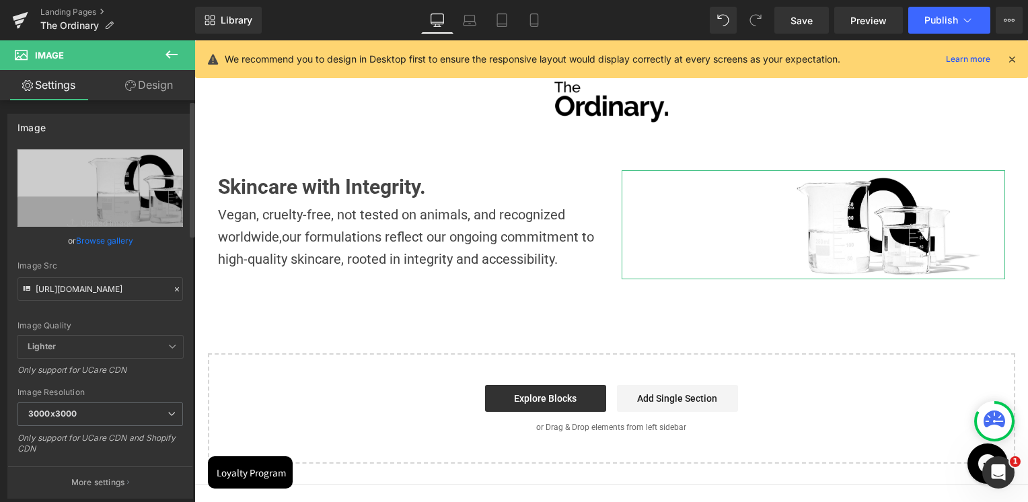
click at [110, 270] on div "Image Src https://cdn.media.amplience.net/i/deciem/about-us-slot-e?fmt=auto&$po…" at bounding box center [99, 281] width 165 height 40
click at [537, 23] on icon at bounding box center [533, 19] width 13 height 13
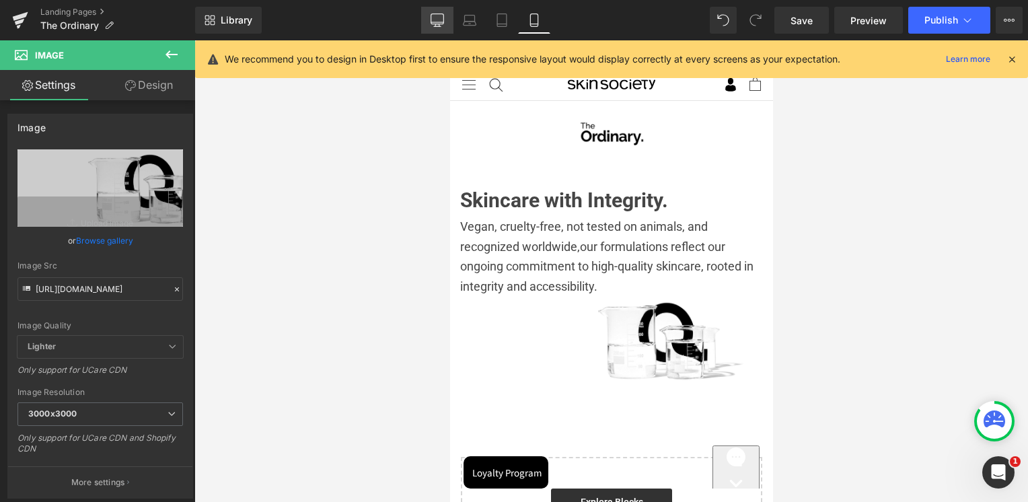
click at [431, 23] on icon at bounding box center [437, 19] width 13 height 13
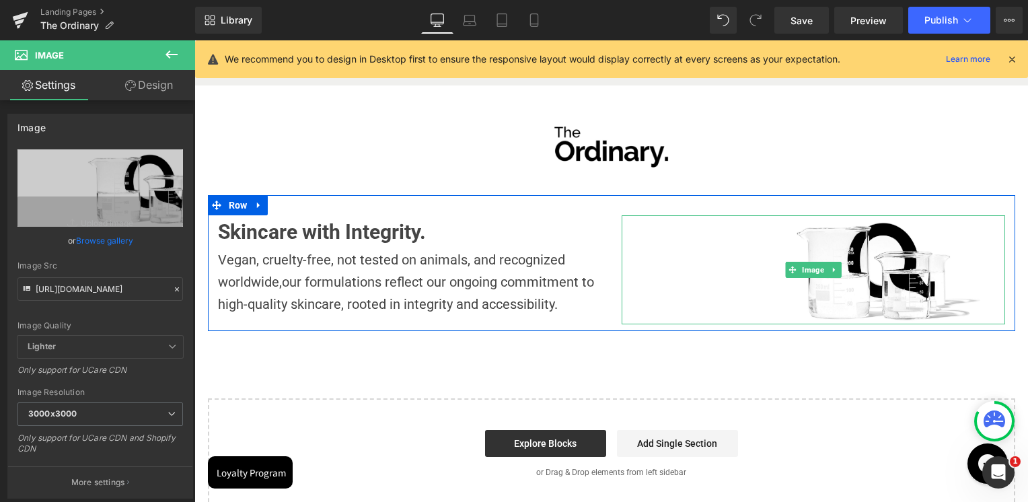
scroll to position [152, 0]
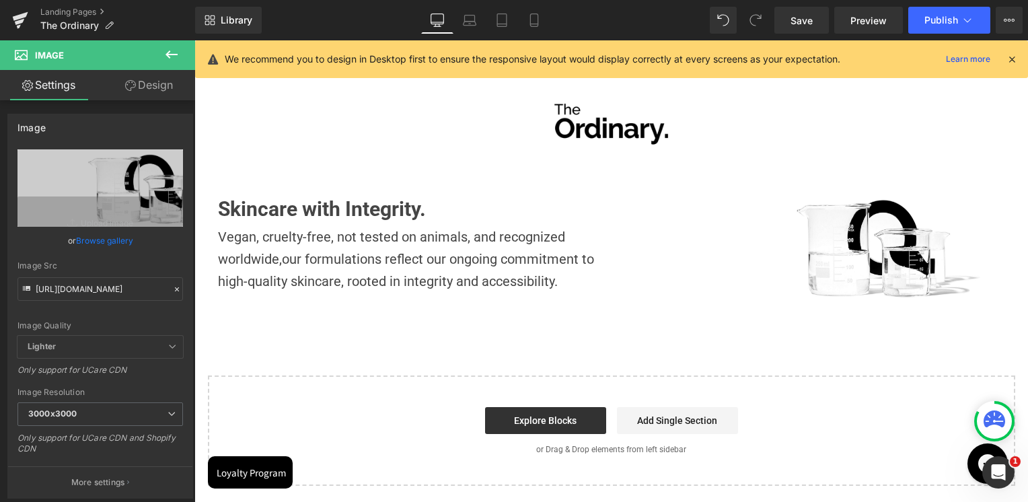
click at [482, 318] on div "Image Row Skincare with Integrity. Heading Vegan, cruelty-free, not tested on a…" at bounding box center [611, 274] width 834 height 423
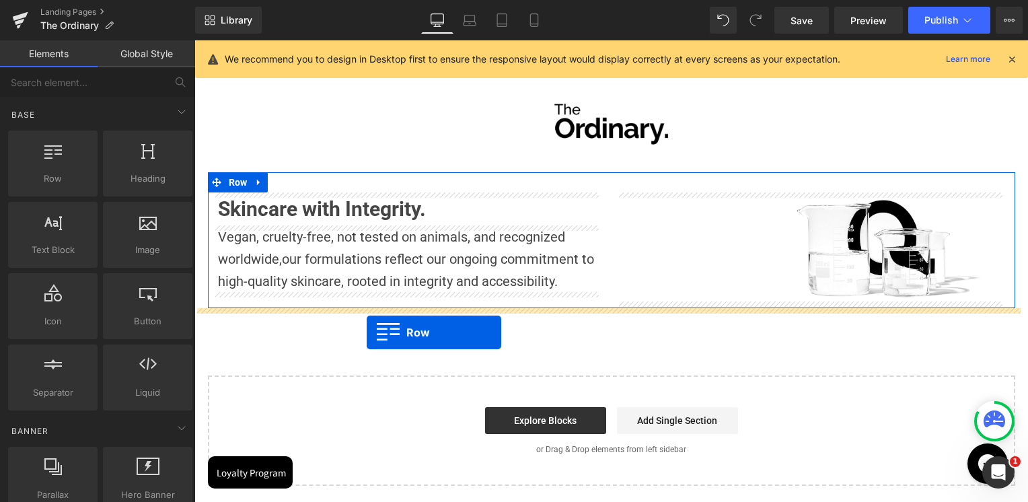
drag, startPoint x: 341, startPoint y: 226, endPoint x: 367, endPoint y: 332, distance: 109.3
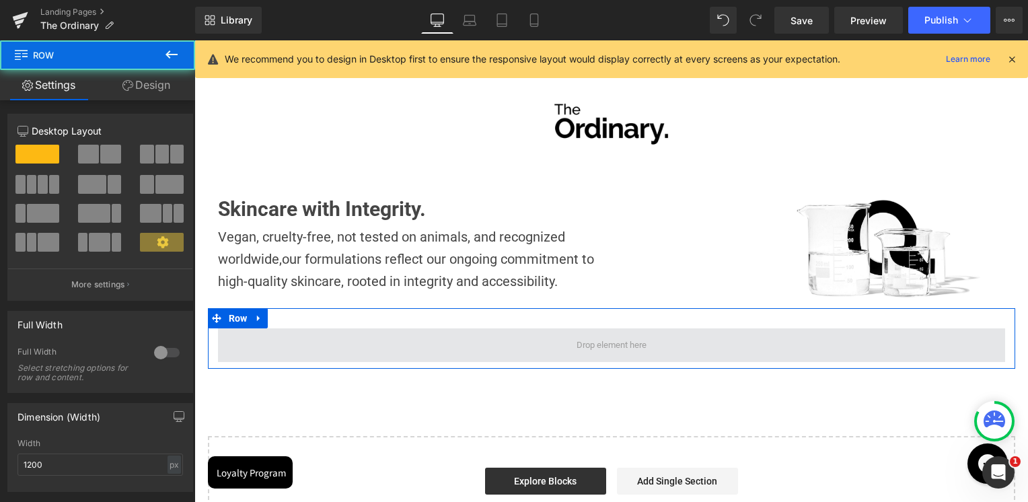
click at [302, 343] on span at bounding box center [611, 345] width 787 height 34
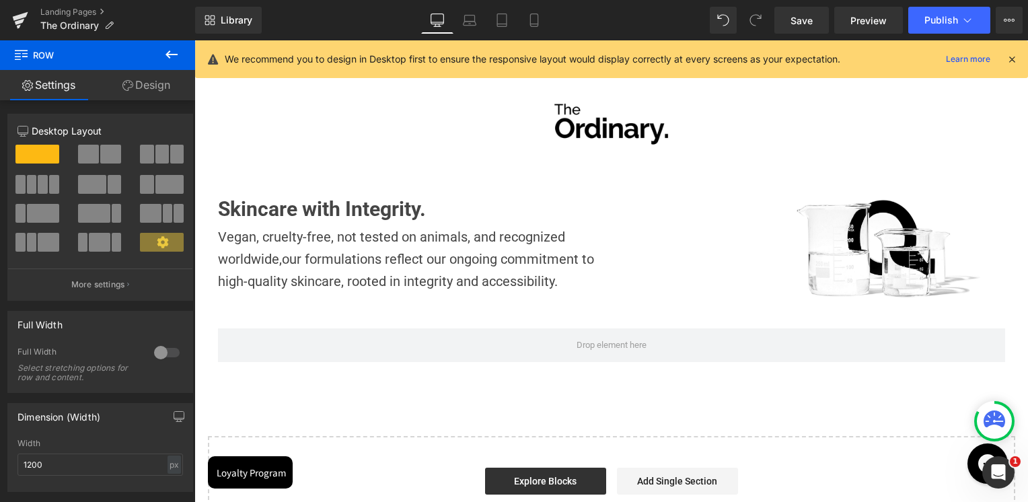
click at [170, 52] on icon at bounding box center [171, 54] width 16 height 16
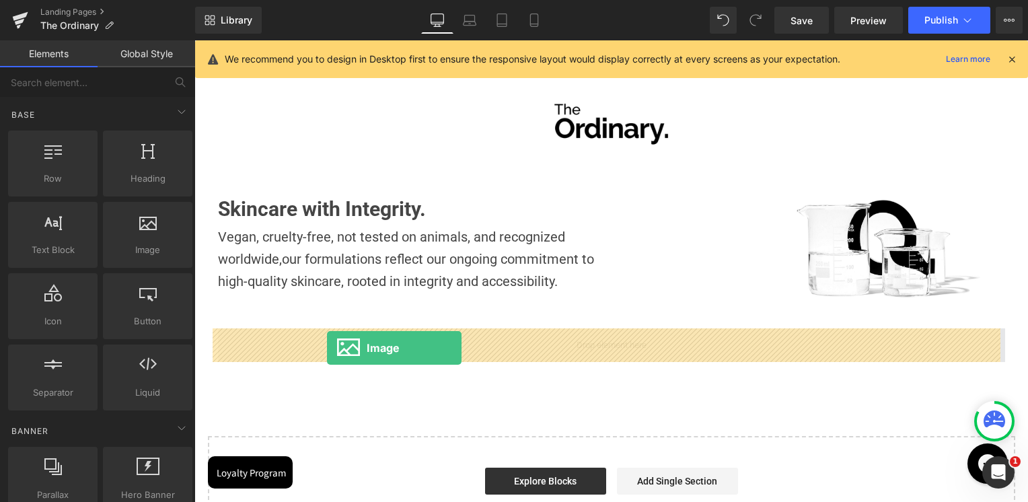
drag, startPoint x: 345, startPoint y: 274, endPoint x: 327, endPoint y: 348, distance: 75.5
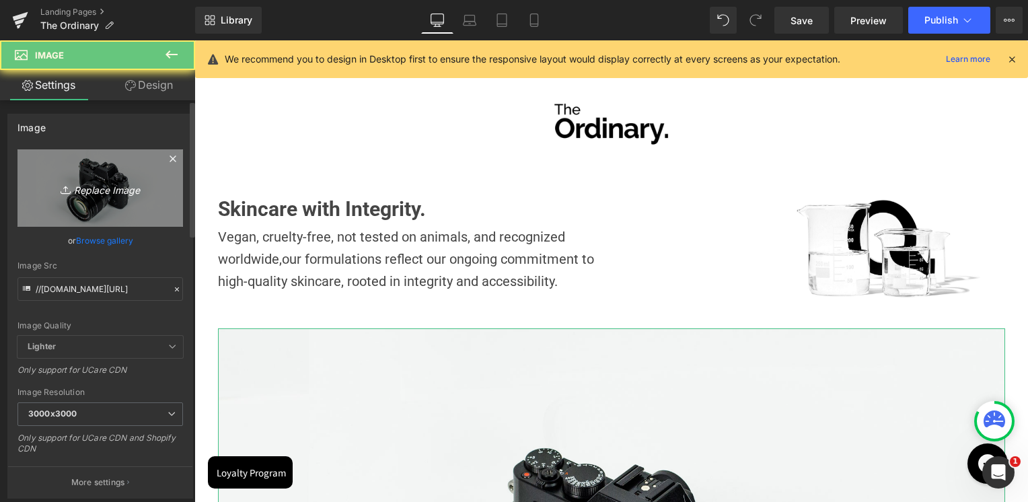
click at [105, 180] on icon "Replace Image" at bounding box center [100, 188] width 108 height 17
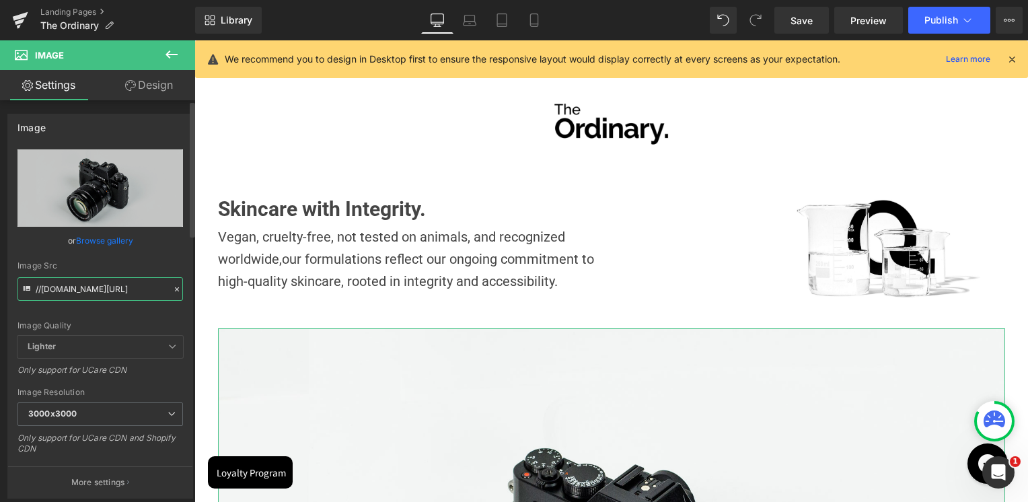
click at [102, 283] on input "//d1um8515vdn9kb.cloudfront.net/images/parallax.jpg" at bounding box center [99, 289] width 165 height 24
paste input "https://cdn.media.amplience.net/i/deciem/ORD-The-Ordinary-About-Us-Revamp-01?fm…"
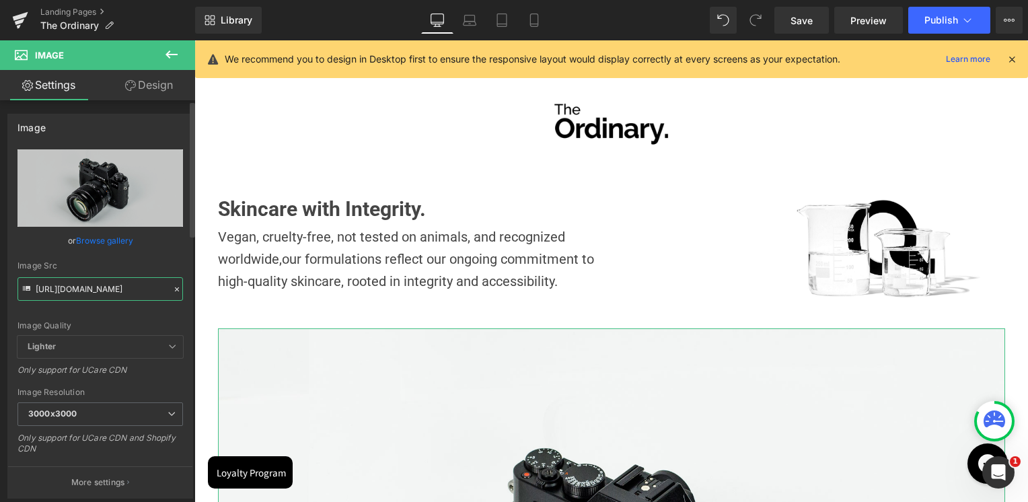
scroll to position [0, 392]
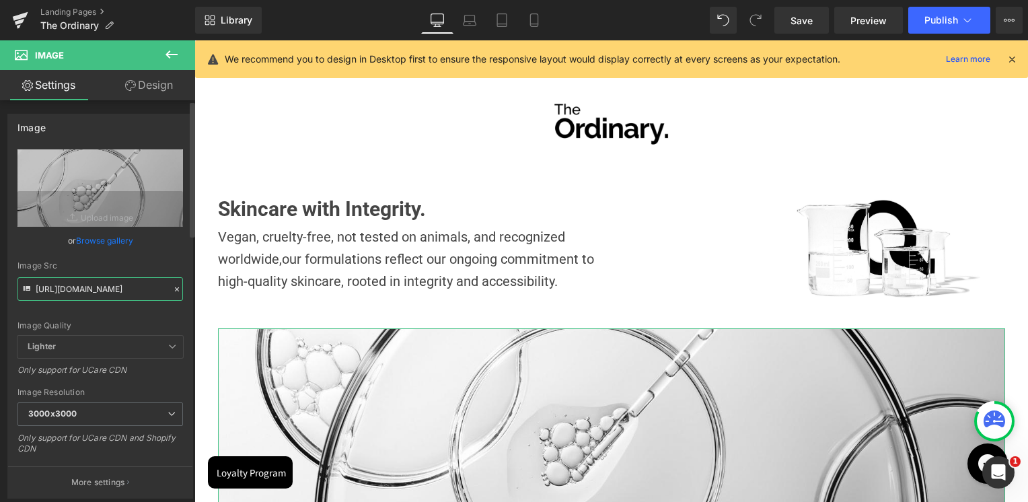
type input "https://cdn.media.amplience.net/i/deciem/ORD-The-Ordinary-About-Us-Revamp-01?fm…"
click at [108, 270] on div "Image Src" at bounding box center [99, 265] width 165 height 9
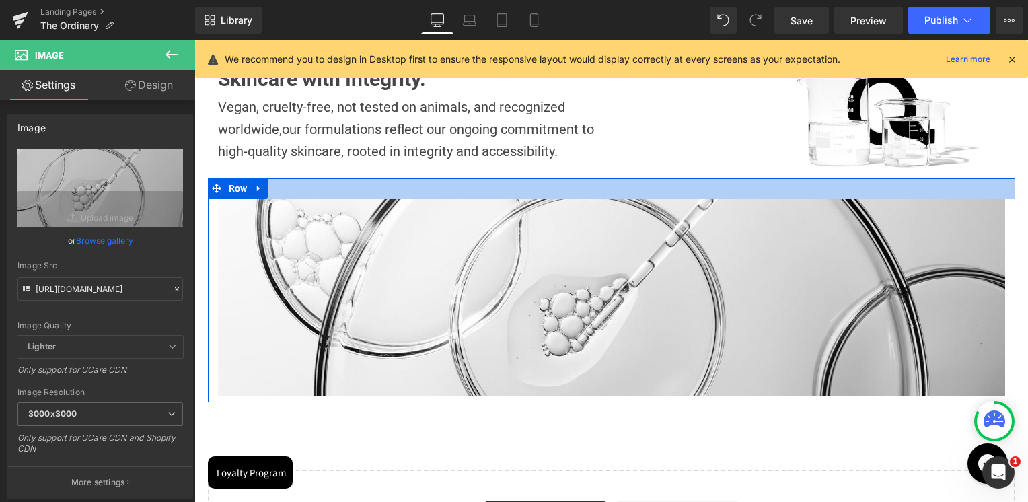
scroll to position [287, 0]
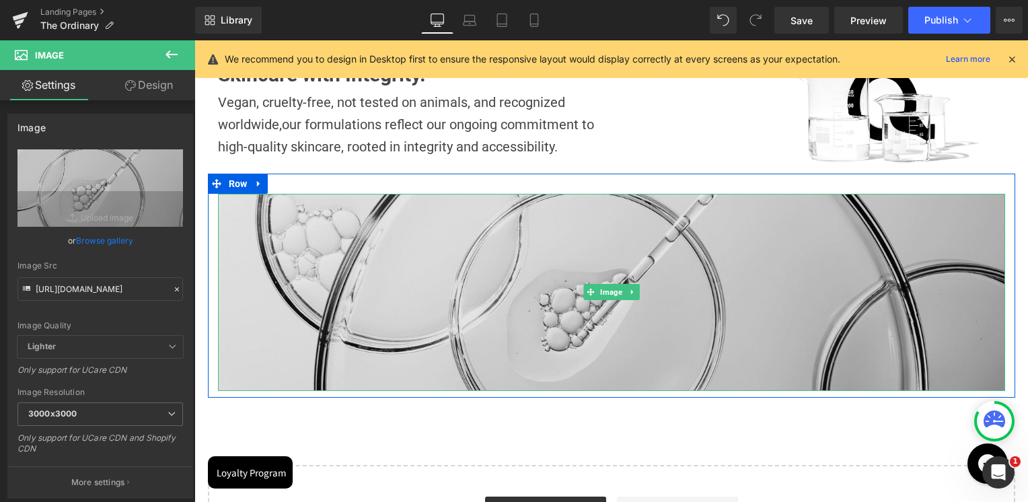
click at [630, 311] on img at bounding box center [611, 292] width 787 height 197
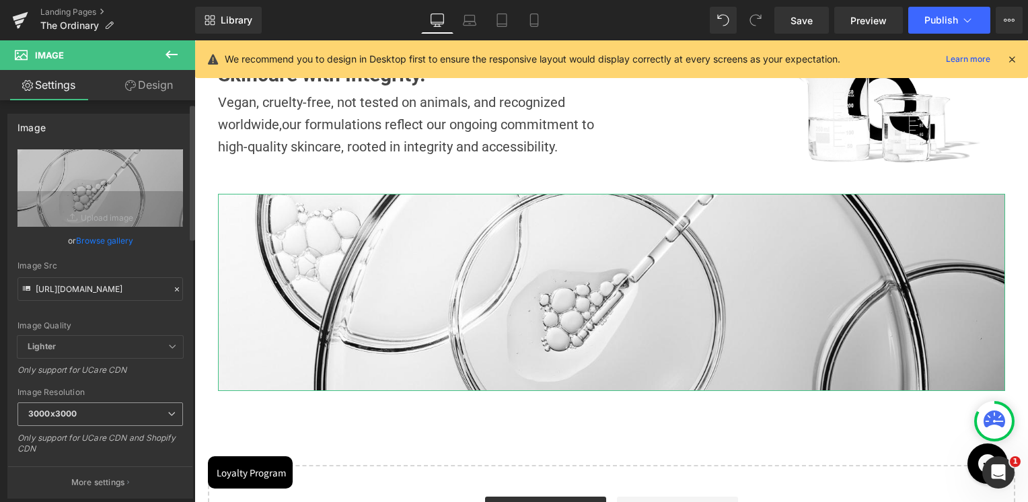
scroll to position [135, 0]
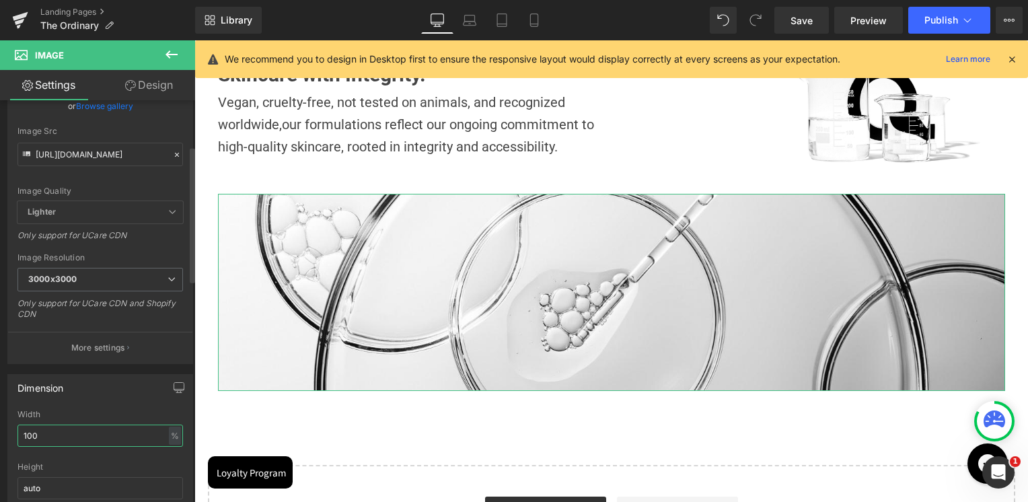
click at [52, 427] on input "100" at bounding box center [99, 436] width 165 height 22
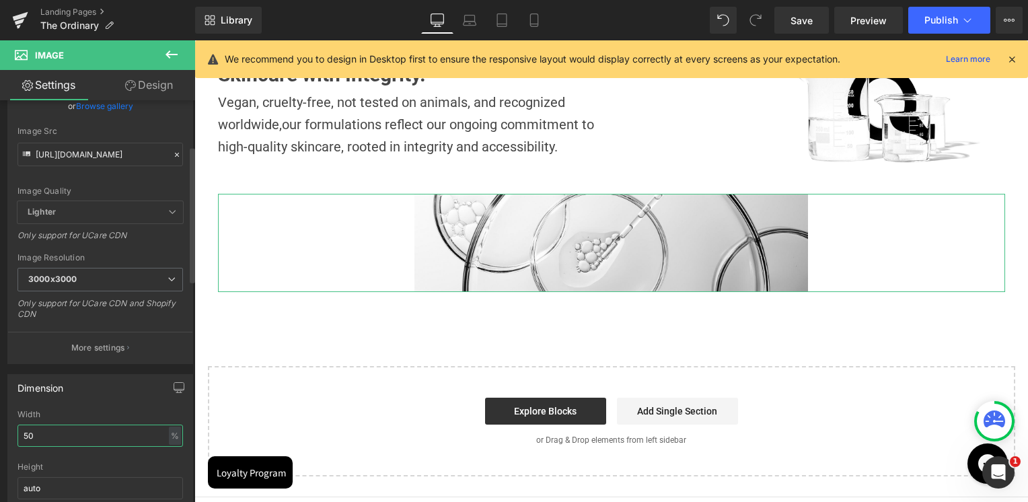
type input "5"
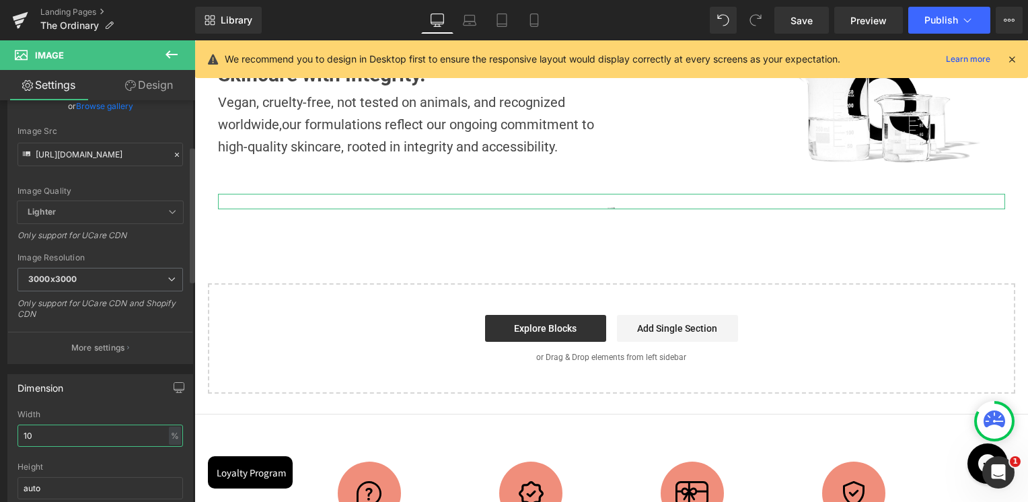
type input "100"
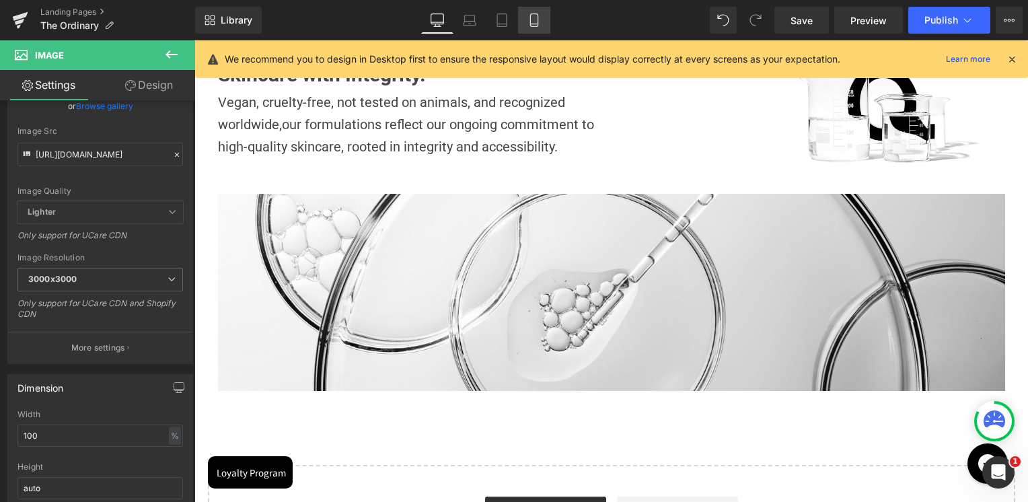
click at [524, 9] on link "Mobile" at bounding box center [534, 20] width 32 height 27
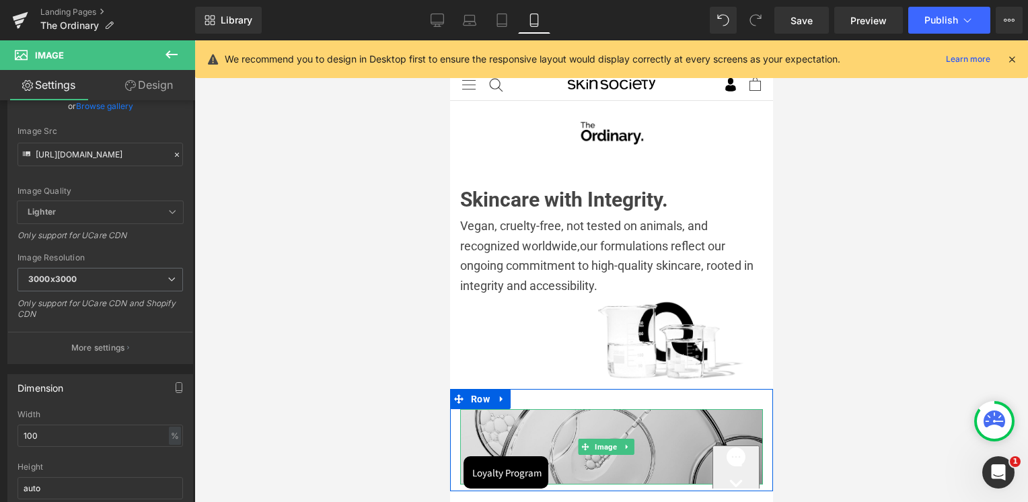
scroll to position [0, 0]
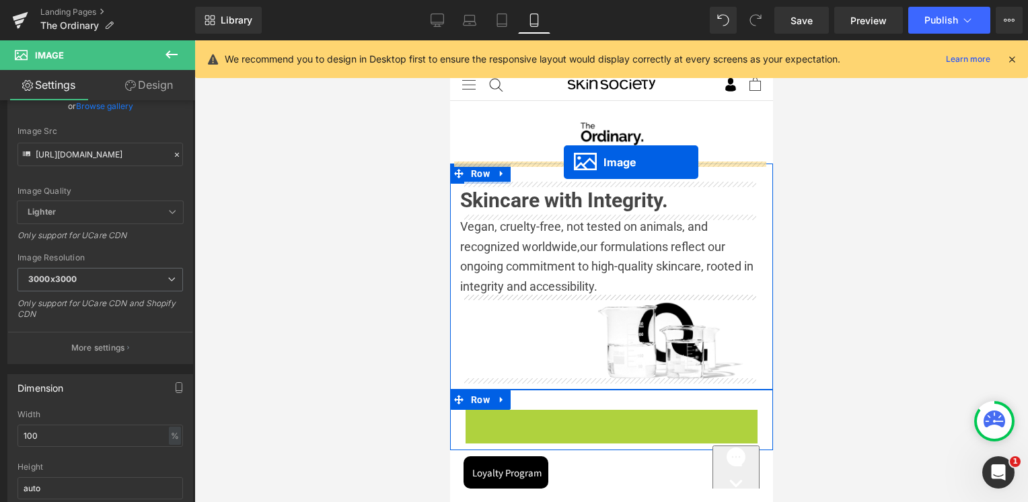
drag, startPoint x: 585, startPoint y: 440, endPoint x: 563, endPoint y: 162, distance: 278.7
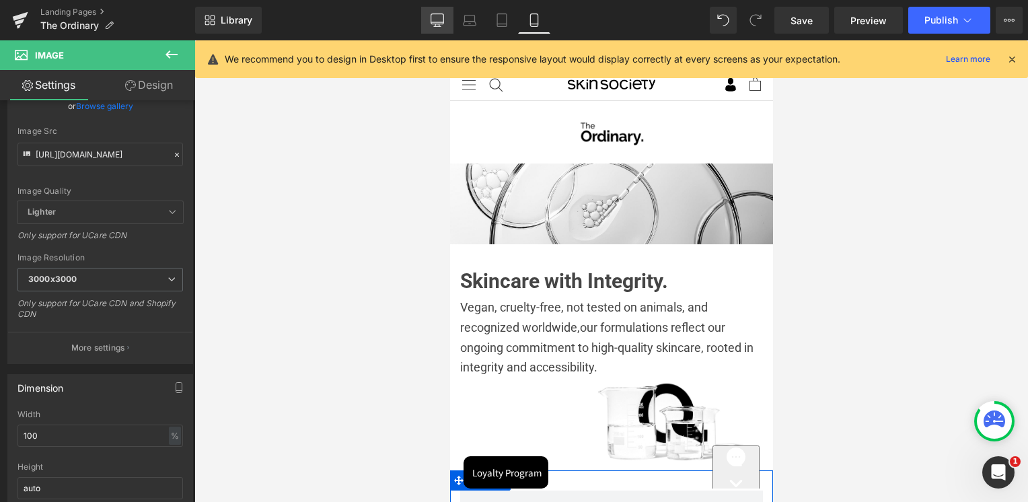
click at [439, 22] on icon at bounding box center [437, 22] width 13 height 0
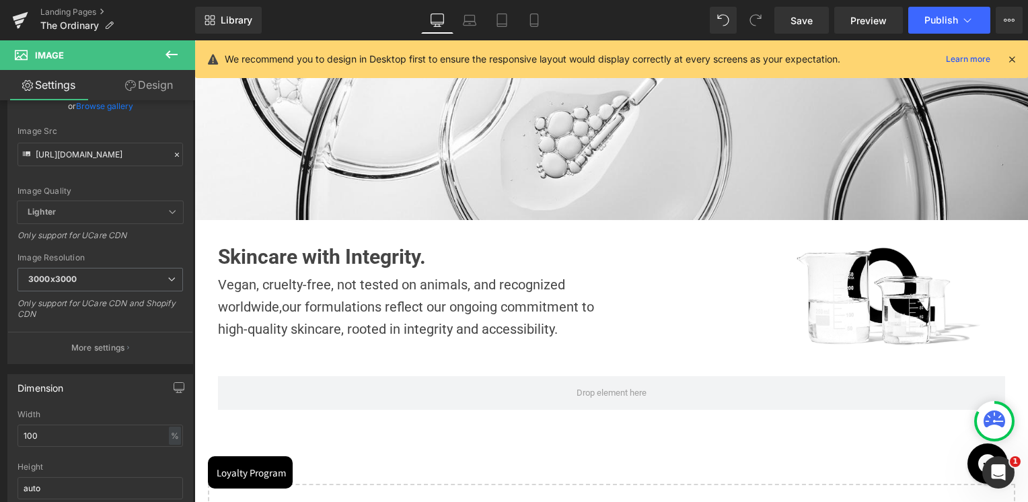
scroll to position [63, 0]
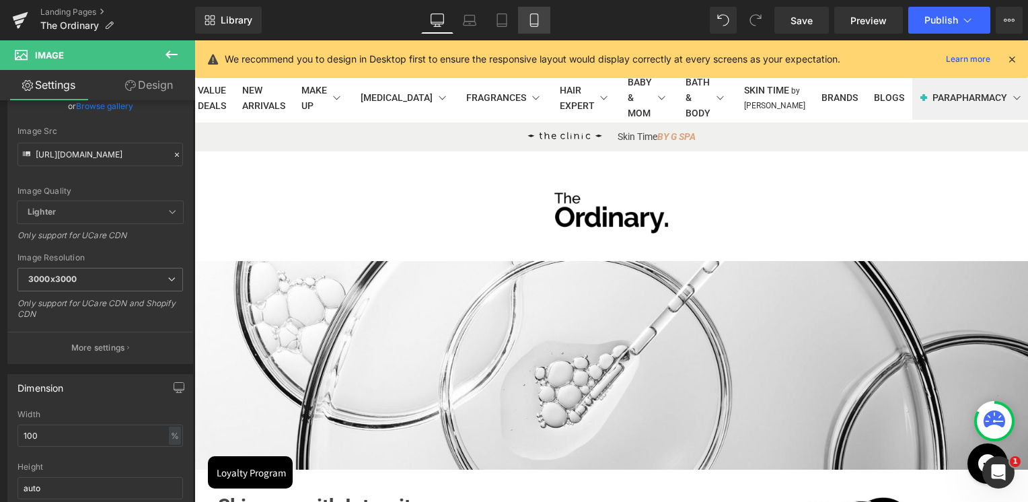
click at [538, 15] on icon at bounding box center [533, 19] width 13 height 13
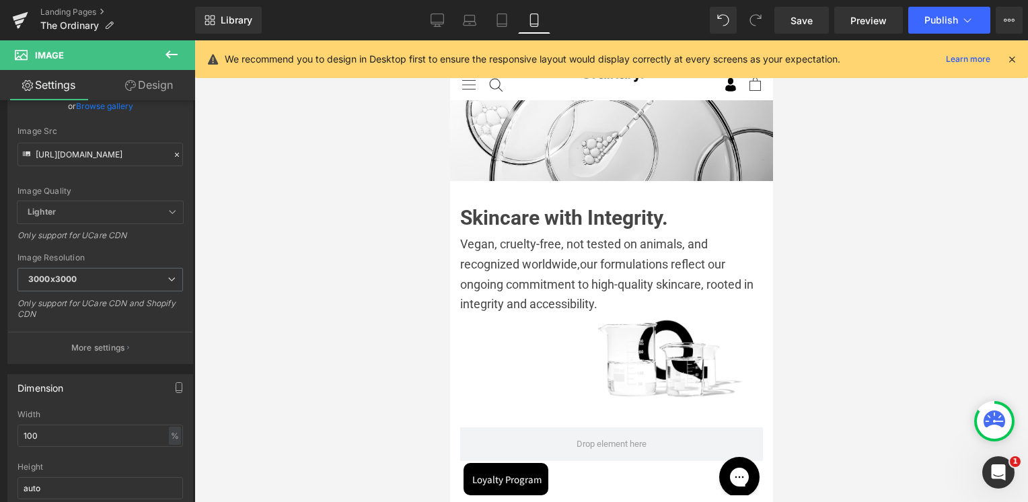
scroll to position [0, 0]
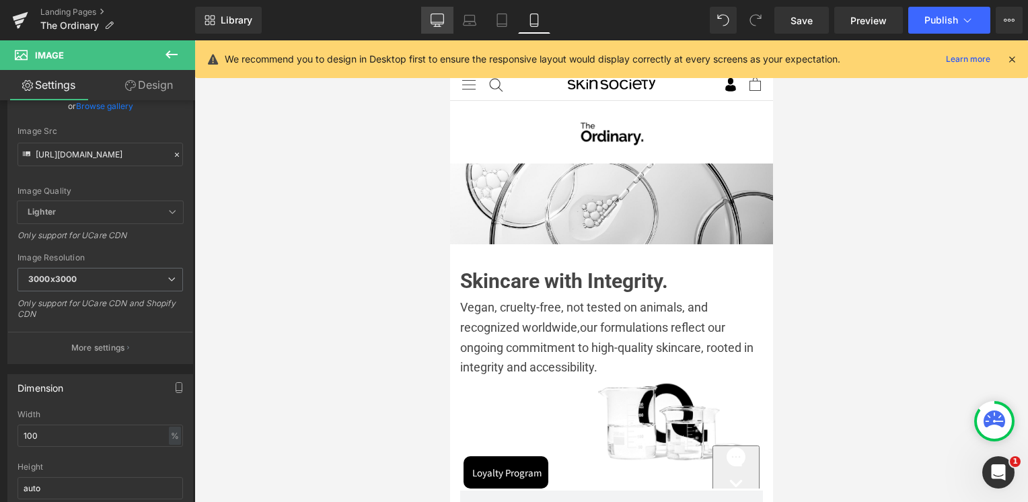
click at [437, 16] on icon at bounding box center [437, 19] width 13 height 13
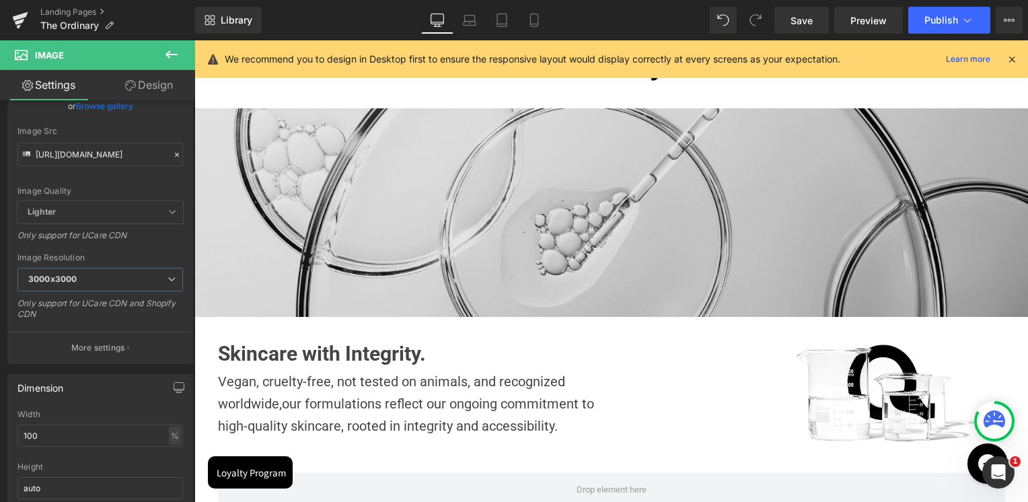
scroll to position [400, 0]
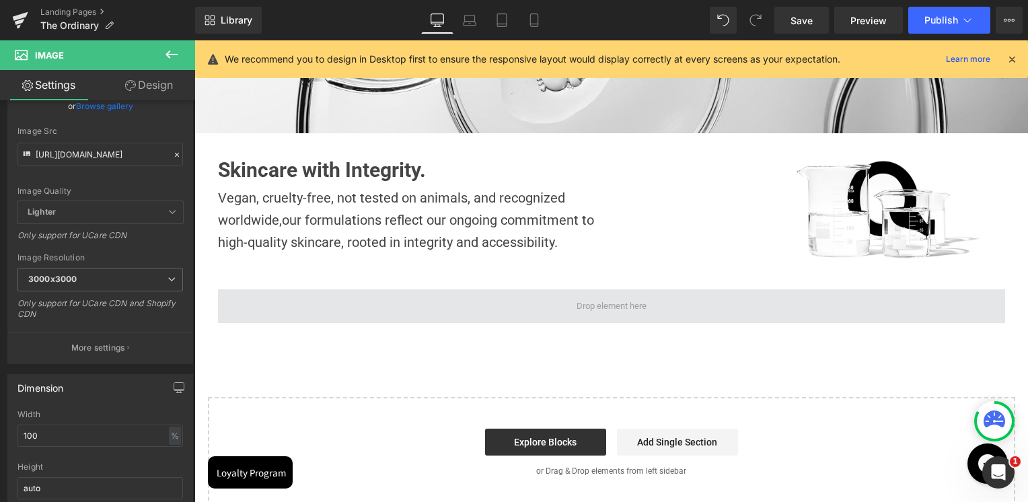
click at [572, 299] on span at bounding box center [611, 305] width 79 height 21
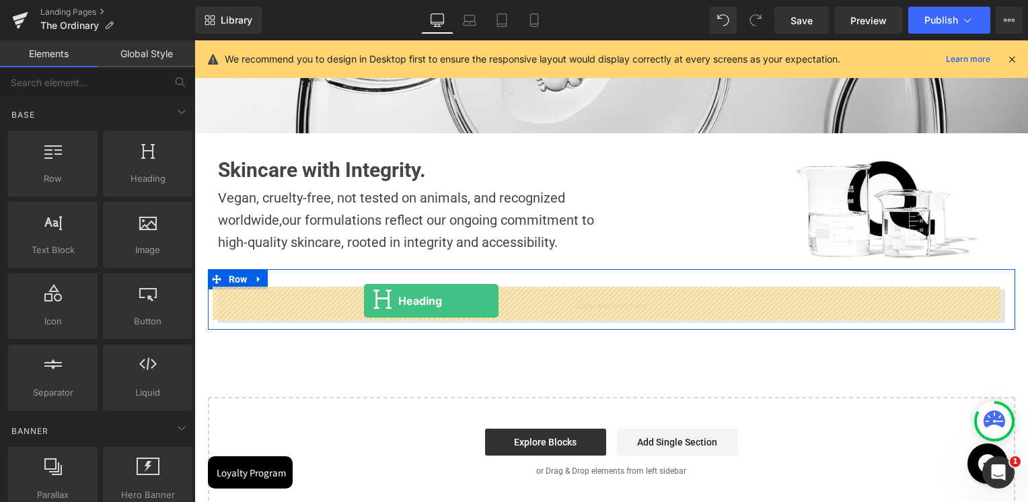
drag, startPoint x: 346, startPoint y: 202, endPoint x: 364, endPoint y: 300, distance: 99.8
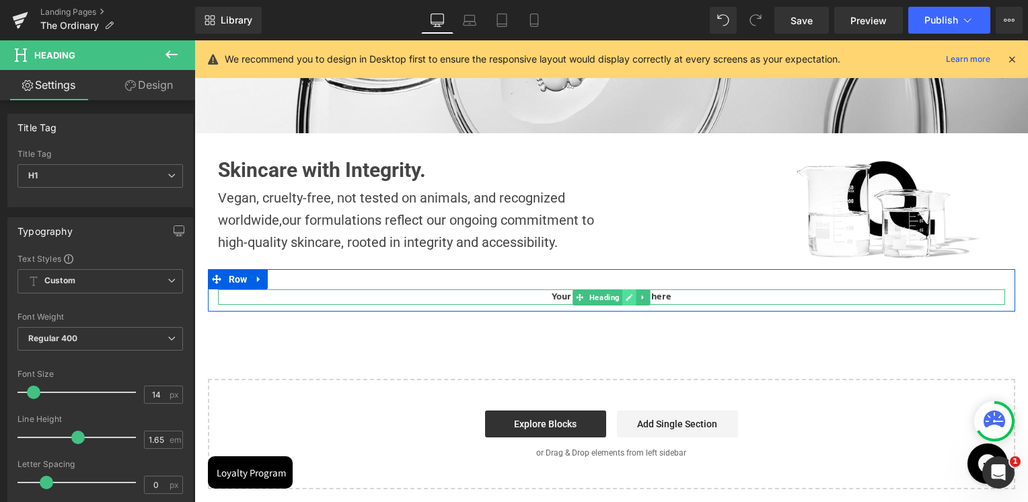
click at [626, 294] on icon at bounding box center [629, 297] width 7 height 7
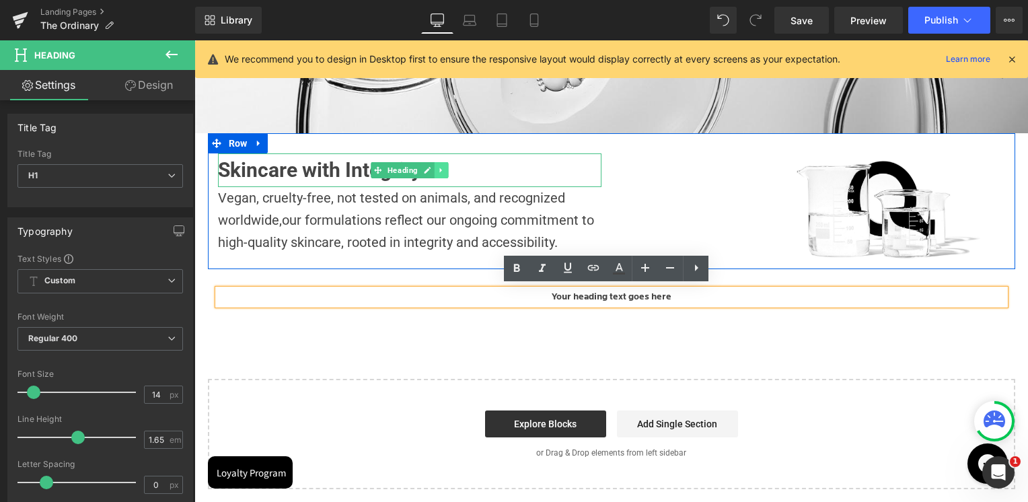
click at [437, 166] on icon at bounding box center [440, 170] width 7 height 8
click at [428, 171] on link at bounding box center [434, 170] width 14 height 16
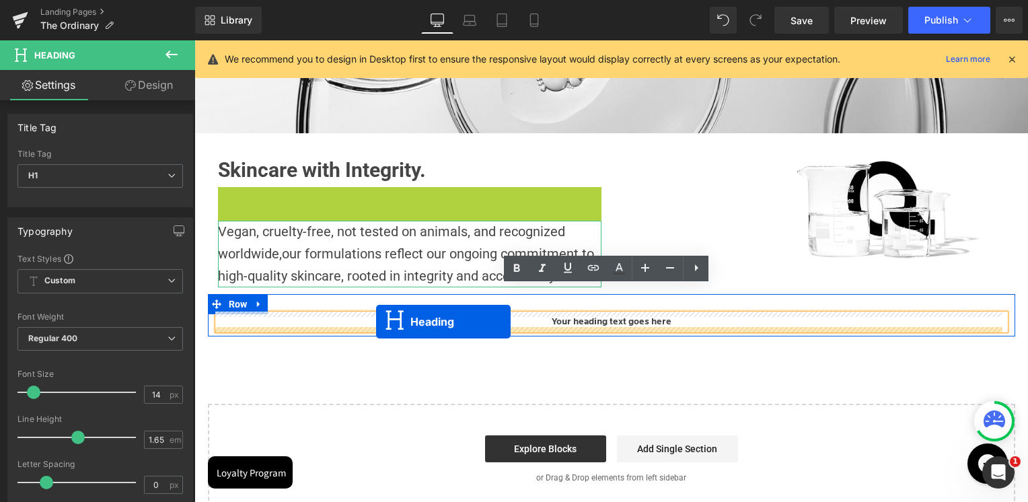
drag, startPoint x: 375, startPoint y: 202, endPoint x: 376, endPoint y: 322, distance: 119.1
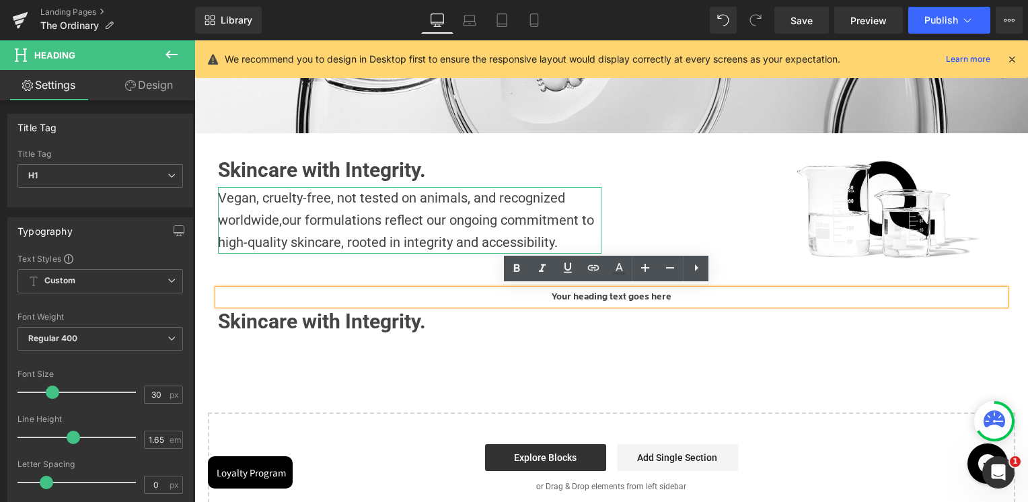
click at [638, 361] on div "Image Row Image Skincare with Integrity. Heading Vegan, cruelty-free, not teste…" at bounding box center [611, 169] width 834 height 708
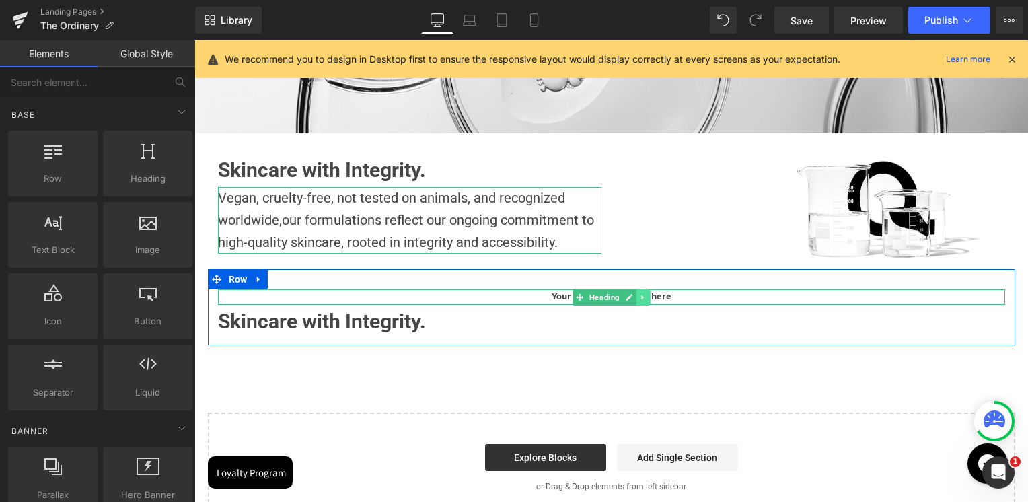
click at [639, 295] on icon at bounding box center [642, 297] width 7 height 8
click at [647, 295] on icon at bounding box center [650, 296] width 7 height 7
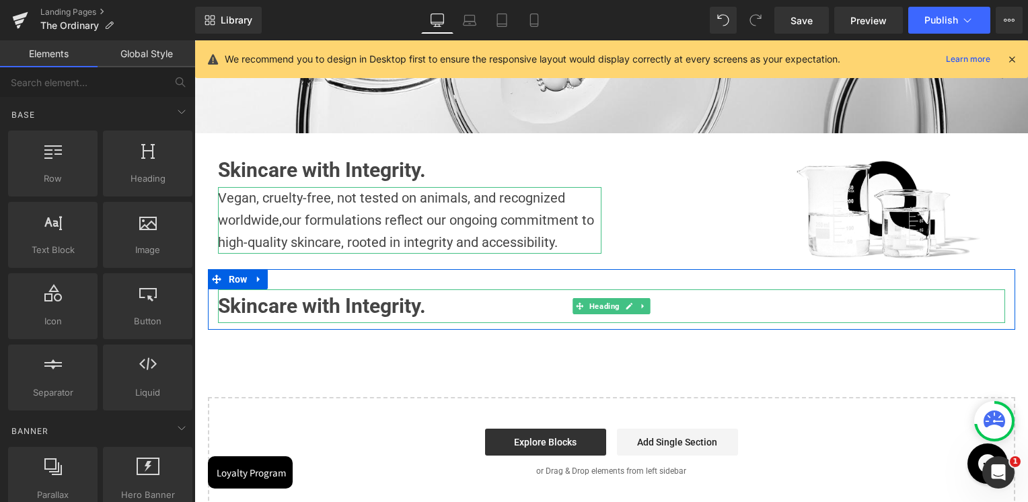
click at [377, 308] on strong "Skincare with Integrity." at bounding box center [322, 306] width 208 height 24
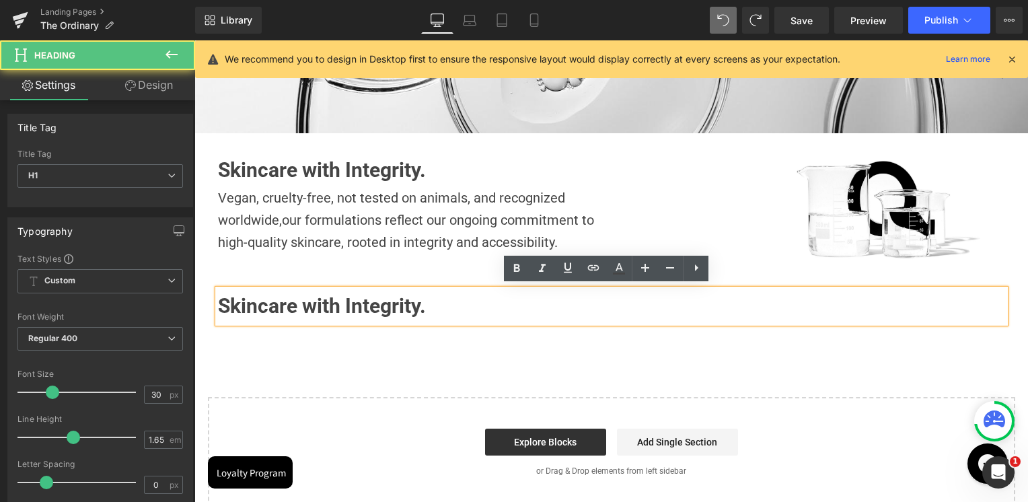
click at [355, 305] on strong "Skincare with Integrity." at bounding box center [322, 306] width 208 height 24
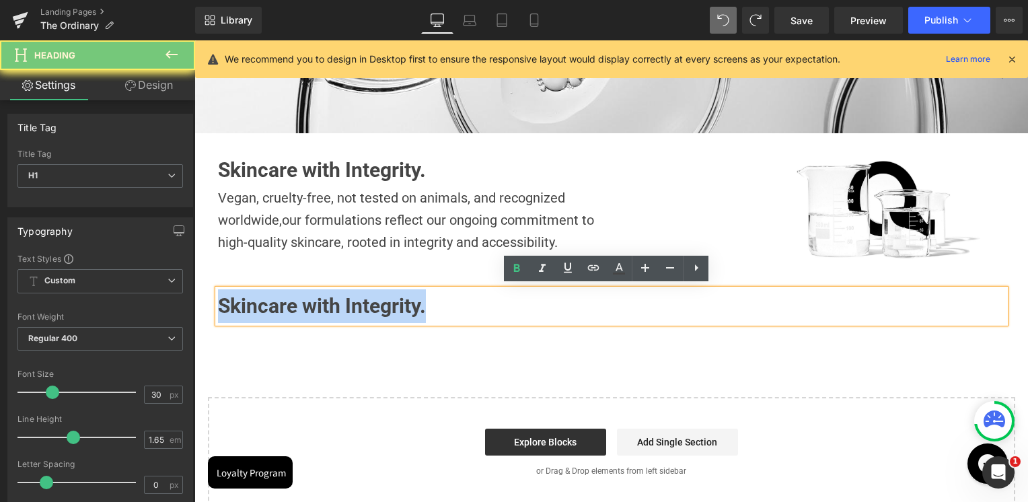
click at [355, 305] on strong "Skincare with Integrity." at bounding box center [322, 306] width 208 height 24
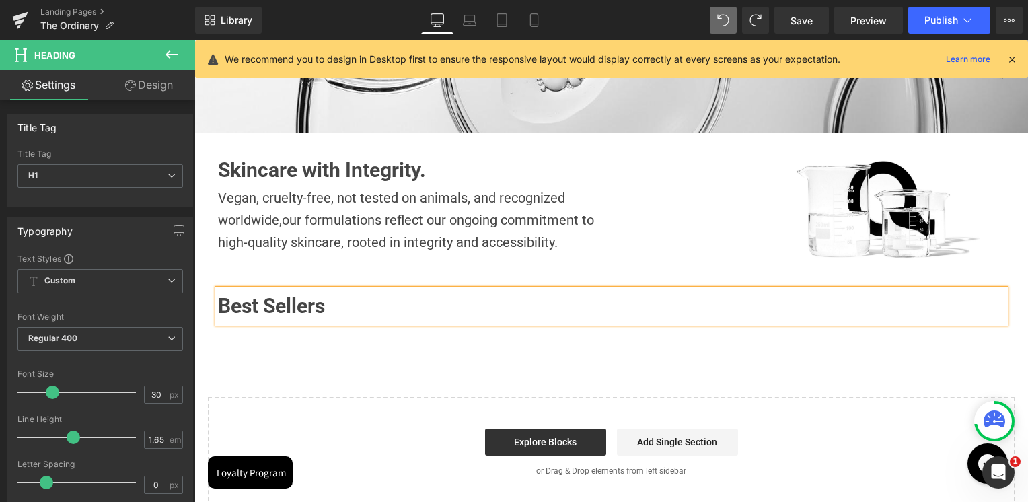
click at [354, 346] on div "Image Row Image Skincare with Integrity. Heading Vegan, cruelty-free, not teste…" at bounding box center [611, 161] width 834 height 692
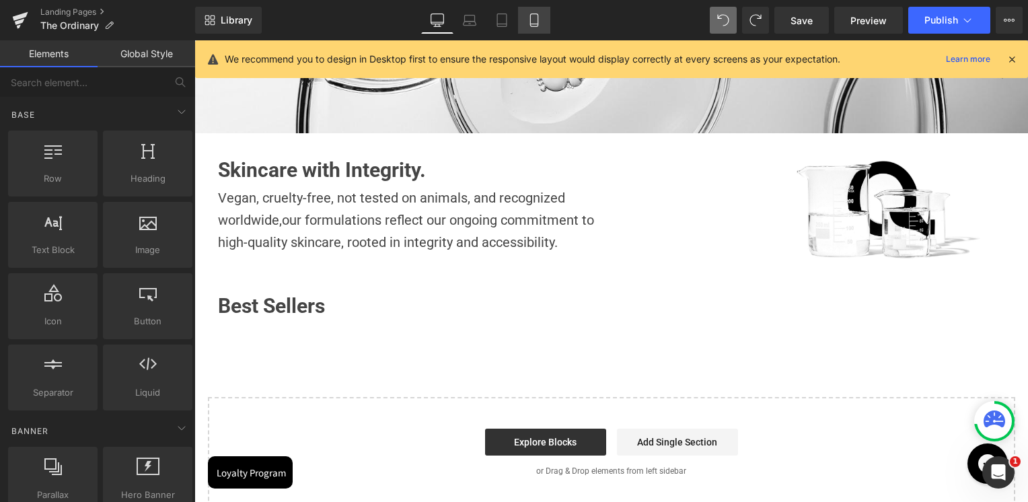
click at [538, 28] on link "Mobile" at bounding box center [534, 20] width 32 height 27
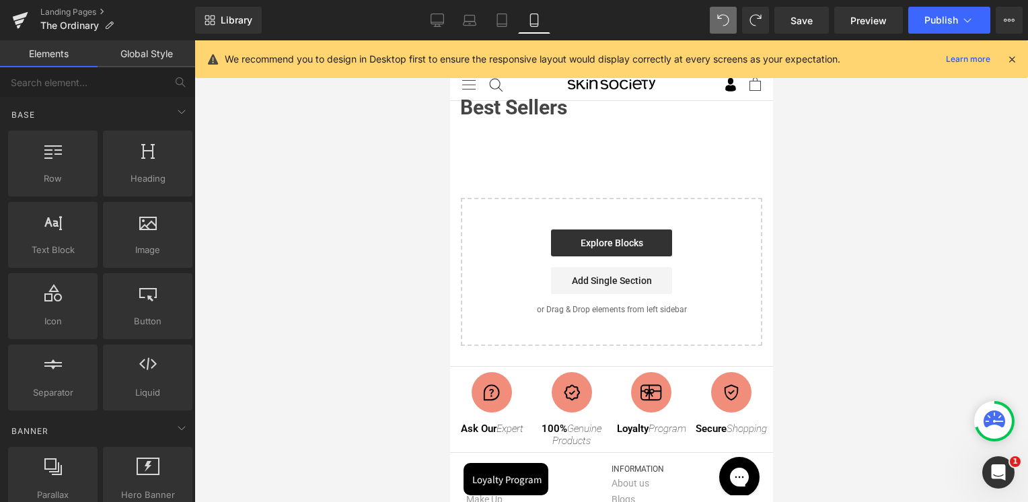
scroll to position [199, 0]
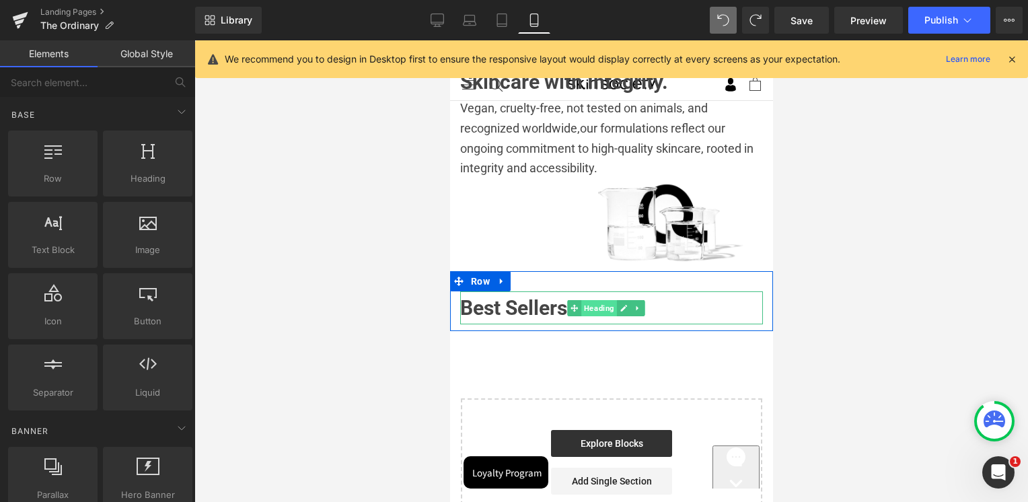
click at [595, 300] on span "Heading" at bounding box center [599, 308] width 36 height 16
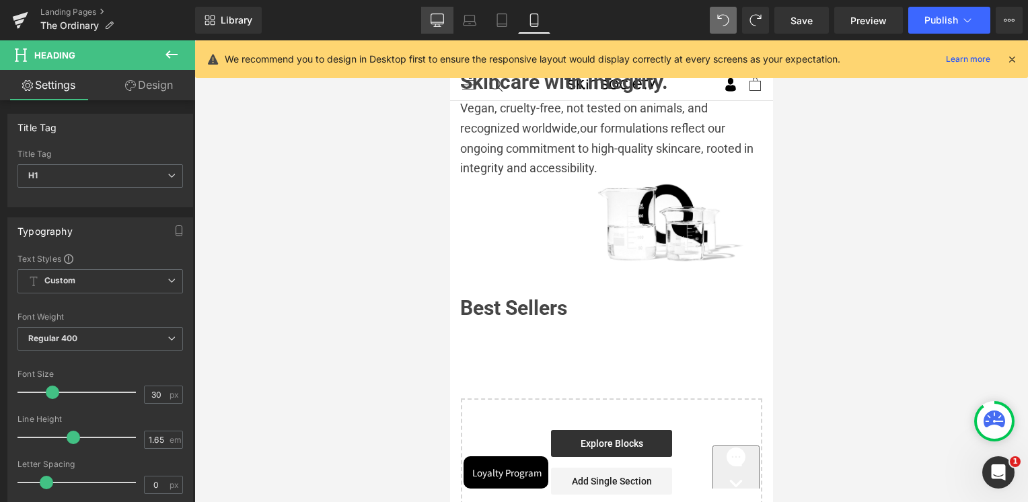
click at [432, 13] on icon at bounding box center [437, 19] width 13 height 13
type input "100"
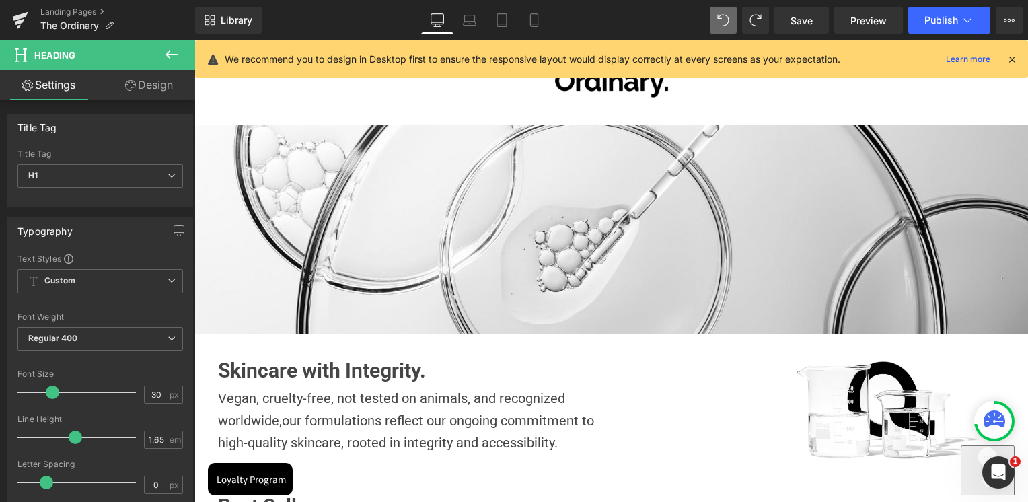
scroll to position [437, 0]
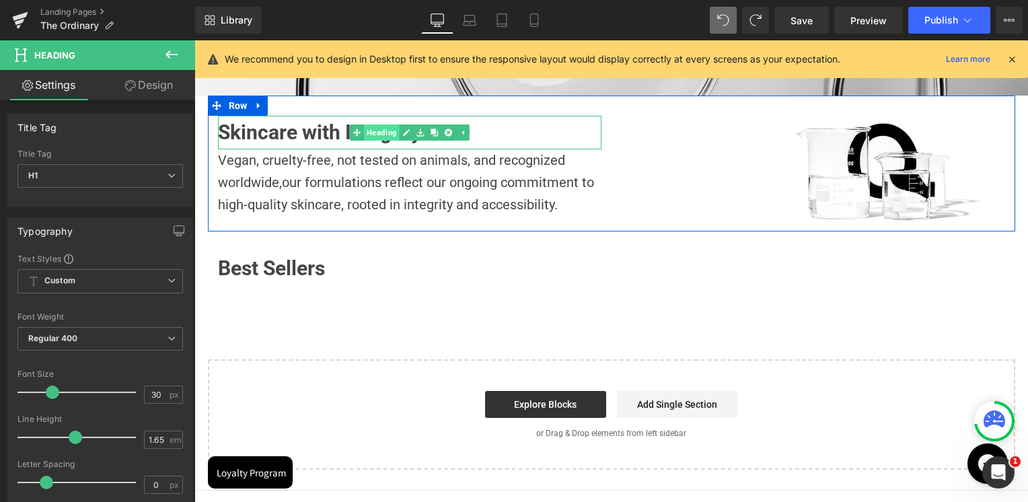
click at [374, 124] on link "Heading" at bounding box center [375, 132] width 50 height 16
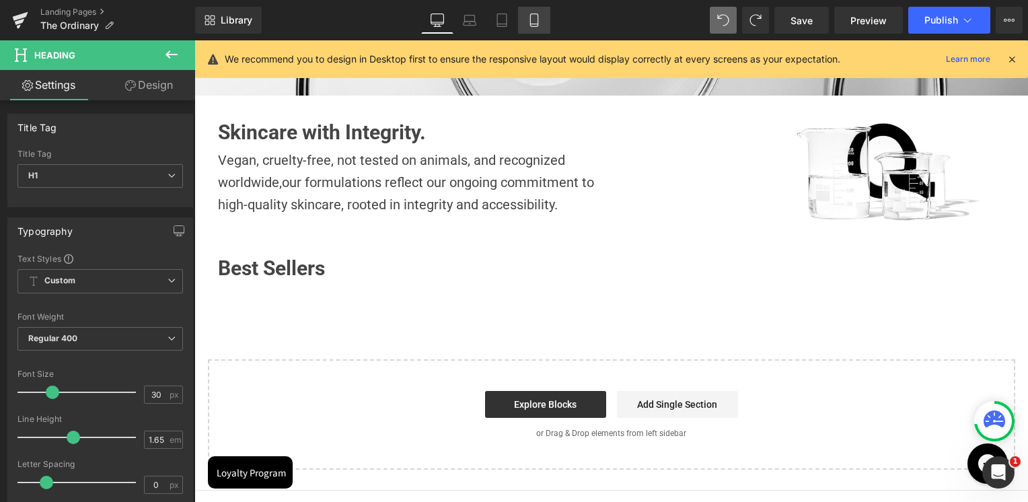
click at [541, 15] on link "Mobile" at bounding box center [534, 20] width 32 height 27
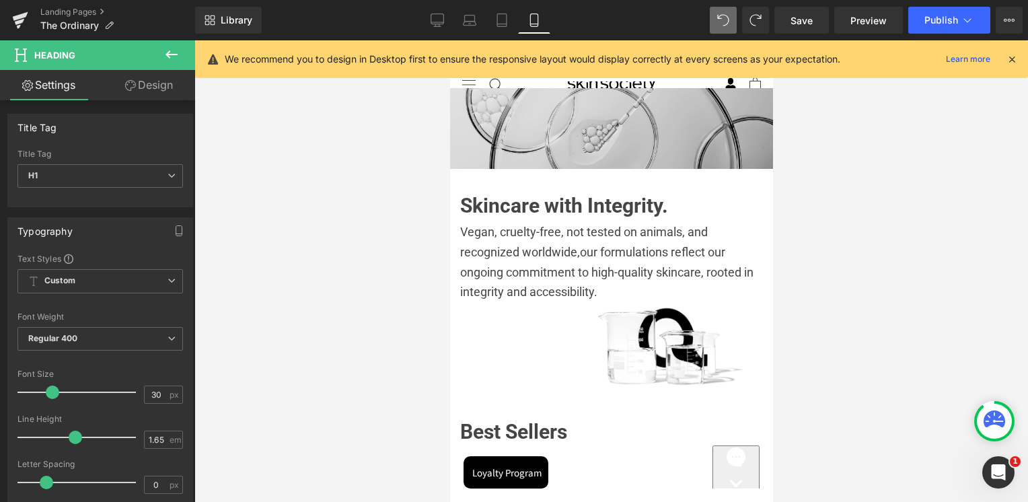
scroll to position [202, 0]
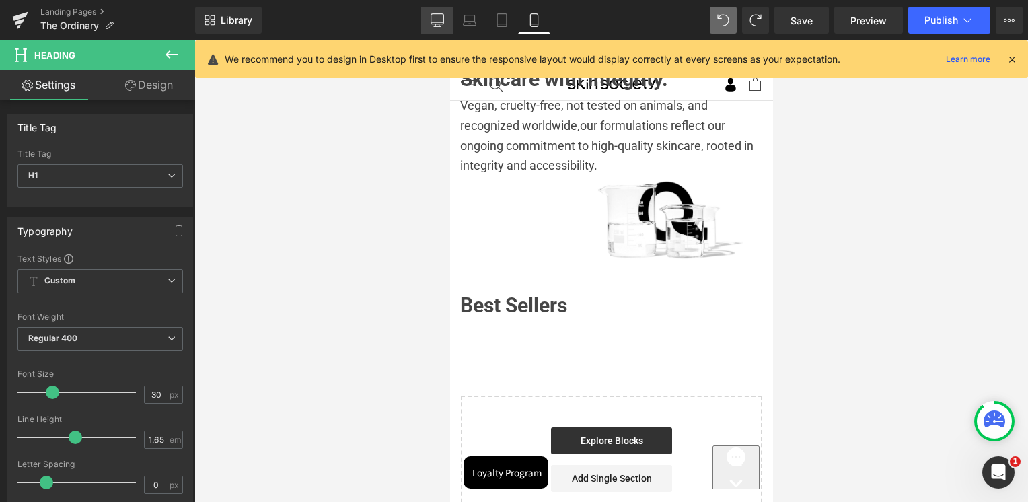
click at [436, 19] on icon at bounding box center [437, 19] width 13 height 13
type input "100"
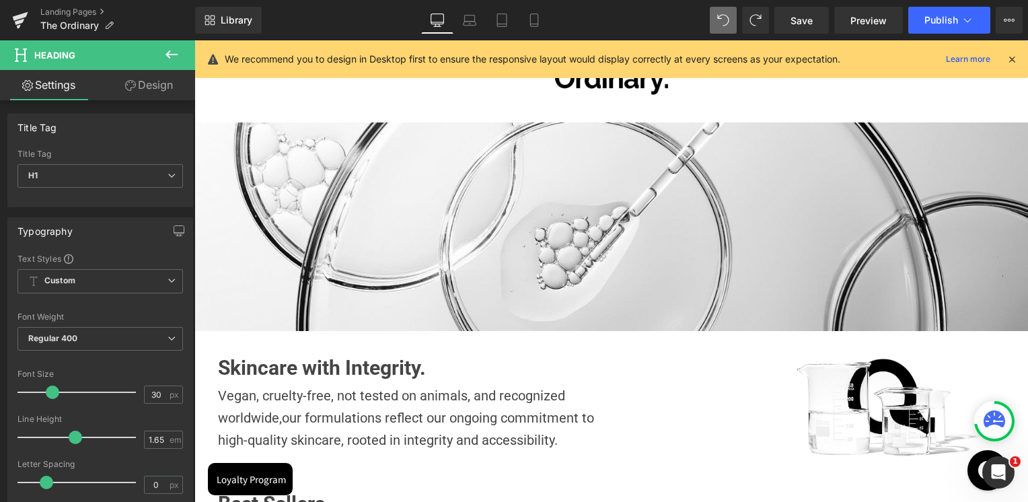
scroll to position [527, 0]
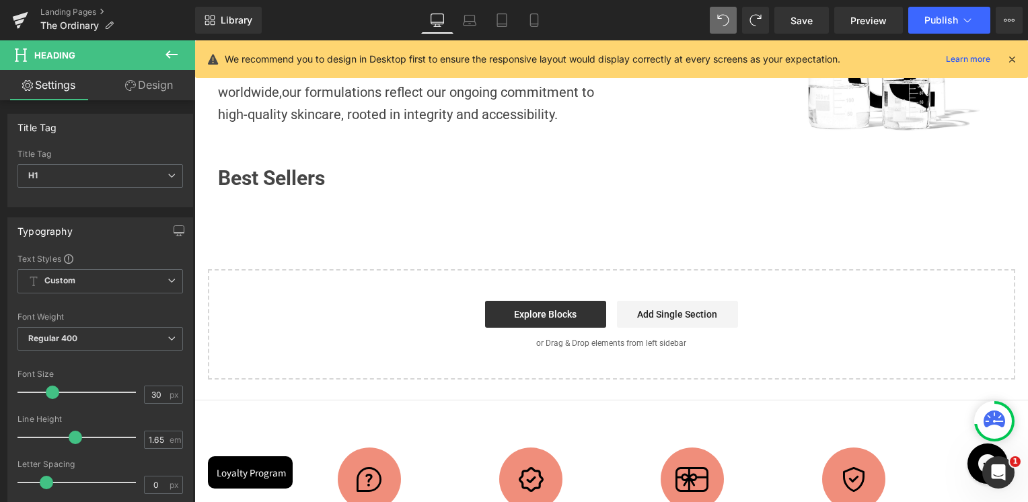
click at [432, 228] on div "Image Row Image Skincare with Integrity. Heading Vegan, cruelty-free, not teste…" at bounding box center [611, 33] width 834 height 692
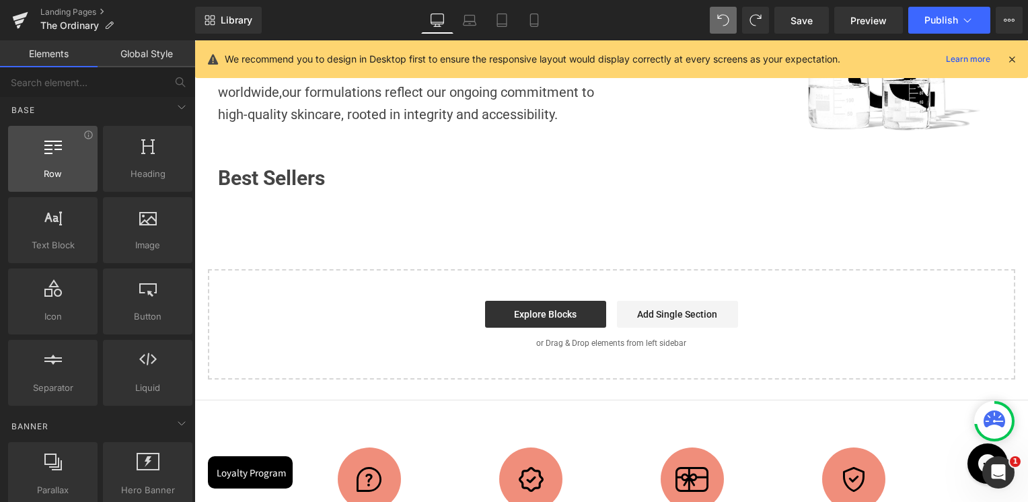
scroll to position [0, 0]
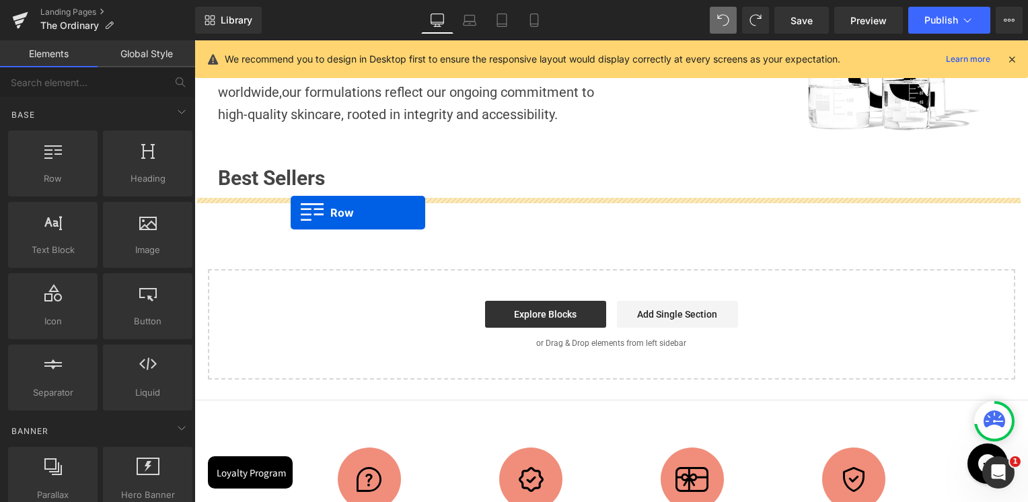
drag, startPoint x: 258, startPoint y: 214, endPoint x: 291, endPoint y: 213, distance: 32.3
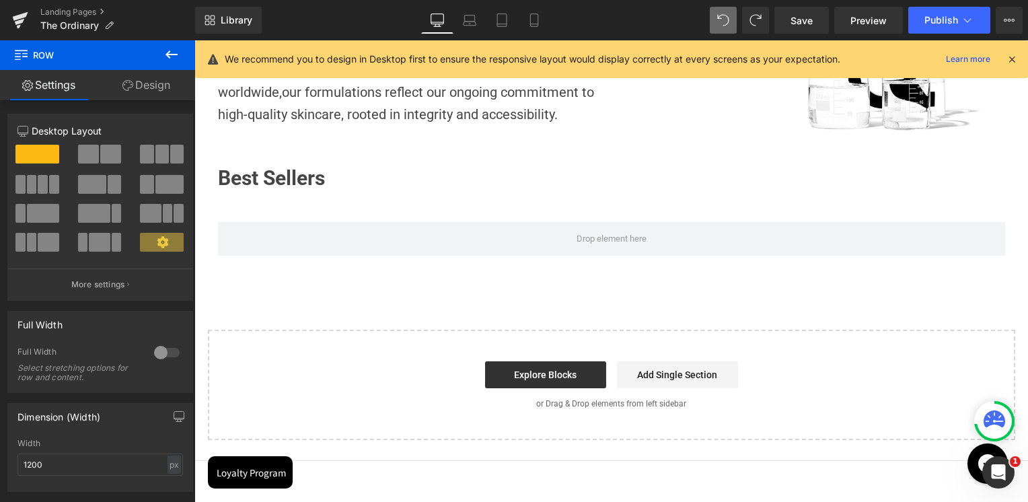
drag, startPoint x: 177, startPoint y: 55, endPoint x: 173, endPoint y: 63, distance: 9.0
click at [177, 55] on icon at bounding box center [171, 54] width 16 height 16
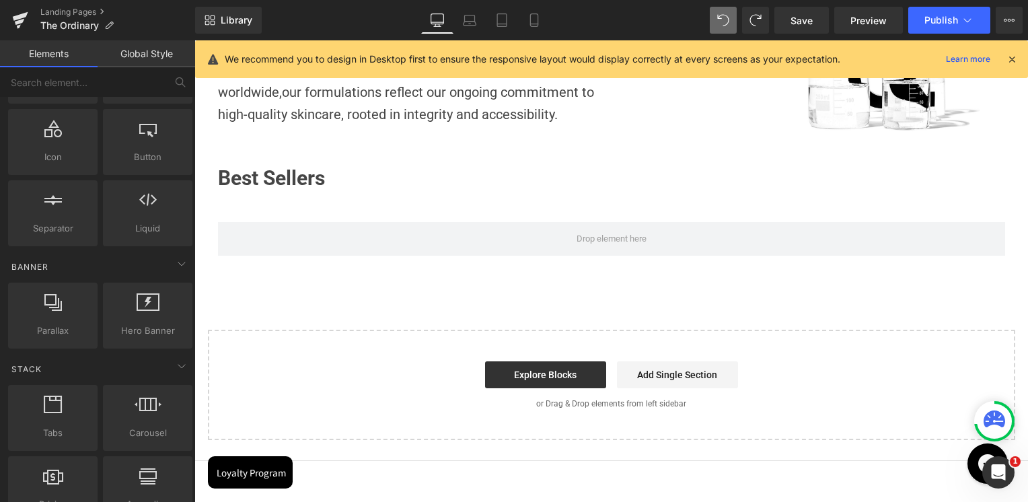
scroll to position [336, 0]
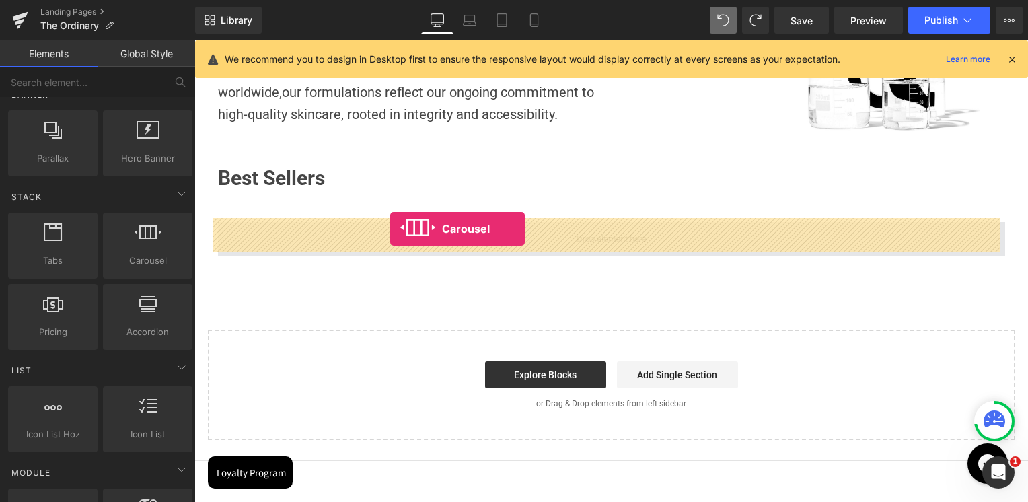
drag, startPoint x: 338, startPoint y: 294, endPoint x: 390, endPoint y: 229, distance: 83.3
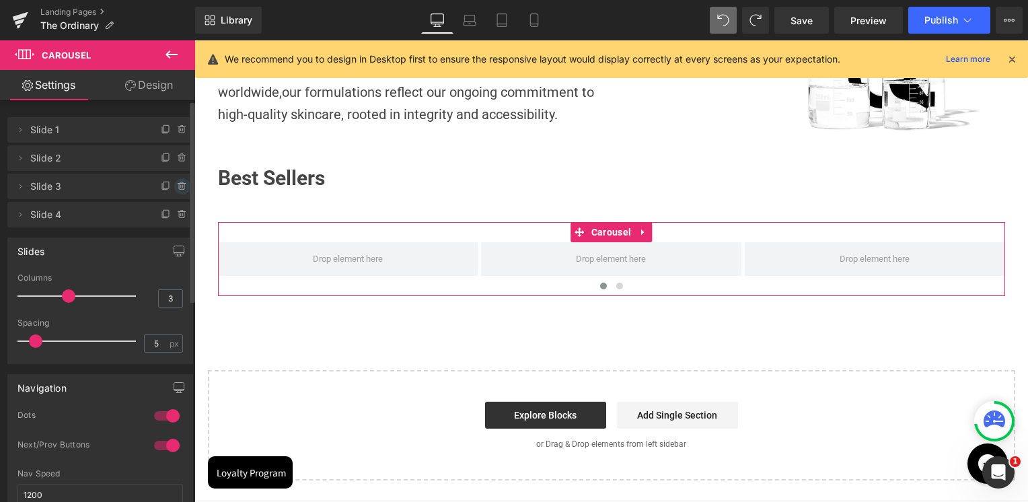
click at [177, 184] on icon at bounding box center [182, 186] width 11 height 11
click at [175, 188] on button "Delete" at bounding box center [168, 186] width 42 height 17
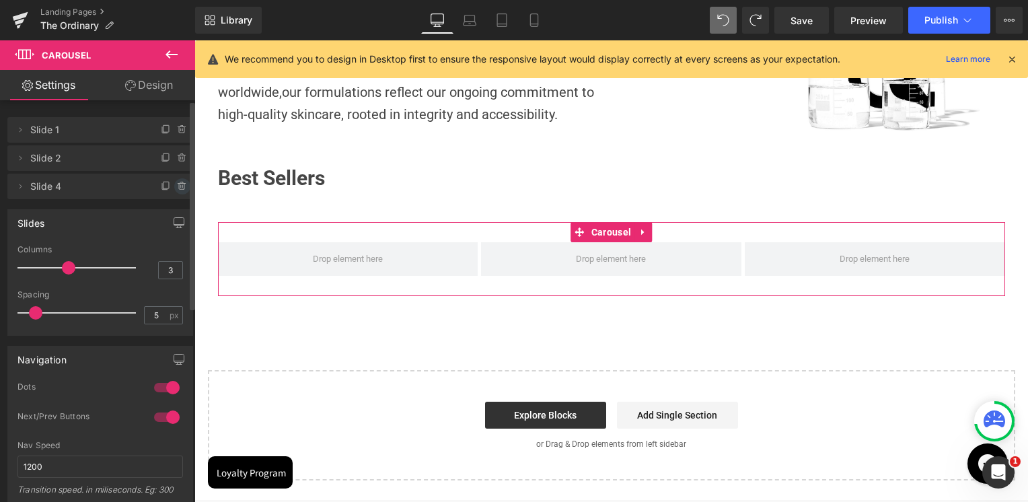
click at [177, 189] on icon at bounding box center [182, 186] width 11 height 11
click at [172, 189] on button "Delete" at bounding box center [168, 186] width 42 height 17
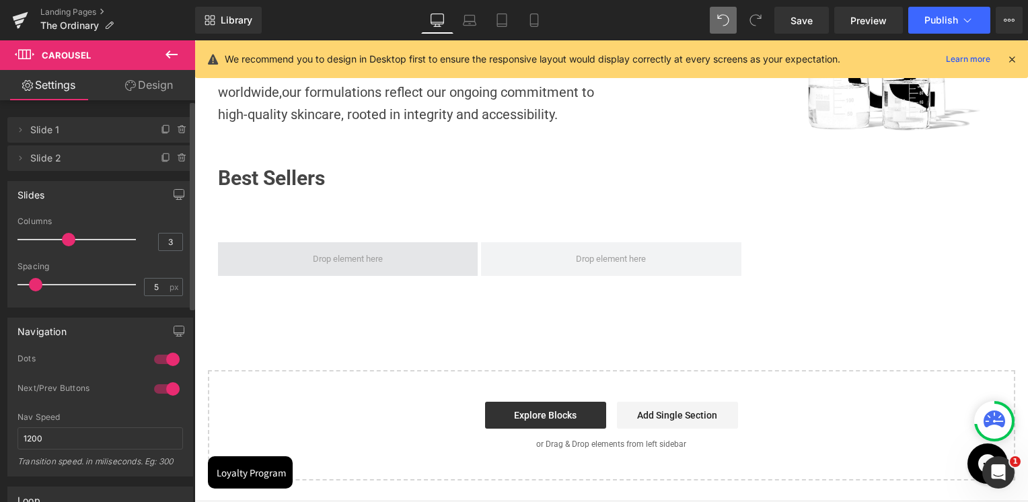
click at [301, 252] on span at bounding box center [348, 259] width 260 height 34
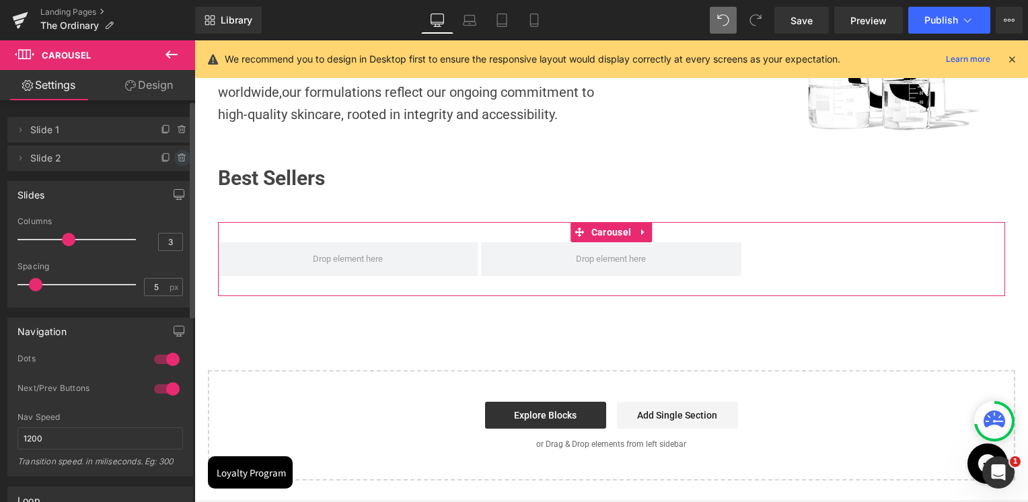
click at [180, 159] on icon at bounding box center [182, 158] width 11 height 11
click at [178, 159] on button "Delete" at bounding box center [168, 158] width 42 height 17
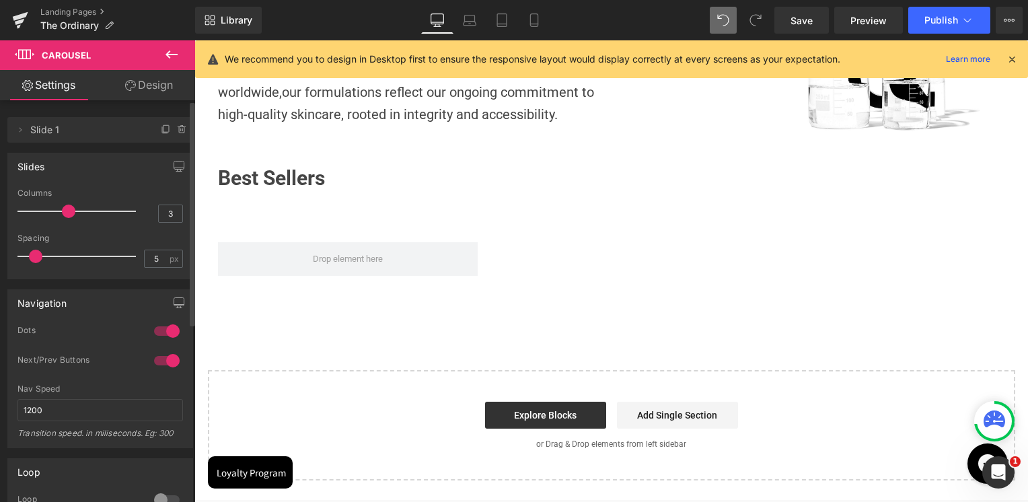
click at [163, 58] on icon at bounding box center [171, 54] width 16 height 16
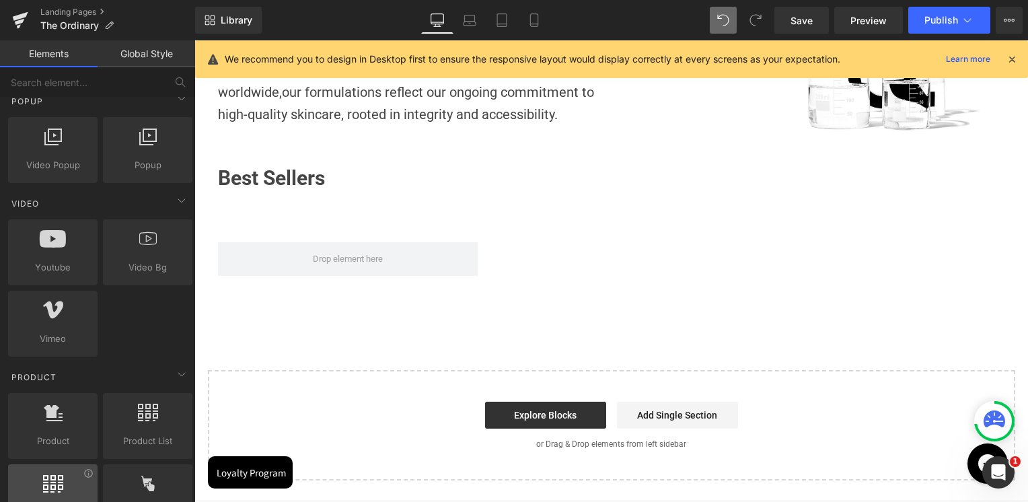
scroll to position [1009, 0]
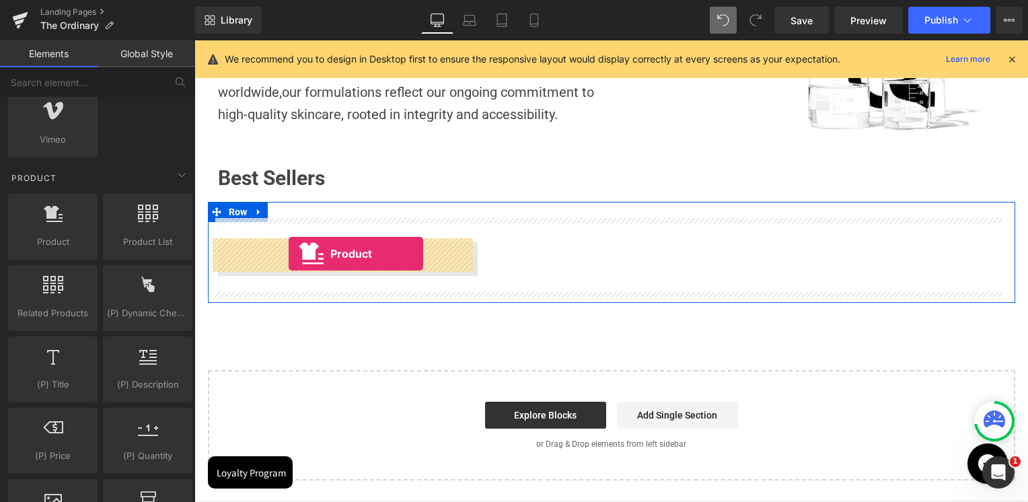
drag, startPoint x: 254, startPoint y: 279, endPoint x: 289, endPoint y: 254, distance: 42.5
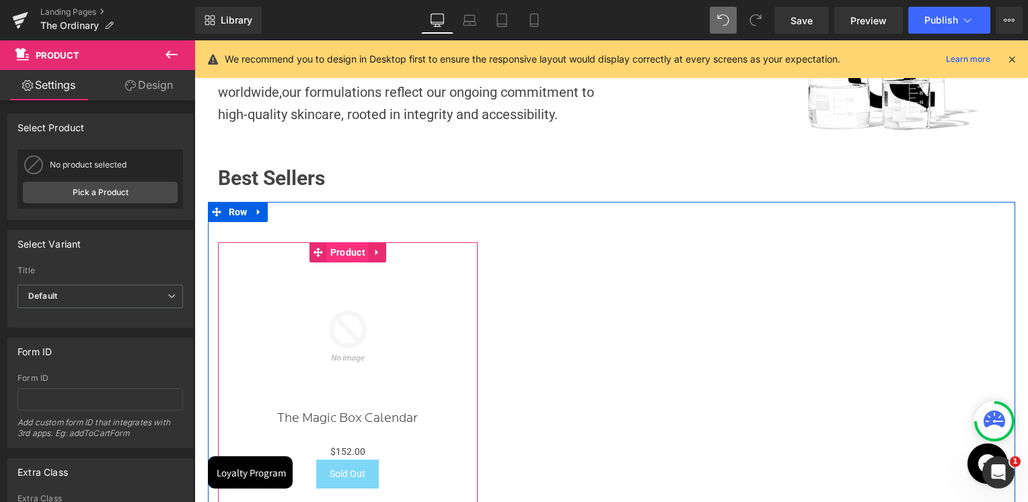
click at [342, 250] on span "Product" at bounding box center [348, 252] width 42 height 20
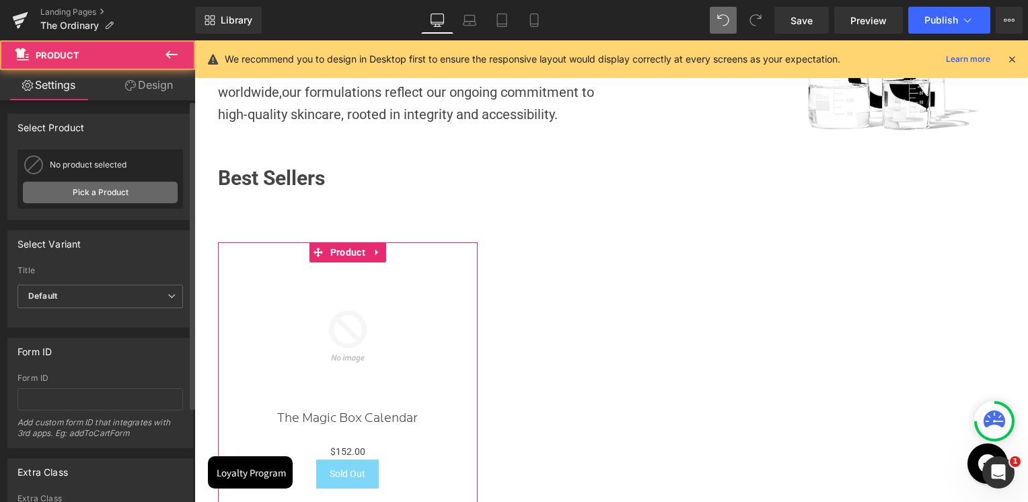
click at [102, 184] on link "Pick a Product" at bounding box center [100, 193] width 155 height 22
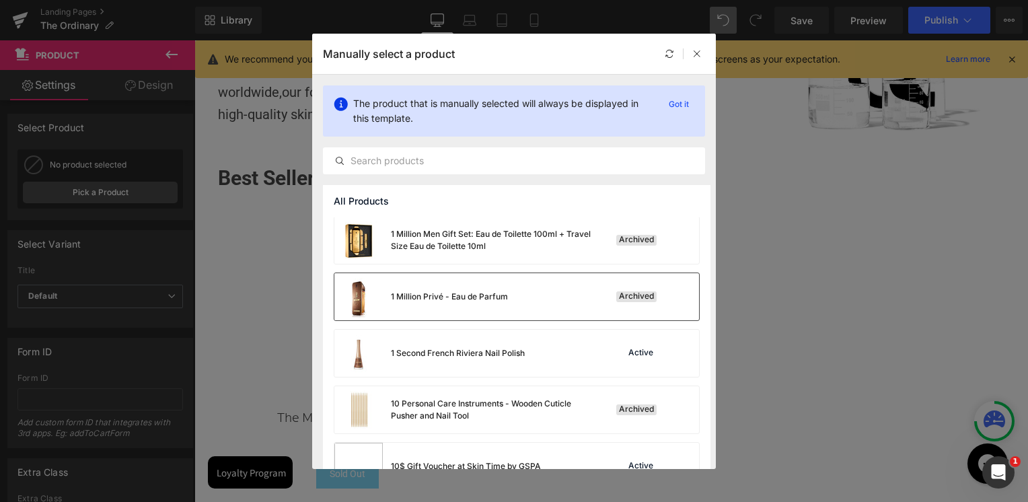
scroll to position [928, 0]
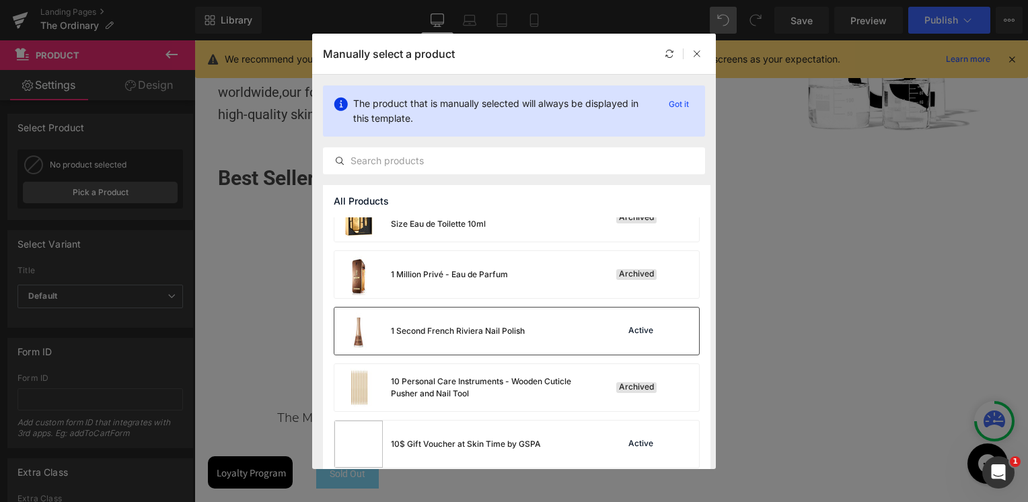
click at [445, 334] on div "1 Second French Riviera Nail Polish" at bounding box center [458, 331] width 134 height 12
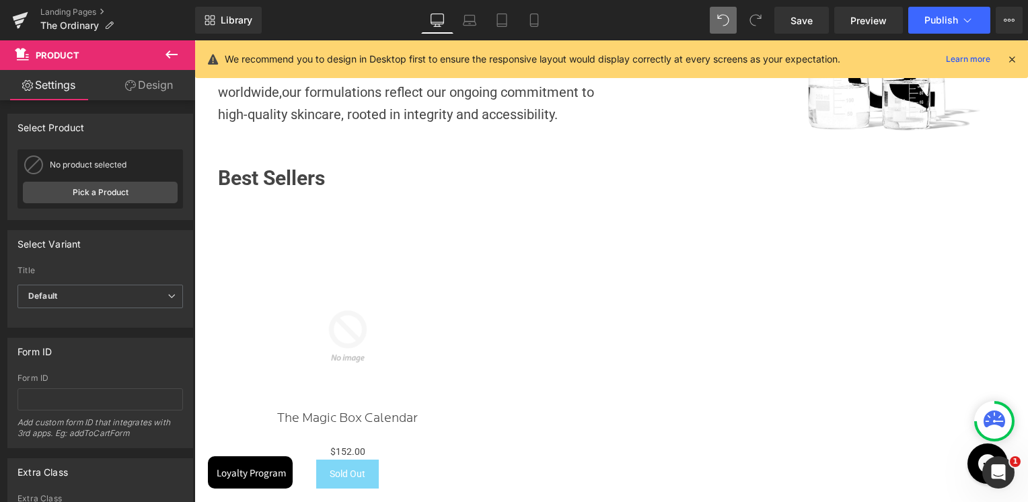
click at [445, 334] on div "Sale Off" at bounding box center [348, 336] width 247 height 148
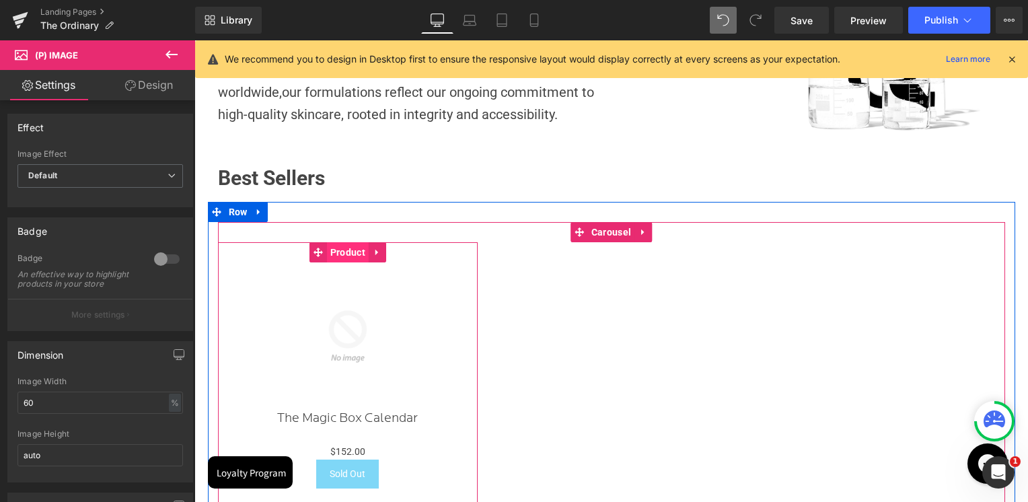
click at [337, 250] on span "Product" at bounding box center [348, 252] width 42 height 20
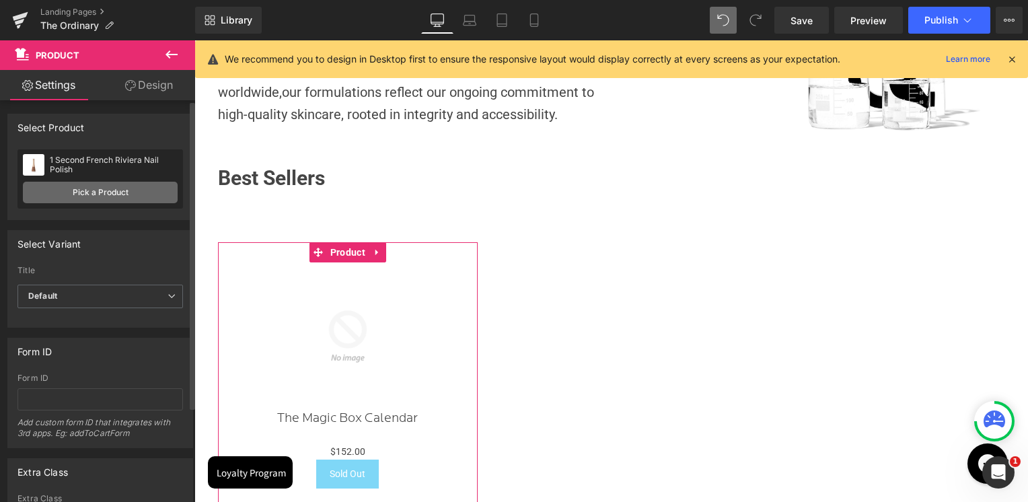
click at [120, 186] on link "Pick a Product" at bounding box center [100, 193] width 155 height 22
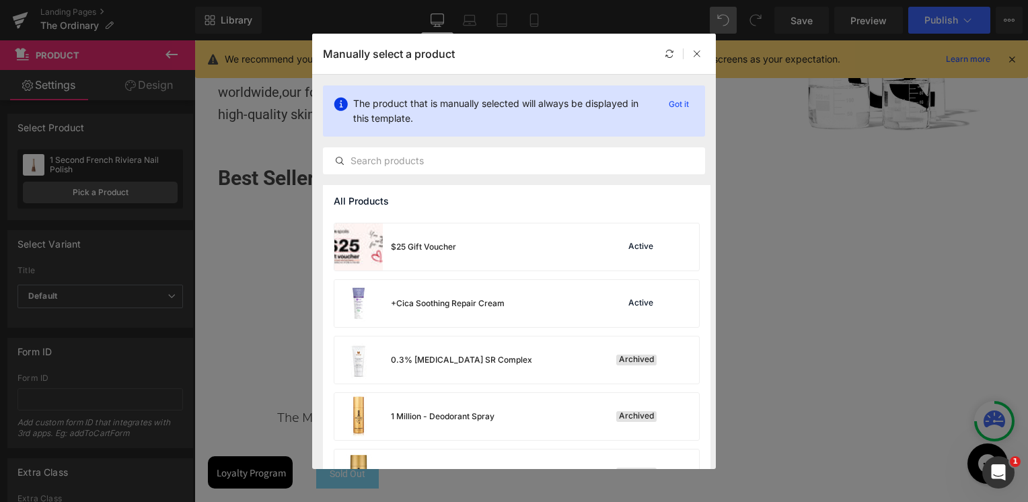
scroll to position [269, 0]
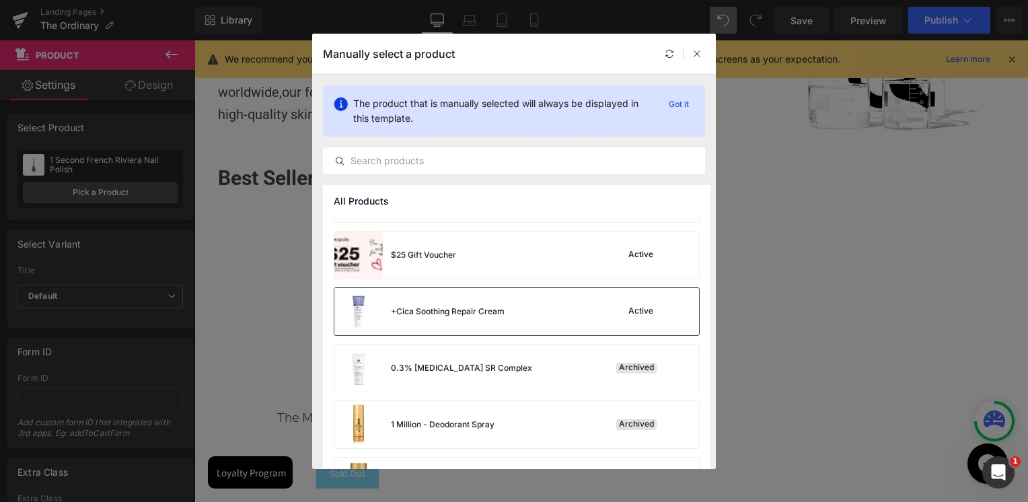
click at [457, 306] on div "+Cica Soothing Repair Cream" at bounding box center [448, 311] width 114 height 12
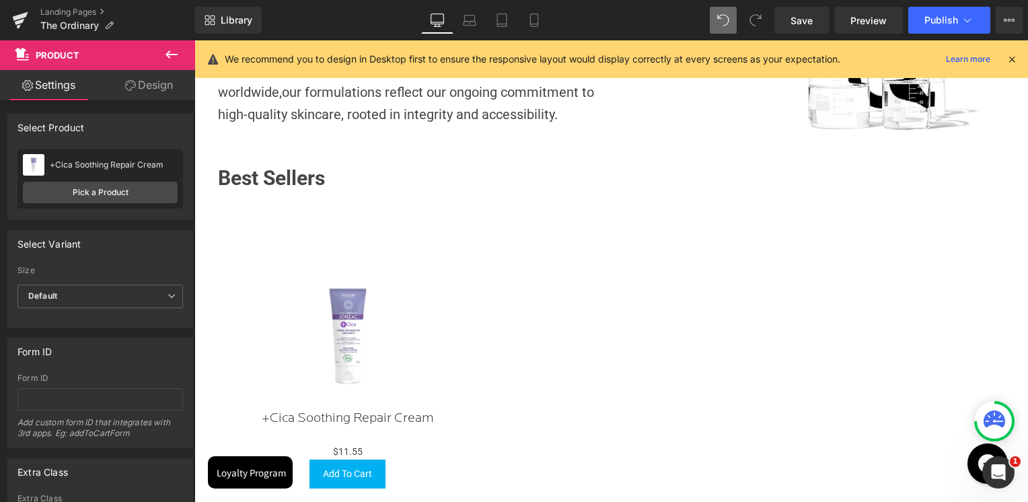
click at [167, 54] on icon at bounding box center [171, 54] width 12 height 8
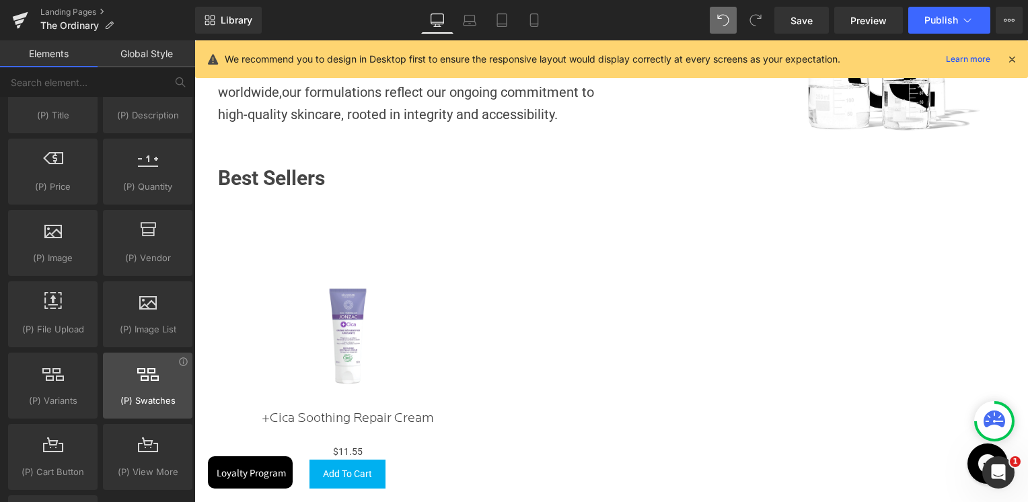
scroll to position [1211, 0]
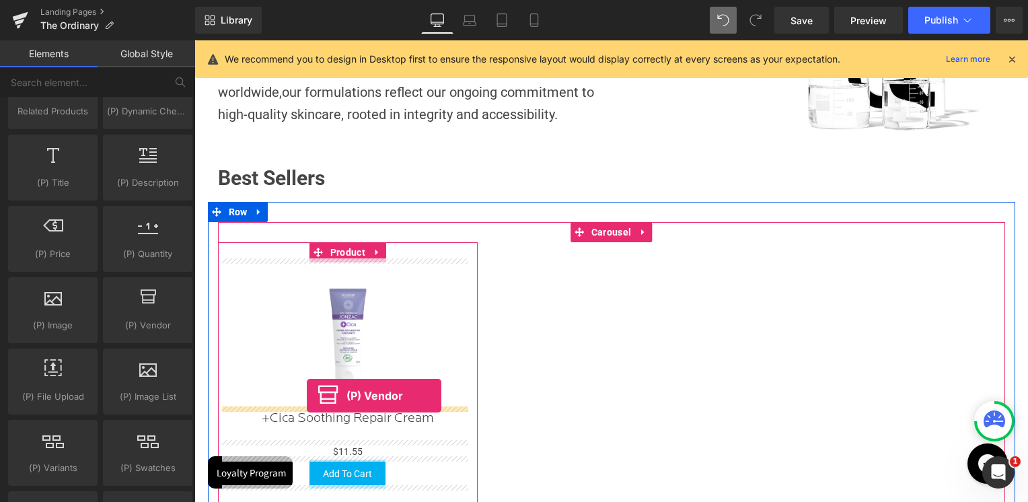
drag, startPoint x: 333, startPoint y: 355, endPoint x: 307, endPoint y: 396, distance: 48.1
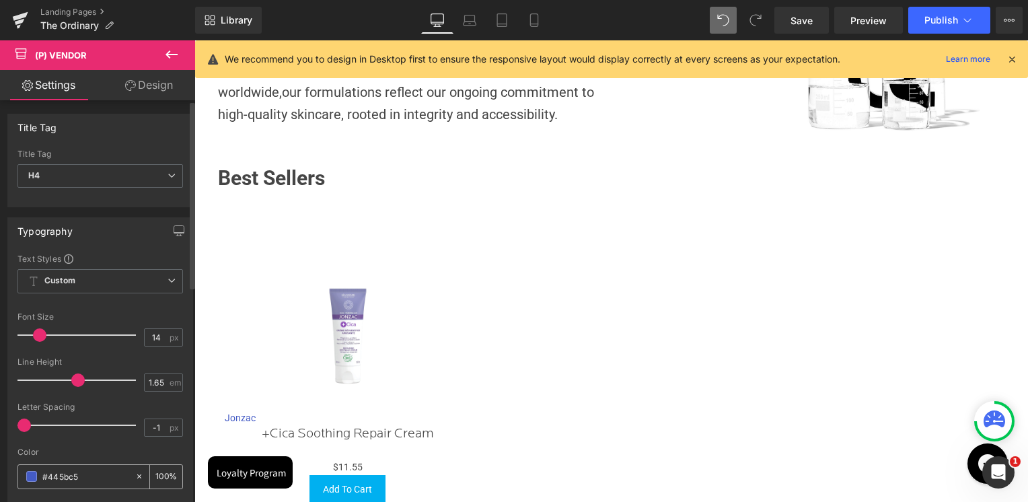
click at [35, 478] on span at bounding box center [31, 476] width 11 height 11
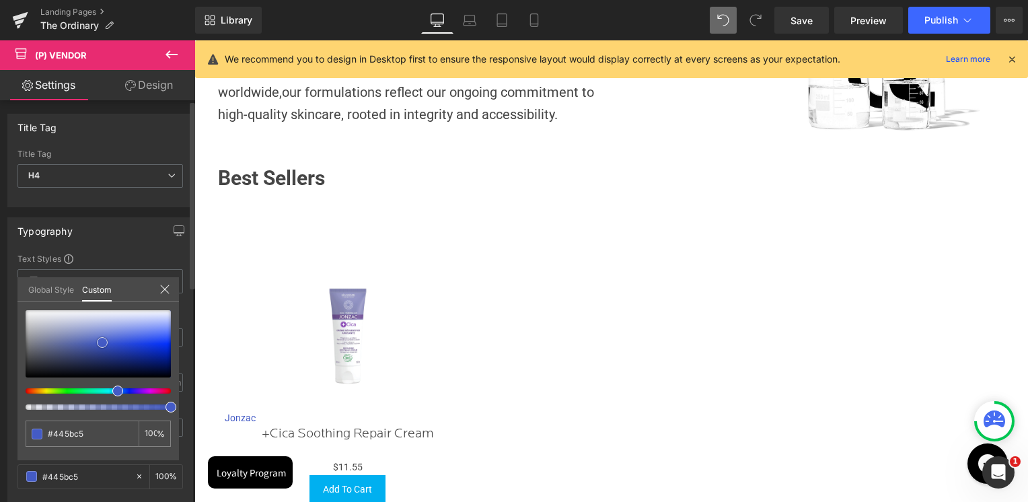
type input "#343e69"
type input "#343c5f"
type input "#1c1d20"
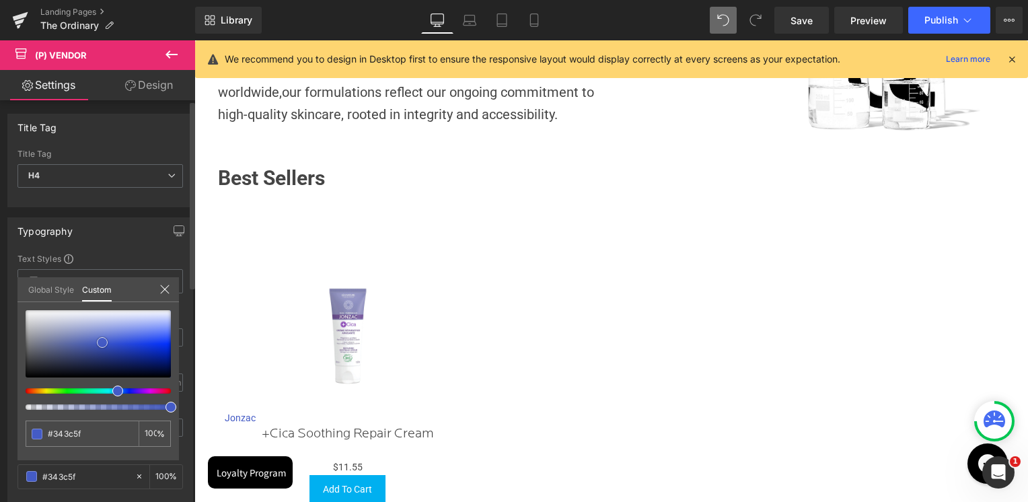
type input "#1c1d20"
type input "#070707"
type input "#000000"
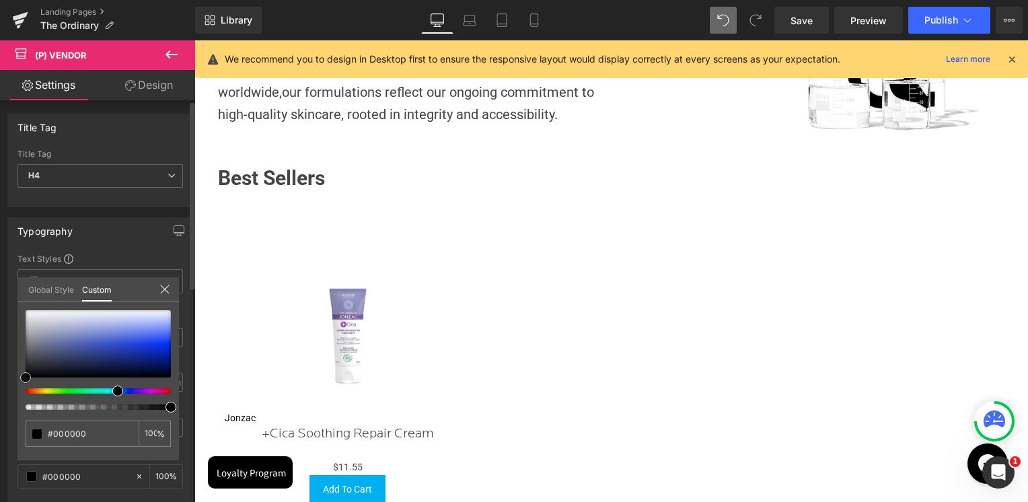
drag, startPoint x: 75, startPoint y: 357, endPoint x: 9, endPoint y: 385, distance: 71.4
click at [9, 385] on div "Typography Text Styles Custom Custom Setup Global Style Custom Setup Global Sty…" at bounding box center [100, 410] width 201 height 406
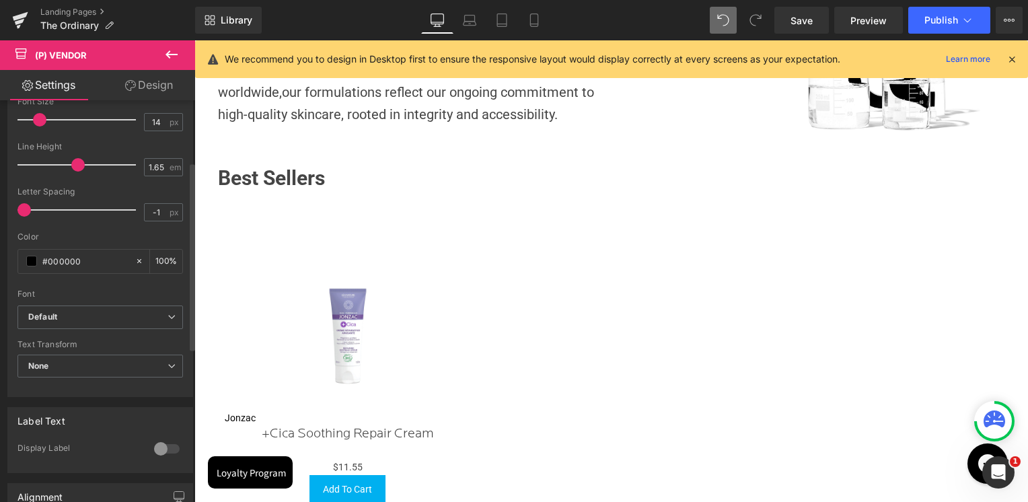
scroll to position [269, 0]
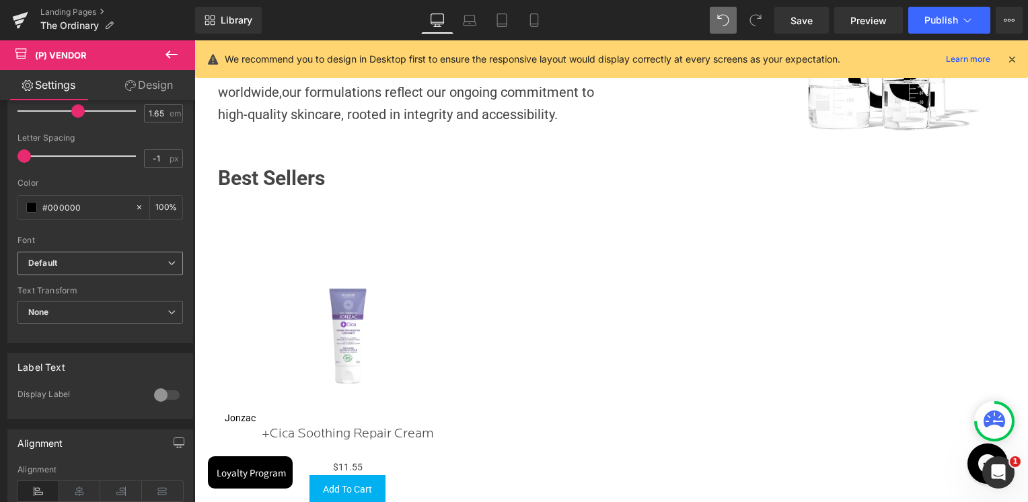
click at [67, 254] on span "Default" at bounding box center [99, 264] width 165 height 24
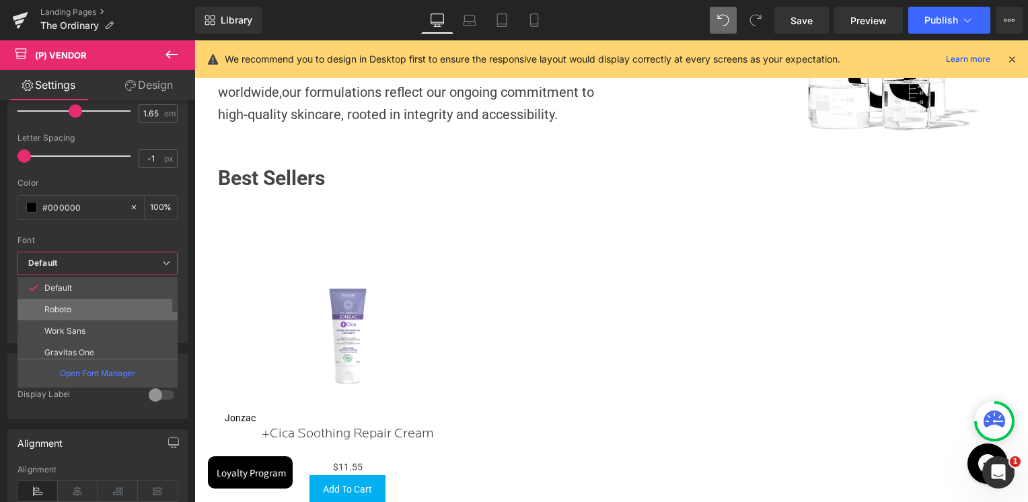
click at [65, 312] on li "Roboto" at bounding box center [100, 310] width 166 height 22
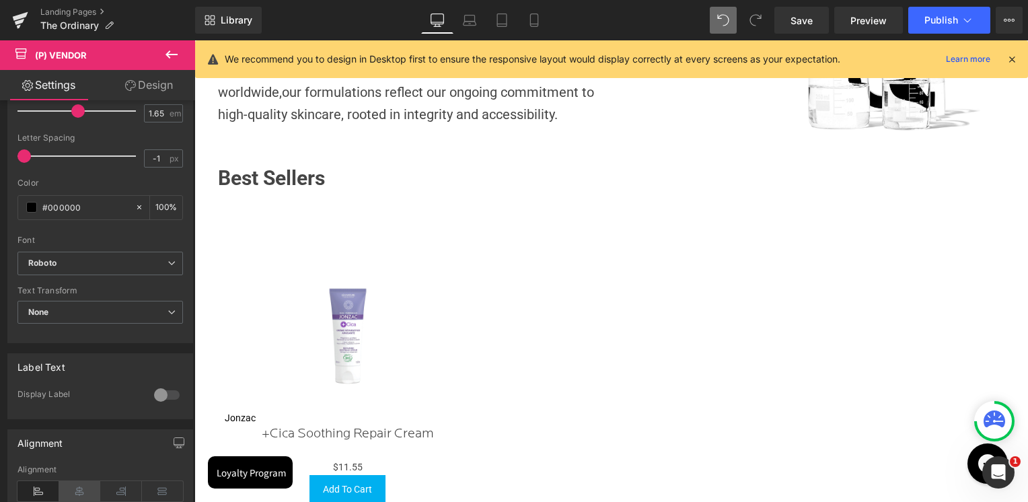
click at [72, 486] on icon at bounding box center [80, 491] width 42 height 20
click at [324, 427] on body "Skip to content Value Deals Make Up Luxury Make Up YSL Lancôme Anastasia Beverl…" at bounding box center [611, 411] width 834 height 1797
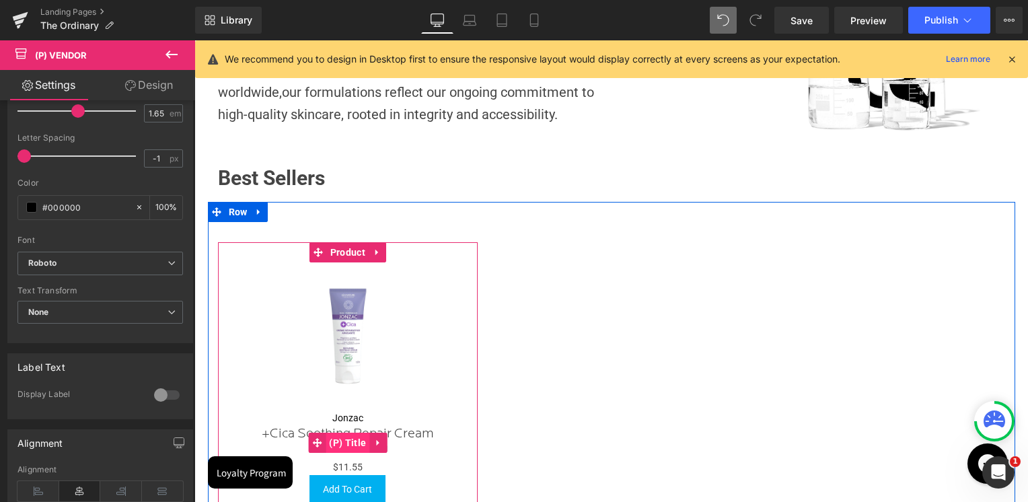
click at [349, 436] on span "(P) Title" at bounding box center [348, 443] width 44 height 20
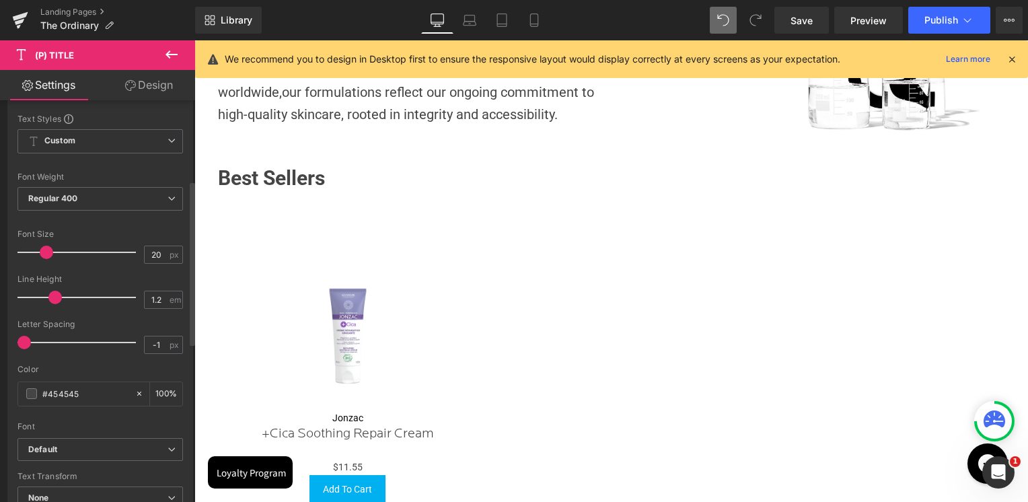
scroll to position [202, 0]
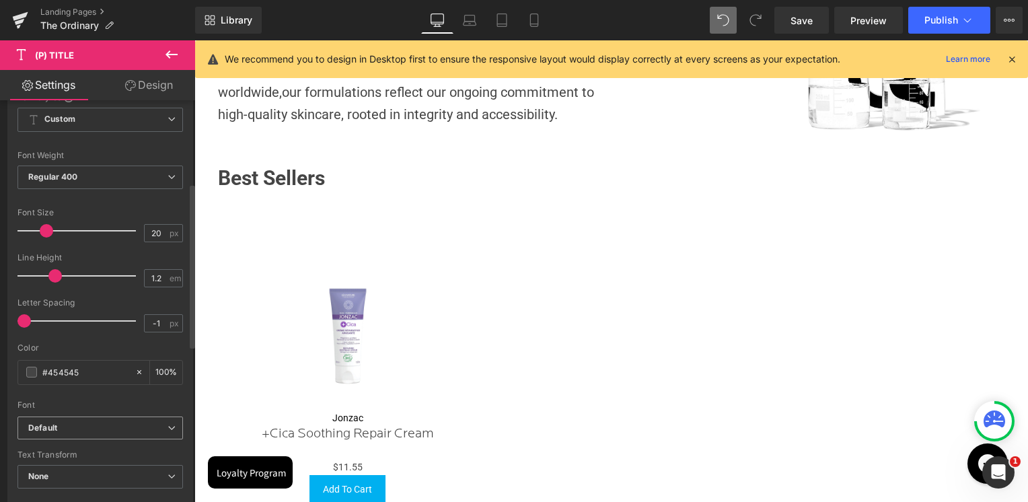
click at [60, 431] on b "Default" at bounding box center [97, 427] width 139 height 11
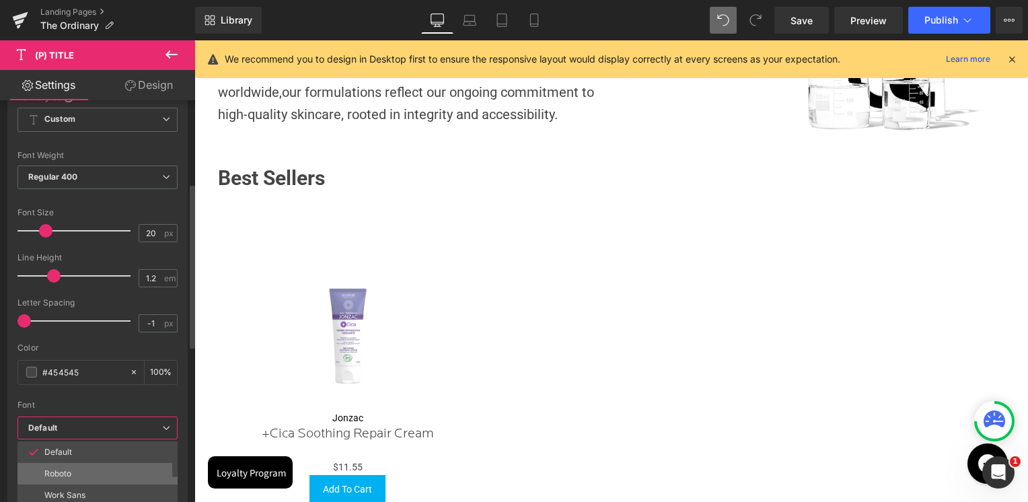
click at [68, 469] on p "Roboto" at bounding box center [57, 473] width 27 height 9
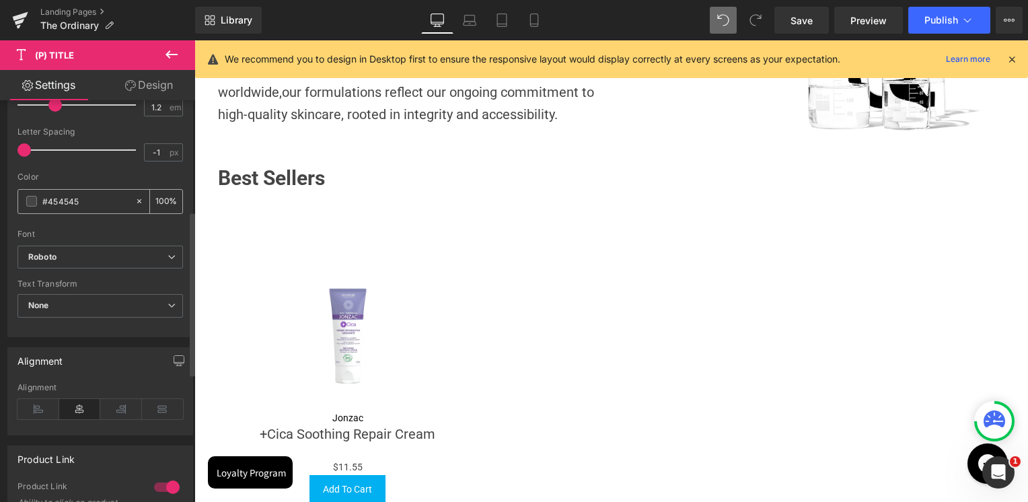
scroll to position [404, 0]
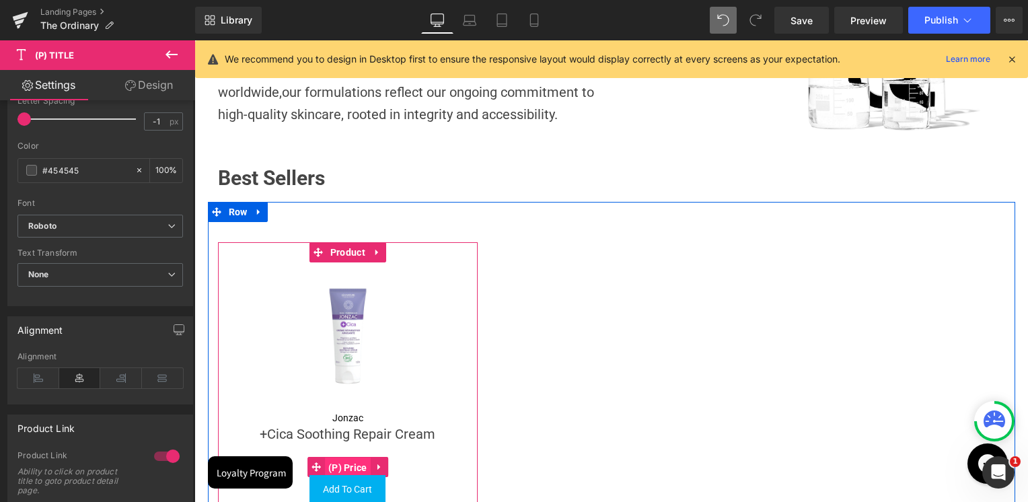
click at [343, 463] on span "(P) Price" at bounding box center [348, 467] width 46 height 20
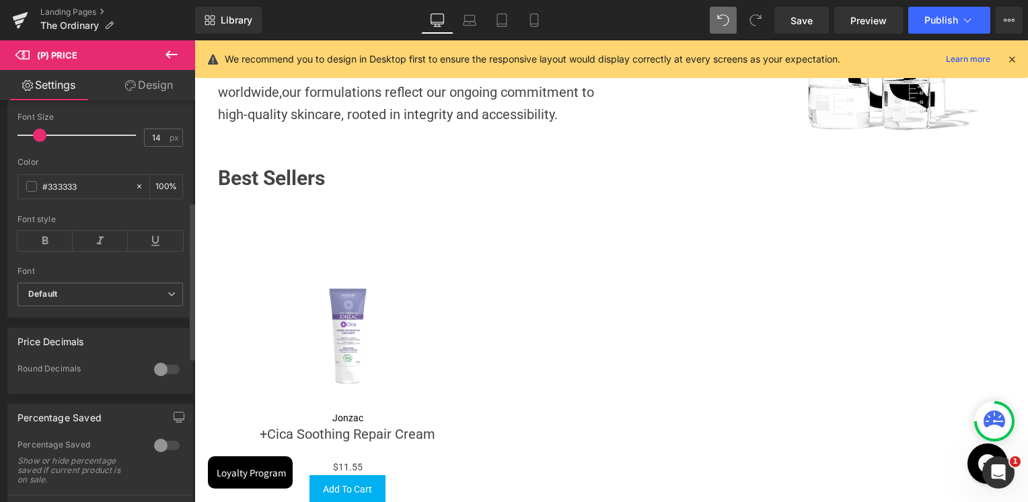
scroll to position [336, 0]
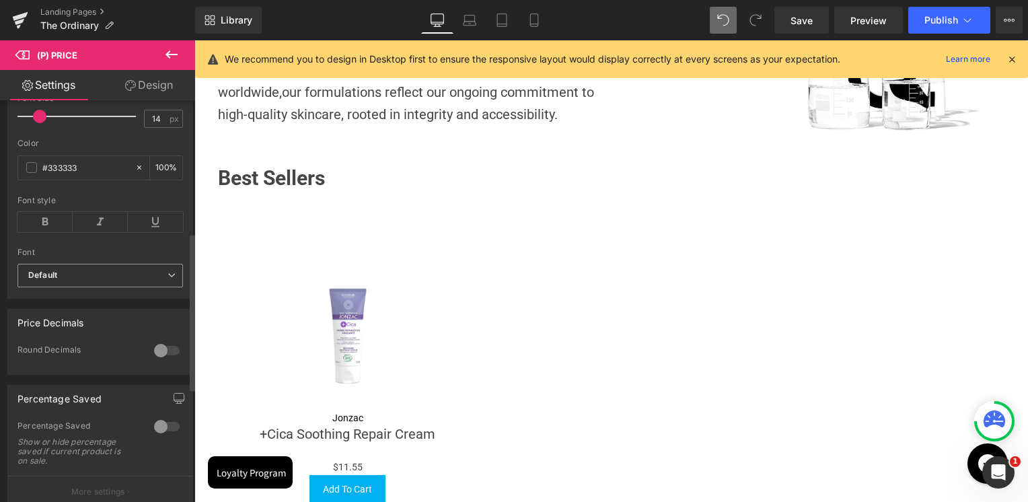
click at [87, 281] on b "Default" at bounding box center [97, 275] width 139 height 11
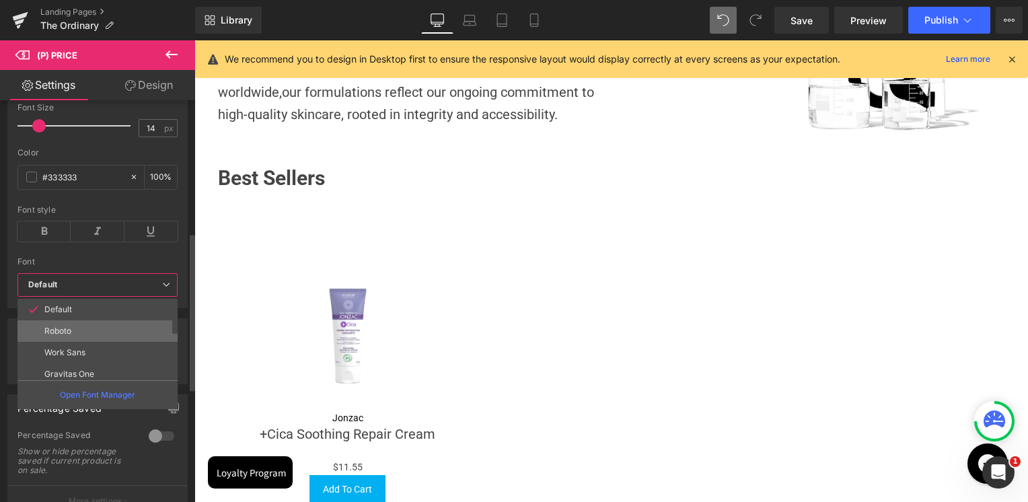
click at [70, 332] on p "Roboto" at bounding box center [57, 330] width 27 height 9
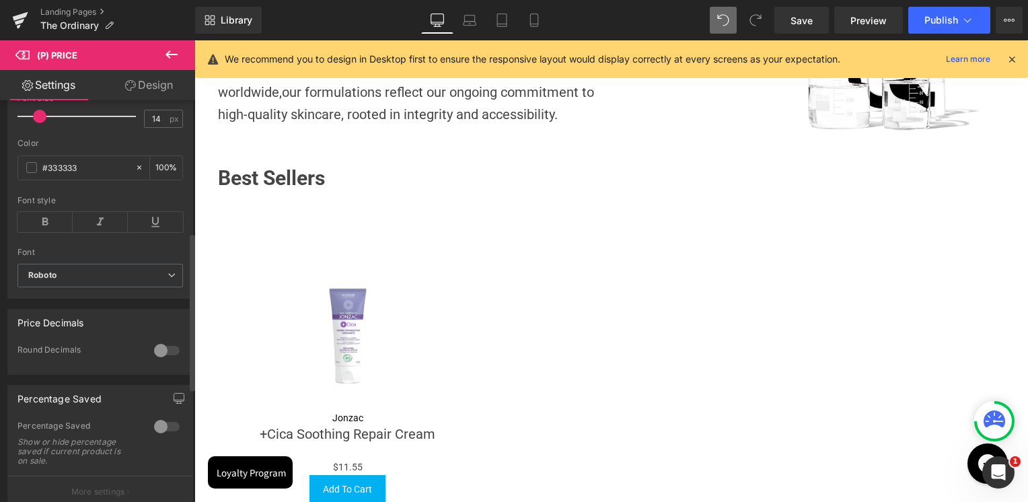
click at [162, 353] on div at bounding box center [167, 351] width 32 height 22
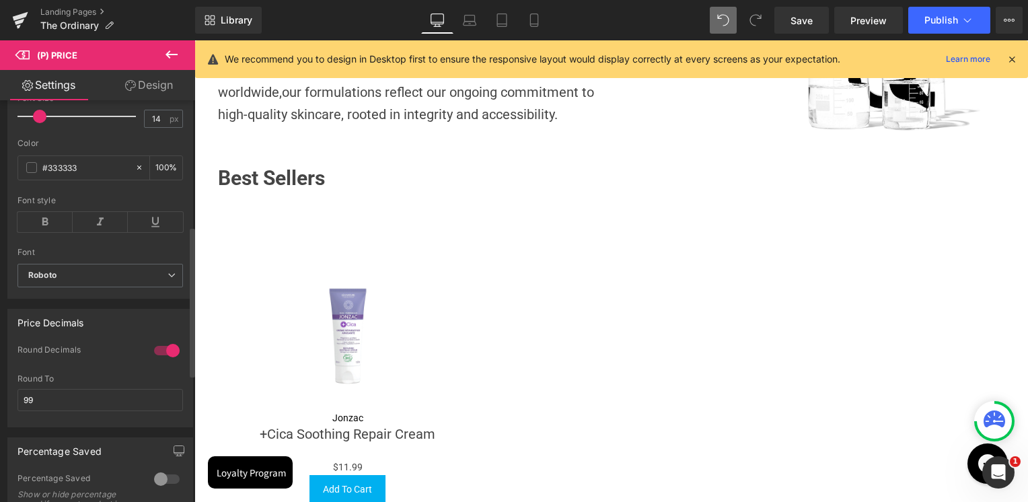
click at [159, 353] on div at bounding box center [167, 351] width 32 height 22
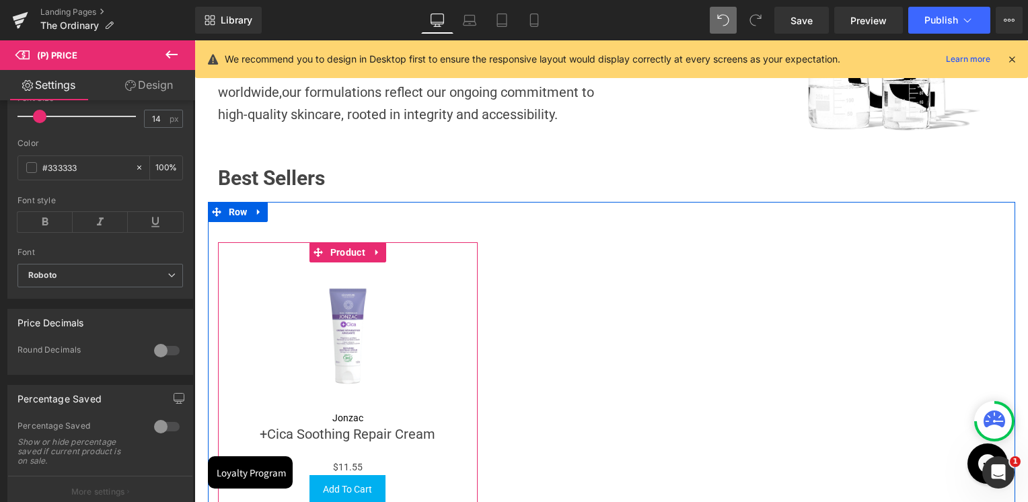
scroll to position [595, 0]
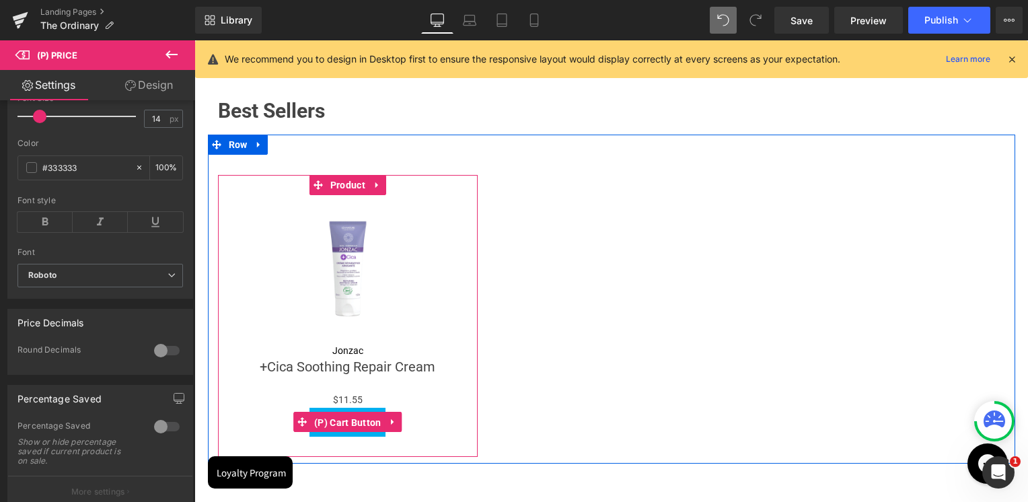
click at [342, 423] on span "(P) Cart Button" at bounding box center [348, 422] width 74 height 20
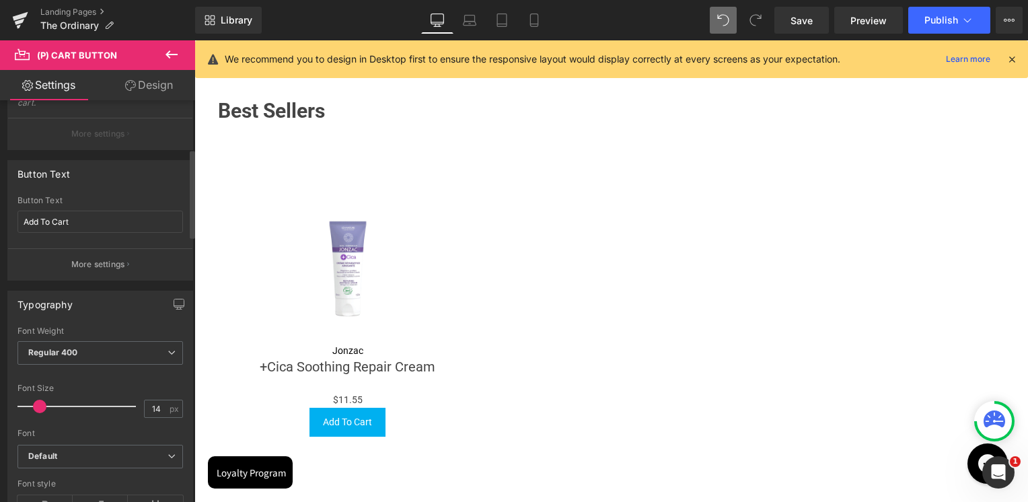
scroll to position [269, 0]
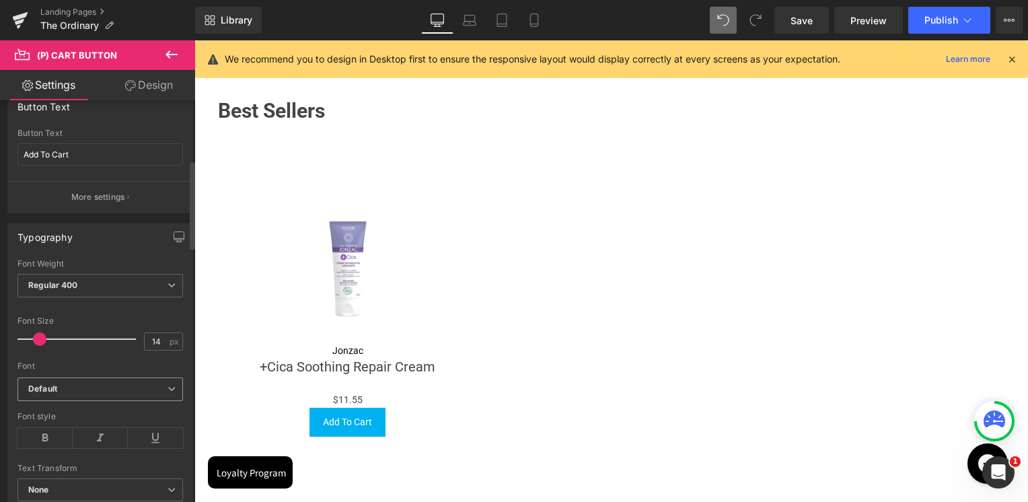
click at [59, 386] on b "Default" at bounding box center [97, 388] width 139 height 11
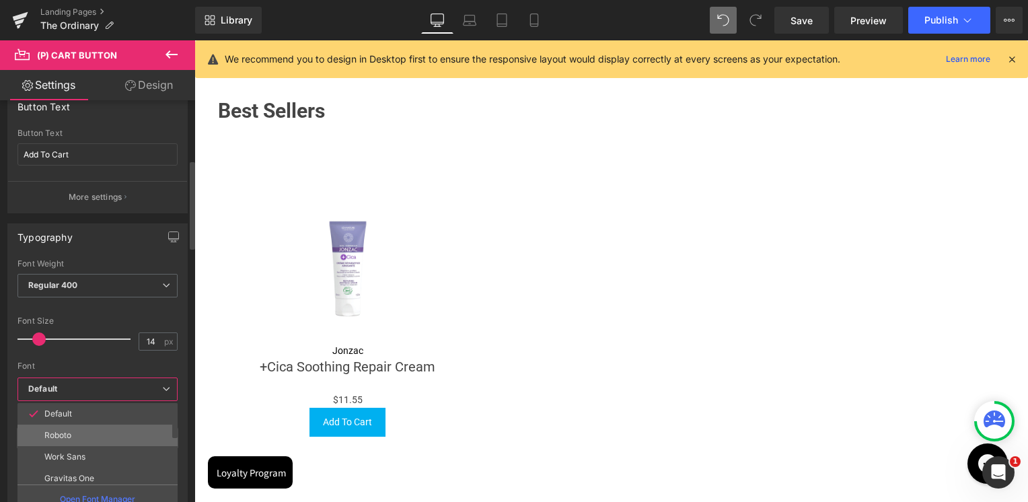
click at [65, 431] on p "Roboto" at bounding box center [57, 435] width 27 height 9
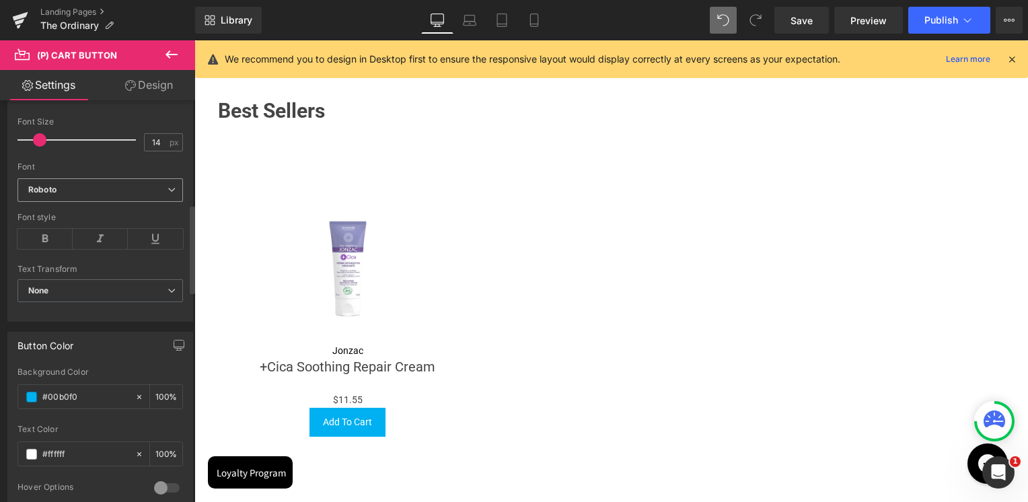
scroll to position [471, 0]
click at [34, 392] on span at bounding box center [31, 394] width 11 height 11
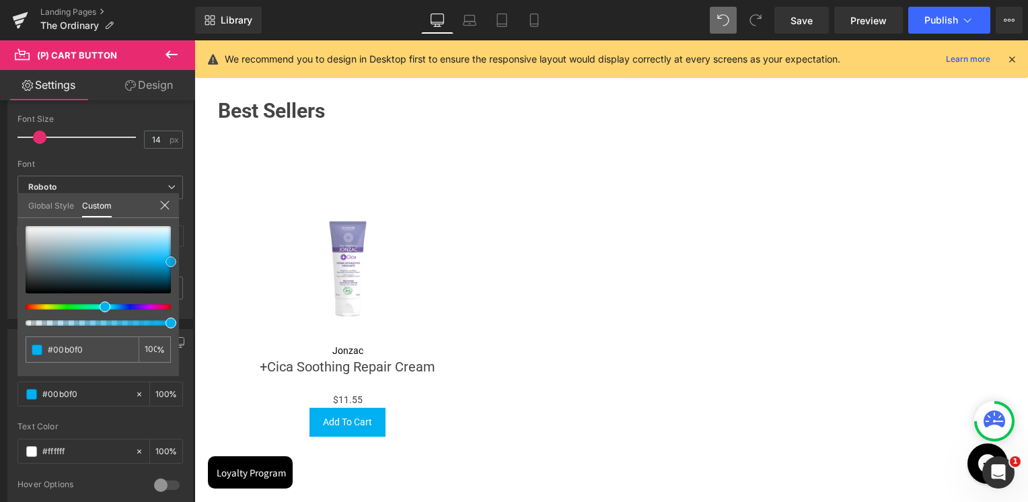
type input "#1e7494"
type input "#205264"
type input "#040505"
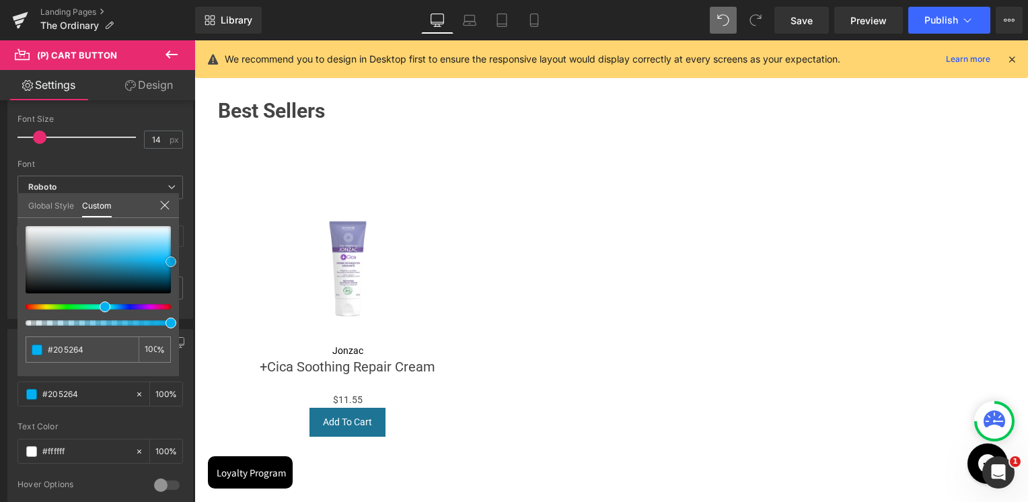
type input "#040505"
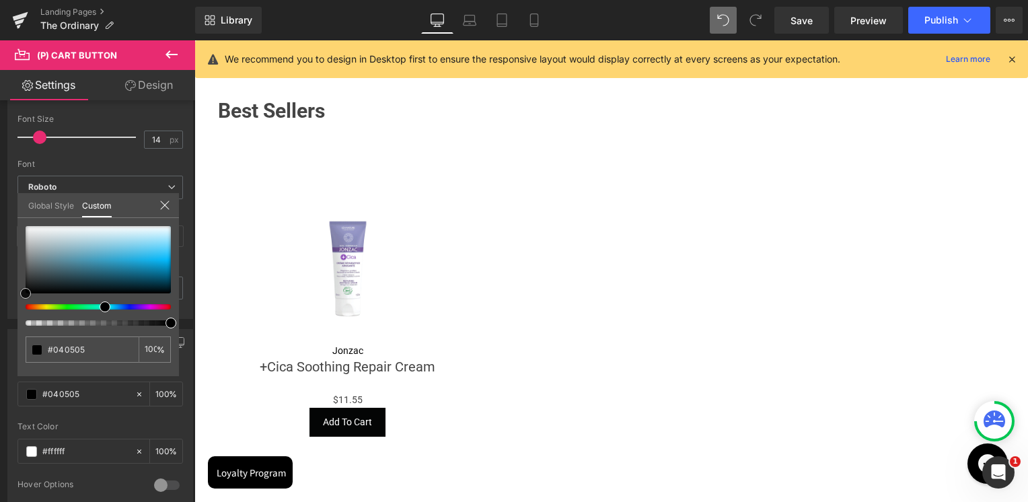
type input "#000000"
drag, startPoint x: 121, startPoint y: 270, endPoint x: -7, endPoint y: 311, distance: 134.2
click at [0, 311] on html "(P) Cart Button You are previewing how the will restyle your page. You can not …" at bounding box center [514, 251] width 1028 height 502
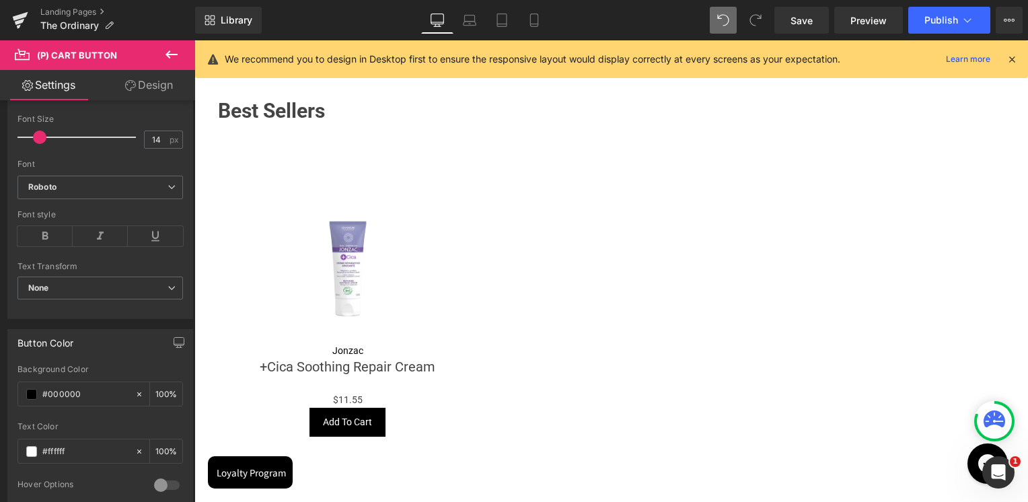
click at [330, 389] on body "Skip to content Value Deals Make Up Luxury Make Up YSL Lancôme Anastasia Beverl…" at bounding box center [611, 344] width 834 height 1797
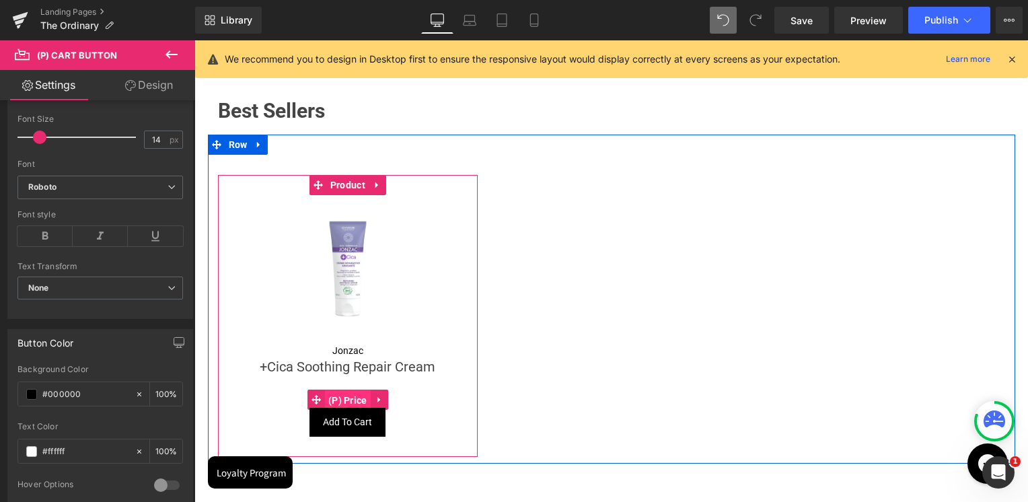
click at [340, 397] on span "(P) Price" at bounding box center [348, 400] width 46 height 20
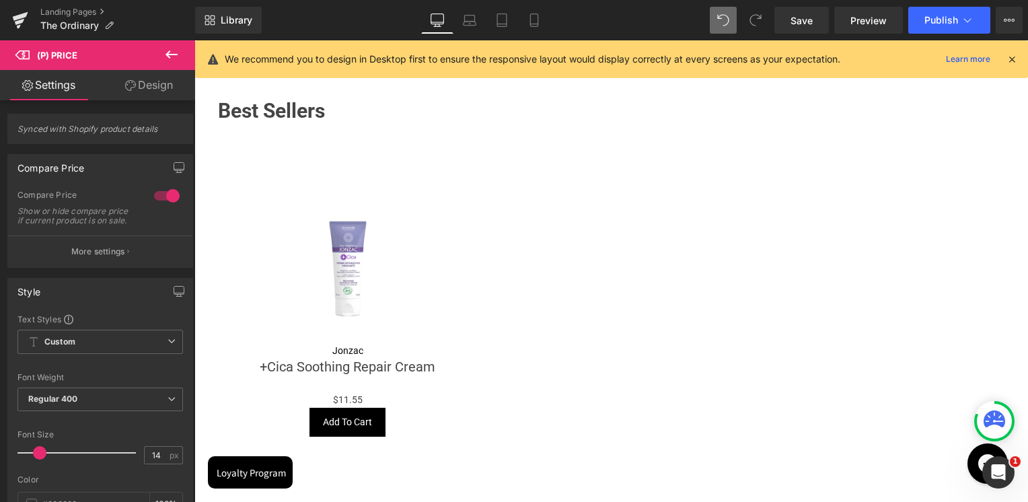
click at [141, 88] on link "Design" at bounding box center [149, 85] width 98 height 30
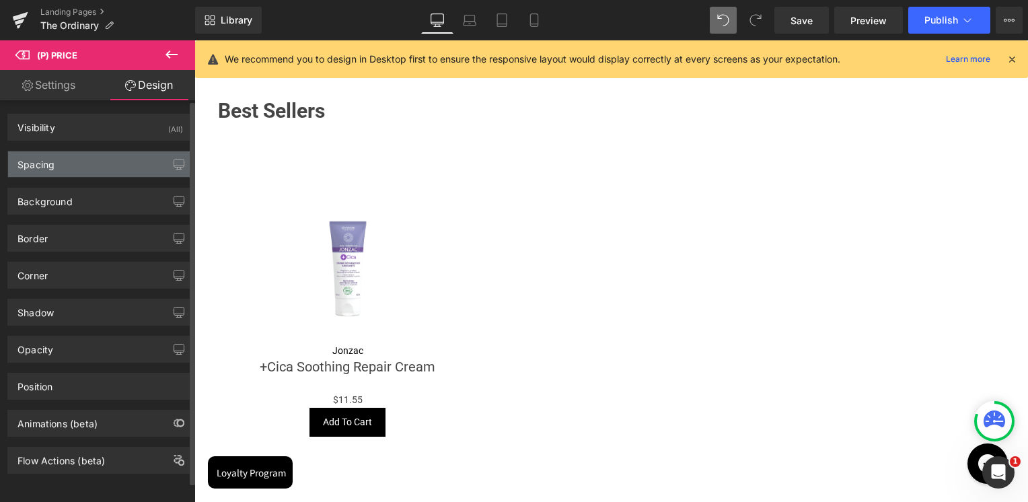
click at [67, 164] on div "Spacing" at bounding box center [100, 164] width 184 height 26
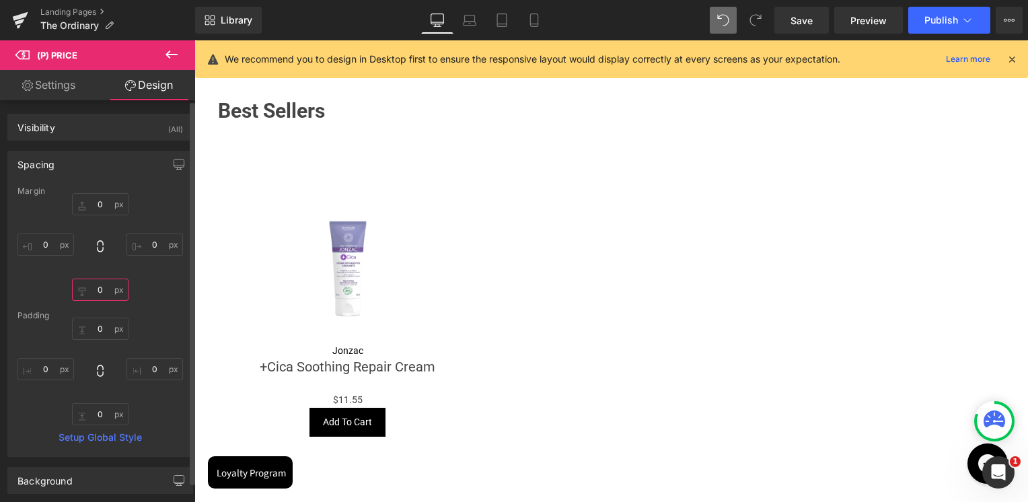
click at [94, 291] on input "0" at bounding box center [100, 290] width 57 height 22
type input "1"
click at [105, 197] on input "0" at bounding box center [100, 204] width 57 height 22
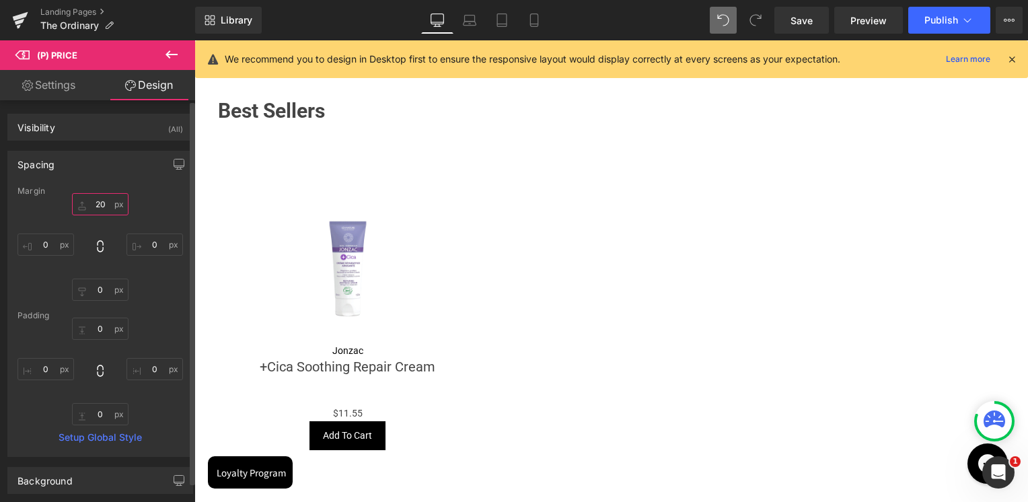
type input "2"
click at [96, 292] on input "text" at bounding box center [100, 290] width 57 height 22
click at [90, 330] on input "0" at bounding box center [100, 329] width 57 height 22
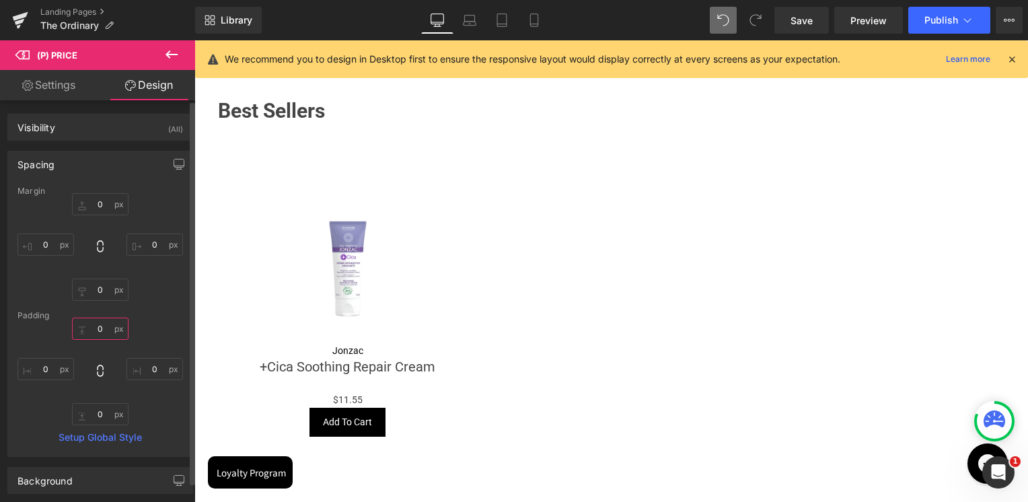
click at [90, 330] on input "0" at bounding box center [100, 329] width 57 height 22
type input "1"
type input "-"
click at [146, 254] on input "0" at bounding box center [154, 244] width 57 height 22
click at [153, 294] on div "0px 0 0px 0" at bounding box center [99, 247] width 165 height 108
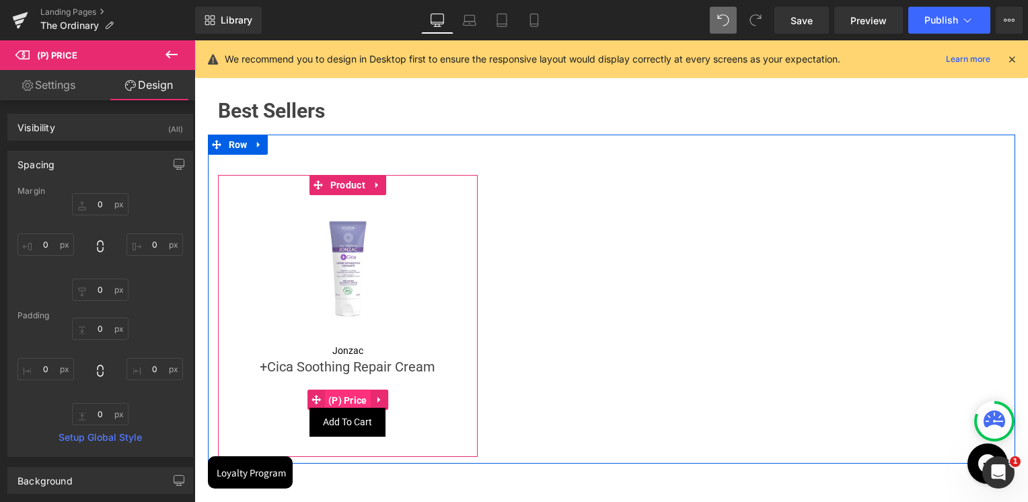
click at [351, 398] on span "(P) Price" at bounding box center [348, 400] width 46 height 20
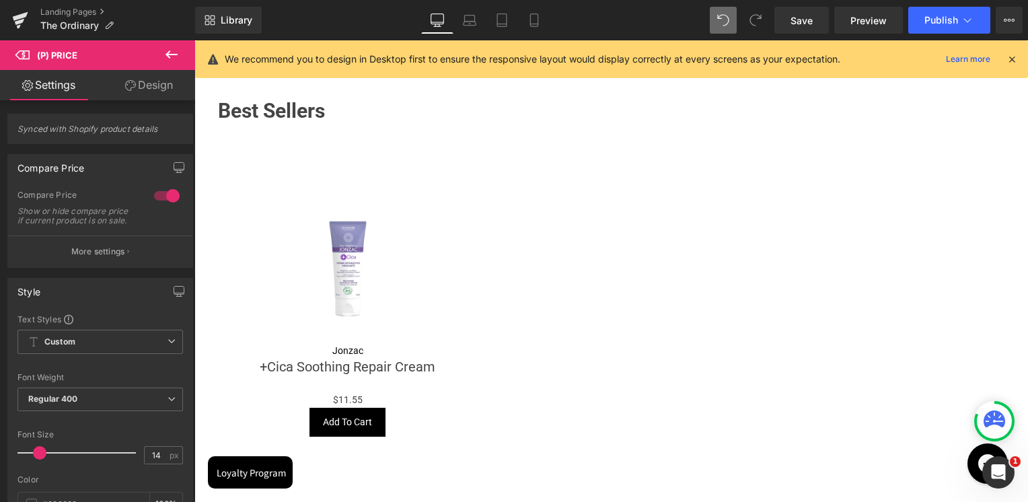
click at [162, 87] on link "Design" at bounding box center [149, 85] width 98 height 30
click at [0, 0] on div "Spacing" at bounding box center [0, 0] width 0 height 0
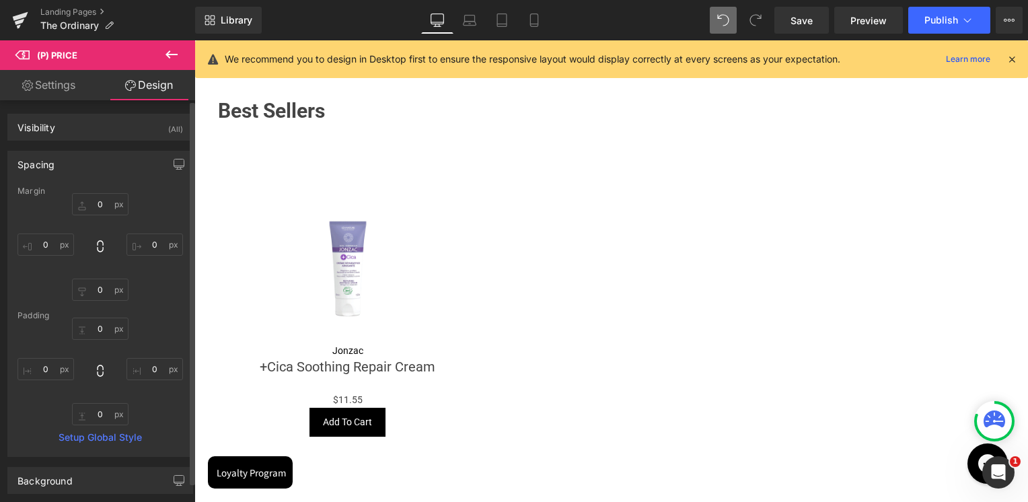
type input "0"
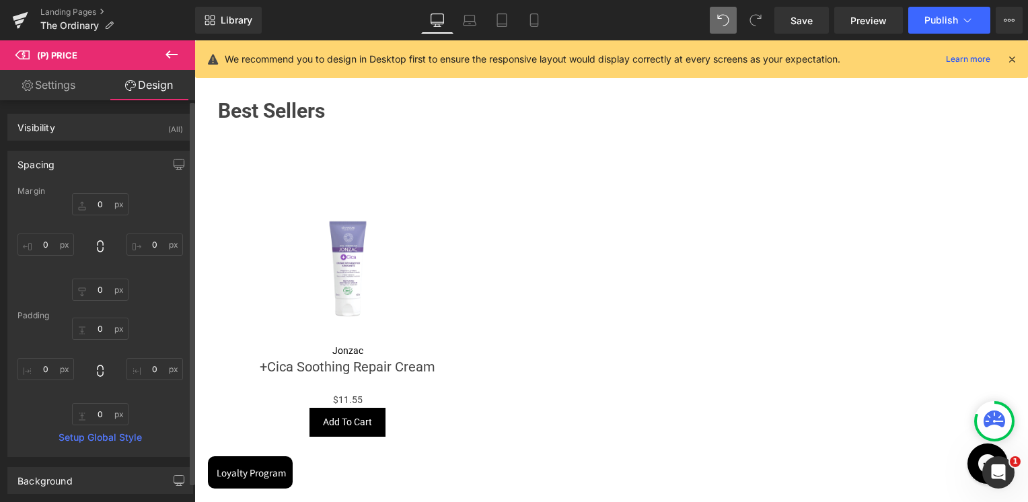
type input "0"
click at [105, 332] on input "0" at bounding box center [100, 329] width 57 height 22
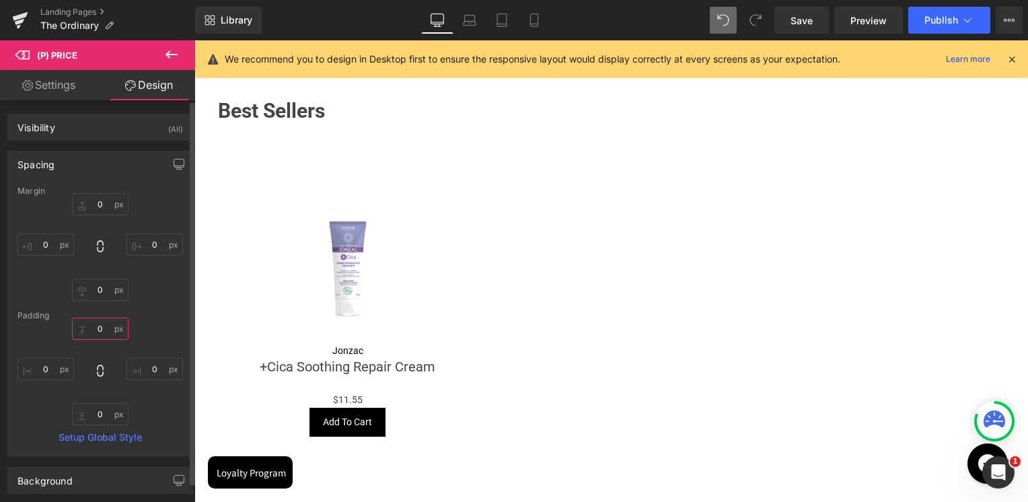
click at [105, 332] on input "0" at bounding box center [100, 329] width 57 height 22
type input "1"
click at [94, 419] on input "0" at bounding box center [100, 414] width 57 height 22
type input "10"
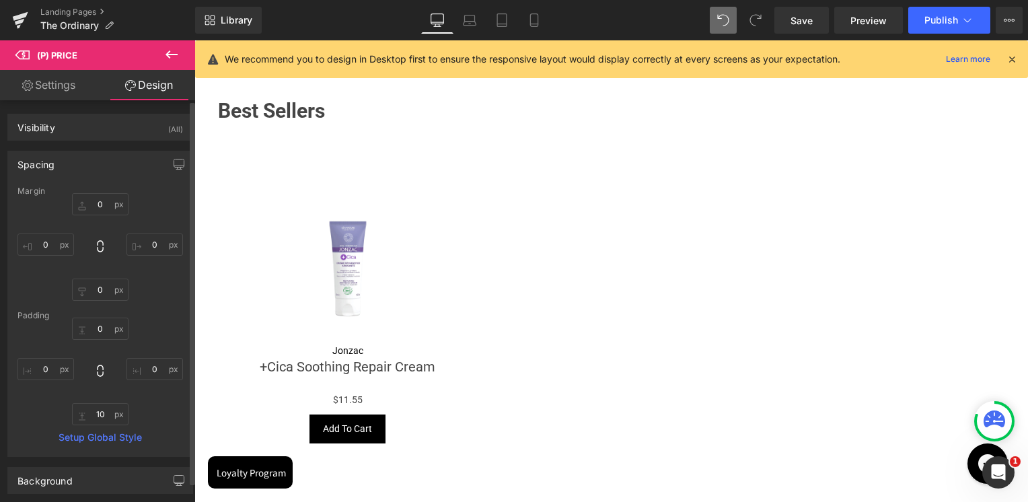
click at [153, 316] on div "Padding" at bounding box center [99, 315] width 165 height 9
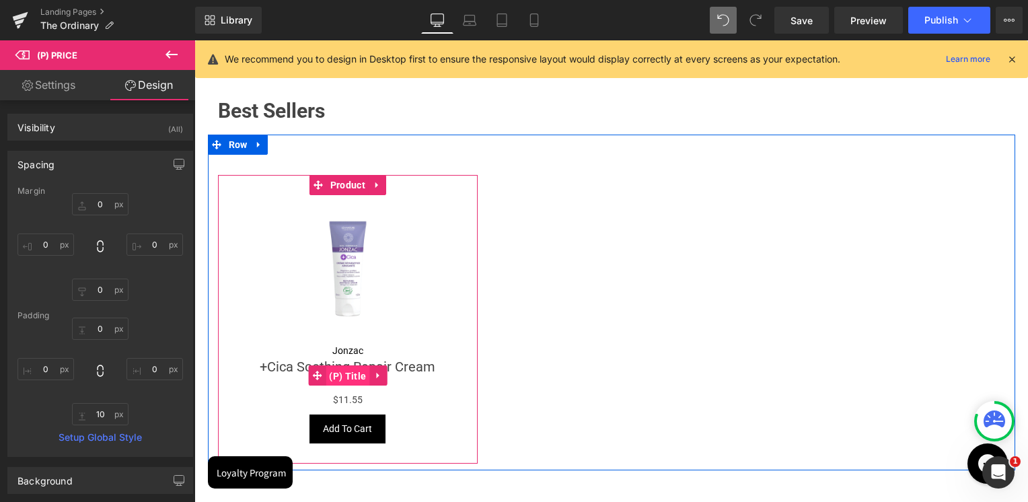
click at [345, 369] on span "(P) Title" at bounding box center [348, 376] width 44 height 20
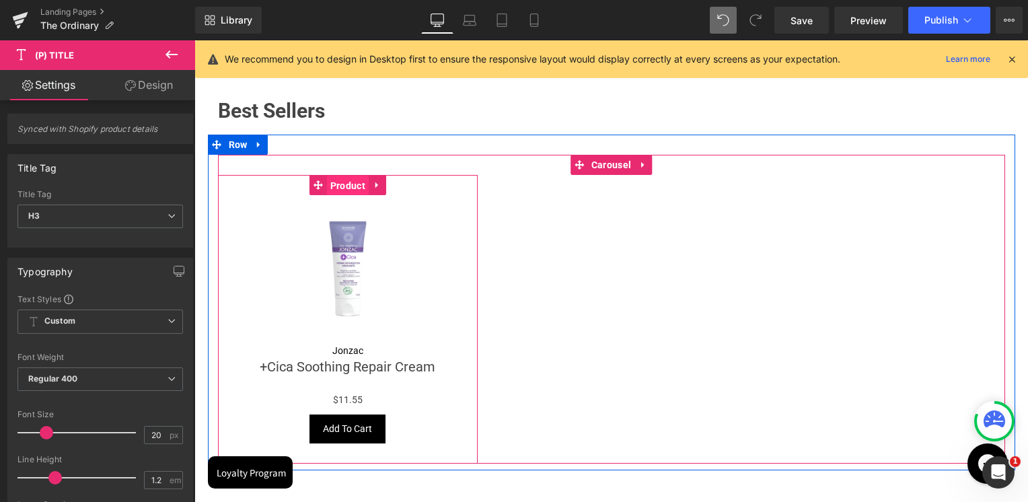
click at [355, 182] on span "Product" at bounding box center [348, 186] width 42 height 20
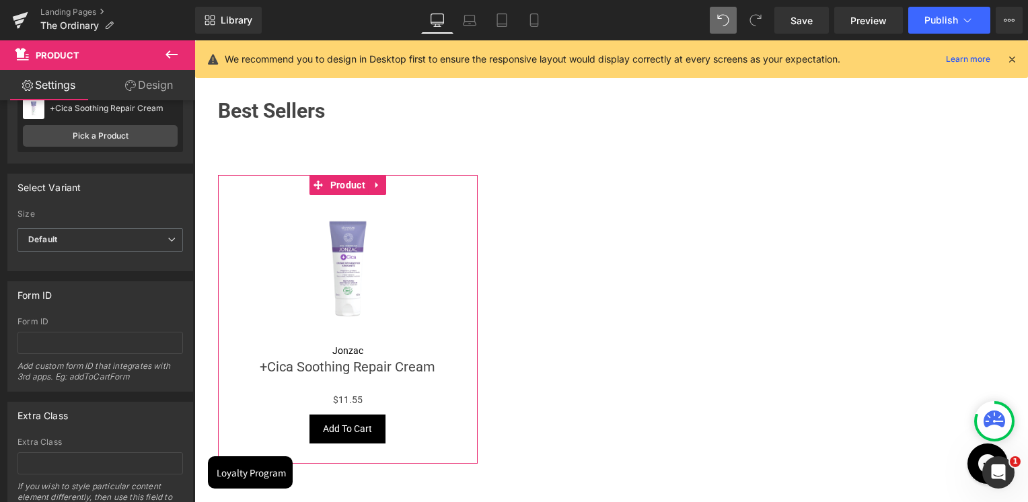
scroll to position [124, 0]
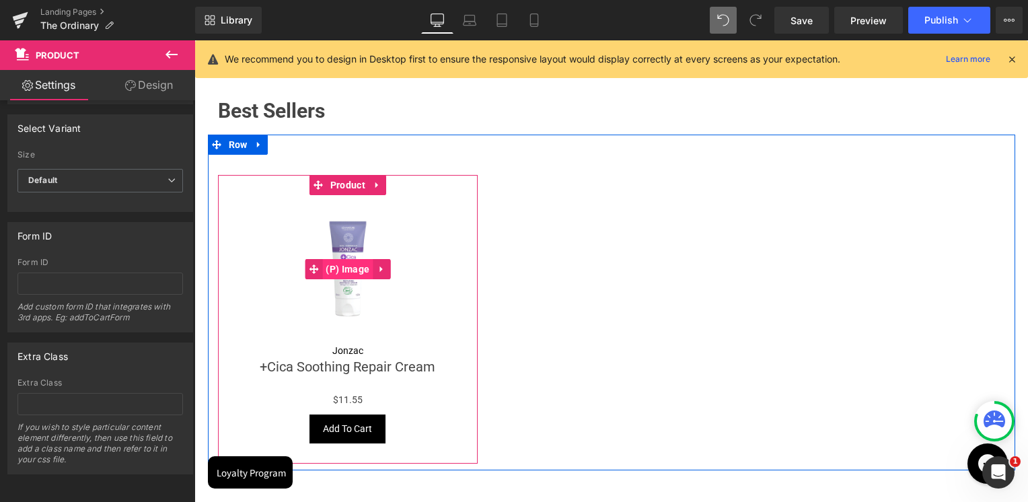
click at [351, 262] on span "(P) Image" at bounding box center [347, 269] width 50 height 20
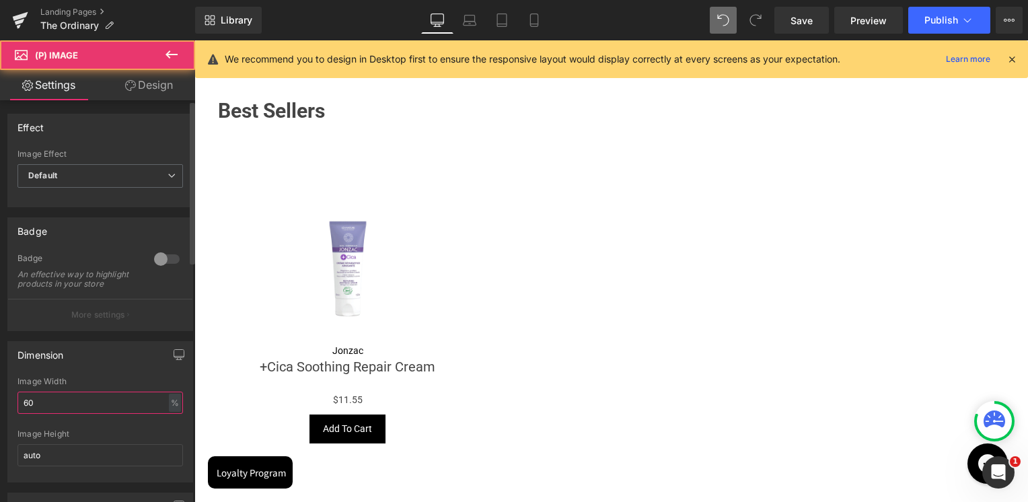
click at [50, 408] on input "60" at bounding box center [99, 403] width 165 height 22
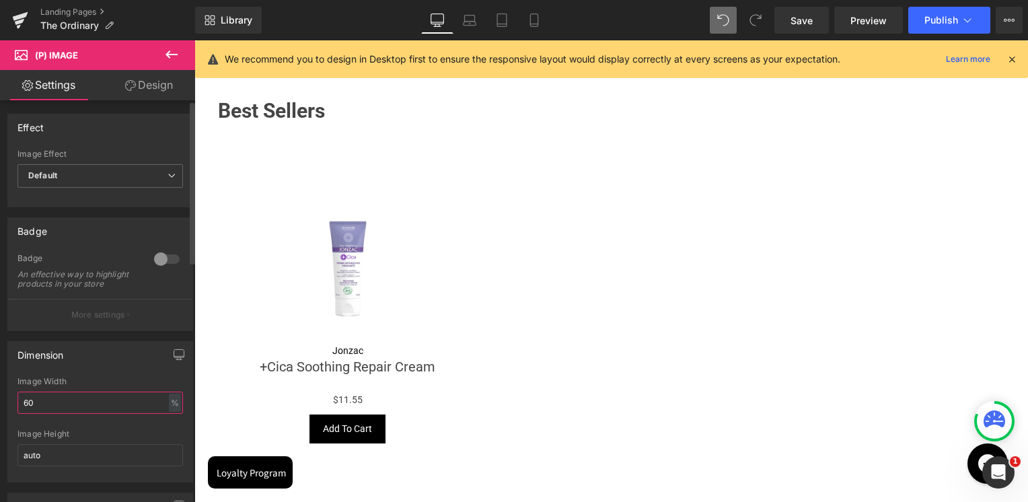
click at [50, 408] on input "60" at bounding box center [99, 403] width 165 height 22
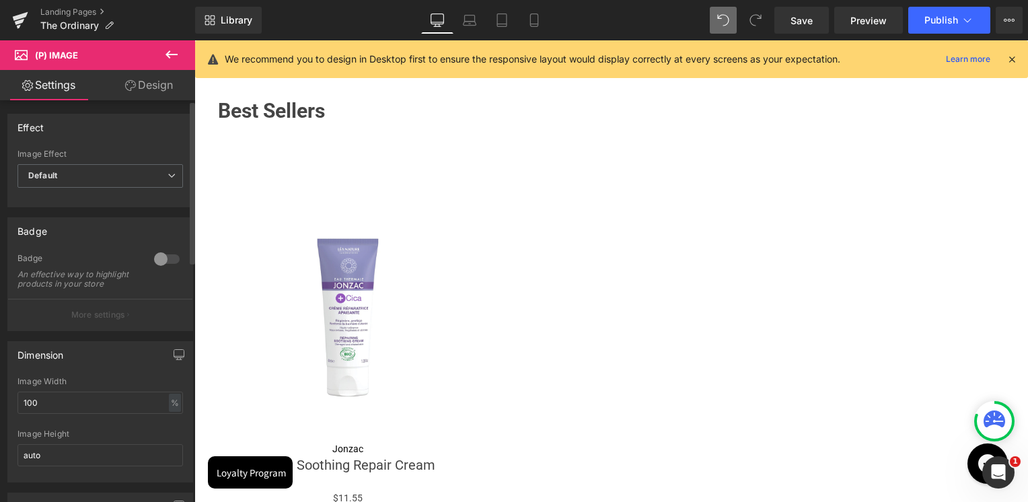
click at [84, 367] on div "Dimension" at bounding box center [100, 355] width 184 height 26
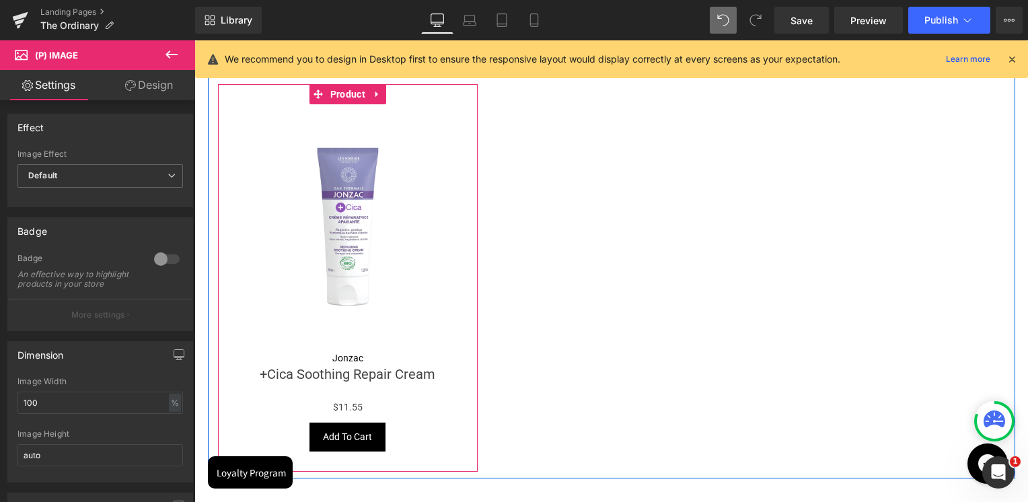
scroll to position [662, 0]
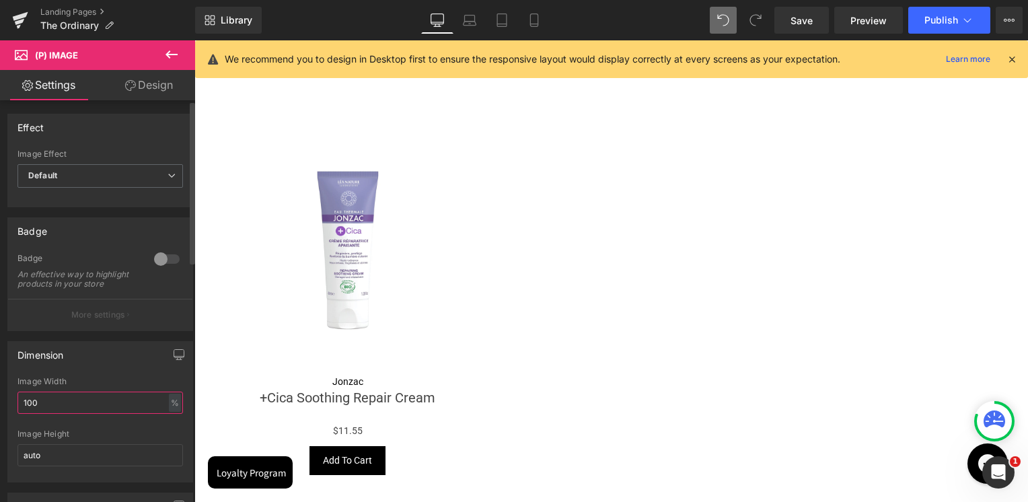
click at [54, 406] on input "100" at bounding box center [99, 403] width 165 height 22
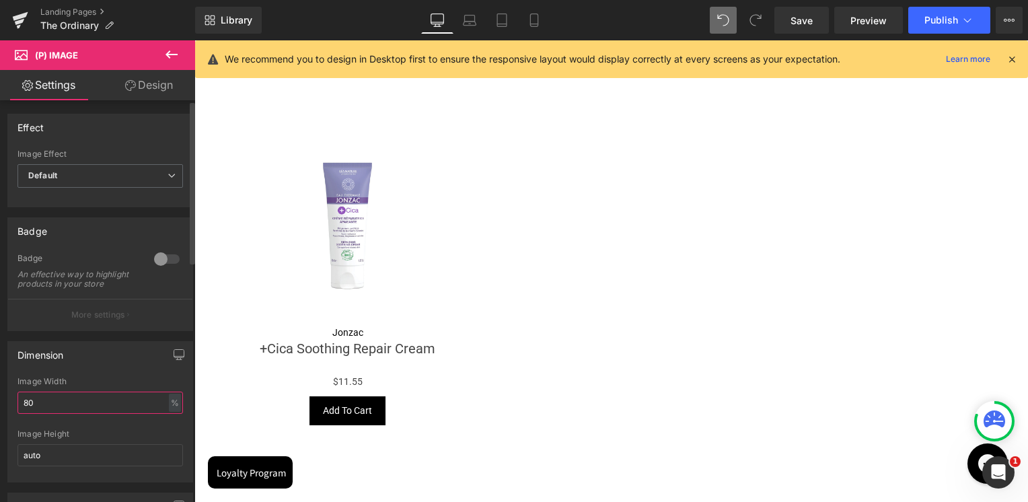
type input "80"
click at [110, 363] on div "Dimension" at bounding box center [100, 355] width 184 height 26
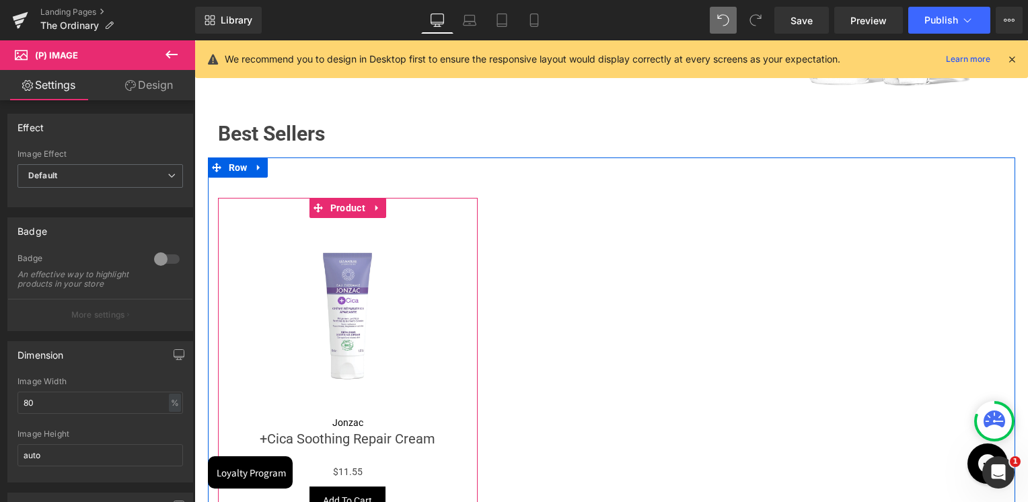
scroll to position [595, 0]
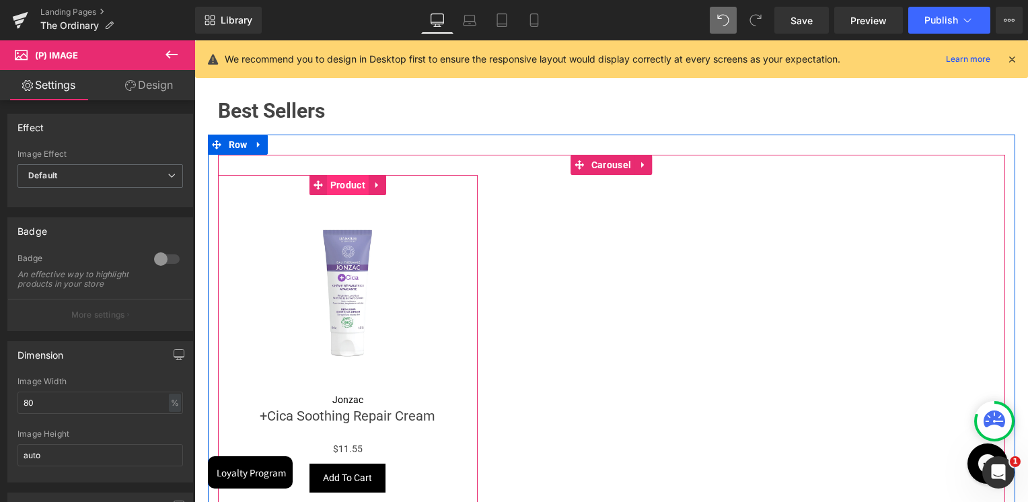
click at [345, 183] on span "Product" at bounding box center [348, 185] width 42 height 20
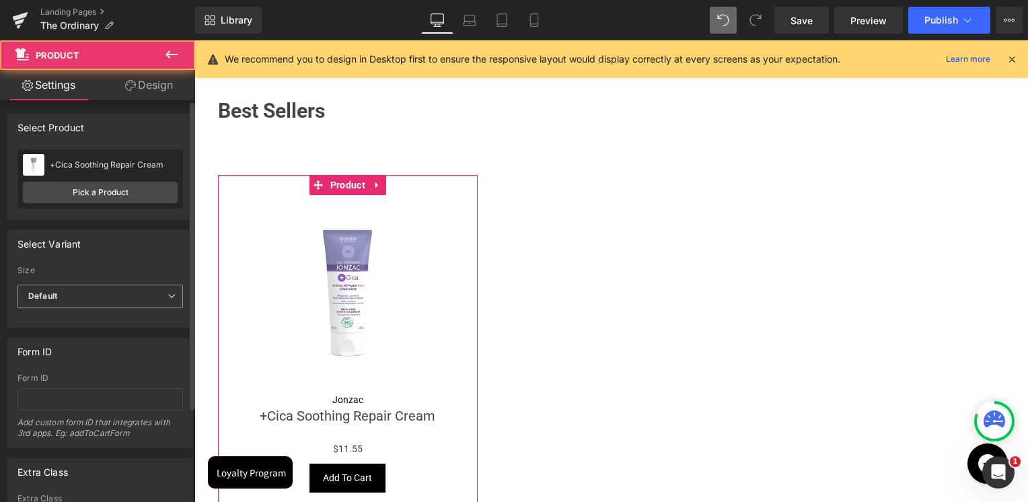
scroll to position [124, 0]
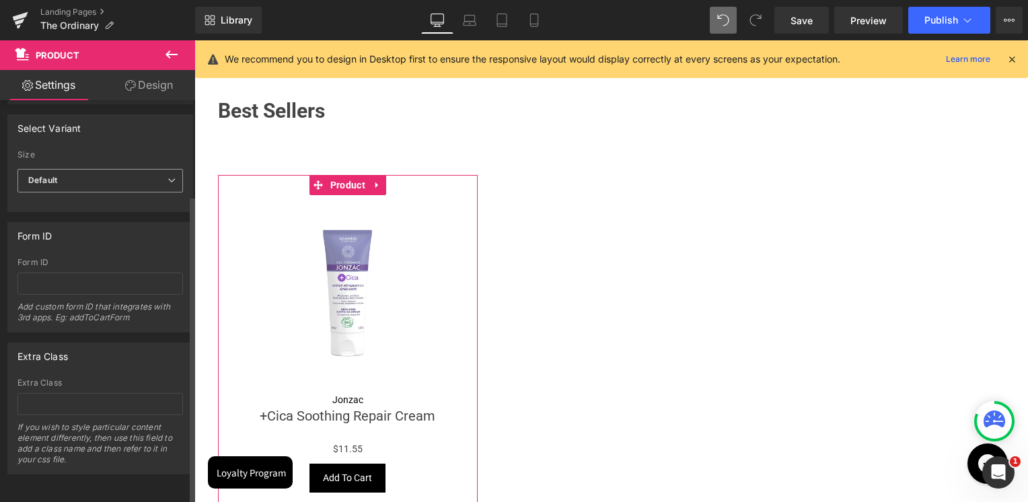
click at [104, 171] on span "Default" at bounding box center [99, 181] width 165 height 24
click at [119, 128] on div "Select Variant" at bounding box center [97, 128] width 179 height 26
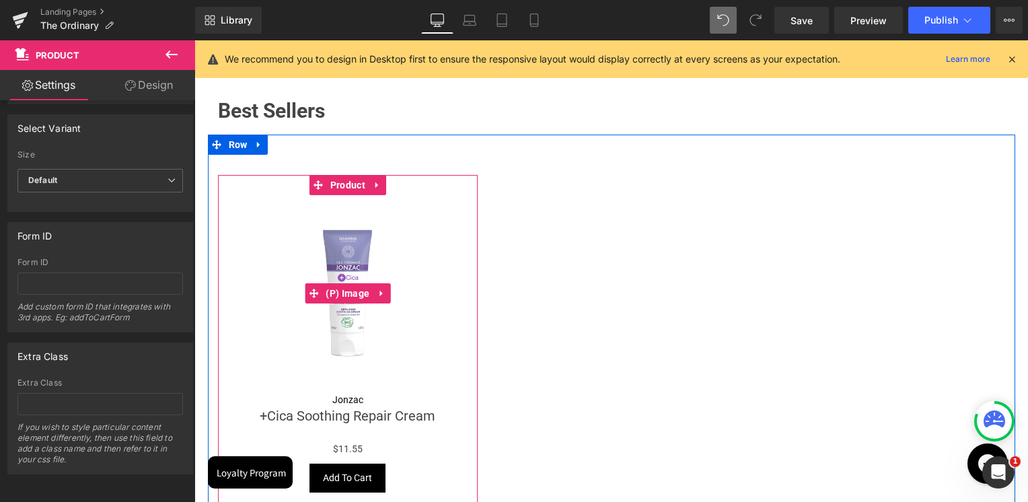
scroll to position [662, 0]
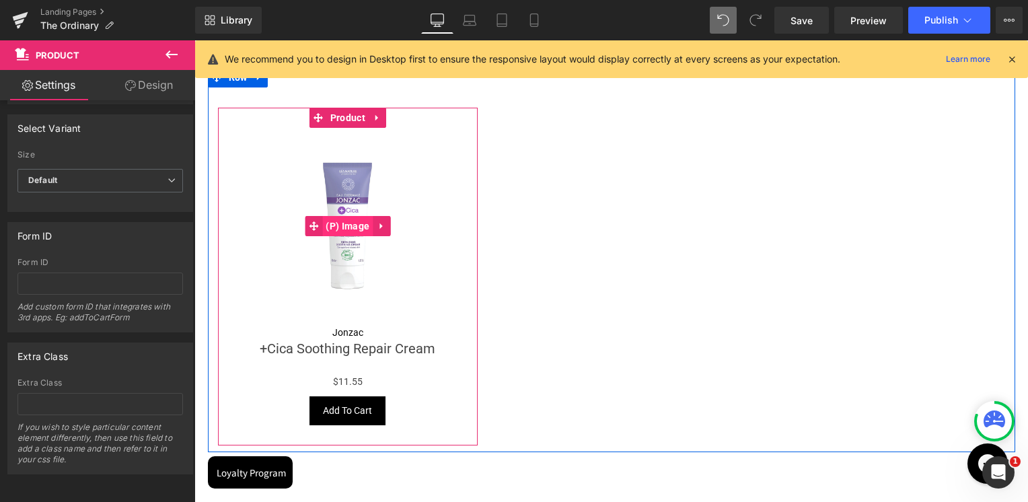
click at [341, 230] on span "(P) Image" at bounding box center [347, 226] width 50 height 20
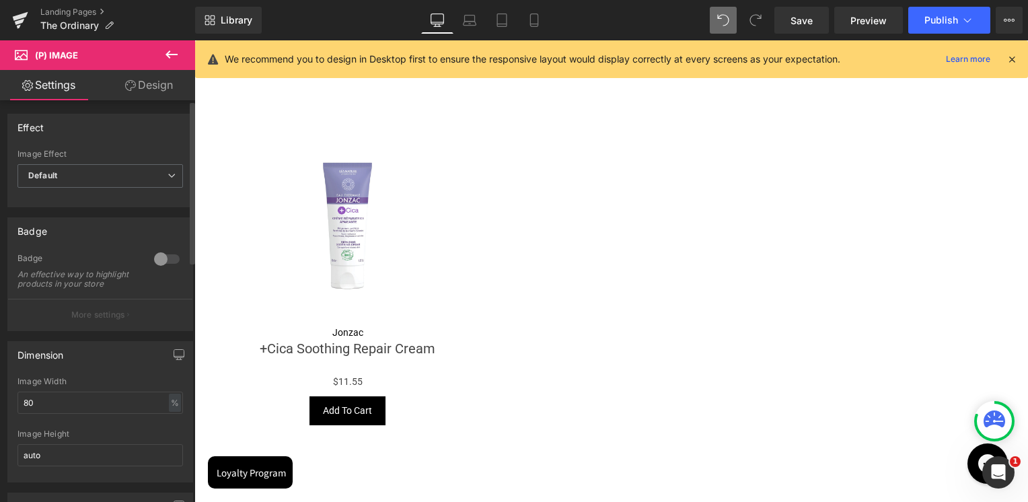
click at [57, 424] on div "Image Width 80 % % px" at bounding box center [99, 403] width 165 height 52
click at [58, 413] on input "80" at bounding box center [99, 403] width 165 height 22
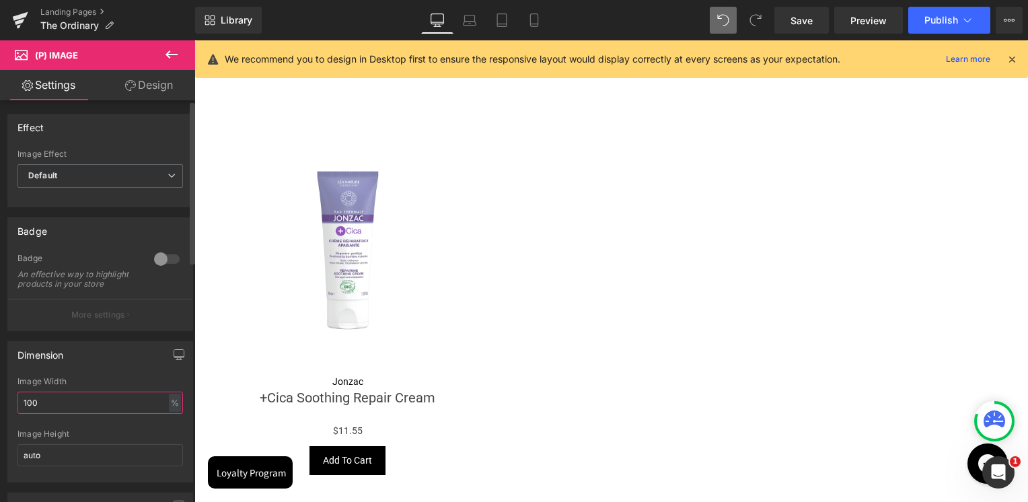
type input "100"
click at [99, 349] on div "Dimension" at bounding box center [100, 355] width 184 height 26
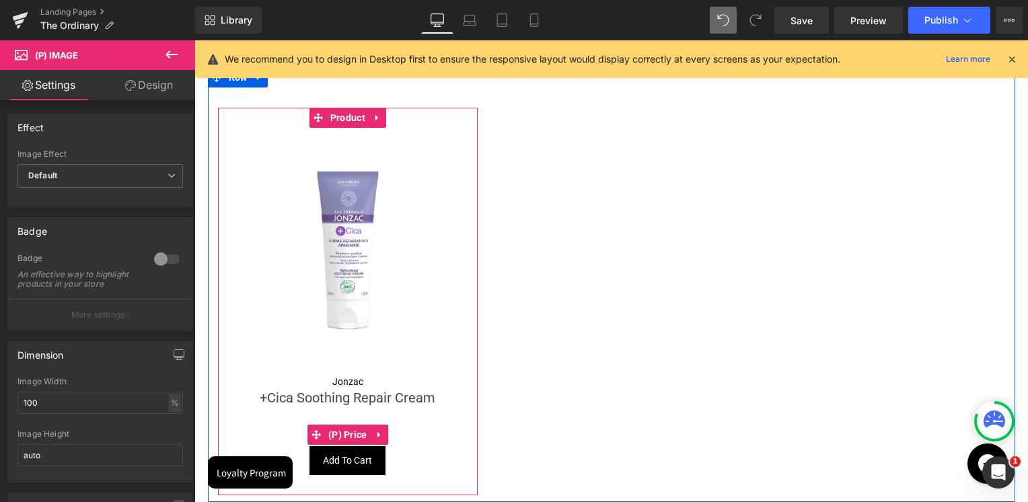
drag, startPoint x: 344, startPoint y: 426, endPoint x: 316, endPoint y: 420, distance: 28.8
click at [344, 426] on span "(P) Price" at bounding box center [348, 435] width 46 height 20
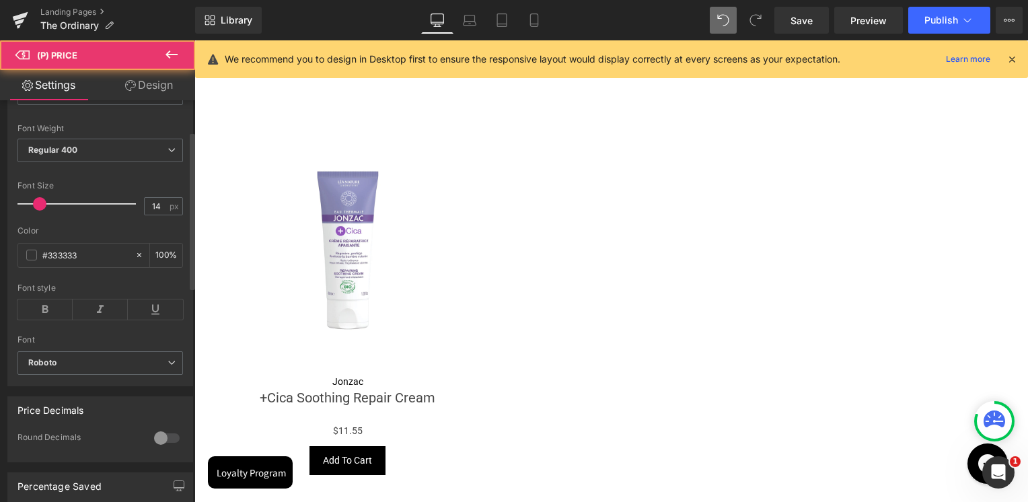
scroll to position [269, 0]
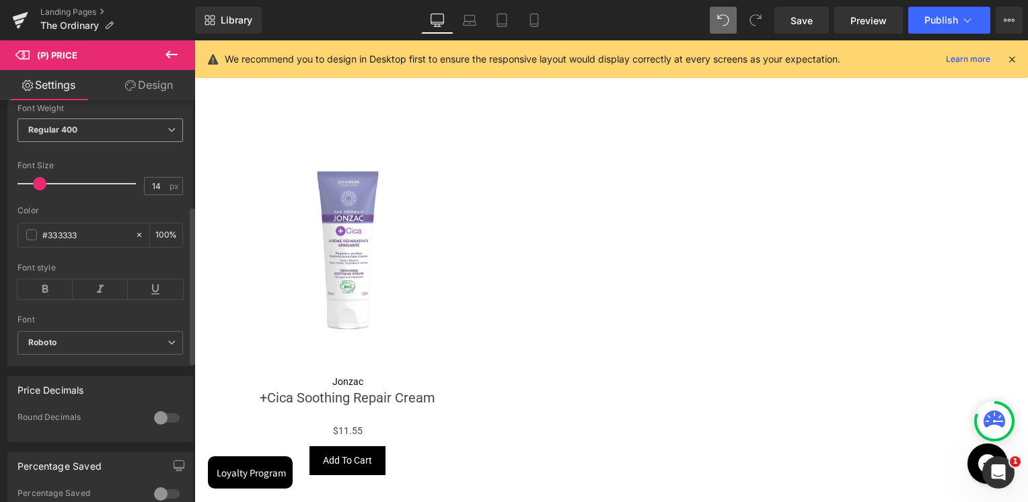
click at [90, 142] on span "Regular 400" at bounding box center [99, 130] width 165 height 24
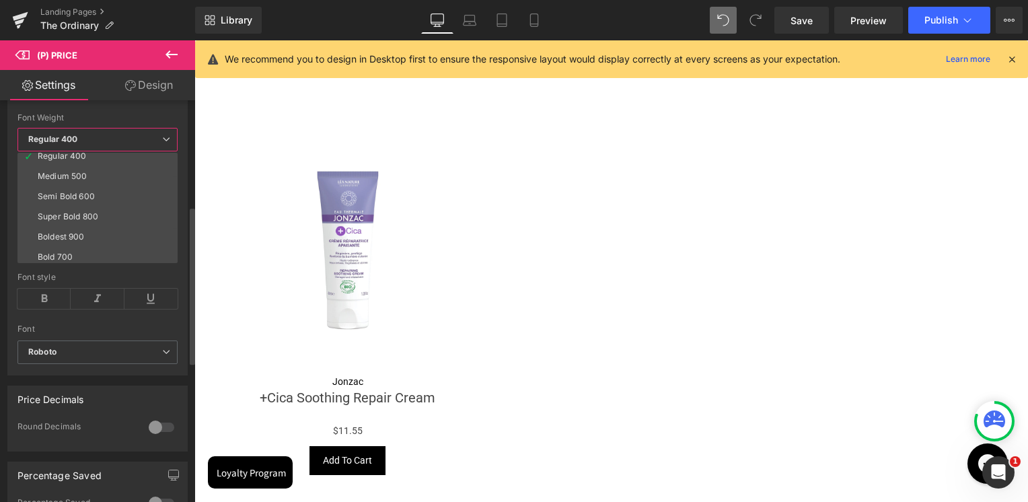
scroll to position [44, 0]
click at [89, 216] on div "Semi Bold 600" at bounding box center [66, 219] width 57 height 9
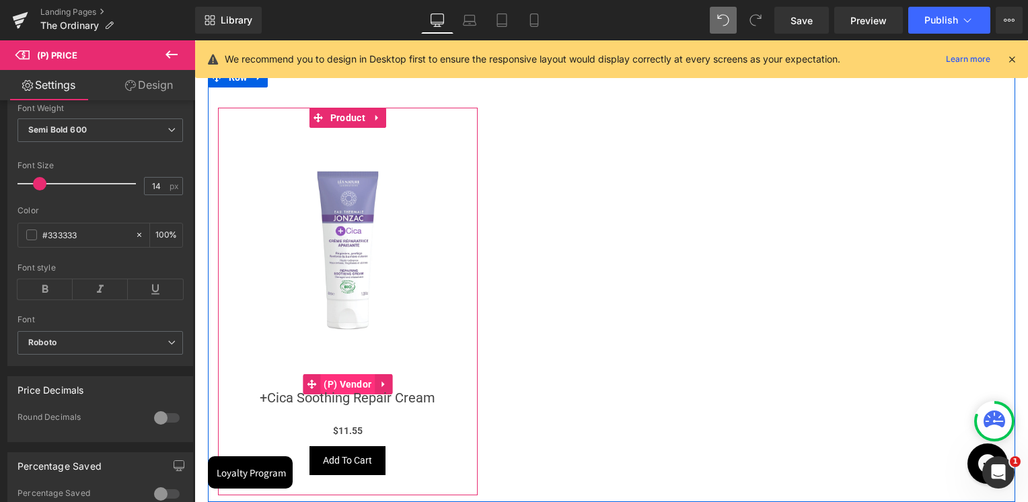
click at [343, 379] on span "(P) Vendor" at bounding box center [347, 384] width 54 height 20
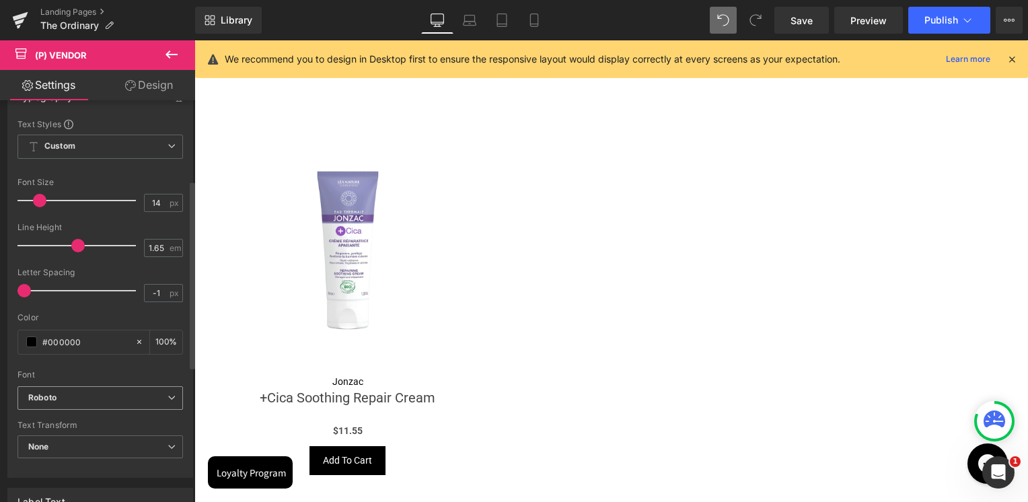
scroll to position [269, 0]
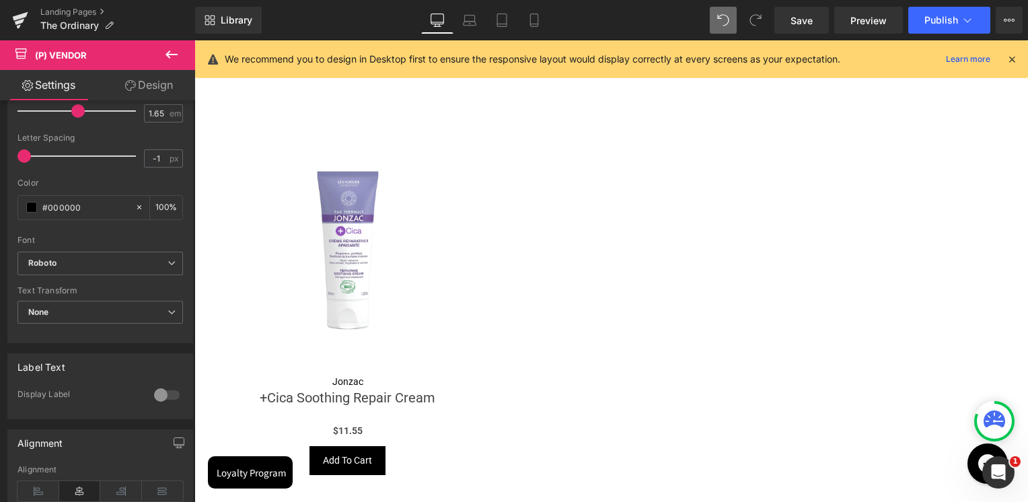
click at [143, 85] on link "Design" at bounding box center [149, 85] width 98 height 30
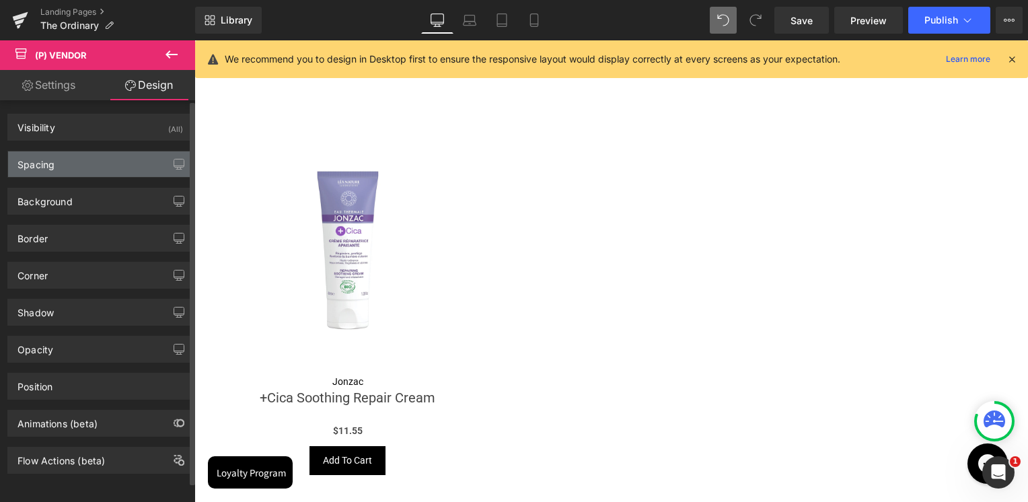
type input "0"
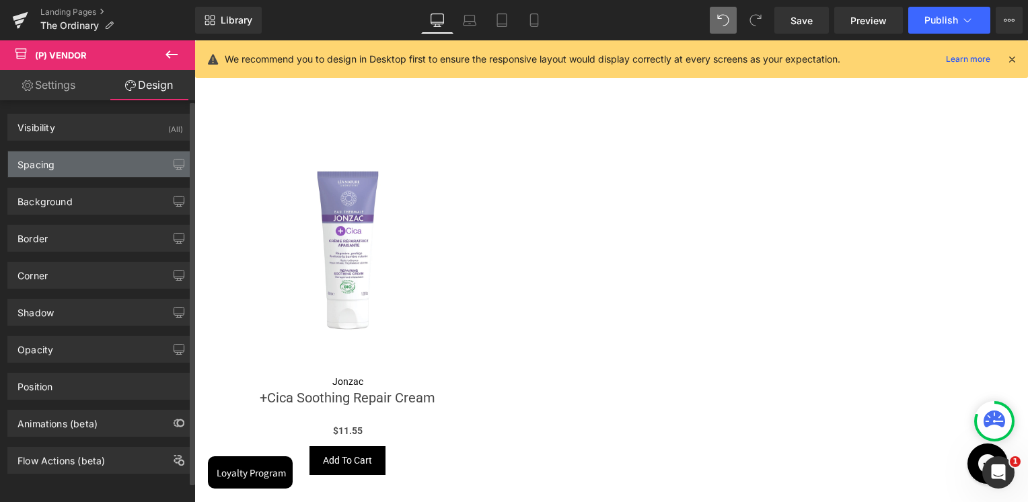
type input "0"
click at [48, 164] on div "Spacing" at bounding box center [35, 160] width 37 height 19
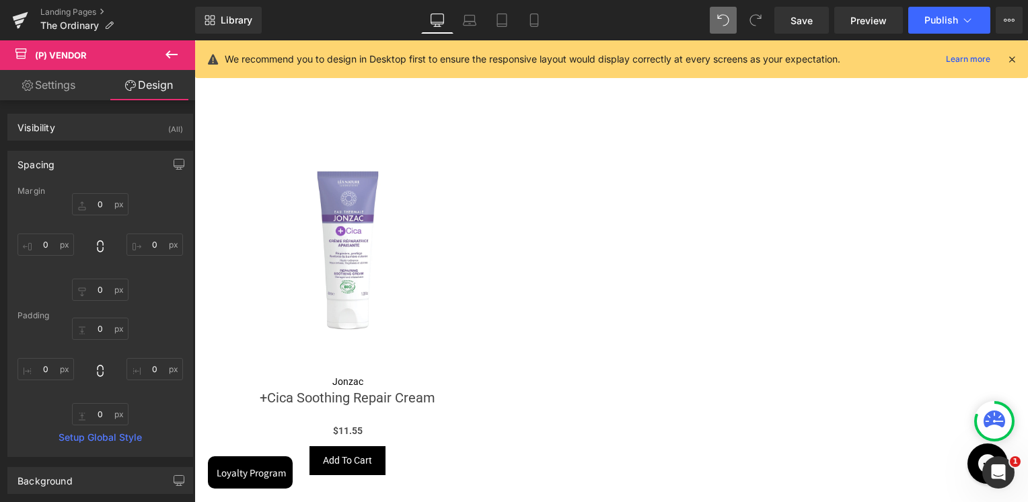
click at [71, 91] on link "Settings" at bounding box center [49, 85] width 98 height 30
type input "100"
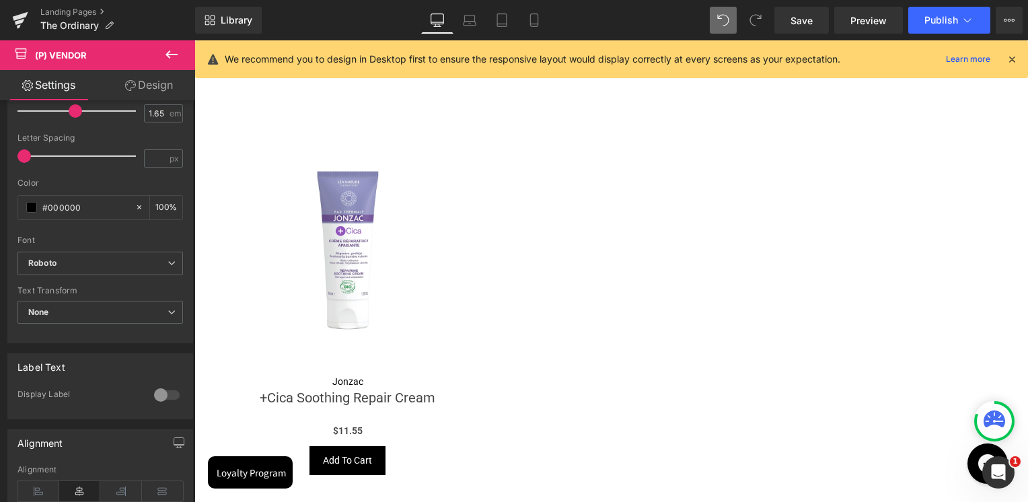
click at [131, 89] on icon at bounding box center [130, 85] width 11 height 11
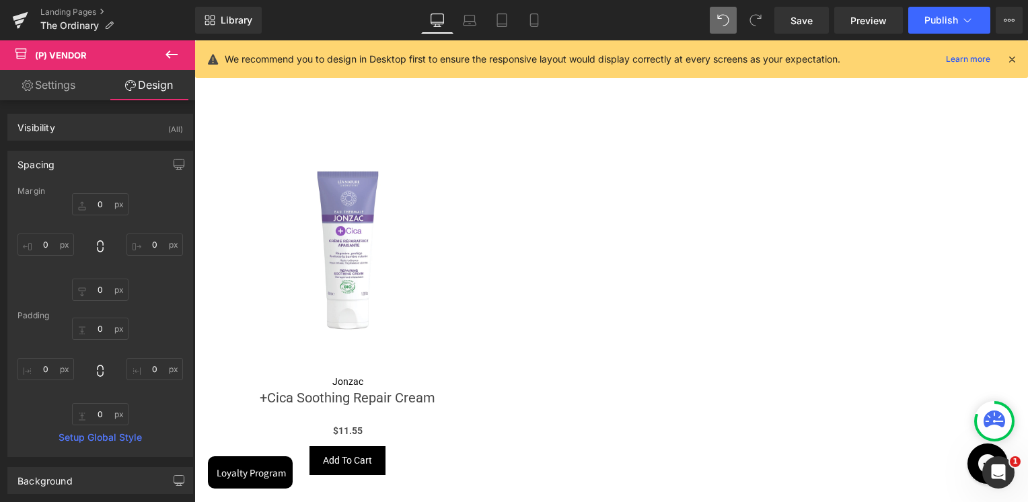
type input "0"
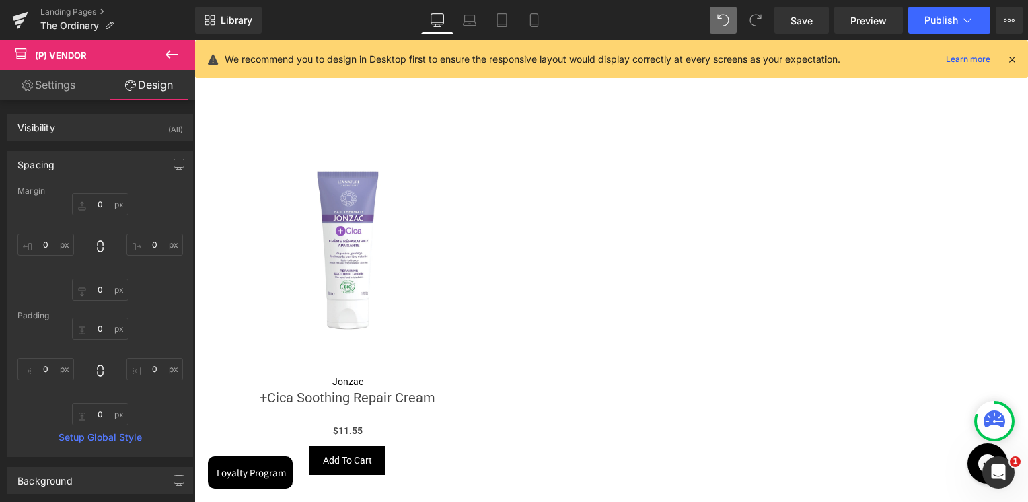
type input "0"
click at [75, 157] on div "Spacing" at bounding box center [100, 164] width 184 height 26
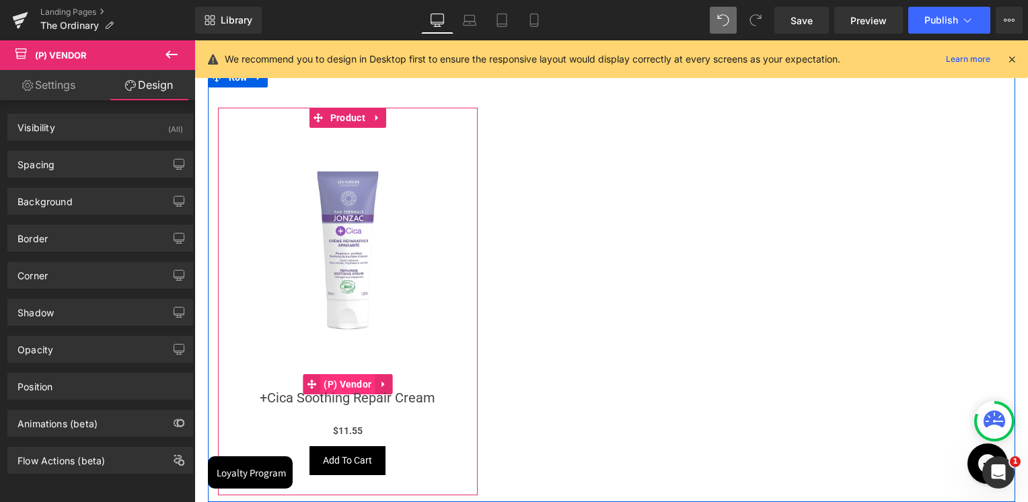
click at [350, 374] on span "(P) Vendor" at bounding box center [347, 384] width 54 height 20
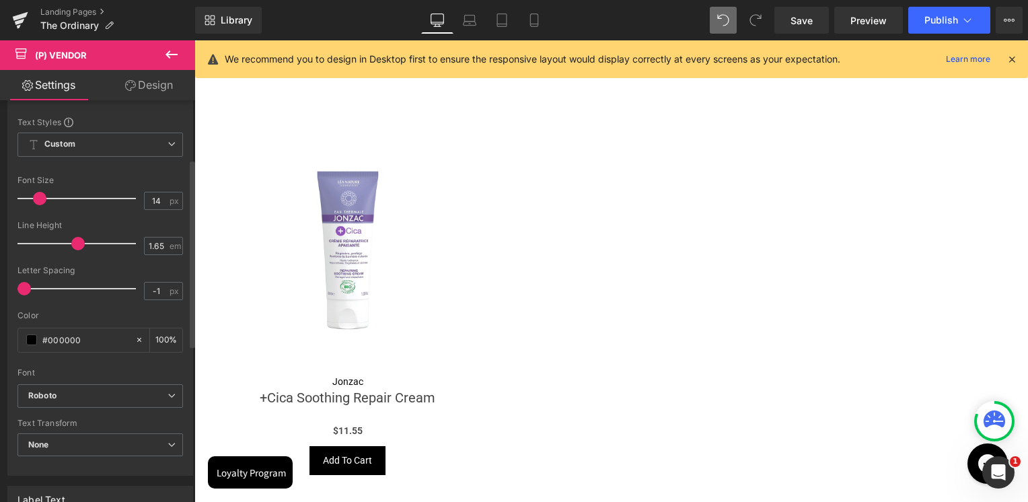
scroll to position [125, 0]
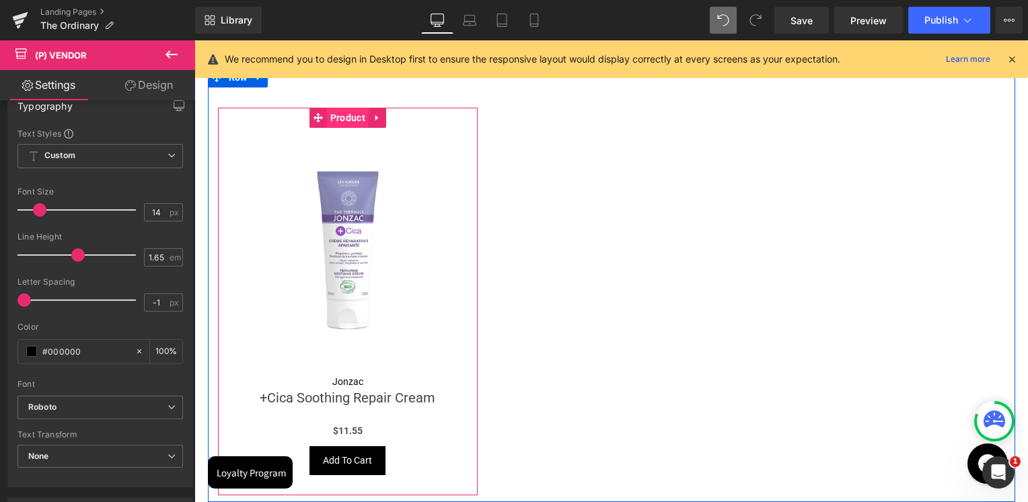
click at [342, 117] on span "Product" at bounding box center [348, 118] width 42 height 20
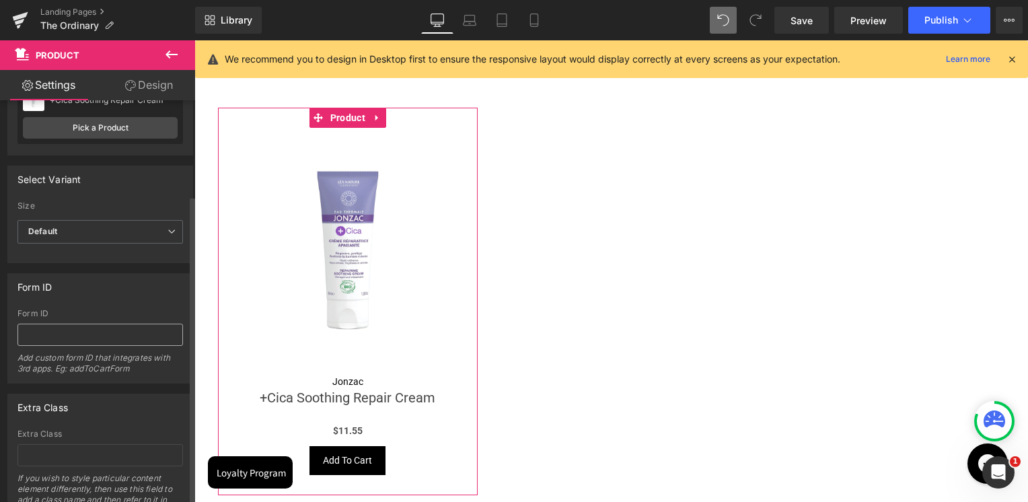
scroll to position [124, 0]
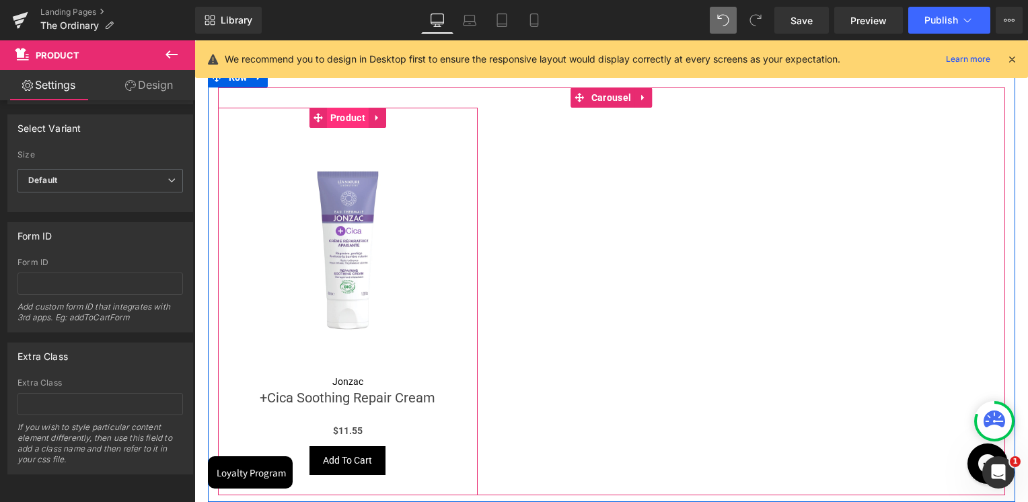
click at [344, 114] on span "Product" at bounding box center [348, 118] width 42 height 20
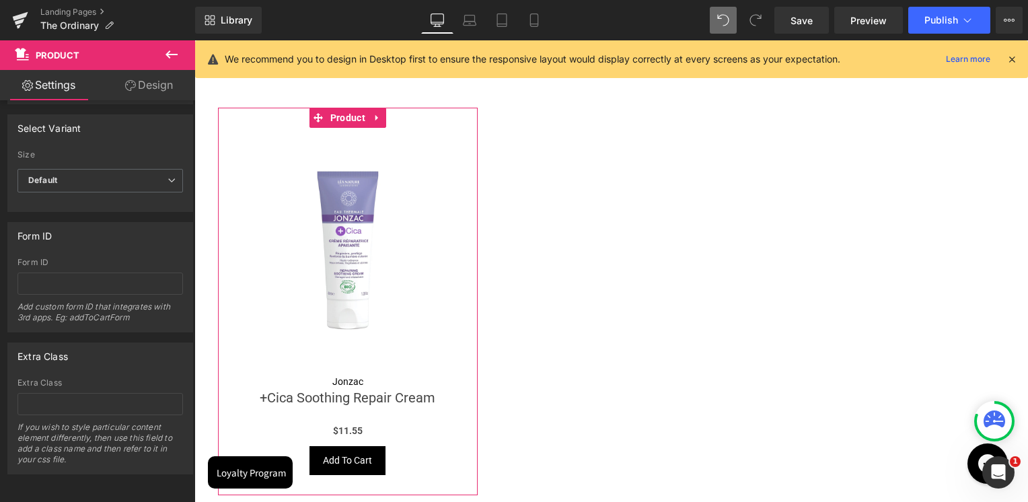
click at [160, 87] on link "Design" at bounding box center [149, 85] width 98 height 30
click at [0, 0] on div "Spacing" at bounding box center [0, 0] width 0 height 0
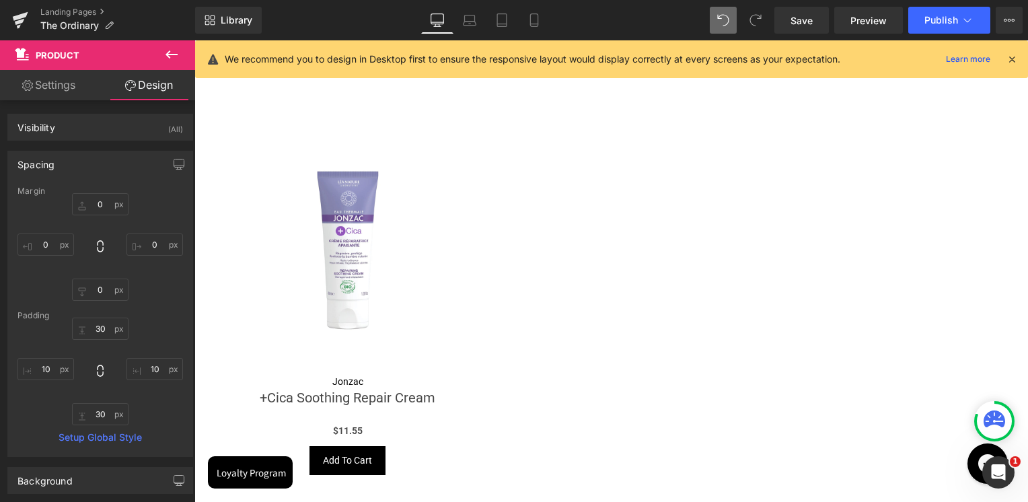
click at [180, 52] on button at bounding box center [171, 55] width 47 height 30
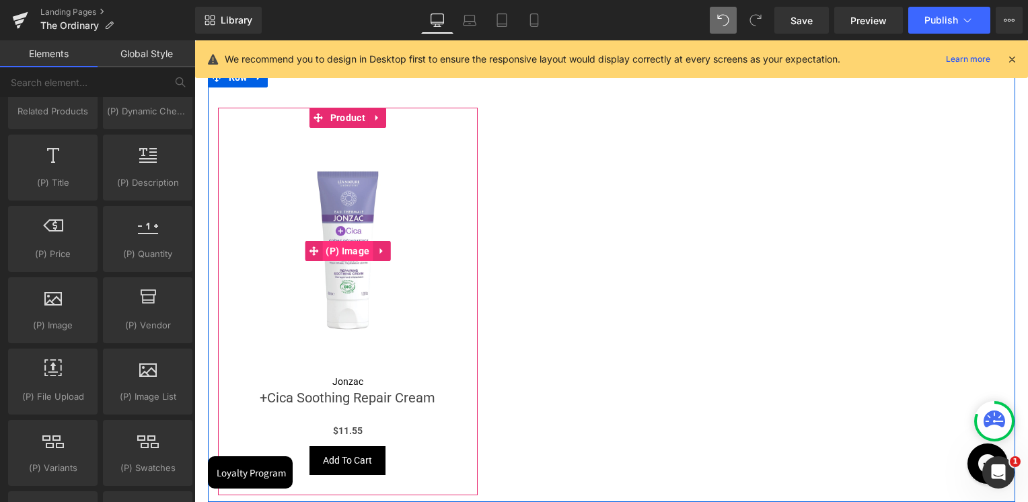
click at [339, 248] on span "(P) Image" at bounding box center [347, 251] width 50 height 20
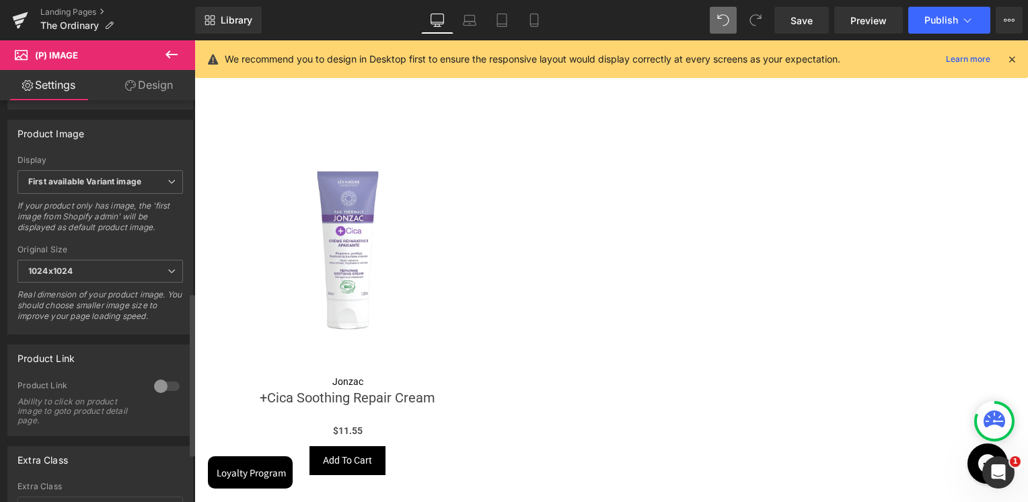
scroll to position [538, 0]
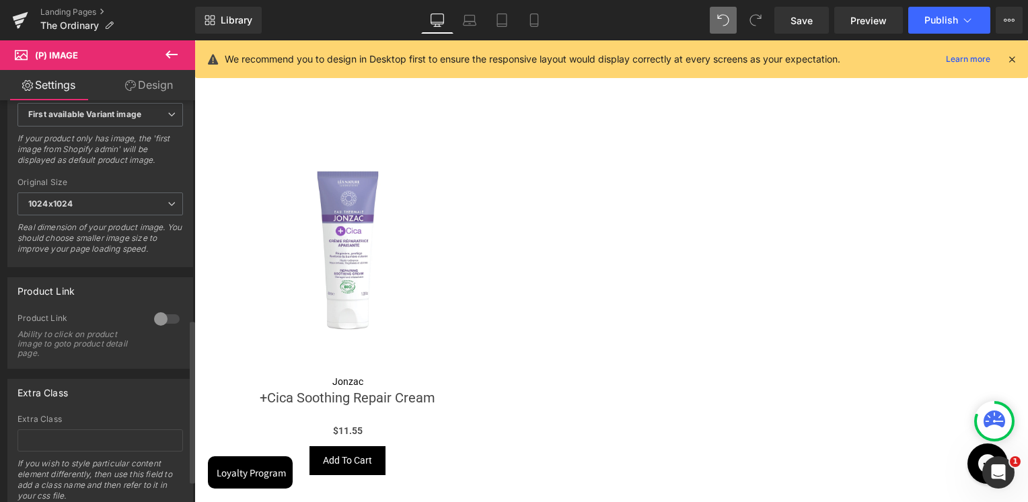
click at [153, 324] on div at bounding box center [167, 319] width 32 height 22
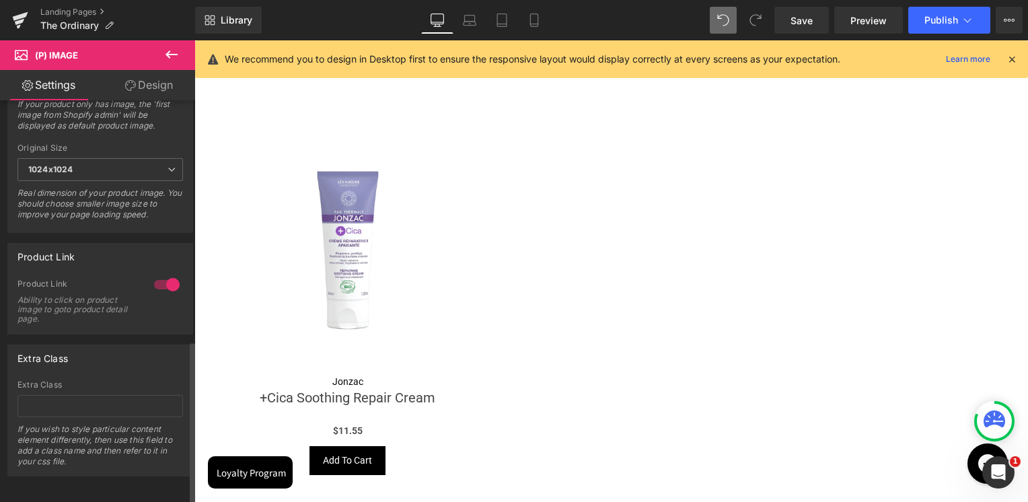
scroll to position [591, 0]
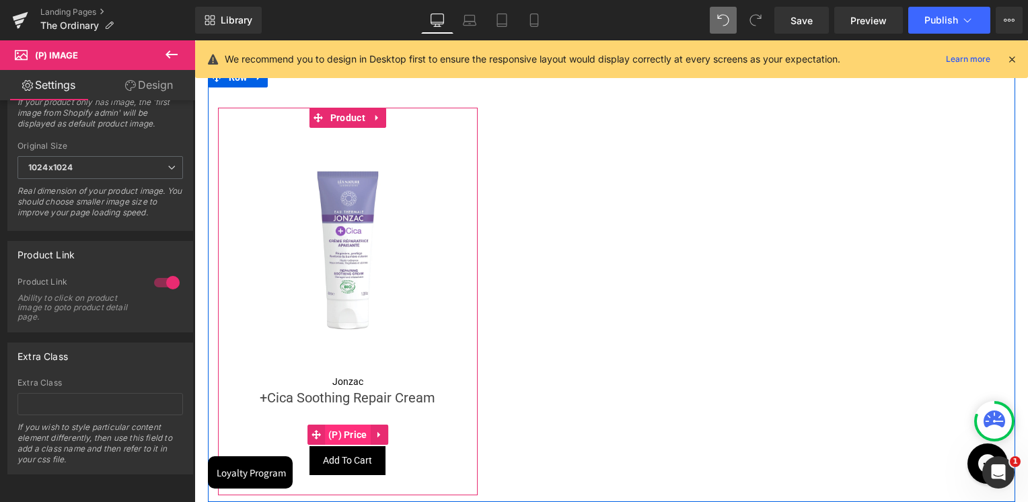
click at [340, 431] on span "(P) Price" at bounding box center [348, 435] width 46 height 20
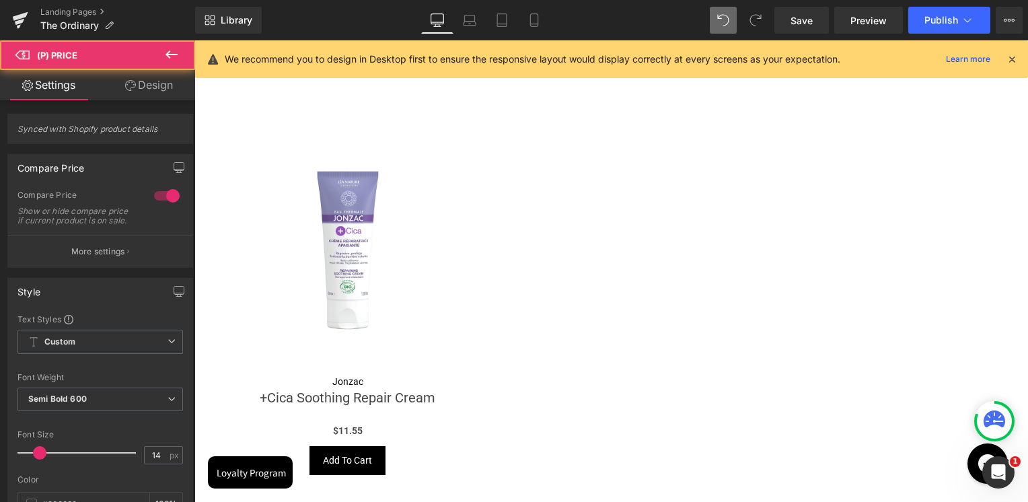
click at [151, 87] on link "Design" at bounding box center [149, 85] width 98 height 30
click at [0, 0] on div "Spacing" at bounding box center [0, 0] width 0 height 0
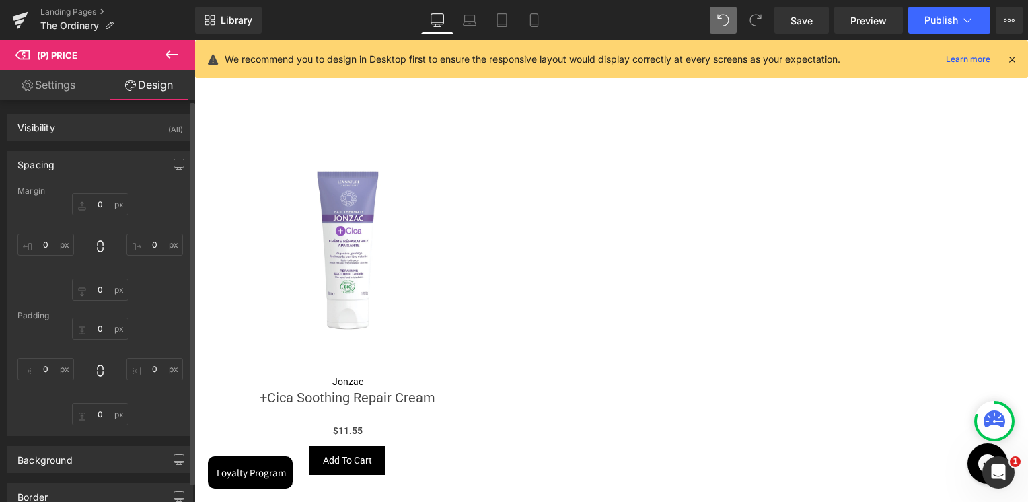
type input "0"
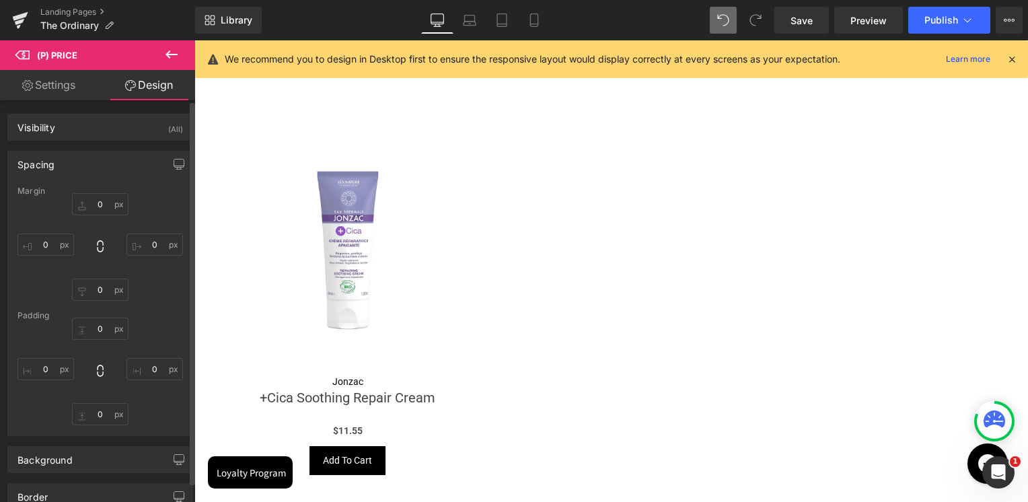
type input "0"
type input "10"
type input "0"
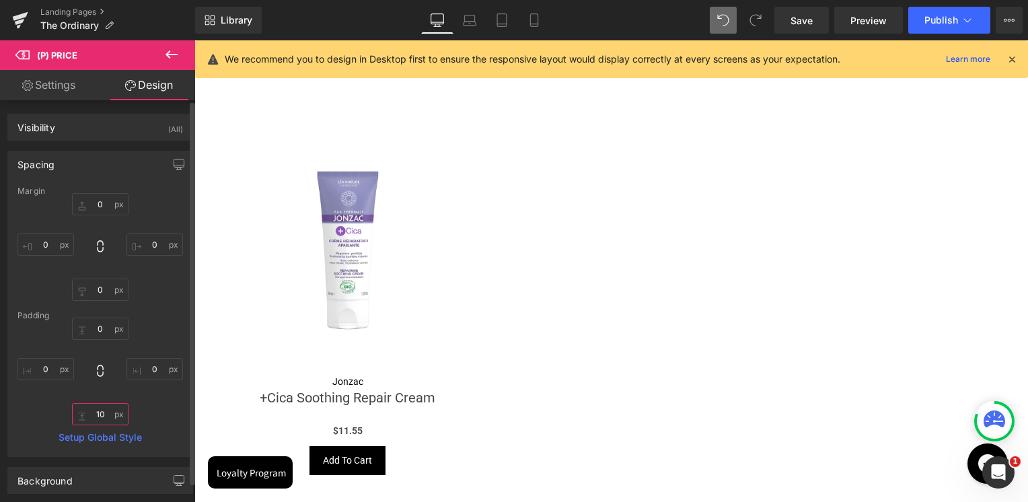
click at [103, 405] on input "10" at bounding box center [100, 414] width 57 height 22
click at [105, 390] on div "0px 0 0px 0 0px 0" at bounding box center [99, 372] width 165 height 108
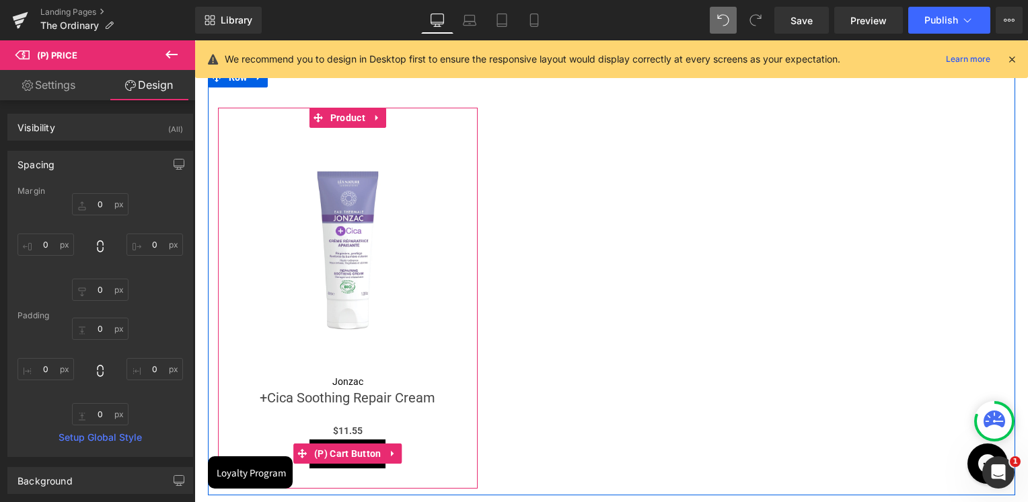
drag, startPoint x: 348, startPoint y: 451, endPoint x: 229, endPoint y: 358, distance: 151.4
click at [348, 451] on span "(P) Cart Button" at bounding box center [348, 453] width 74 height 20
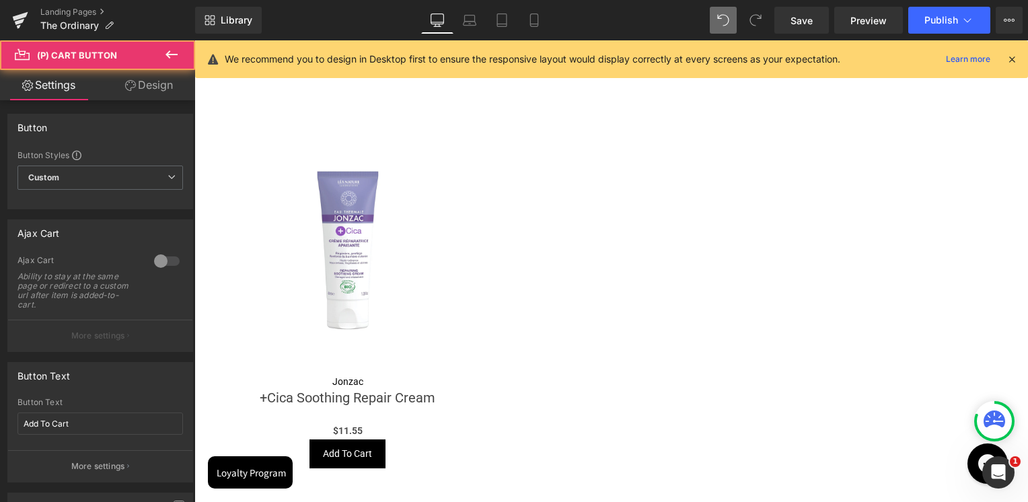
click at [151, 91] on link "Design" at bounding box center [149, 85] width 98 height 30
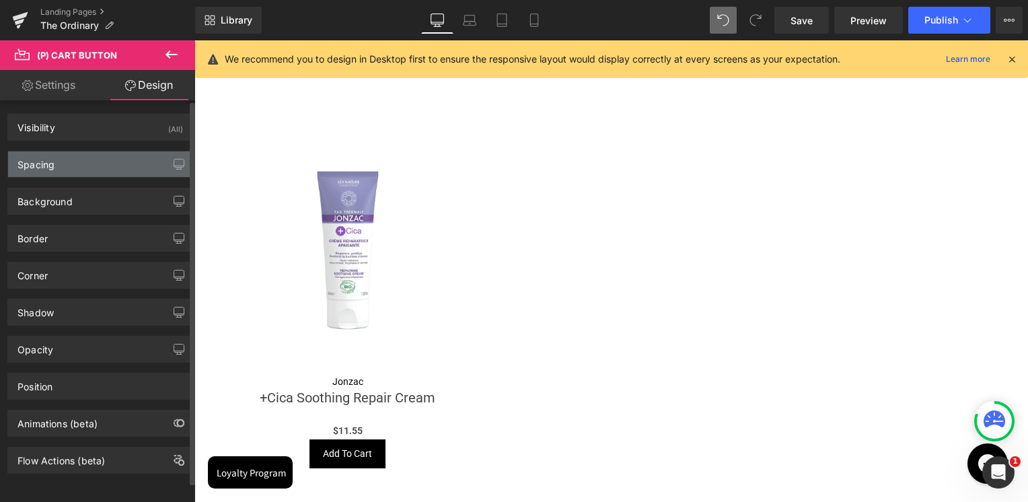
type input "0"
type input "10"
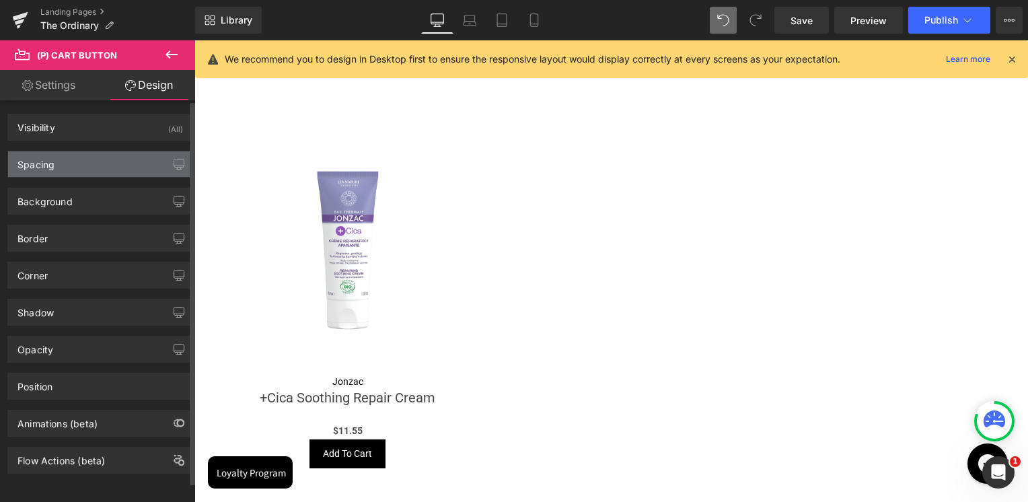
type input "20"
type input "10"
type input "20"
click at [80, 172] on div "Spacing" at bounding box center [100, 164] width 184 height 26
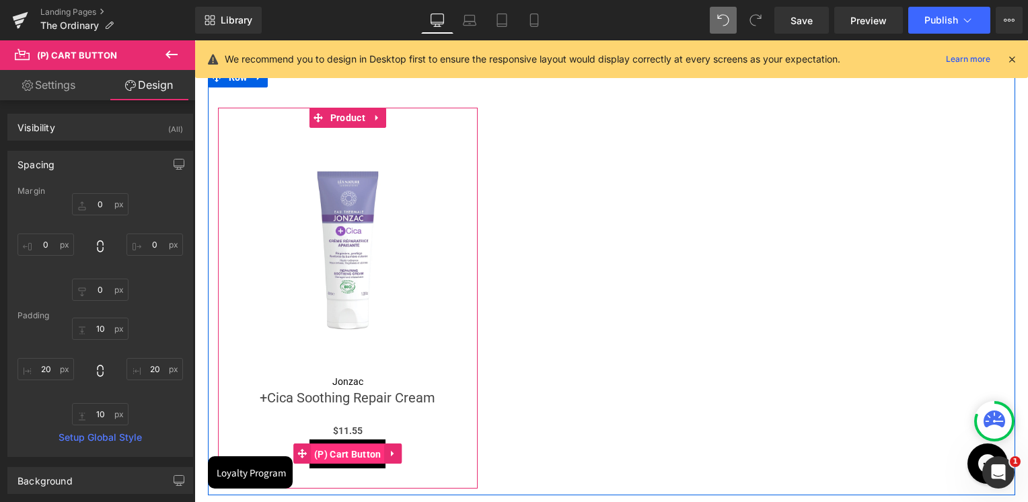
click at [347, 453] on span "(P) Cart Button" at bounding box center [348, 454] width 74 height 20
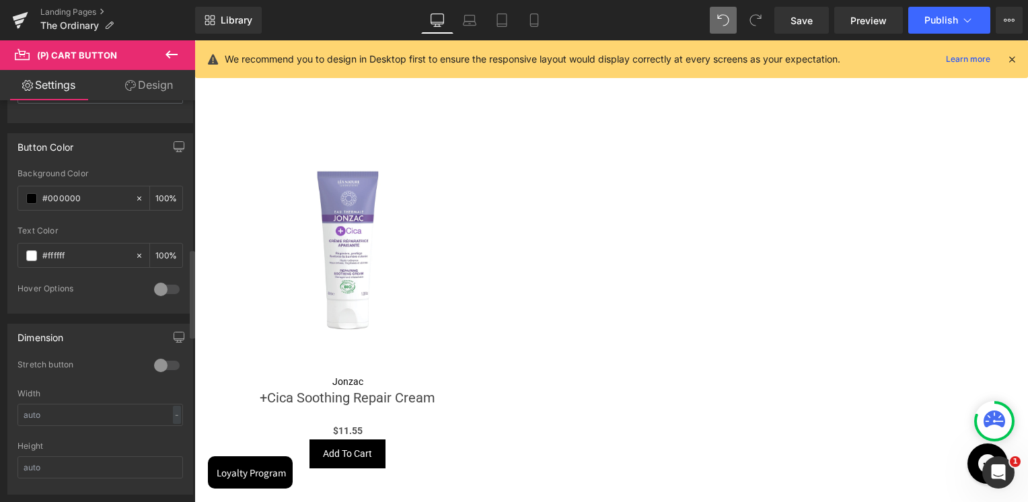
scroll to position [673, 0]
click at [165, 351] on div at bounding box center [167, 359] width 32 height 22
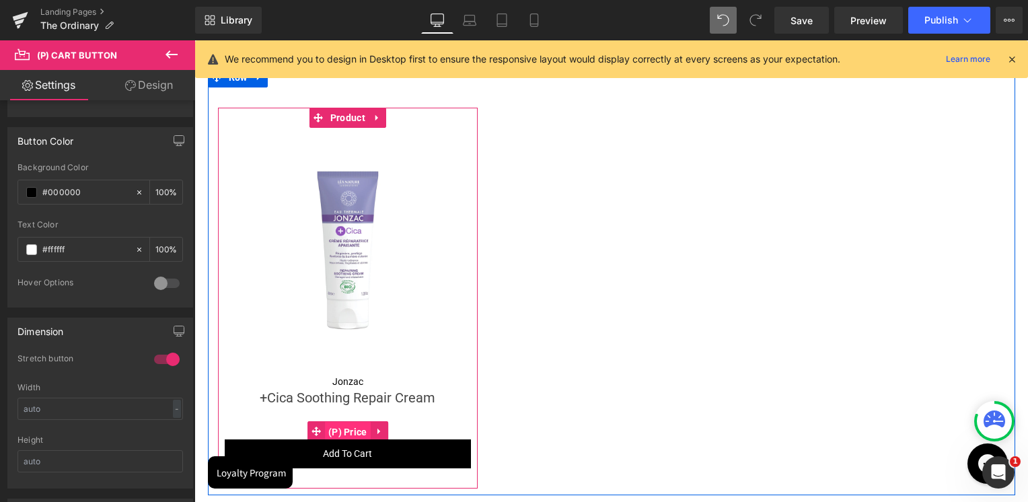
click at [340, 427] on span "(P) Price" at bounding box center [348, 432] width 46 height 20
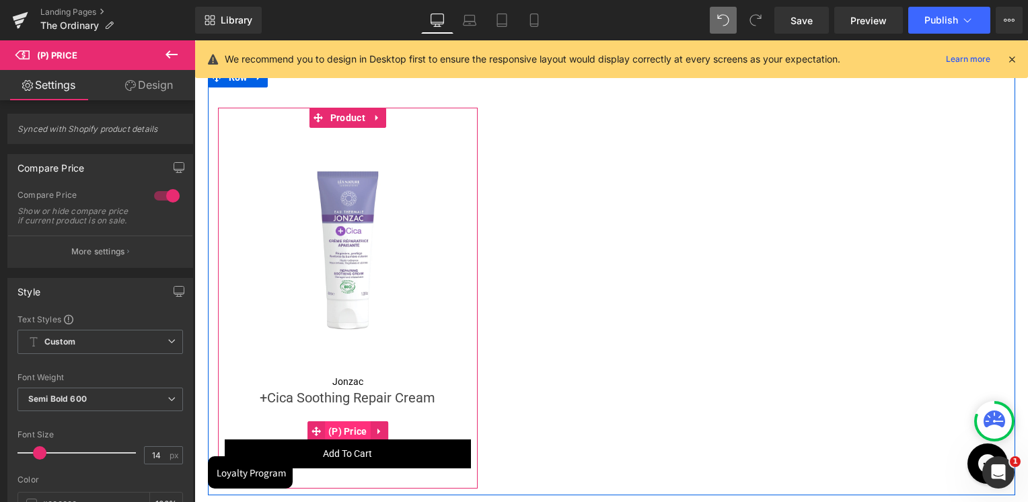
click at [349, 430] on span "(P) Price" at bounding box center [348, 431] width 46 height 20
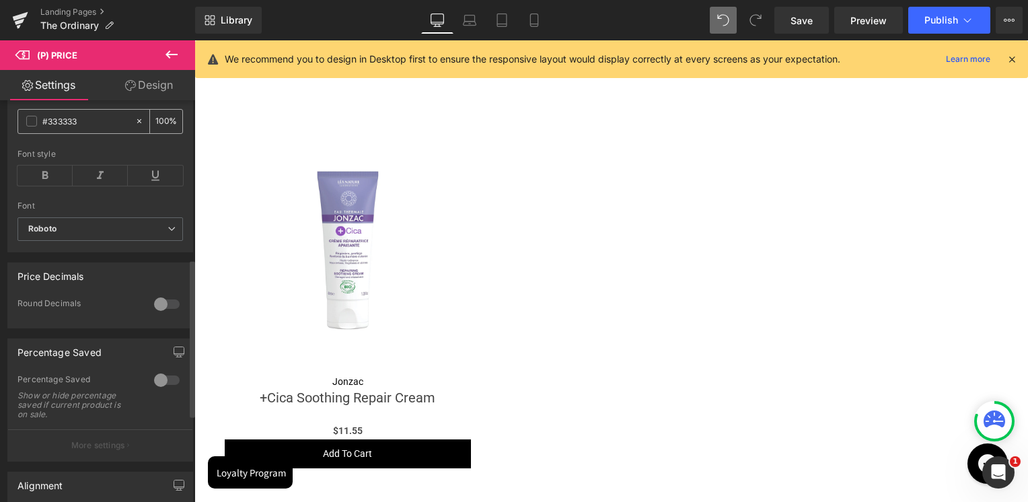
scroll to position [404, 0]
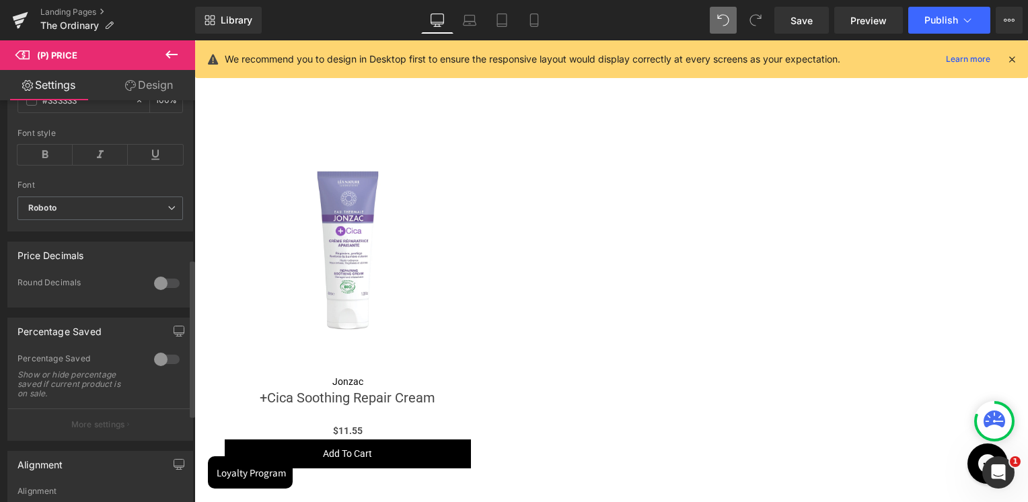
click at [162, 360] on div at bounding box center [167, 359] width 32 height 22
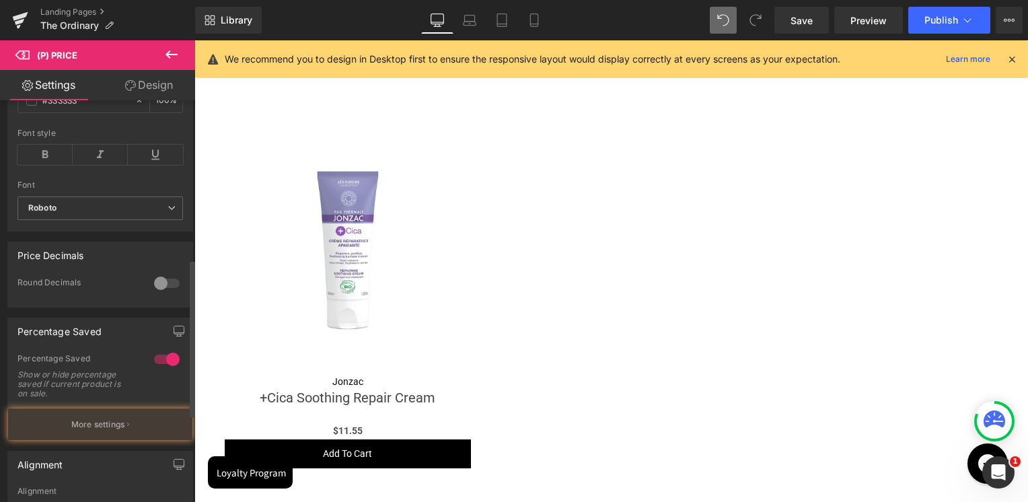
click at [167, 366] on div at bounding box center [167, 359] width 32 height 22
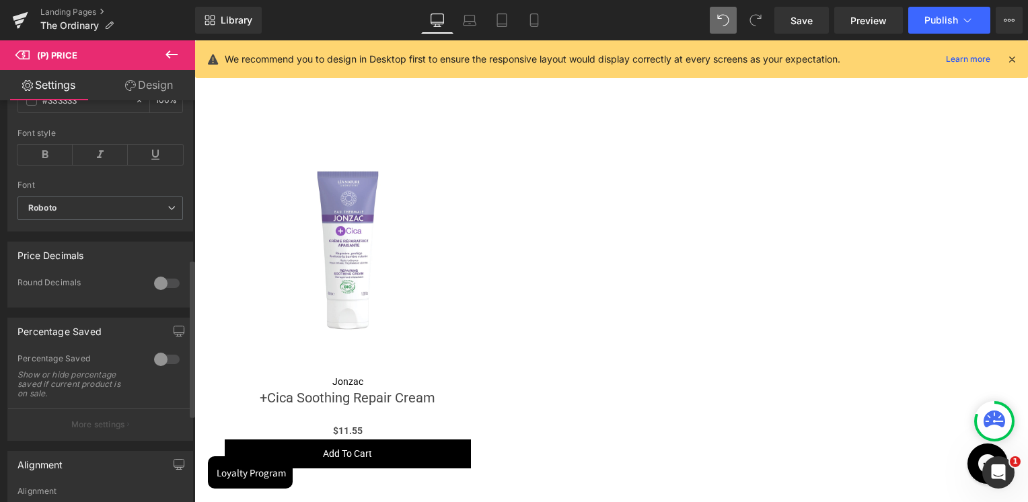
scroll to position [538, 0]
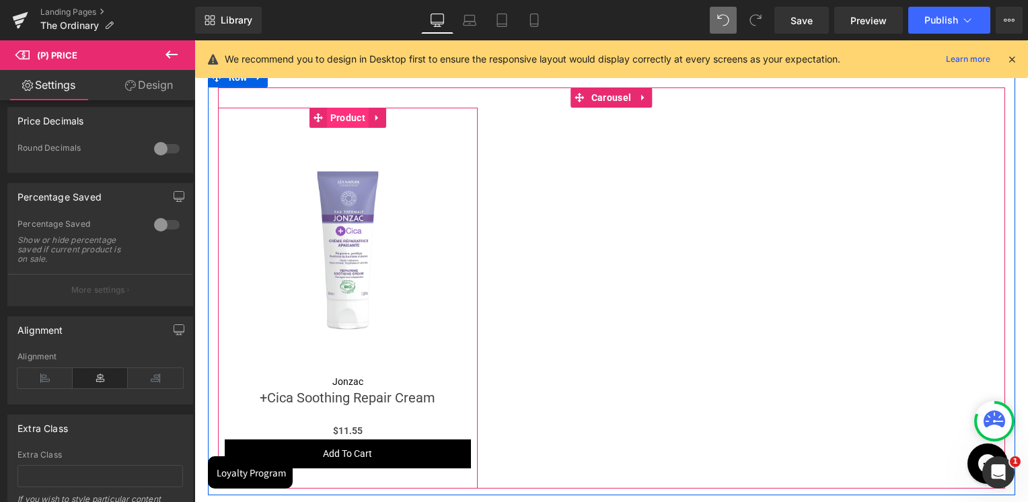
click at [347, 122] on span "Product" at bounding box center [348, 118] width 42 height 20
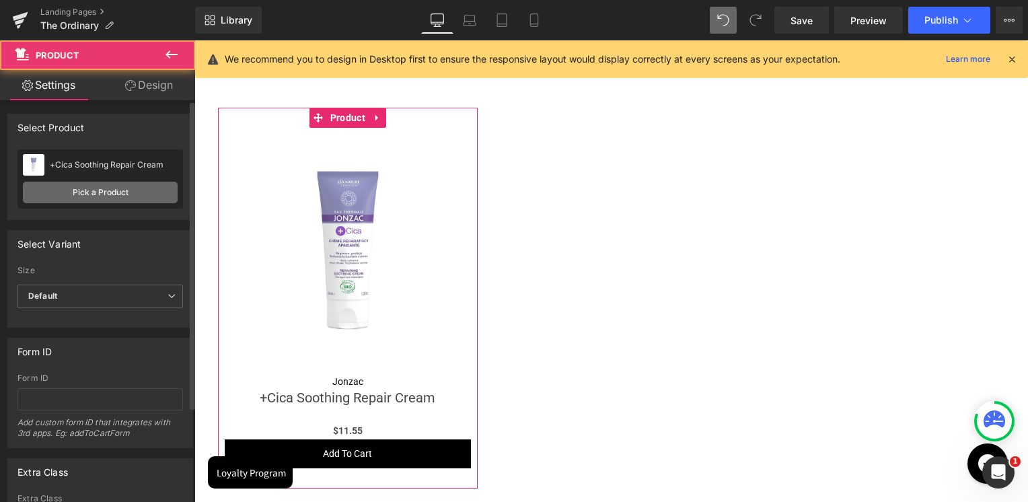
click at [139, 194] on link "Pick a Product" at bounding box center [100, 193] width 155 height 22
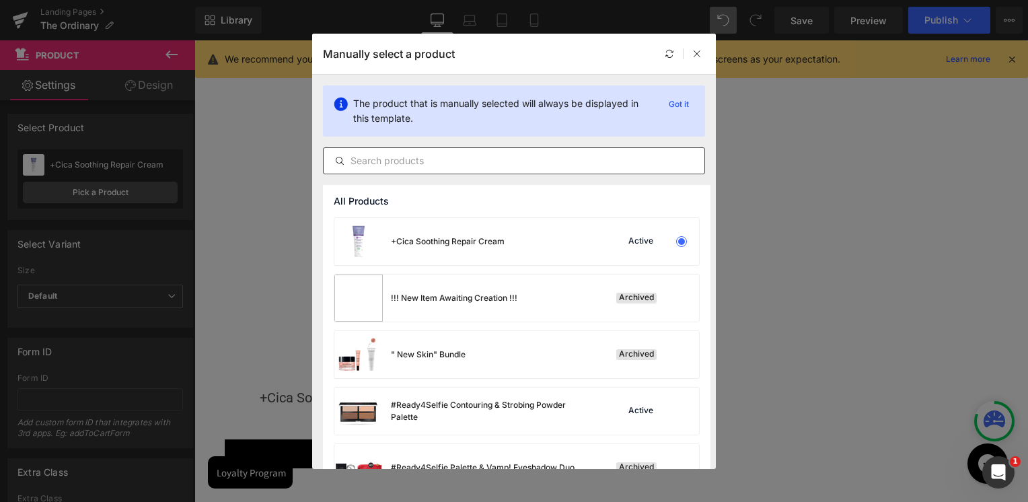
click at [546, 157] on input "text" at bounding box center [514, 161] width 381 height 16
paste input "Best-Of-Clinique"
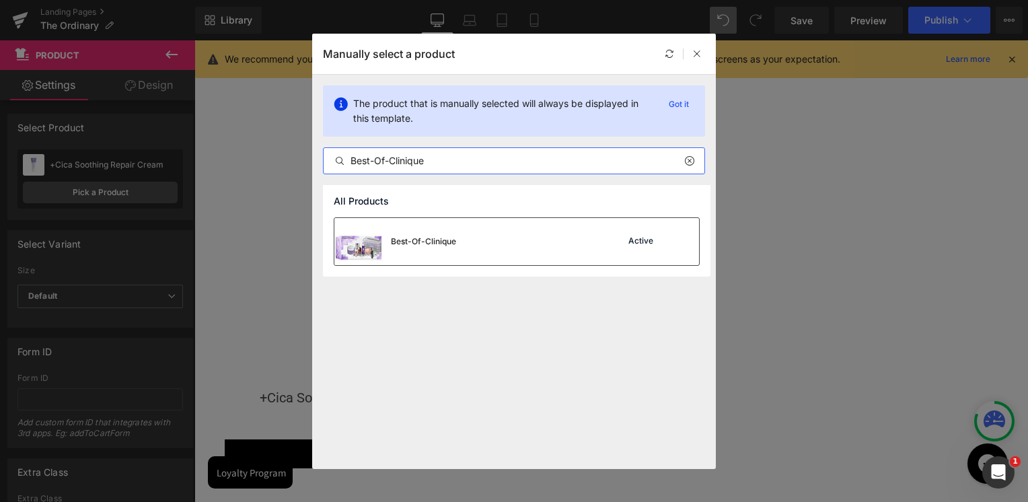
type input "Best-Of-Clinique"
click at [454, 246] on div "Best-Of-Clinique" at bounding box center [423, 241] width 65 height 12
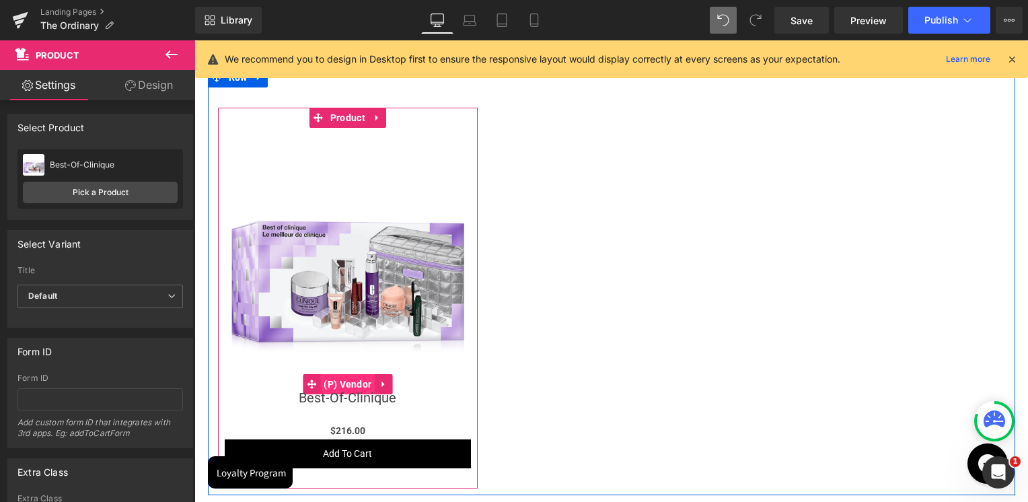
click at [350, 381] on span "(P) Vendor" at bounding box center [347, 384] width 54 height 20
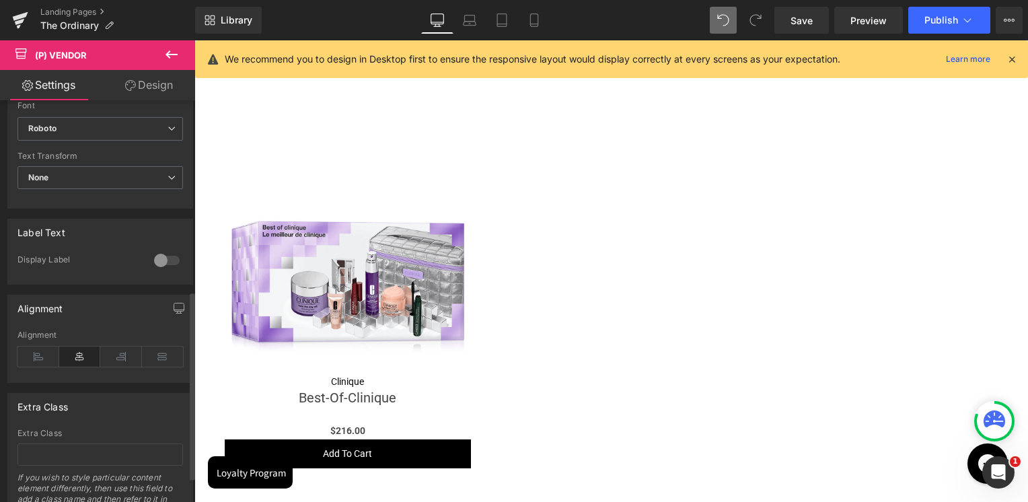
scroll to position [462, 0]
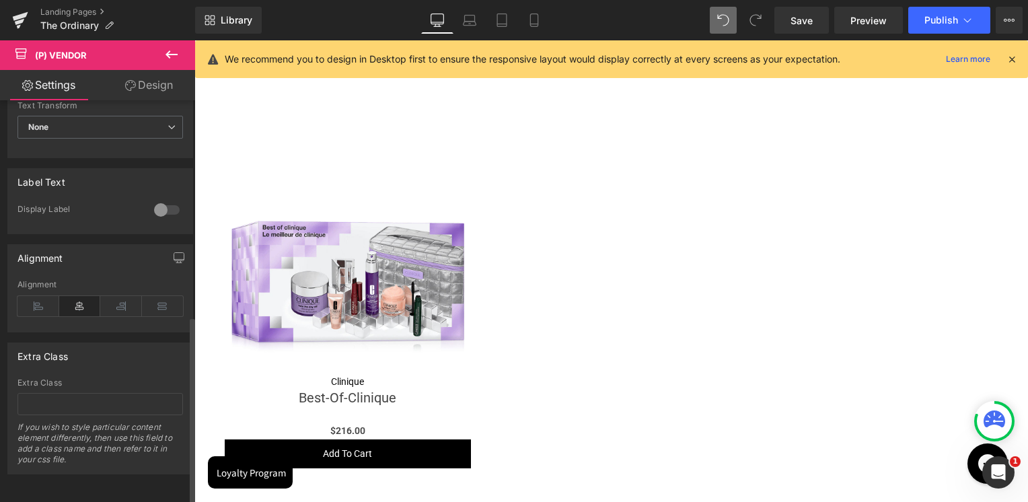
click at [170, 206] on div at bounding box center [167, 210] width 32 height 22
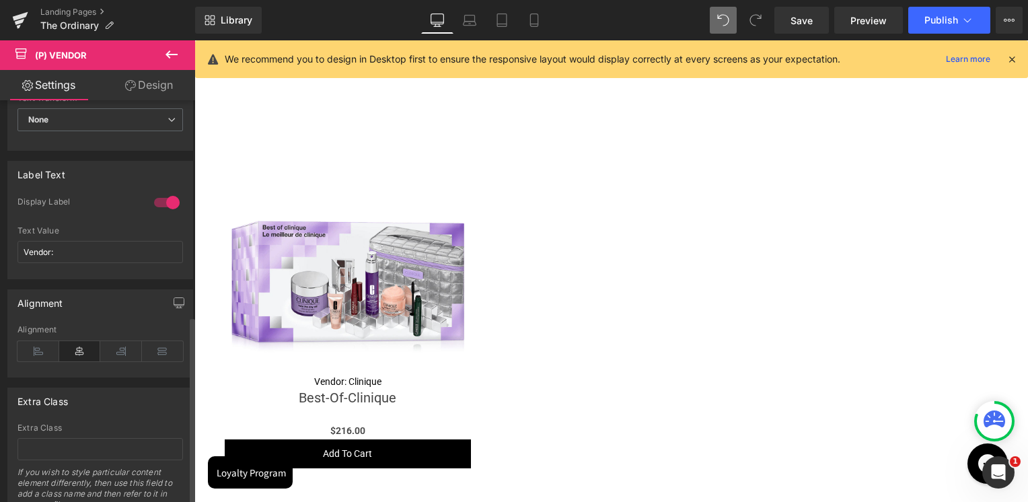
click at [163, 206] on div at bounding box center [167, 203] width 32 height 22
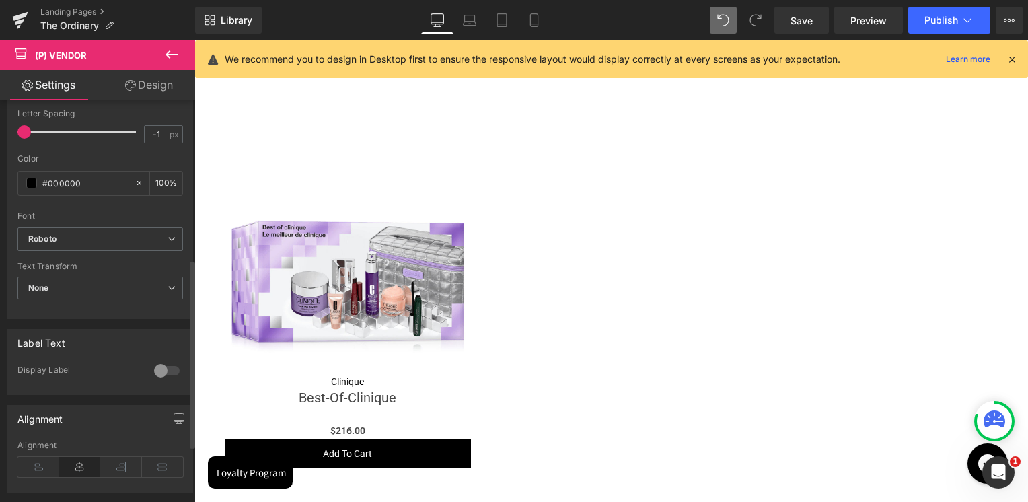
scroll to position [260, 0]
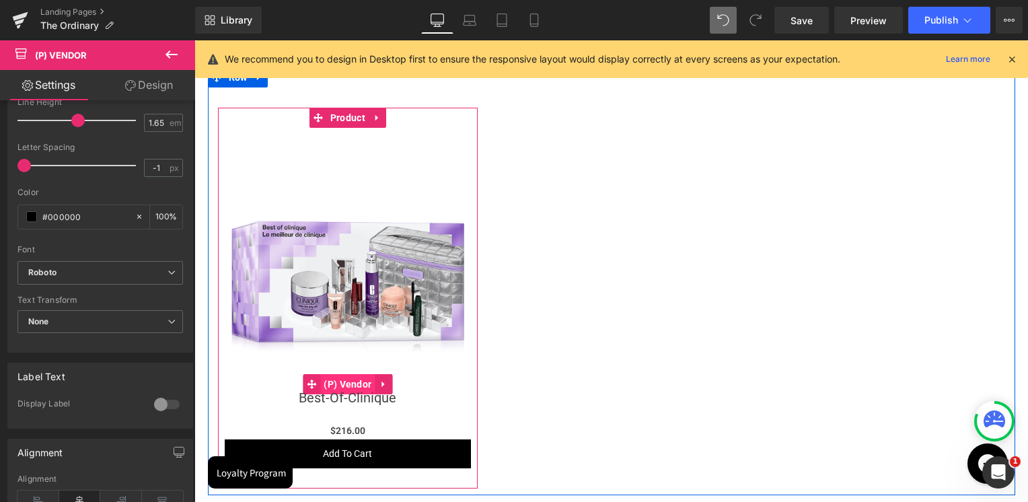
click at [338, 375] on span "(P) Vendor" at bounding box center [347, 384] width 54 height 20
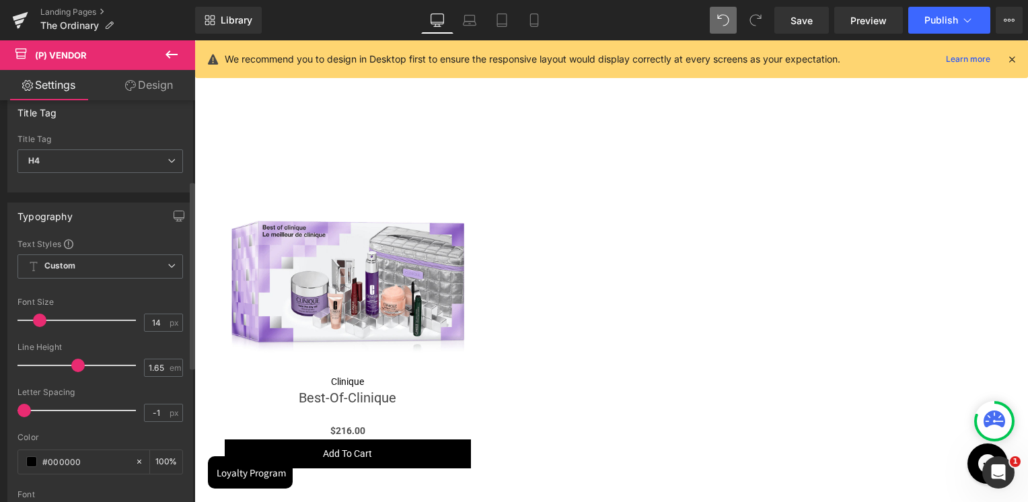
scroll to position [0, 0]
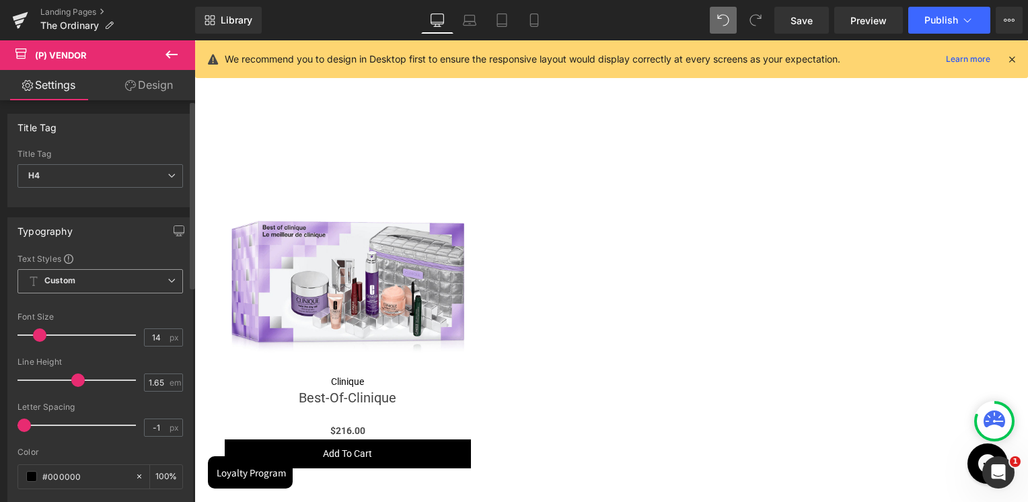
click at [86, 282] on span "Custom Setup Global Style" at bounding box center [99, 281] width 165 height 24
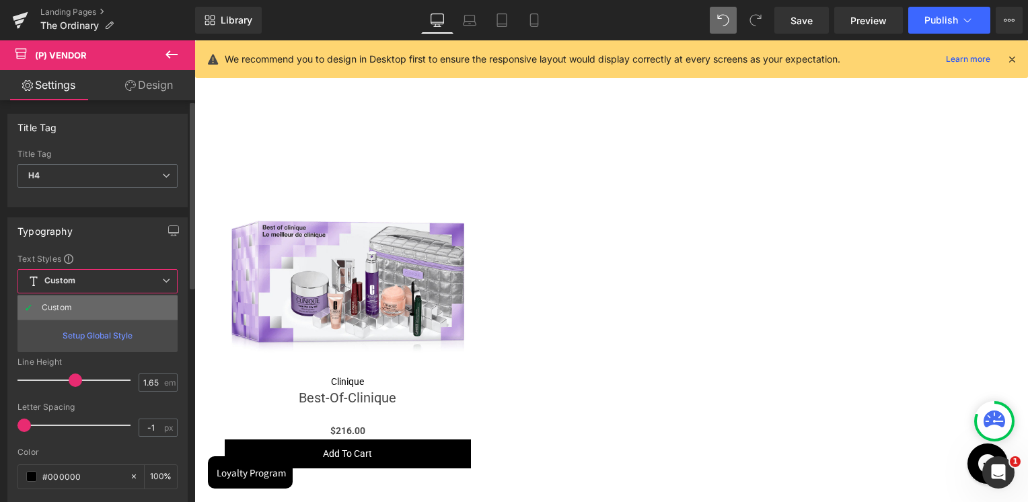
click at [75, 315] on li "Custom" at bounding box center [97, 307] width 160 height 24
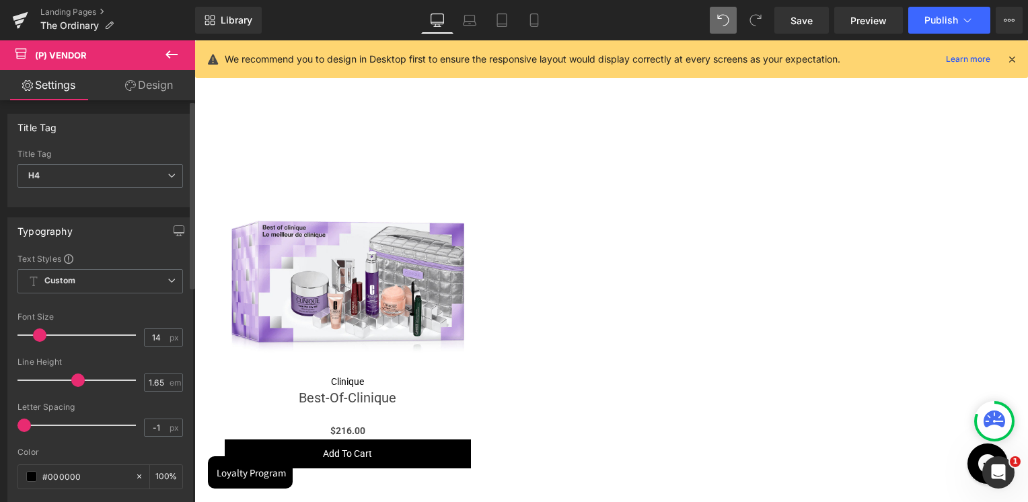
click at [128, 303] on div at bounding box center [99, 304] width 165 height 9
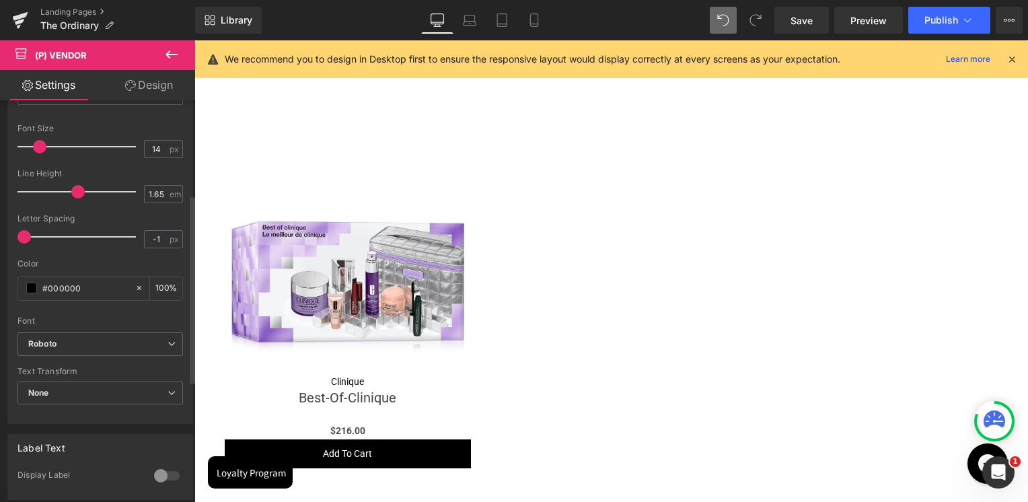
scroll to position [202, 0]
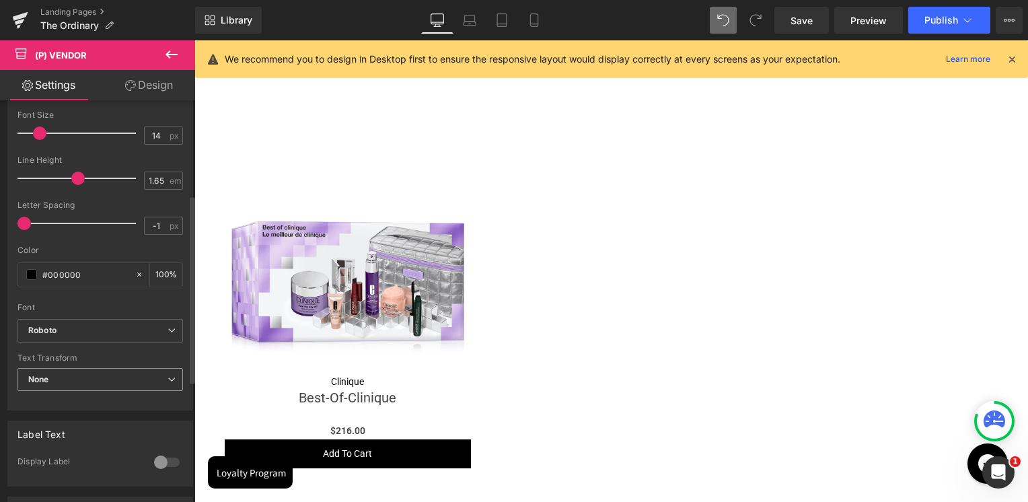
click at [65, 375] on span "None" at bounding box center [99, 380] width 165 height 24
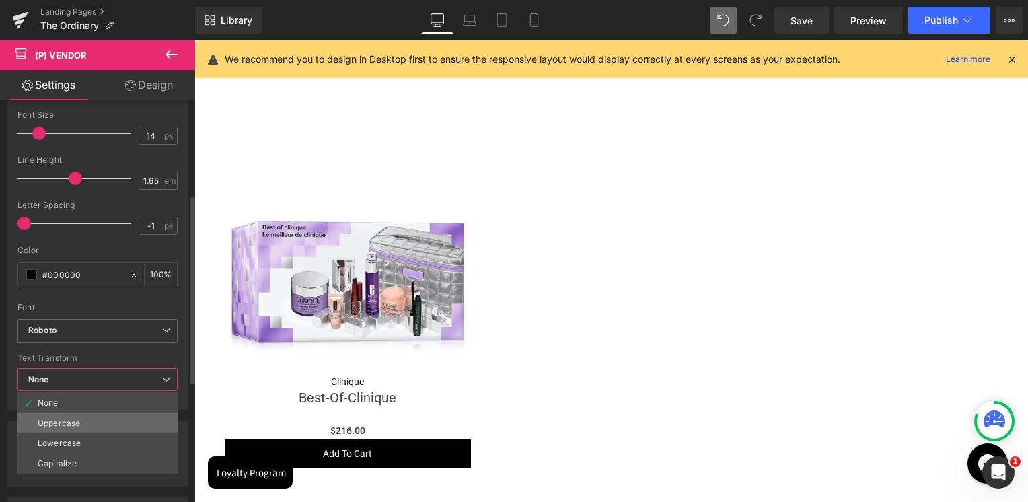
click at [62, 421] on div "Uppercase" at bounding box center [59, 422] width 42 height 9
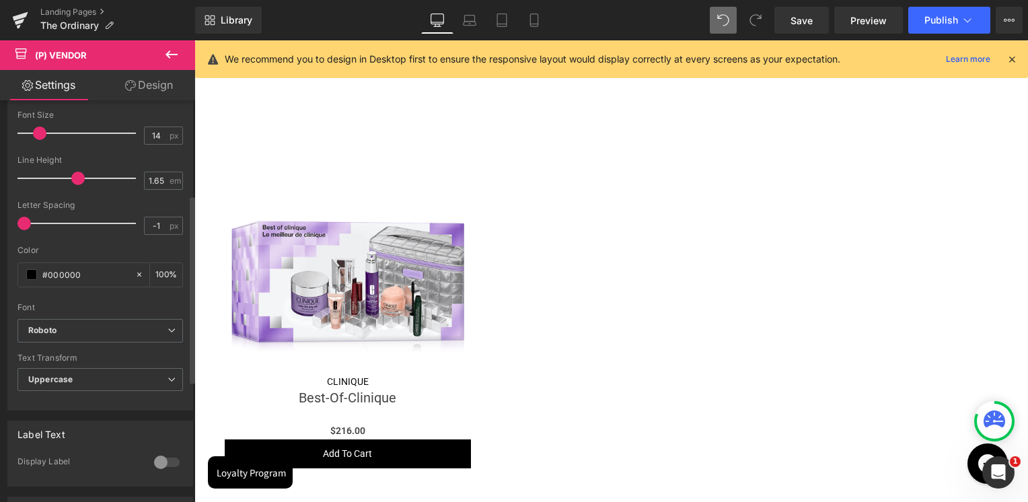
click at [96, 354] on div "Text Transform" at bounding box center [99, 357] width 165 height 9
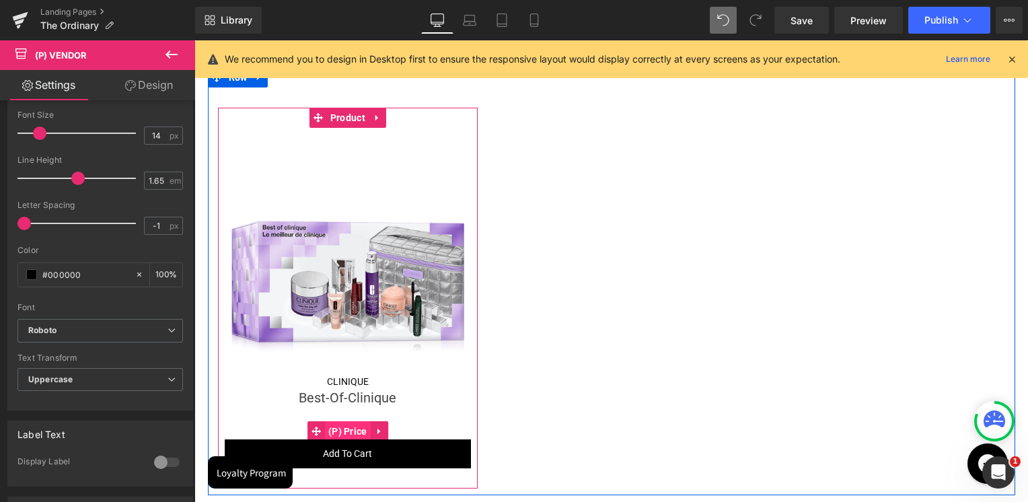
click at [340, 424] on span "(P) Price" at bounding box center [348, 431] width 46 height 20
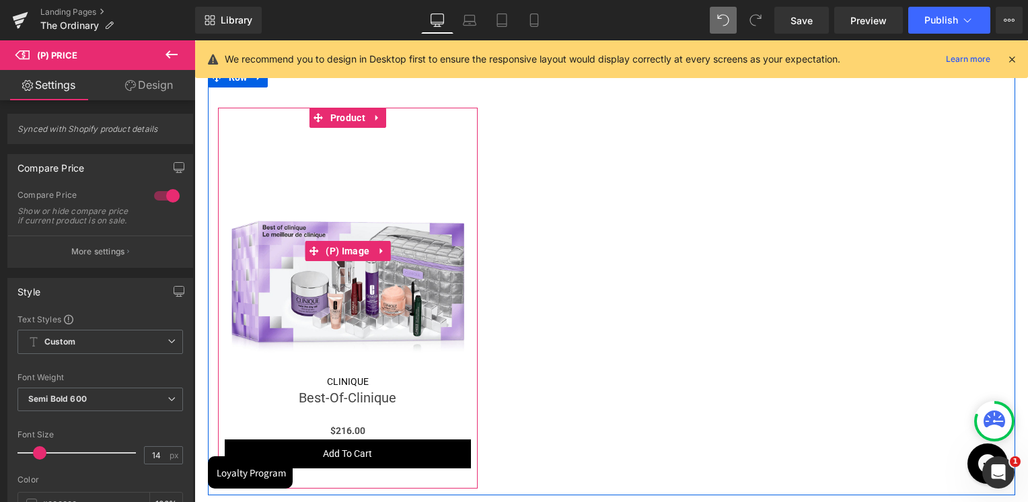
scroll to position [595, 0]
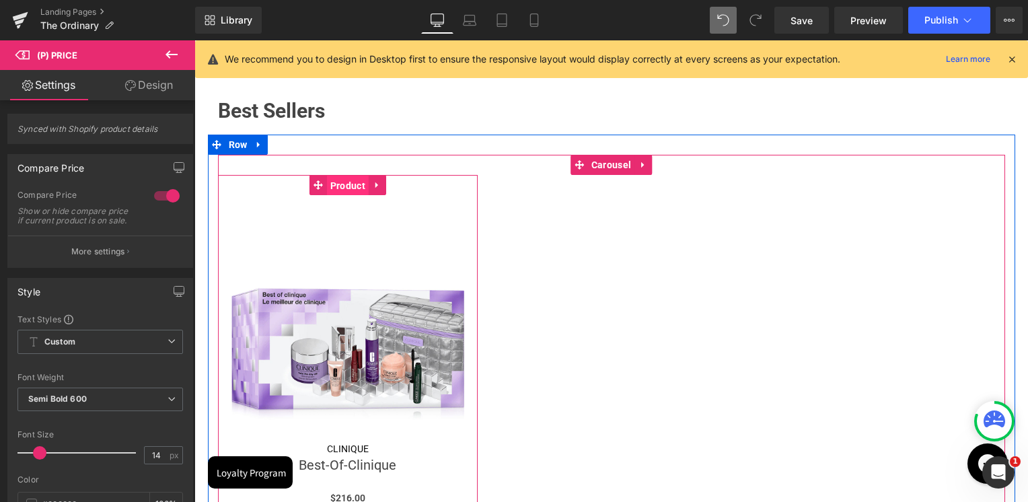
click at [346, 183] on span "Product" at bounding box center [348, 186] width 42 height 20
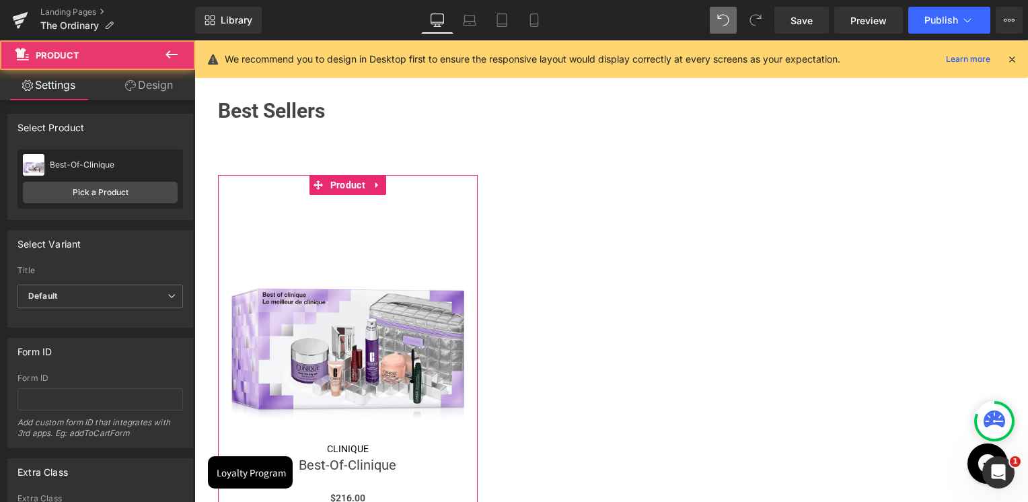
click at [152, 85] on link "Design" at bounding box center [149, 85] width 98 height 30
click at [0, 0] on div "Border" at bounding box center [0, 0] width 0 height 0
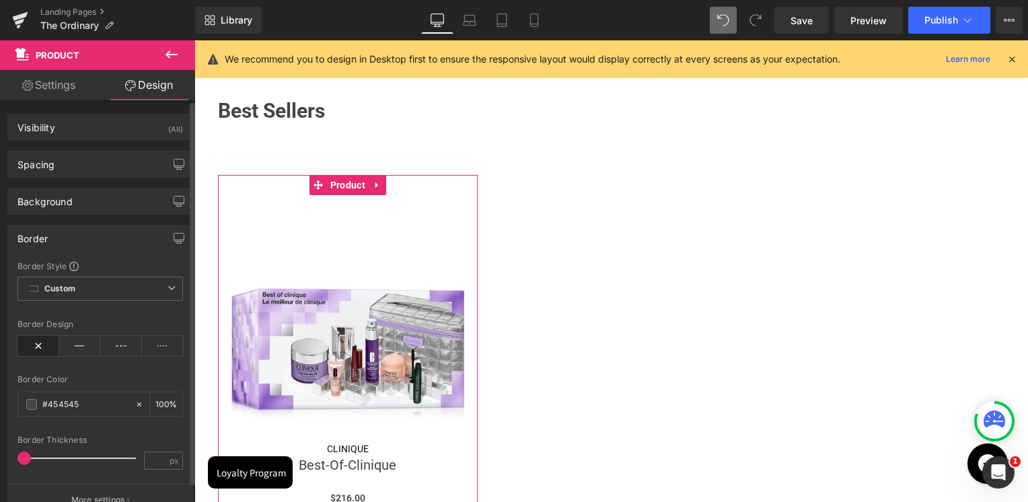
type input "#454545"
type input "100"
type input "0"
click at [72, 345] on icon at bounding box center [80, 346] width 42 height 20
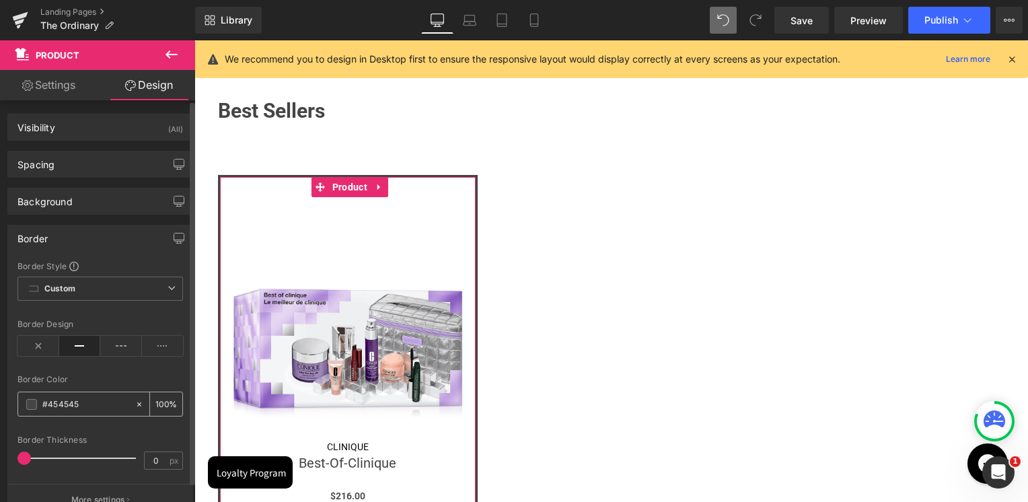
click at [81, 405] on input "#454545" at bounding box center [85, 404] width 86 height 15
paste input "c1c1c1"
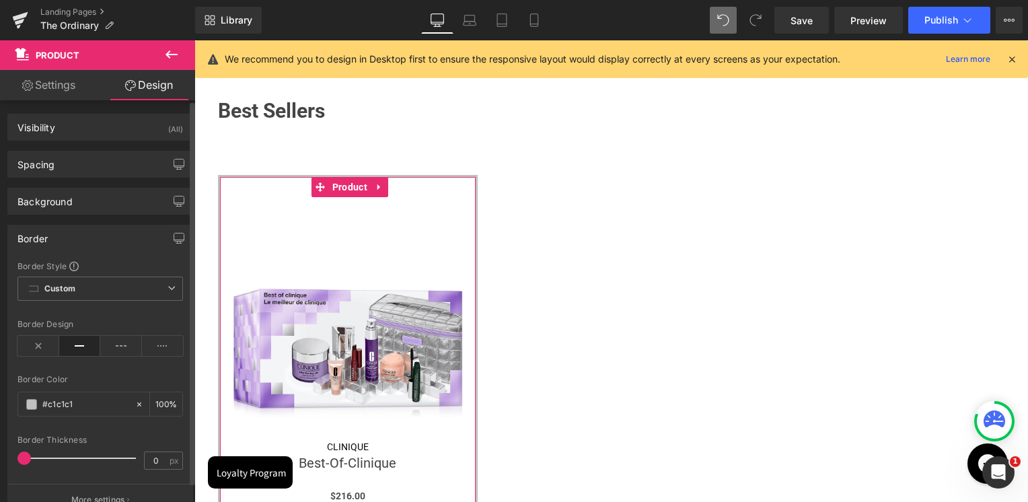
click at [98, 375] on div "Border Color" at bounding box center [99, 379] width 165 height 9
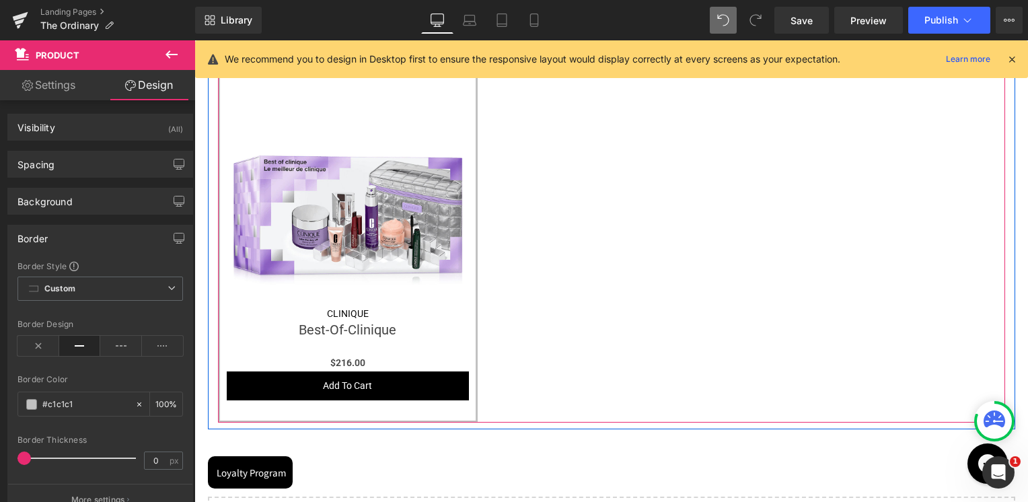
scroll to position [729, 0]
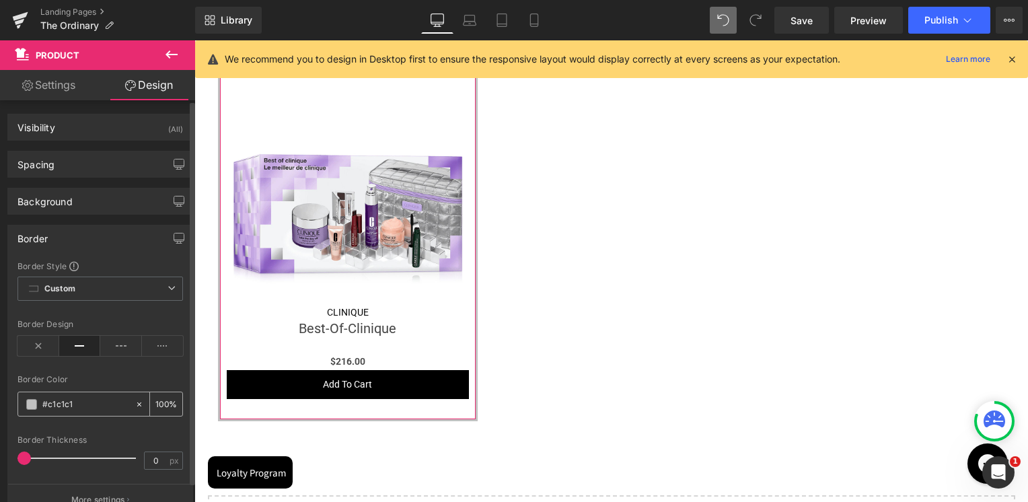
click at [143, 404] on div at bounding box center [142, 404] width 15 height 24
type input "none"
type input "0"
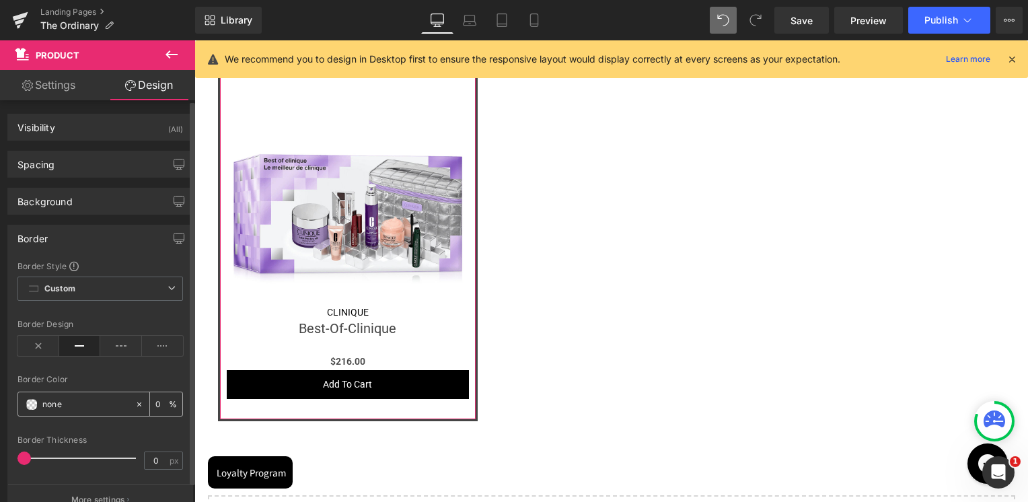
click at [90, 403] on input "none" at bounding box center [85, 404] width 86 height 15
paste input "#c1c1c1"
type input "#c1c1c1"
type input "100"
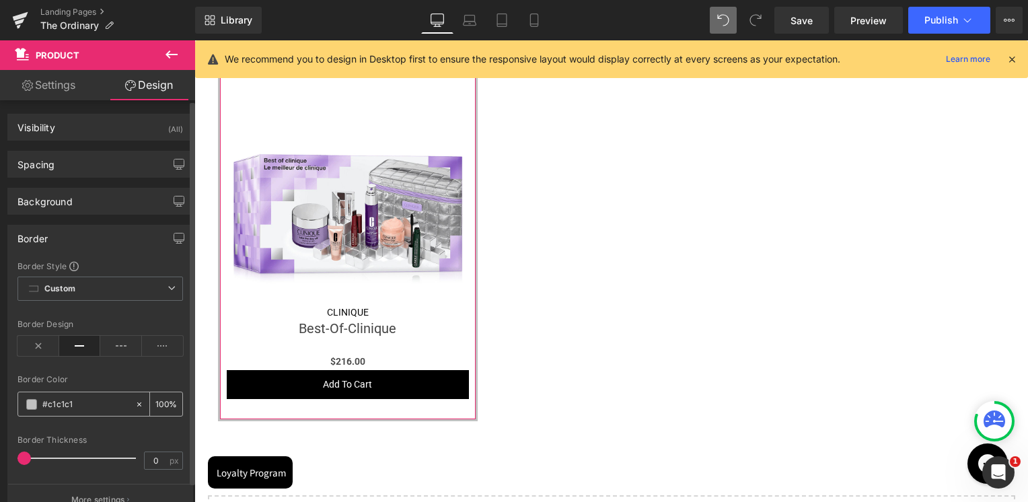
type input "#c1c1c1"
click at [155, 396] on input "100" at bounding box center [161, 403] width 13 height 15
type input "50"
click at [147, 367] on div at bounding box center [99, 367] width 165 height 9
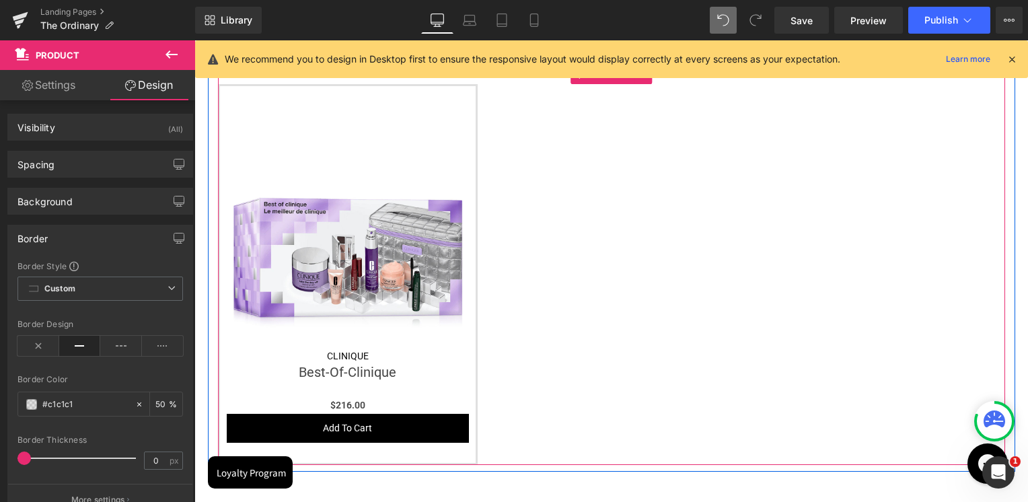
scroll to position [662, 0]
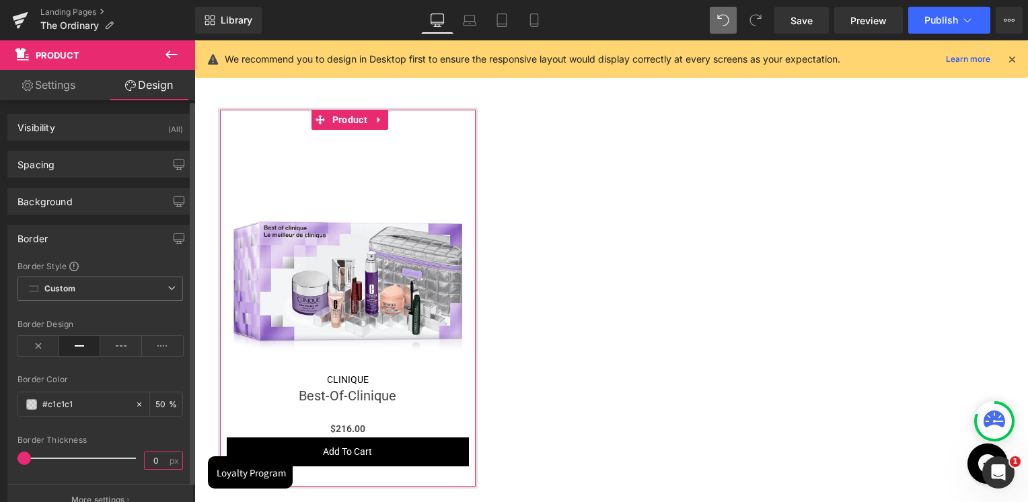
click at [151, 466] on input "0" at bounding box center [157, 460] width 24 height 17
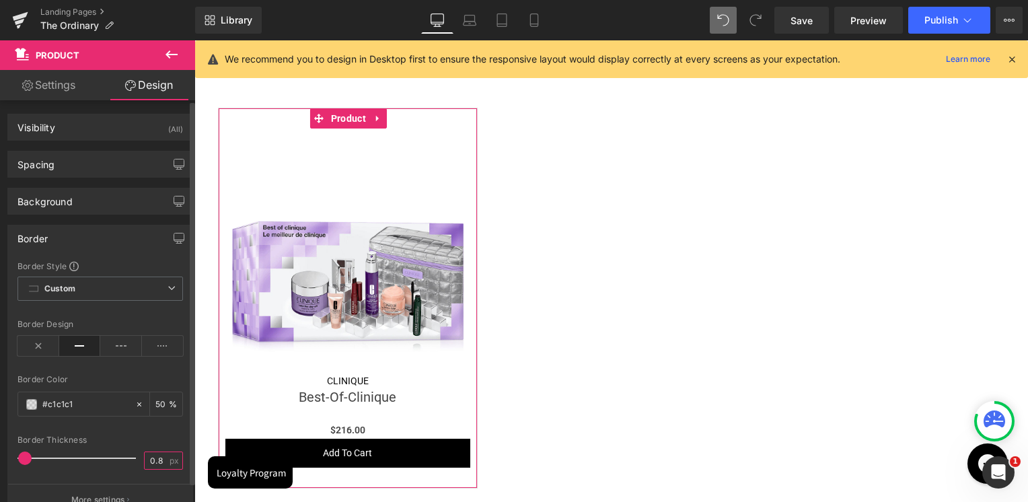
type input "0.8"
click at [153, 433] on div "Border Style Custom Custom Setup Global Style Custom Setup Global Style solid B…" at bounding box center [100, 387] width 184 height 255
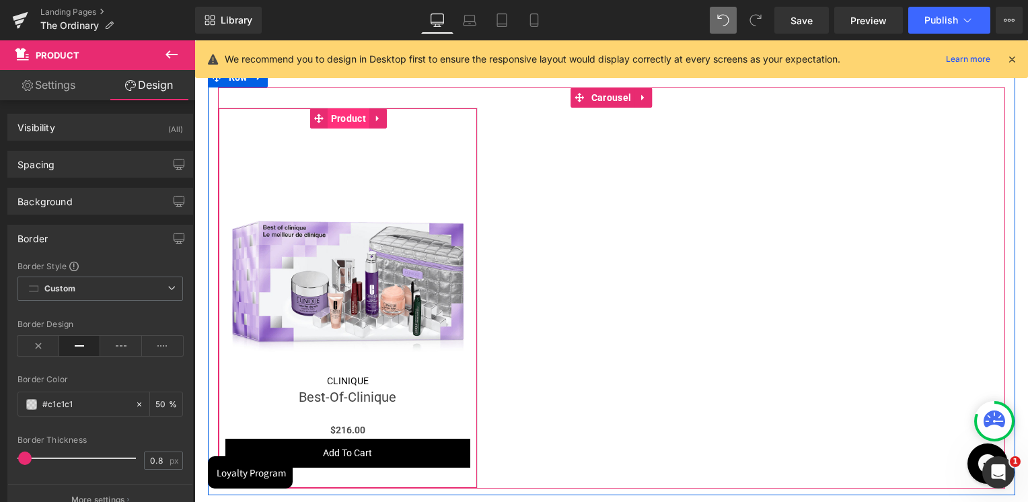
click at [357, 119] on span "Product" at bounding box center [349, 118] width 42 height 20
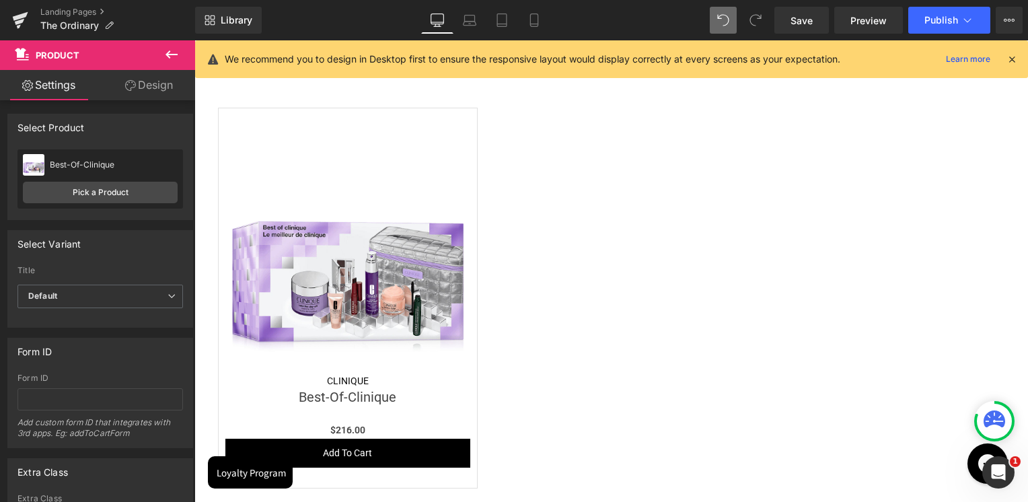
click at [182, 58] on button at bounding box center [171, 55] width 47 height 30
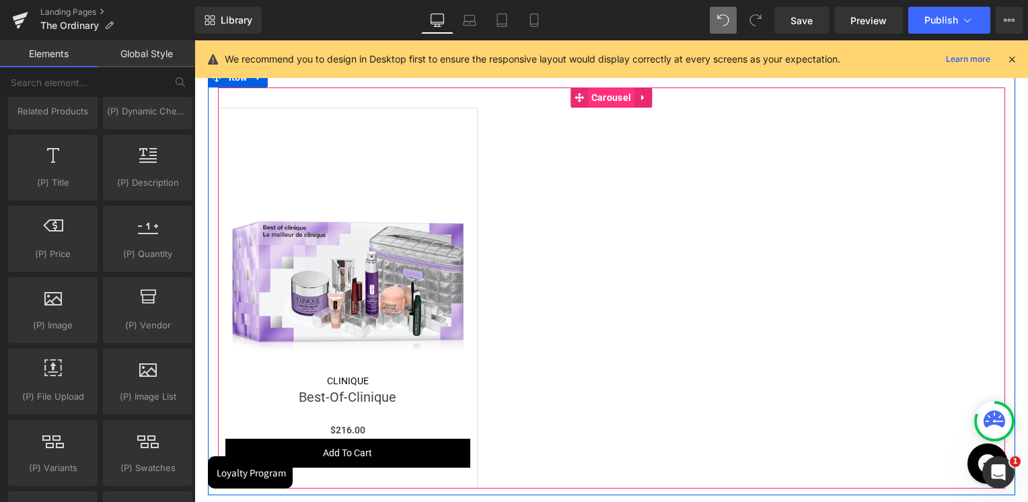
click at [605, 98] on span "Carousel" at bounding box center [611, 97] width 46 height 20
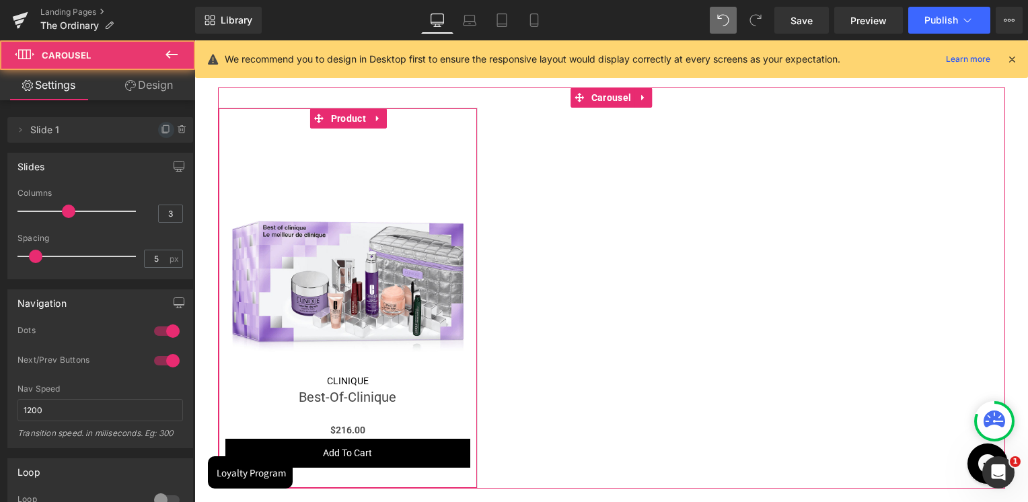
click at [161, 128] on icon at bounding box center [166, 129] width 11 height 11
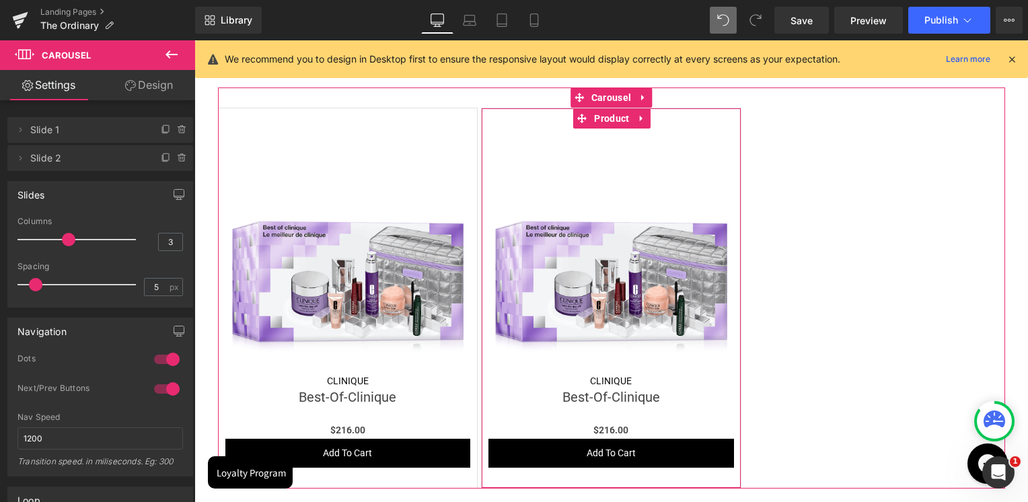
click at [161, 159] on icon at bounding box center [166, 158] width 11 height 11
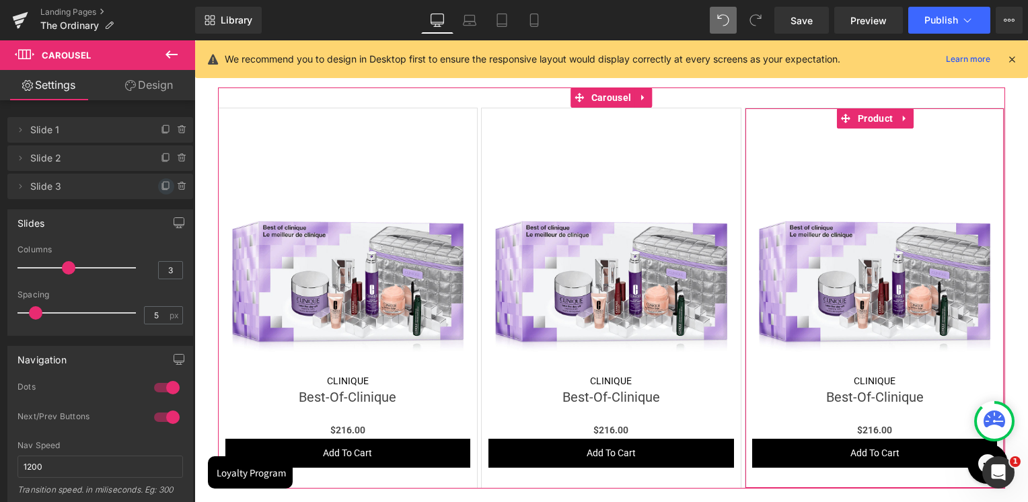
click at [161, 189] on icon at bounding box center [166, 186] width 11 height 11
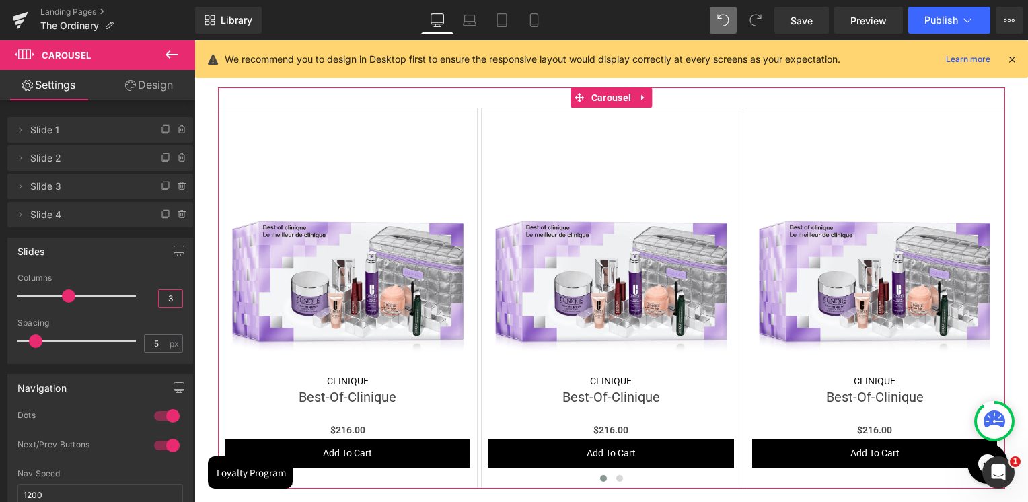
click at [165, 302] on input "3" at bounding box center [171, 298] width 24 height 17
click at [164, 302] on input "3" at bounding box center [171, 298] width 24 height 17
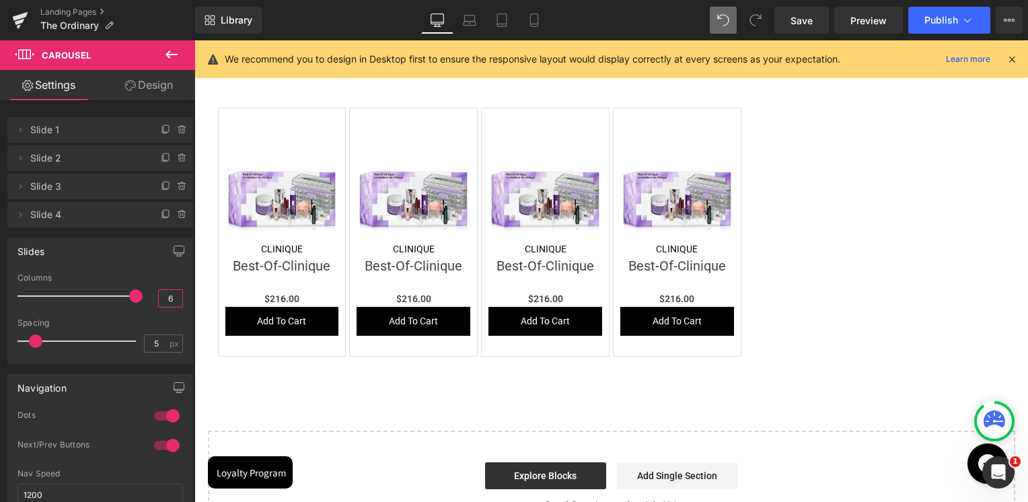
type input "6"
click at [166, 268] on div "Slides 3 Columns 6 3 Columns 3 3 Columns 3 1 Columns 1 5px Spacing 5 px 5px Spa…" at bounding box center [100, 300] width 186 height 126
click at [546, 20] on link "Mobile" at bounding box center [534, 20] width 32 height 27
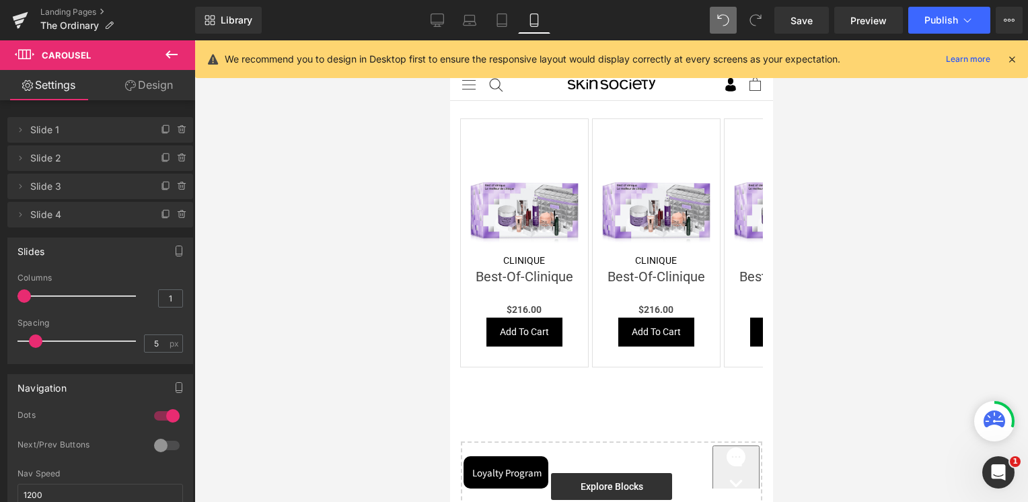
scroll to position [457, 0]
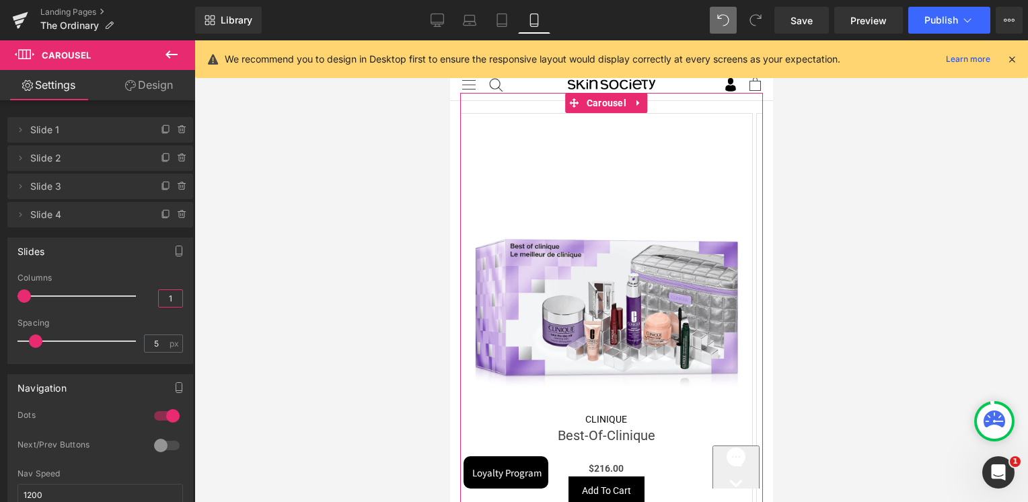
click at [159, 295] on input "1" at bounding box center [171, 298] width 24 height 17
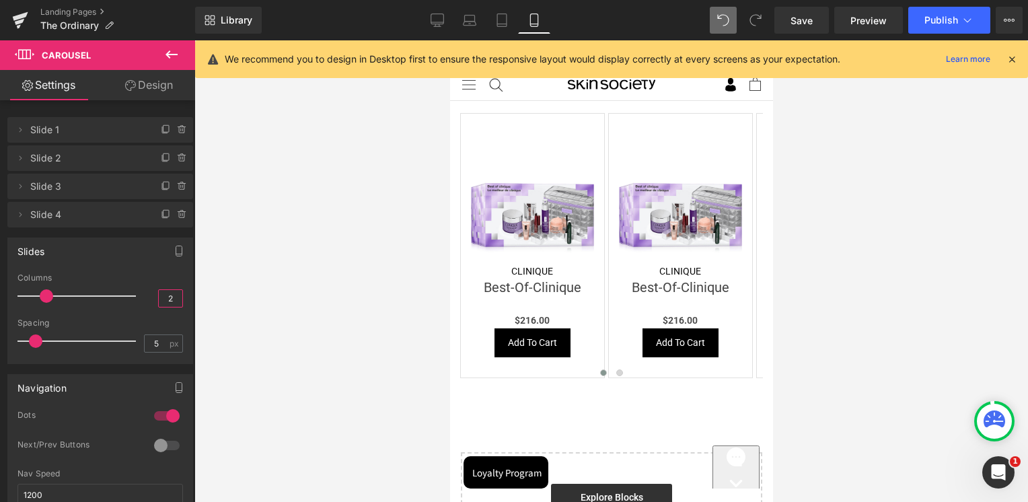
type input "2"
click at [157, 268] on div "Slides 3 Columns 6 3 Columns 3 3 Columns 3 1 Columns 2 5px Spacing 5 px 5px Spa…" at bounding box center [100, 300] width 186 height 126
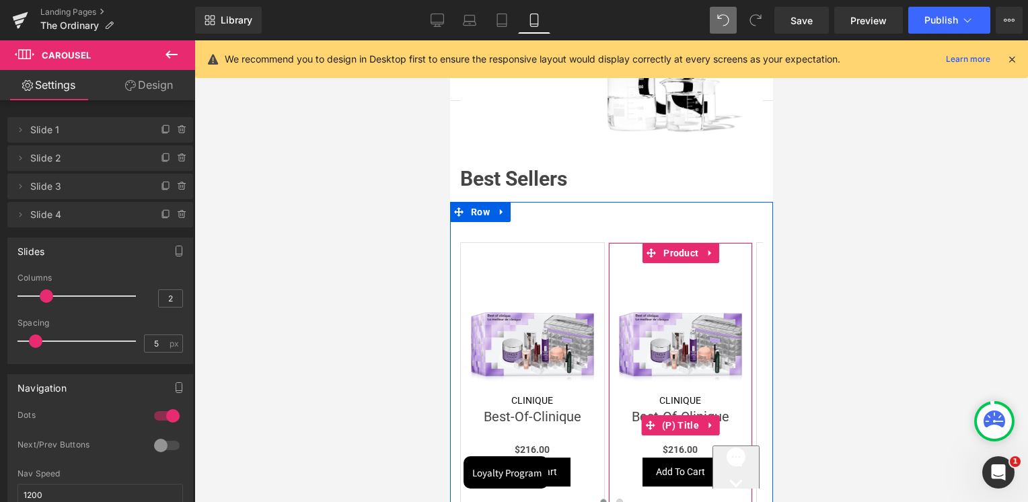
scroll to position [323, 0]
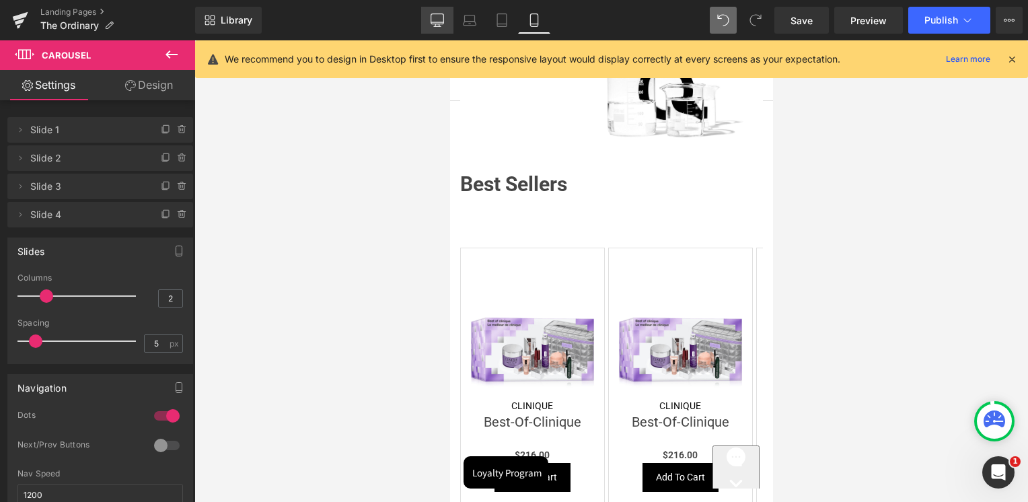
click at [438, 27] on link "Desktop" at bounding box center [437, 20] width 32 height 27
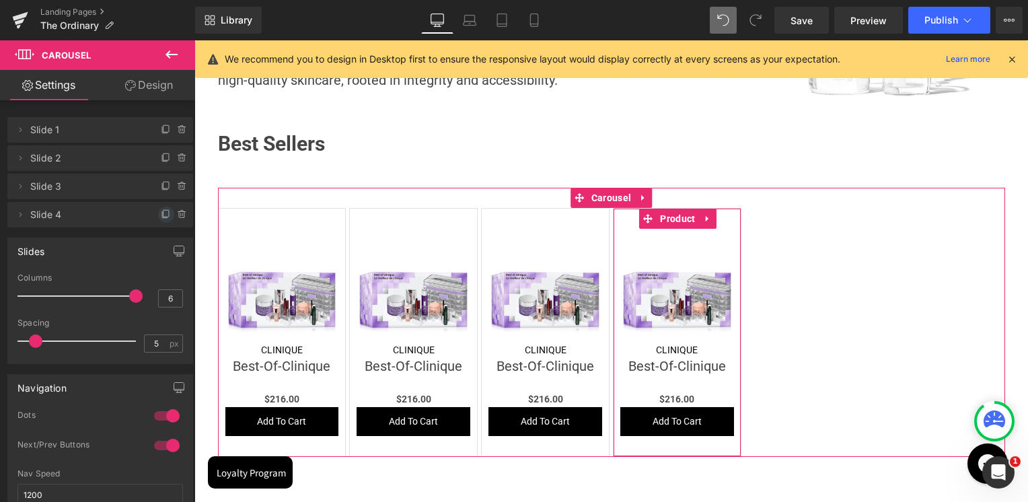
click at [161, 219] on icon at bounding box center [166, 214] width 11 height 11
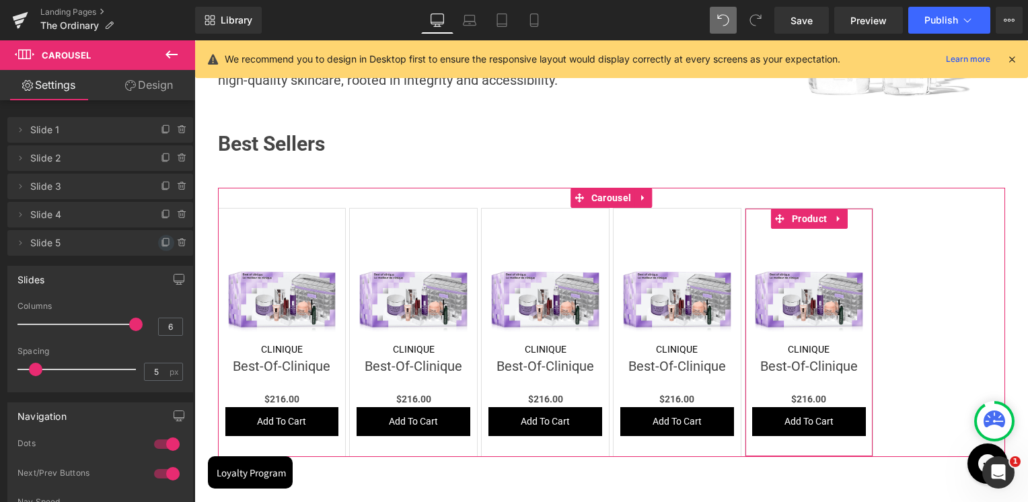
click at [161, 244] on icon at bounding box center [166, 242] width 11 height 11
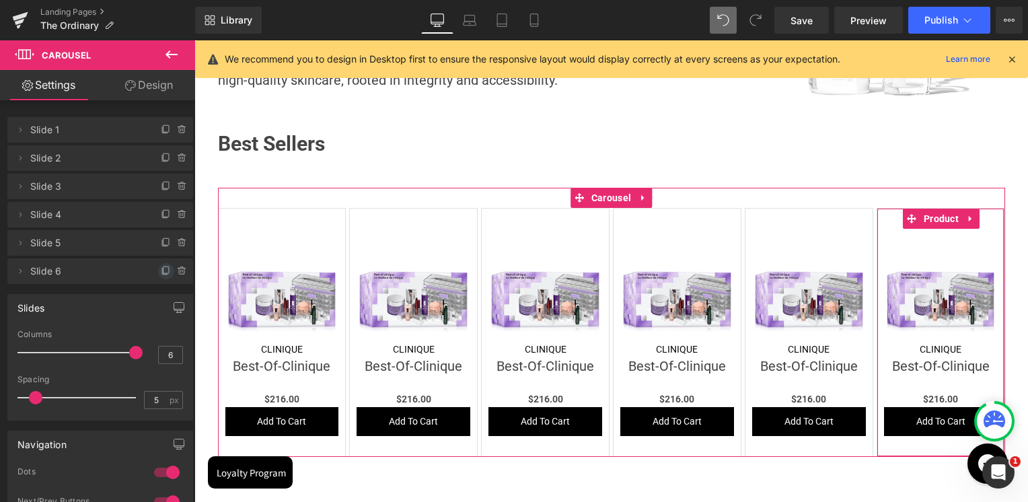
click at [161, 271] on icon at bounding box center [166, 271] width 11 height 11
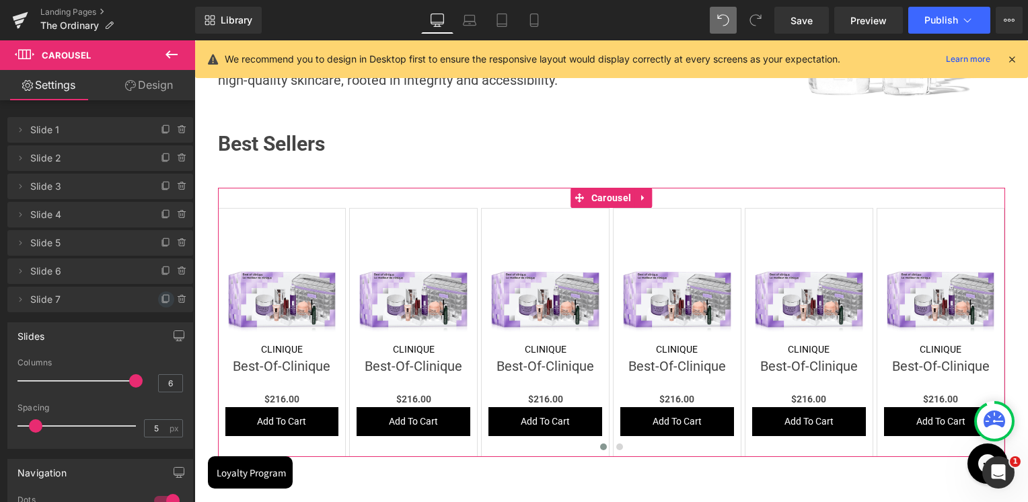
click at [162, 298] on icon at bounding box center [164, 300] width 5 height 6
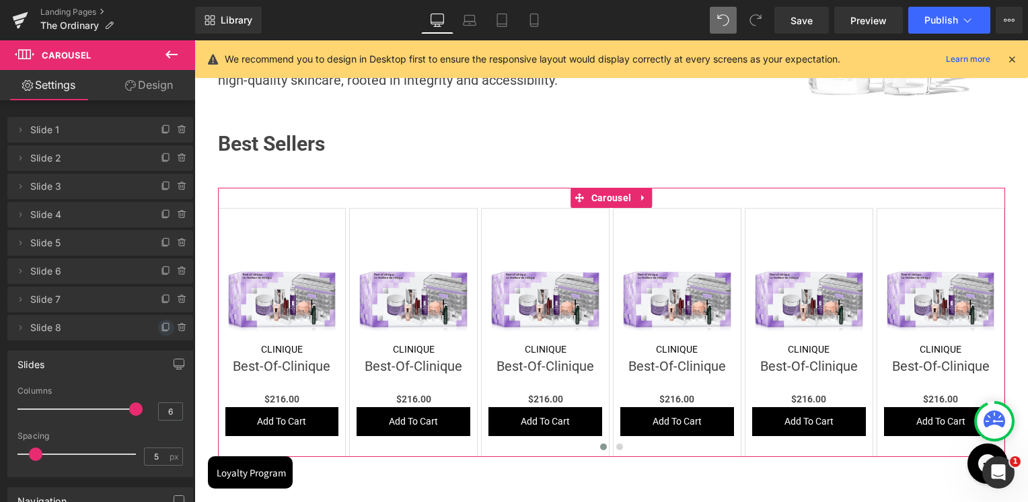
click at [161, 327] on icon at bounding box center [166, 327] width 11 height 11
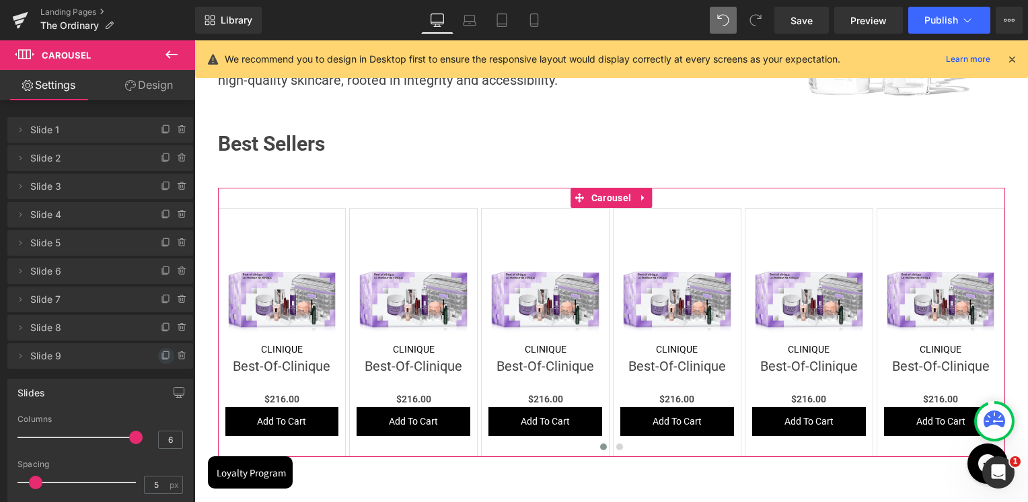
click at [161, 353] on icon at bounding box center [166, 356] width 11 height 11
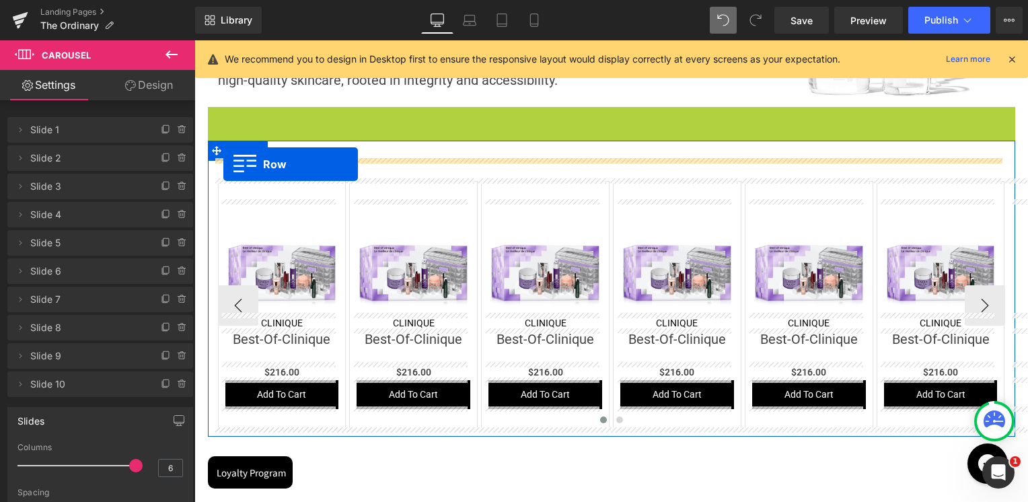
drag, startPoint x: 212, startPoint y: 115, endPoint x: 223, endPoint y: 164, distance: 50.4
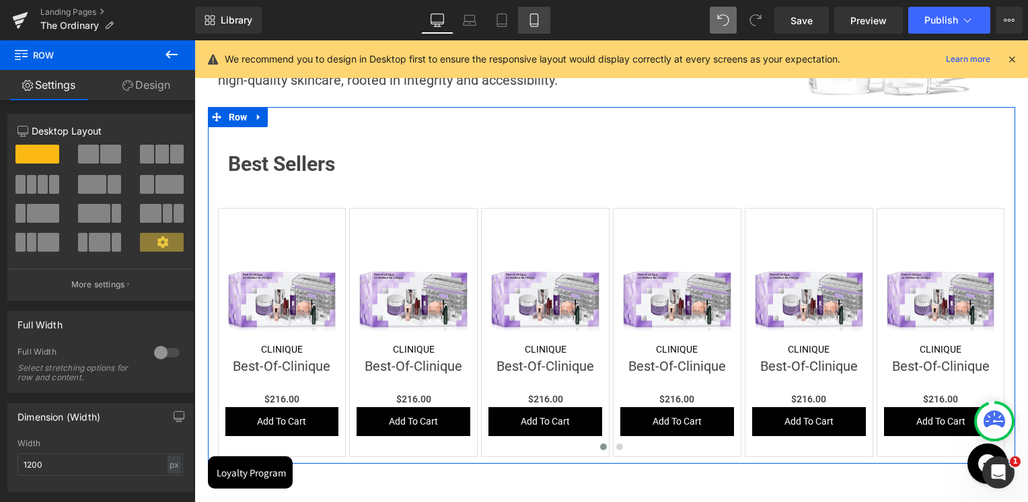
click at [536, 26] on icon at bounding box center [533, 20] width 7 height 13
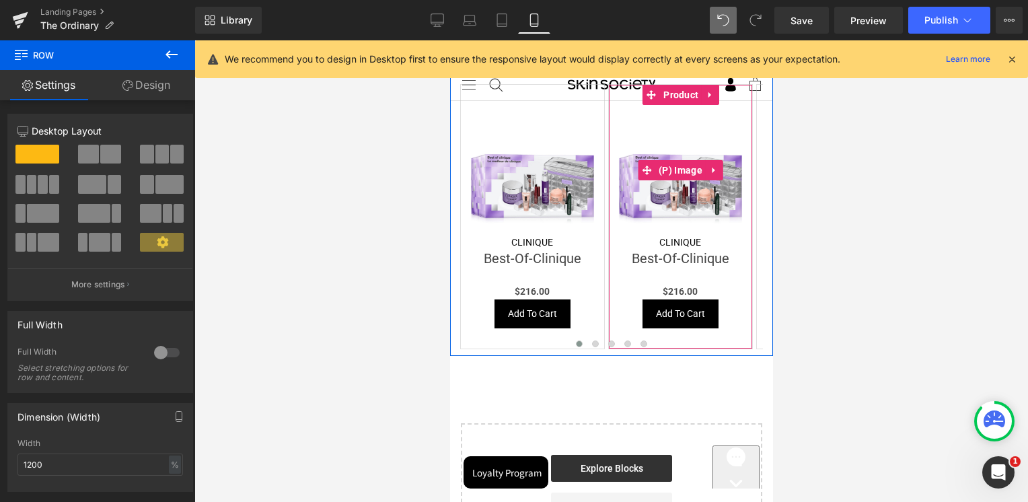
scroll to position [492, 0]
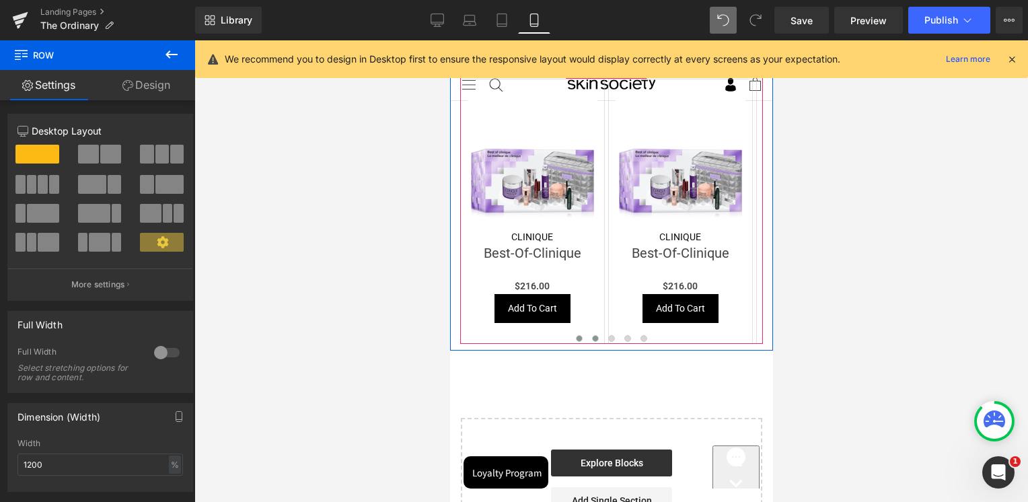
click at [591, 335] on span at bounding box center [594, 338] width 7 height 7
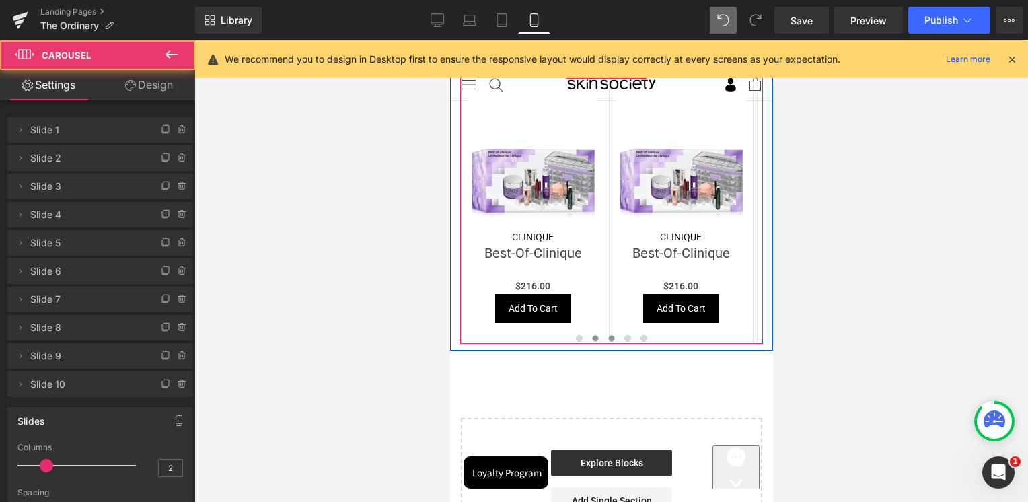
click at [607, 335] on span at bounding box center [610, 338] width 7 height 7
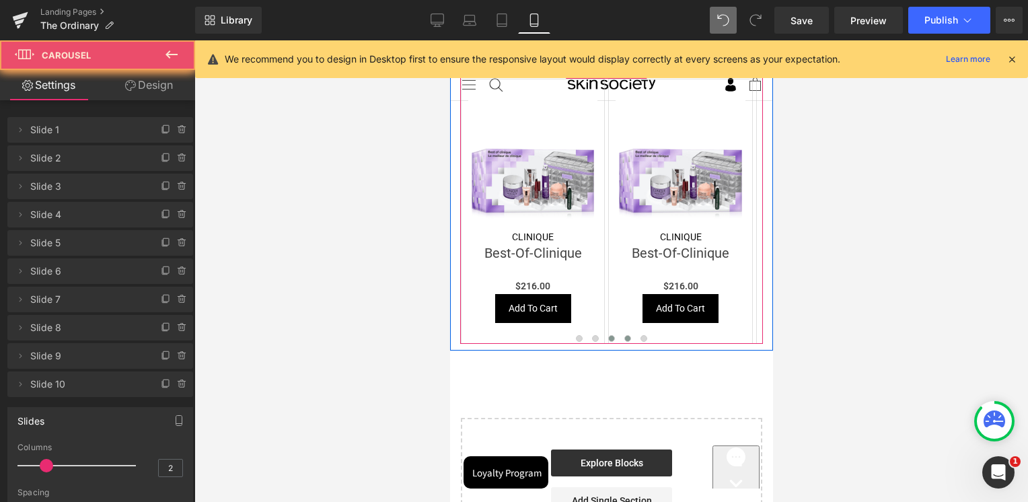
click at [619, 332] on button at bounding box center [627, 338] width 16 height 13
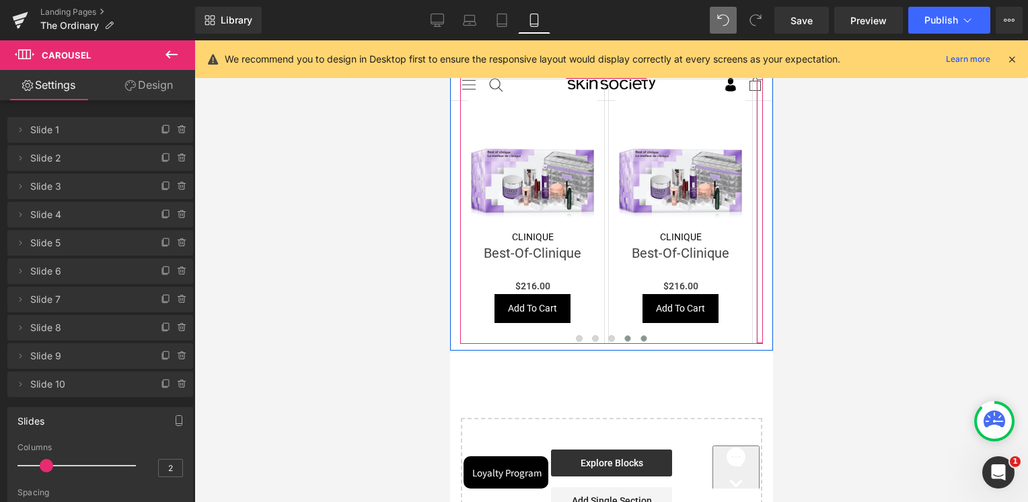
click at [635, 332] on button at bounding box center [643, 338] width 16 height 13
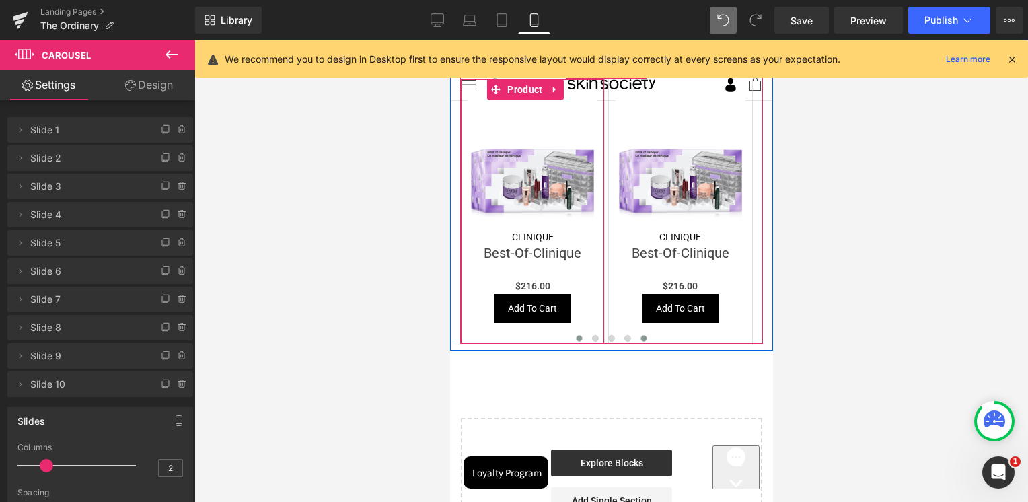
click at [575, 335] on span at bounding box center [578, 338] width 7 height 7
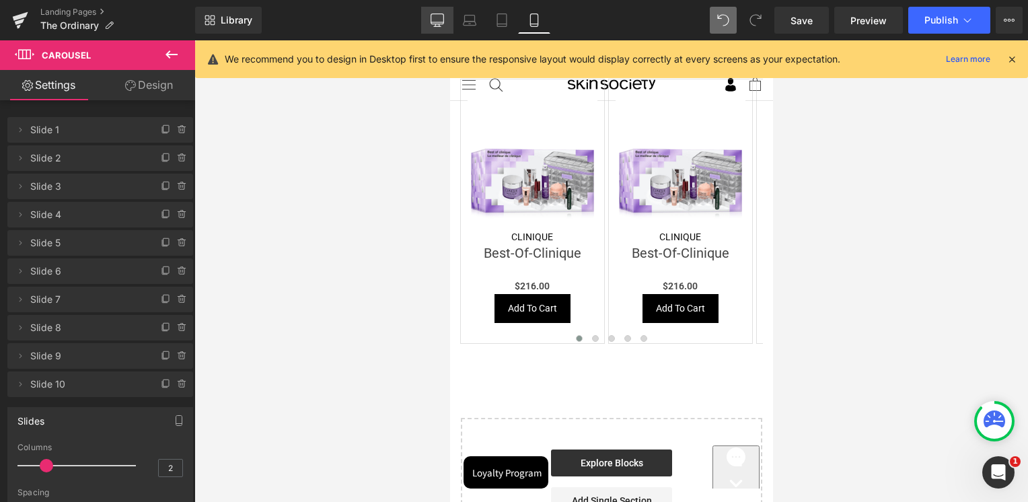
click at [442, 21] on icon at bounding box center [437, 19] width 13 height 13
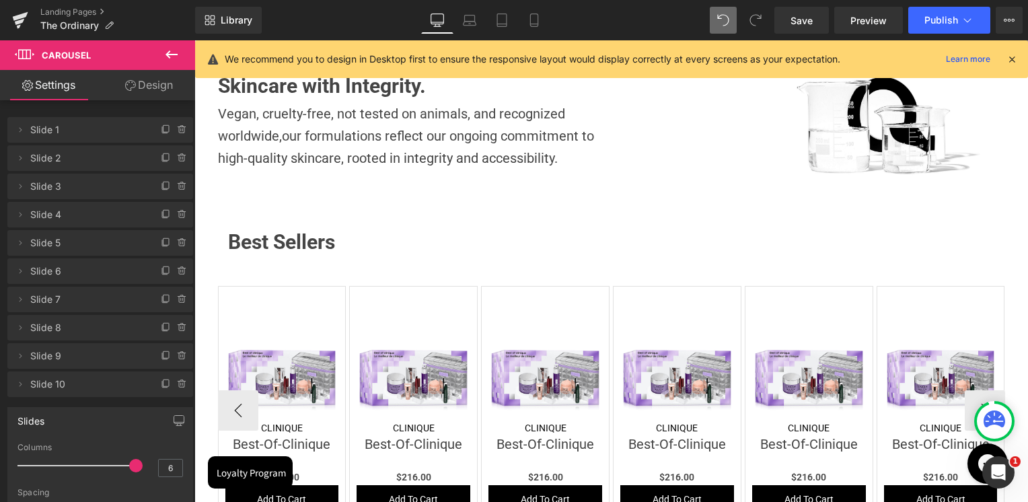
scroll to position [492, 0]
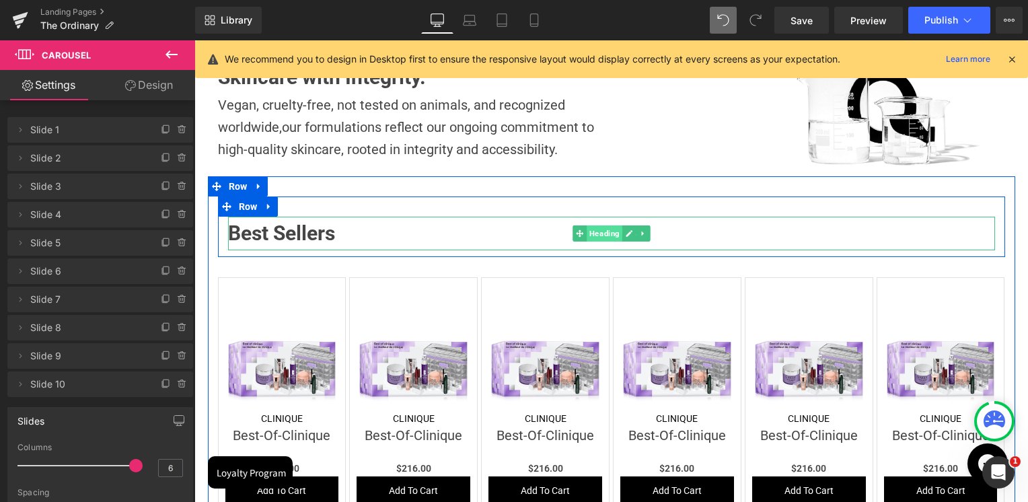
click at [597, 230] on span "Heading" at bounding box center [605, 233] width 36 height 16
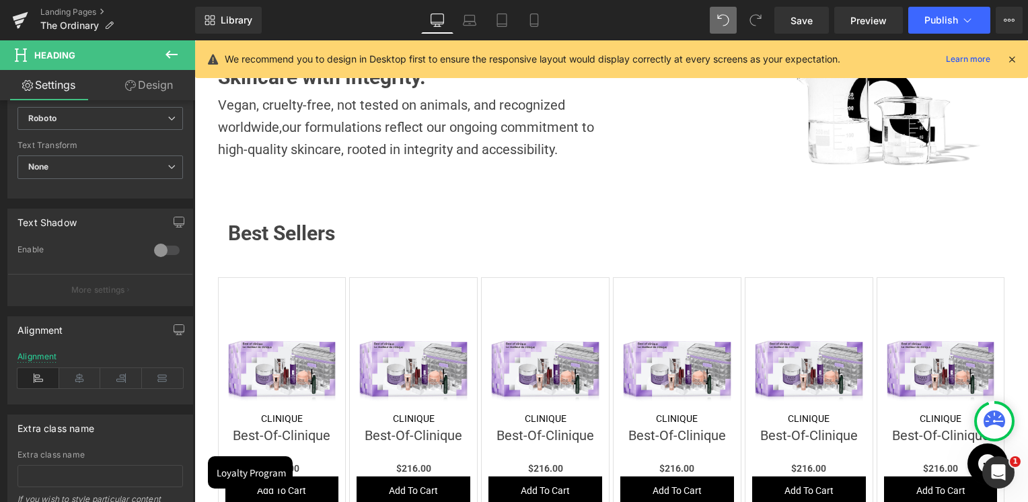
scroll to position [637, 0]
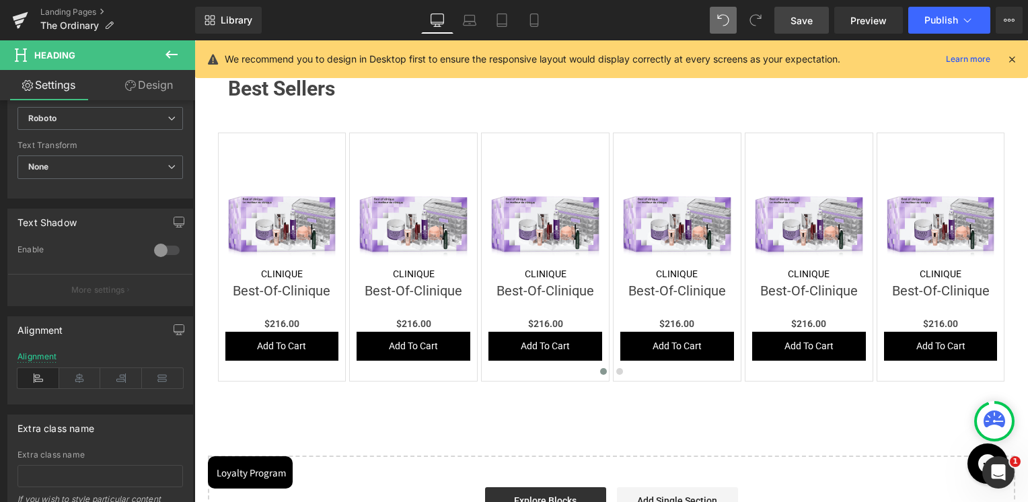
click at [815, 26] on link "Save" at bounding box center [801, 20] width 54 height 27
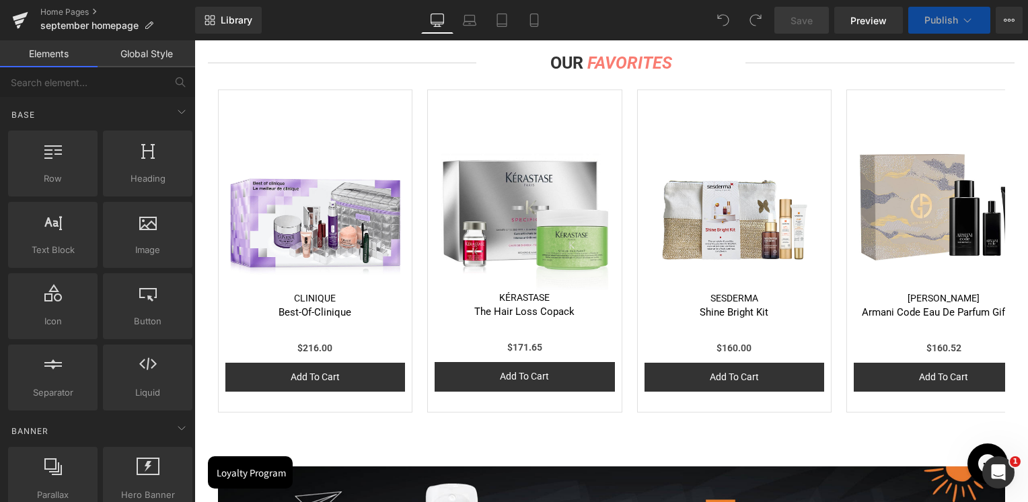
scroll to position [1346, 0]
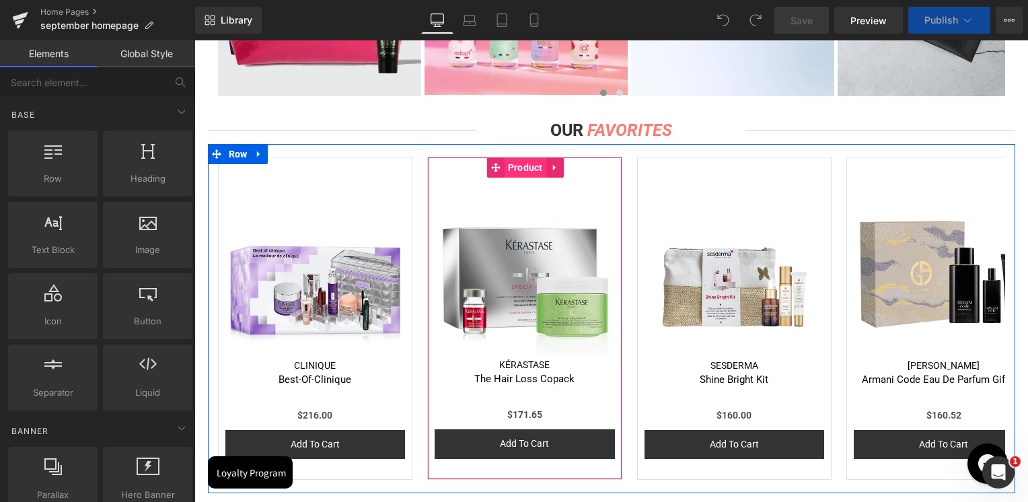
click at [521, 163] on span "Product" at bounding box center [526, 167] width 42 height 20
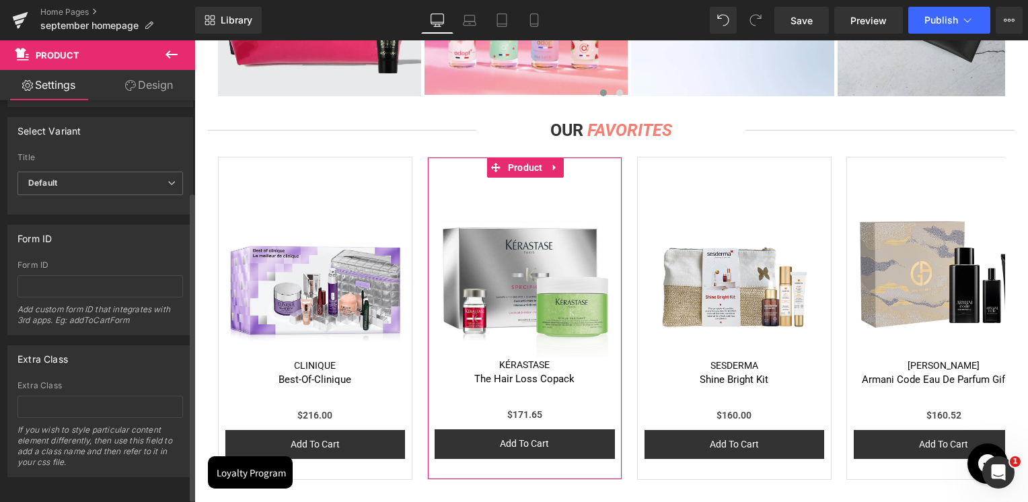
scroll to position [124, 0]
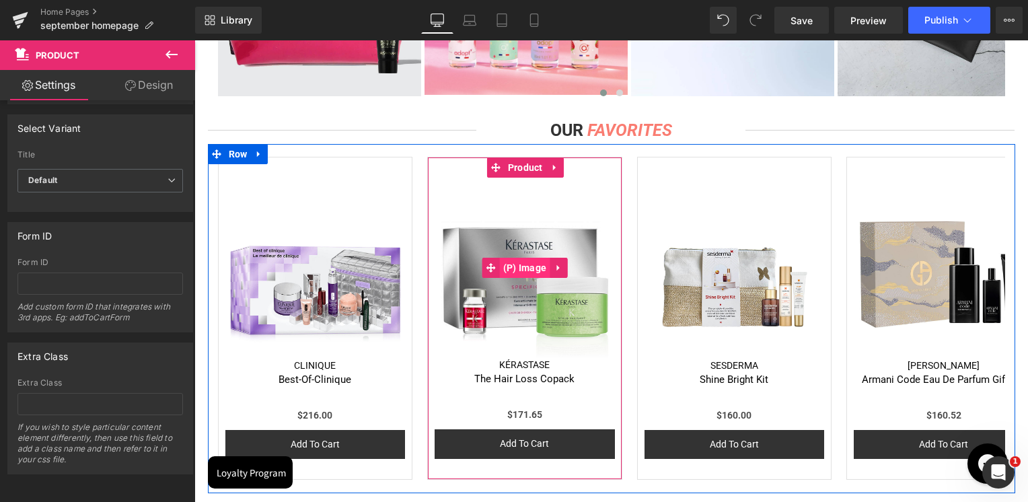
click at [511, 270] on span "(P) Image" at bounding box center [525, 268] width 50 height 20
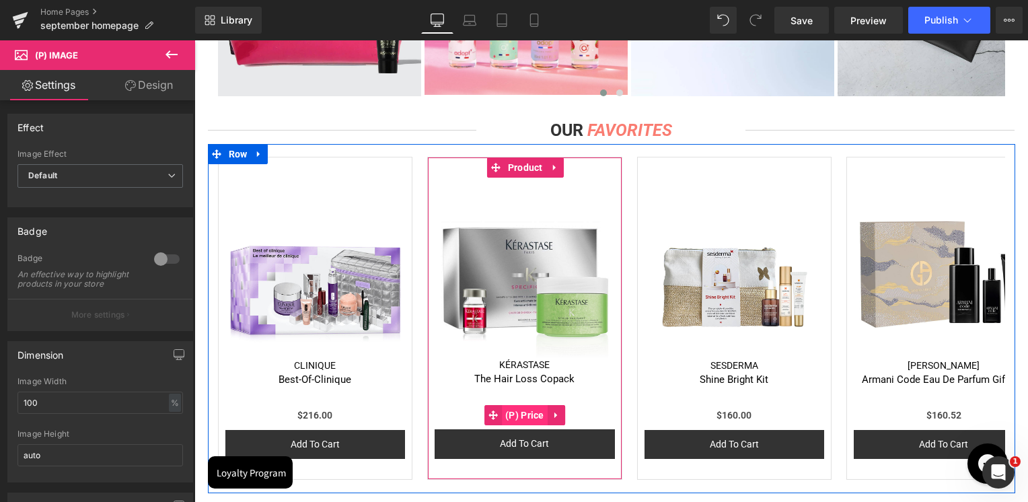
click at [517, 413] on span "(P) Price" at bounding box center [525, 415] width 46 height 20
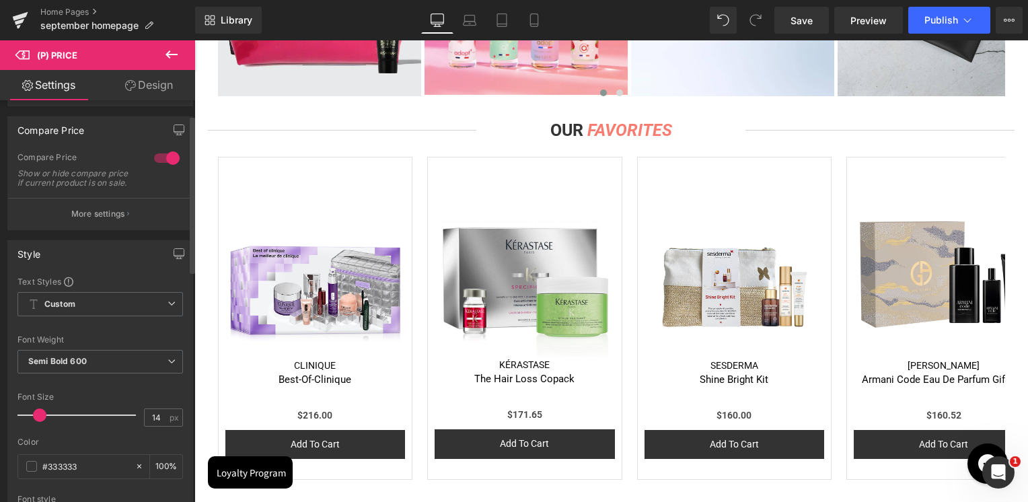
scroll to position [67, 0]
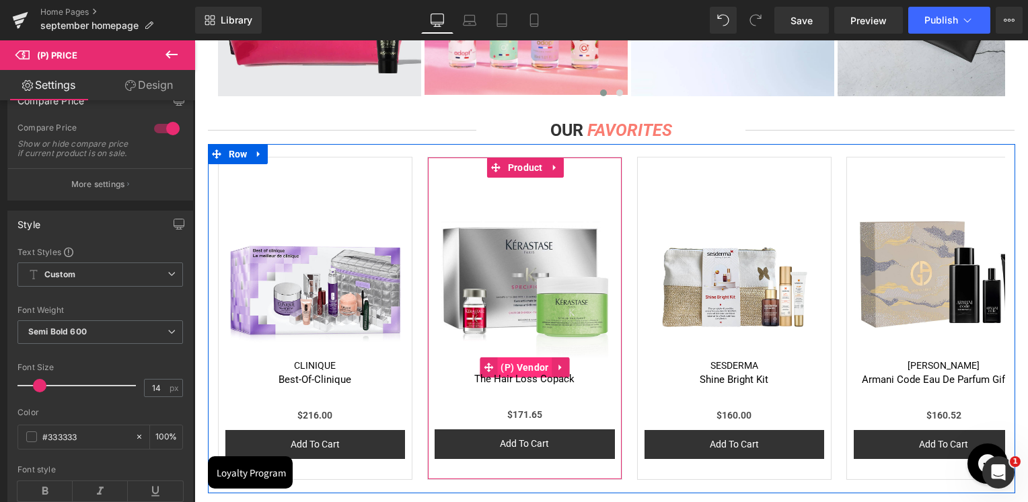
click at [522, 365] on span "(P) Vendor" at bounding box center [524, 367] width 54 height 20
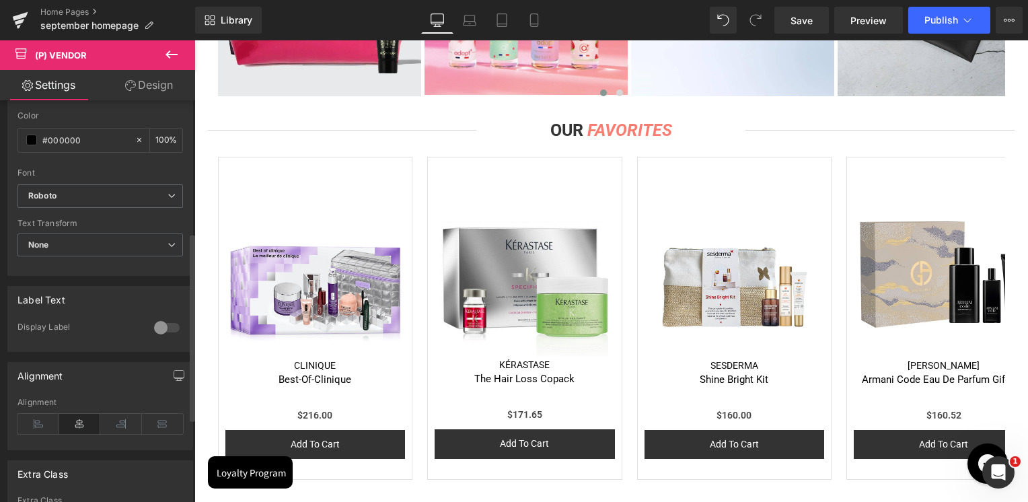
scroll to position [202, 0]
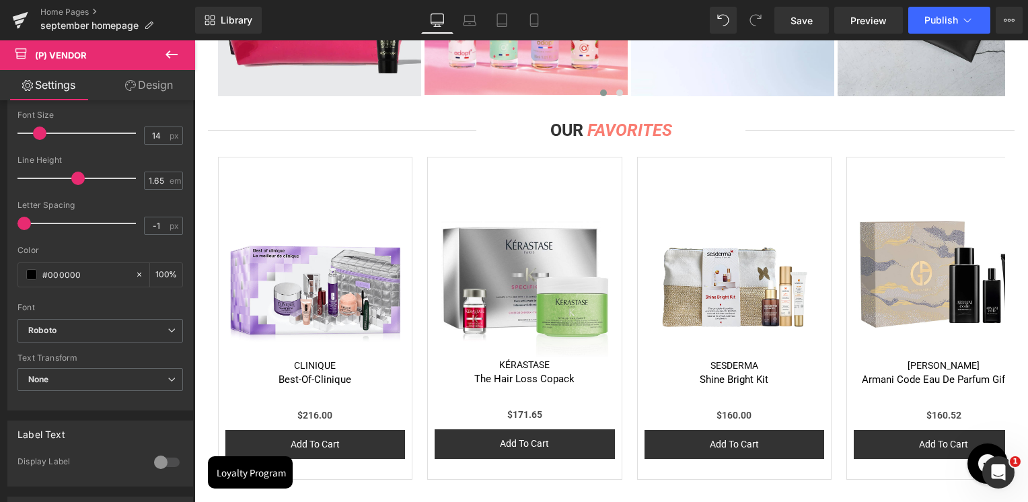
click at [155, 97] on link "Design" at bounding box center [149, 85] width 98 height 30
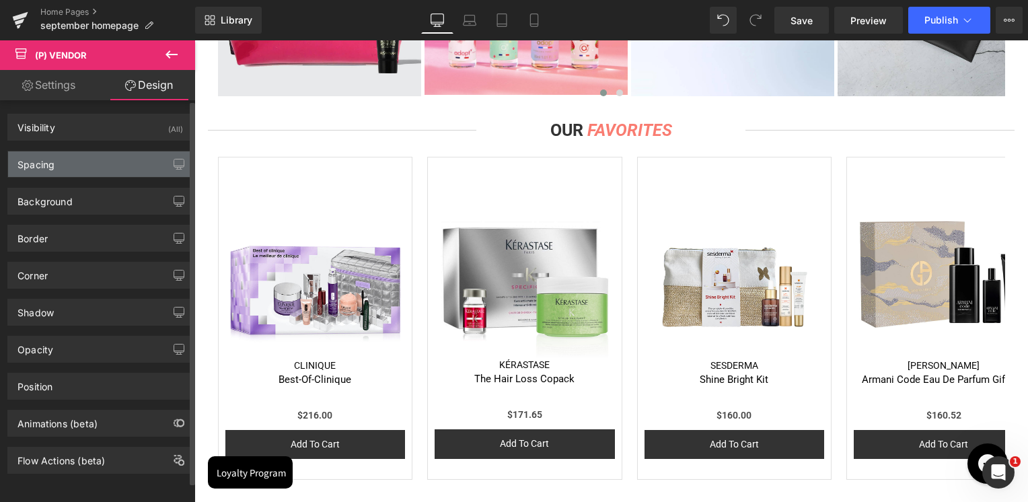
click at [59, 172] on div "Spacing" at bounding box center [100, 164] width 184 height 26
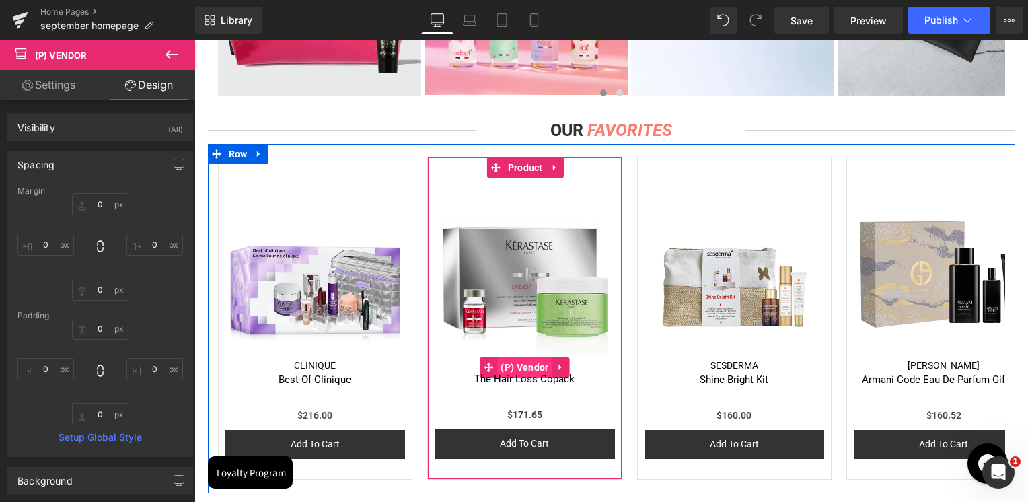
click at [520, 363] on span "(P) Vendor" at bounding box center [524, 367] width 54 height 20
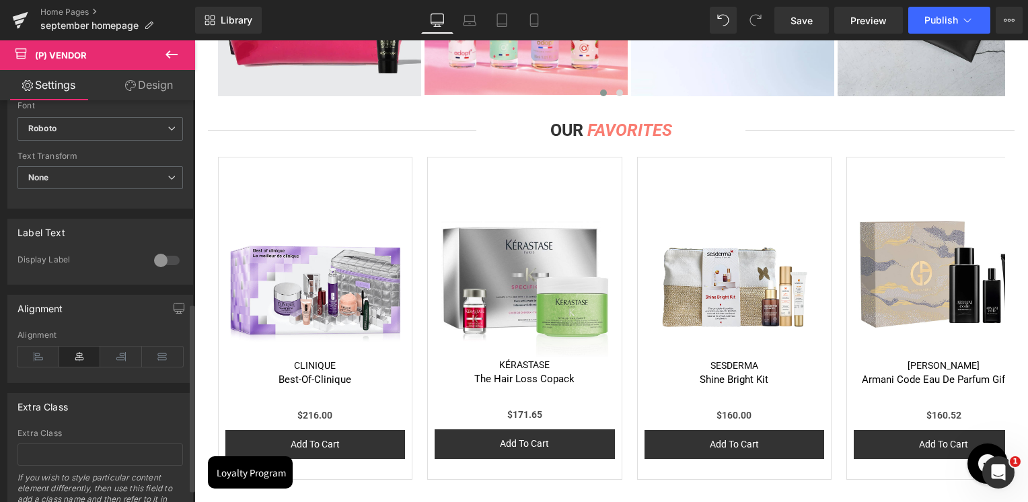
scroll to position [462, 0]
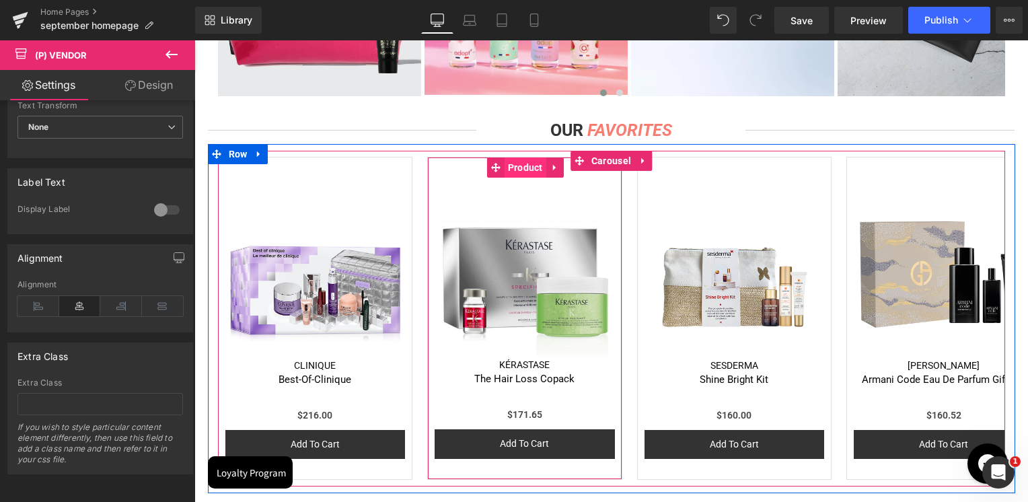
click at [517, 165] on span "Product" at bounding box center [526, 167] width 42 height 20
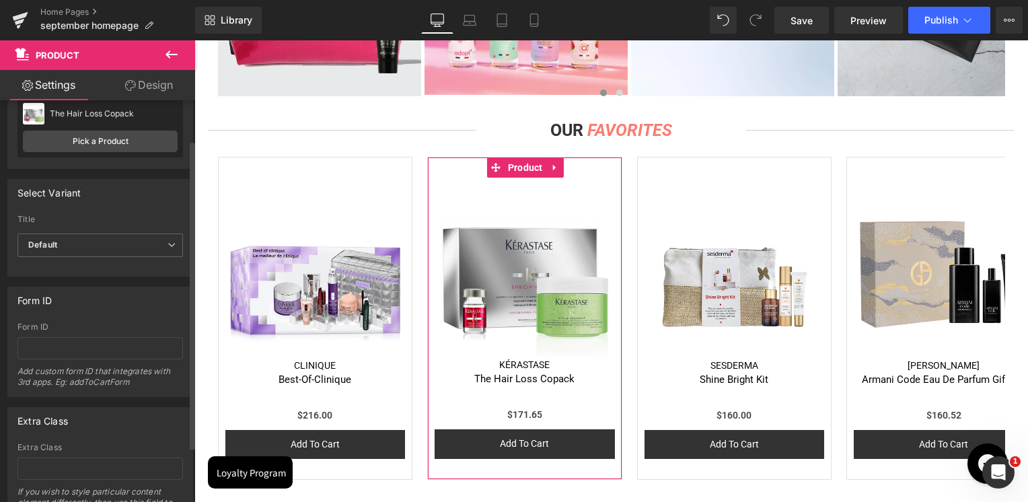
scroll to position [0, 0]
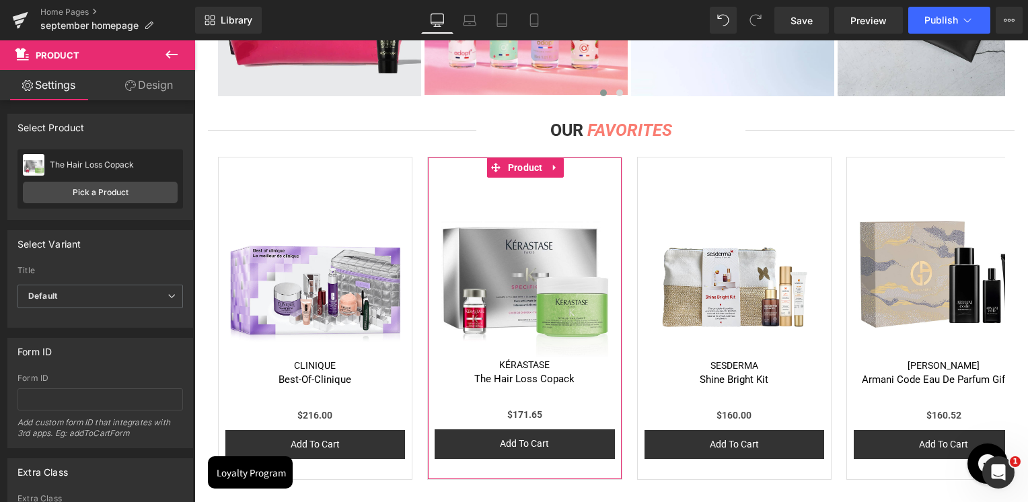
drag, startPoint x: 172, startPoint y: 91, endPoint x: 98, endPoint y: 133, distance: 85.3
click at [172, 90] on link "Design" at bounding box center [149, 85] width 98 height 30
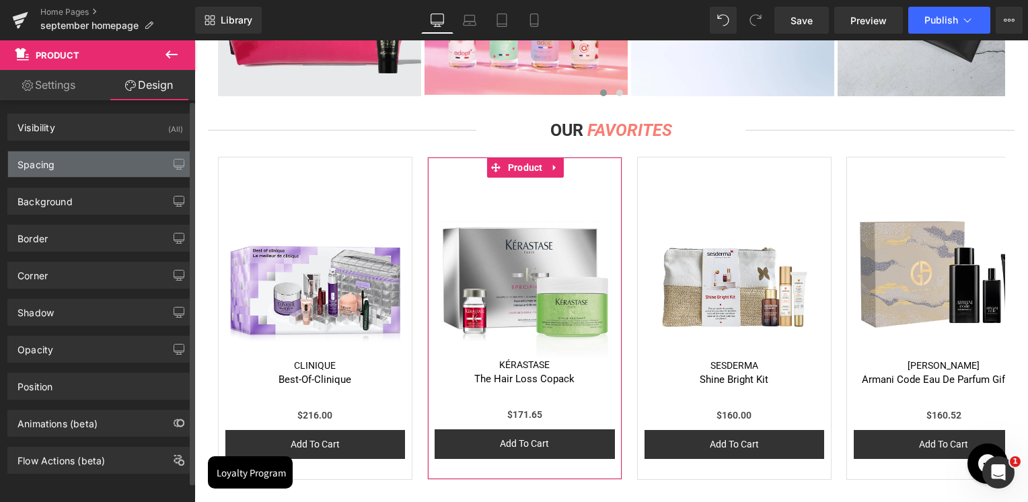
click at [77, 161] on div "Spacing" at bounding box center [100, 164] width 184 height 26
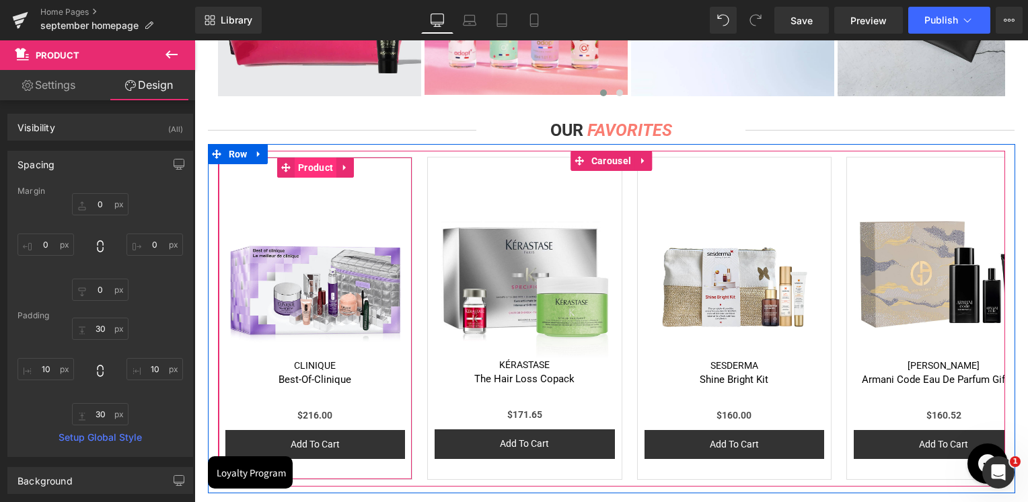
click at [316, 171] on span "Product" at bounding box center [316, 167] width 42 height 20
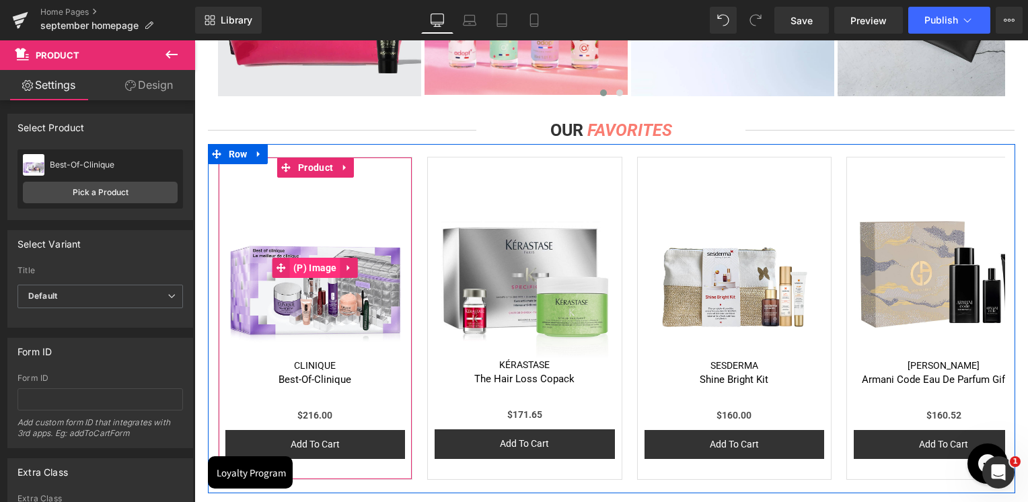
click at [307, 262] on span "(P) Image" at bounding box center [315, 268] width 50 height 20
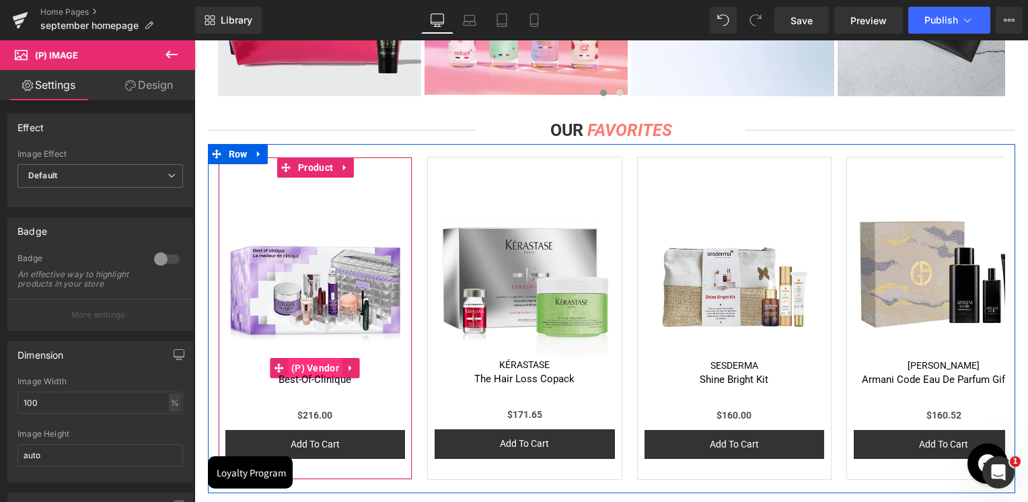
click at [314, 363] on span "(P) Vendor" at bounding box center [315, 368] width 54 height 20
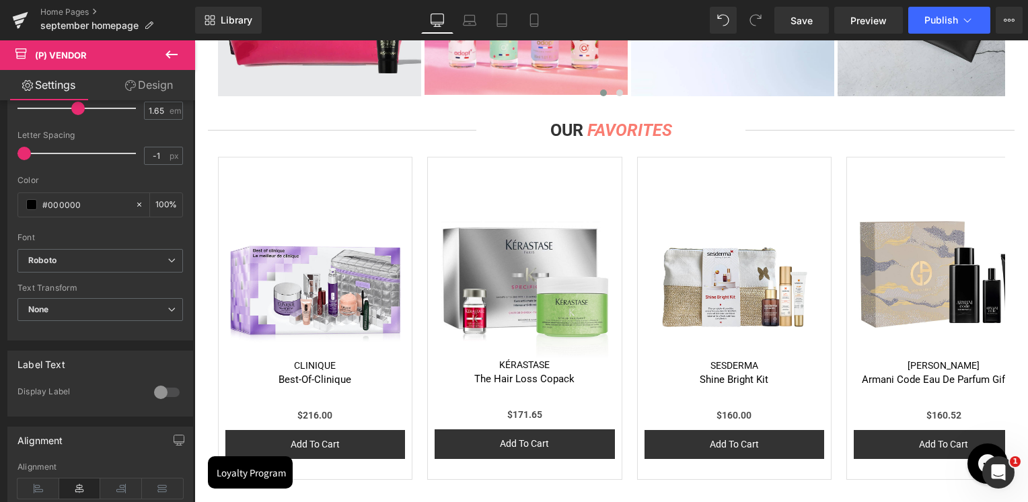
scroll to position [260, 0]
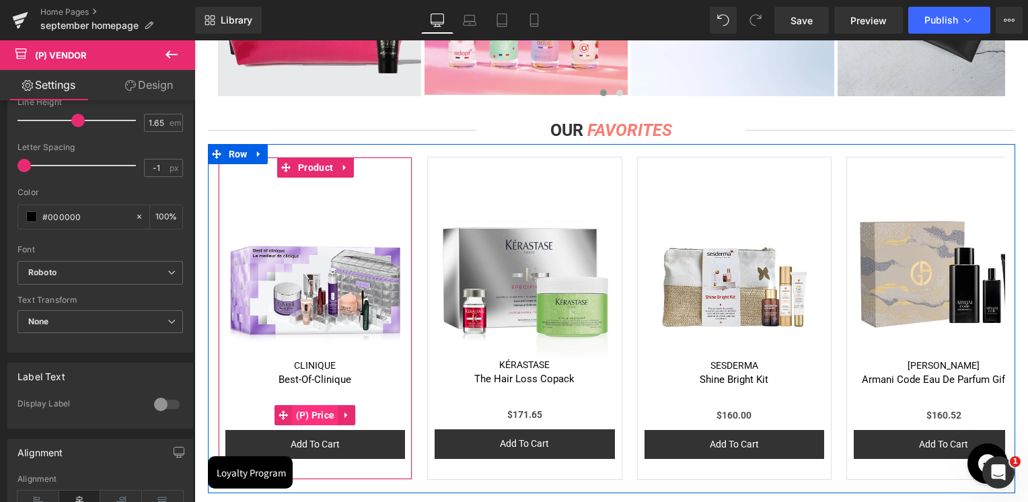
click at [305, 410] on span "(P) Price" at bounding box center [316, 415] width 46 height 20
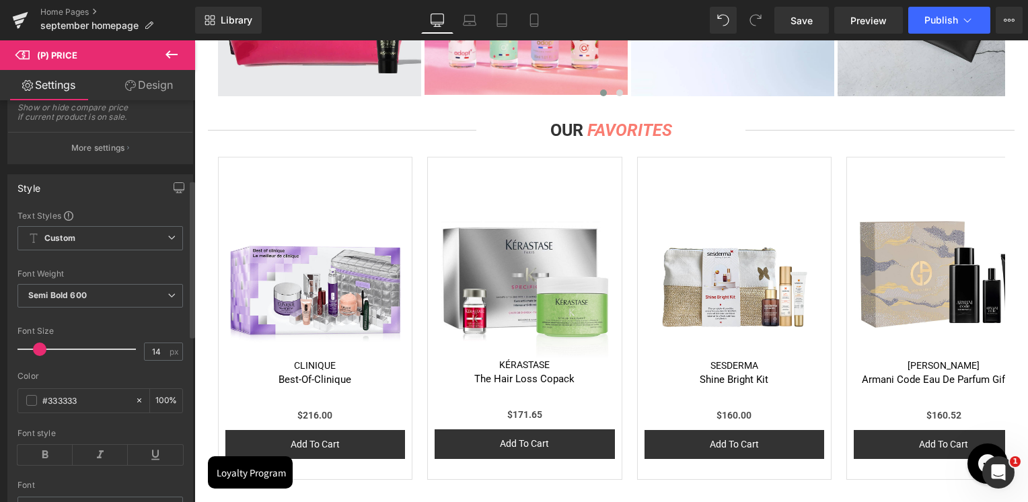
scroll to position [202, 0]
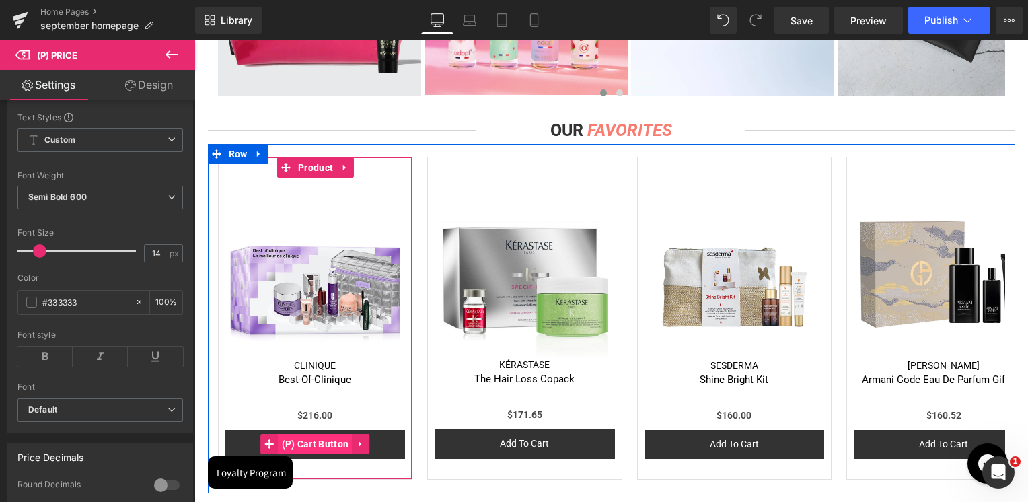
click at [323, 446] on span "(P) Cart Button" at bounding box center [316, 444] width 74 height 20
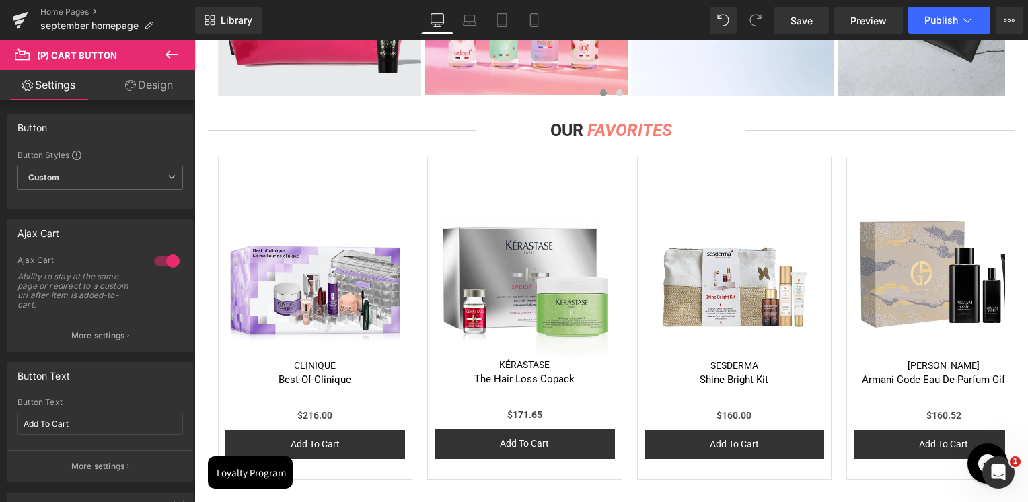
click at [164, 87] on link "Design" at bounding box center [149, 85] width 98 height 30
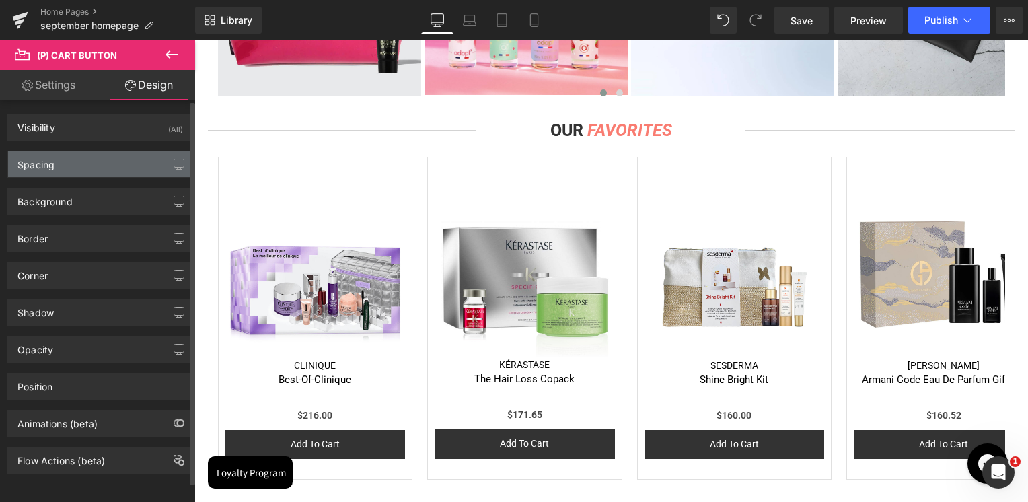
click at [70, 160] on div "Spacing" at bounding box center [100, 164] width 184 height 26
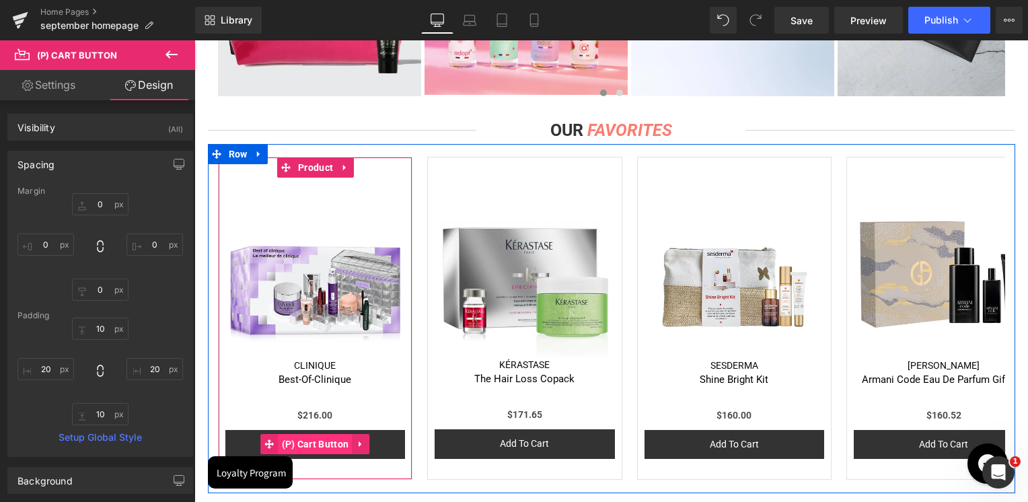
click at [309, 445] on span "(P) Cart Button" at bounding box center [316, 444] width 74 height 20
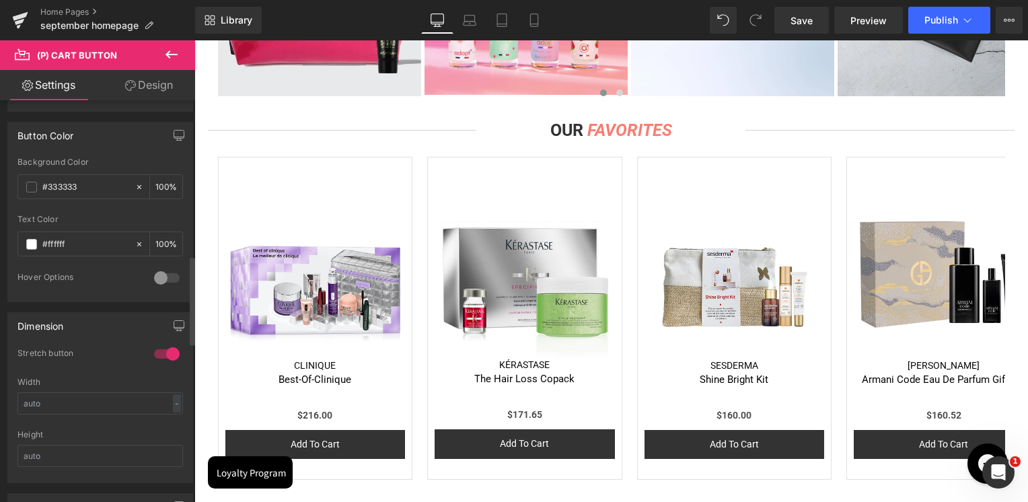
scroll to position [740, 0]
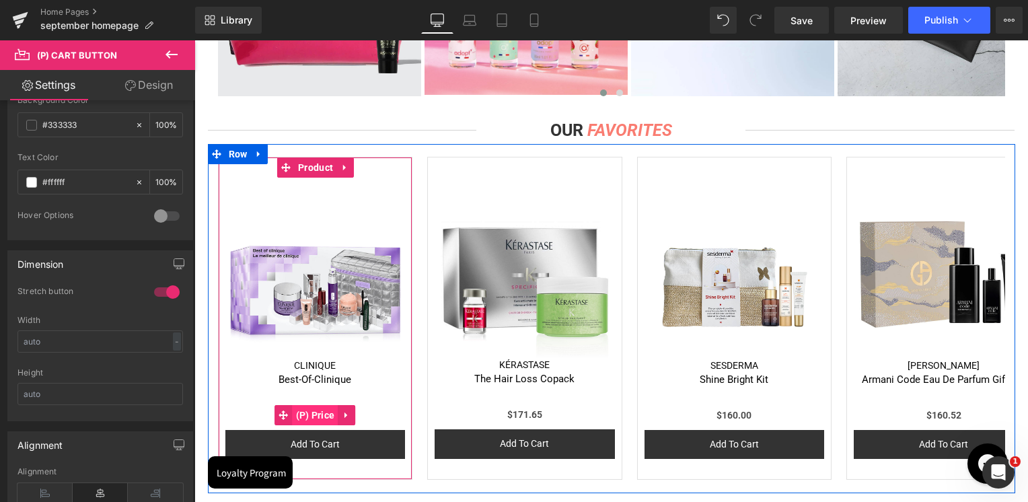
click at [307, 415] on span "(P) Price" at bounding box center [316, 415] width 46 height 20
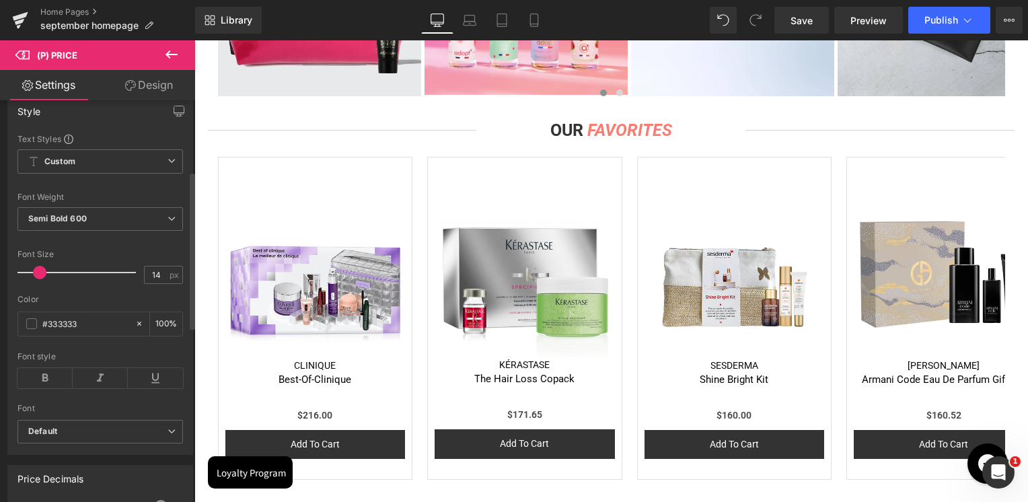
scroll to position [202, 0]
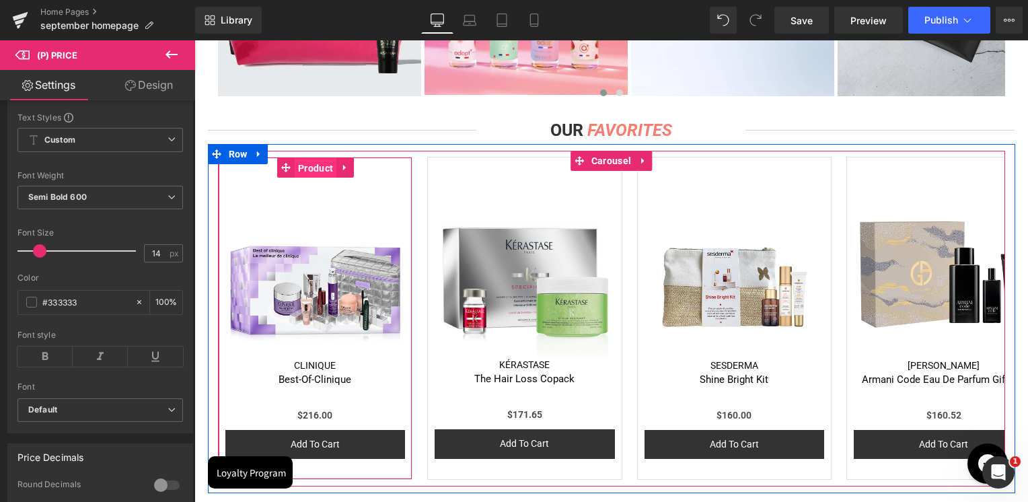
click at [311, 172] on span "Product" at bounding box center [316, 168] width 42 height 20
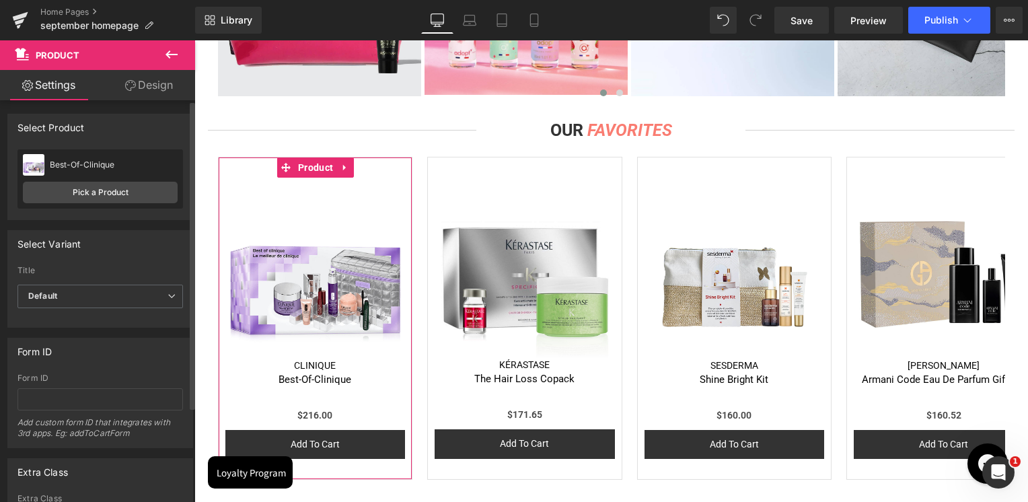
click at [83, 160] on div "Best-Of-Clinique" at bounding box center [114, 164] width 128 height 9
copy div "Best-Of-Clinique"
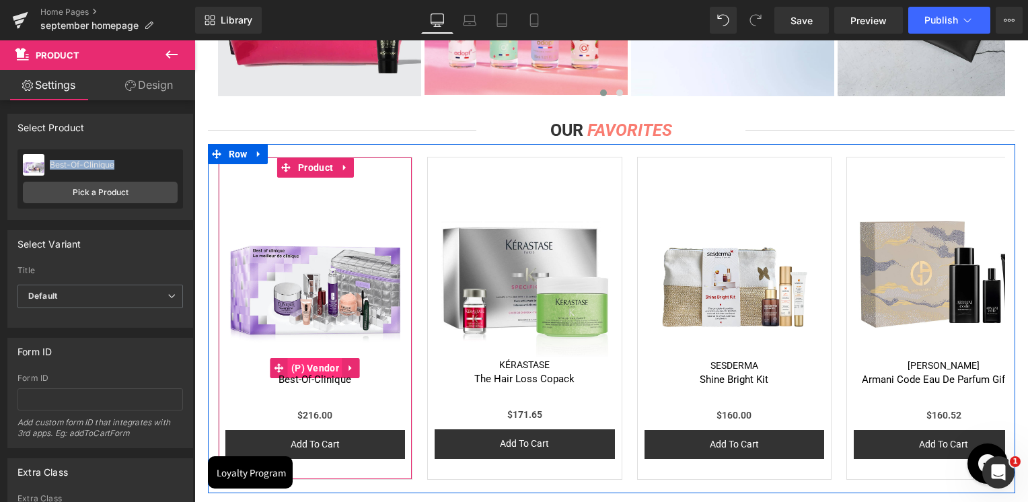
click at [311, 363] on span "(P) Vendor" at bounding box center [315, 368] width 54 height 20
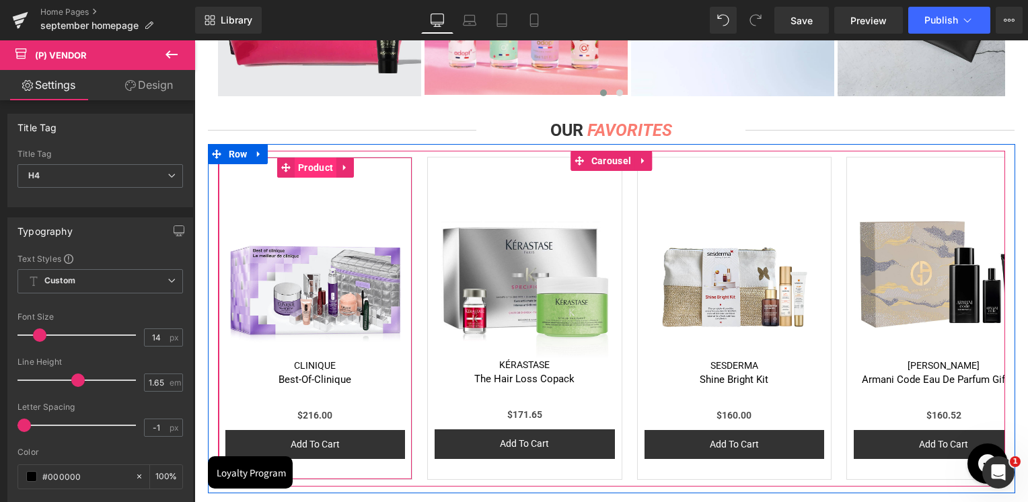
click at [308, 172] on span "Product" at bounding box center [316, 167] width 42 height 20
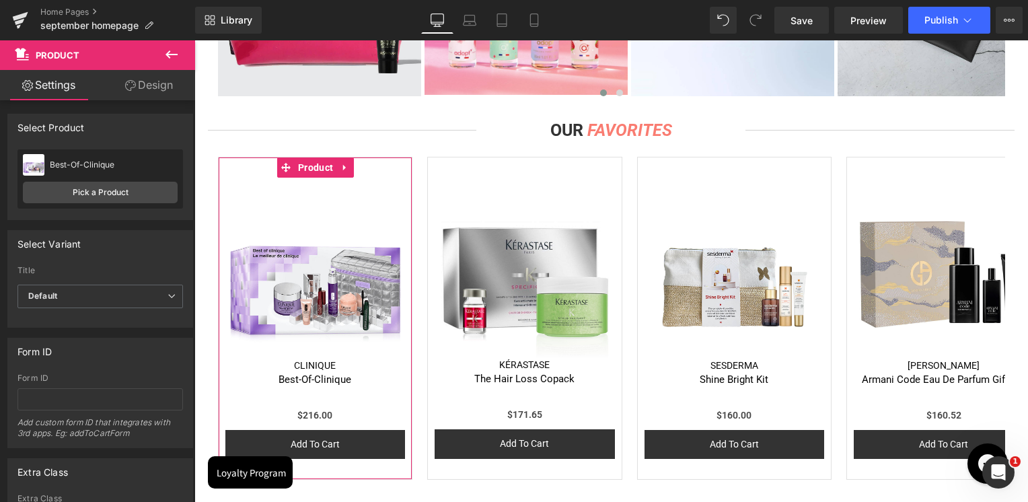
click at [150, 87] on link "Design" at bounding box center [149, 85] width 98 height 30
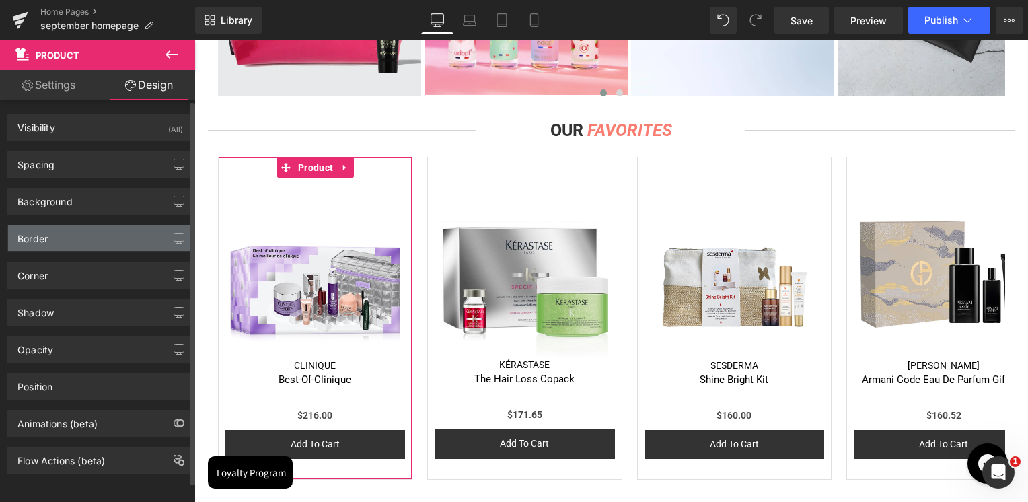
click at [57, 231] on div "Border" at bounding box center [100, 238] width 184 height 26
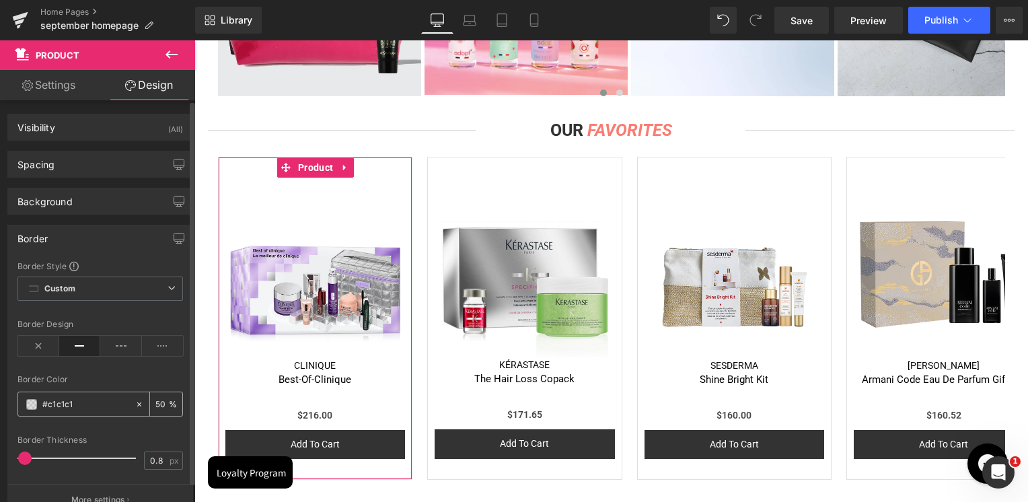
click at [79, 401] on input "#c1c1c1" at bounding box center [85, 404] width 86 height 15
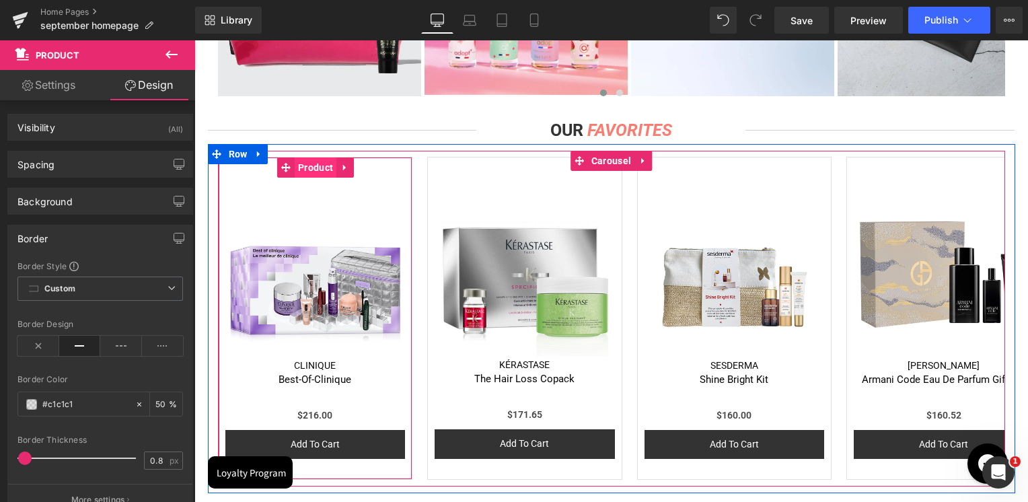
click at [309, 168] on span "Product" at bounding box center [316, 167] width 42 height 20
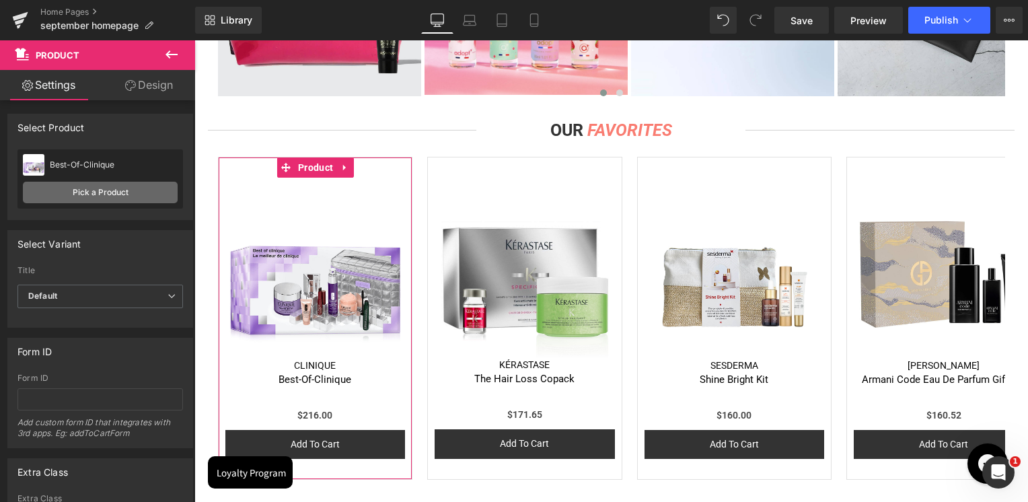
click at [88, 198] on link "Pick a Product" at bounding box center [100, 193] width 155 height 22
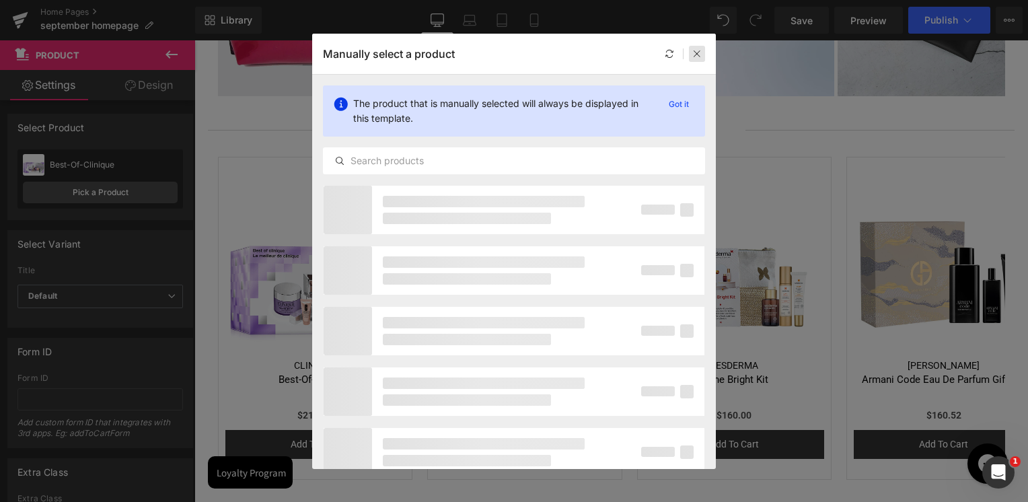
click at [699, 55] on icon at bounding box center [696, 53] width 9 height 9
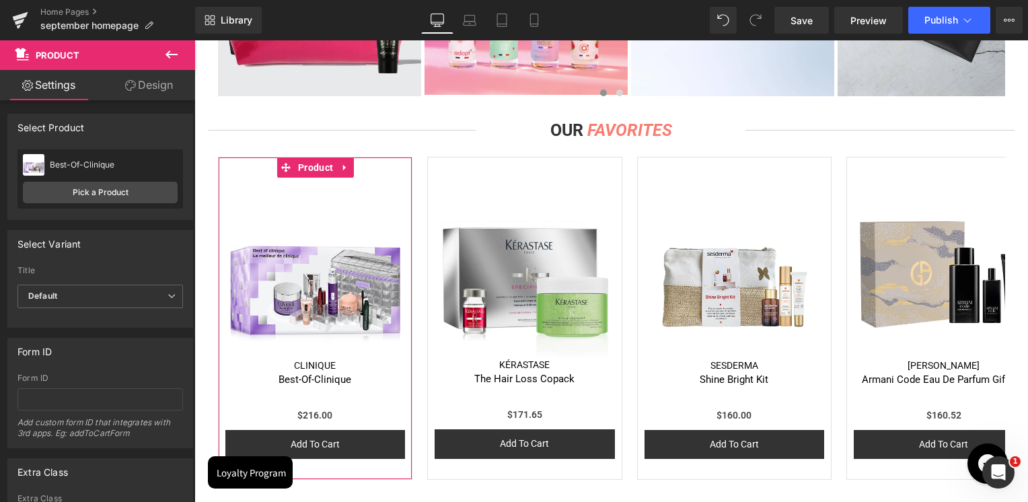
click at [162, 90] on link "Design" at bounding box center [149, 85] width 98 height 30
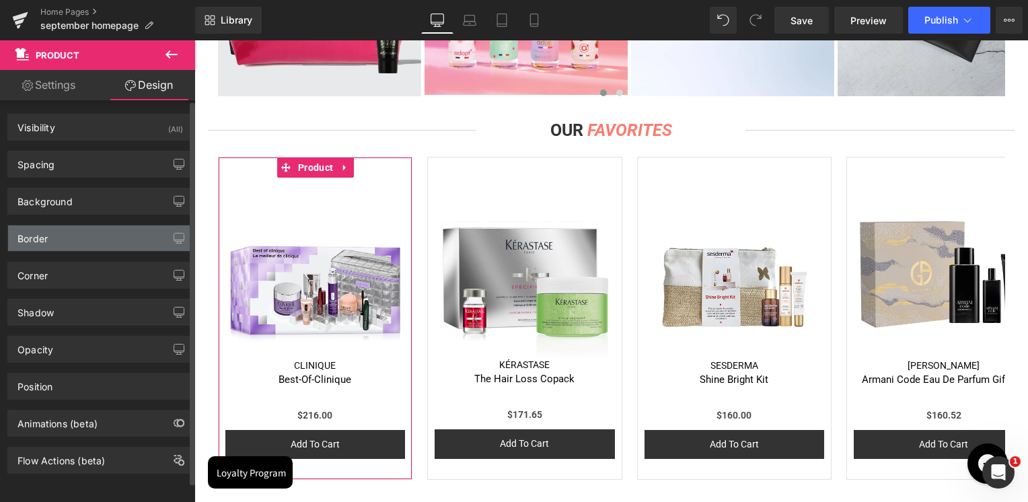
click at [51, 243] on div "Border" at bounding box center [100, 238] width 184 height 26
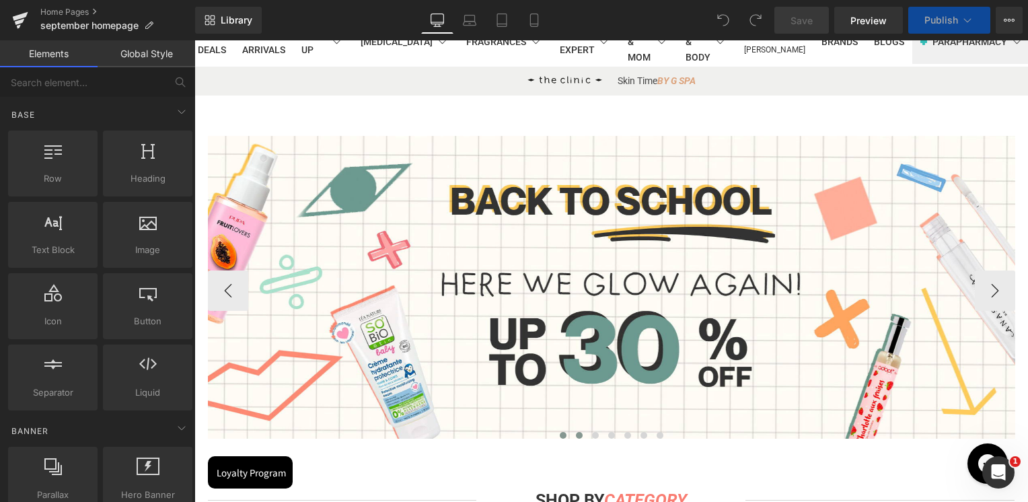
scroll to position [135, 0]
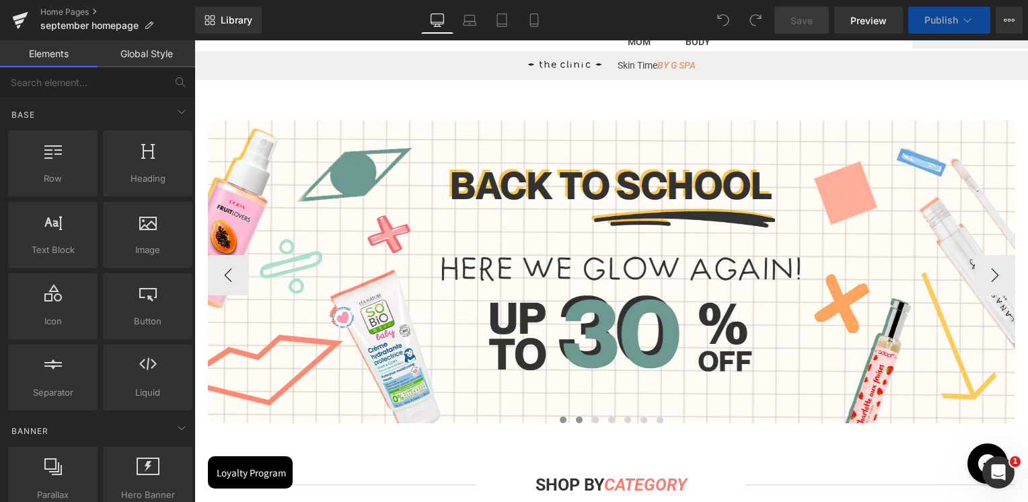
drag, startPoint x: 574, startPoint y: 419, endPoint x: 592, endPoint y: 421, distance: 18.3
click at [576, 419] on span at bounding box center [579, 419] width 7 height 7
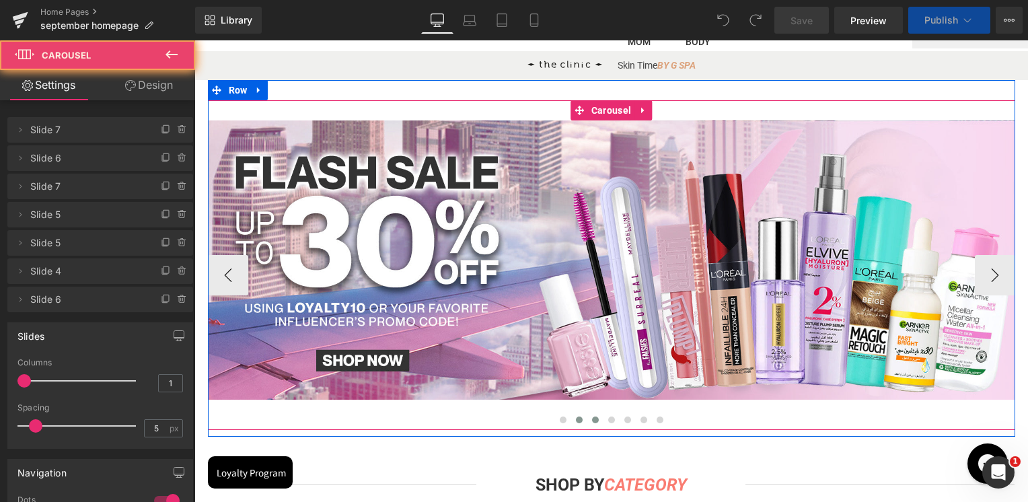
click at [593, 421] on button at bounding box center [595, 419] width 16 height 13
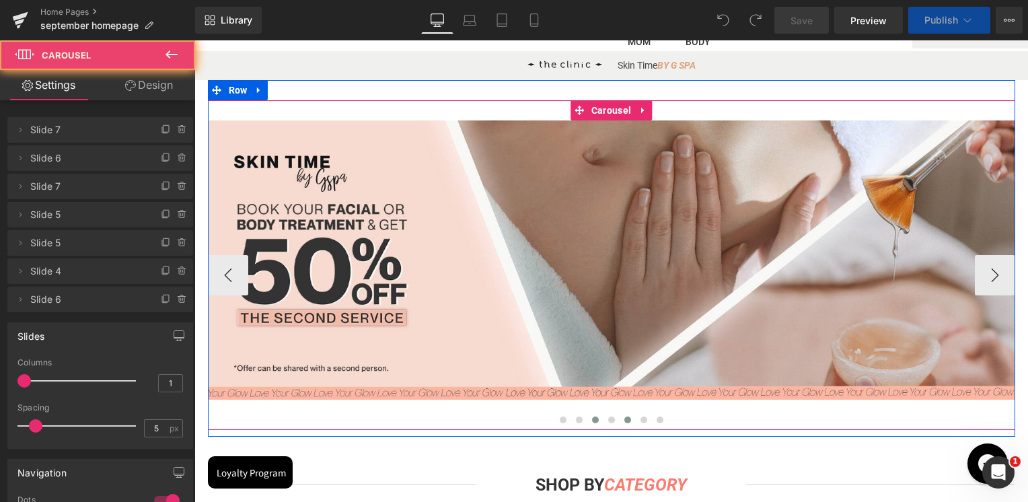
click at [620, 421] on button at bounding box center [628, 419] width 16 height 13
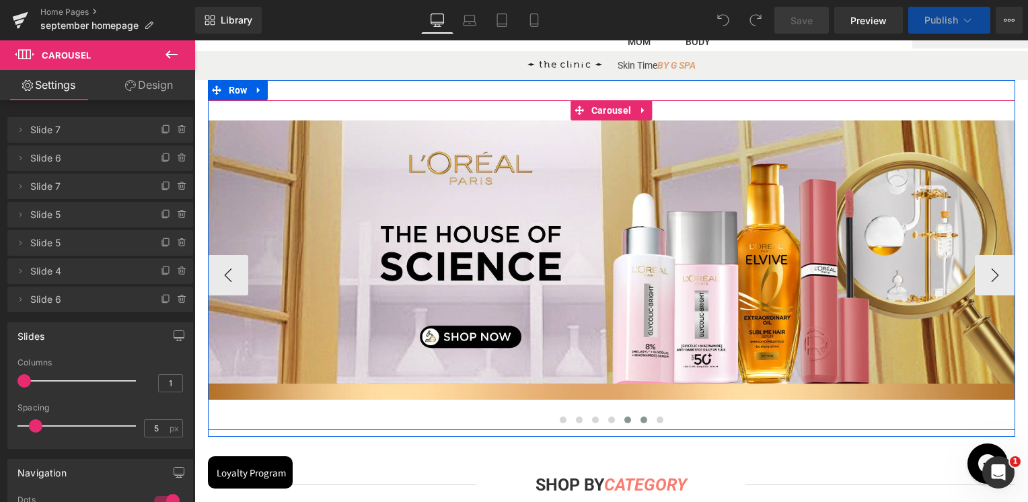
click at [640, 421] on span at bounding box center [643, 419] width 7 height 7
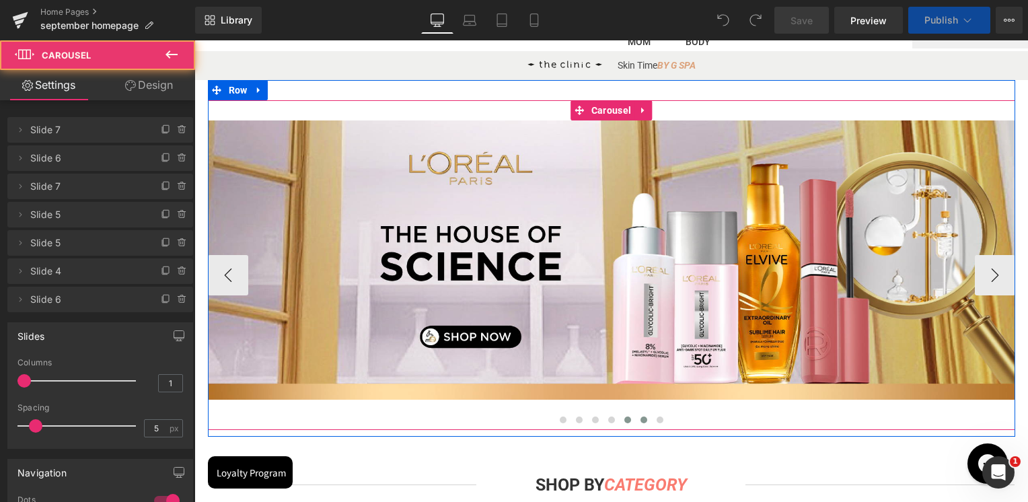
click at [640, 421] on span at bounding box center [643, 419] width 7 height 7
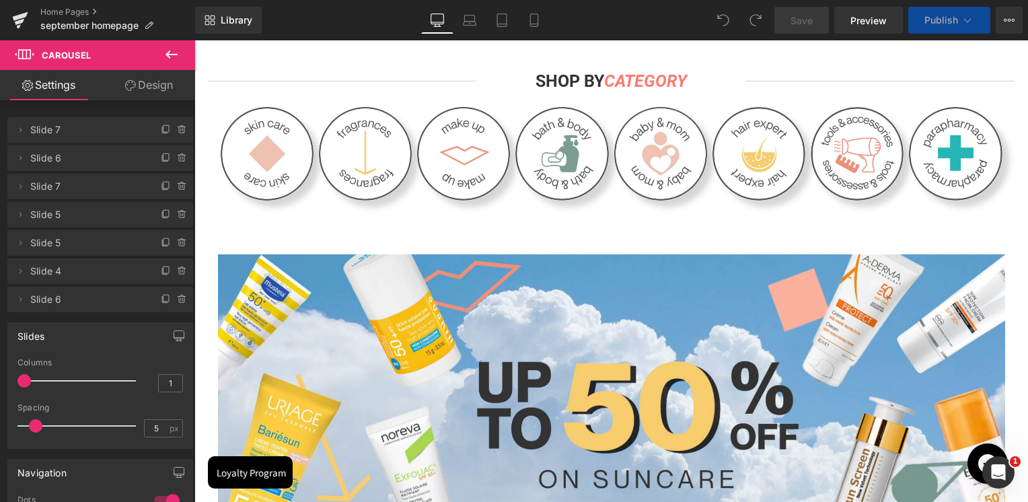
scroll to position [673, 0]
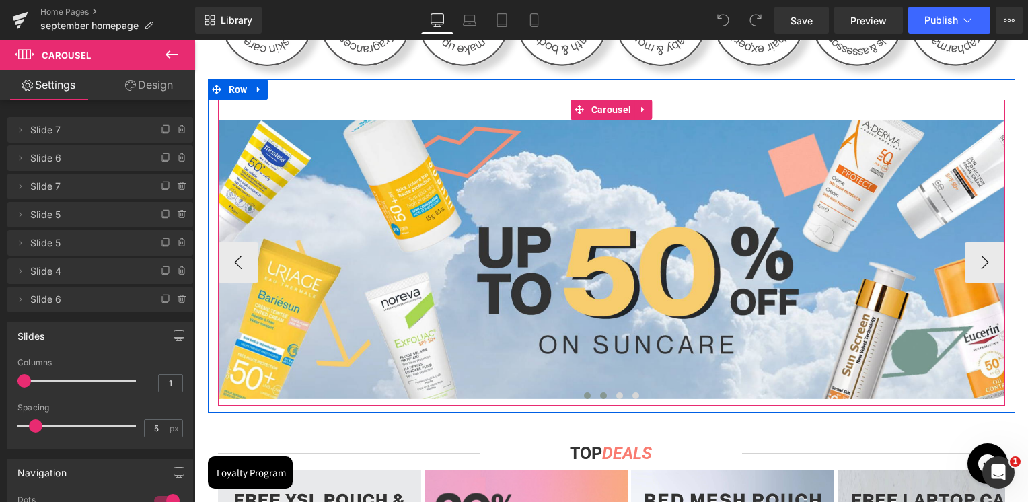
click at [601, 396] on button at bounding box center [603, 395] width 16 height 13
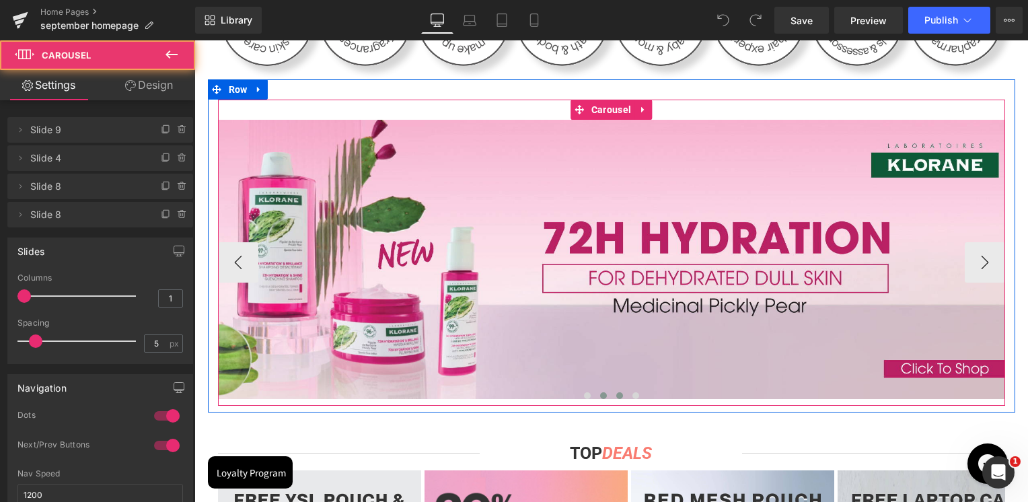
click at [612, 396] on button at bounding box center [620, 395] width 16 height 13
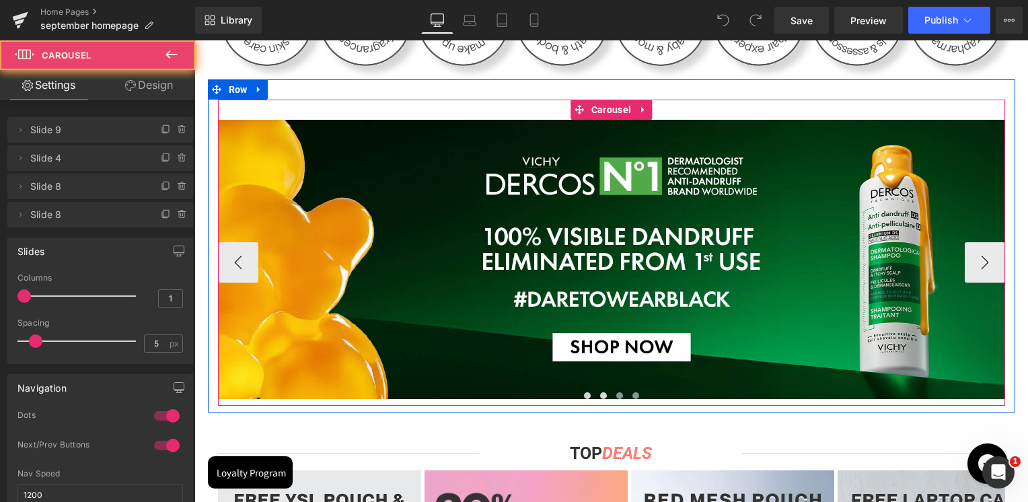
click at [632, 394] on span at bounding box center [635, 395] width 7 height 7
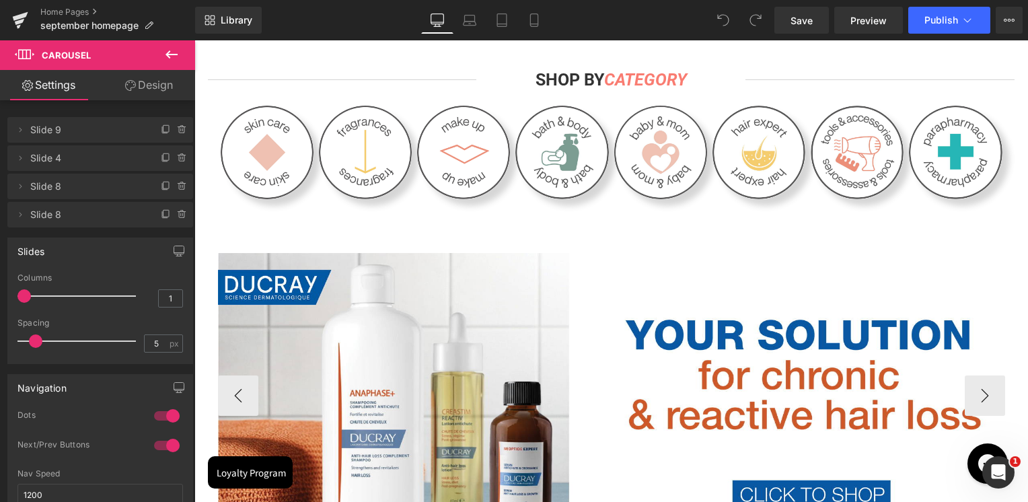
scroll to position [740, 0]
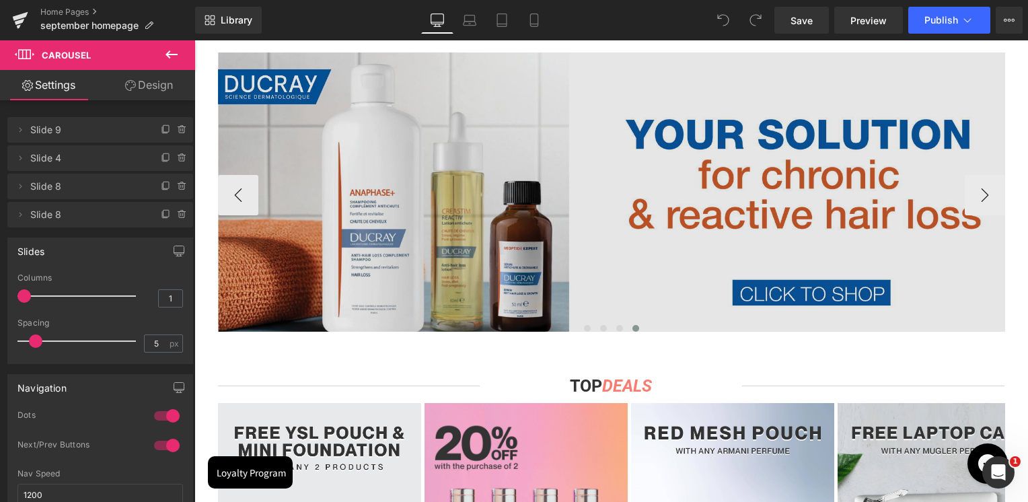
click at [529, 192] on img at bounding box center [621, 191] width 807 height 279
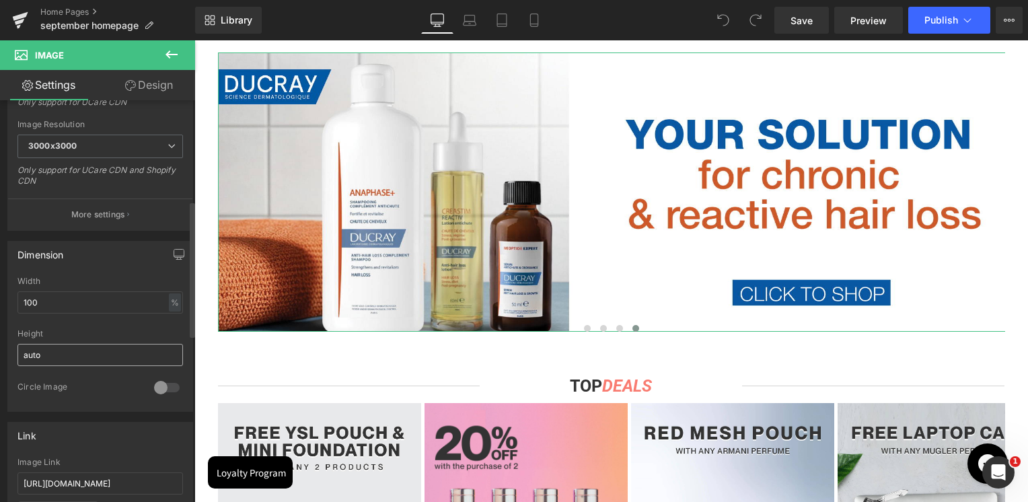
scroll to position [538, 0]
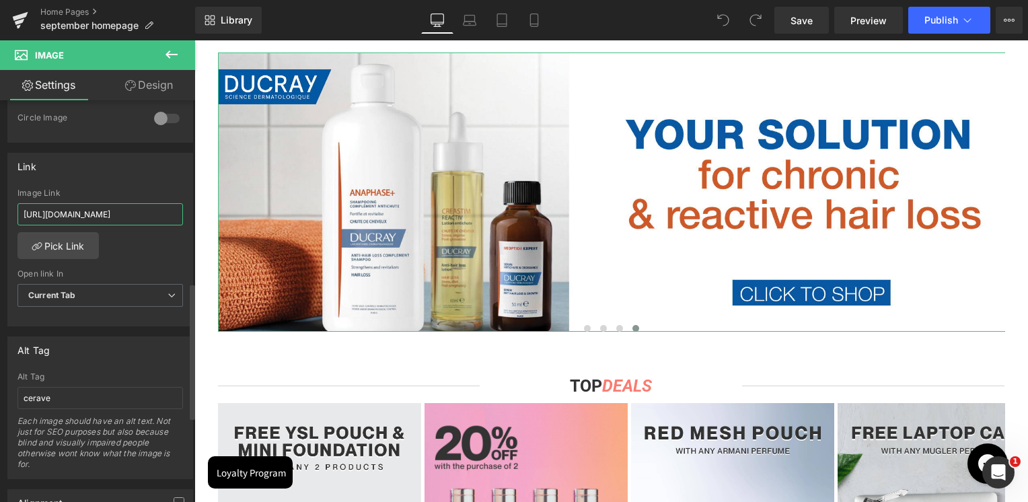
click at [118, 209] on input "[URL][DOMAIN_NAME]" at bounding box center [99, 214] width 165 height 22
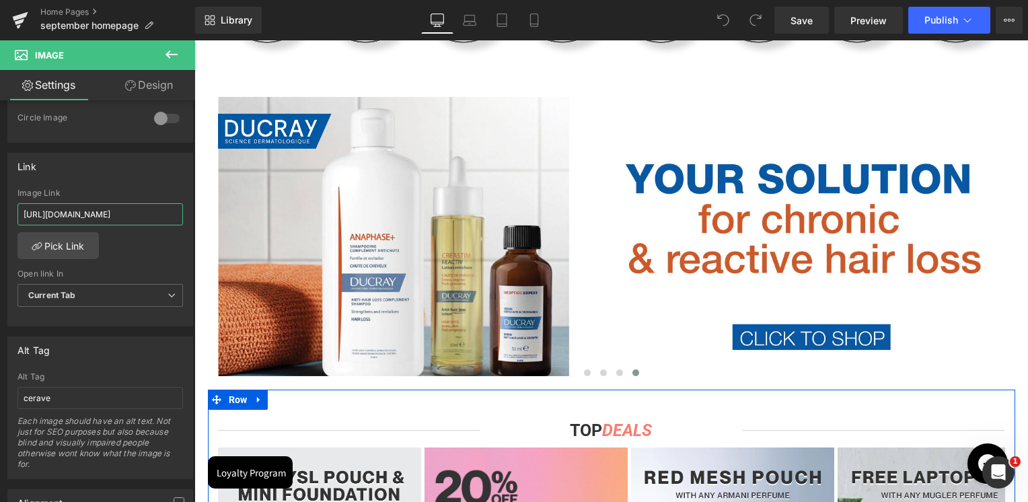
scroll to position [673, 0]
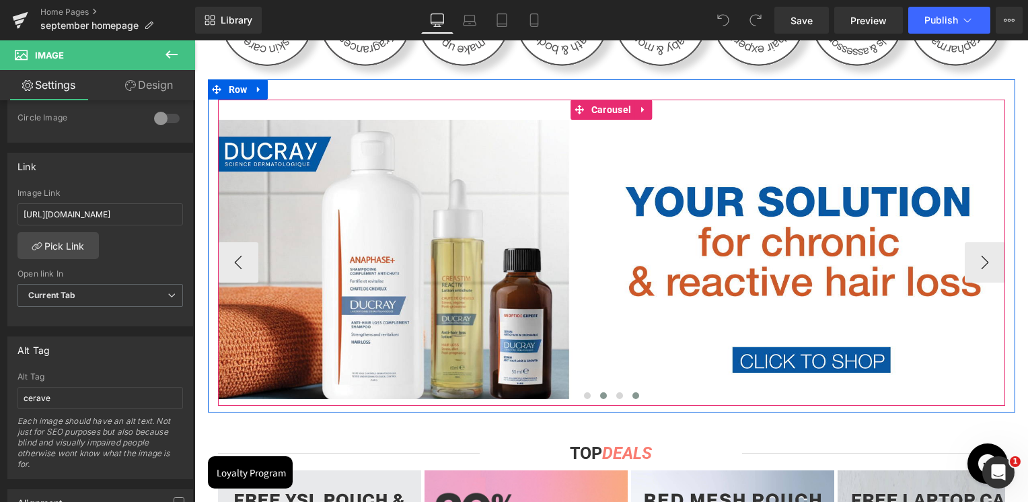
click at [595, 398] on button at bounding box center [603, 395] width 16 height 13
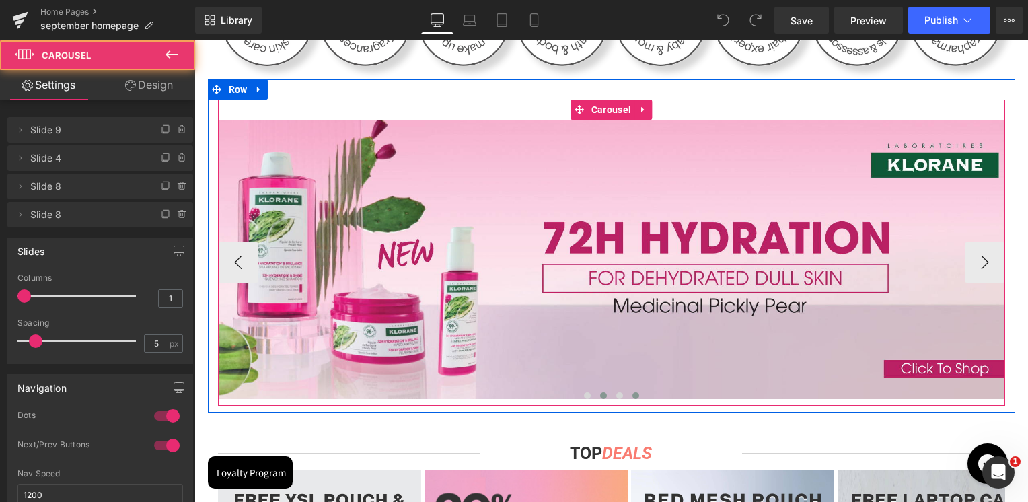
click at [628, 394] on button at bounding box center [636, 395] width 16 height 13
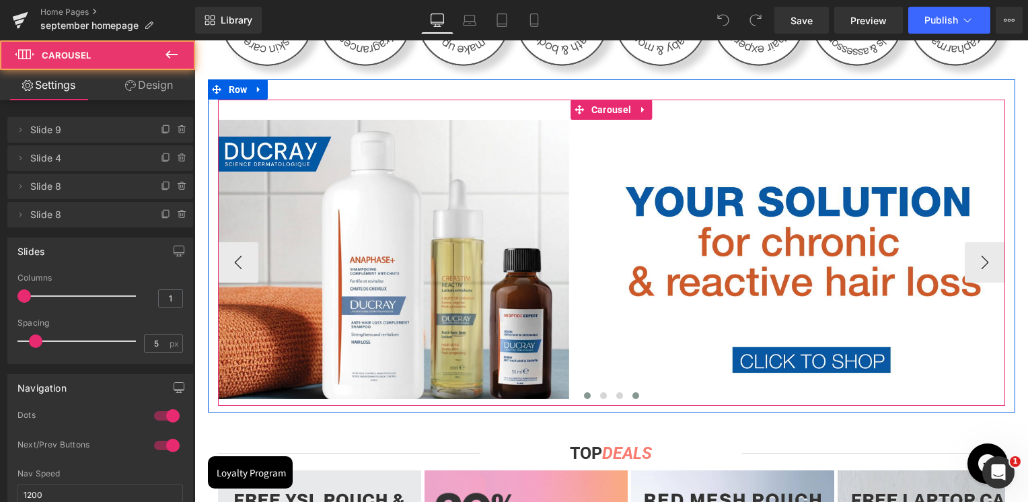
click at [589, 396] on button at bounding box center [587, 395] width 16 height 13
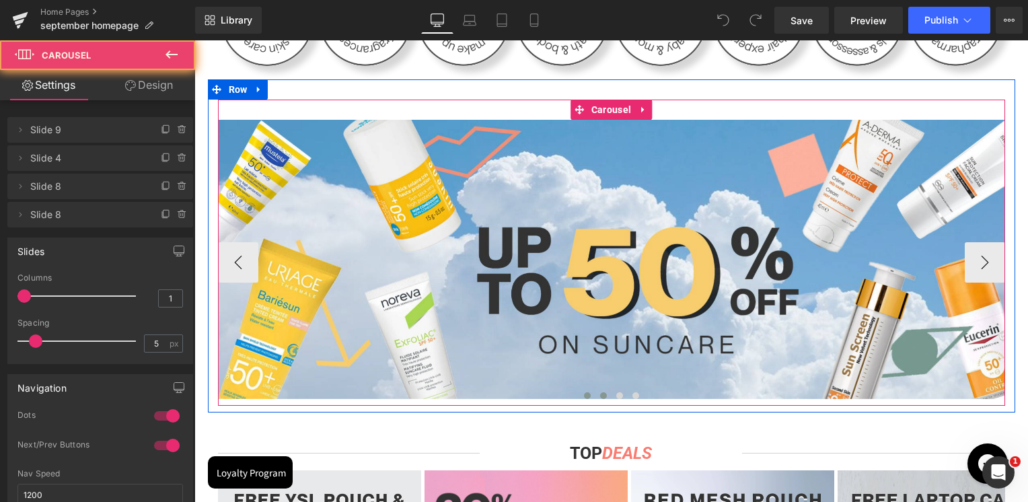
click at [600, 394] on span at bounding box center [603, 395] width 7 height 7
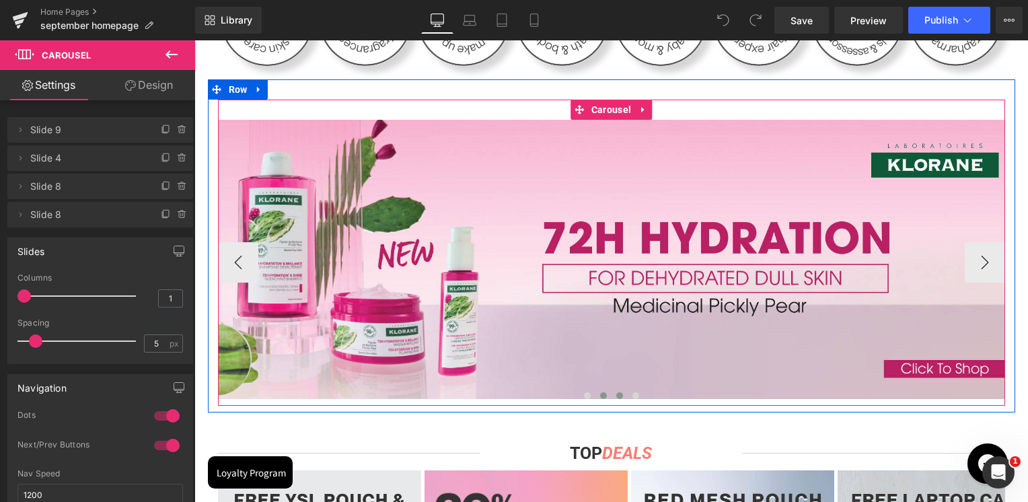
click at [612, 392] on button at bounding box center [620, 395] width 16 height 13
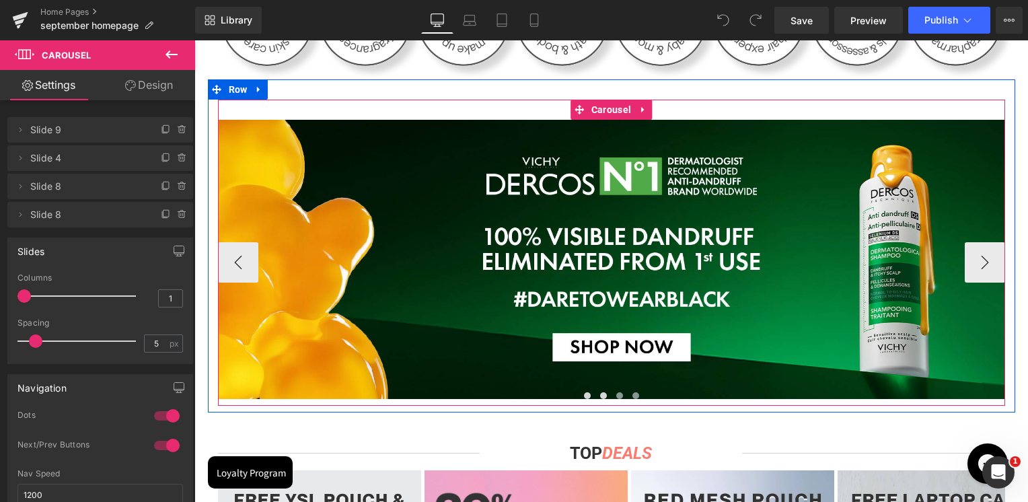
click at [632, 394] on span at bounding box center [635, 395] width 7 height 7
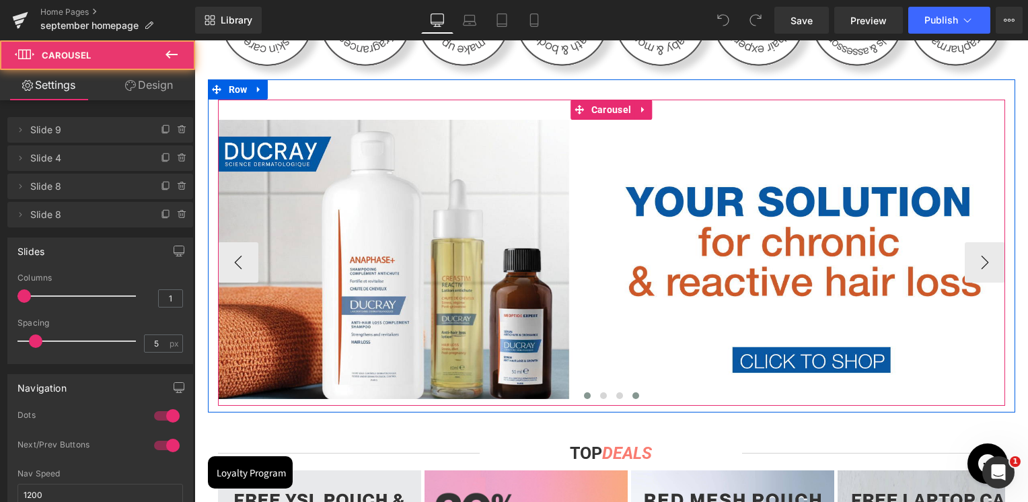
click at [579, 398] on button at bounding box center [587, 395] width 16 height 13
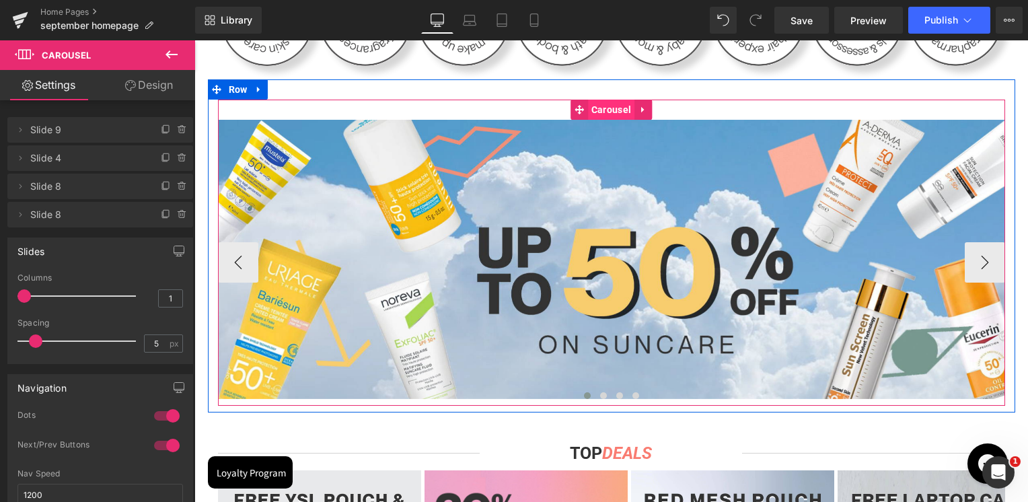
click at [597, 104] on span "Carousel" at bounding box center [611, 110] width 46 height 20
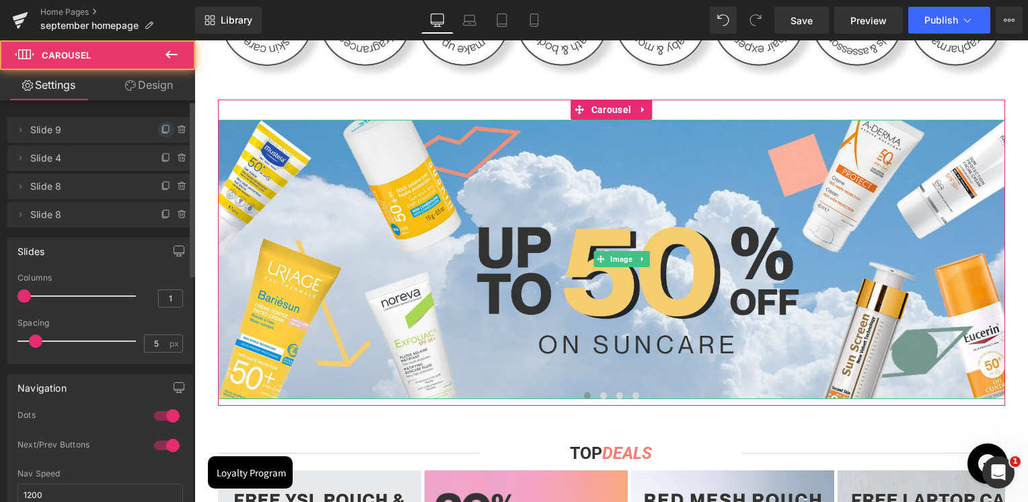
click at [161, 124] on icon at bounding box center [166, 129] width 11 height 11
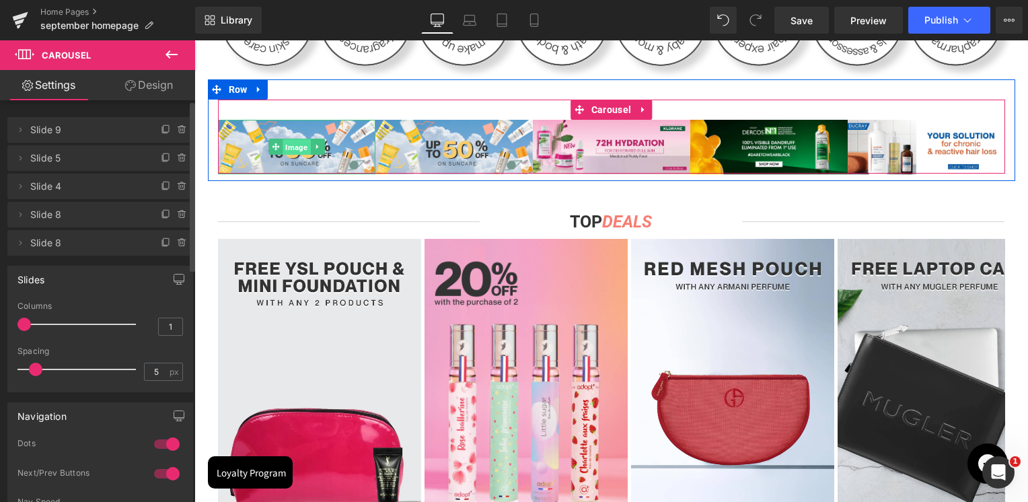
click at [289, 147] on span "Image" at bounding box center [297, 147] width 28 height 16
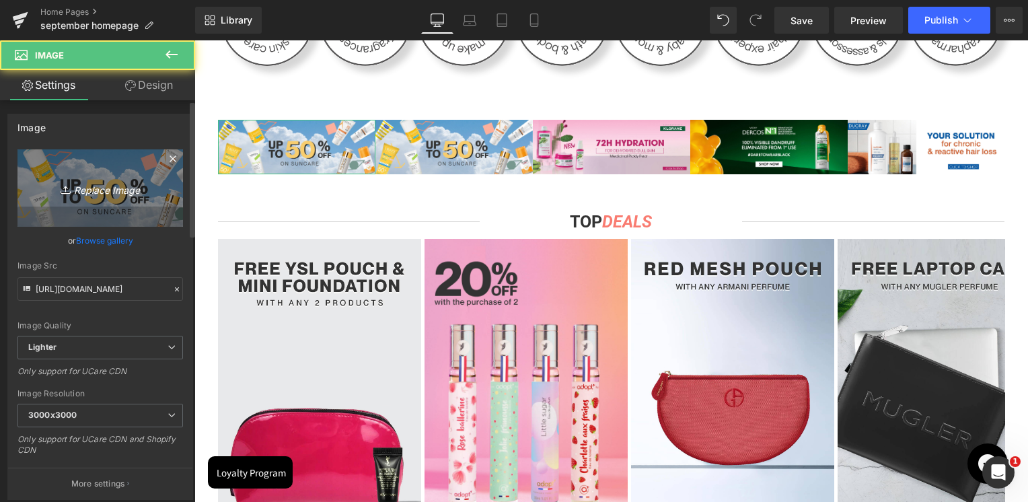
click at [83, 180] on icon "Replace Image" at bounding box center [100, 188] width 108 height 17
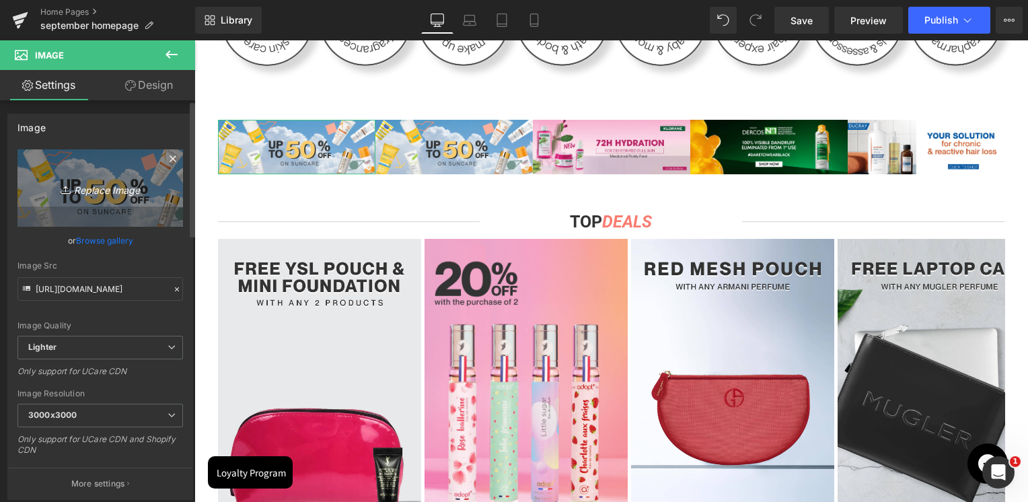
type input "C:\fakepath\Jonzac banner pigment control.jpg"
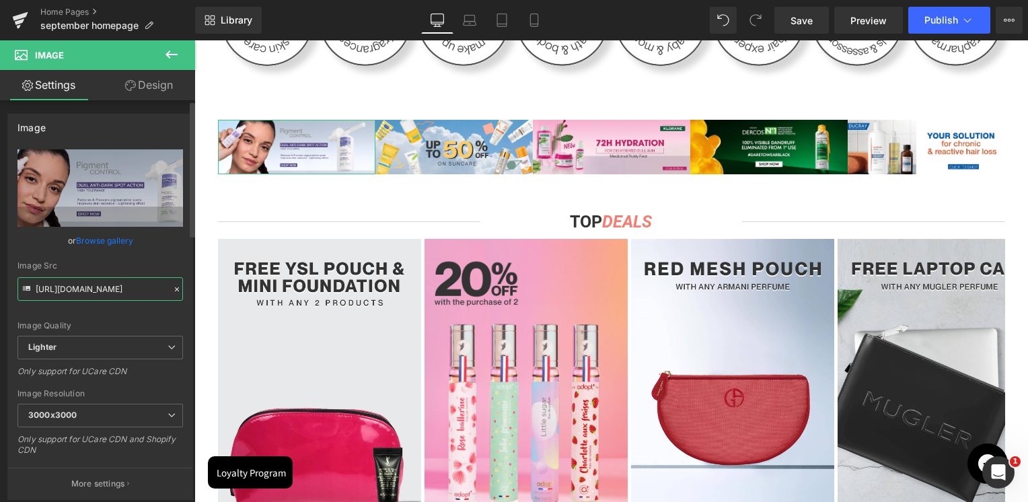
click at [127, 287] on input "[URL][DOMAIN_NAME]" at bounding box center [99, 289] width 165 height 24
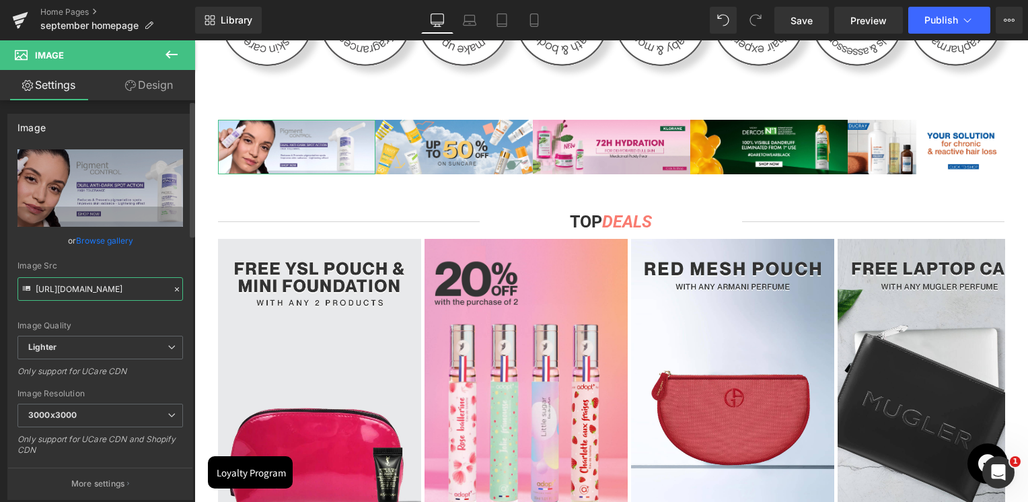
click at [127, 287] on input "[URL][DOMAIN_NAME]" at bounding box center [99, 289] width 165 height 24
type input "[URL][DOMAIN_NAME]"
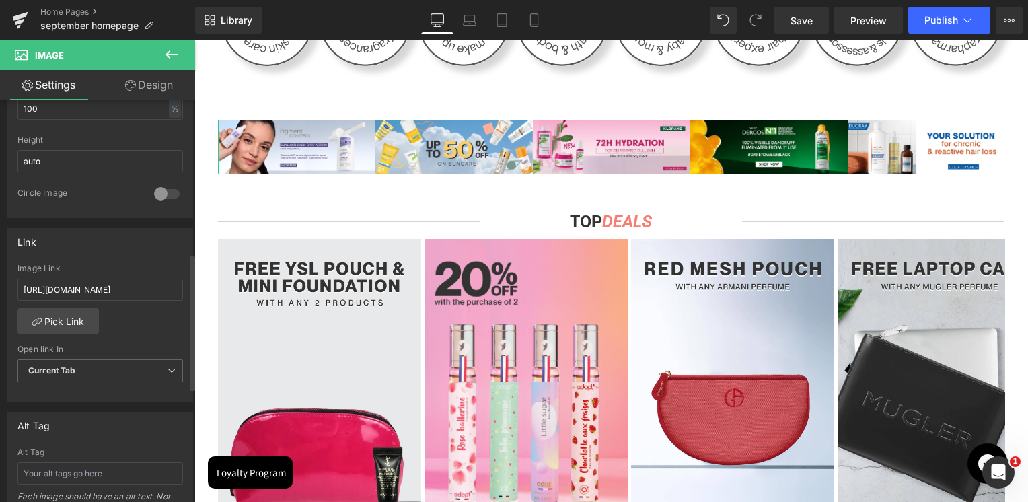
scroll to position [471, 0]
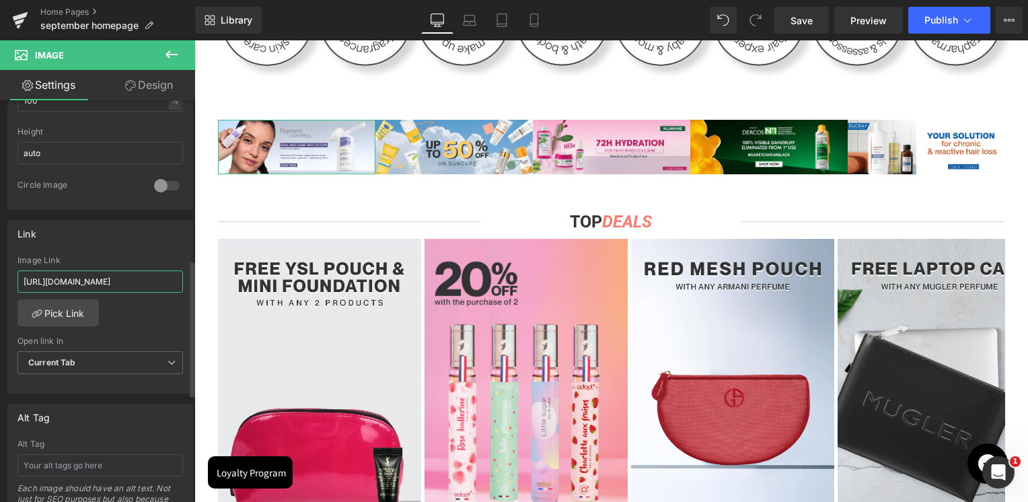
click at [100, 277] on input "[URL][DOMAIN_NAME]" at bounding box center [99, 281] width 165 height 22
paste input "home-page-new-in?page=1&rb_vendor=Jonzac&tab=products&sort_by=created"
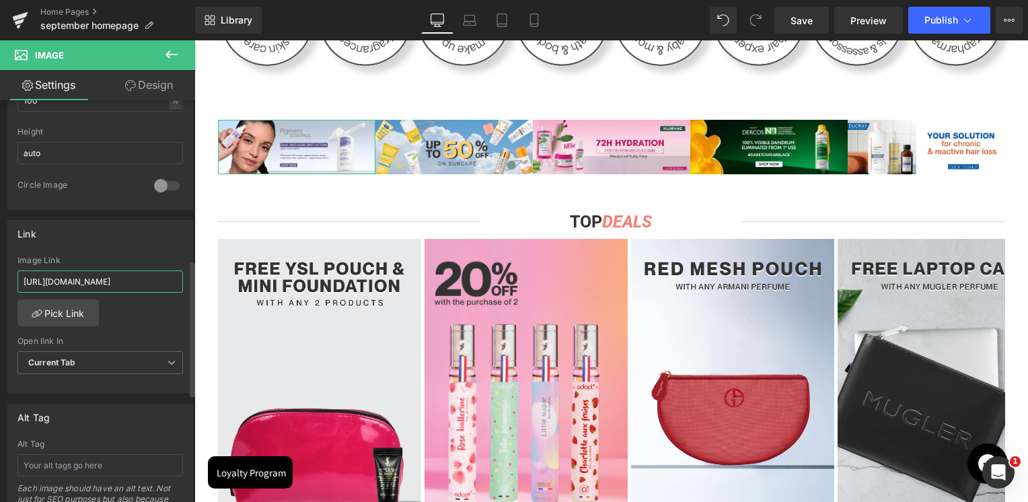
type input "[URL][DOMAIN_NAME]"
click at [116, 239] on div "Link" at bounding box center [100, 234] width 184 height 26
click at [524, 26] on link "Mobile" at bounding box center [534, 20] width 32 height 27
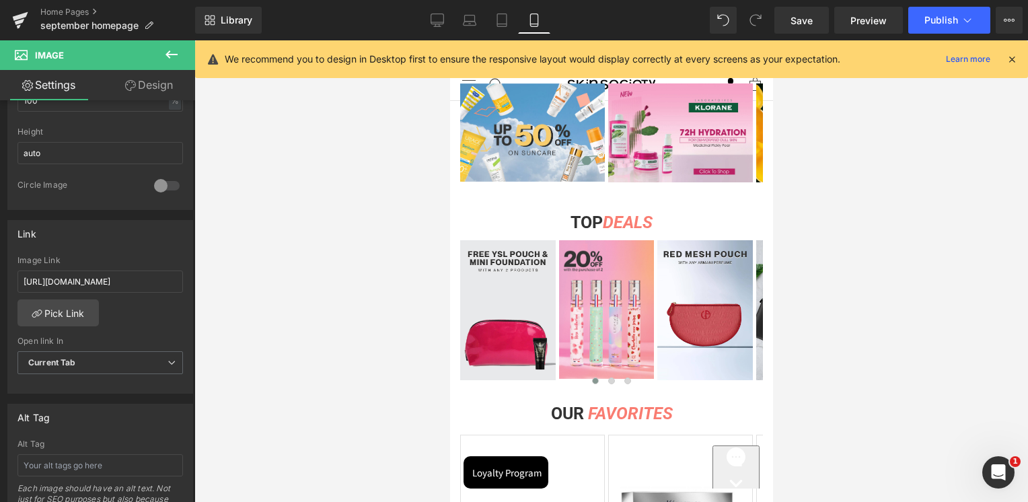
scroll to position [336, 0]
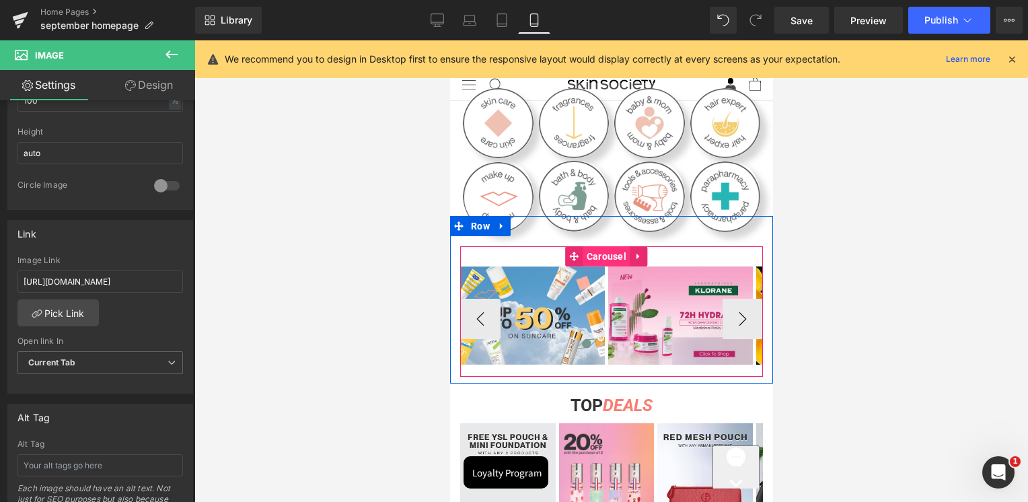
click at [602, 251] on span "Carousel" at bounding box center [606, 256] width 46 height 20
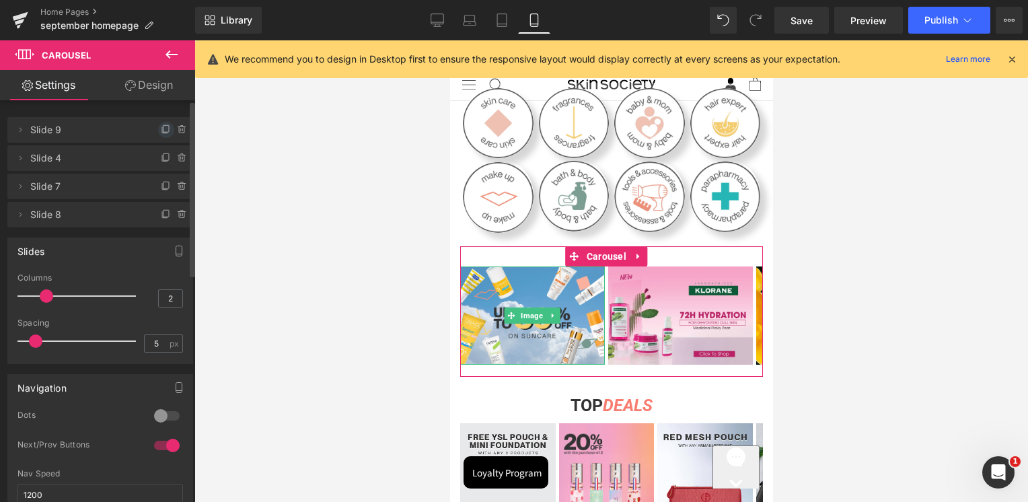
click at [161, 131] on icon at bounding box center [166, 129] width 11 height 11
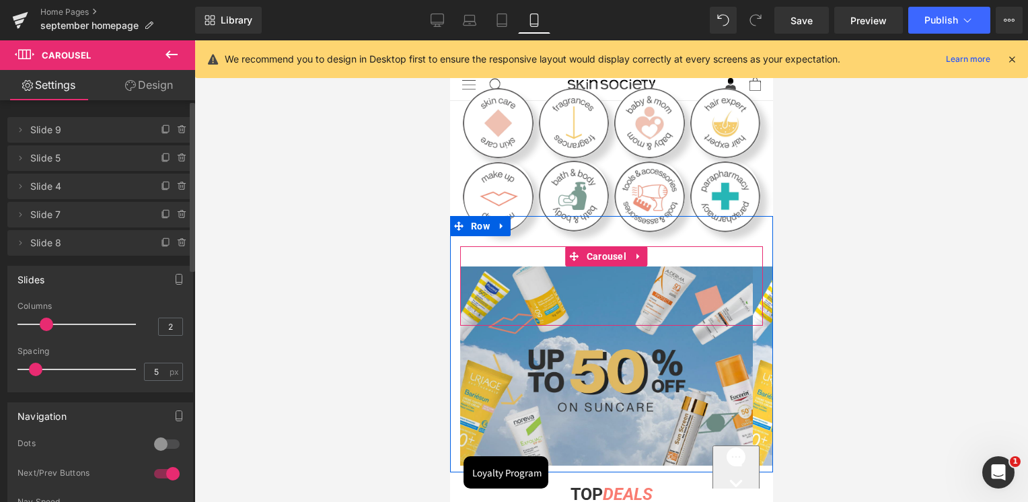
click at [544, 332] on img at bounding box center [605, 366] width 293 height 200
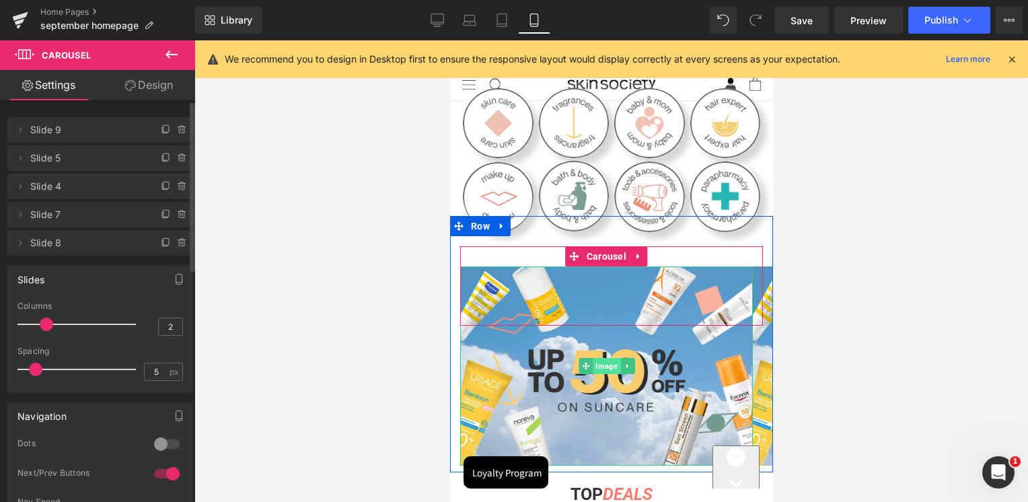
click at [607, 365] on span "Image" at bounding box center [606, 366] width 28 height 16
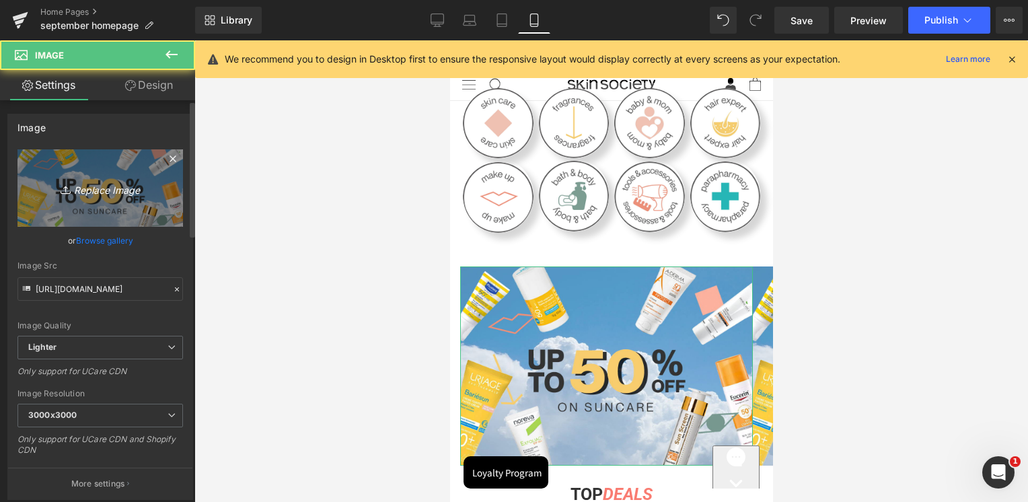
click at [98, 194] on icon "Replace Image" at bounding box center [100, 188] width 108 height 17
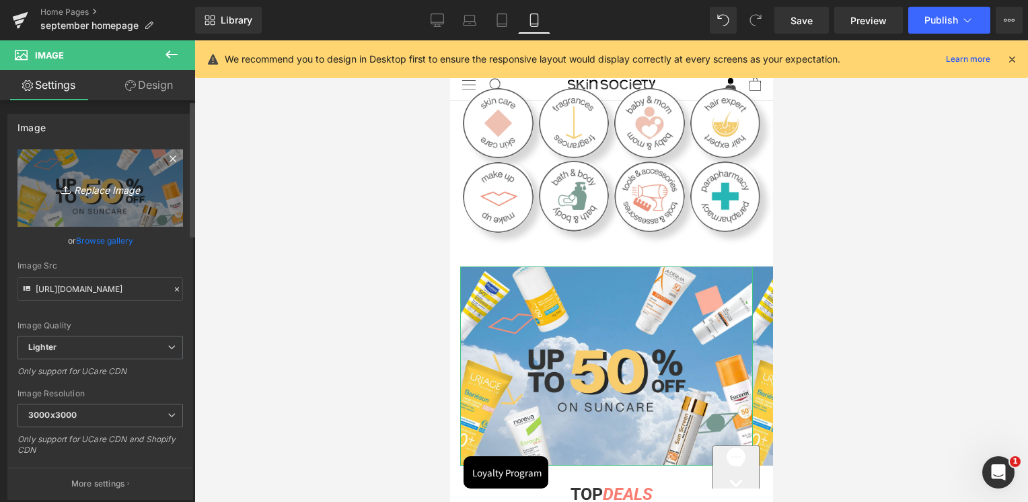
type input "C:\fakepath\Jonzac banner pigment control mobile.jpg"
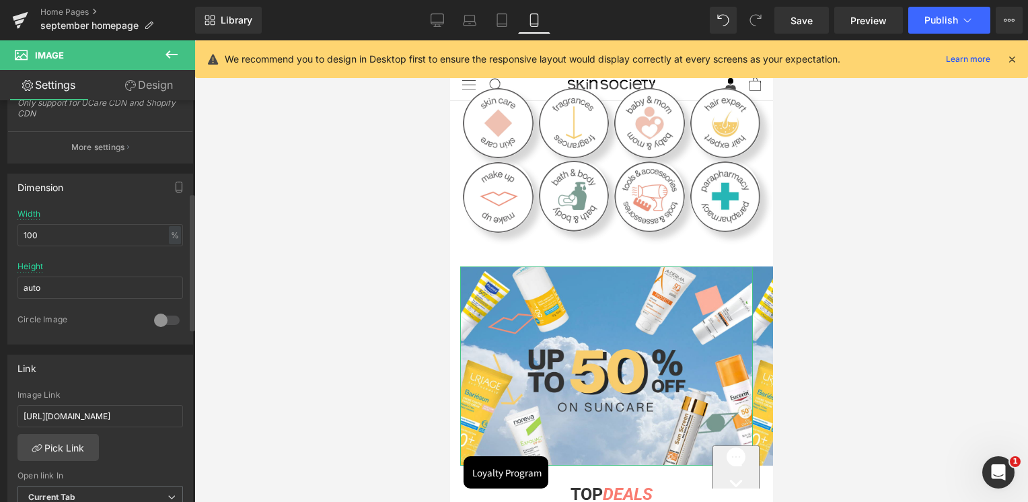
scroll to position [404, 0]
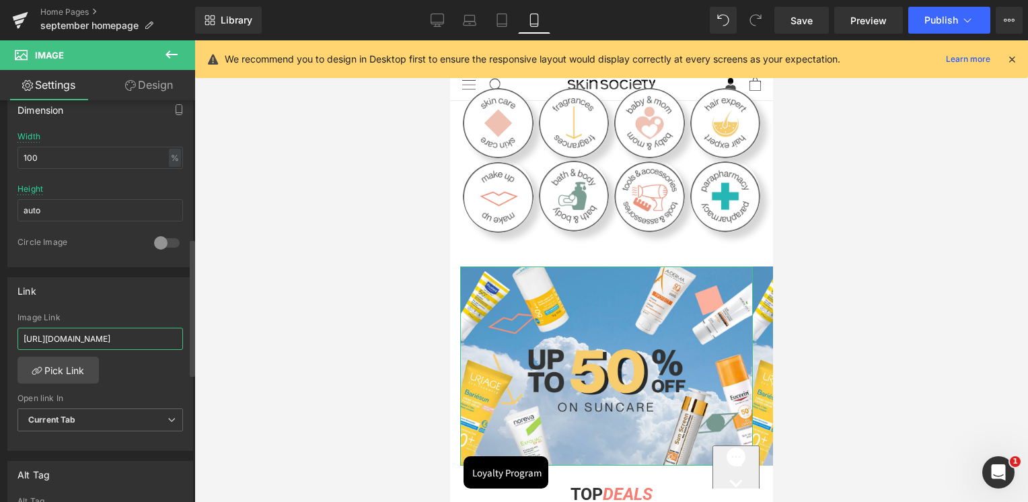
click at [102, 335] on input "[URL][DOMAIN_NAME]" at bounding box center [99, 339] width 165 height 22
paste input "home-page-new-in?page=1&rb_vendor=Jonzac&tab=products&sort_by=created"
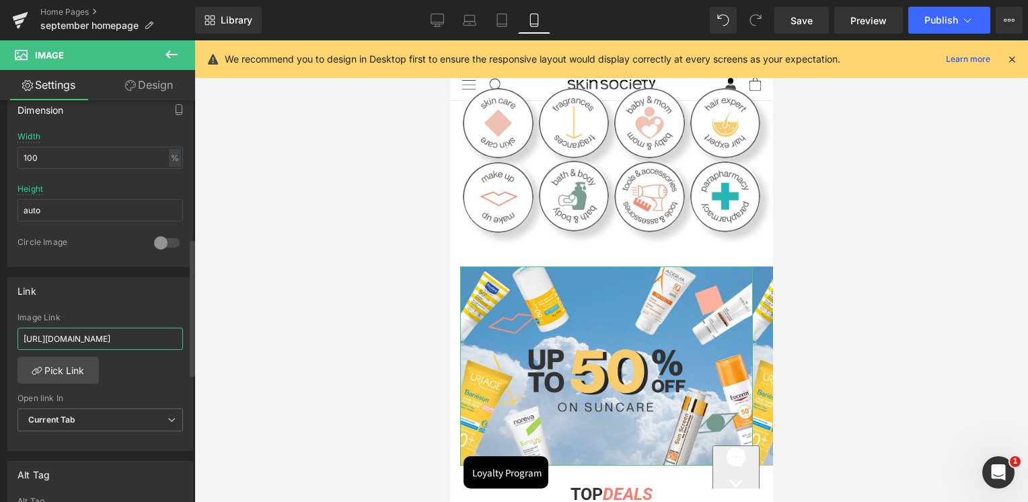
scroll to position [0, 358]
type input "[URL][DOMAIN_NAME]"
click at [113, 305] on div "Link [URL][DOMAIN_NAME] Image Link [URL][DOMAIN_NAME] Pick Link Current Tab New…" at bounding box center [100, 364] width 186 height 174
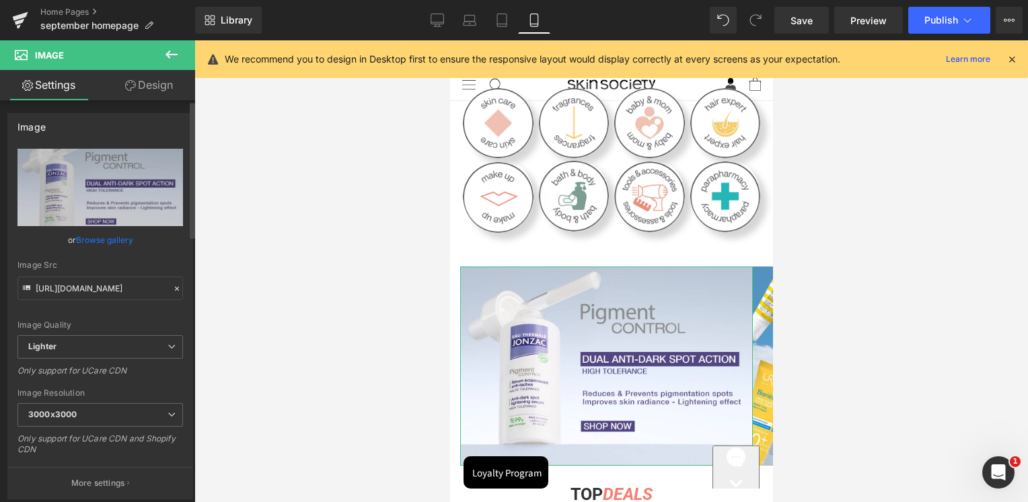
scroll to position [0, 0]
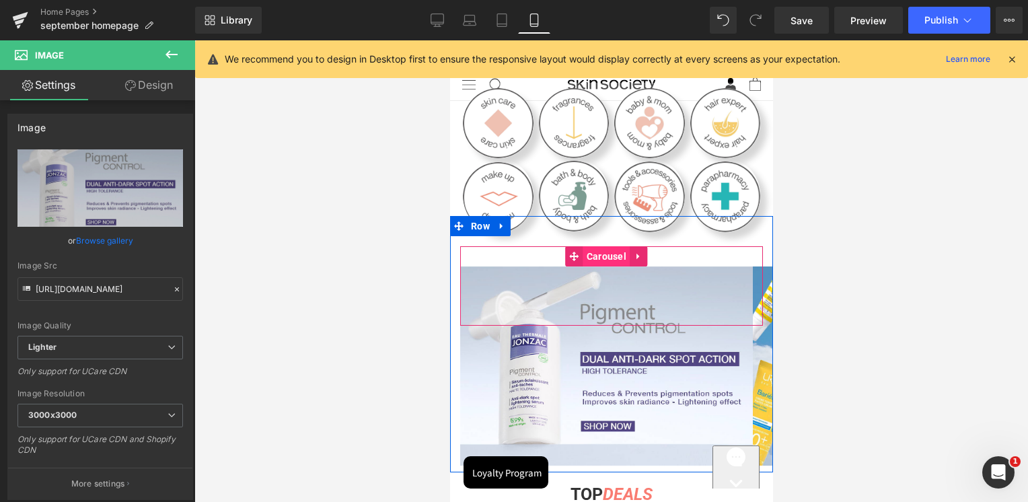
click at [618, 252] on span "Carousel" at bounding box center [606, 256] width 46 height 20
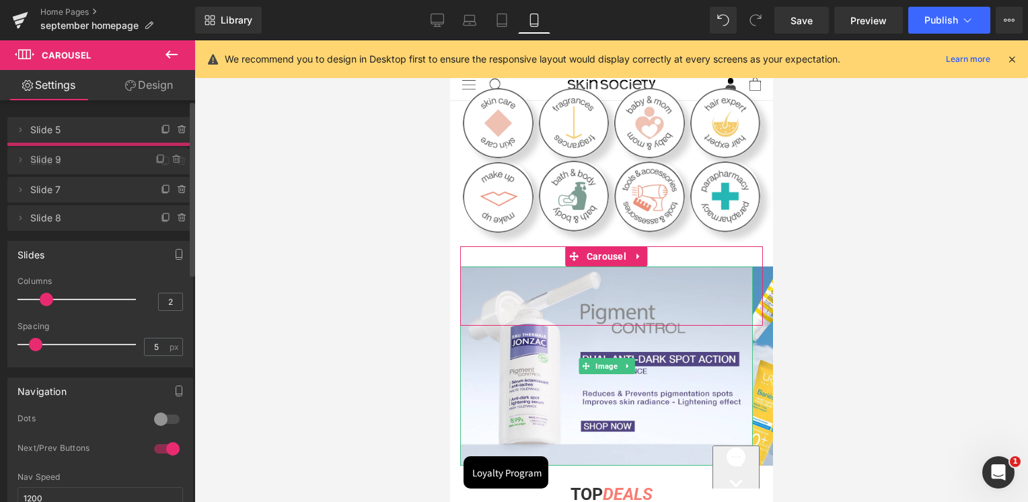
drag, startPoint x: 75, startPoint y: 122, endPoint x: 74, endPoint y: 152, distance: 29.6
click at [74, 152] on span "Slide 9" at bounding box center [84, 160] width 108 height 26
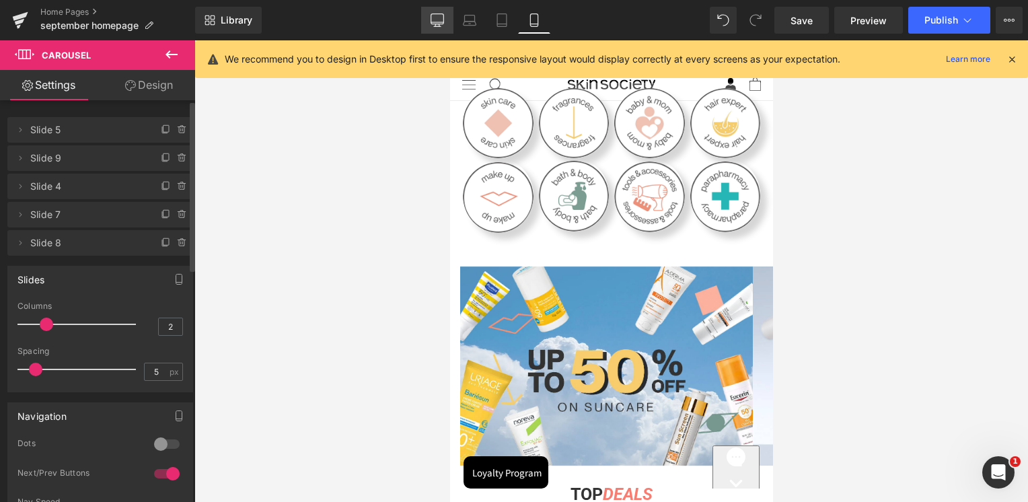
click at [444, 26] on icon at bounding box center [437, 19] width 13 height 13
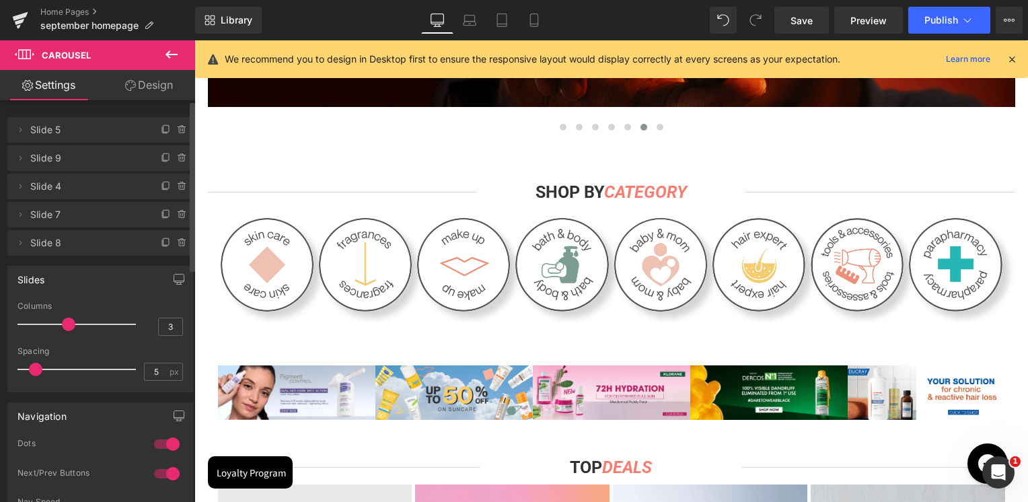
scroll to position [404, 0]
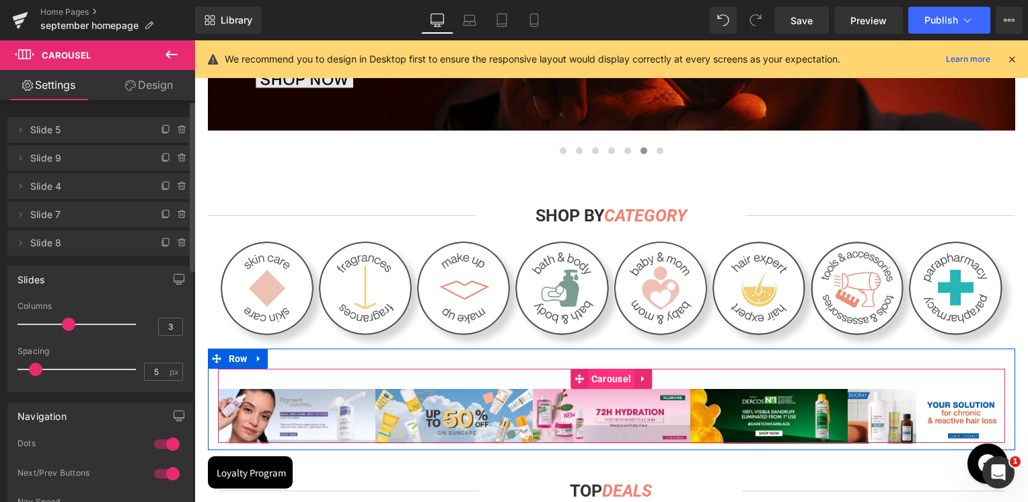
click at [601, 375] on span "Carousel" at bounding box center [611, 379] width 46 height 20
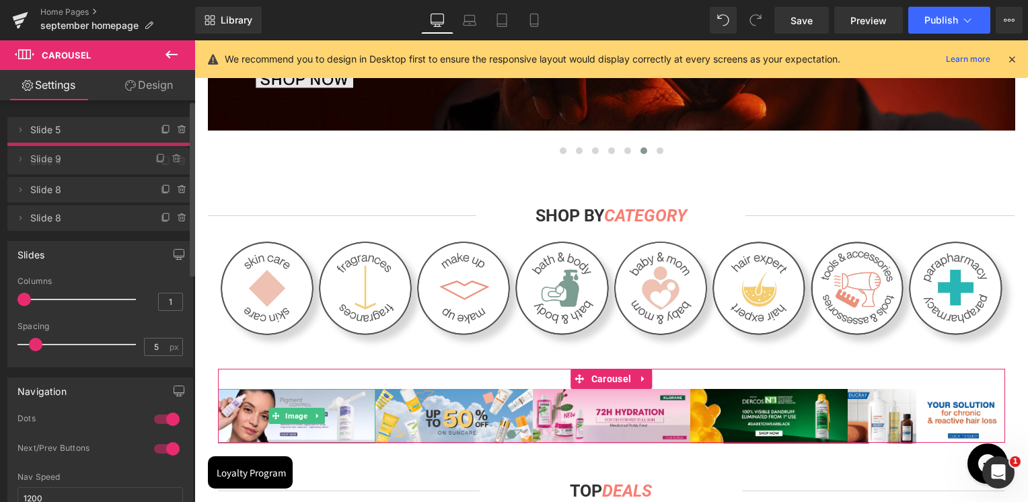
drag, startPoint x: 96, startPoint y: 131, endPoint x: 97, endPoint y: 160, distance: 28.9
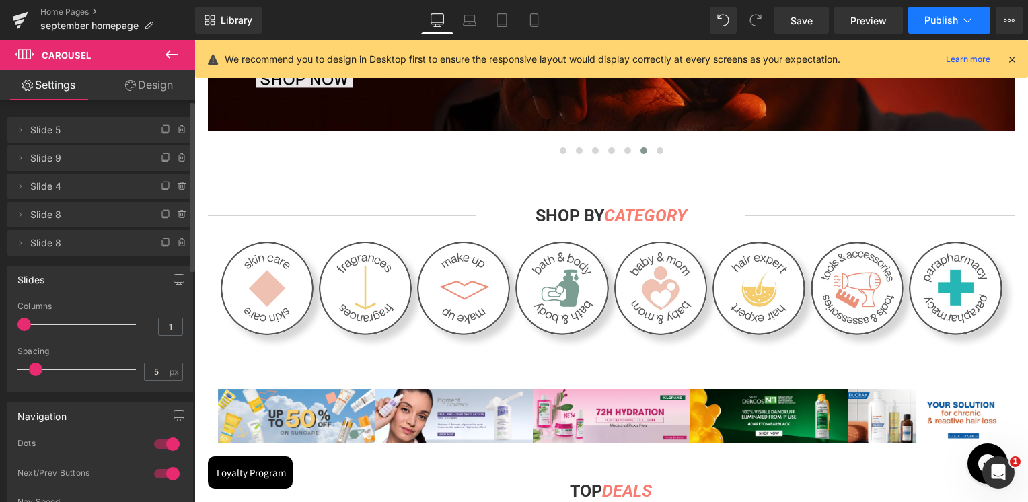
click at [961, 26] on icon at bounding box center [967, 19] width 13 height 13
click at [942, 26] on button "Publish" at bounding box center [949, 20] width 82 height 27
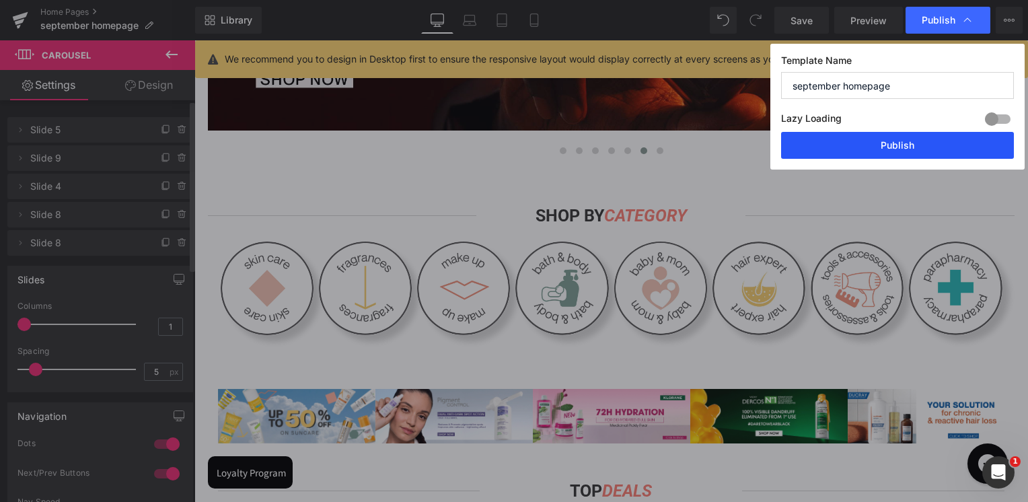
click at [922, 138] on button "Publish" at bounding box center [897, 145] width 233 height 27
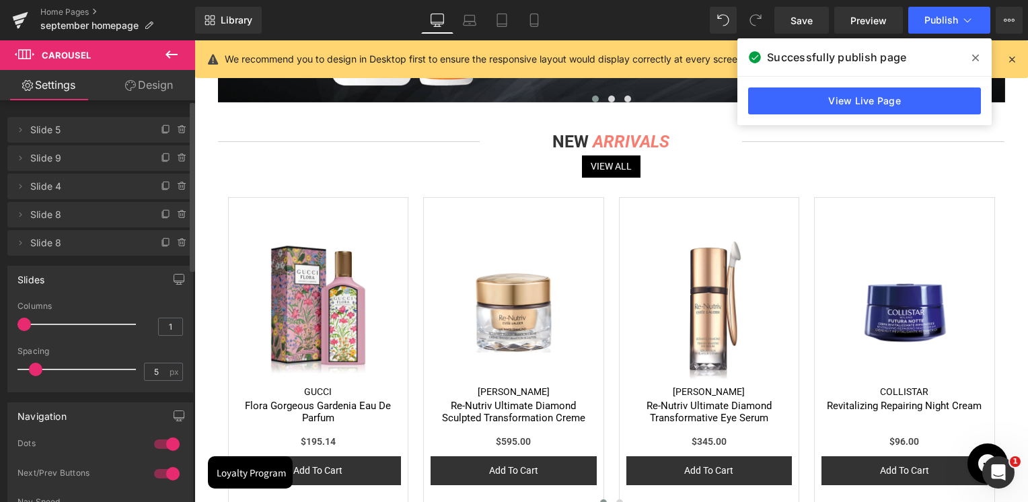
scroll to position [1816, 0]
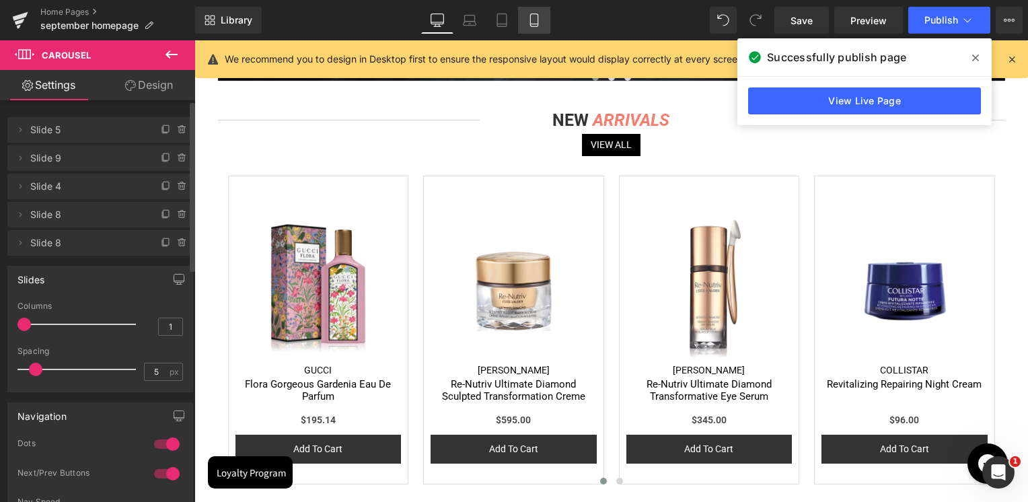
click at [529, 27] on link "Mobile" at bounding box center [534, 20] width 32 height 27
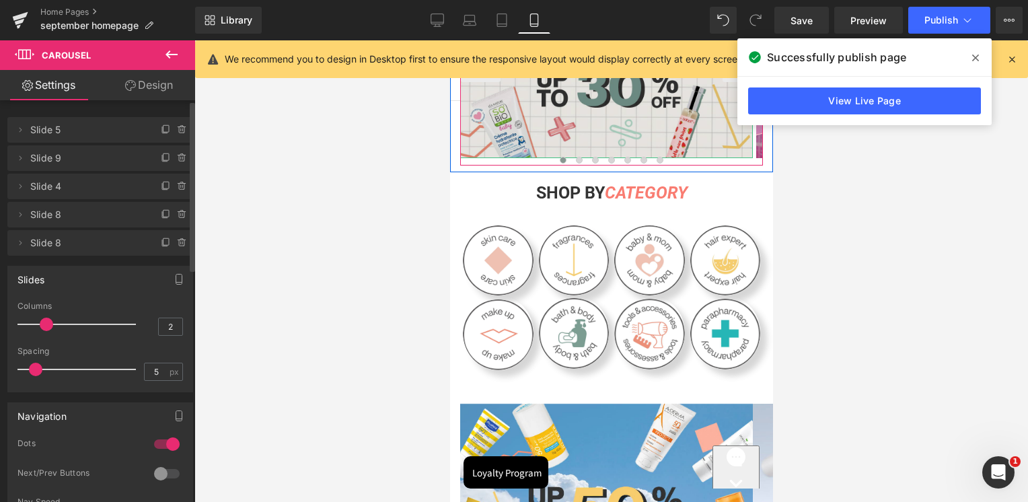
scroll to position [202, 0]
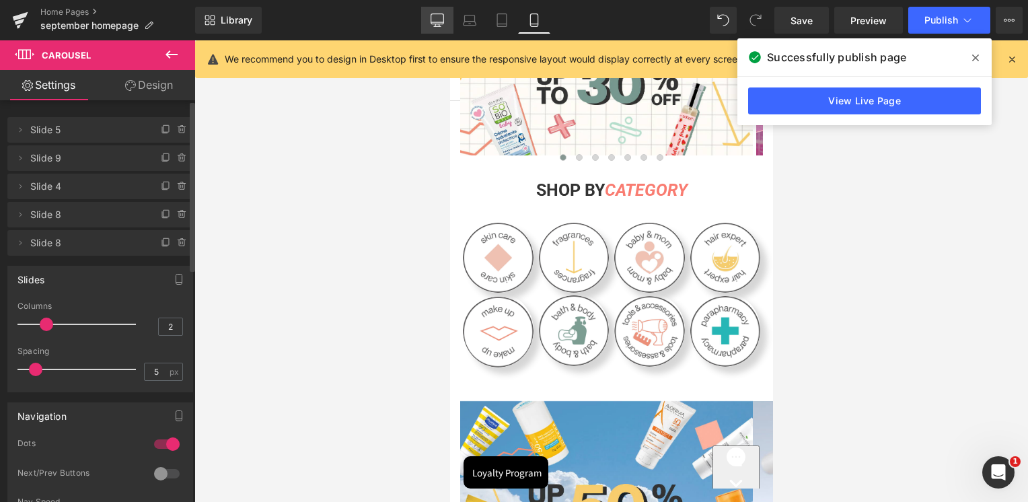
click at [431, 14] on link "Desktop" at bounding box center [437, 20] width 32 height 27
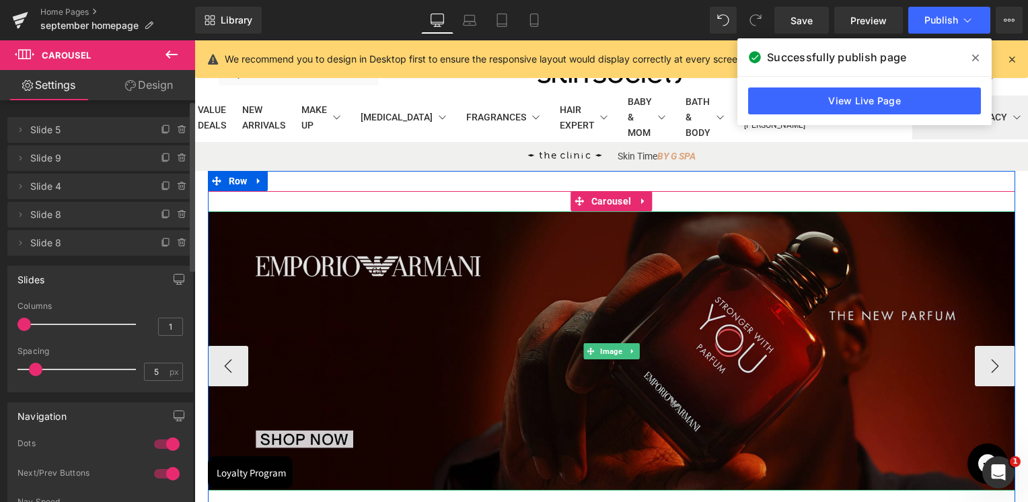
scroll to position [67, 0]
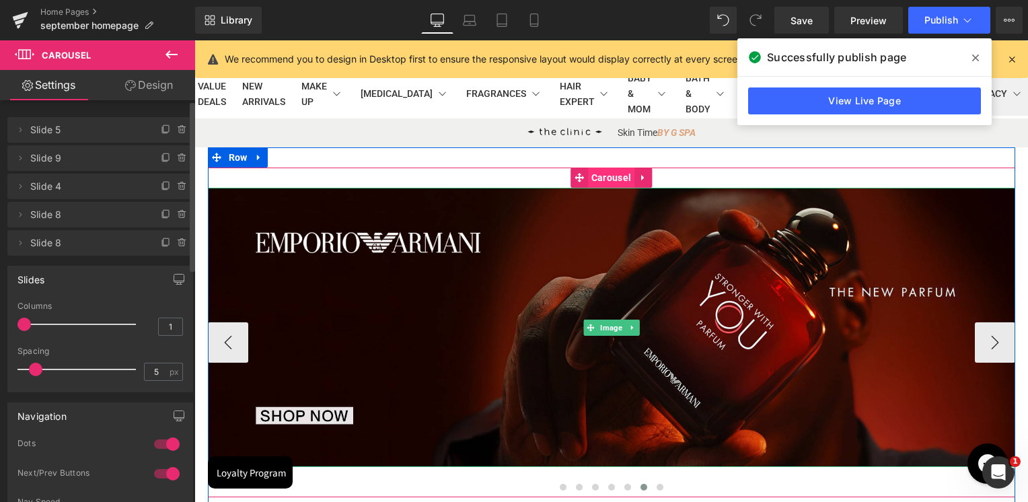
click at [610, 180] on span "Carousel" at bounding box center [611, 178] width 46 height 20
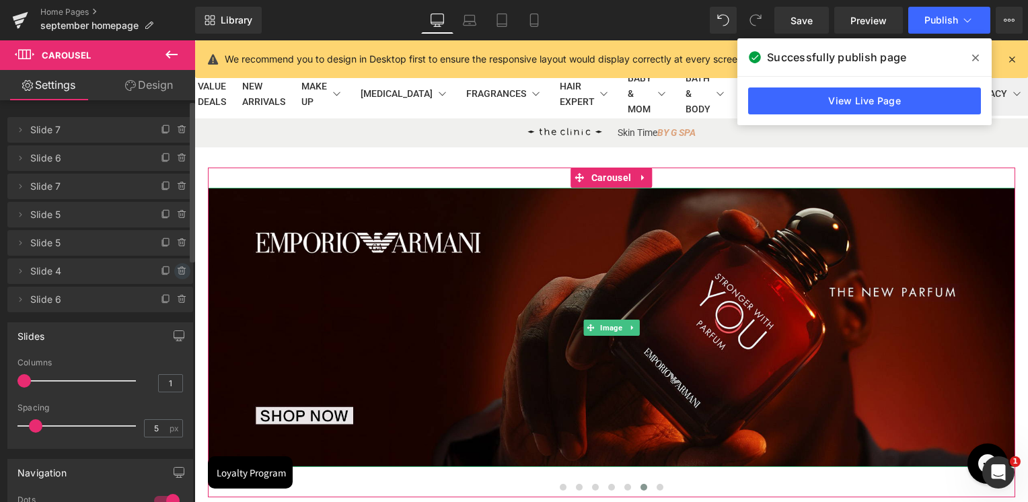
click at [177, 270] on icon at bounding box center [182, 271] width 11 height 11
click at [172, 270] on div "Delete Cancel" at bounding box center [100, 271] width 186 height 26
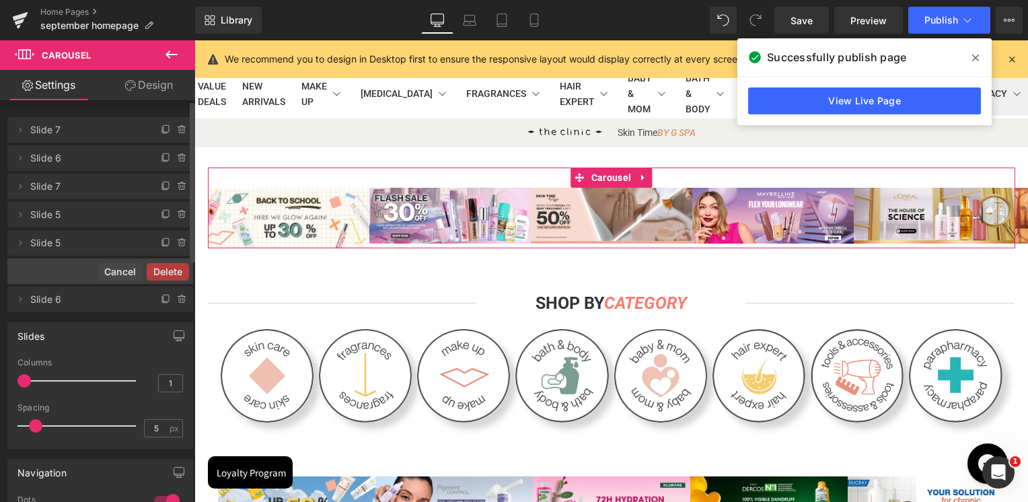
click at [172, 270] on button "Delete" at bounding box center [168, 271] width 42 height 17
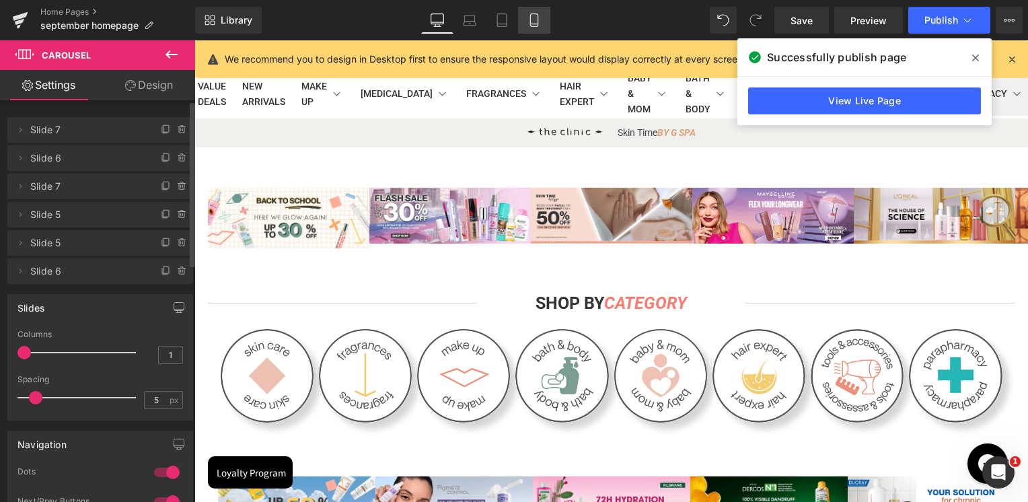
click at [530, 28] on link "Mobile" at bounding box center [534, 20] width 32 height 27
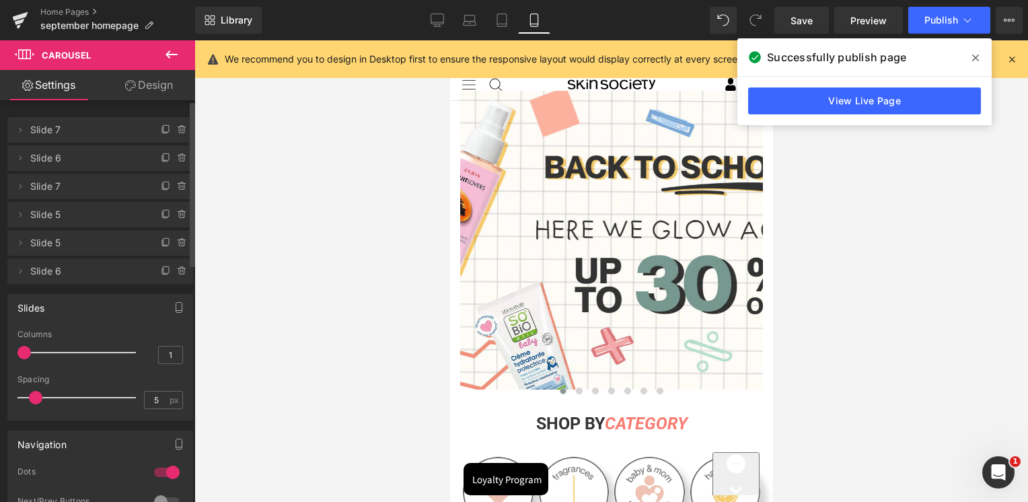
scroll to position [0, 0]
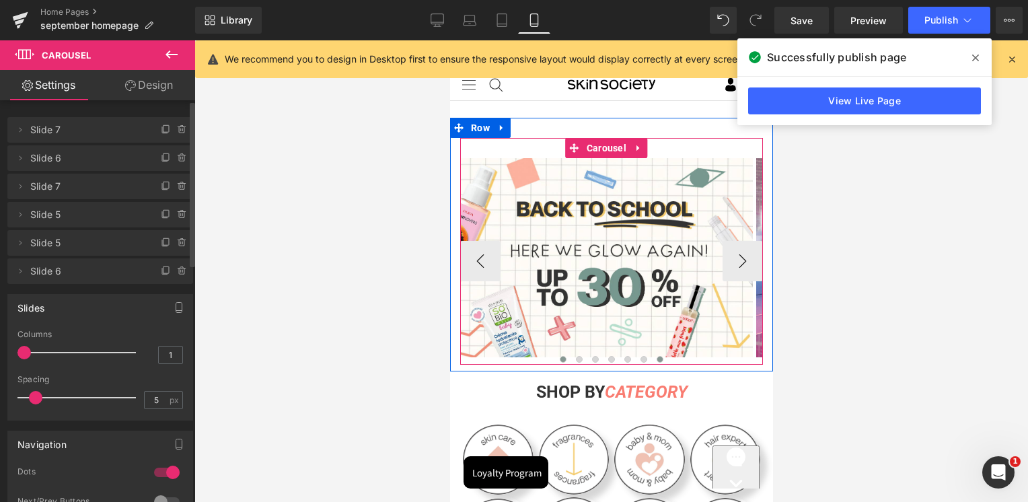
click at [657, 357] on button at bounding box center [659, 359] width 16 height 13
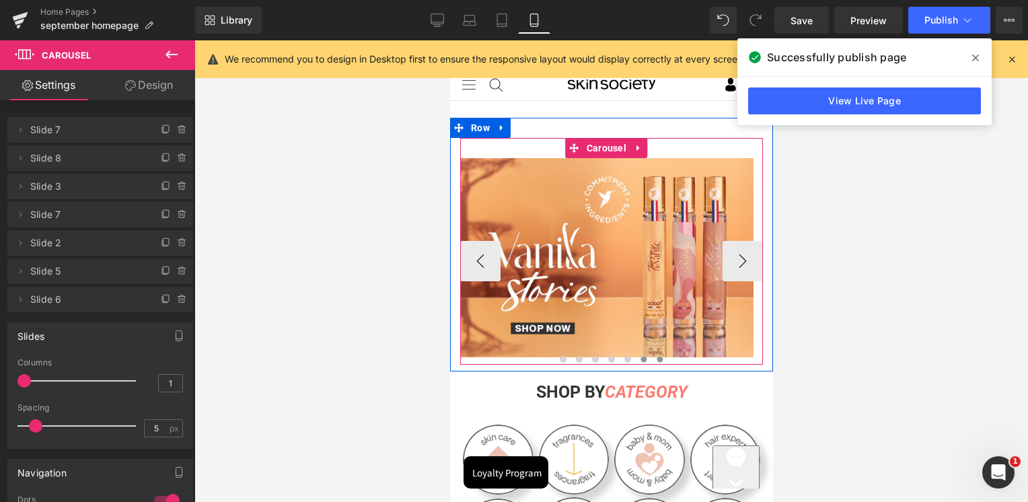
click at [640, 358] on span at bounding box center [643, 359] width 7 height 7
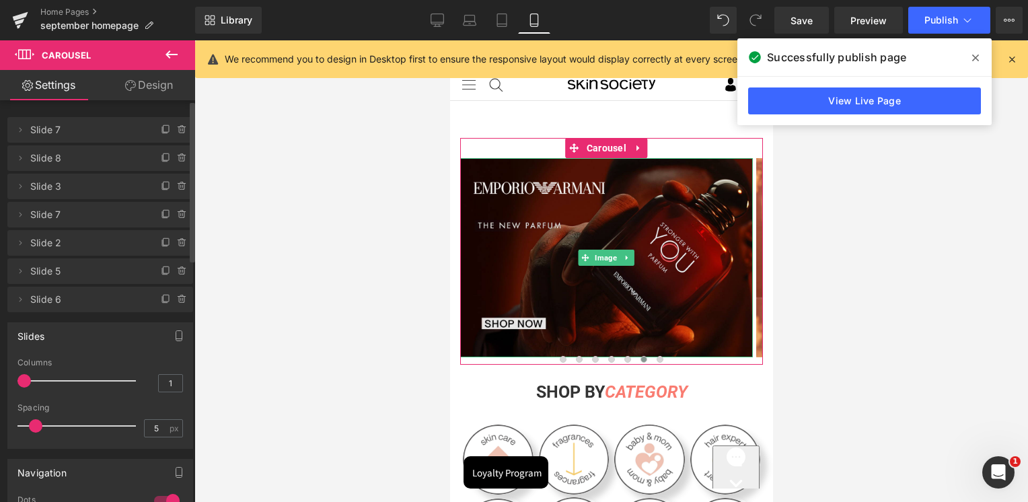
click at [177, 273] on icon at bounding box center [182, 271] width 11 height 11
click at [175, 272] on button "Delete" at bounding box center [168, 271] width 42 height 17
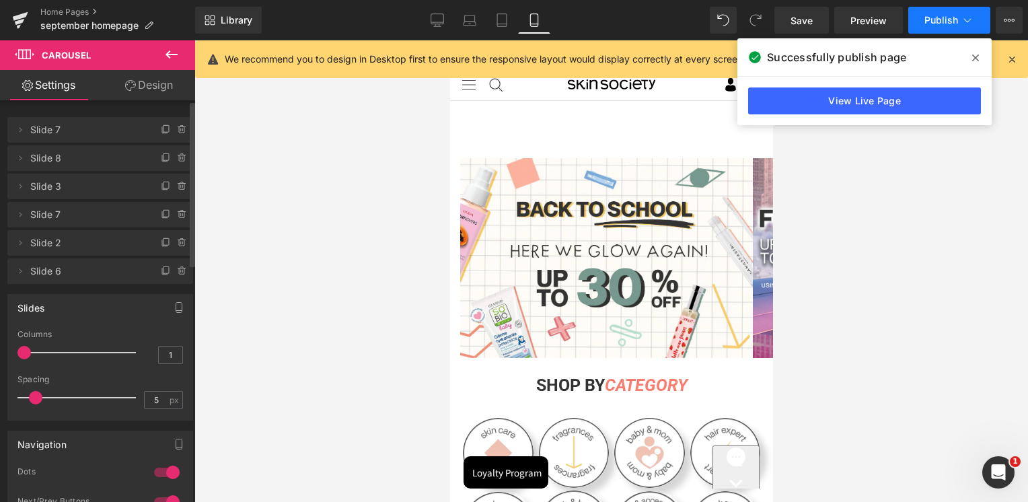
click at [947, 13] on button "Publish" at bounding box center [949, 20] width 82 height 27
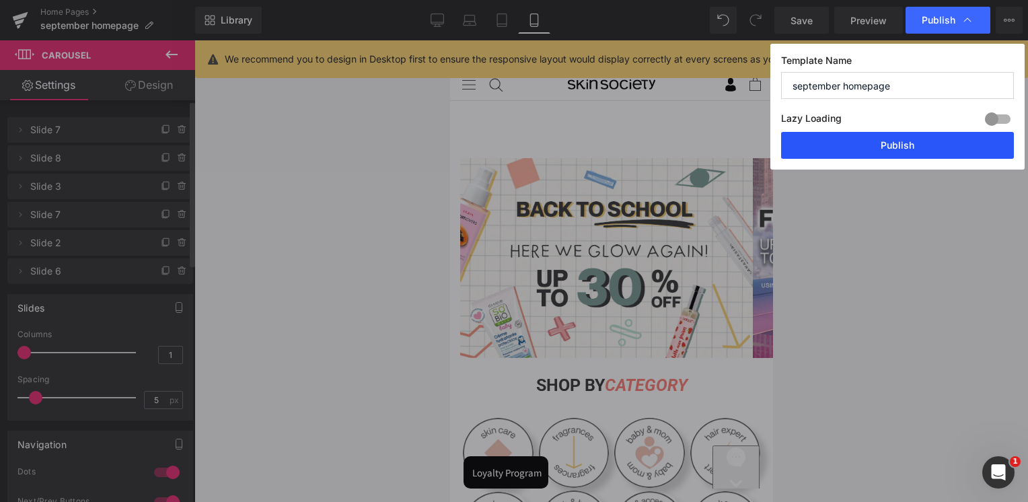
click at [875, 142] on button "Publish" at bounding box center [897, 145] width 233 height 27
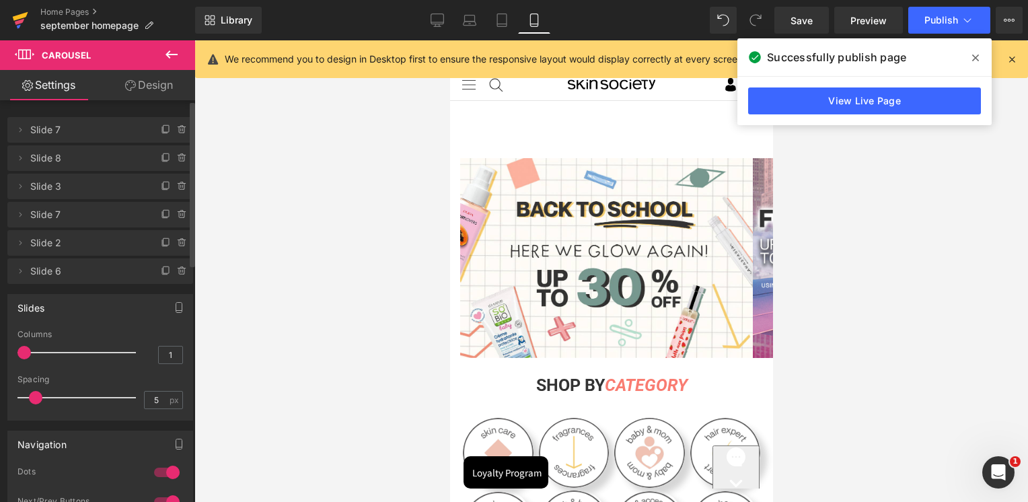
click at [25, 24] on icon at bounding box center [20, 20] width 16 height 34
